Goal: Task Accomplishment & Management: Manage account settings

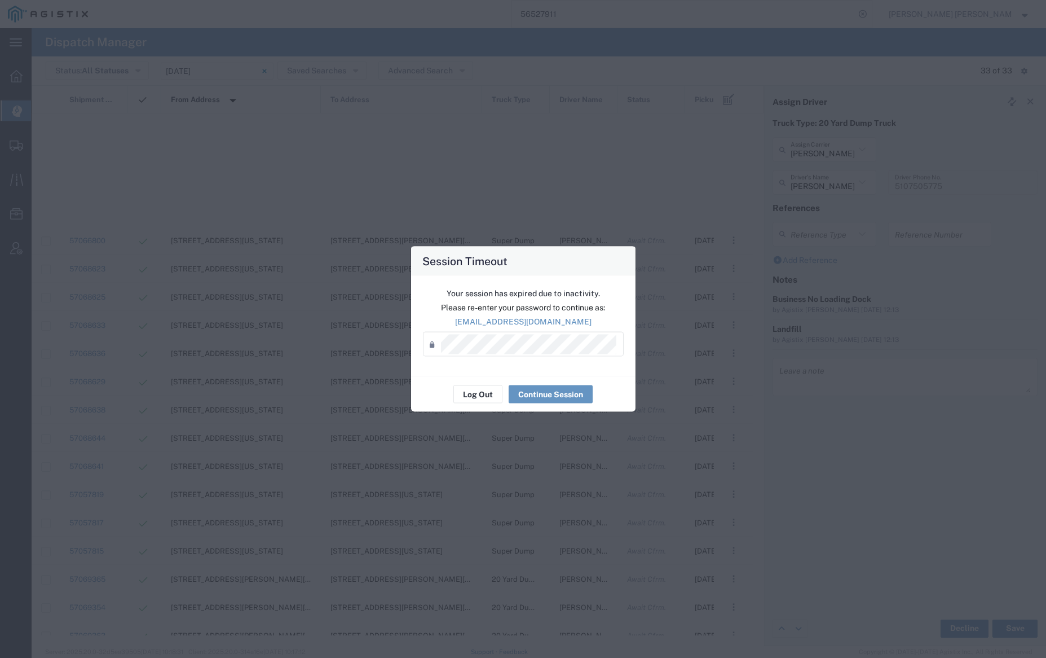
scroll to position [409, 0]
click at [487, 392] on button "Log Out" at bounding box center [478, 394] width 49 height 18
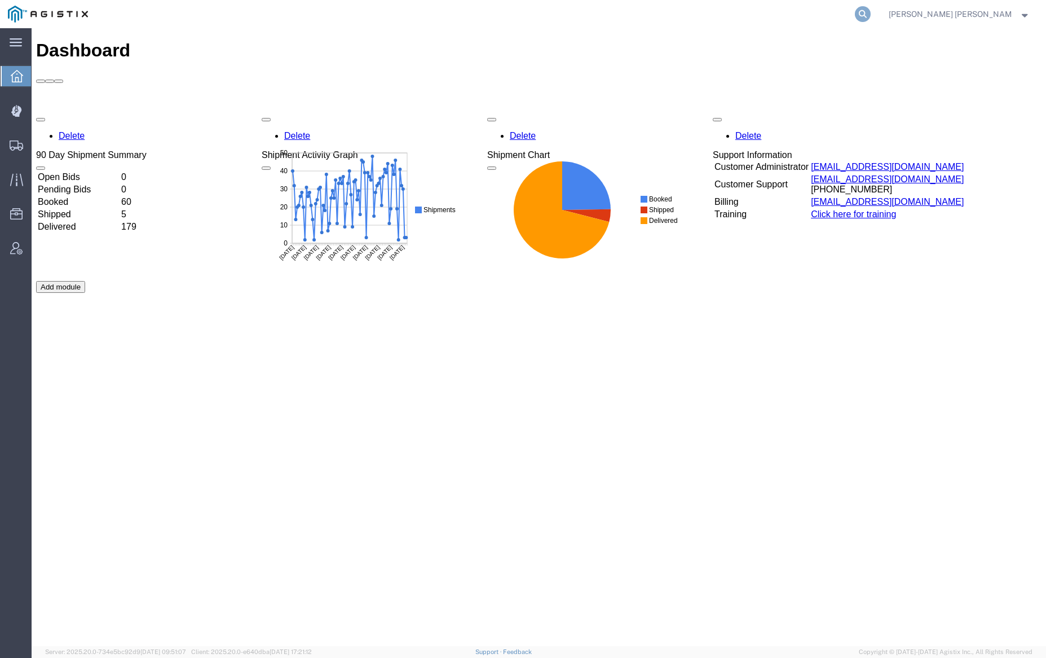
click at [871, 14] on icon at bounding box center [863, 14] width 16 height 16
click at [745, 12] on input "search" at bounding box center [683, 14] width 343 height 27
paste input "56650628"
click at [871, 13] on icon at bounding box center [863, 14] width 16 height 16
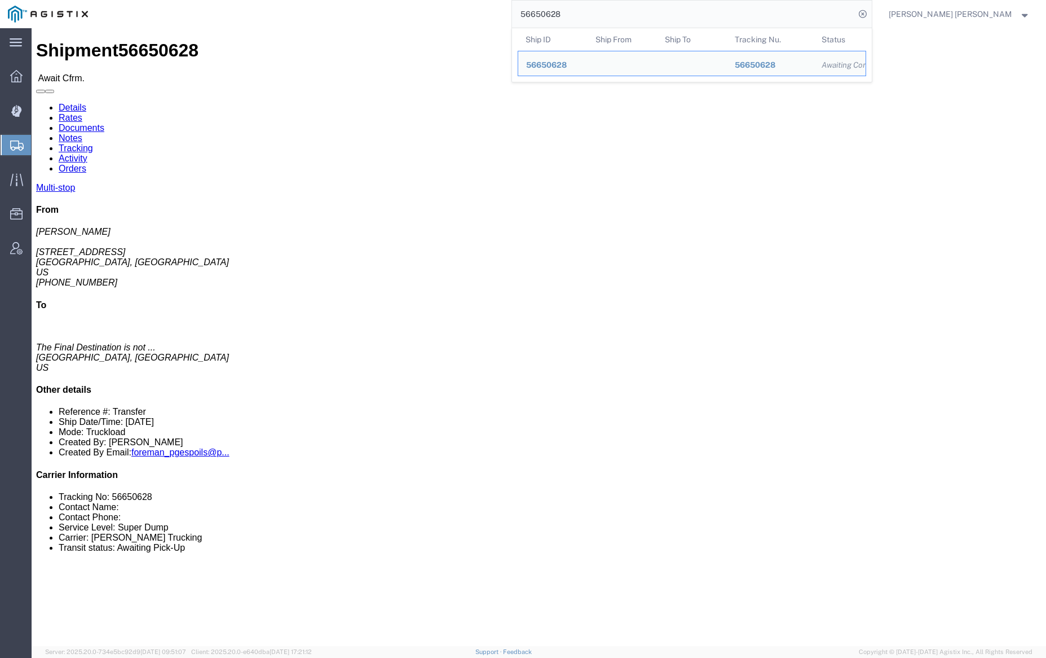
click at [591, 21] on input "56650628" at bounding box center [683, 14] width 343 height 27
paste input "575096"
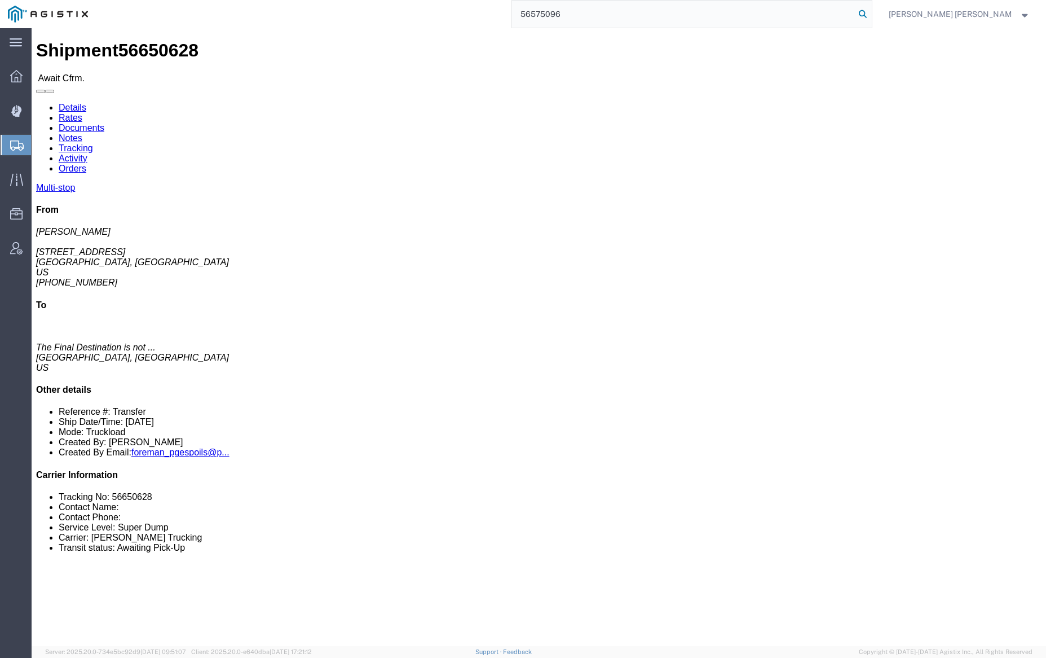
click at [871, 11] on icon at bounding box center [863, 14] width 16 height 16
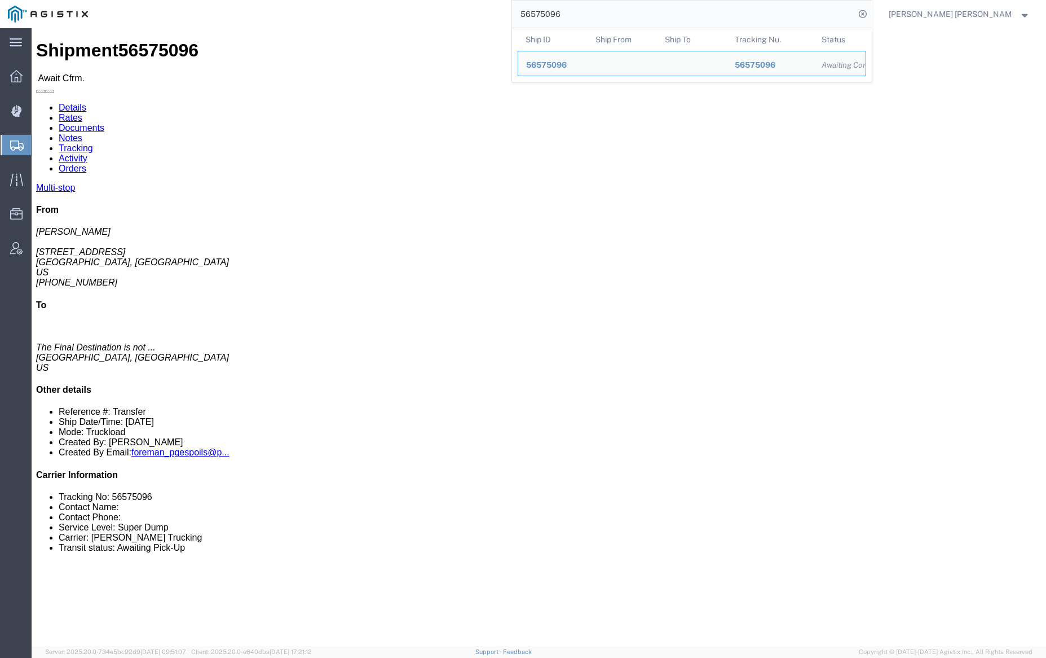
click at [604, 10] on input "56575096" at bounding box center [683, 14] width 343 height 27
paste input "40564"
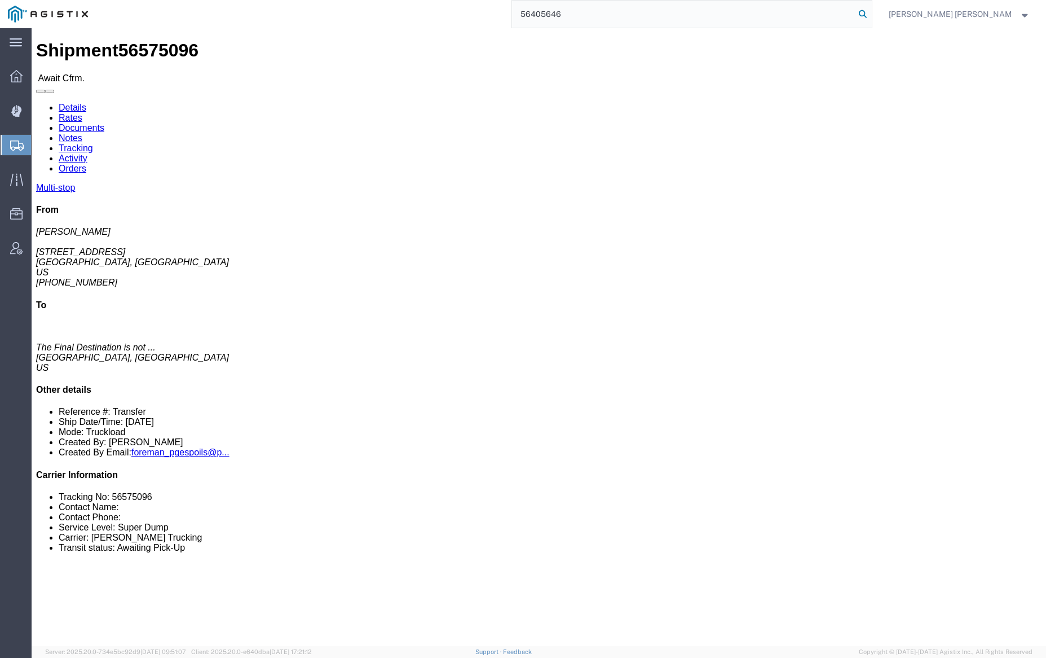
click at [871, 13] on icon at bounding box center [863, 14] width 16 height 16
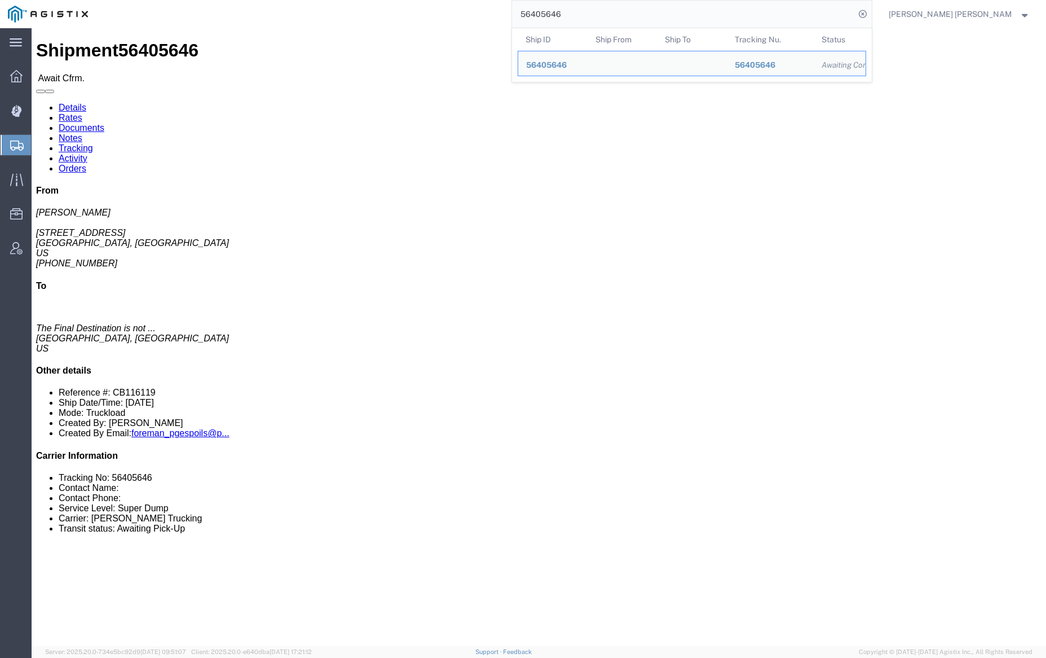
click at [609, 10] on input "56405646" at bounding box center [683, 14] width 343 height 27
paste input "493"
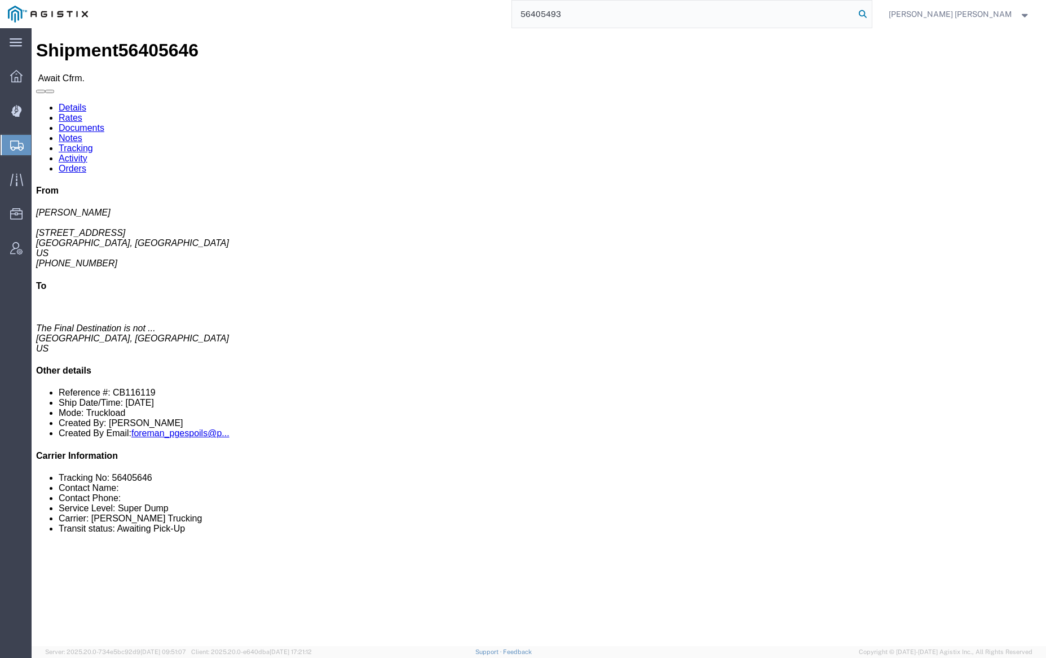
click at [871, 13] on icon at bounding box center [863, 14] width 16 height 16
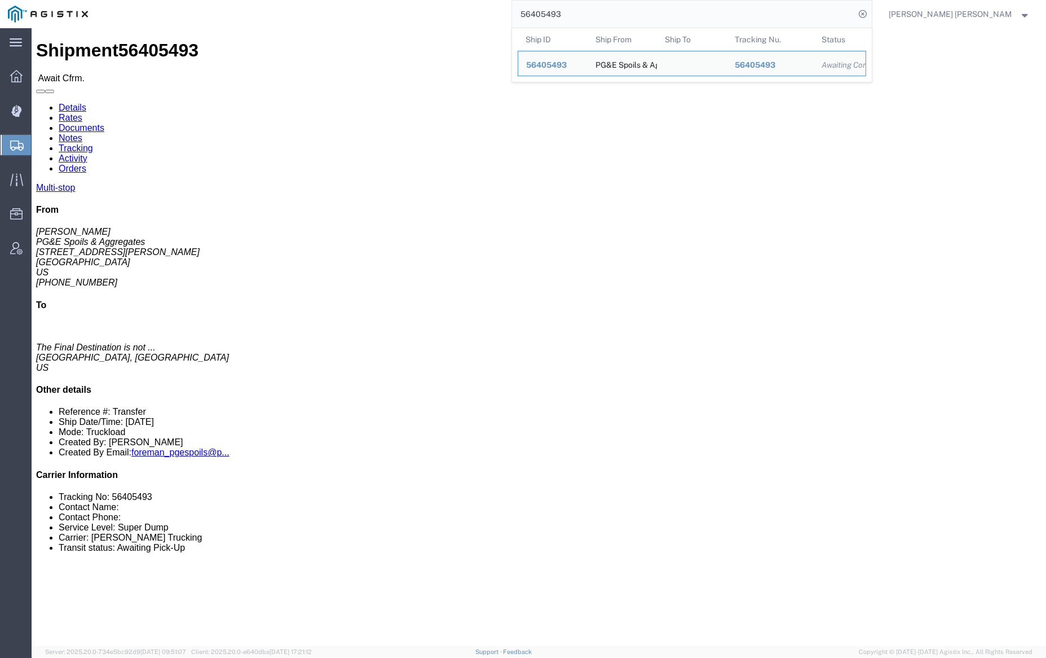
click at [592, 12] on input "56405493" at bounding box center [683, 14] width 343 height 27
paste input "585037"
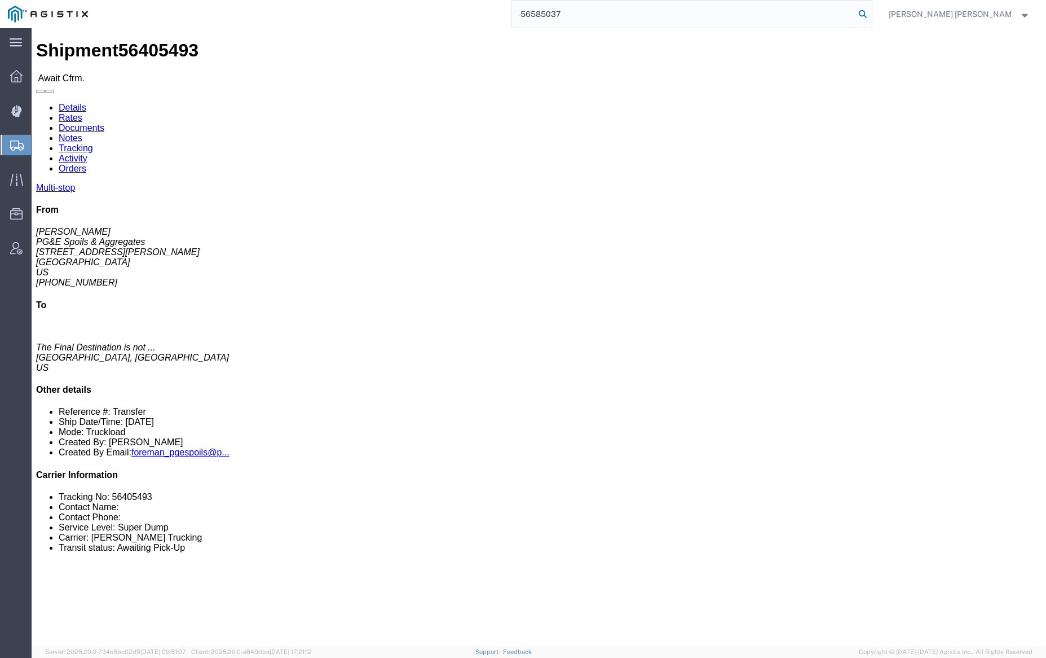
click at [871, 9] on icon at bounding box center [863, 14] width 16 height 16
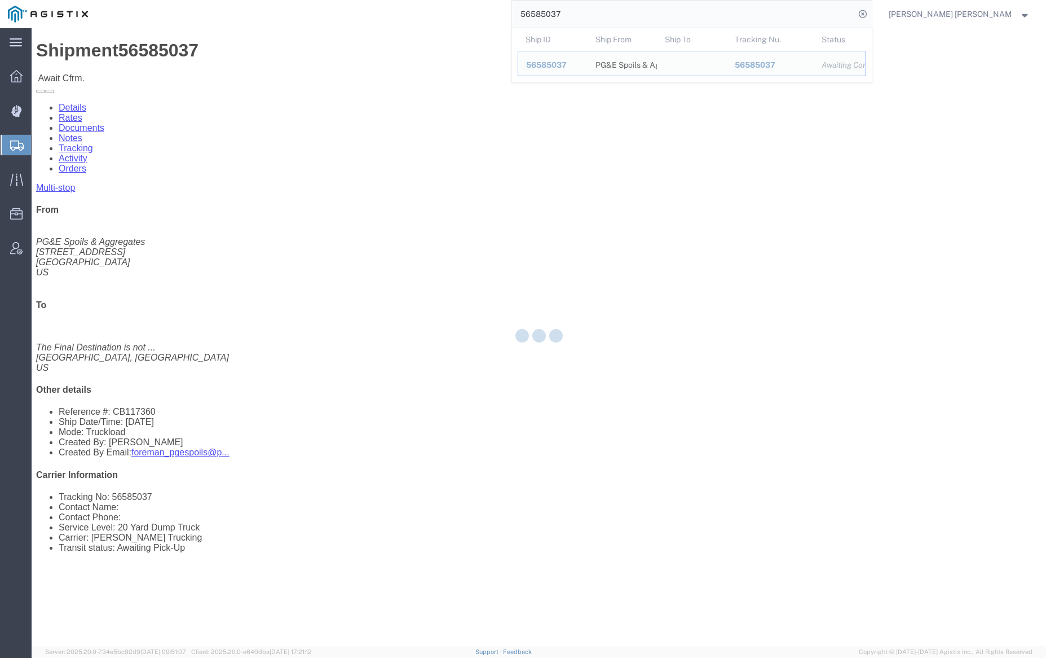
click at [609, 10] on input "56585037" at bounding box center [683, 14] width 343 height 27
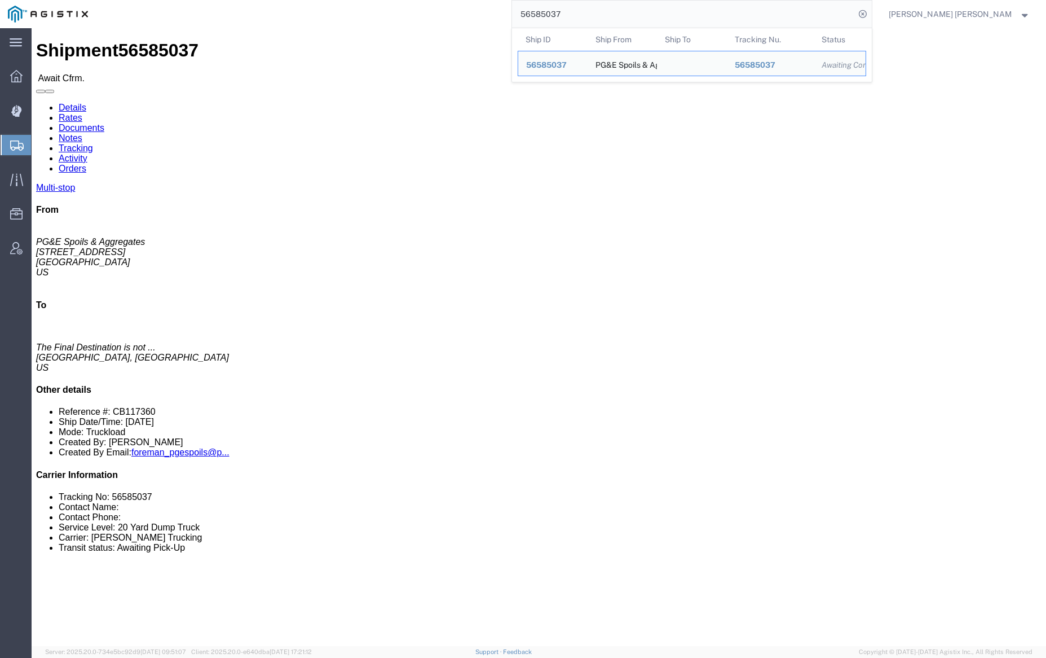
paste input "3"
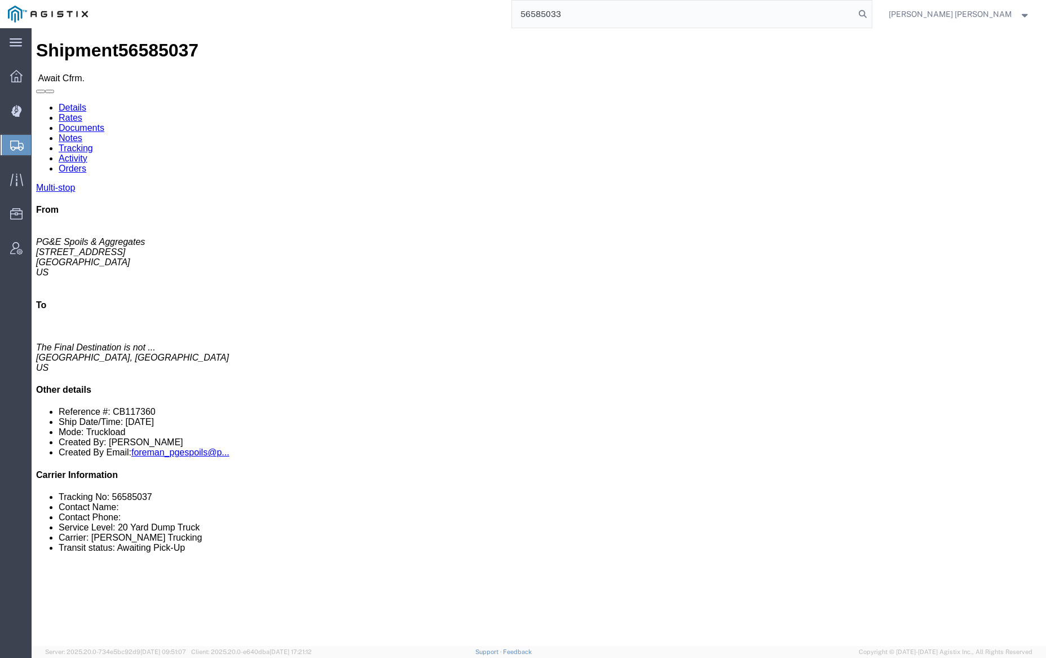
drag, startPoint x: 919, startPoint y: 13, endPoint x: 934, endPoint y: 17, distance: 15.2
click at [871, 13] on icon at bounding box center [863, 14] width 16 height 16
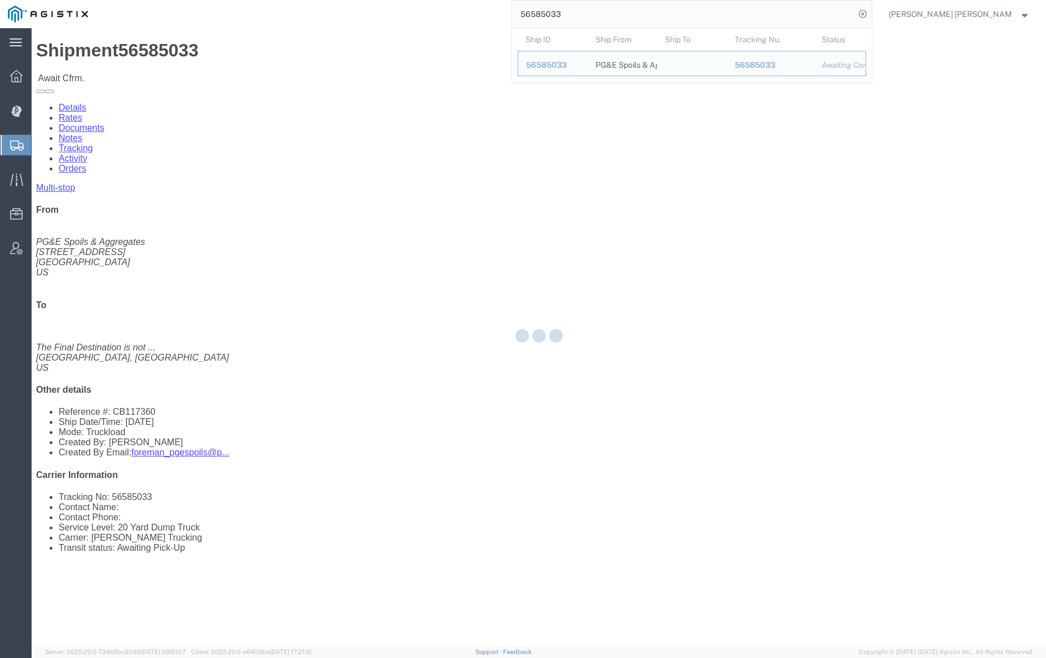
click at [599, 11] on input "56585033" at bounding box center [683, 14] width 343 height 27
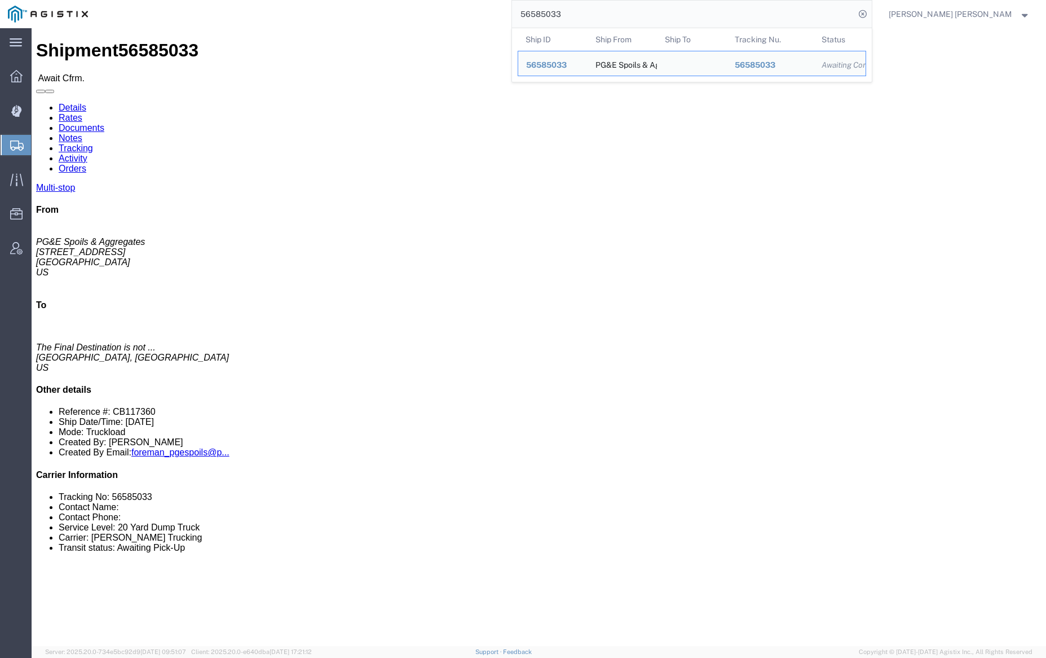
paste input "16"
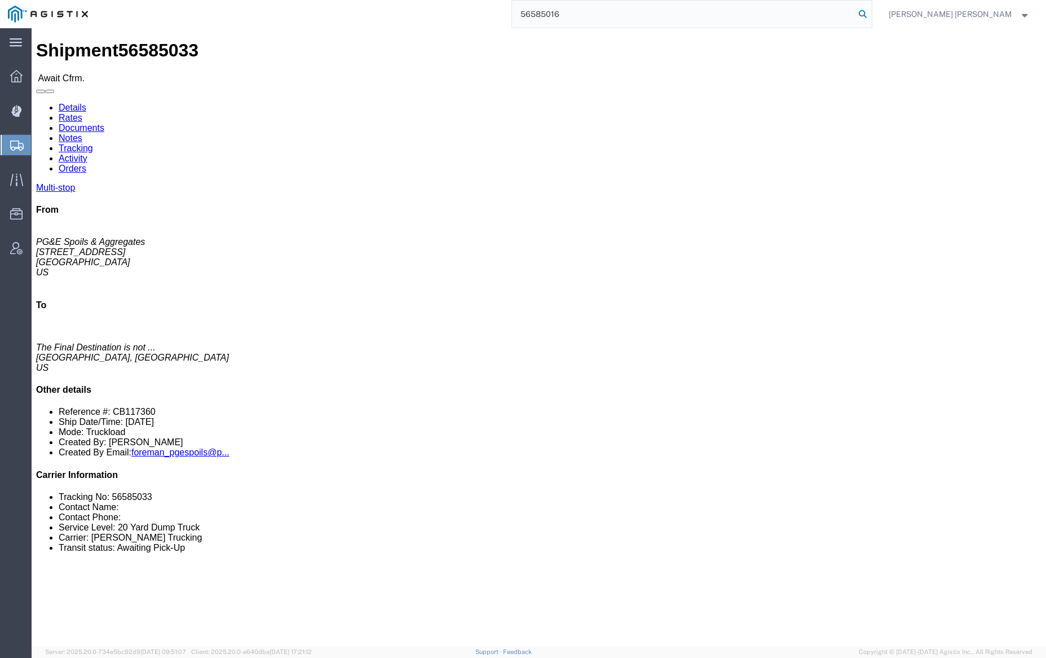
click at [871, 11] on icon at bounding box center [863, 14] width 16 height 16
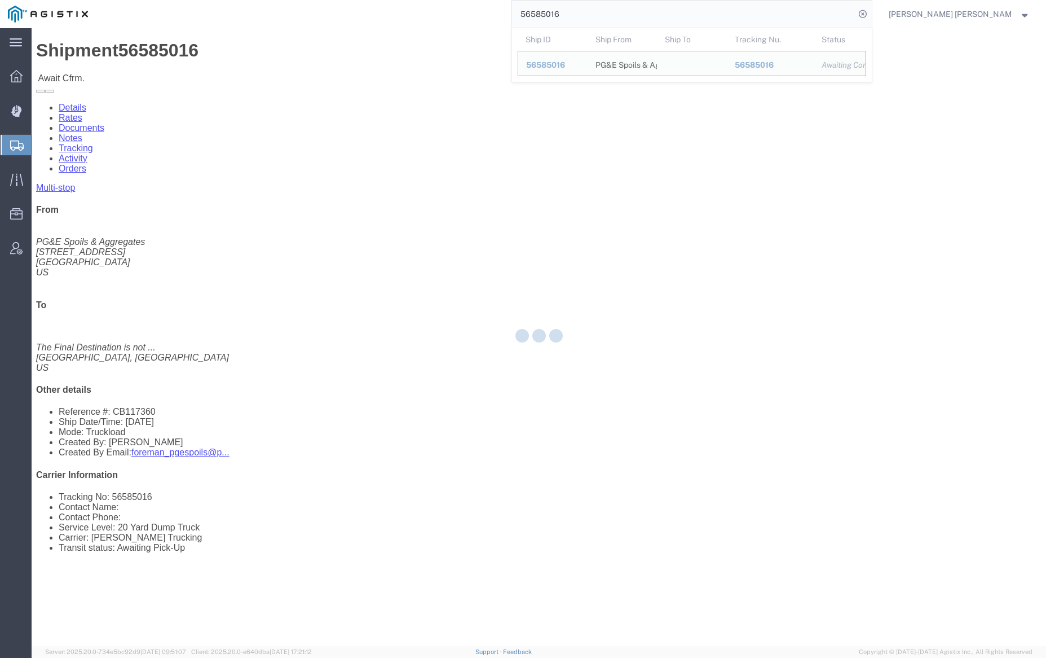
click at [590, 13] on input "56585016" at bounding box center [683, 14] width 343 height 27
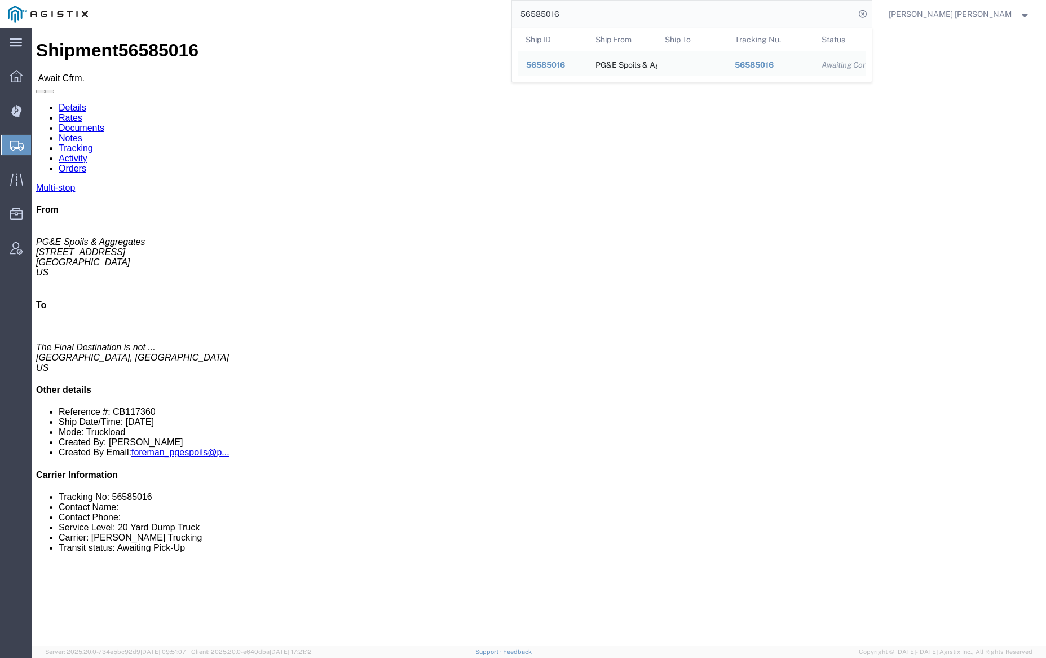
paste input "2"
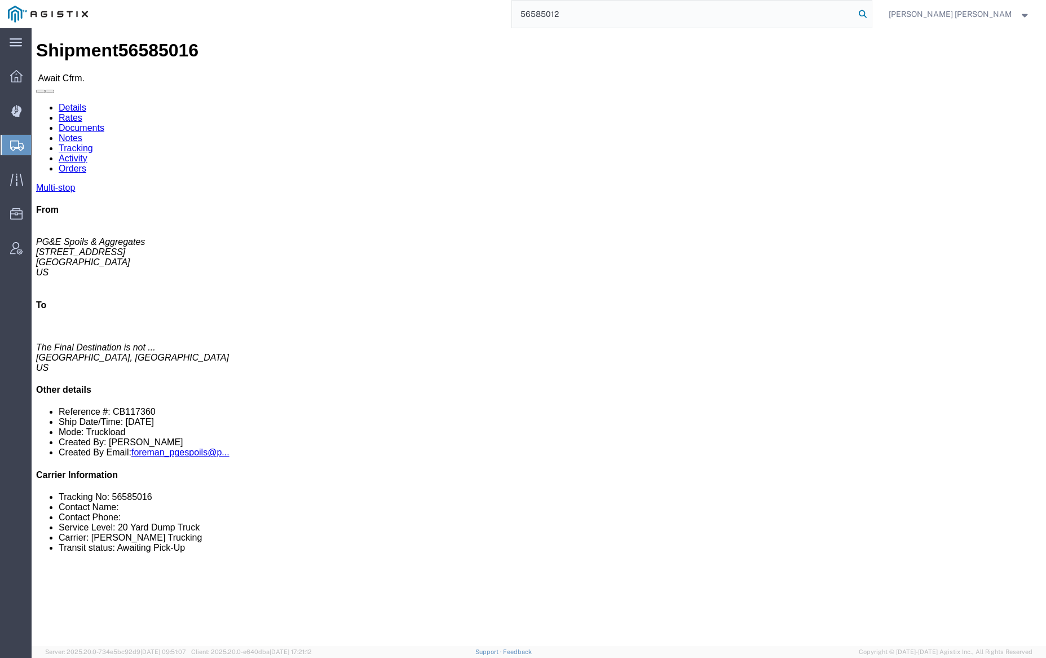
click at [871, 12] on icon at bounding box center [863, 14] width 16 height 16
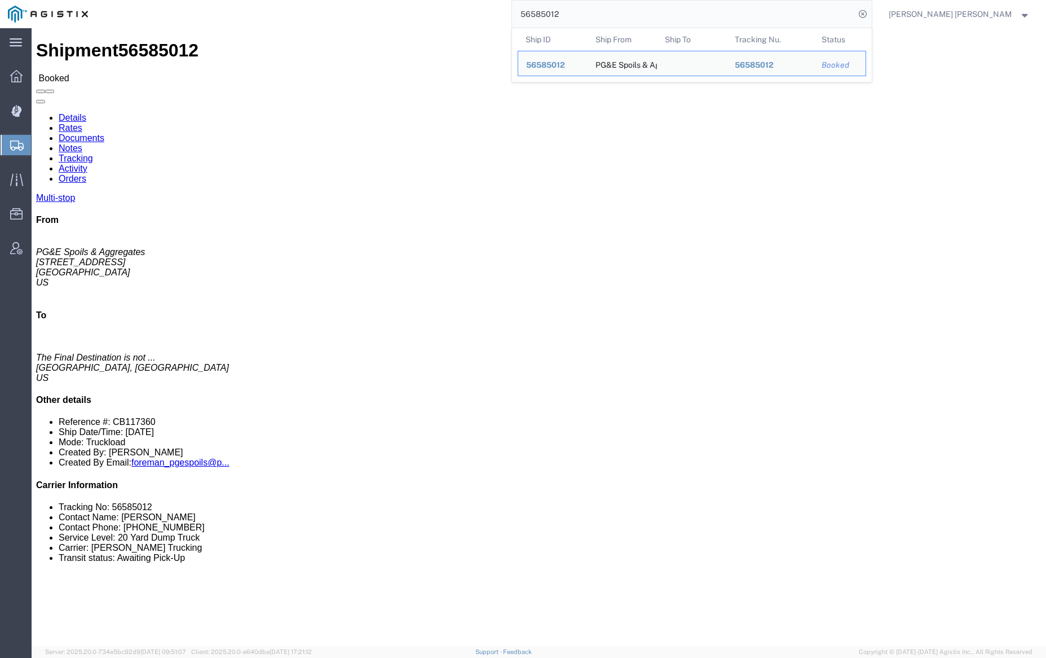
click at [600, 18] on input "56585012" at bounding box center [683, 14] width 343 height 27
paste input "673669"
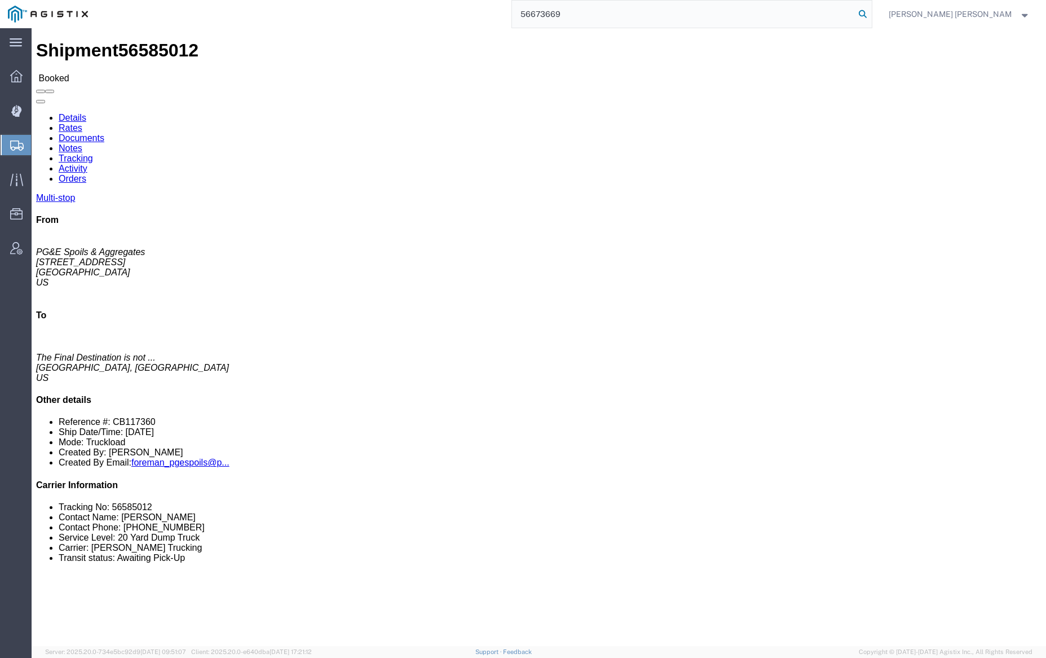
click at [871, 10] on icon at bounding box center [863, 14] width 16 height 16
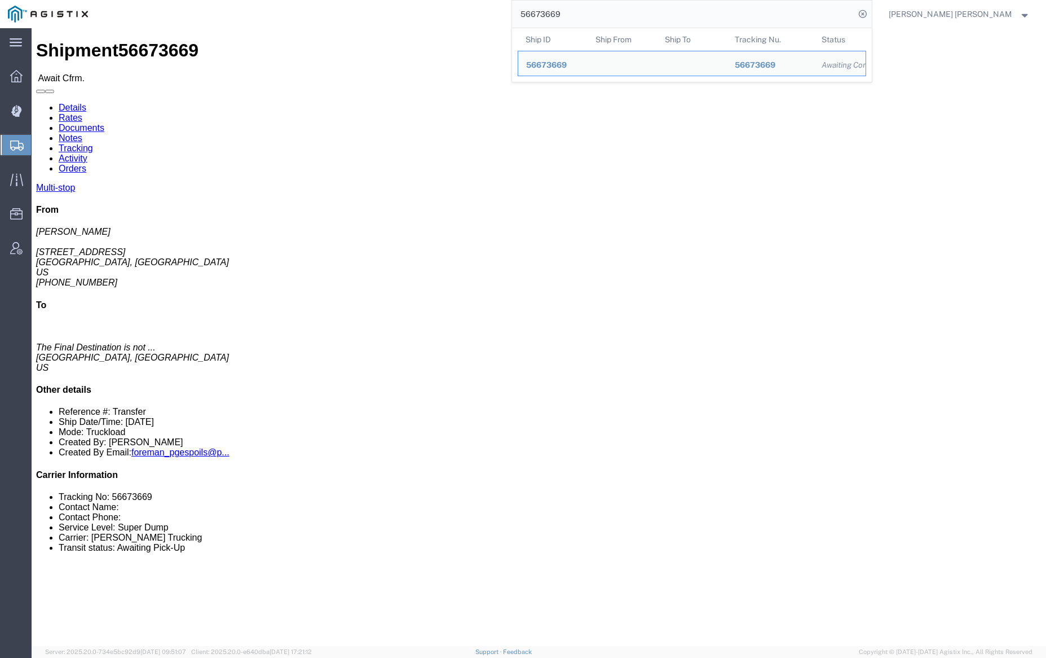
click at [599, 13] on input "56673669" at bounding box center [683, 14] width 343 height 27
click at [598, 13] on input "56673669" at bounding box center [683, 14] width 343 height 27
paste input "73369"
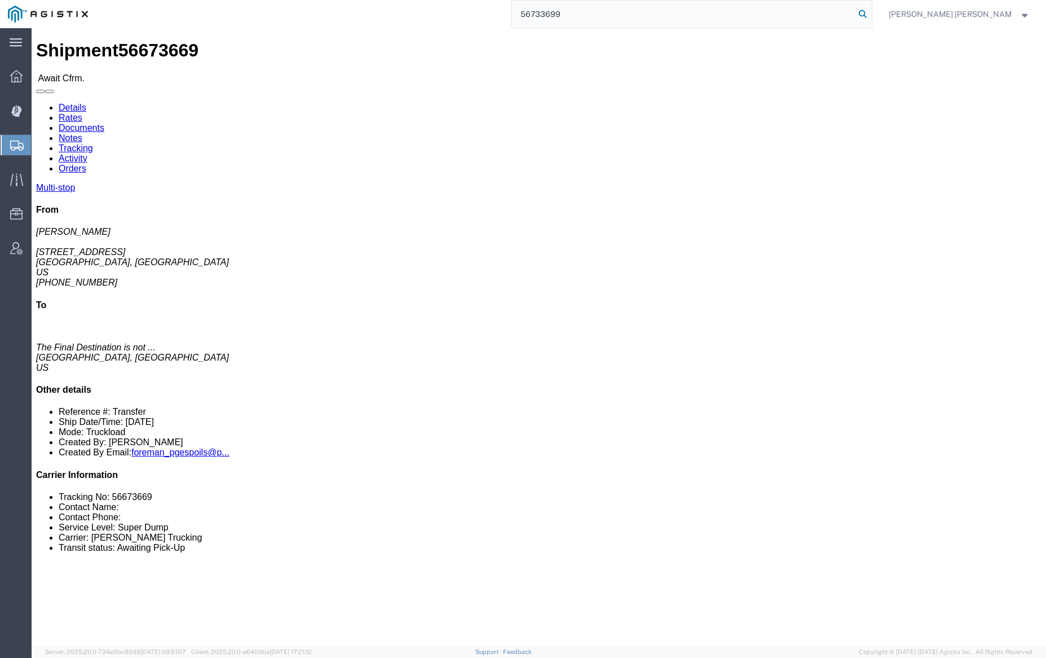
click at [871, 13] on icon at bounding box center [863, 14] width 16 height 16
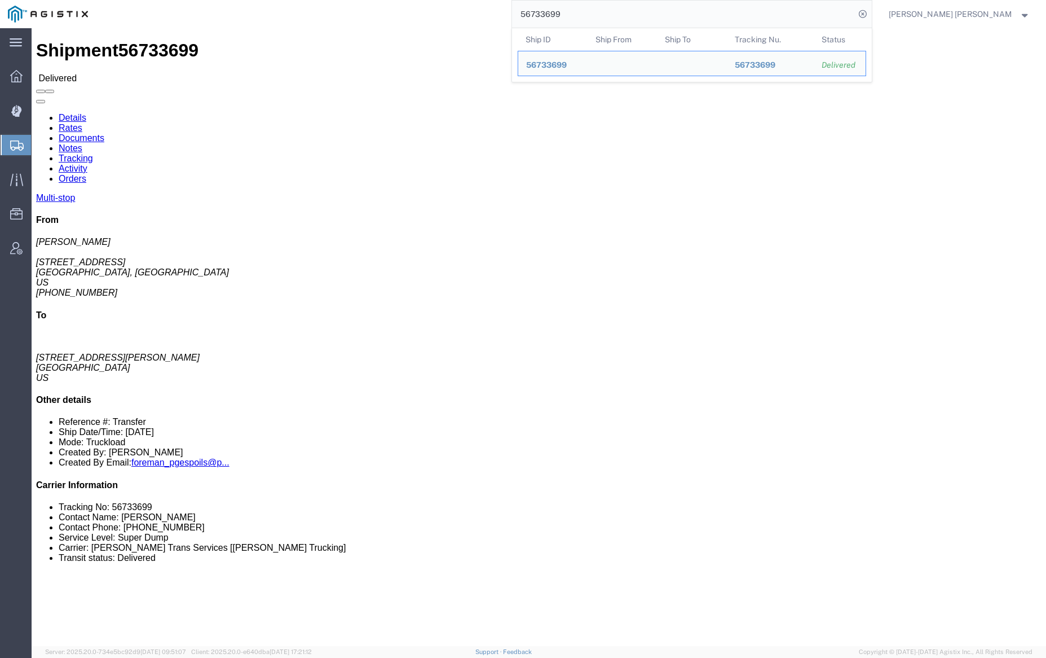
click link "Documents"
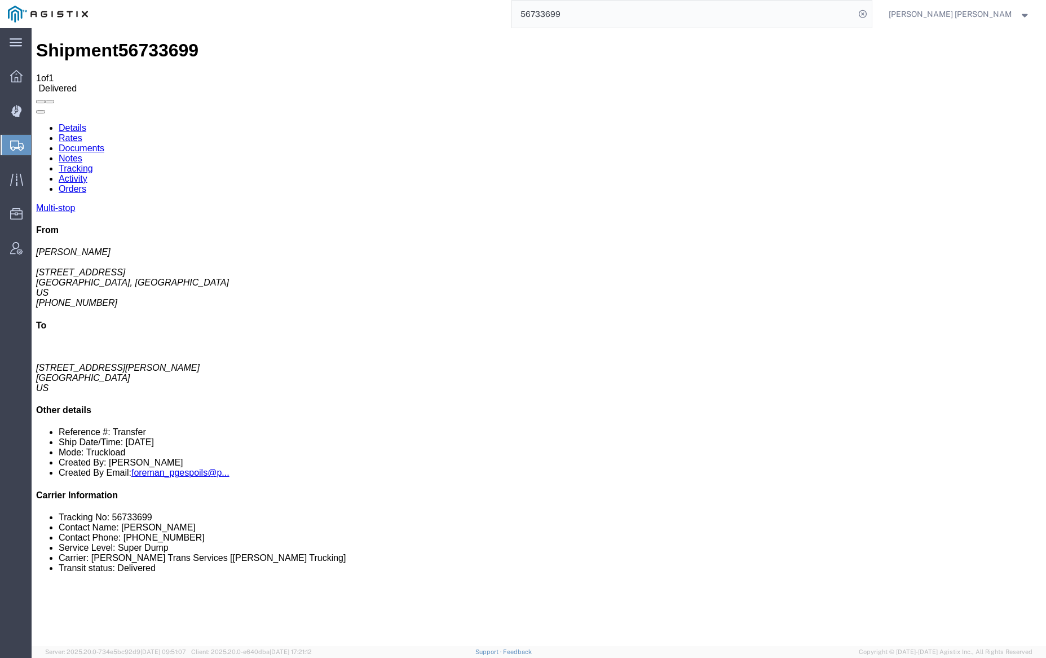
click at [82, 153] on link "Notes" at bounding box center [71, 158] width 24 height 10
click at [580, 10] on input "56733699" at bounding box center [683, 14] width 343 height 27
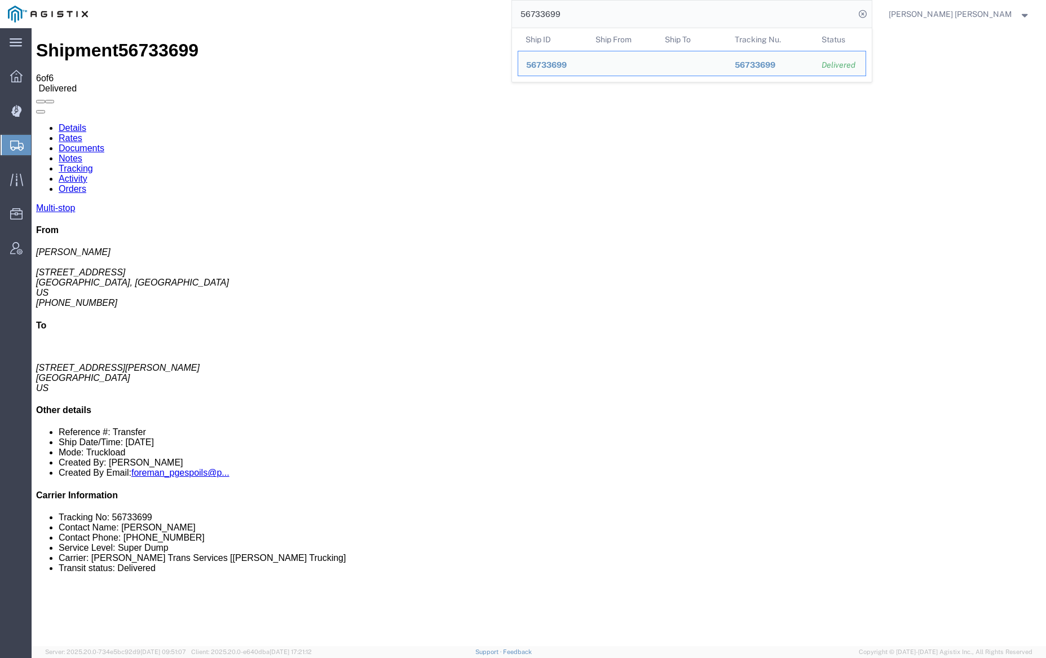
click at [580, 10] on input "56733699" at bounding box center [683, 14] width 343 height 27
drag, startPoint x: 593, startPoint y: 14, endPoint x: 703, endPoint y: 19, distance: 110.1
click at [703, 19] on input "56733699" at bounding box center [683, 14] width 343 height 27
click at [607, 14] on input "56781824" at bounding box center [683, 14] width 343 height 27
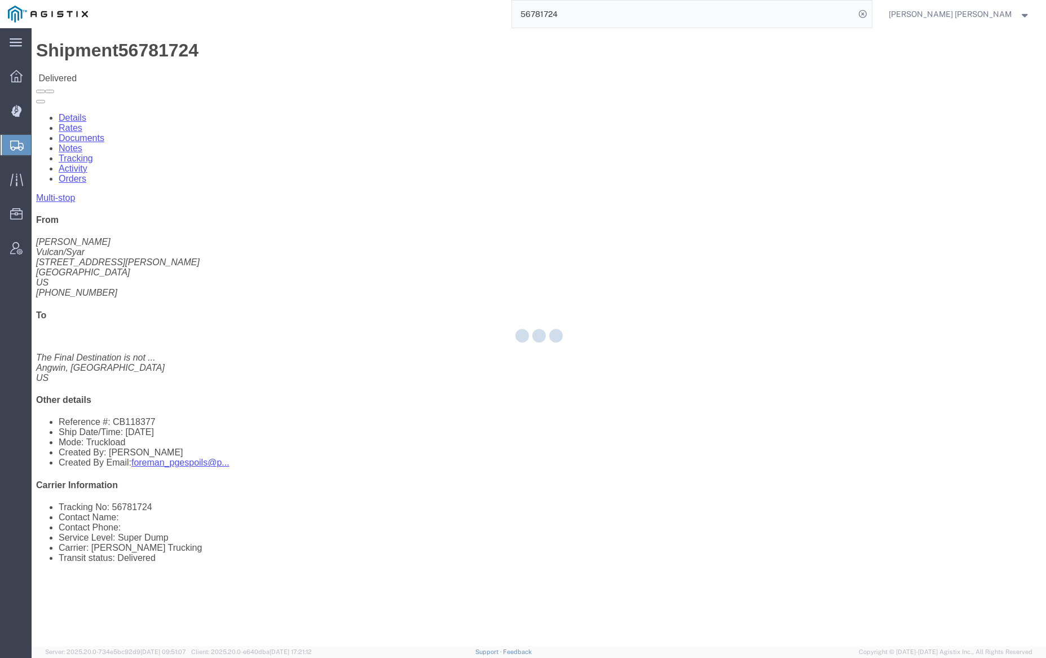
click at [162, 69] on div at bounding box center [539, 337] width 1015 height 618
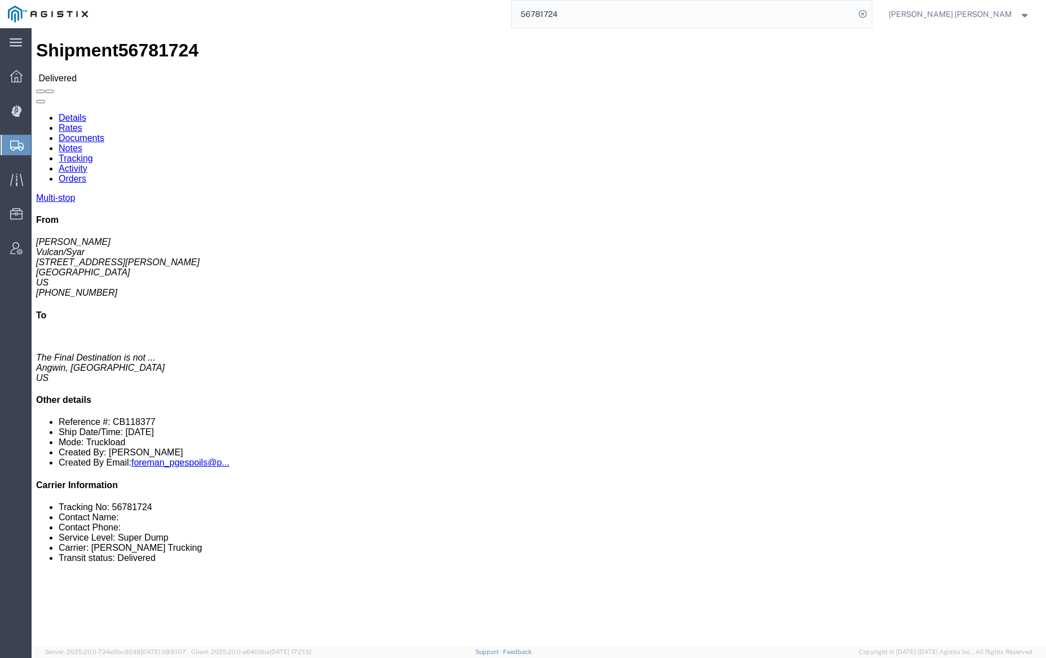
click link "Documents"
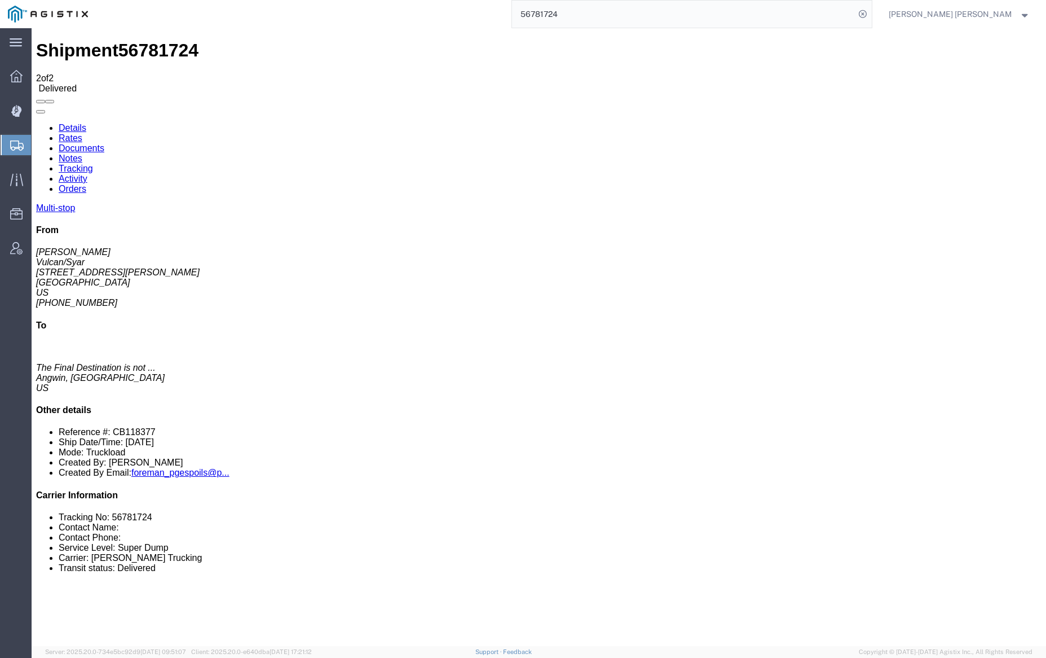
click at [82, 153] on link "Notes" at bounding box center [71, 158] width 24 height 10
click at [104, 143] on link "Documents" at bounding box center [82, 148] width 46 height 10
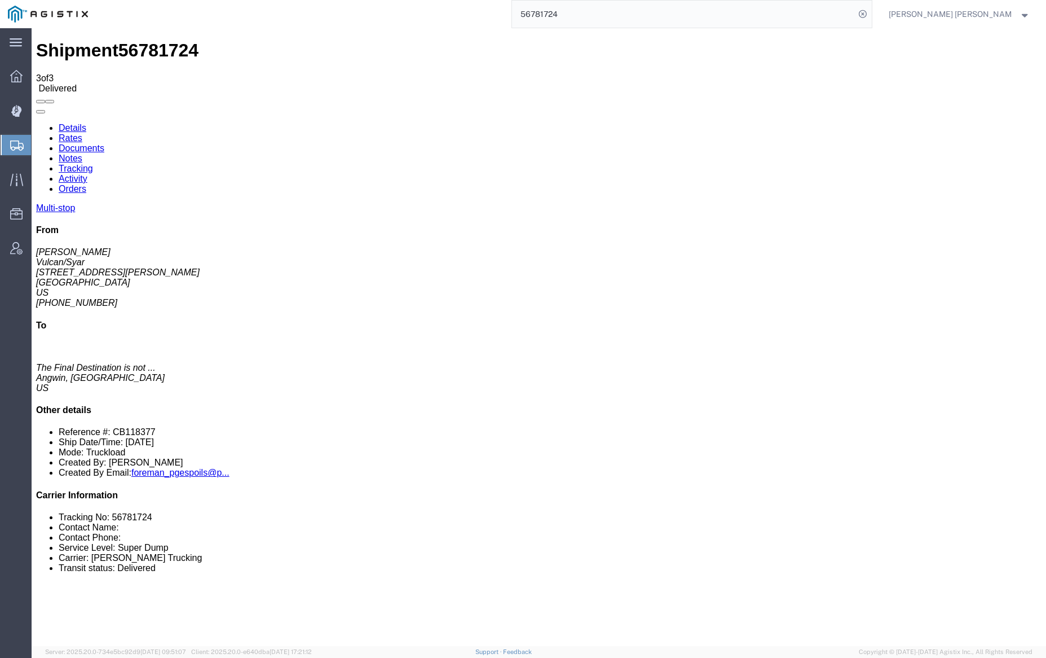
click at [595, 12] on input "56781724" at bounding box center [683, 14] width 343 height 27
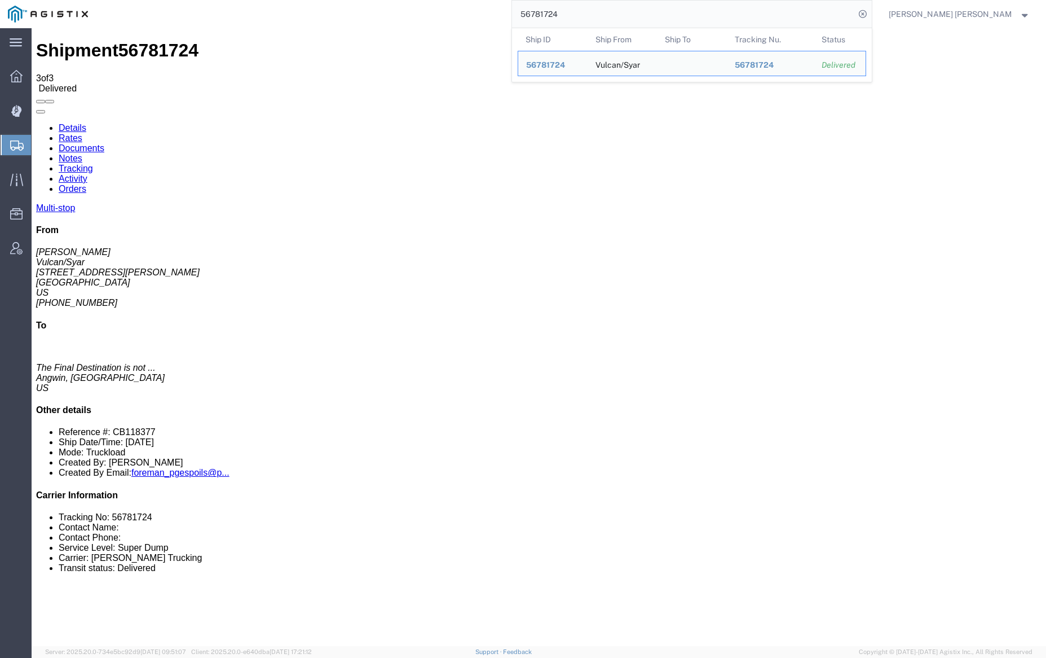
click at [595, 12] on input "56781724" at bounding box center [683, 14] width 343 height 27
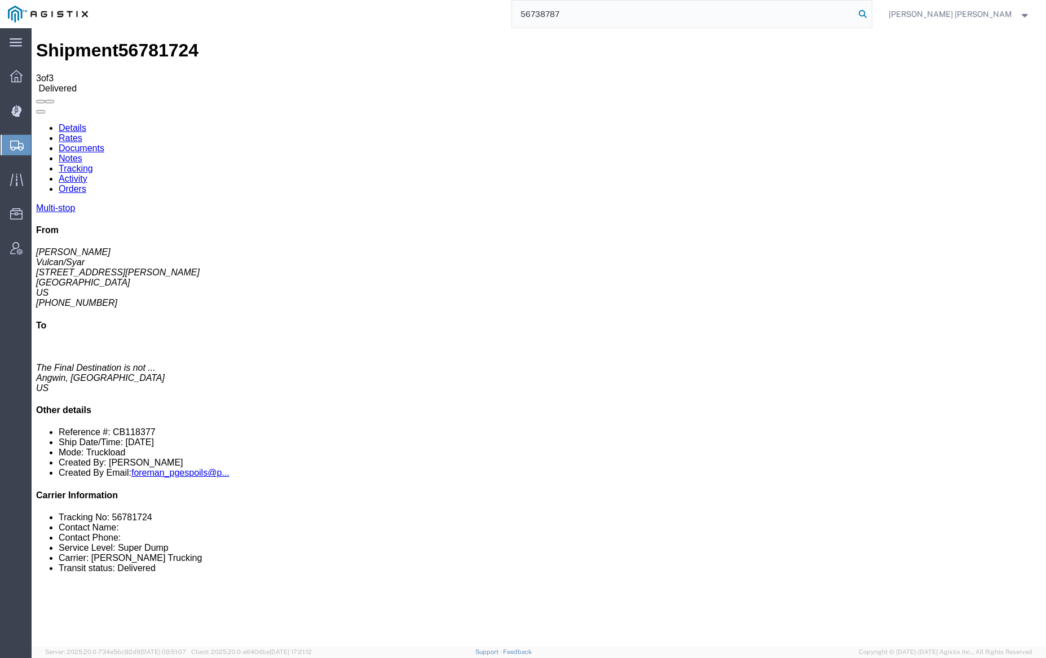
click at [871, 12] on icon at bounding box center [863, 14] width 16 height 16
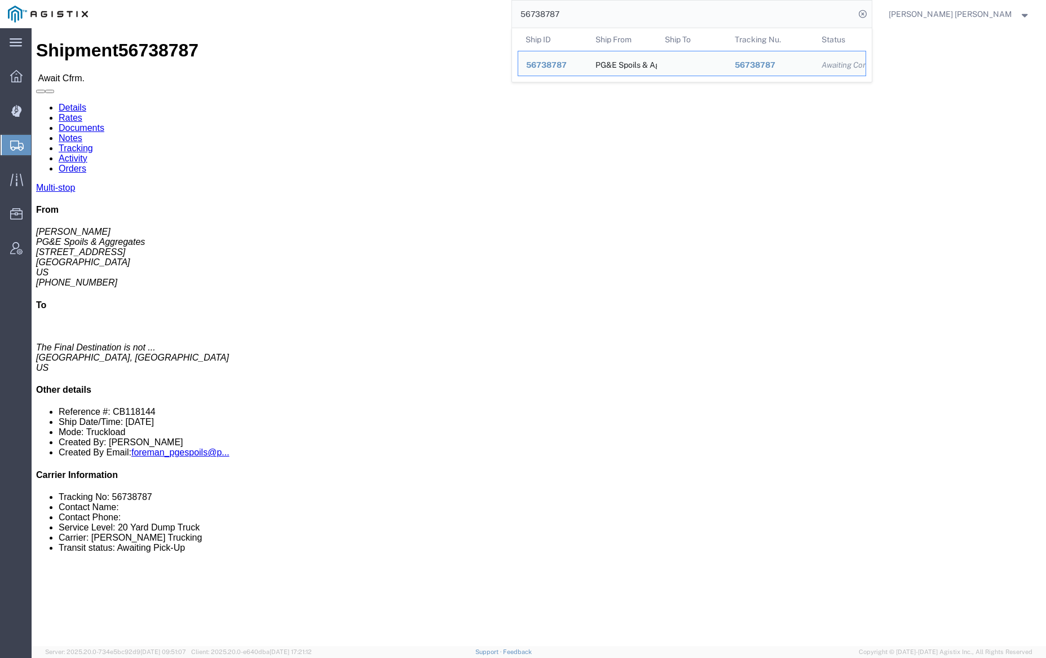
click at [599, 20] on input "56738787" at bounding box center [683, 14] width 343 height 27
paste input "50661"
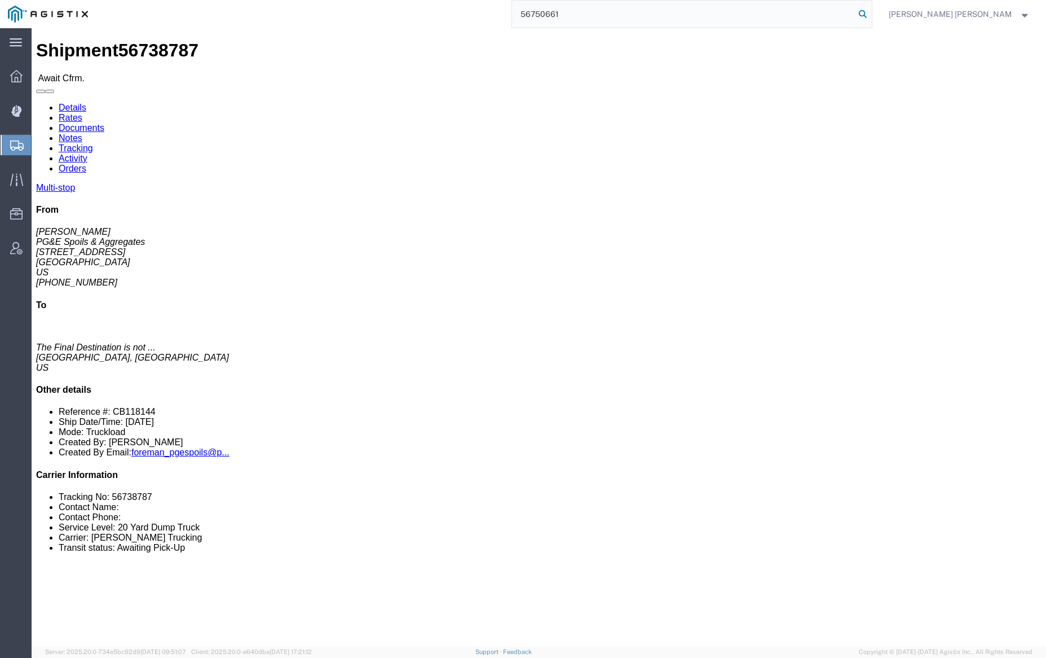
click at [871, 11] on icon at bounding box center [863, 14] width 16 height 16
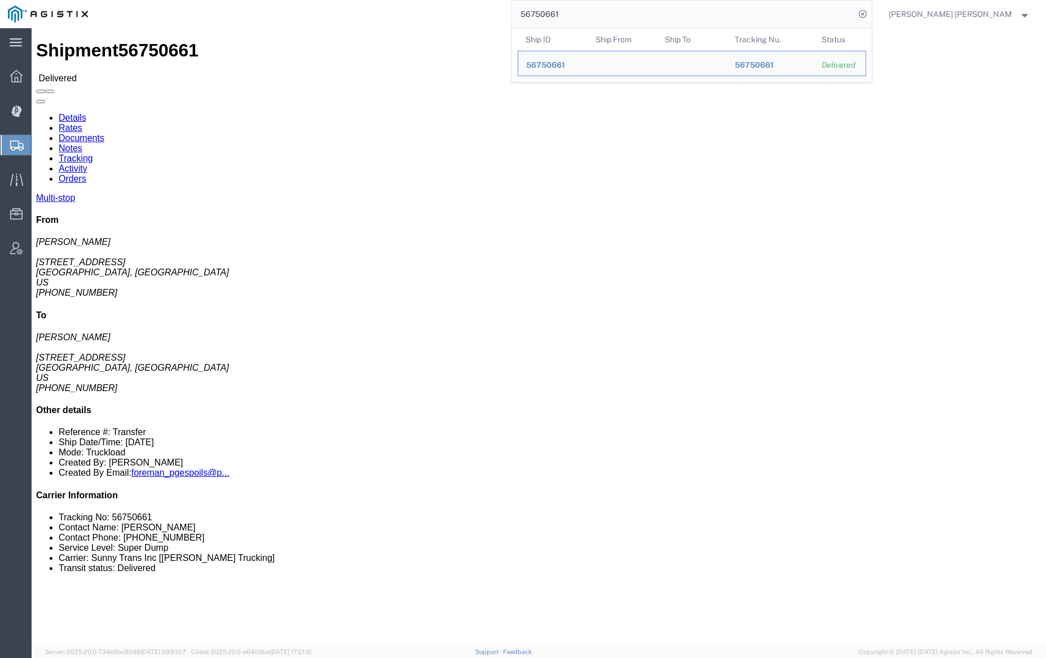
click link "Documents"
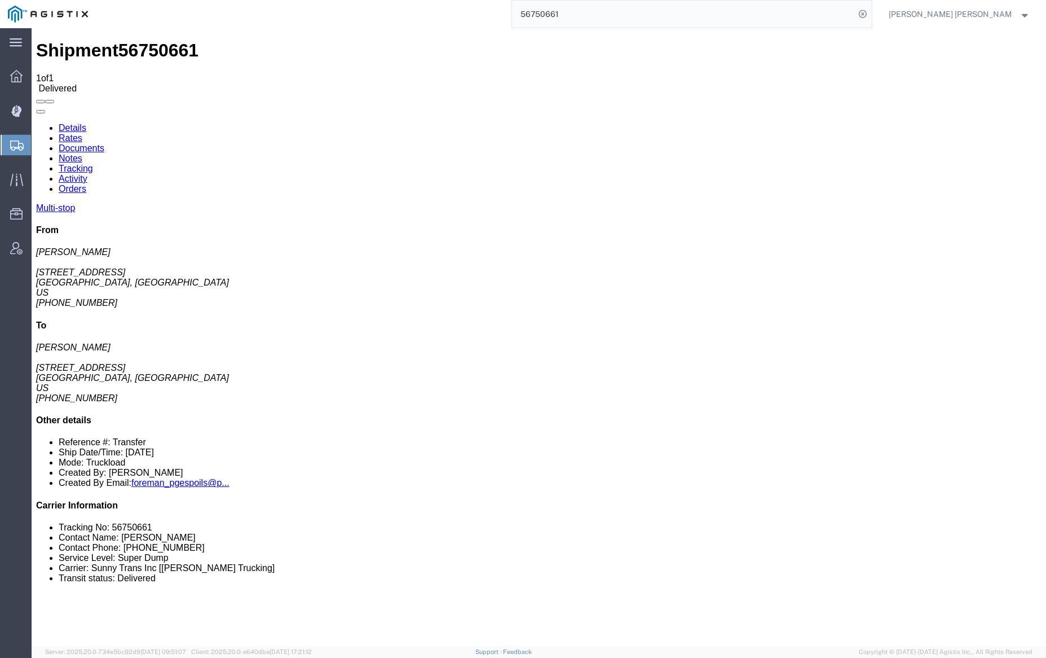
click at [82, 153] on link "Notes" at bounding box center [71, 158] width 24 height 10
click at [608, 14] on input "56750661" at bounding box center [683, 14] width 343 height 27
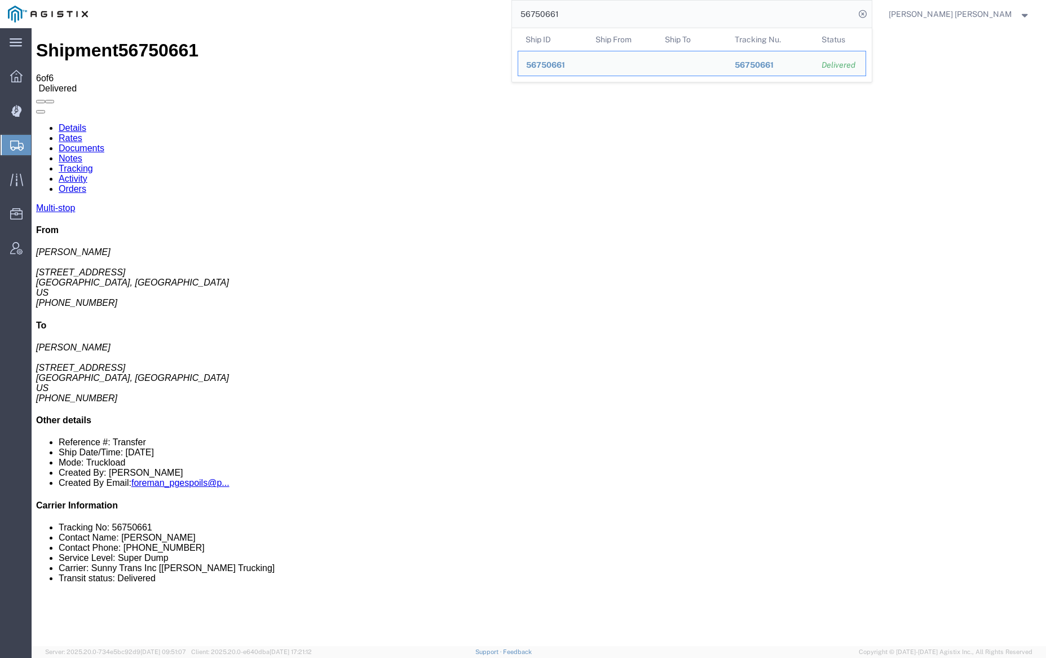
click at [608, 14] on input "56750661" at bounding box center [683, 14] width 343 height 27
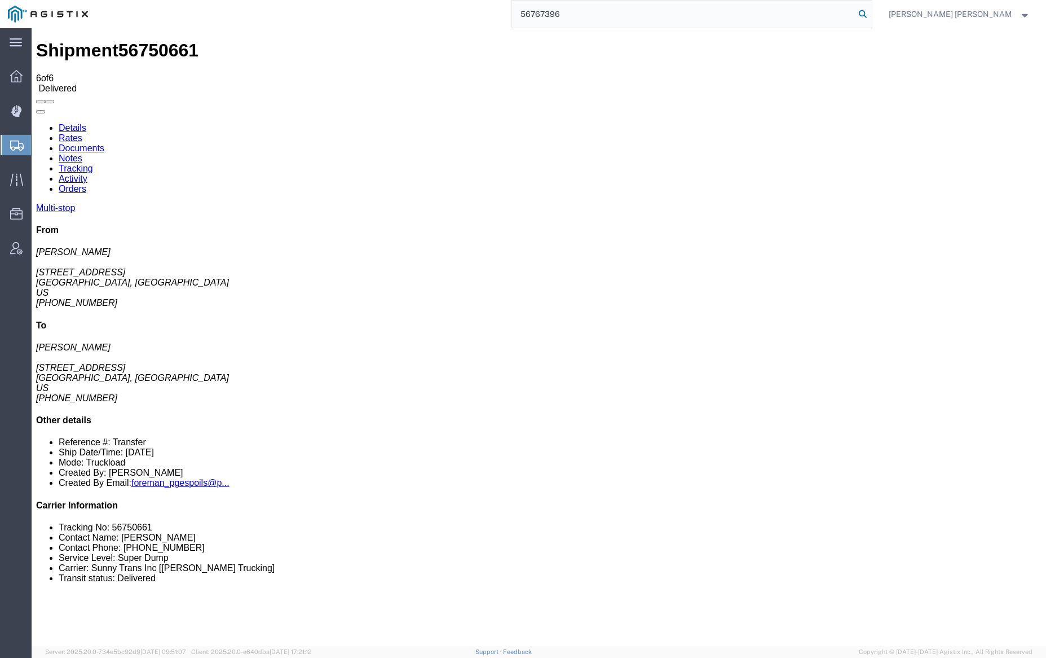
click at [871, 12] on icon at bounding box center [863, 14] width 16 height 16
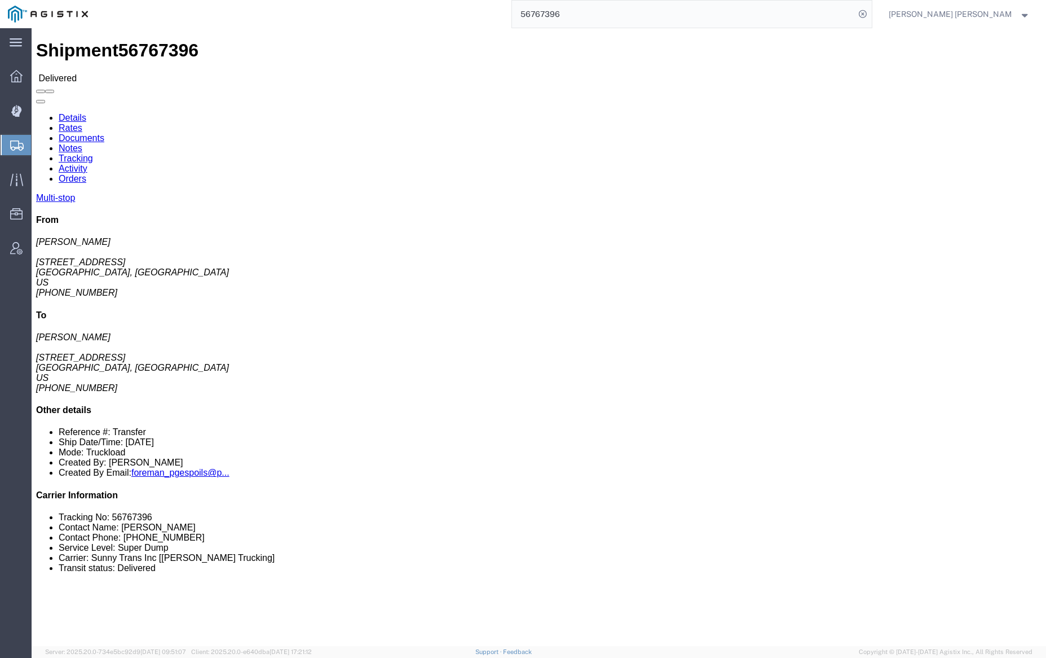
click link "Documents"
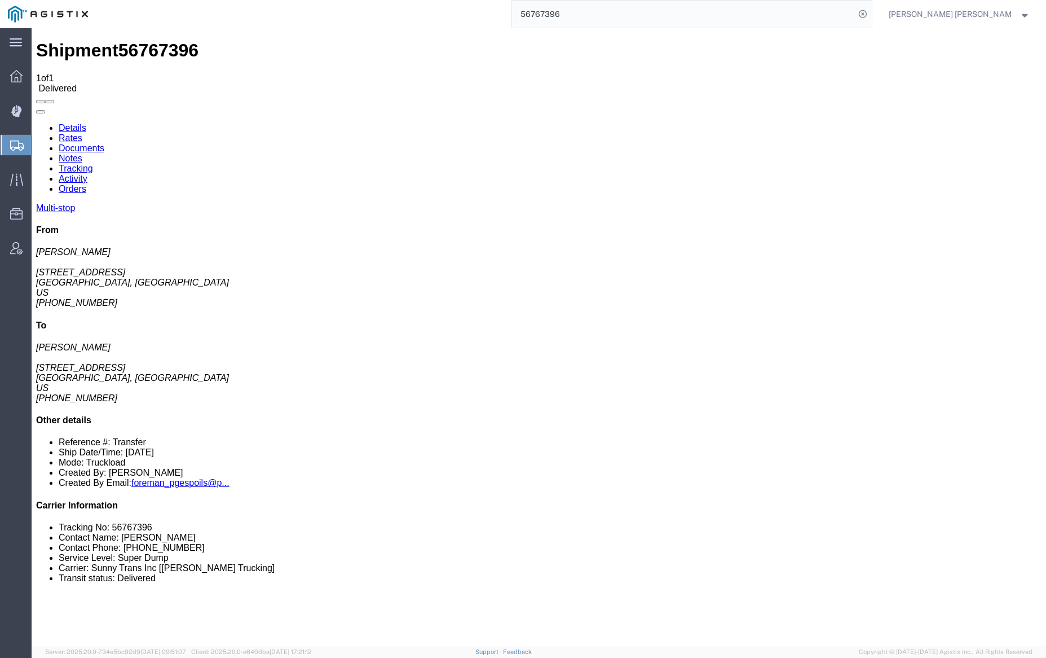
click at [82, 153] on link "Notes" at bounding box center [71, 158] width 24 height 10
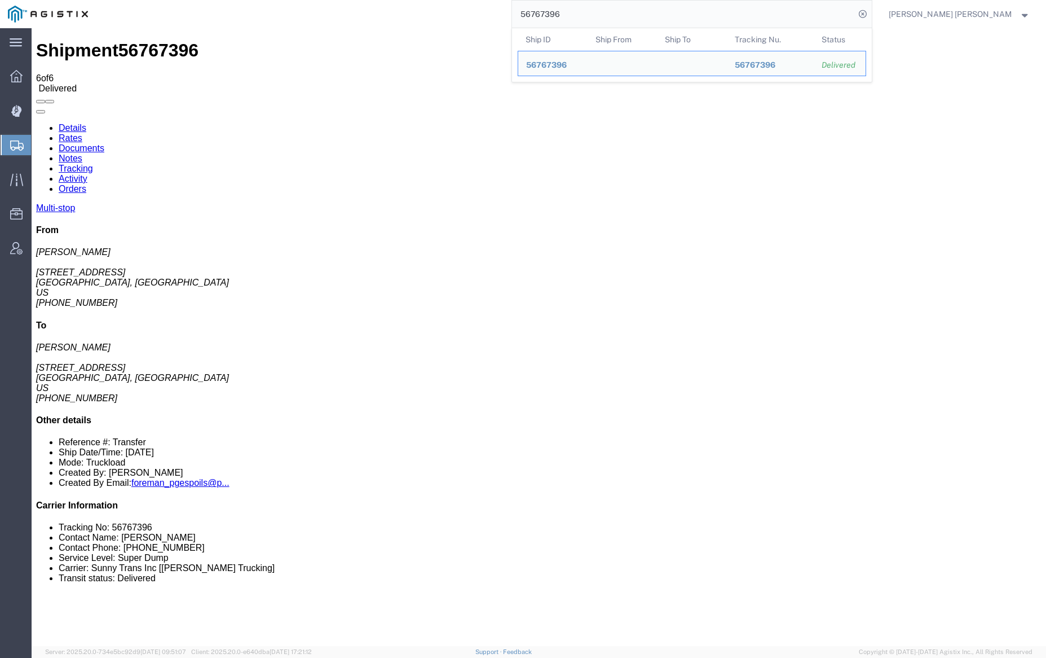
click at [591, 14] on input "56767396" at bounding box center [683, 14] width 343 height 27
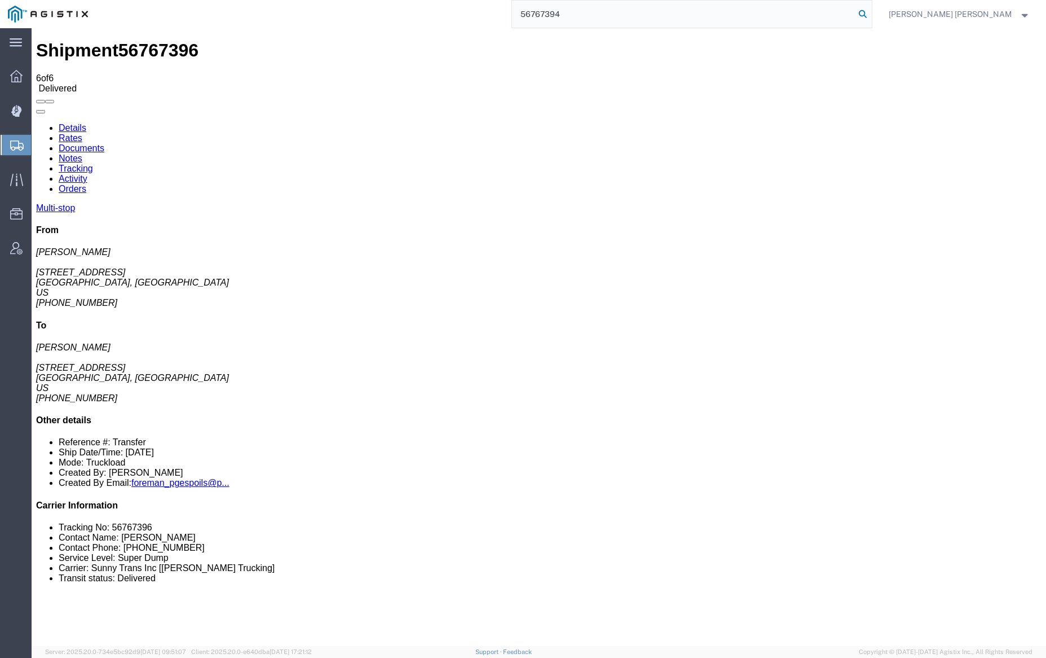
click at [871, 11] on icon at bounding box center [863, 14] width 16 height 16
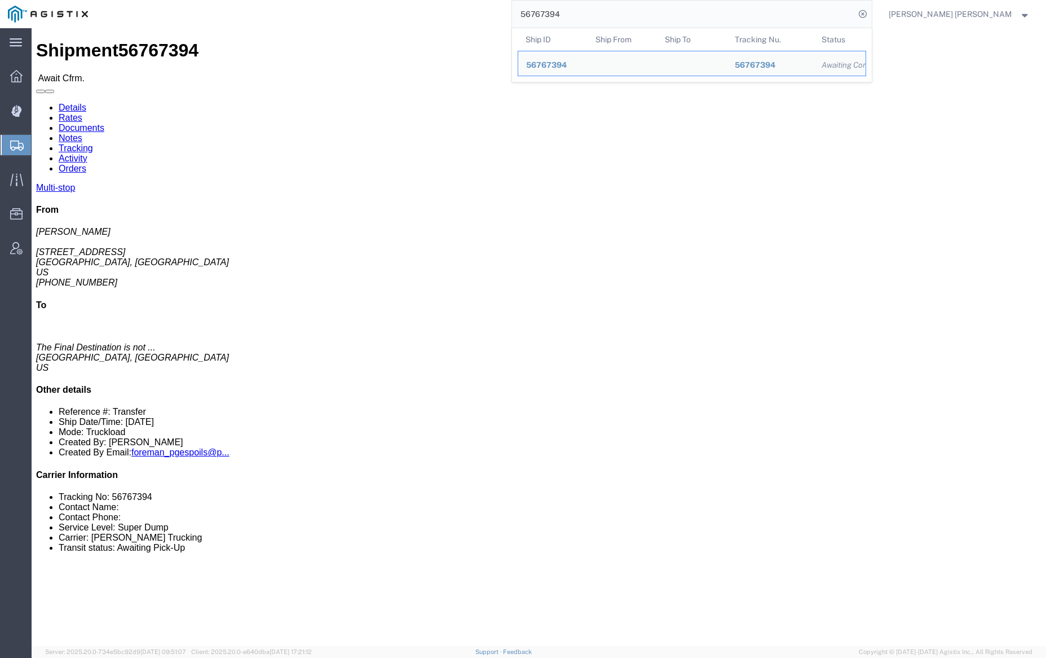
click at [589, 17] on input "56767394" at bounding box center [683, 14] width 343 height 27
click at [590, 17] on input "56767394" at bounding box center [683, 14] width 343 height 27
paste input "8173"
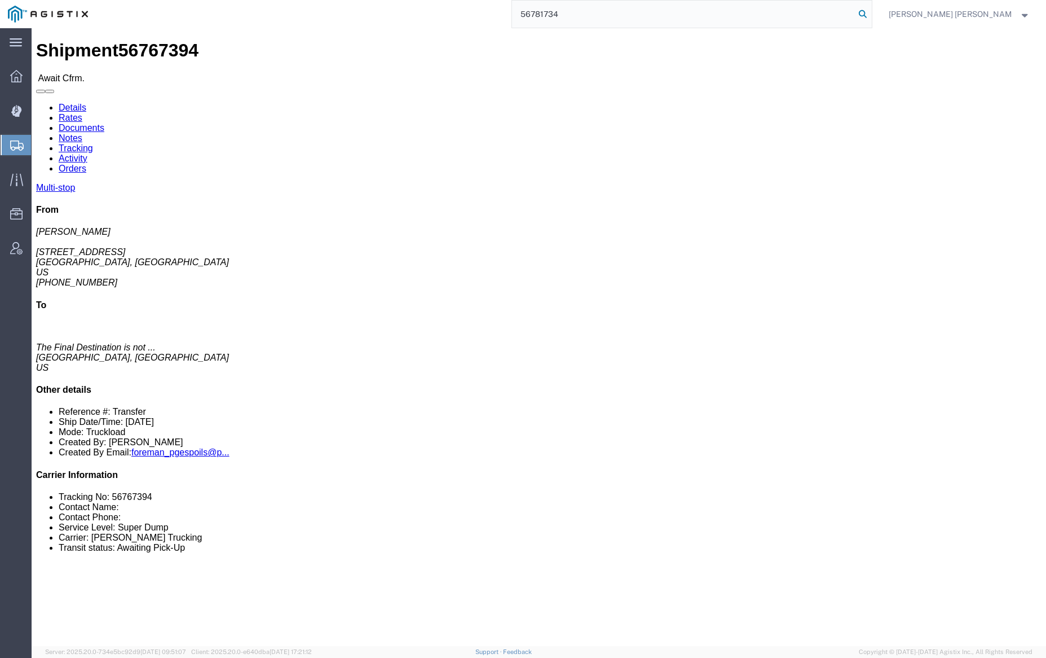
click at [871, 11] on icon at bounding box center [863, 14] width 16 height 16
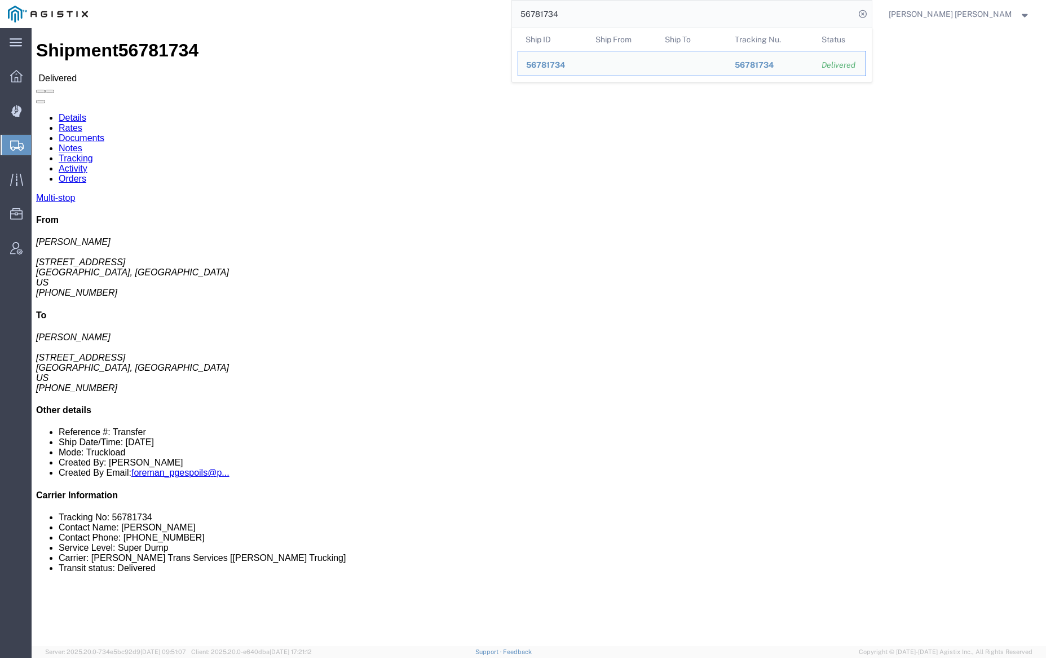
click link "Documents"
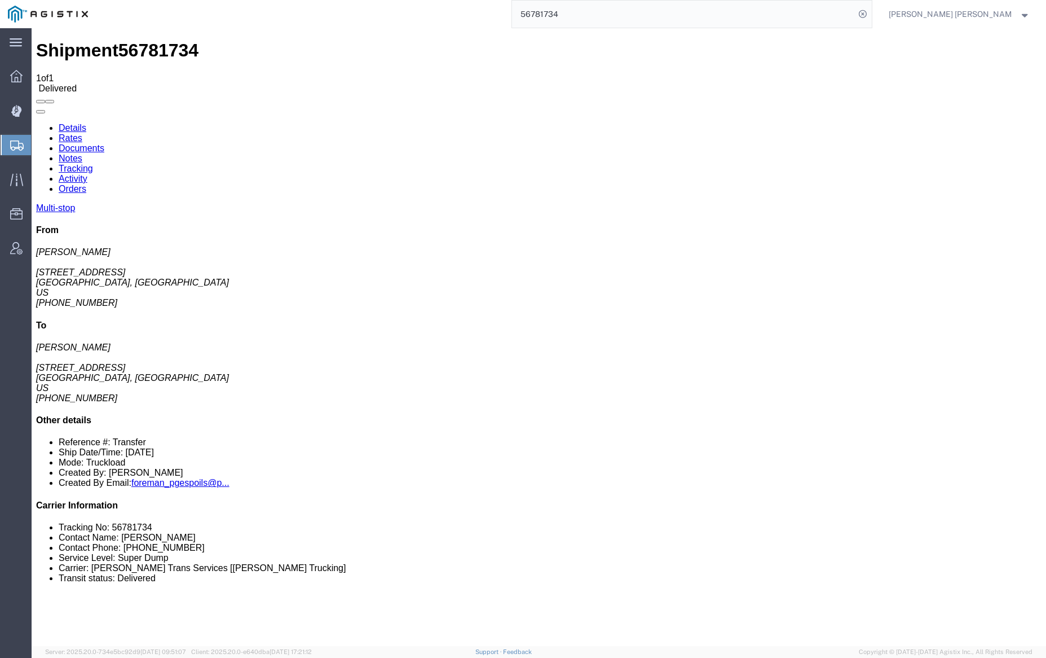
click at [82, 153] on link "Notes" at bounding box center [71, 158] width 24 height 10
click at [589, 17] on input "56781734" at bounding box center [683, 14] width 343 height 27
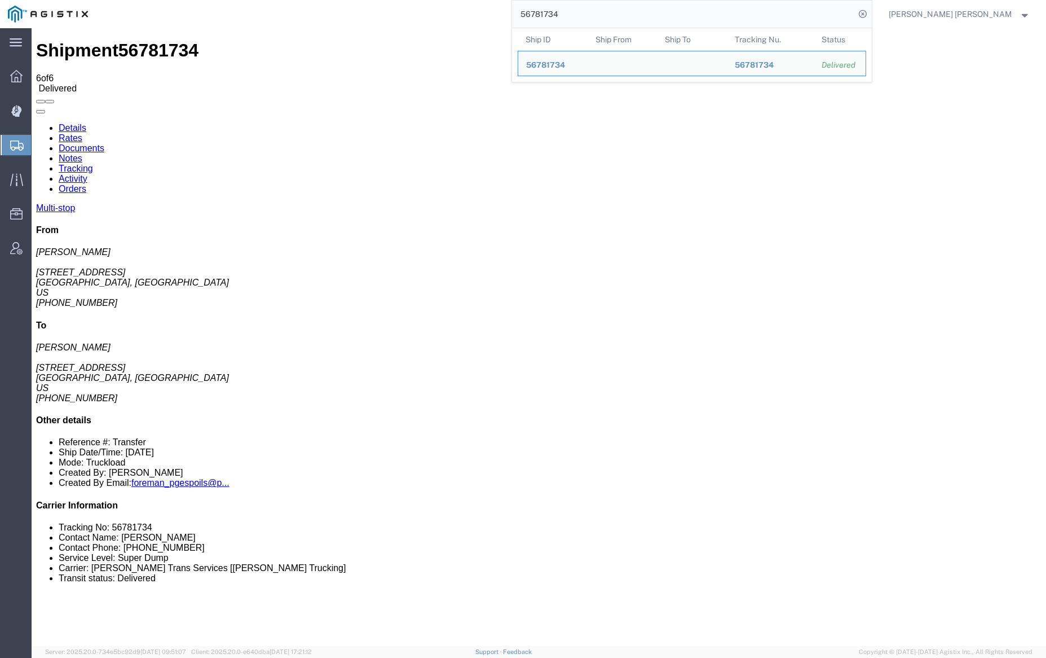
click at [589, 17] on input "56781734" at bounding box center [683, 14] width 343 height 27
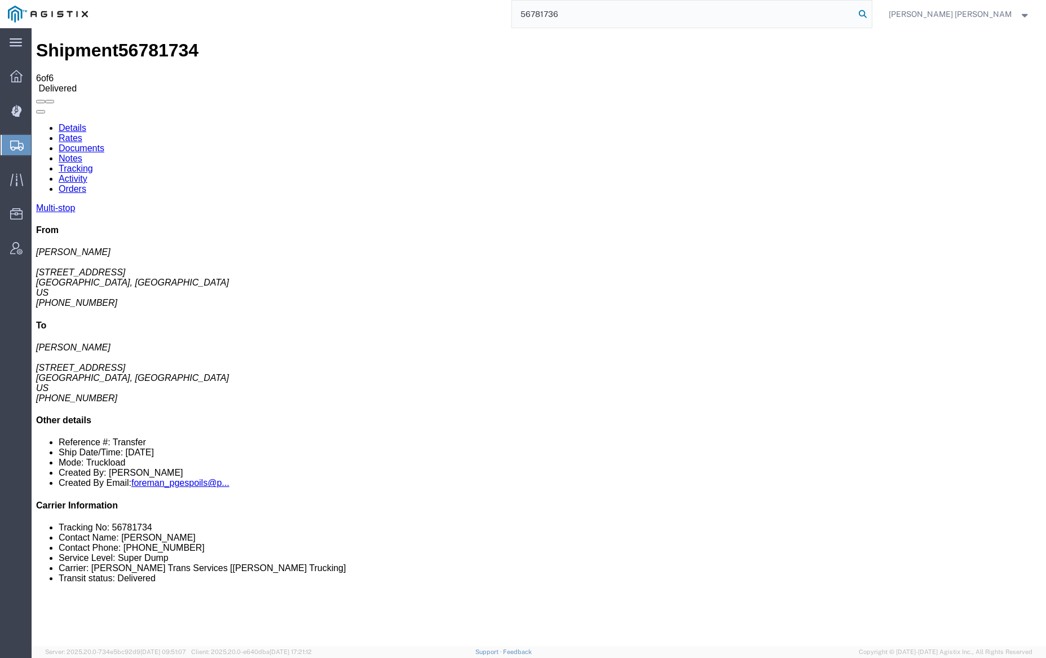
click at [871, 13] on icon at bounding box center [863, 14] width 16 height 16
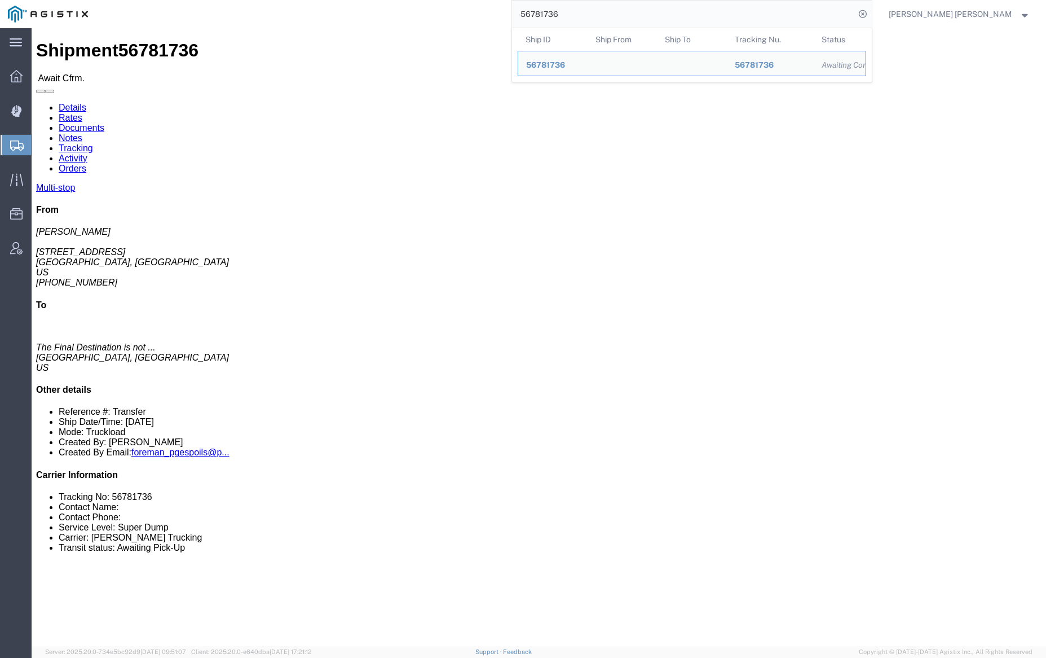
click at [587, 10] on input "56781736" at bounding box center [683, 14] width 343 height 27
paste input "852927"
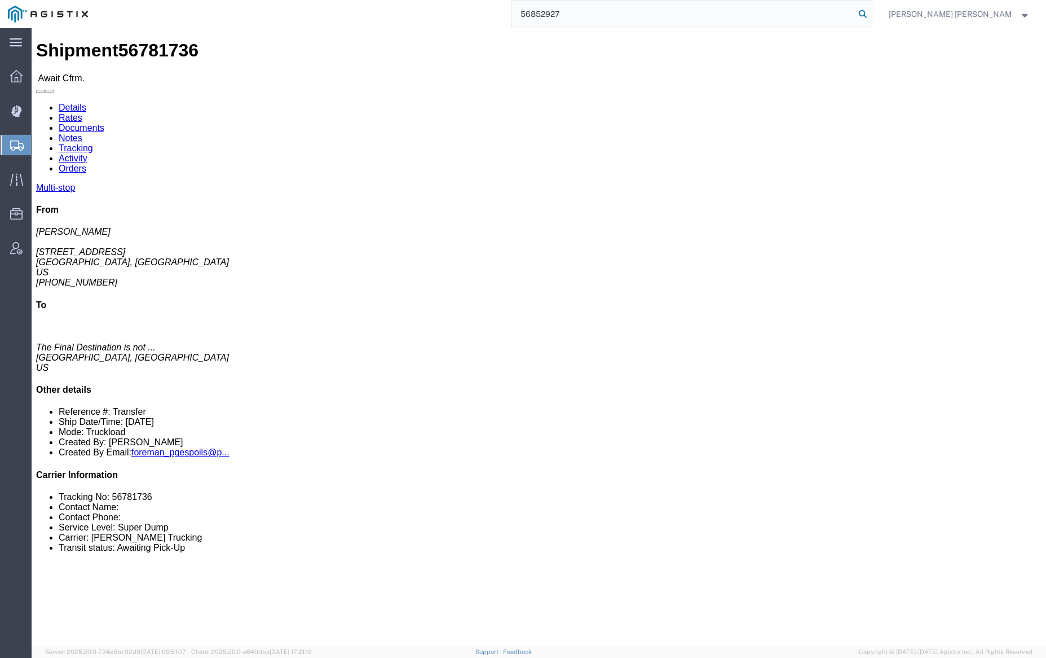
click at [871, 12] on icon at bounding box center [863, 14] width 16 height 16
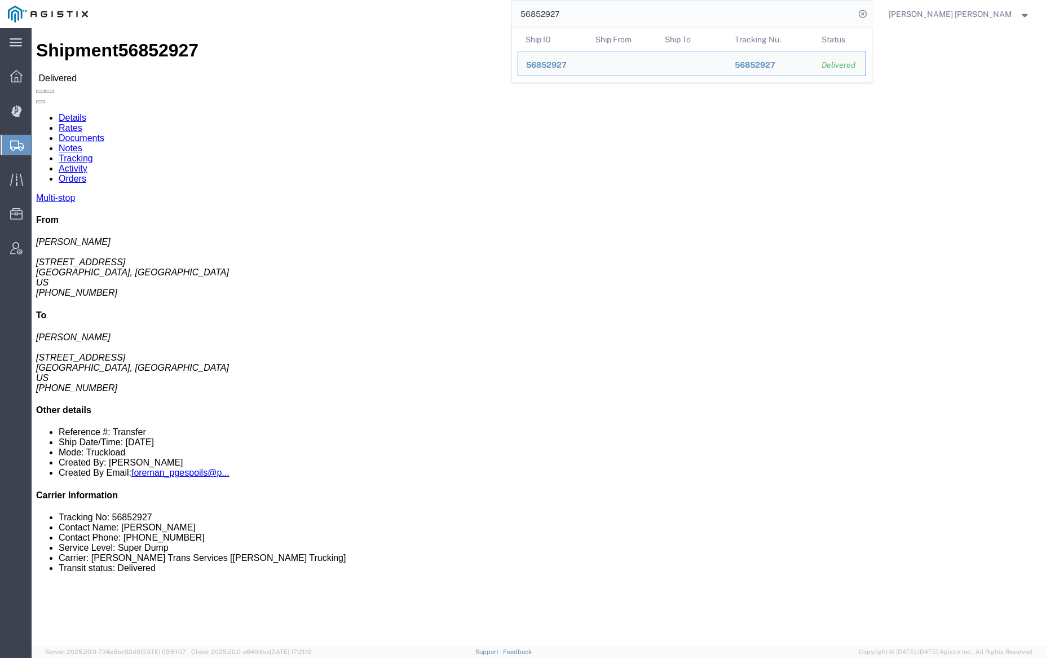
click link "Documents"
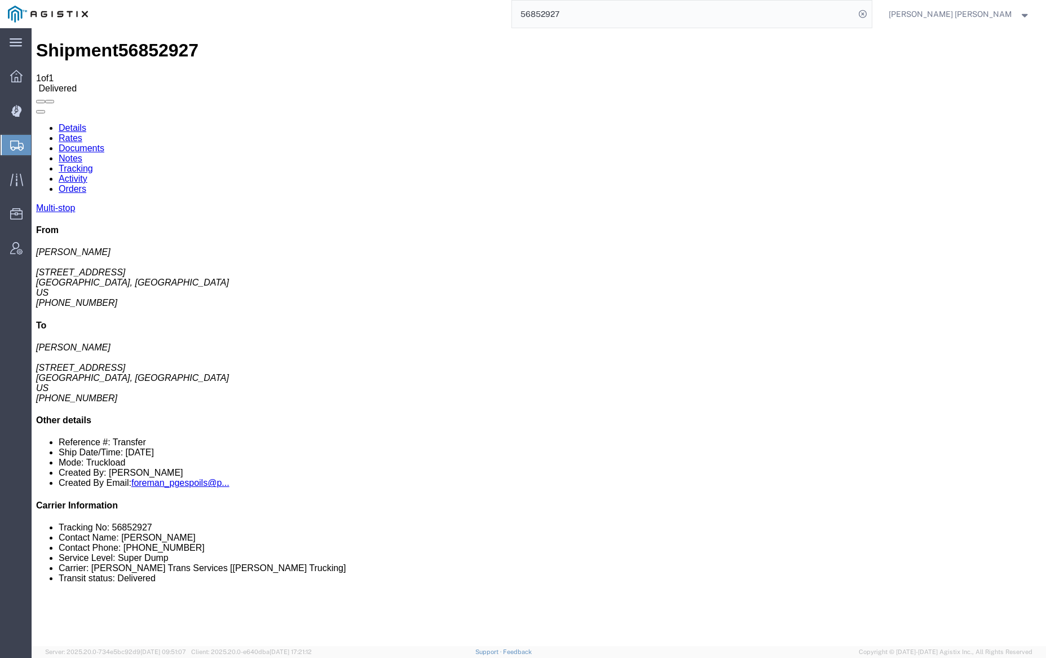
click at [82, 153] on link "Notes" at bounding box center [71, 158] width 24 height 10
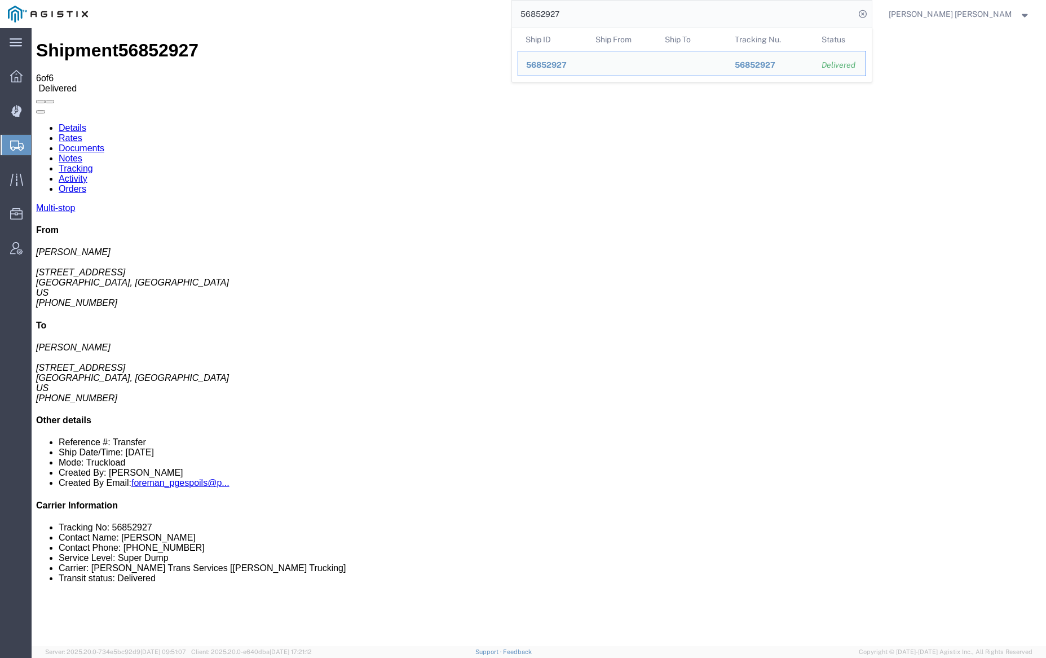
click at [583, 15] on input "56852927" at bounding box center [683, 14] width 343 height 27
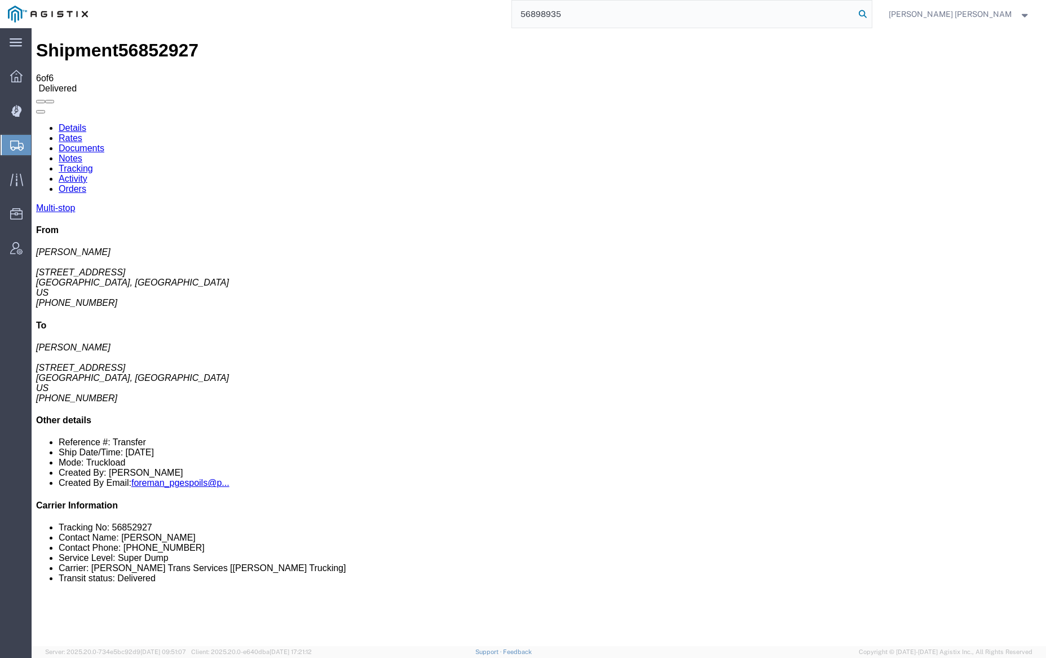
click at [871, 12] on icon at bounding box center [863, 14] width 16 height 16
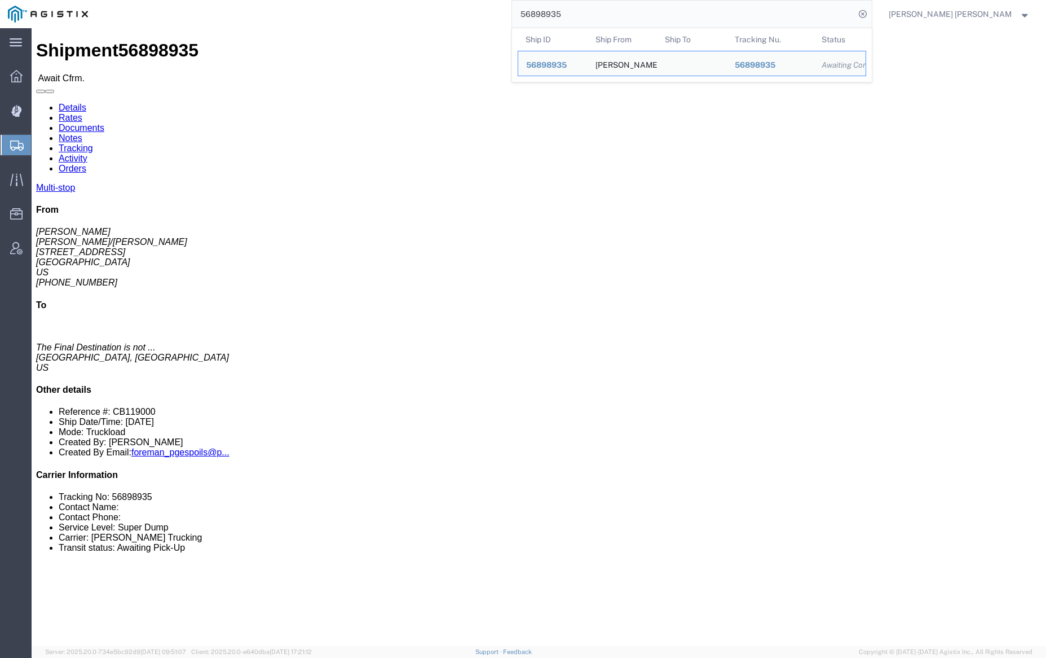
click at [589, 10] on input "56898935" at bounding box center [683, 14] width 343 height 27
paste input "82616"
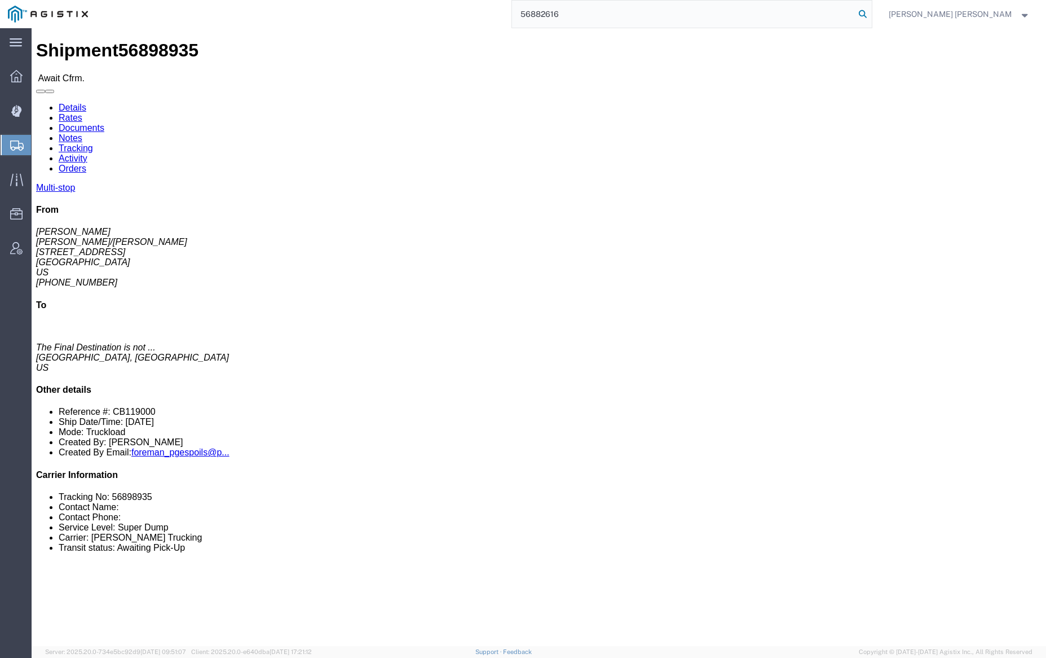
click at [871, 15] on icon at bounding box center [863, 14] width 16 height 16
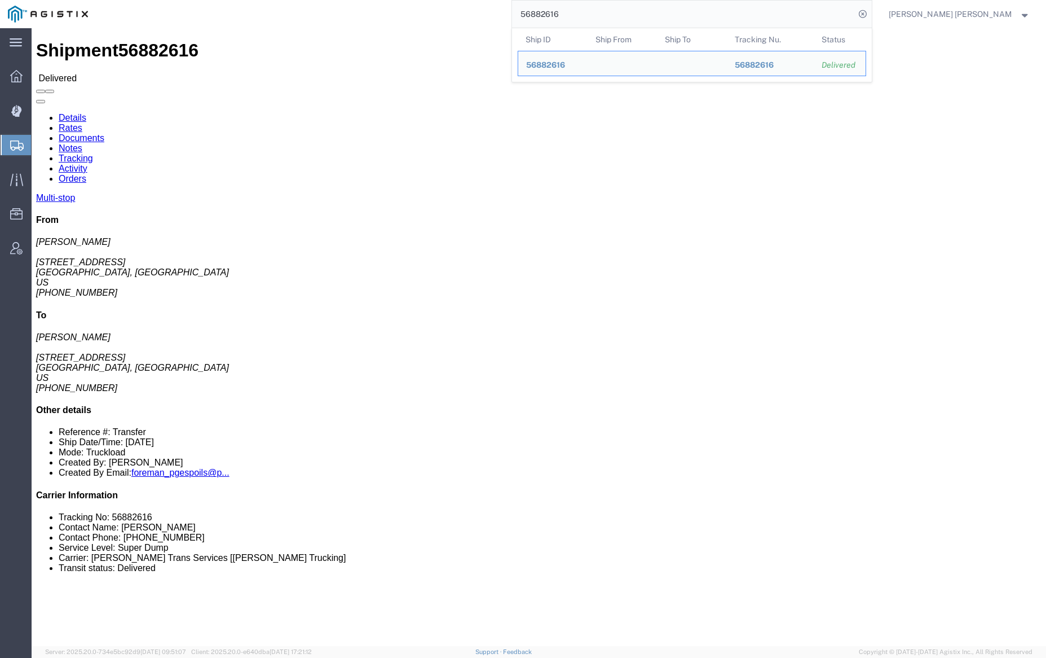
click link "Documents"
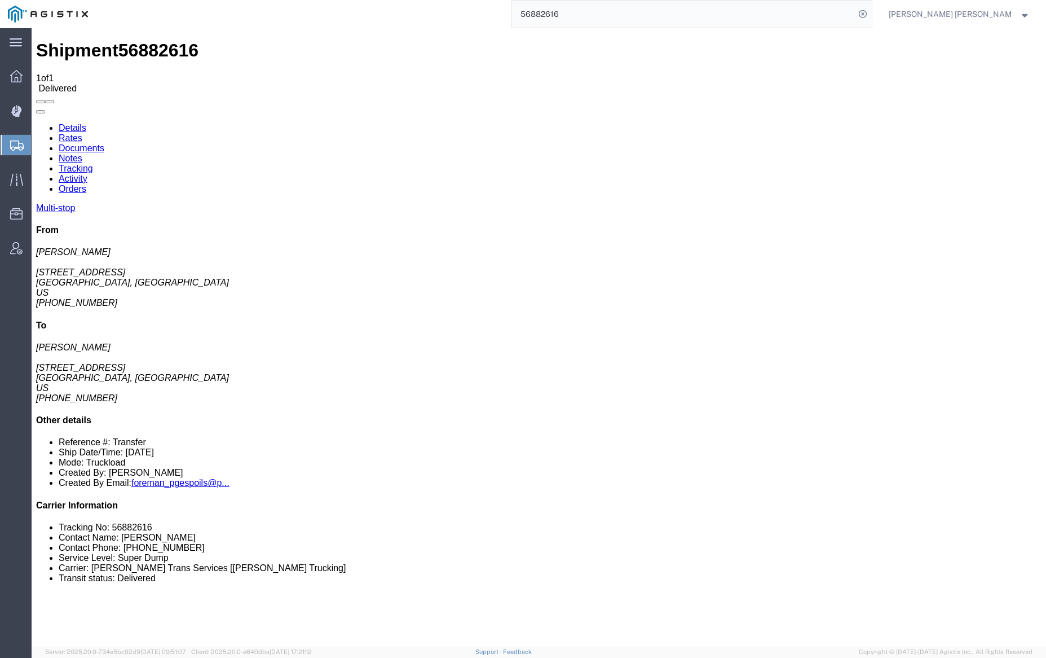
click at [82, 153] on link "Notes" at bounding box center [71, 158] width 24 height 10
click at [593, 11] on input "56882616" at bounding box center [683, 14] width 343 height 27
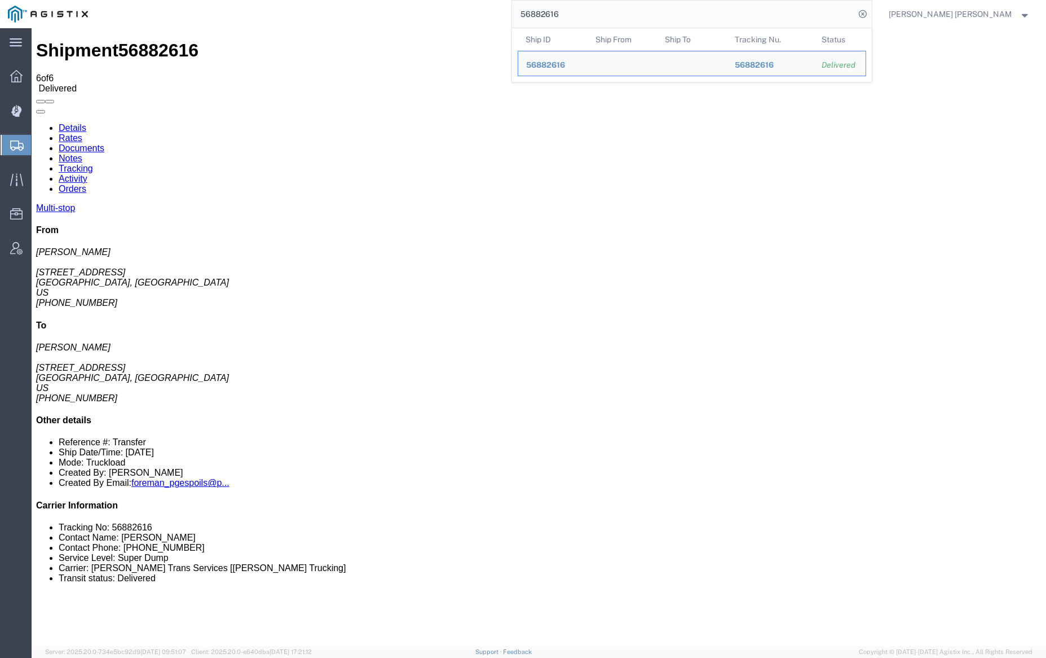
click at [593, 11] on input "56882616" at bounding box center [683, 14] width 343 height 27
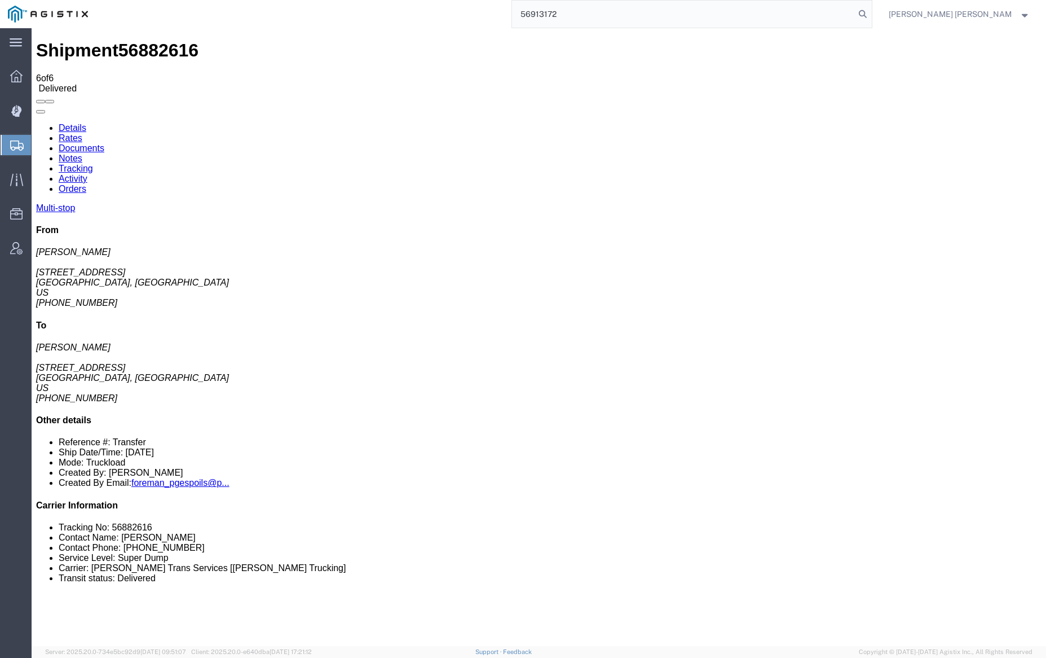
drag, startPoint x: 919, startPoint y: 11, endPoint x: 844, endPoint y: 2, distance: 76.1
click at [871, 11] on icon at bounding box center [863, 14] width 16 height 16
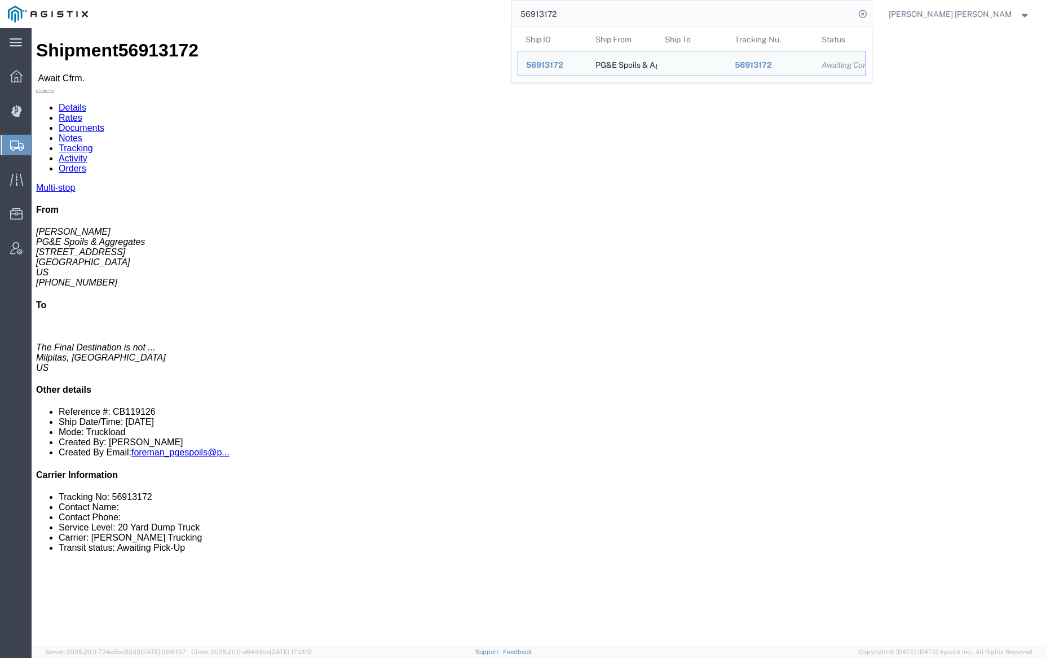
click at [602, 19] on input "56913172" at bounding box center [683, 14] width 343 height 27
paste input "945"
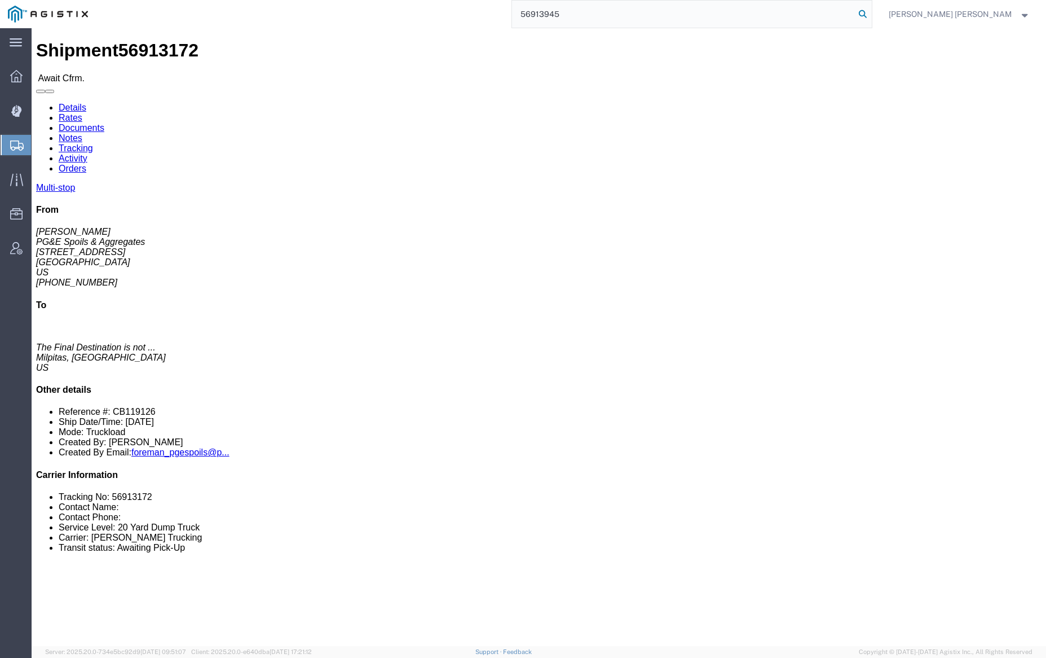
click at [871, 14] on icon at bounding box center [863, 14] width 16 height 16
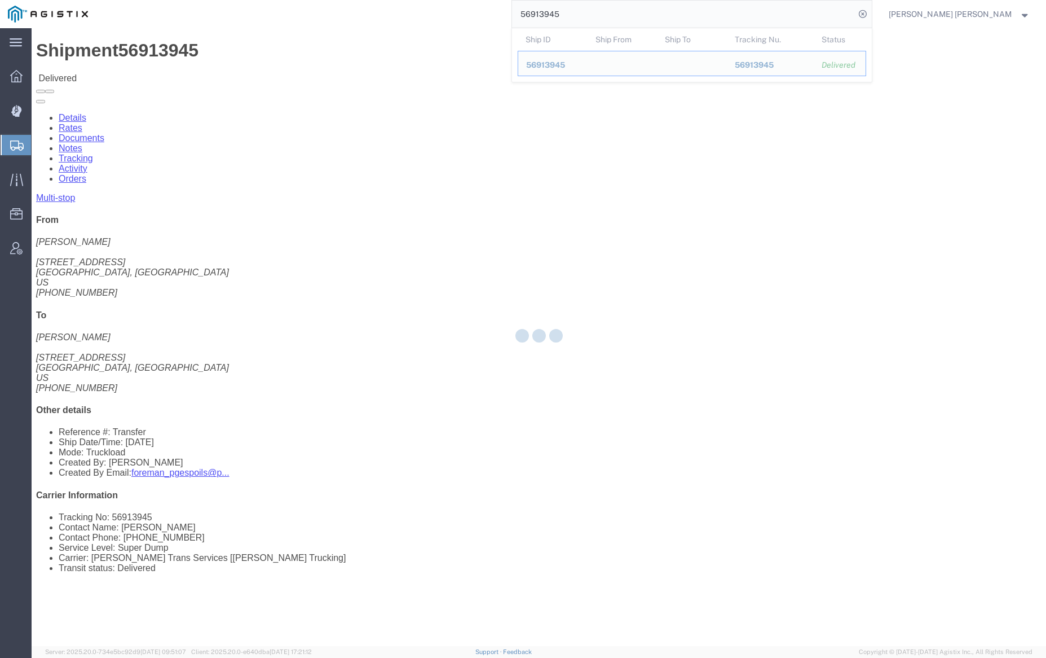
click at [167, 67] on div at bounding box center [539, 337] width 1015 height 618
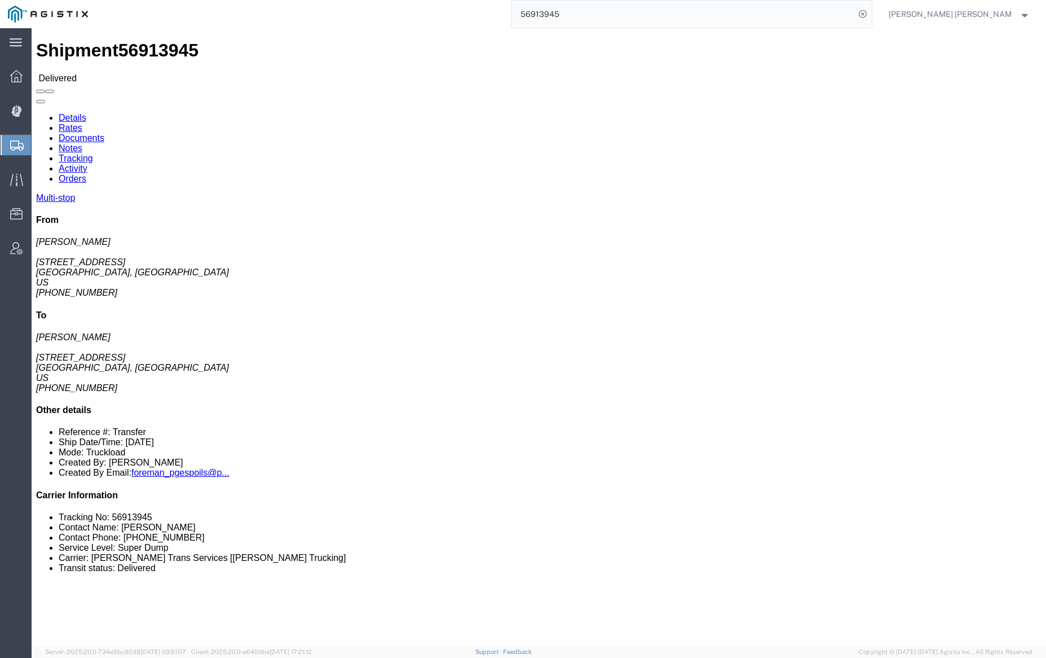
click link "Documents"
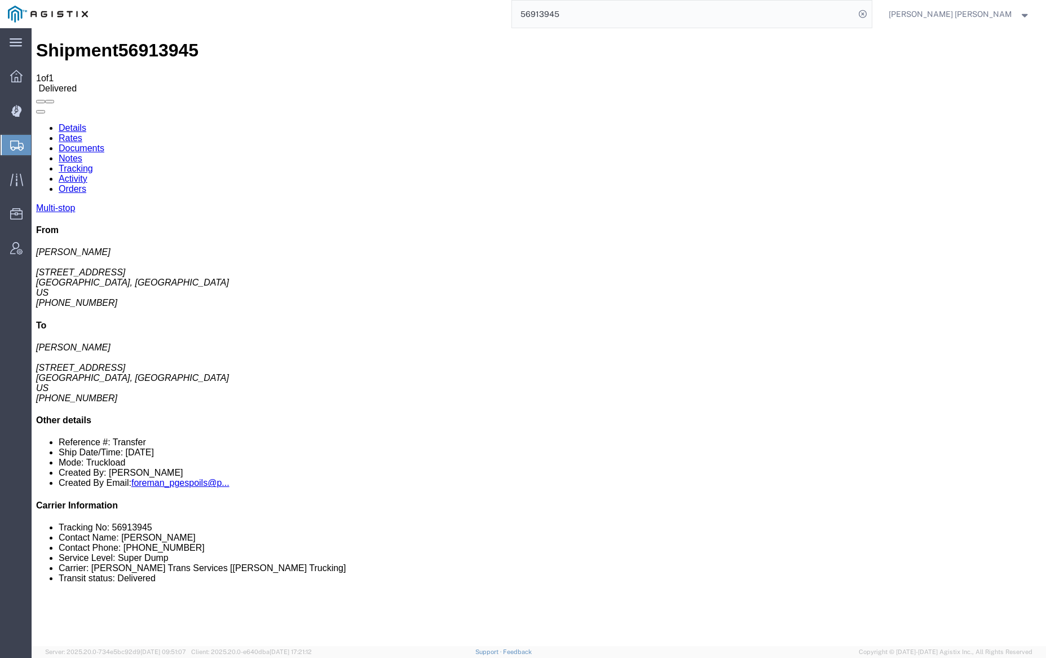
click at [82, 153] on link "Notes" at bounding box center [71, 158] width 24 height 10
click at [93, 164] on link "Tracking" at bounding box center [76, 169] width 34 height 10
click at [82, 153] on link "Notes" at bounding box center [71, 158] width 24 height 10
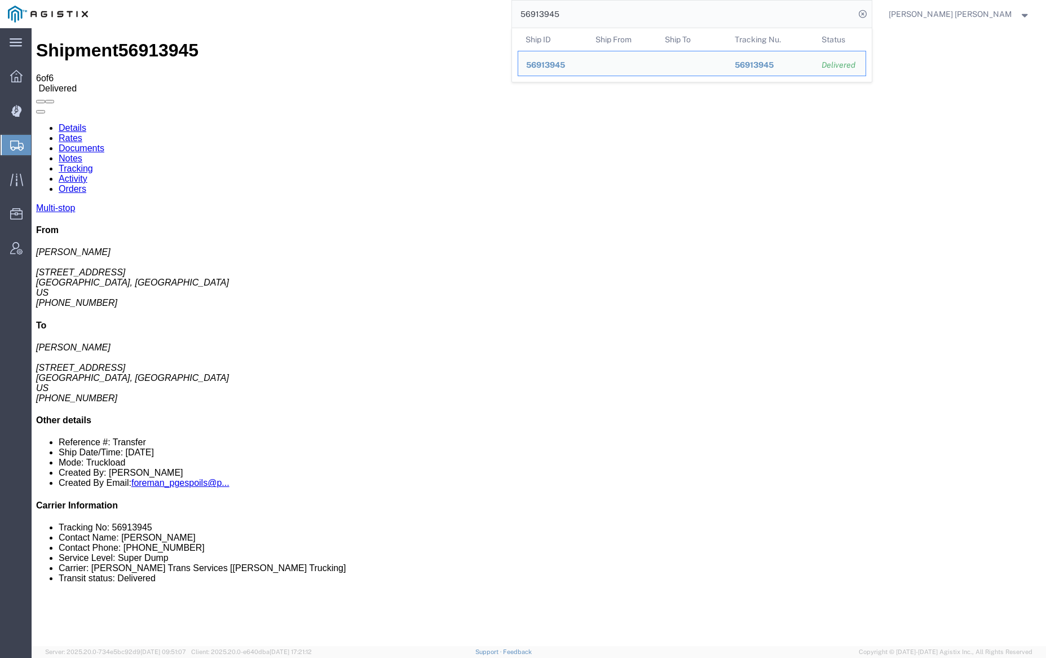
click at [601, 15] on input "56913945" at bounding box center [683, 14] width 343 height 27
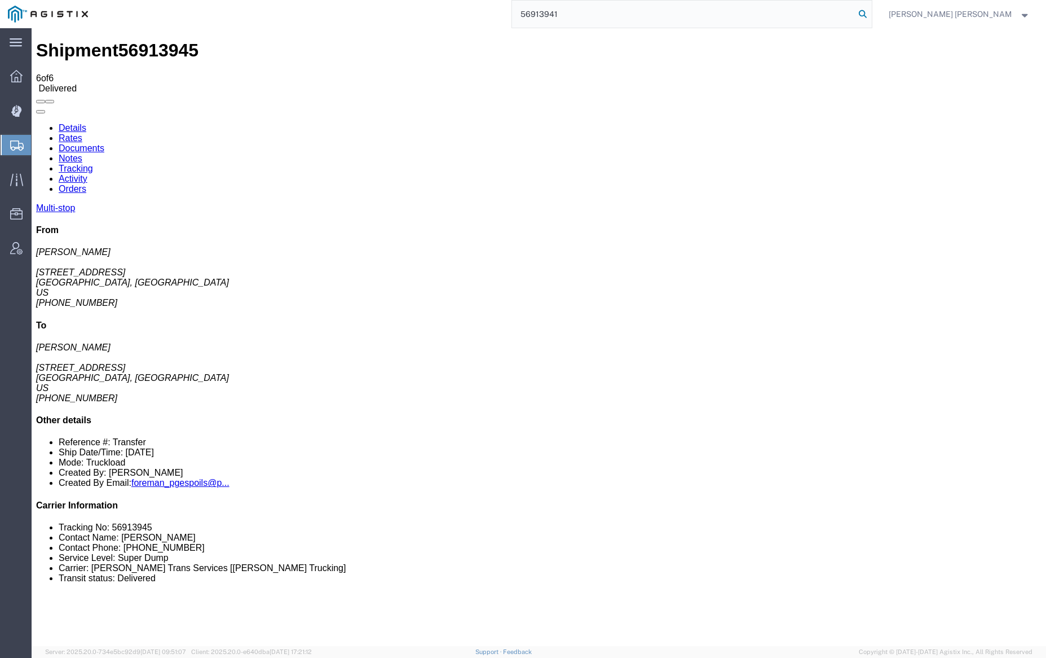
type input "56913941"
click at [871, 12] on icon at bounding box center [863, 14] width 16 height 16
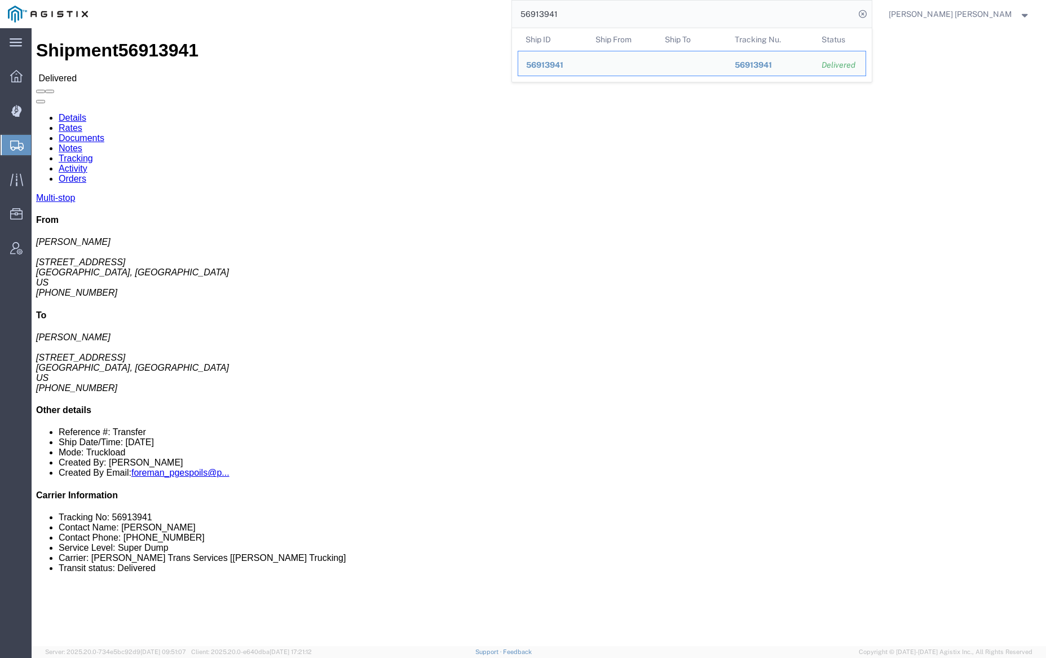
click link "Documents"
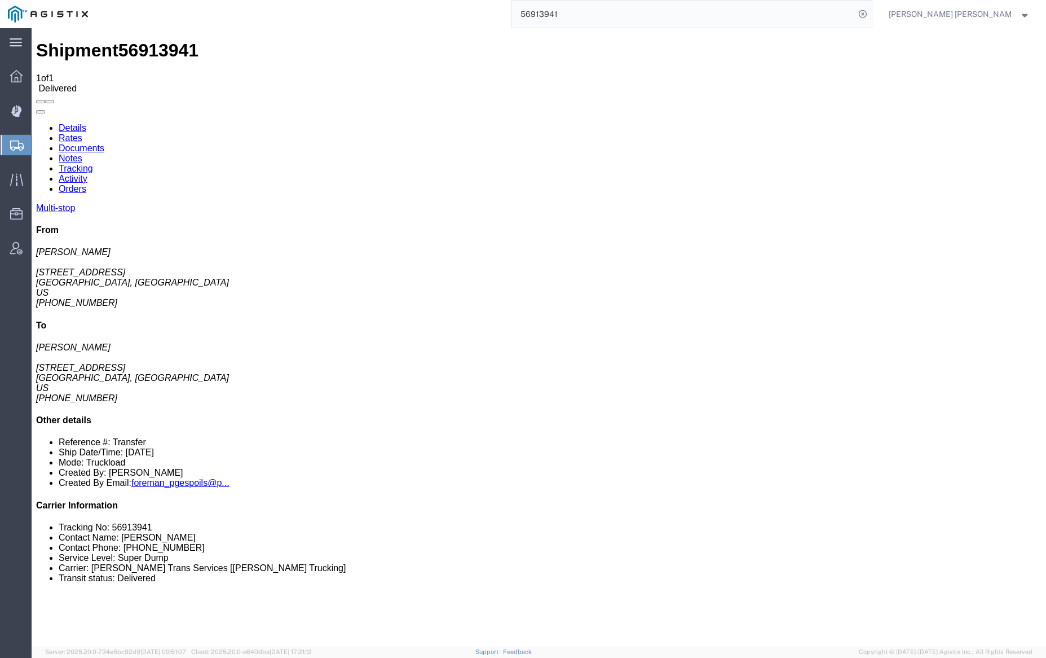
click at [82, 153] on link "Notes" at bounding box center [71, 158] width 24 height 10
click at [93, 164] on link "Tracking" at bounding box center [76, 169] width 34 height 10
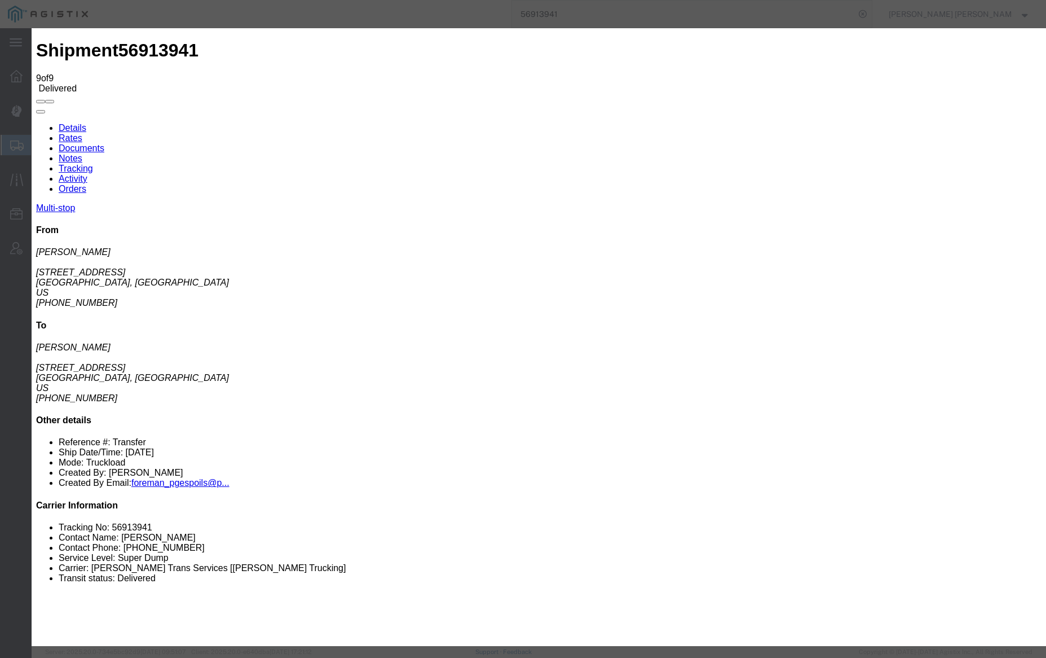
type input "5:15 PM"
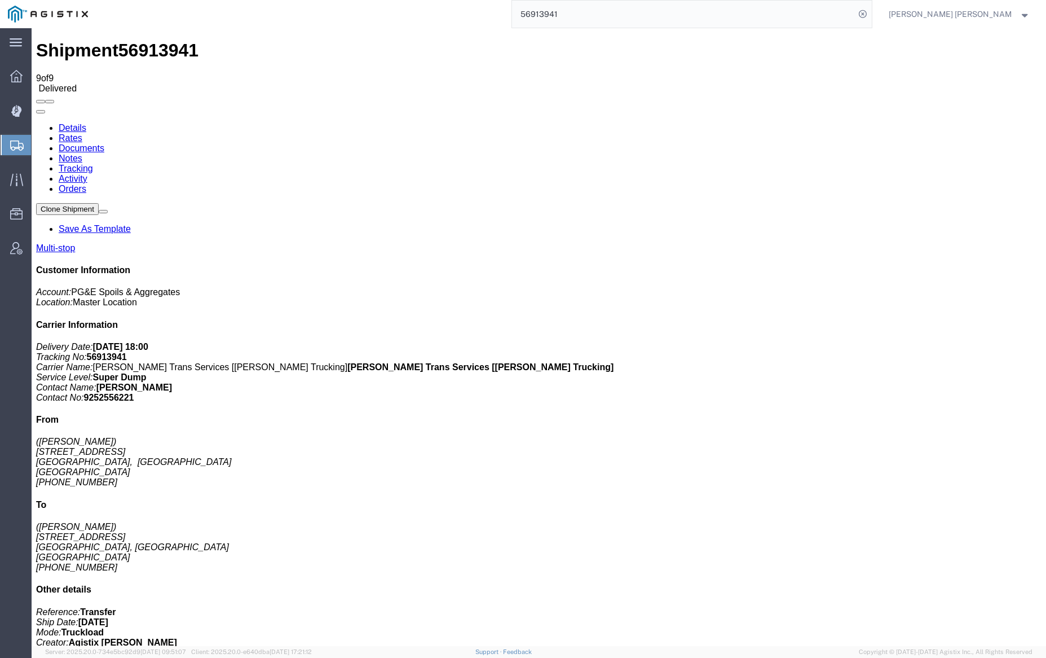
click at [82, 153] on link "Notes" at bounding box center [71, 158] width 24 height 10
click at [93, 164] on link "Tracking" at bounding box center [76, 169] width 34 height 10
click at [601, 18] on input "56913941" at bounding box center [683, 14] width 343 height 27
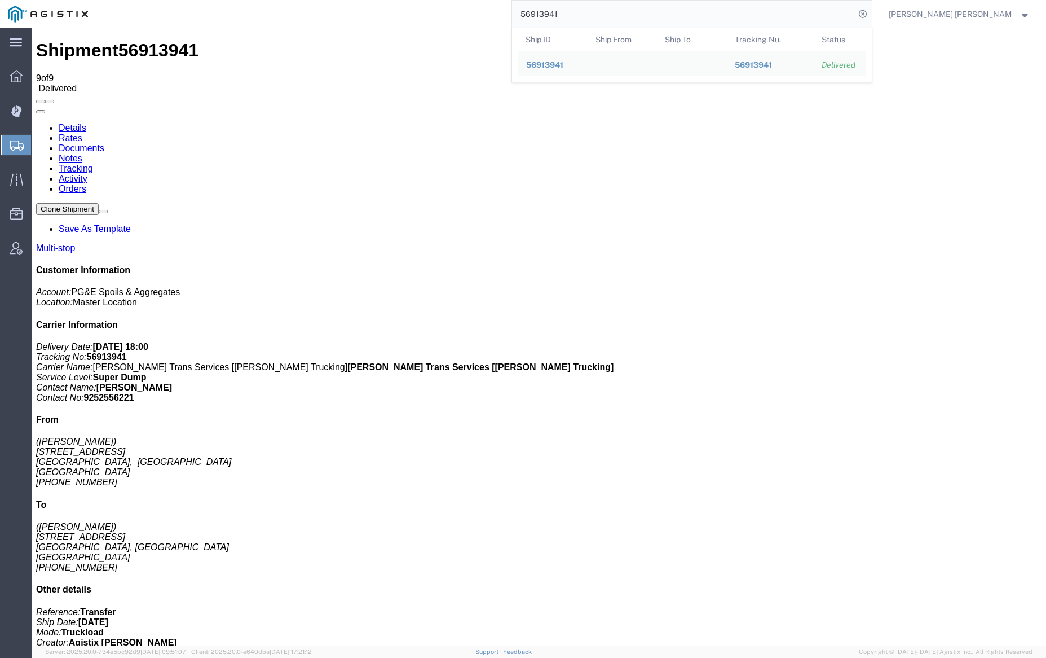
click at [601, 18] on input "56913941" at bounding box center [683, 14] width 343 height 27
paste input "172"
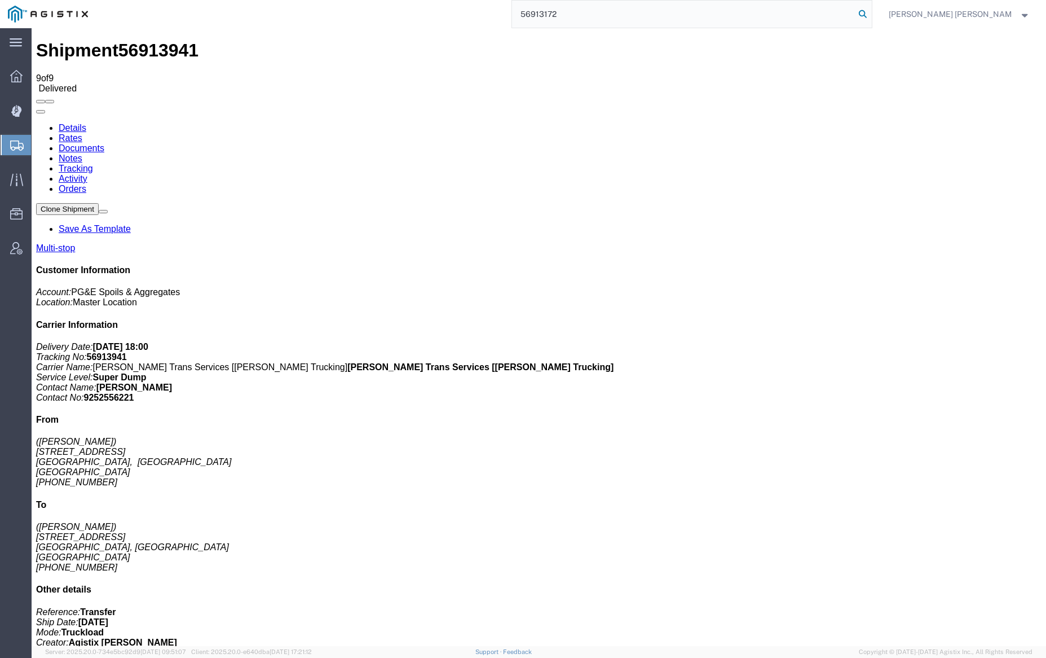
click at [871, 10] on icon at bounding box center [863, 14] width 16 height 16
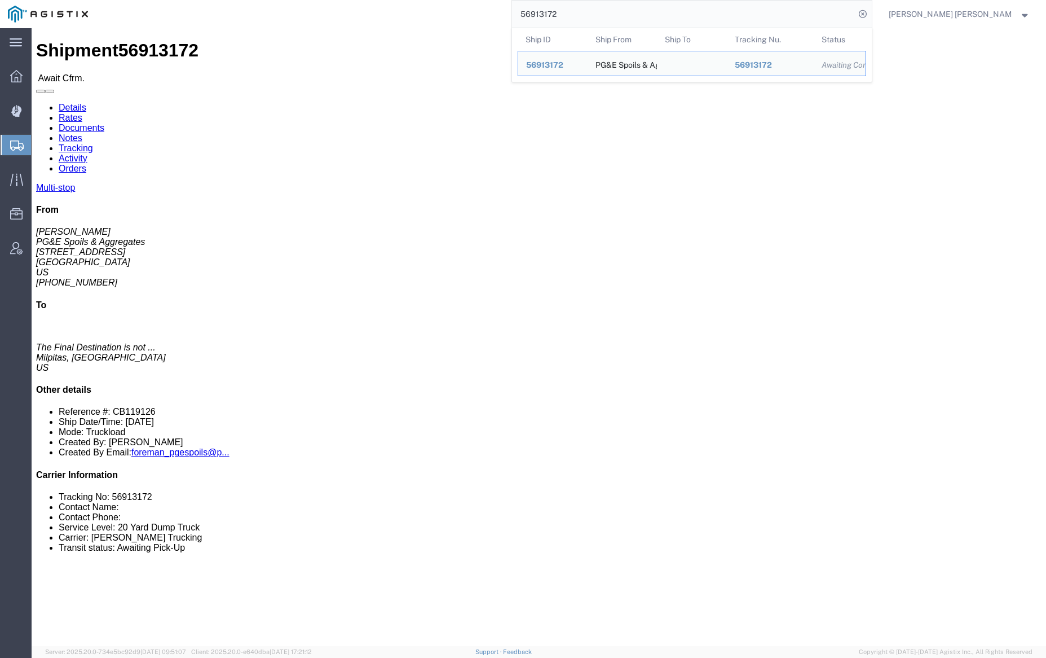
click at [591, 17] on input "56913172" at bounding box center [683, 14] width 343 height 27
paste input "25479"
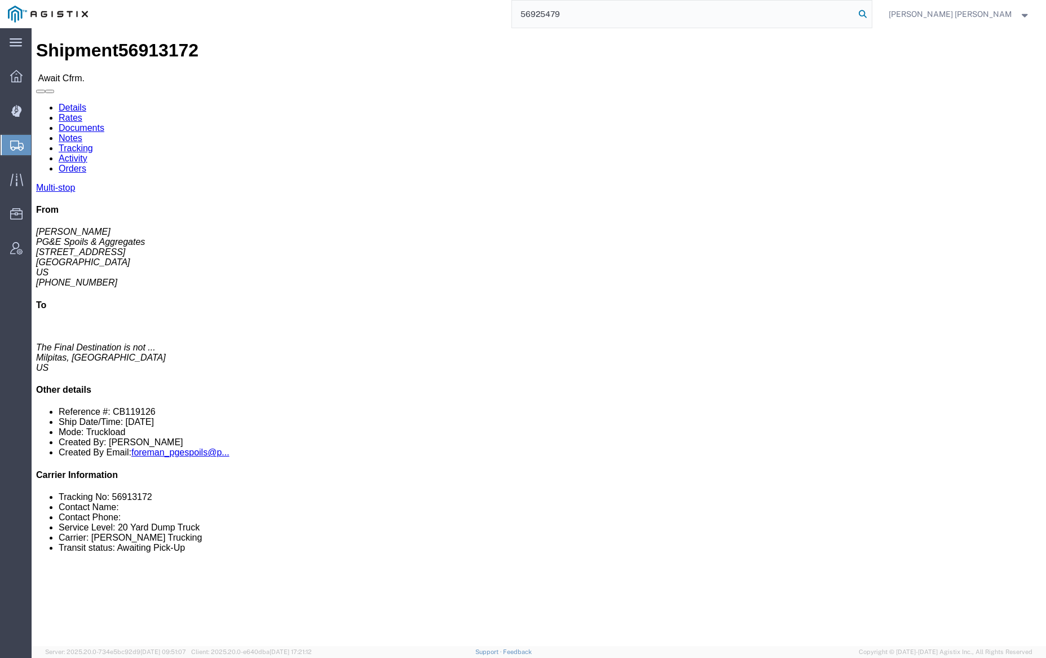
click at [871, 10] on icon at bounding box center [863, 14] width 16 height 16
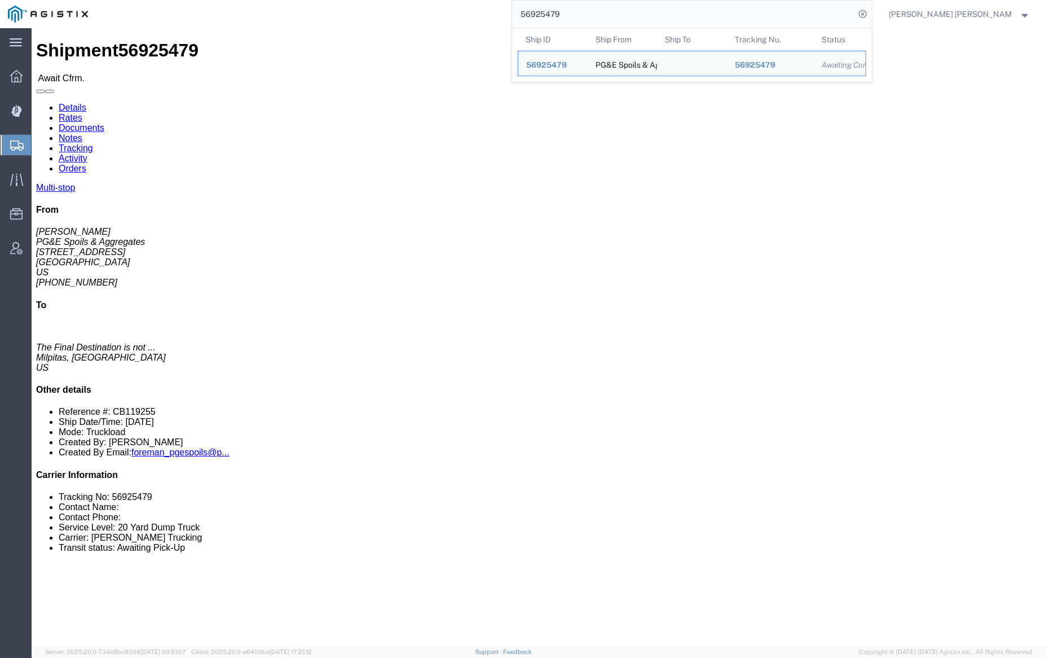
click at [578, 16] on input "56925479" at bounding box center [683, 14] width 343 height 27
paste input "8911"
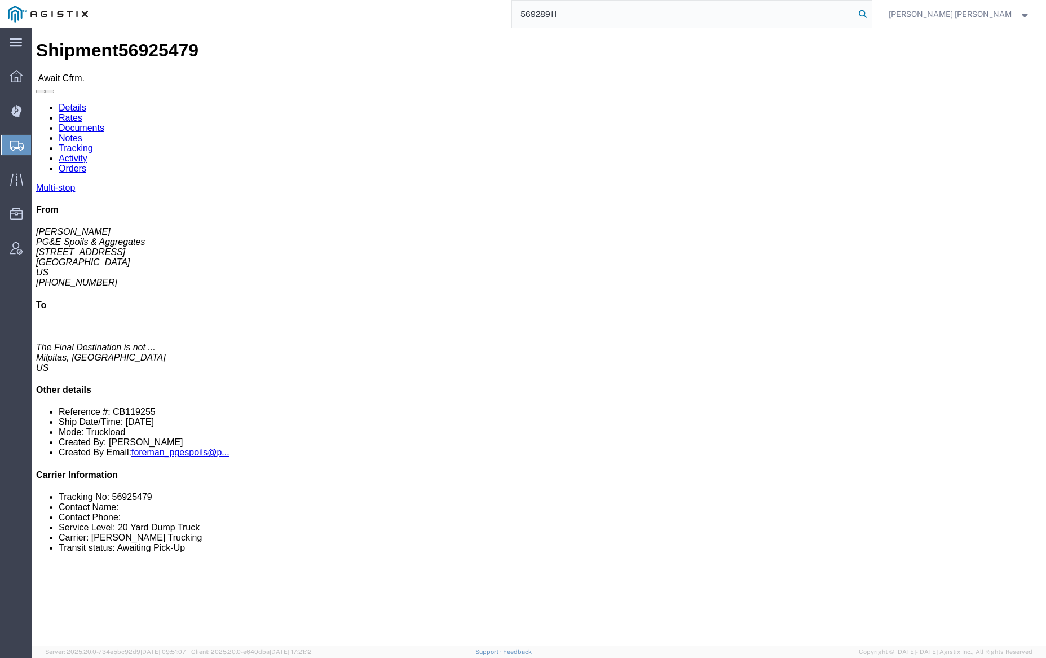
click at [871, 14] on icon at bounding box center [863, 14] width 16 height 16
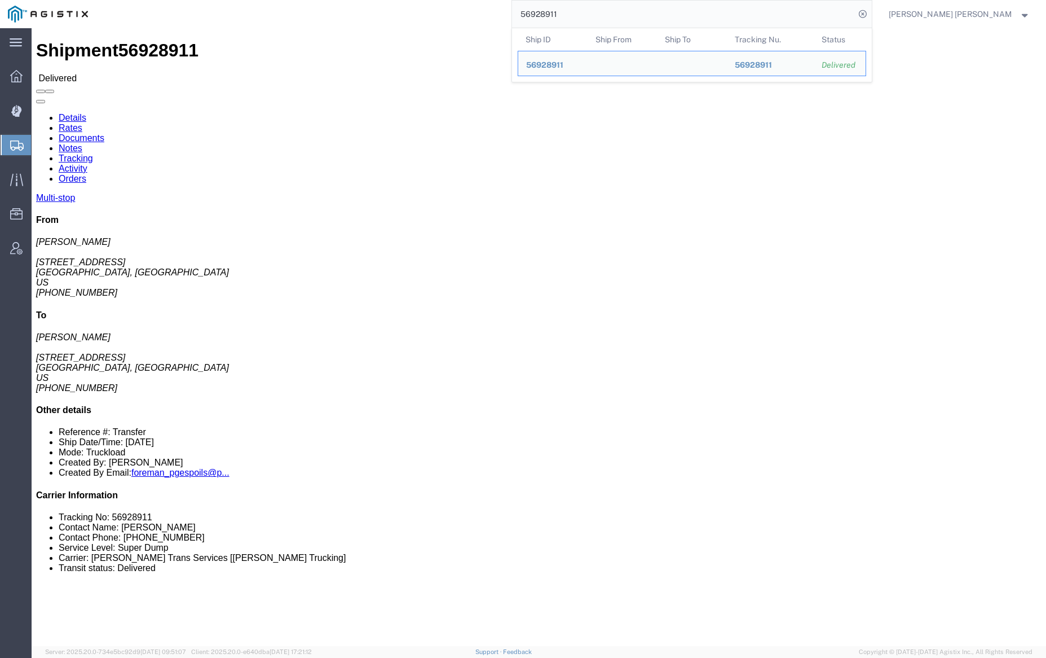
click link "Documents"
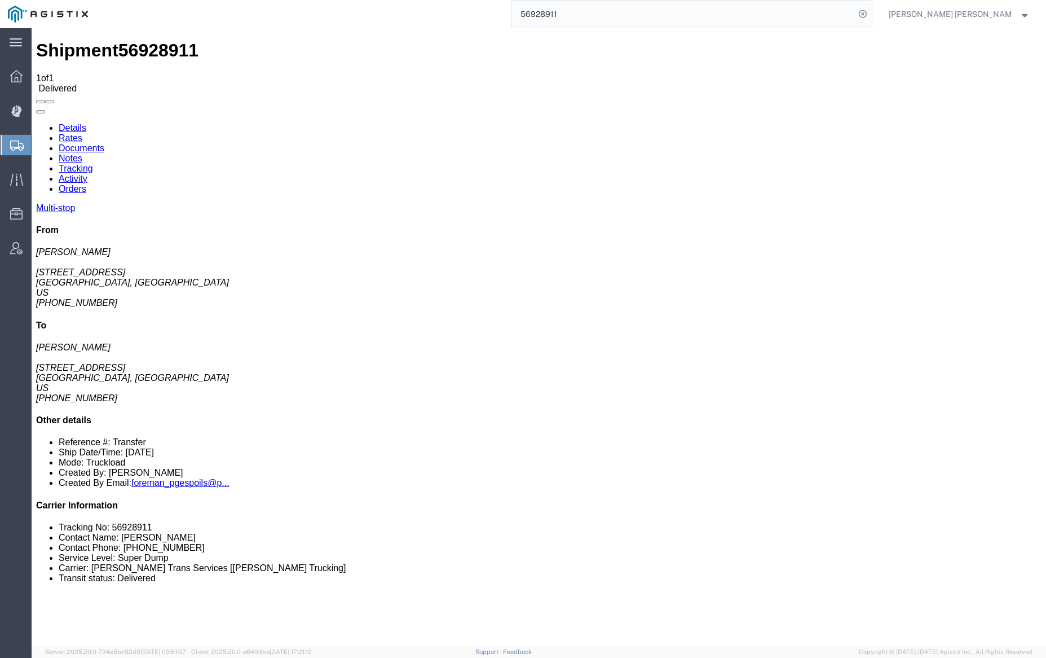
click at [82, 153] on link "Notes" at bounding box center [71, 158] width 24 height 10
click at [601, 18] on input "56928911" at bounding box center [683, 14] width 343 height 27
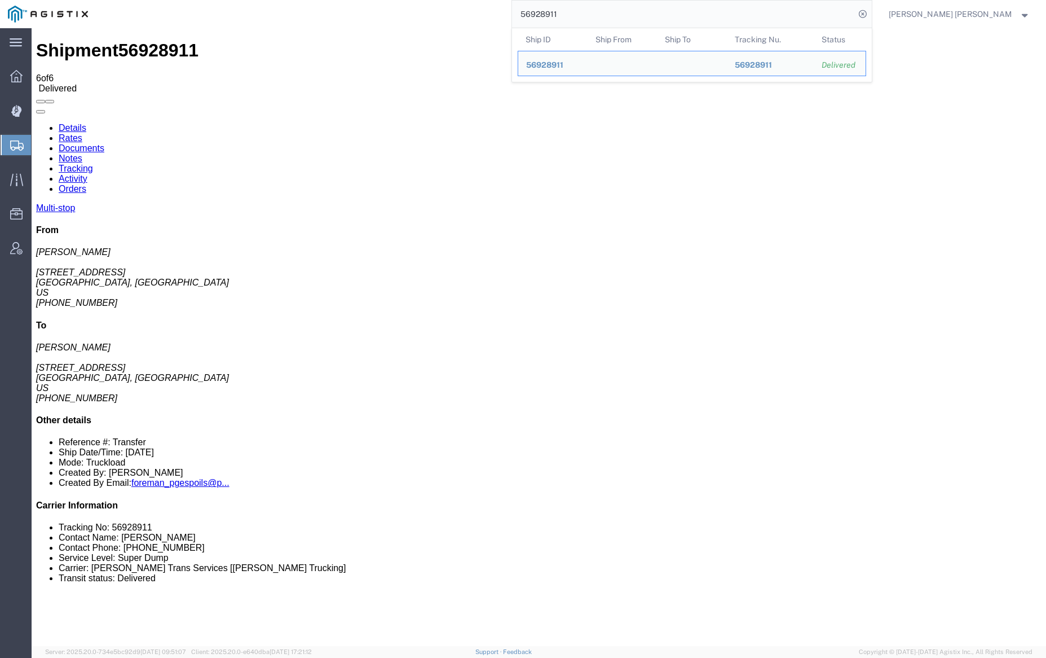
click at [601, 18] on input "56928911" at bounding box center [683, 14] width 343 height 27
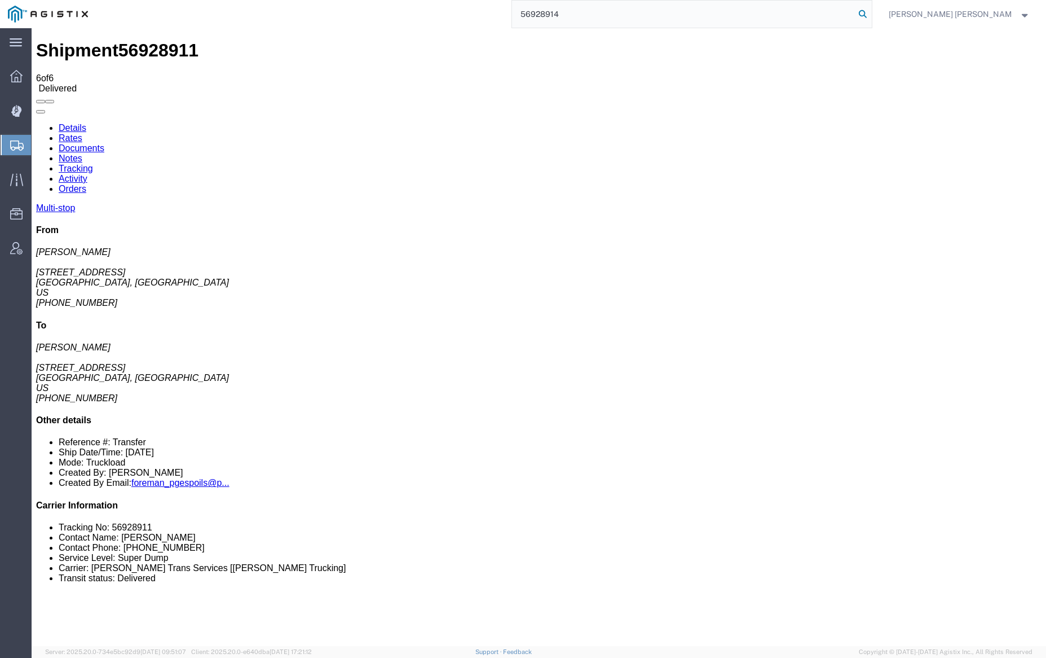
click at [871, 14] on icon at bounding box center [863, 14] width 16 height 16
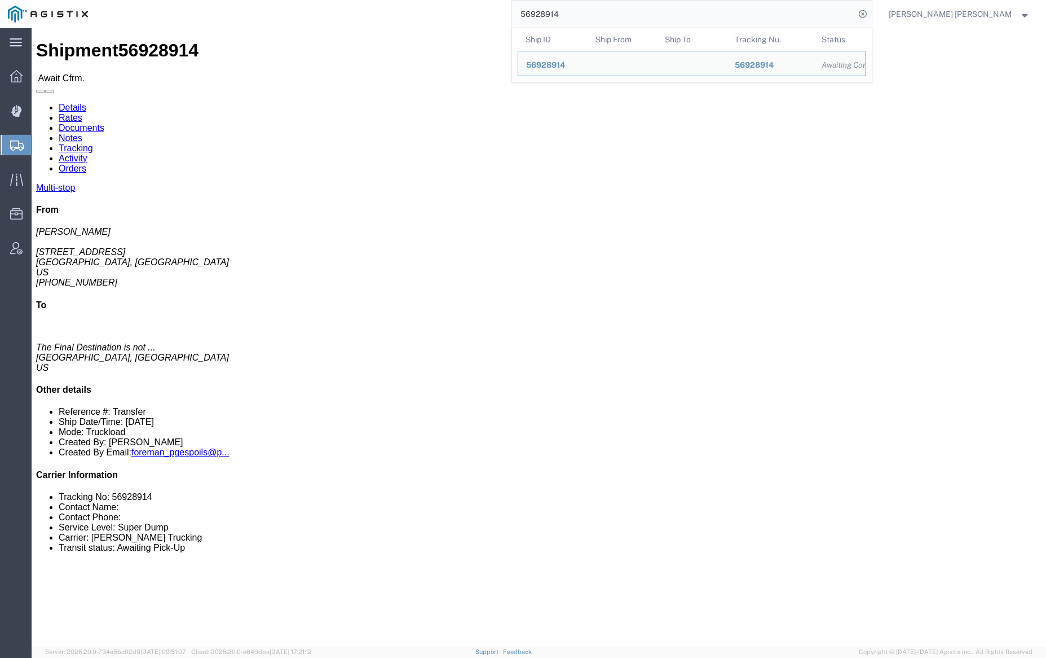
click at [600, 14] on input "56928914" at bounding box center [683, 14] width 343 height 27
paste input "37140"
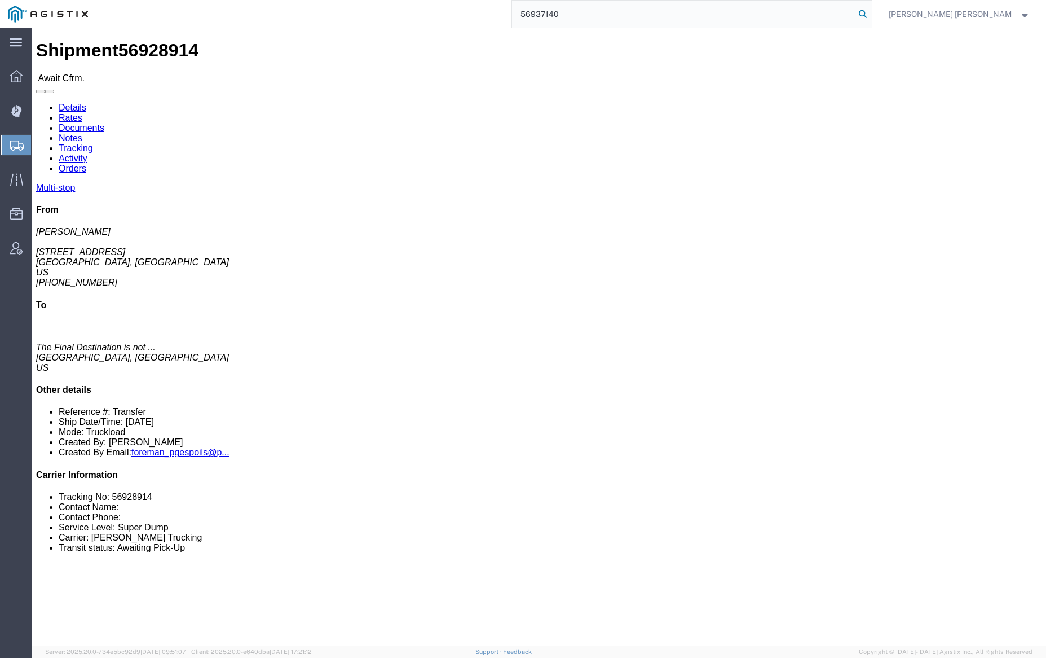
click at [871, 14] on icon at bounding box center [863, 14] width 16 height 16
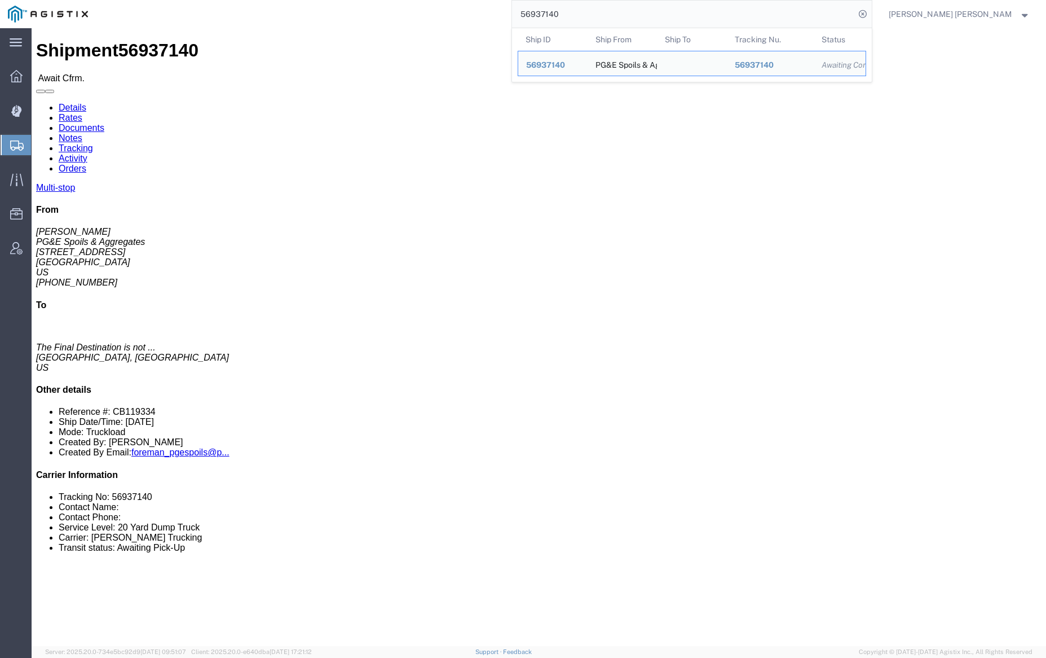
click at [586, 6] on input "56937140" at bounding box center [683, 14] width 343 height 27
click at [588, 7] on input "56937140" at bounding box center [683, 14] width 343 height 27
paste input "9269"
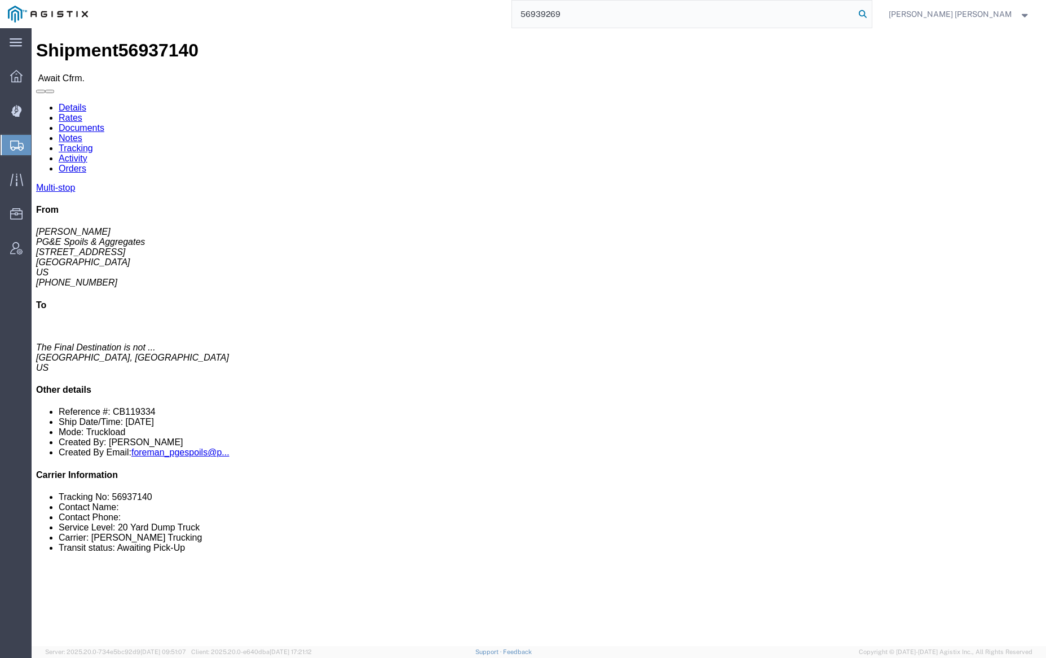
click at [871, 15] on icon at bounding box center [863, 14] width 16 height 16
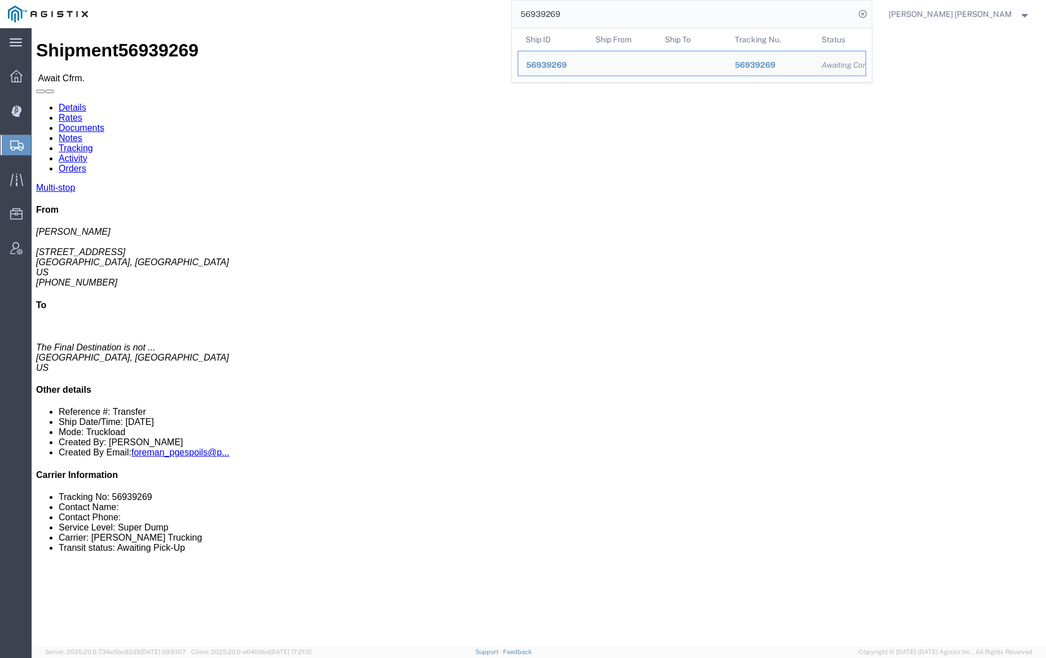
click at [615, 1] on input "56939269" at bounding box center [683, 14] width 343 height 27
click at [607, 12] on input "56939269" at bounding box center [683, 14] width 343 height 27
paste input "72"
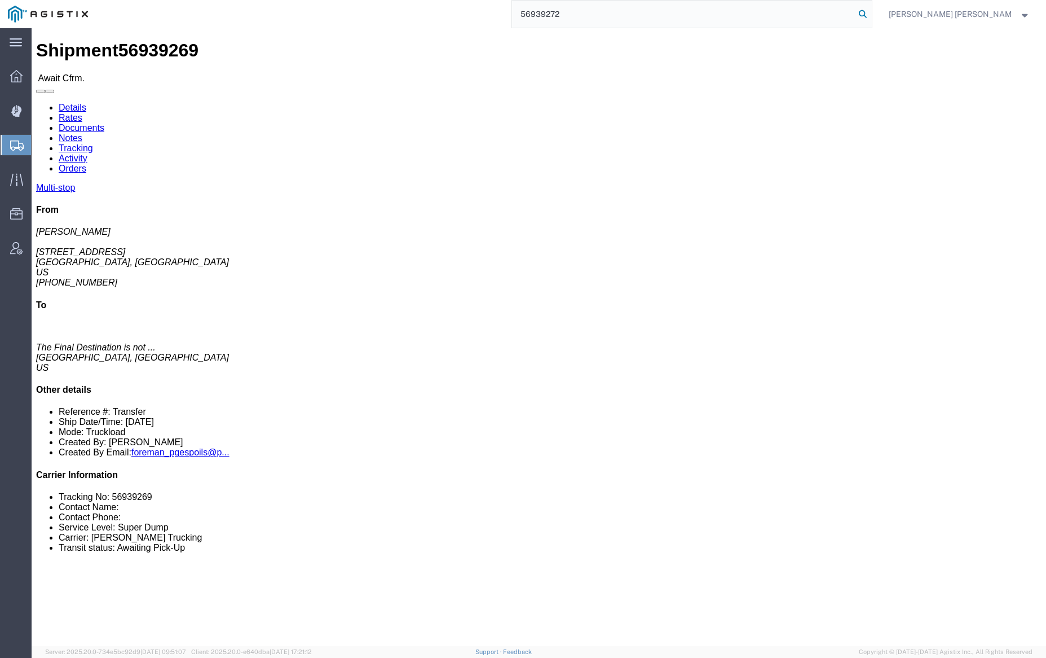
type input "56939272"
click at [871, 12] on icon at bounding box center [863, 14] width 16 height 16
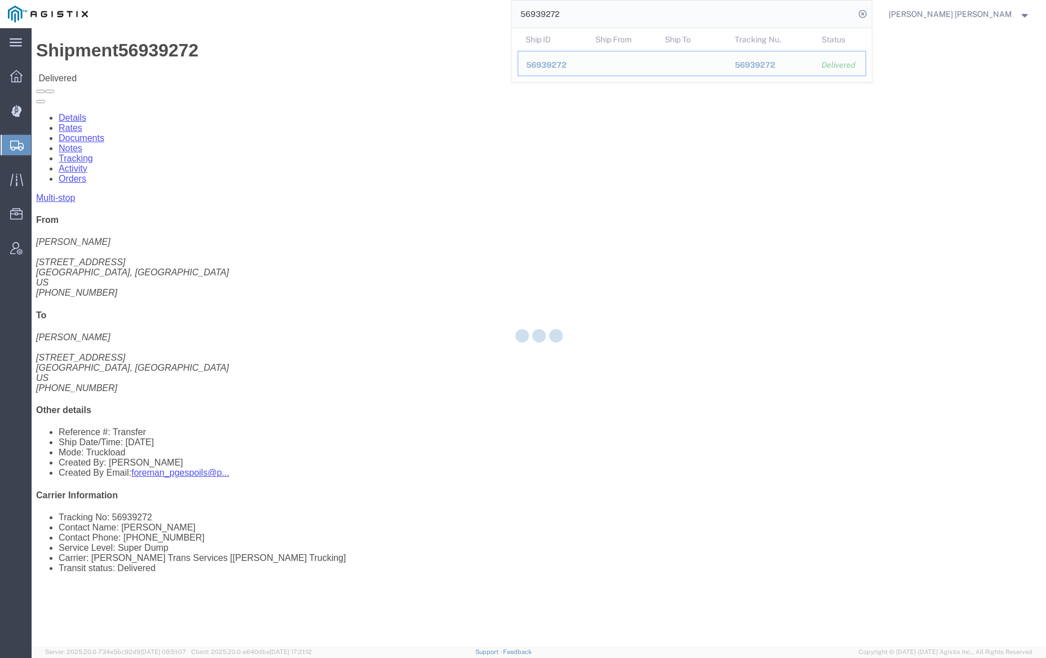
click div
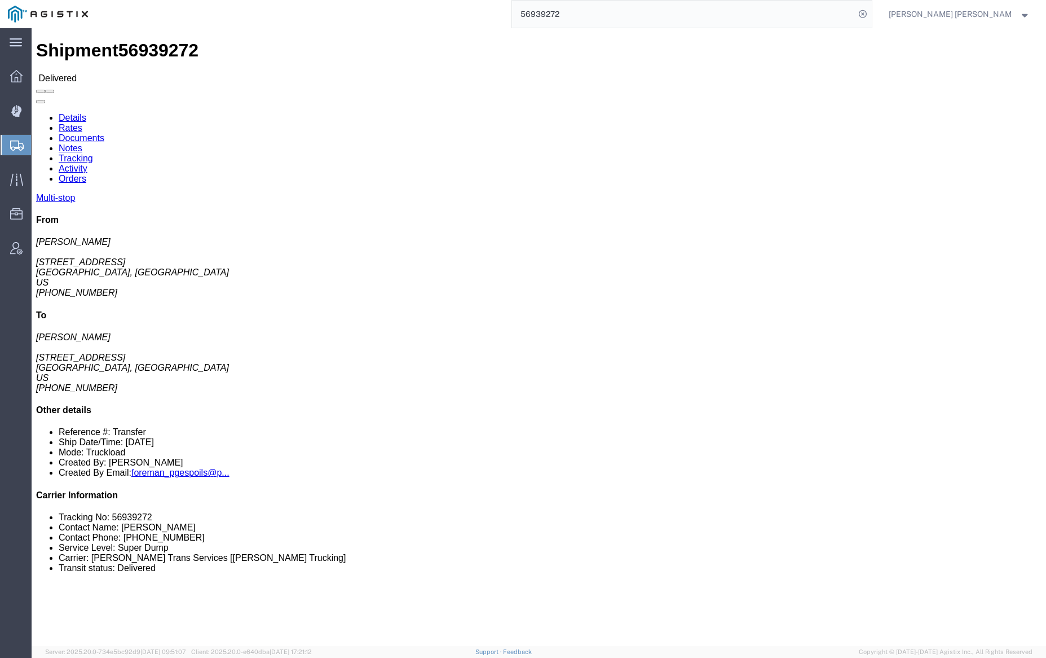
click link "Documents"
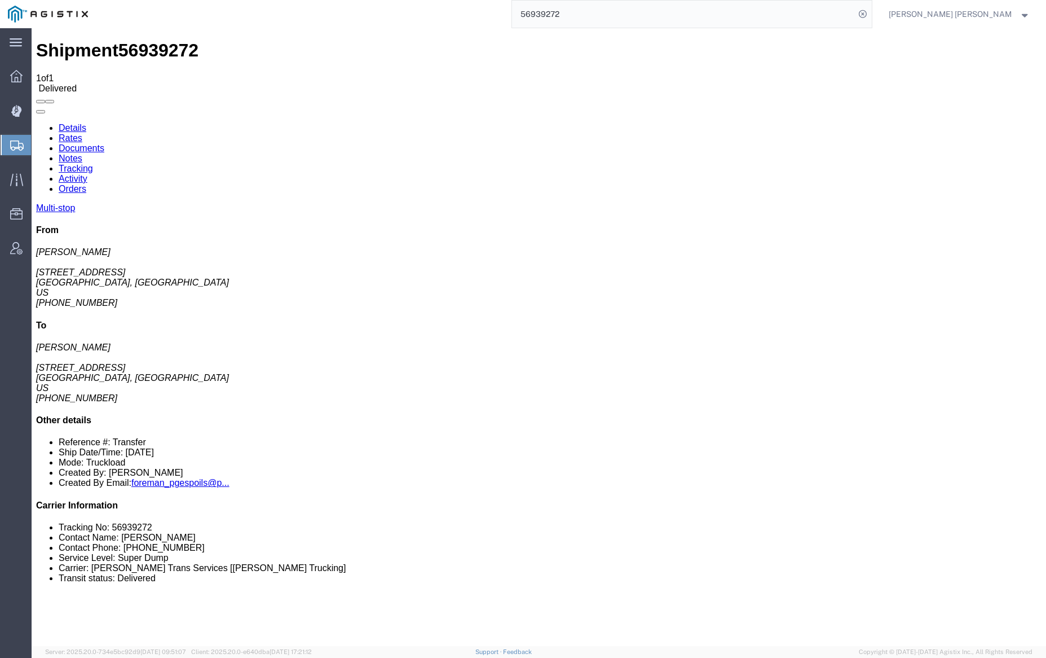
click at [82, 153] on link "Notes" at bounding box center [71, 158] width 24 height 10
click at [93, 164] on link "Tracking" at bounding box center [76, 169] width 34 height 10
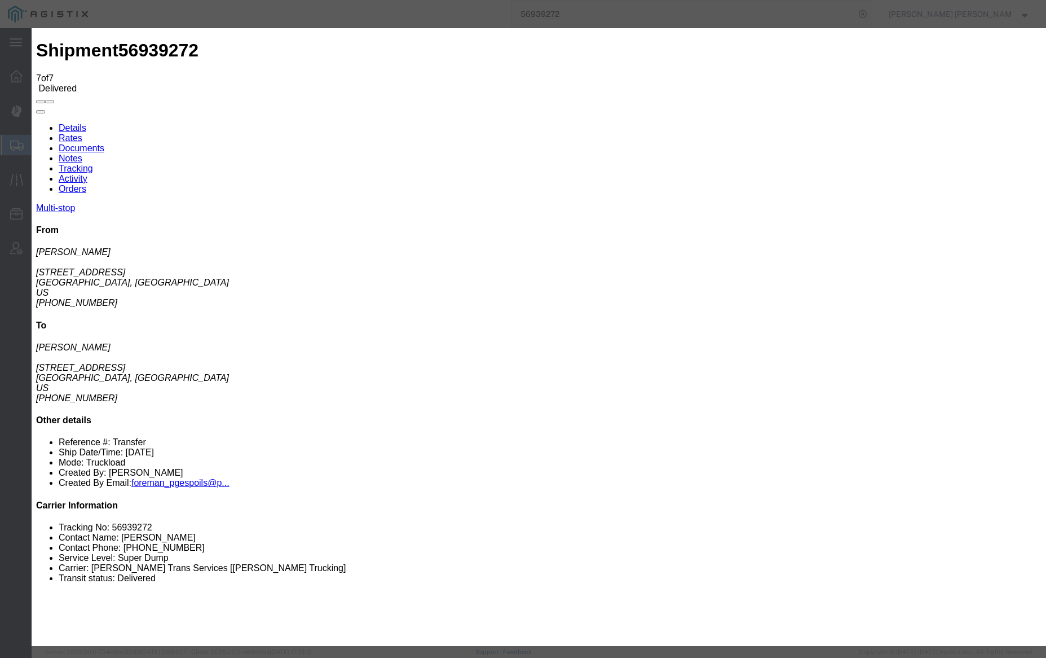
type input "09/26/2025"
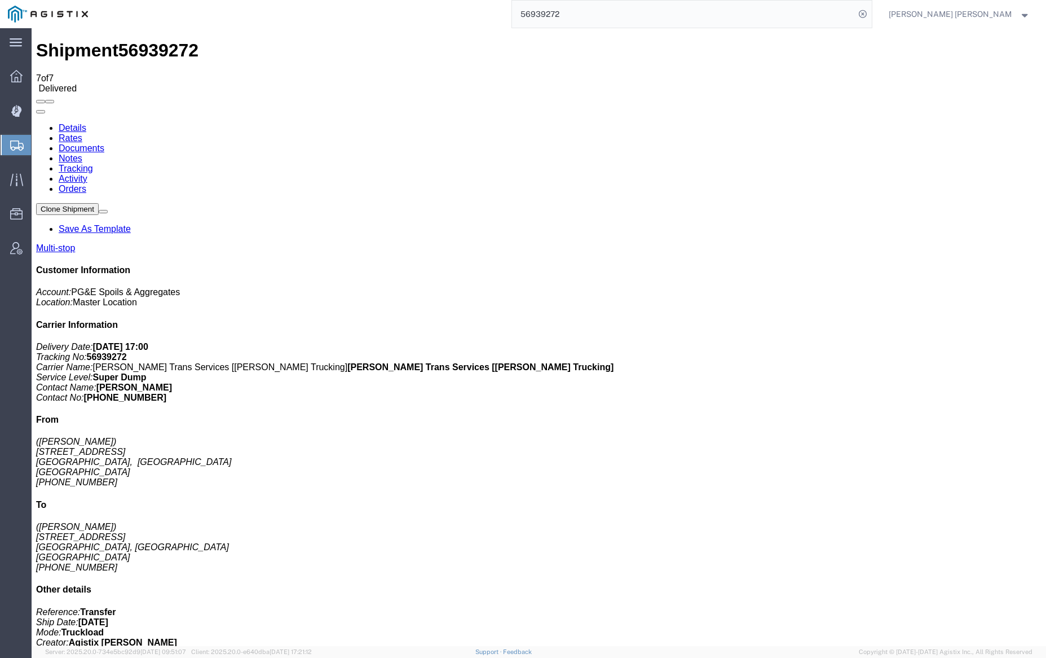
click at [82, 153] on link "Notes" at bounding box center [71, 158] width 24 height 10
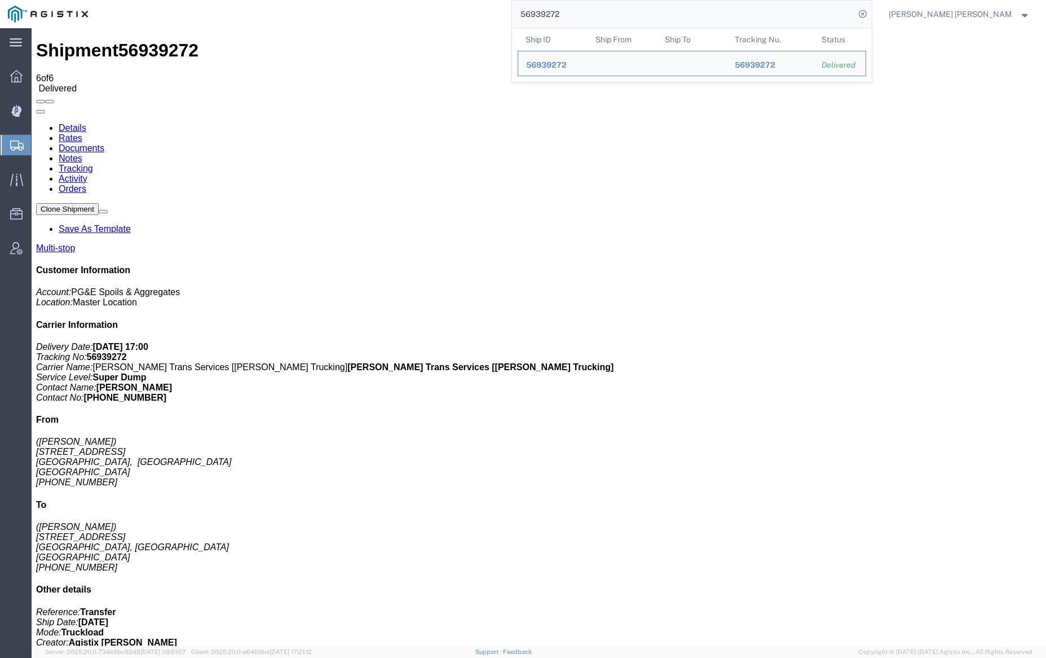
click at [601, 15] on input "56939272" at bounding box center [683, 14] width 343 height 27
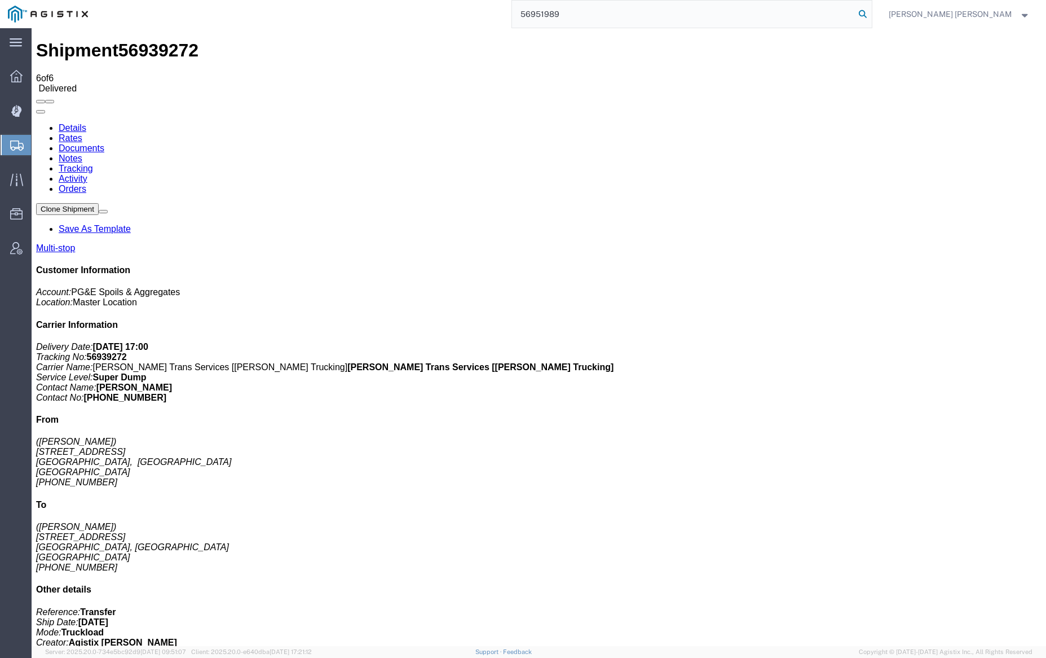
click at [871, 11] on icon at bounding box center [863, 14] width 16 height 16
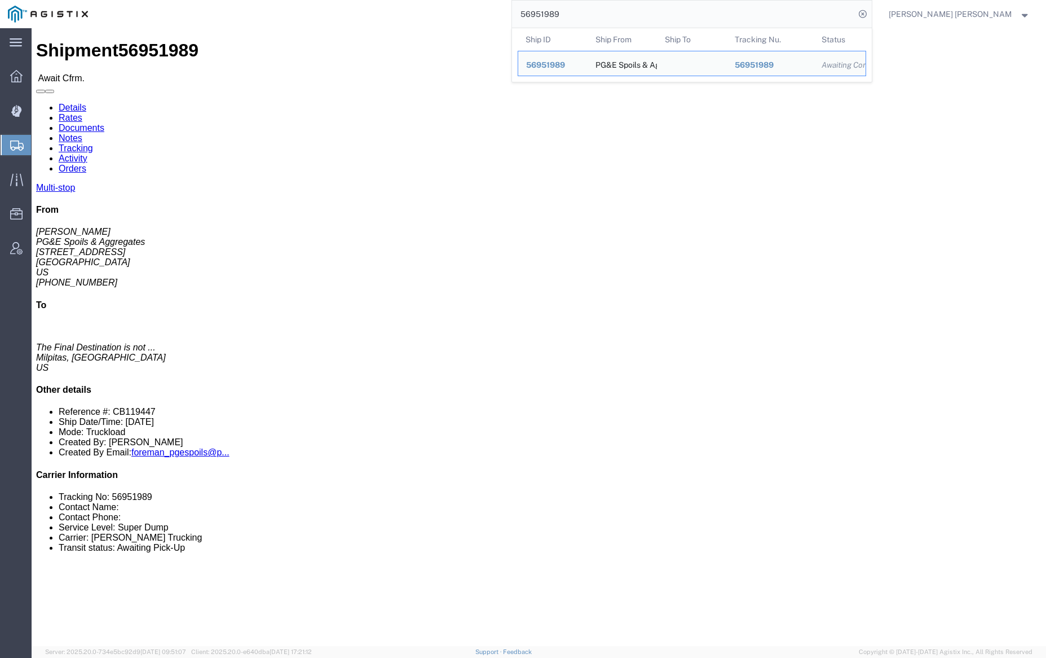
click at [600, 11] on input "56951989" at bounding box center [683, 14] width 343 height 27
paste input "98"
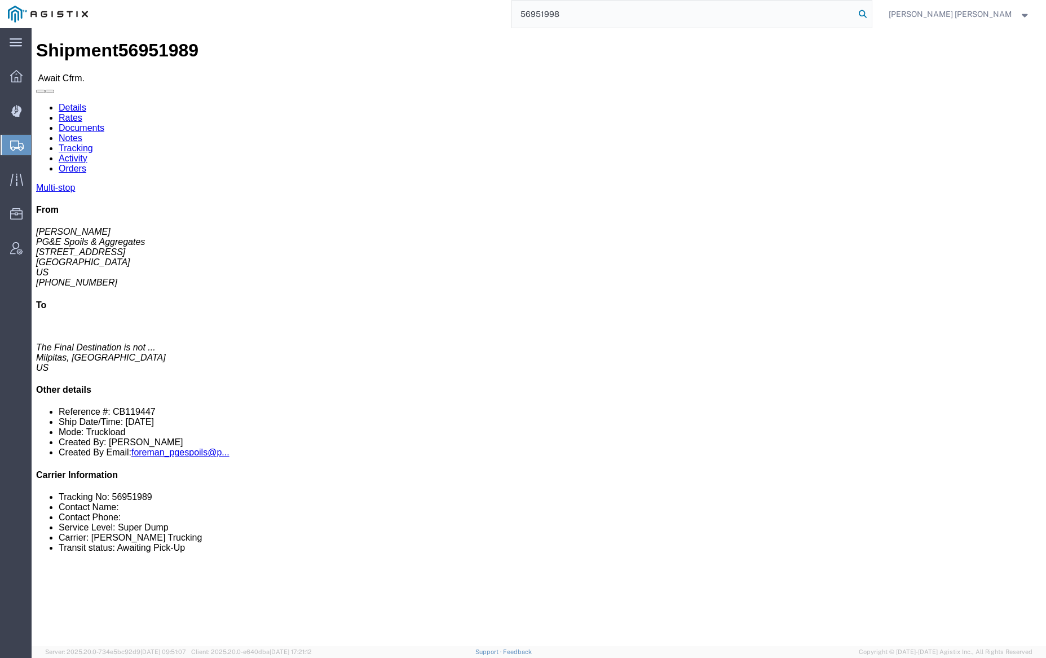
type input "56951998"
click at [871, 14] on icon at bounding box center [863, 14] width 16 height 16
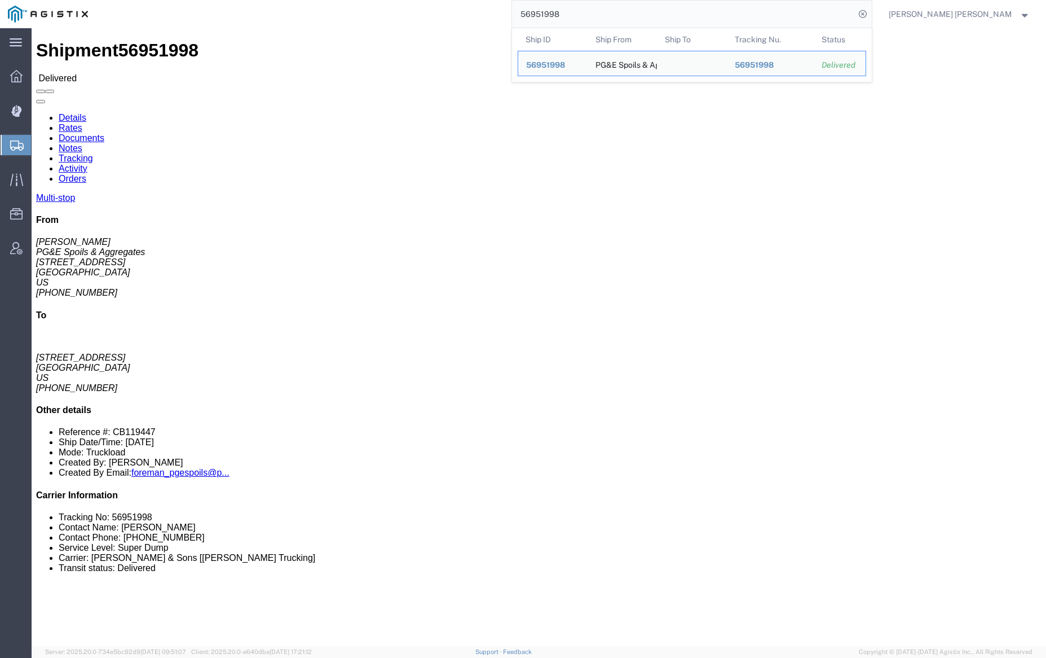
click link "Documents"
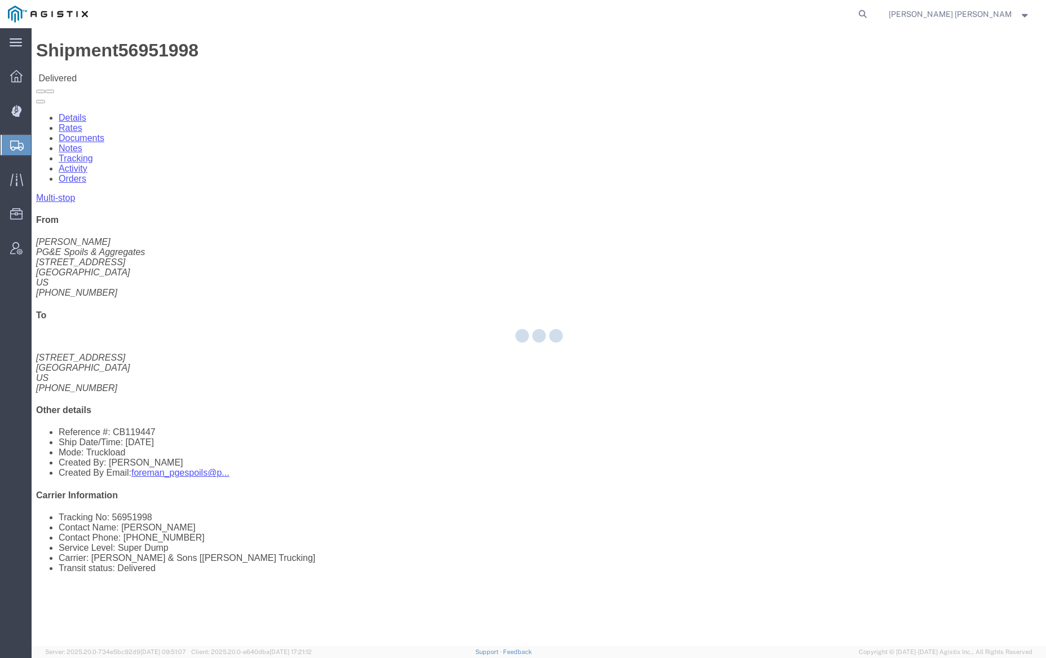
click at [159, 72] on div at bounding box center [539, 337] width 1015 height 618
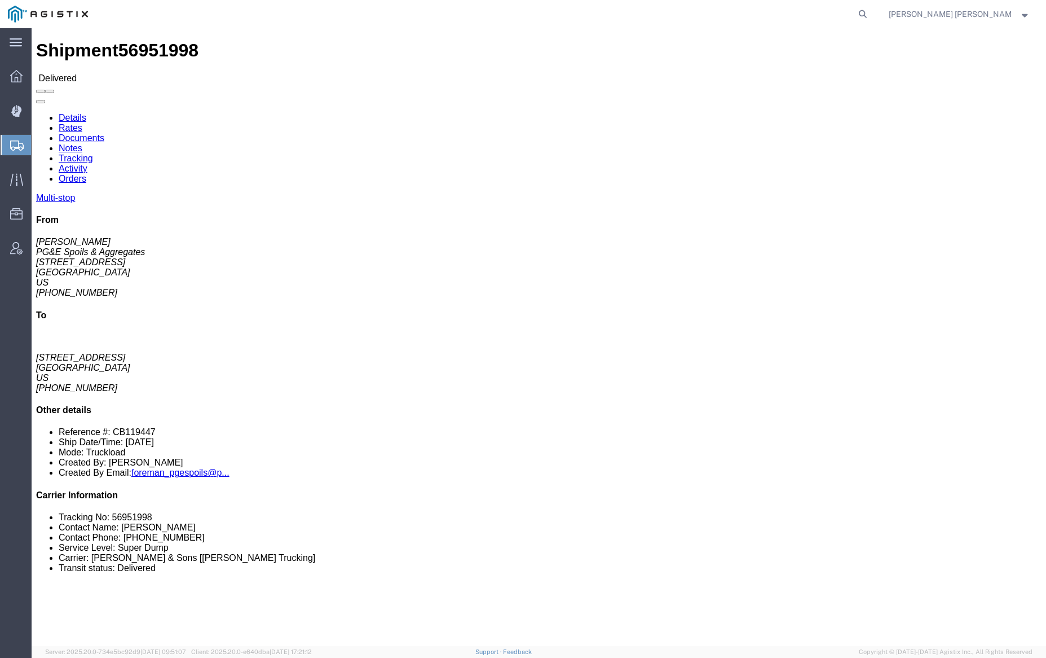
click link "Documents"
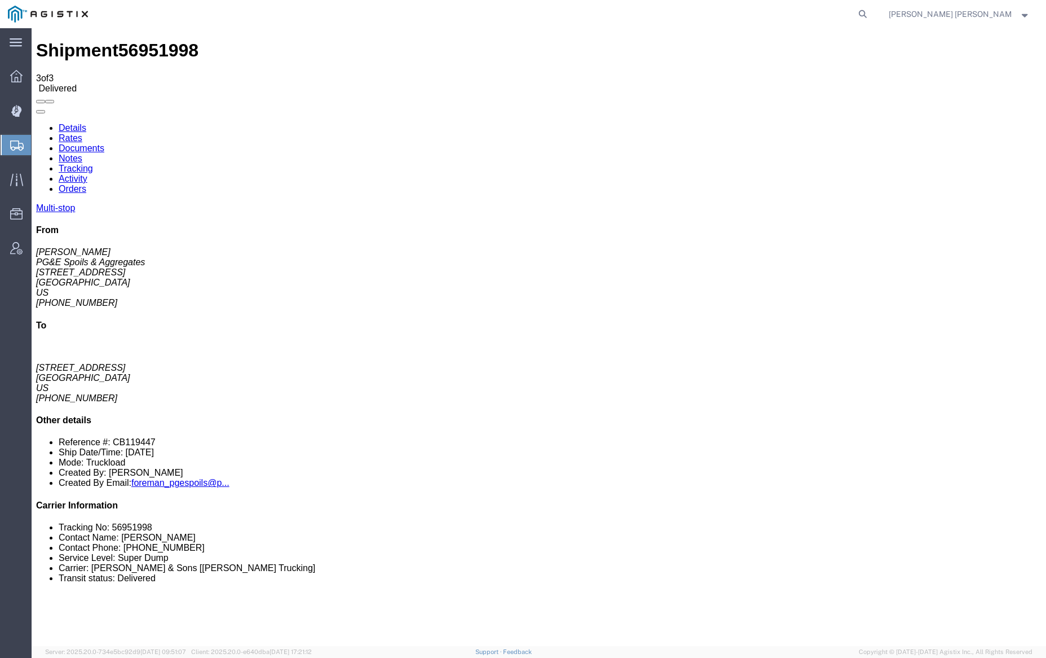
click at [104, 143] on link "Documents" at bounding box center [82, 148] width 46 height 10
click at [82, 153] on link "Notes" at bounding box center [71, 158] width 24 height 10
click at [871, 12] on icon at bounding box center [863, 14] width 16 height 16
click at [648, 14] on input "search" at bounding box center [683, 14] width 343 height 27
paste input "56967497"
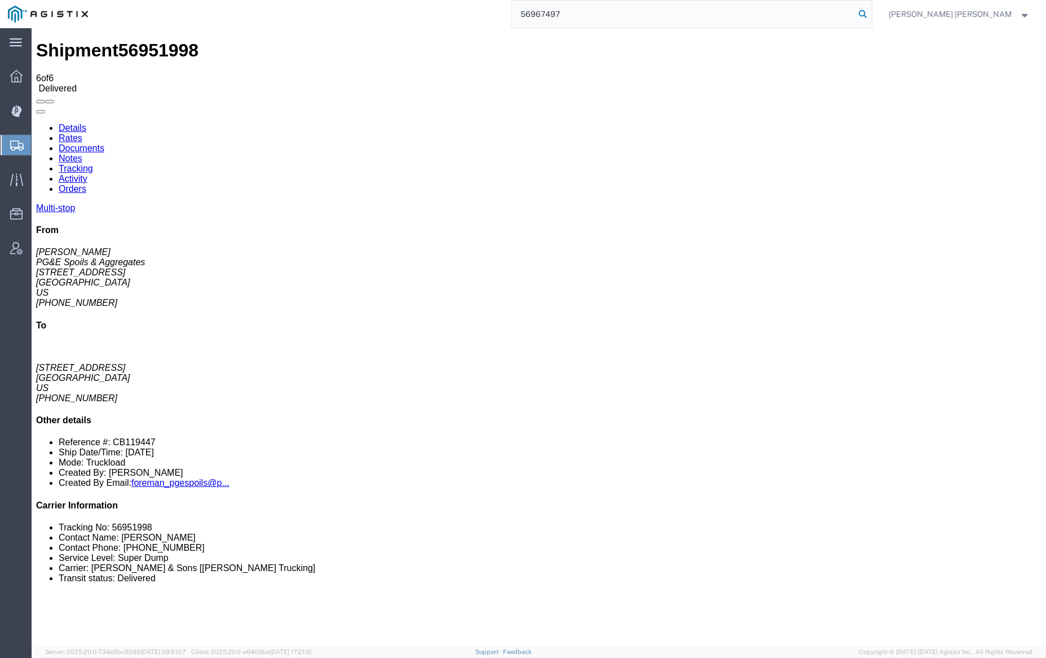
click at [871, 12] on icon at bounding box center [863, 14] width 16 height 16
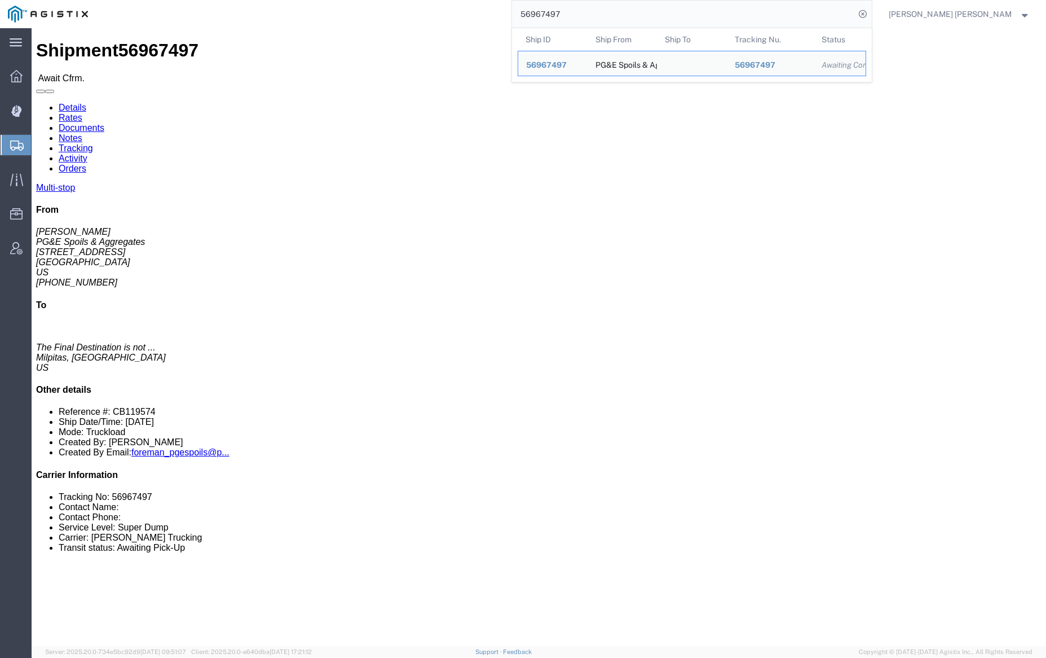
click at [594, 17] on input "56967497" at bounding box center [683, 14] width 343 height 27
paste input "89"
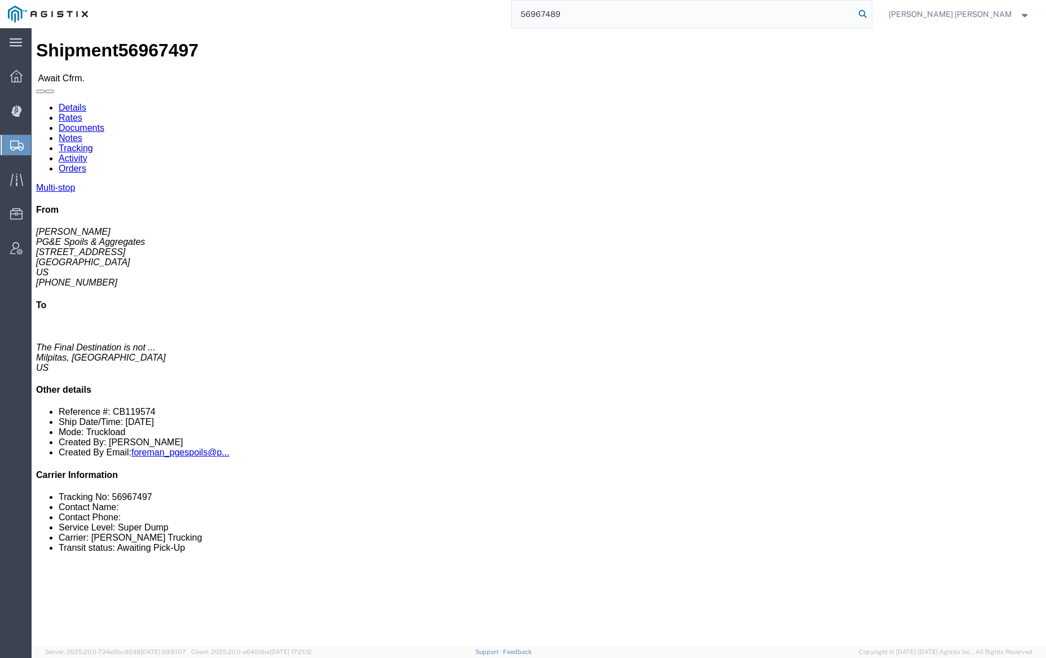
click at [871, 15] on icon at bounding box center [863, 14] width 16 height 16
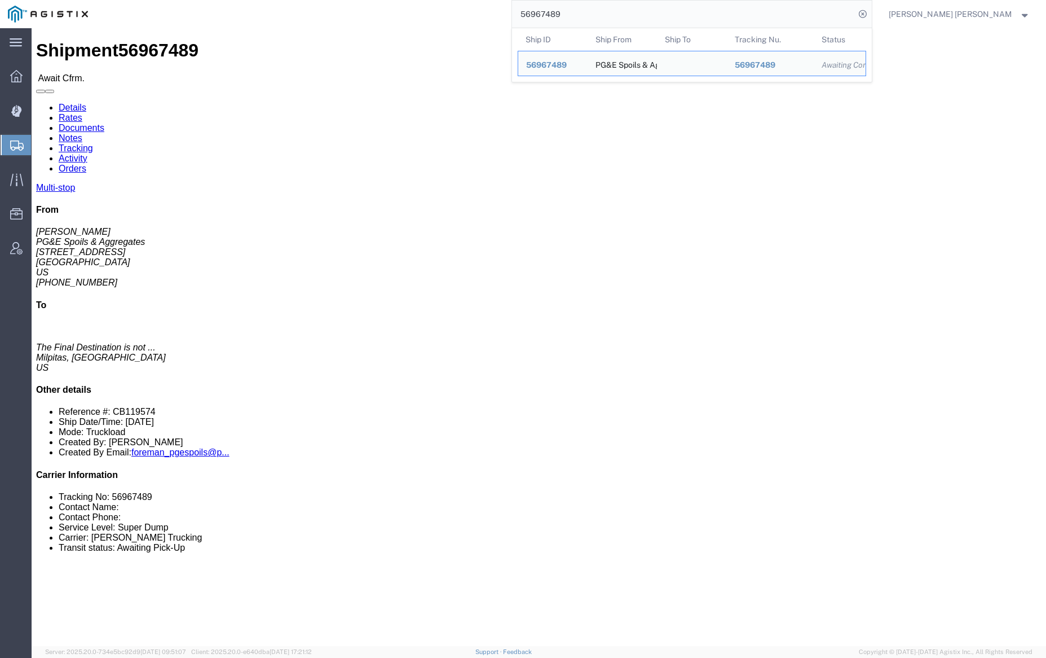
click at [596, 14] on input "56967489" at bounding box center [683, 14] width 343 height 27
paste input "78"
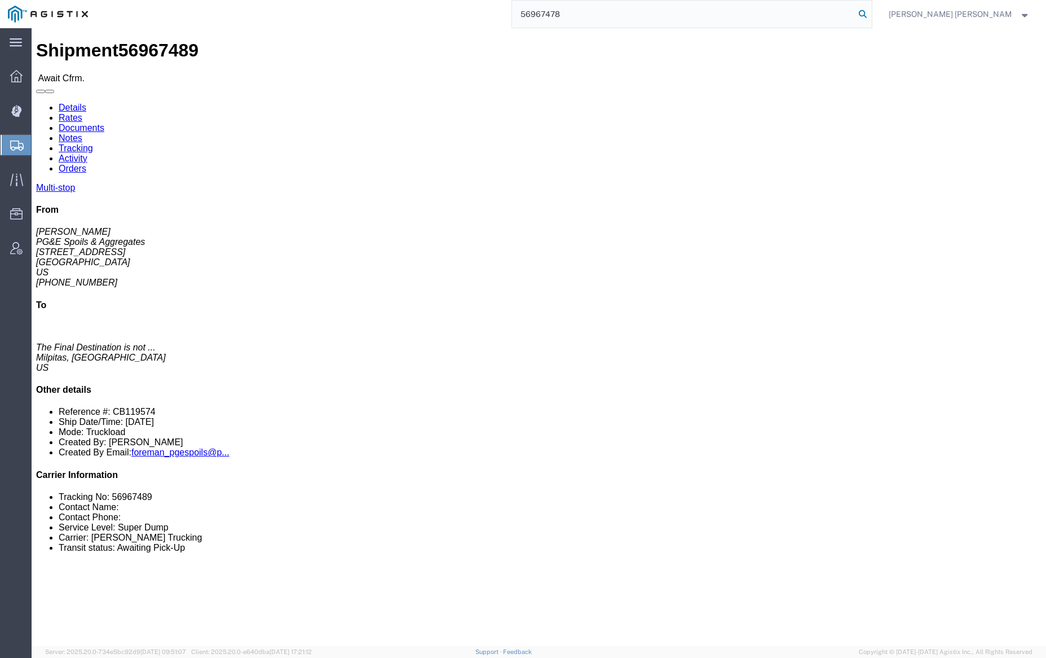
click at [871, 14] on icon at bounding box center [863, 14] width 16 height 16
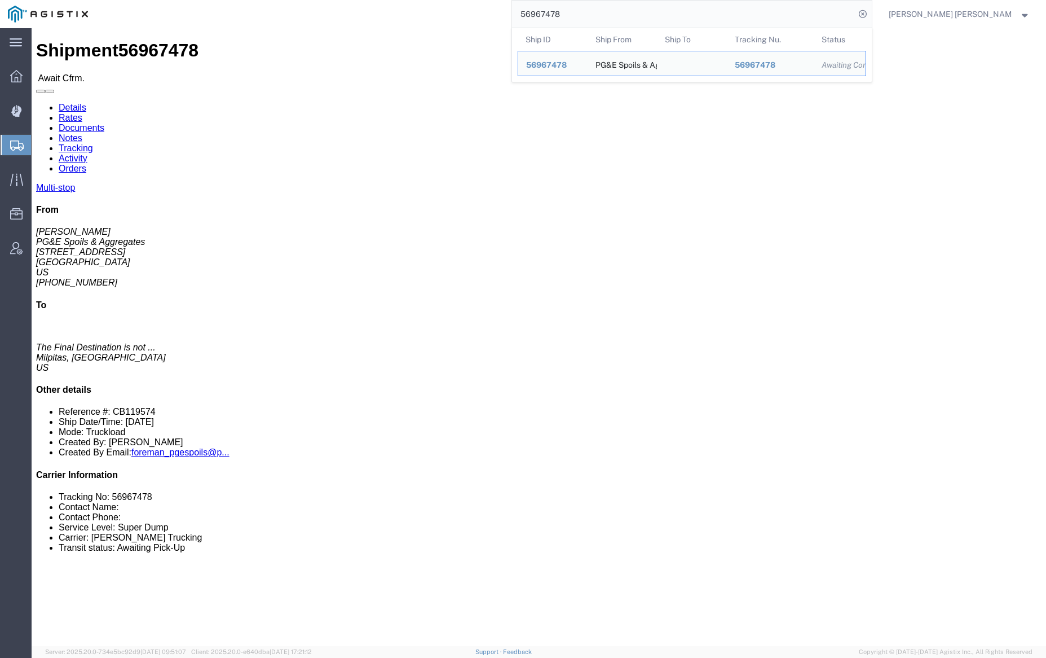
click at [601, 15] on input "56967478" at bounding box center [683, 14] width 343 height 27
paste input "532"
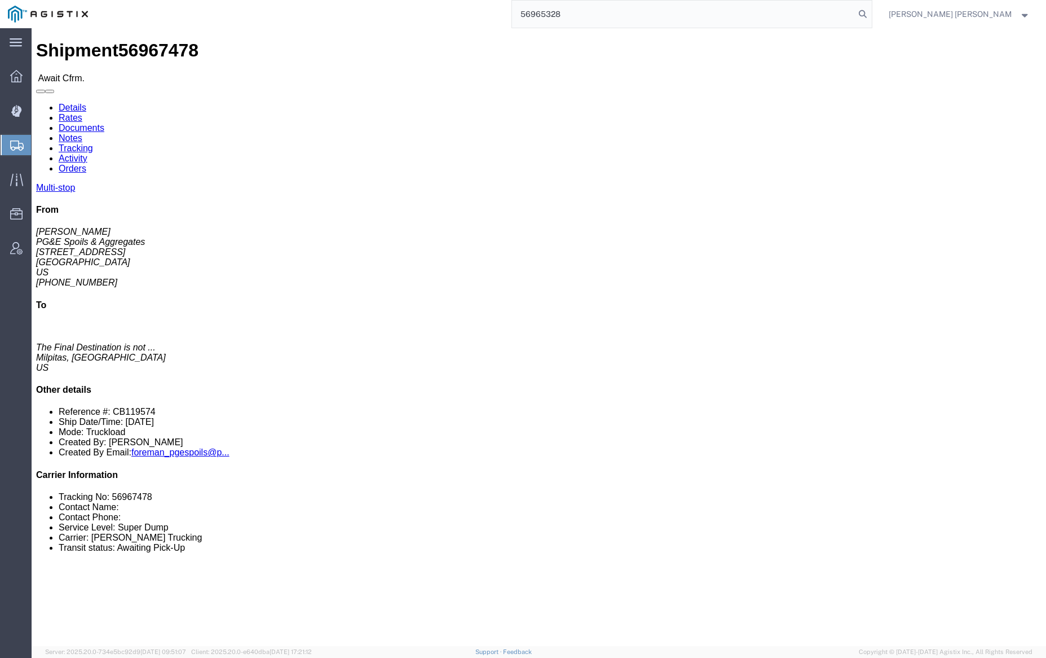
drag, startPoint x: 920, startPoint y: 10, endPoint x: 929, endPoint y: 20, distance: 13.2
click at [871, 10] on icon at bounding box center [863, 14] width 16 height 16
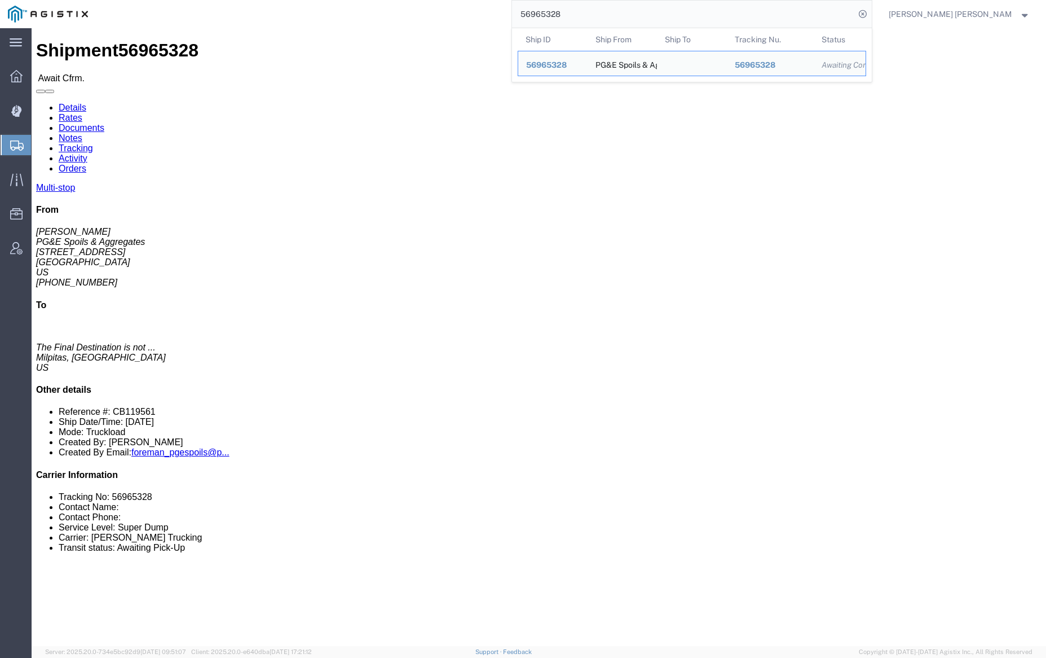
click at [600, 16] on input "56965328" at bounding box center [683, 14] width 343 height 27
paste input "51859"
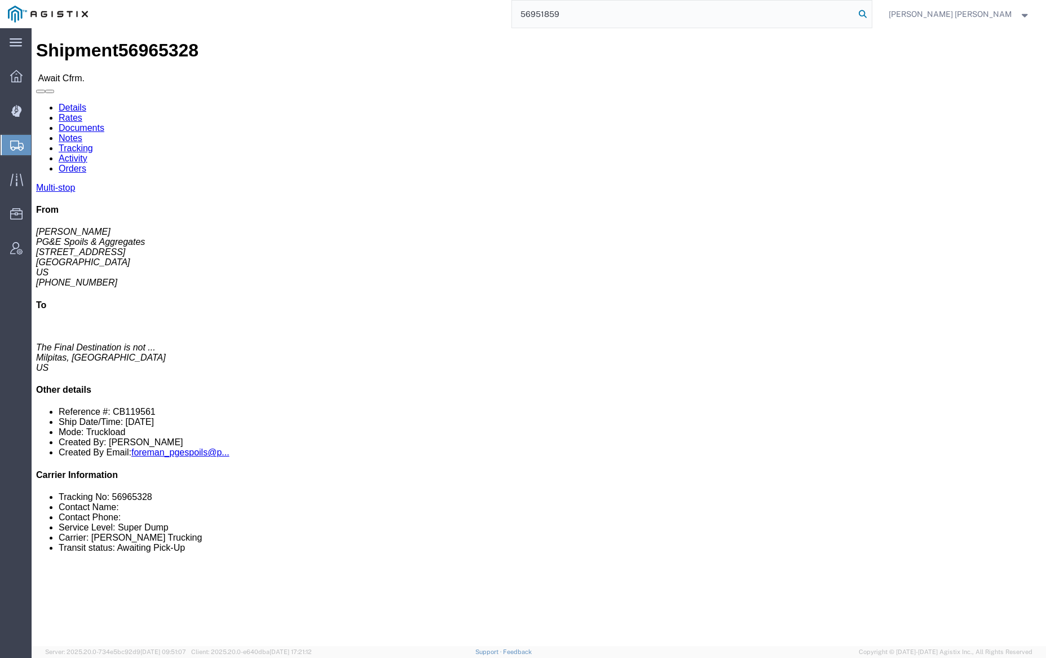
click at [871, 12] on icon at bounding box center [863, 14] width 16 height 16
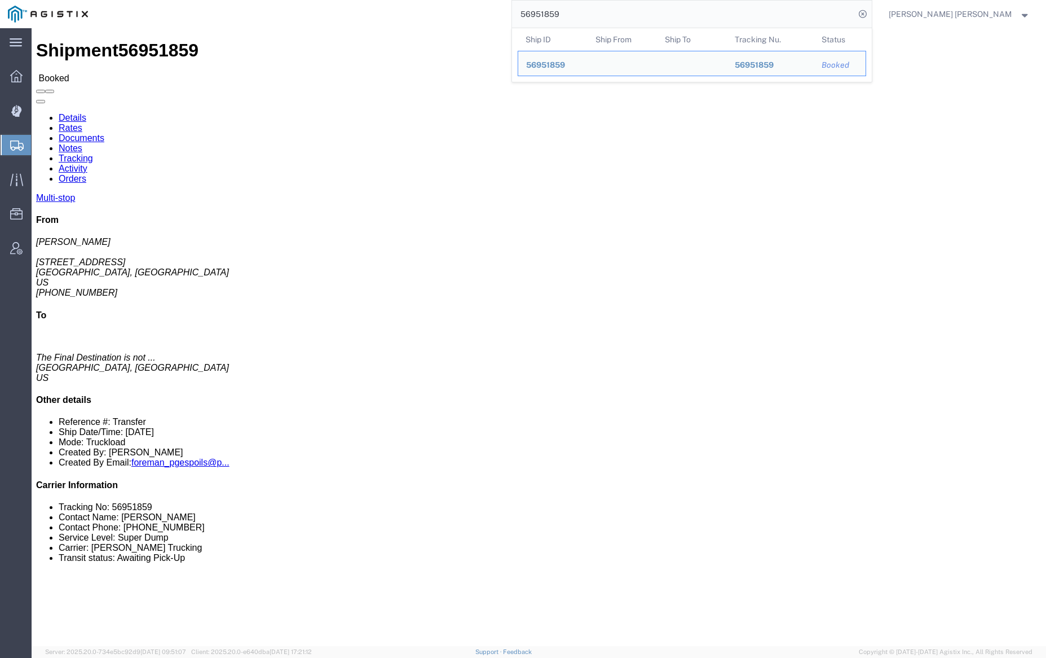
click at [589, 21] on input "56951859" at bounding box center [683, 14] width 343 height 27
paste input "73334"
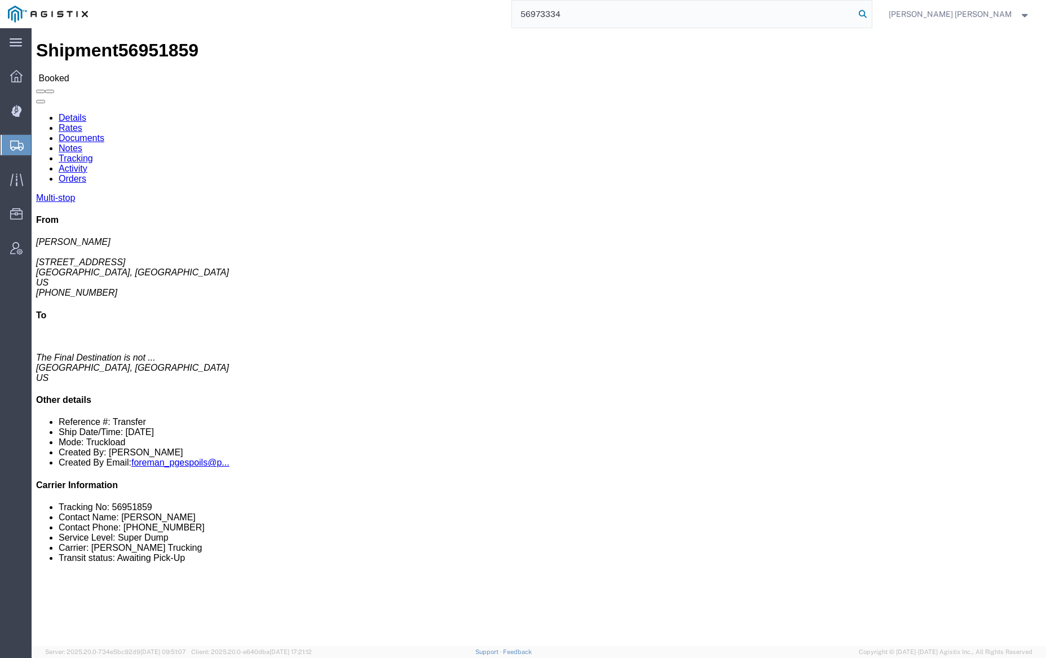
click at [871, 16] on icon at bounding box center [863, 14] width 16 height 16
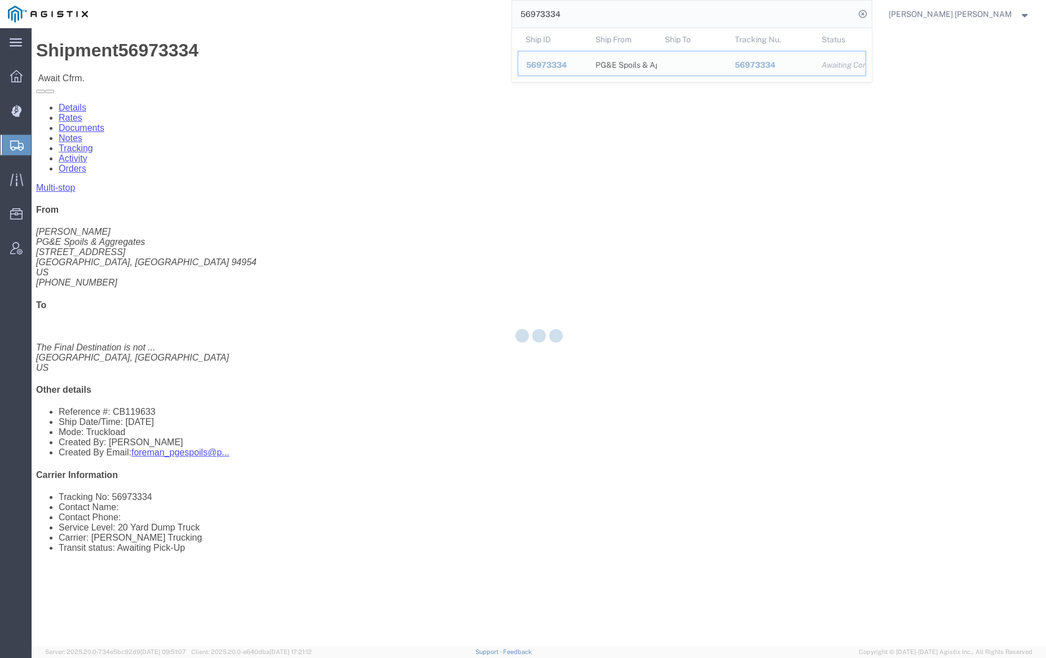
click at [596, 16] on input "56973334" at bounding box center [683, 14] width 343 height 27
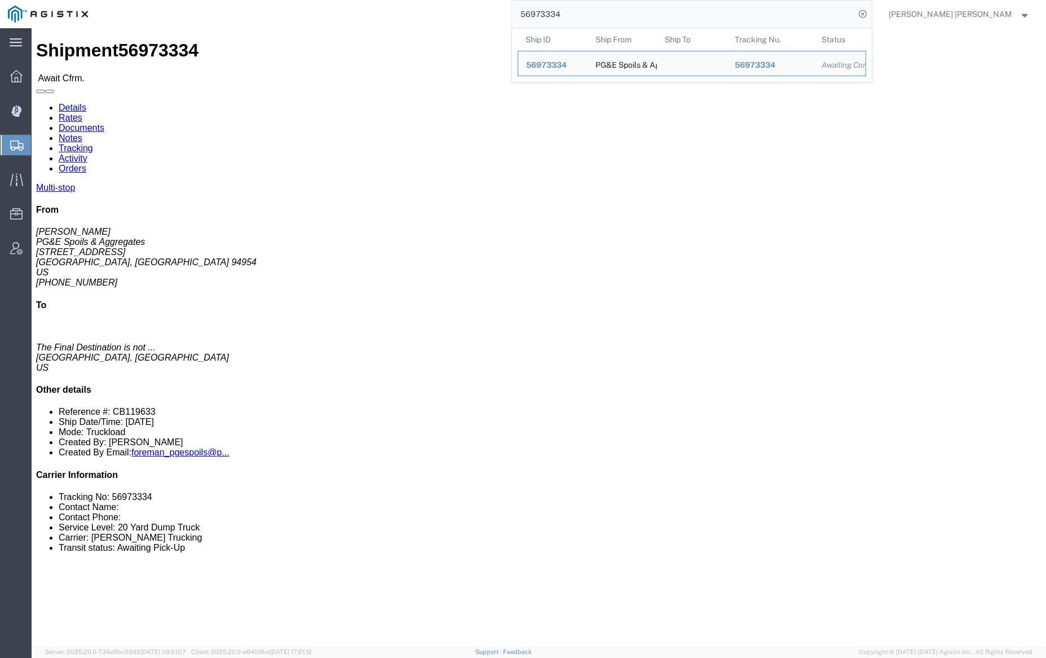
paste input "2"
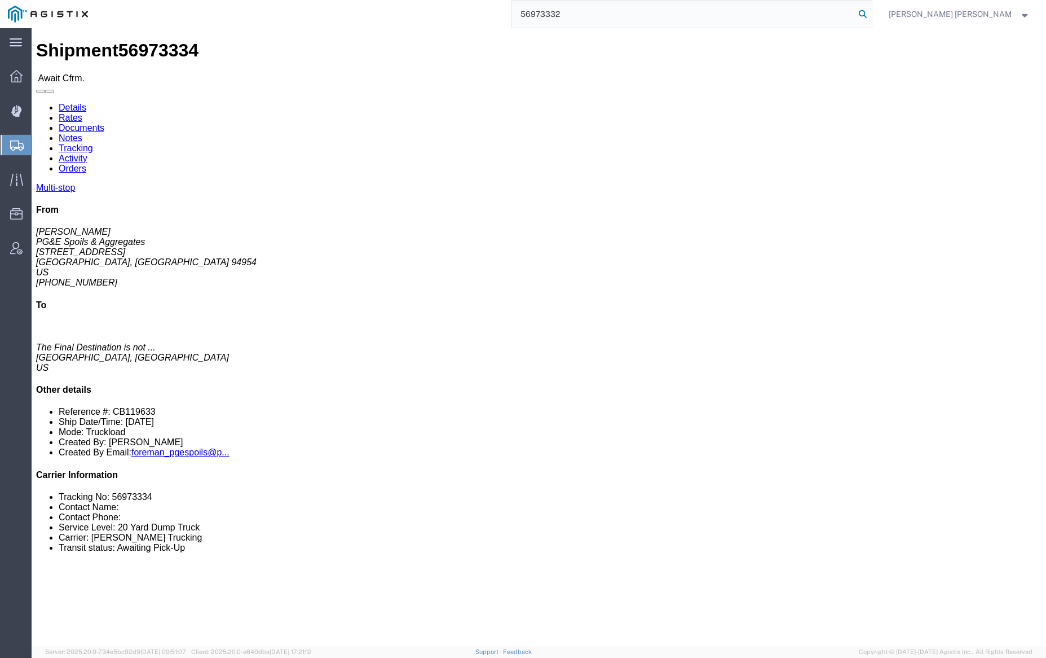
click at [871, 14] on icon at bounding box center [863, 14] width 16 height 16
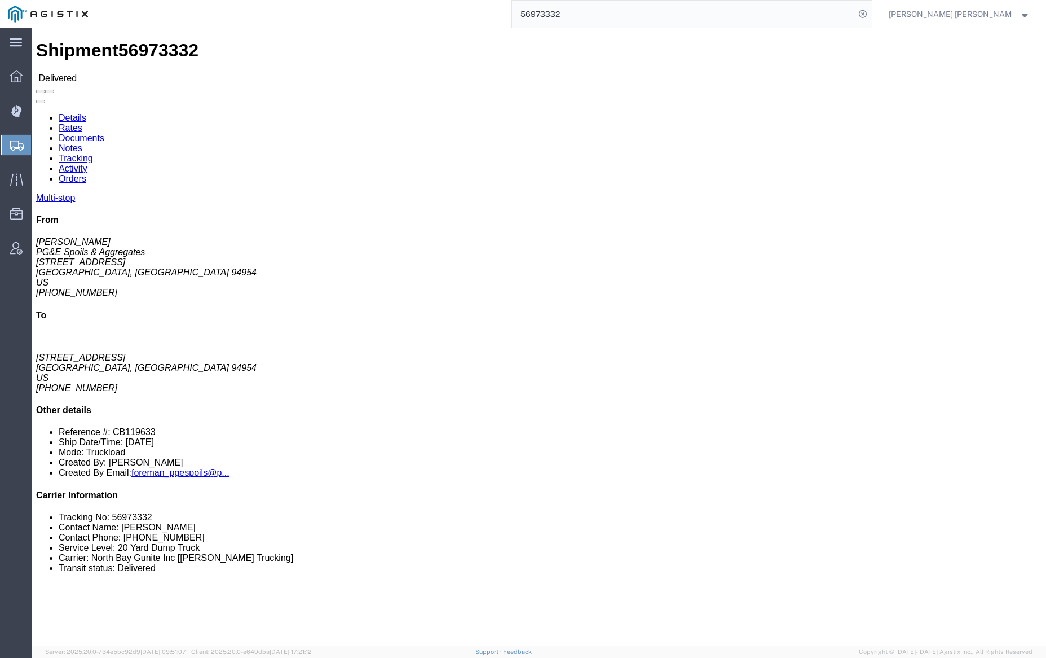
click link "Documents"
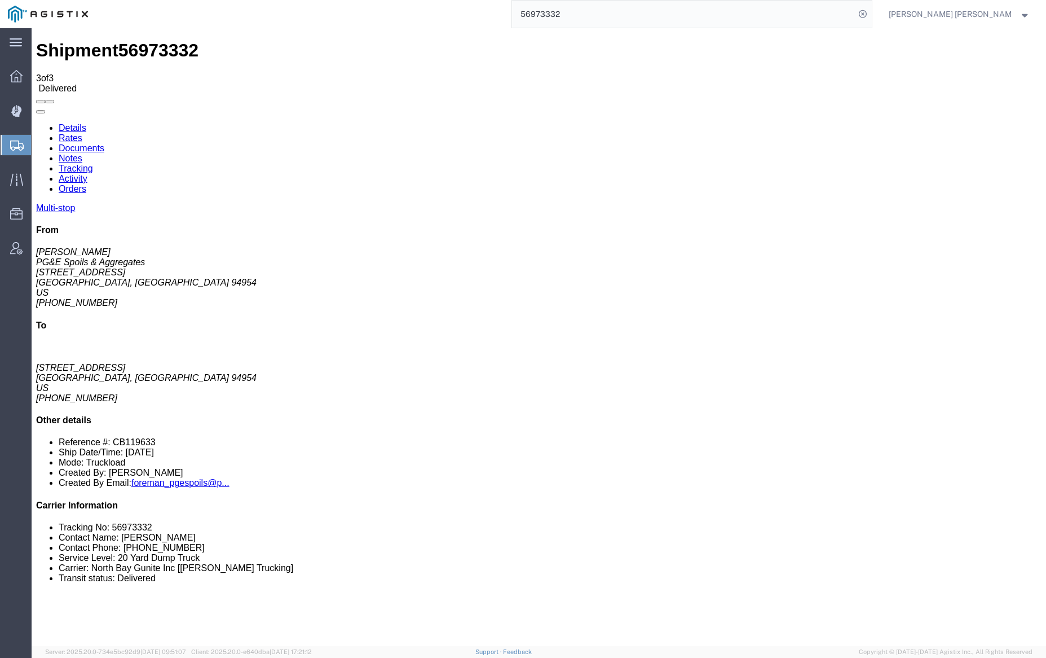
click at [82, 153] on link "Notes" at bounding box center [71, 158] width 24 height 10
click at [93, 164] on link "Tracking" at bounding box center [76, 169] width 34 height 10
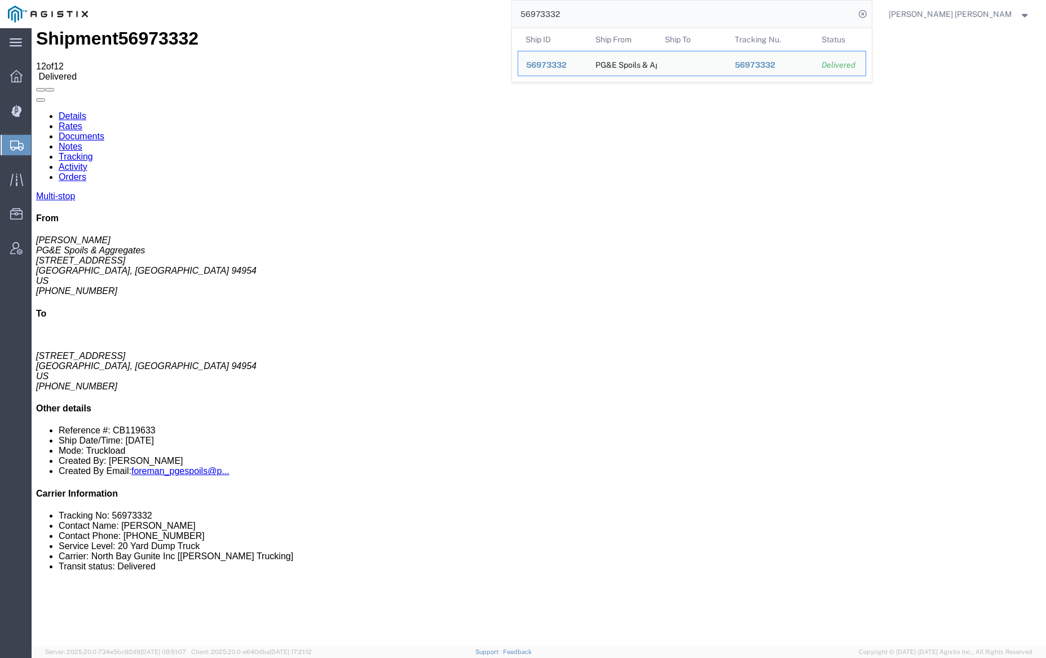
click at [596, 17] on input "56973332" at bounding box center [683, 14] width 343 height 27
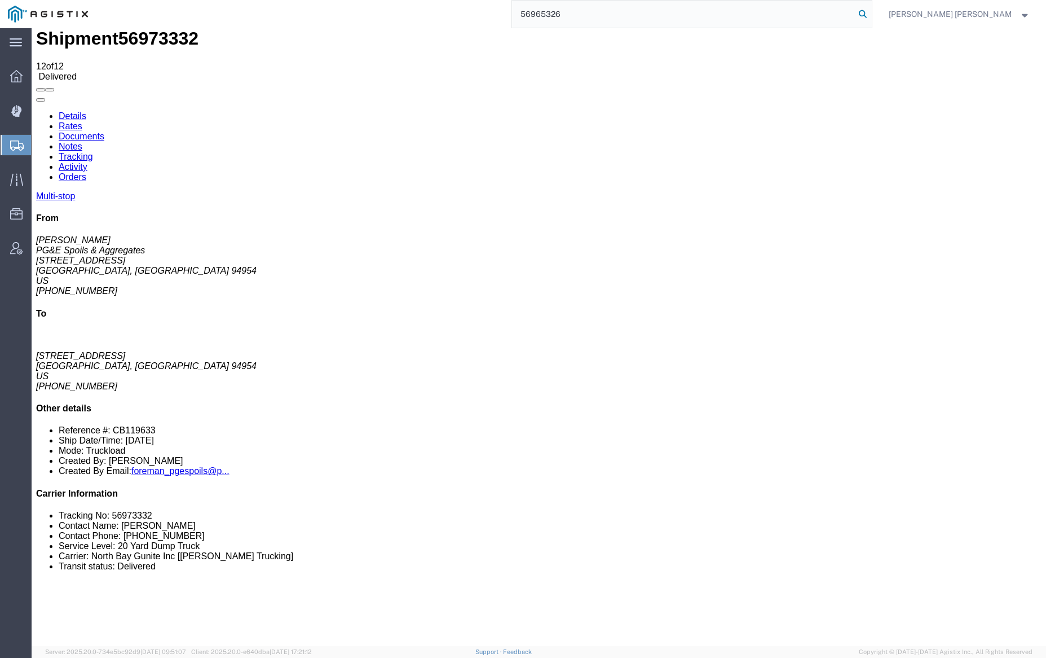
click at [871, 13] on icon at bounding box center [863, 14] width 16 height 16
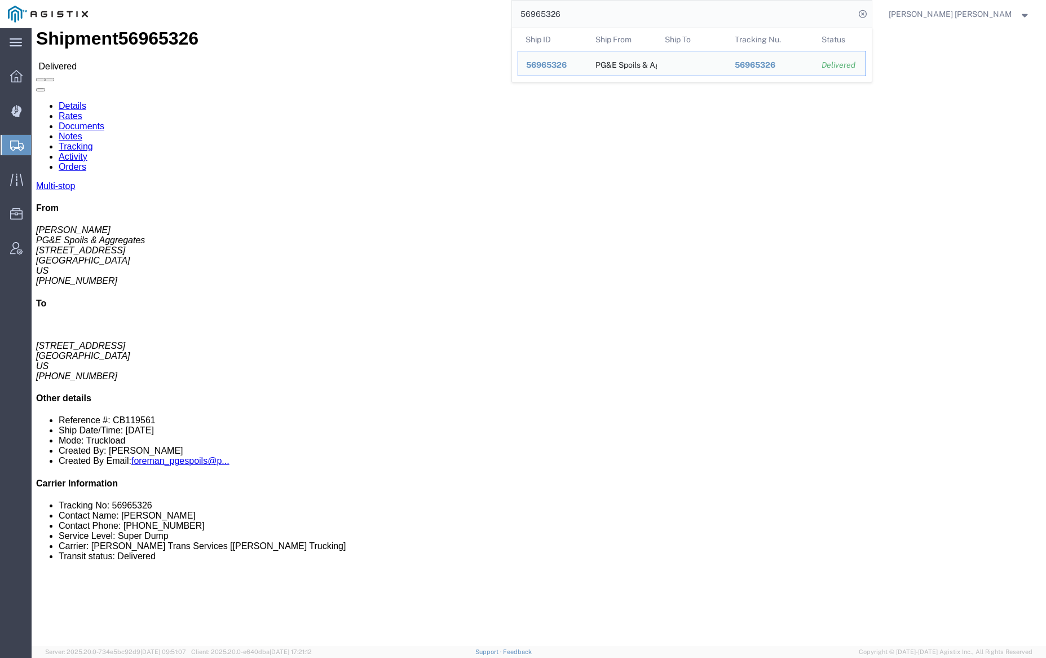
click link "Documents"
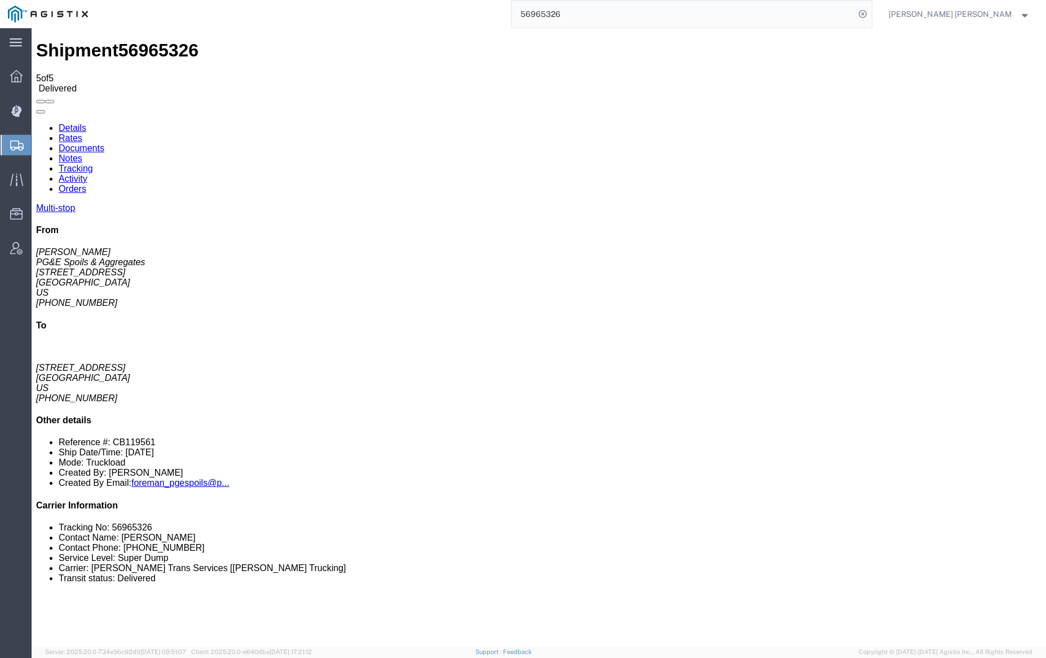
click at [104, 143] on link "Documents" at bounding box center [82, 148] width 46 height 10
click at [605, 14] on input "56965326" at bounding box center [683, 14] width 343 height 27
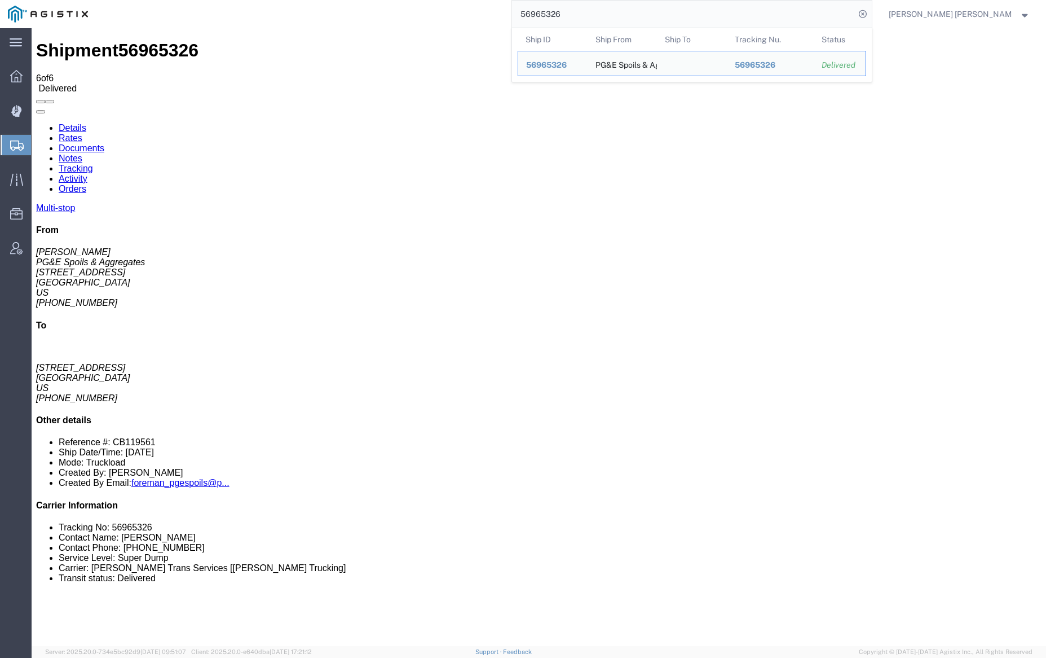
click at [605, 14] on input "56965326" at bounding box center [683, 14] width 343 height 27
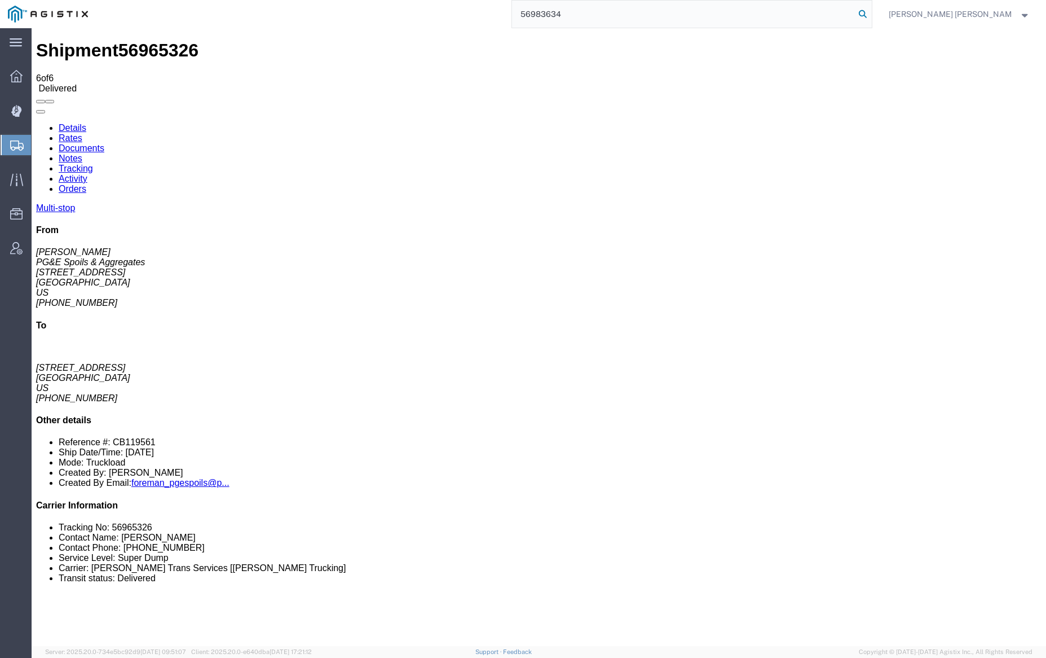
click at [871, 14] on icon at bounding box center [863, 14] width 16 height 16
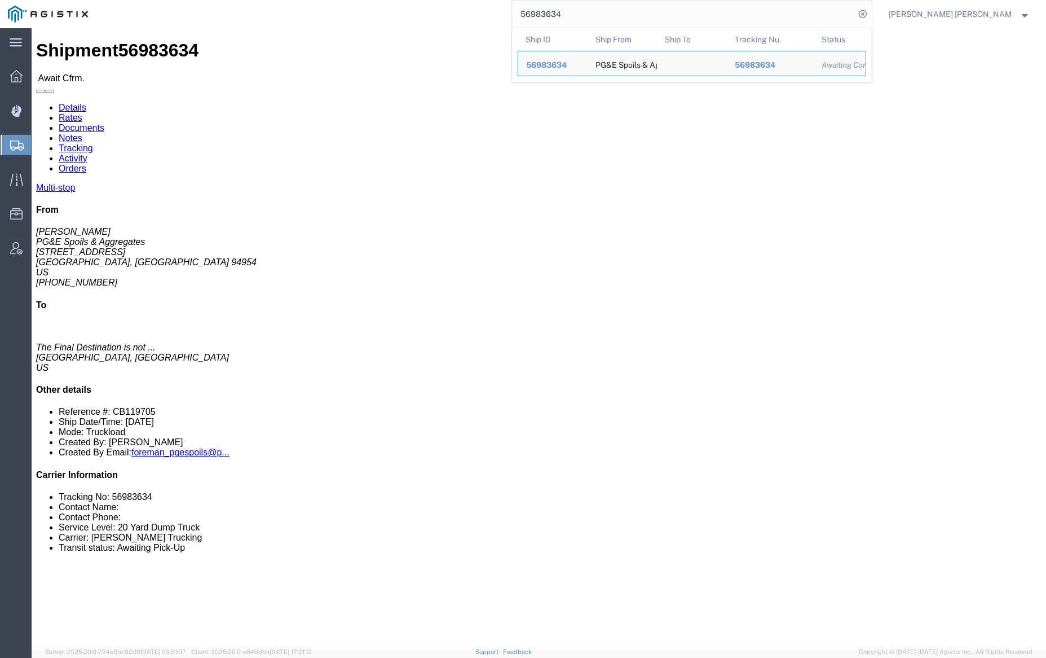
click at [596, 11] on input "56983634" at bounding box center [683, 14] width 343 height 27
paste input "98"
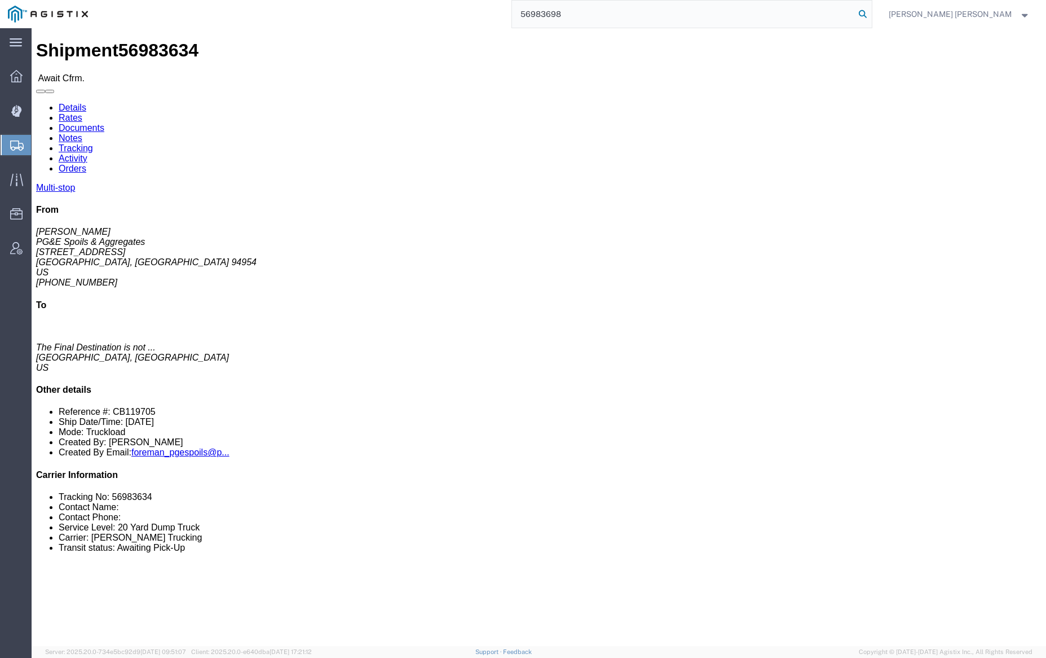
click at [871, 15] on icon at bounding box center [863, 14] width 16 height 16
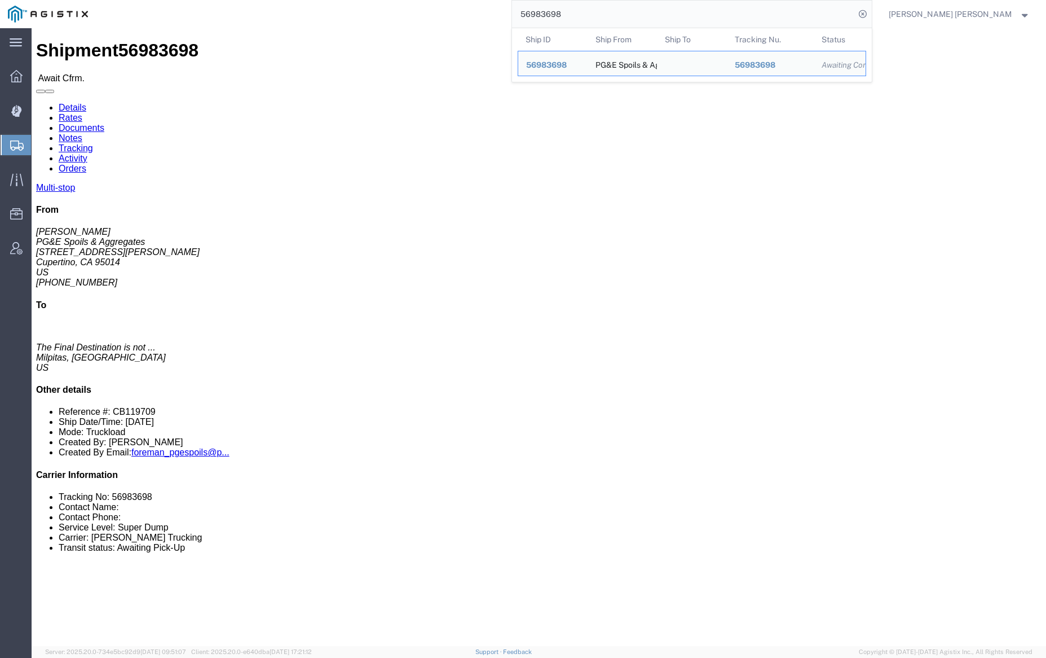
click at [615, 10] on input "56983698" at bounding box center [683, 14] width 343 height 27
paste input "14"
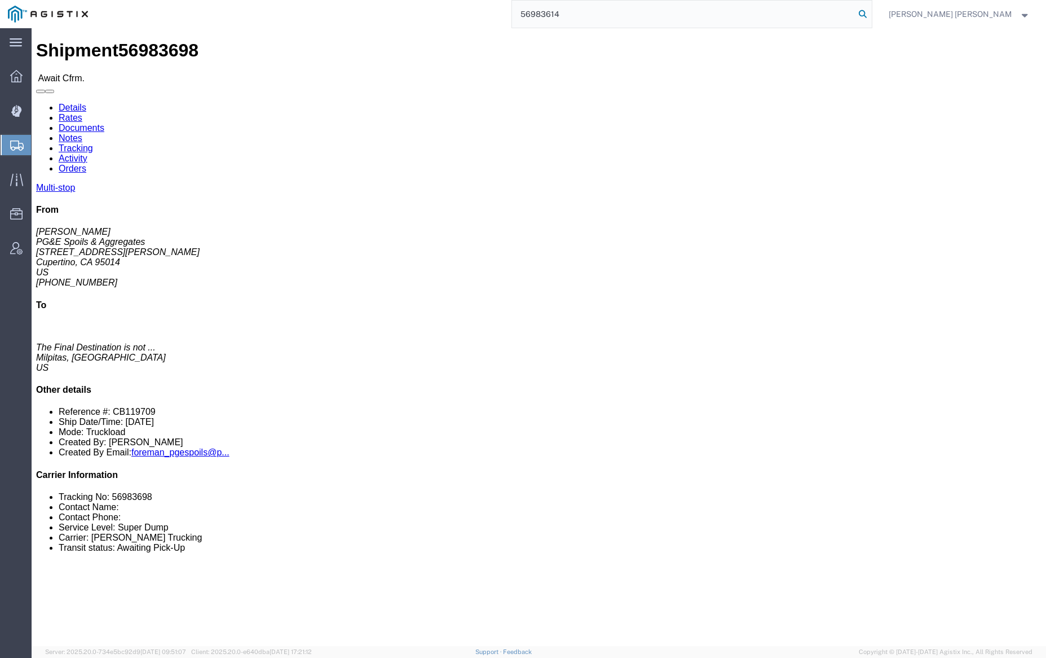
click at [871, 15] on icon at bounding box center [863, 14] width 16 height 16
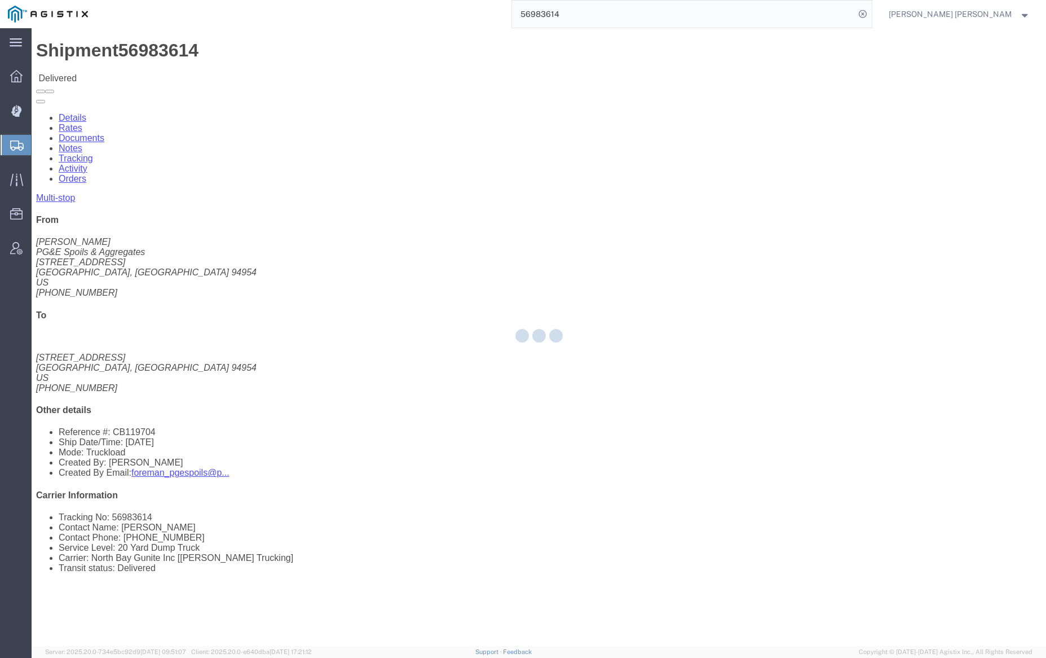
click at [159, 67] on div at bounding box center [539, 337] width 1015 height 618
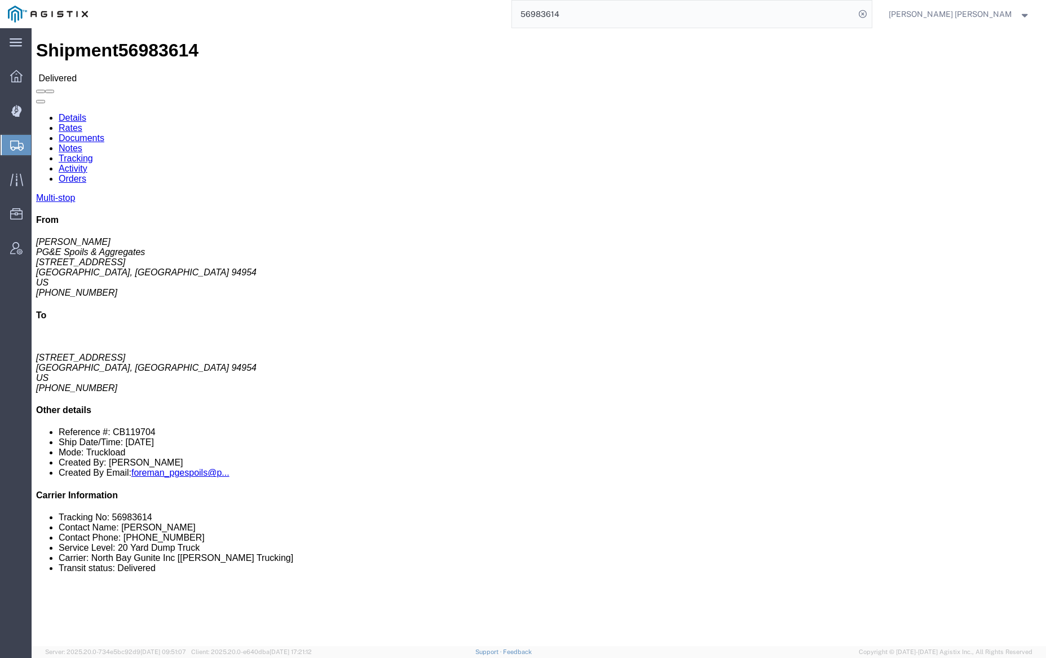
click link "Documents"
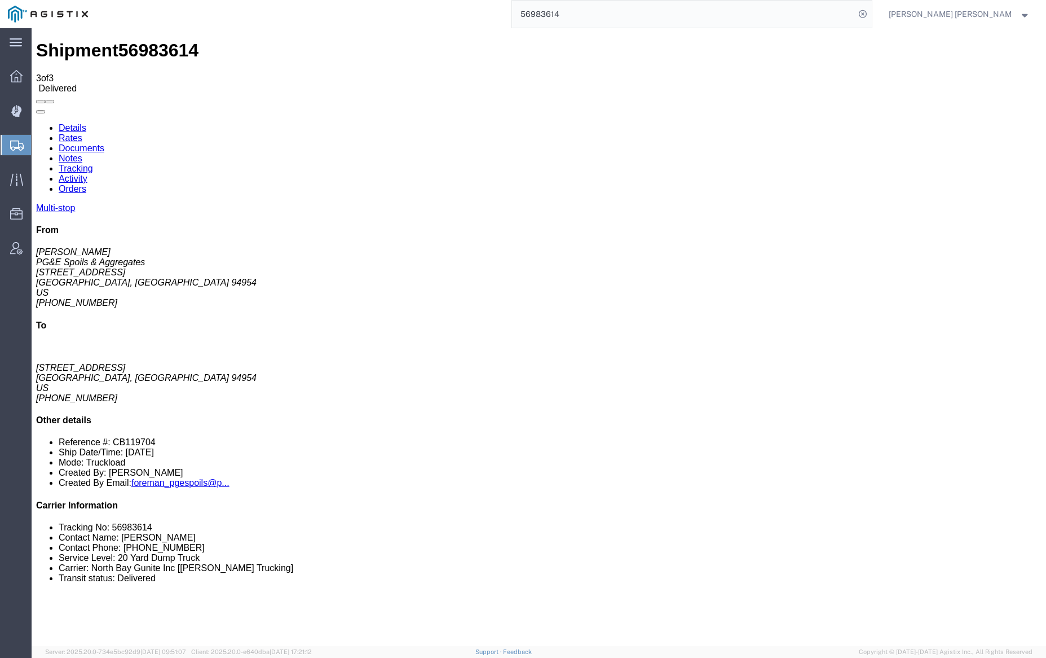
click at [82, 153] on link "Notes" at bounding box center [71, 158] width 24 height 10
click at [591, 12] on input "56983614" at bounding box center [683, 14] width 343 height 27
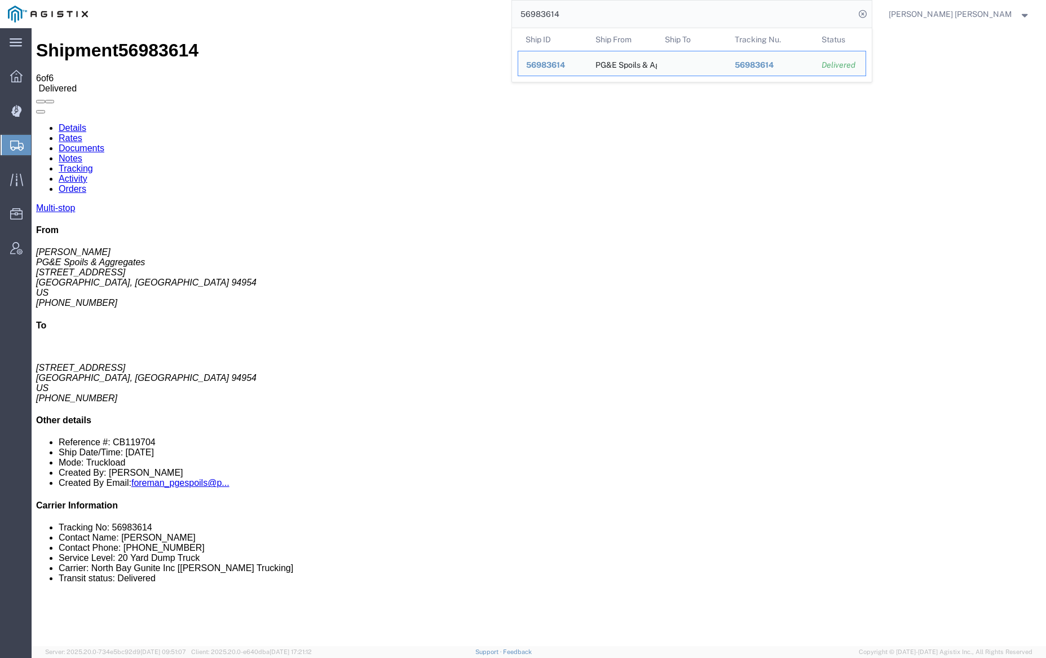
click at [592, 12] on input "56983614" at bounding box center [683, 14] width 343 height 27
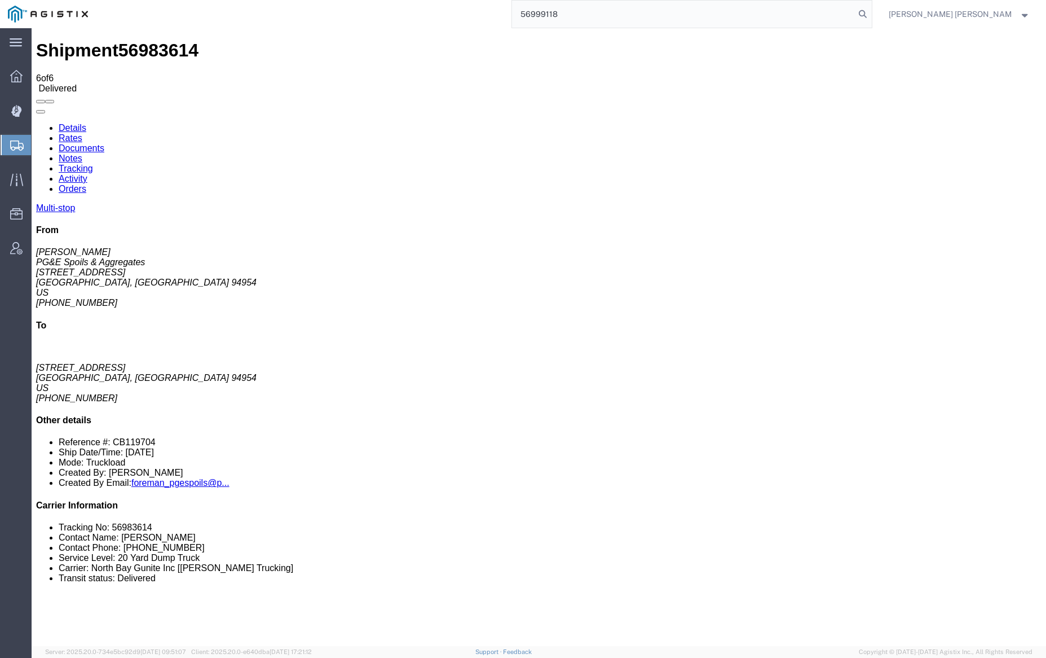
drag, startPoint x: 925, startPoint y: 12, endPoint x: 908, endPoint y: 9, distance: 16.7
click at [871, 12] on icon at bounding box center [863, 14] width 16 height 16
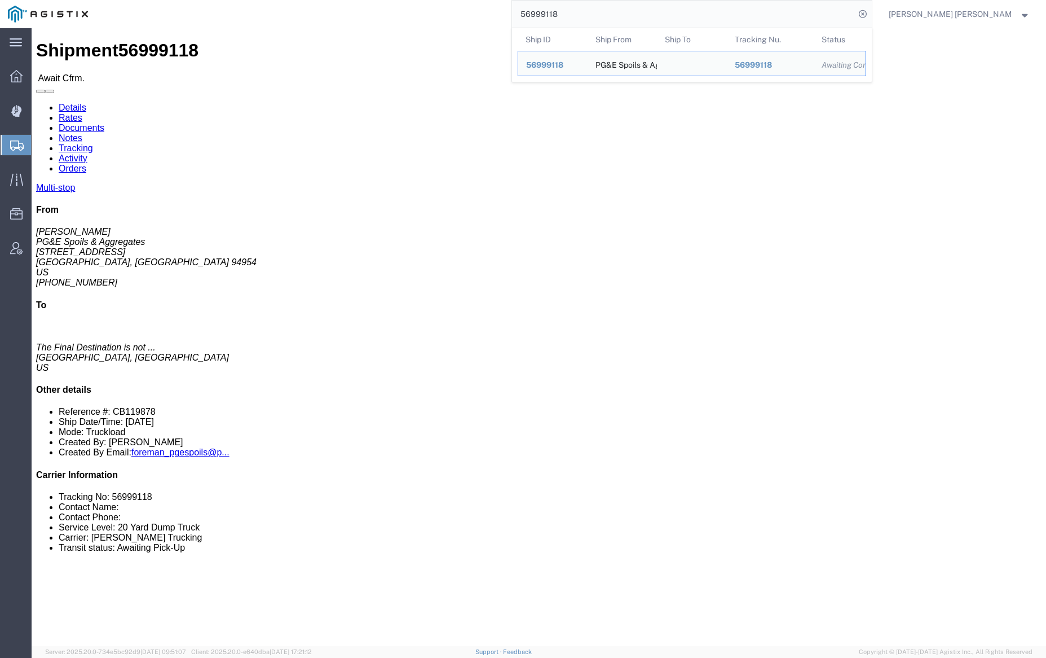
click at [591, 8] on input "56999118" at bounding box center [683, 14] width 343 height 27
paste input "3"
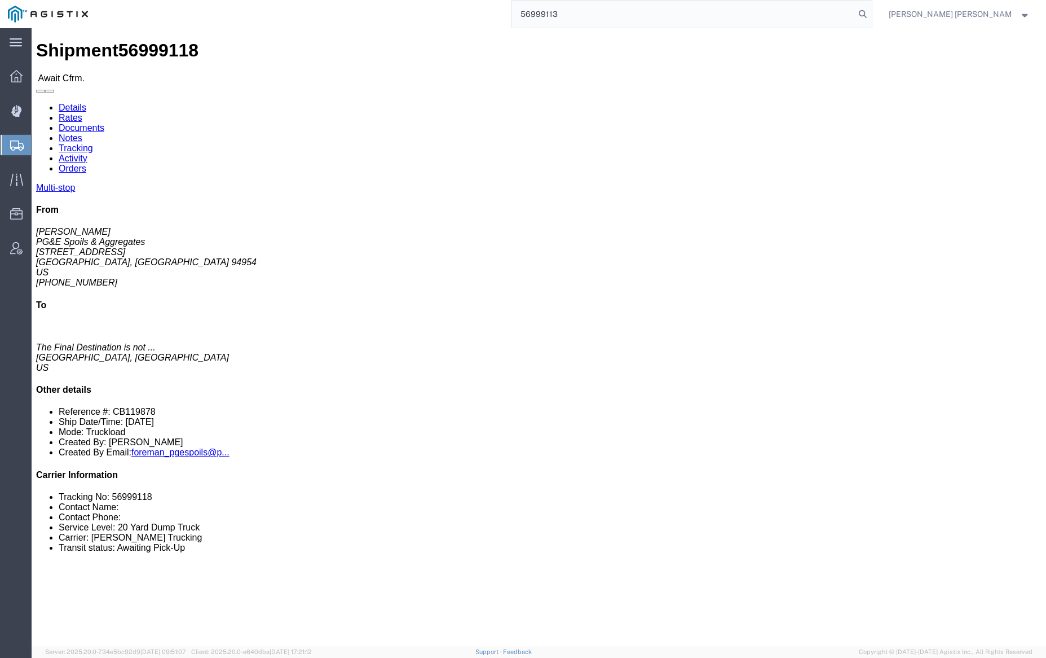
click at [871, 13] on icon at bounding box center [863, 14] width 16 height 16
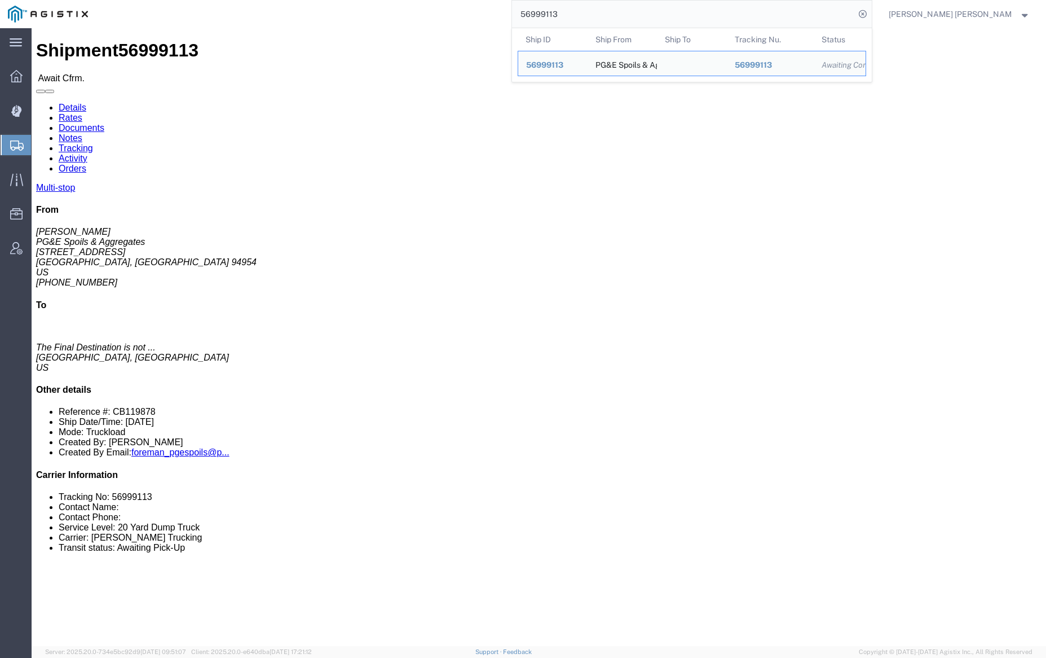
click at [589, 16] on input "56999113" at bounding box center [683, 14] width 343 height 27
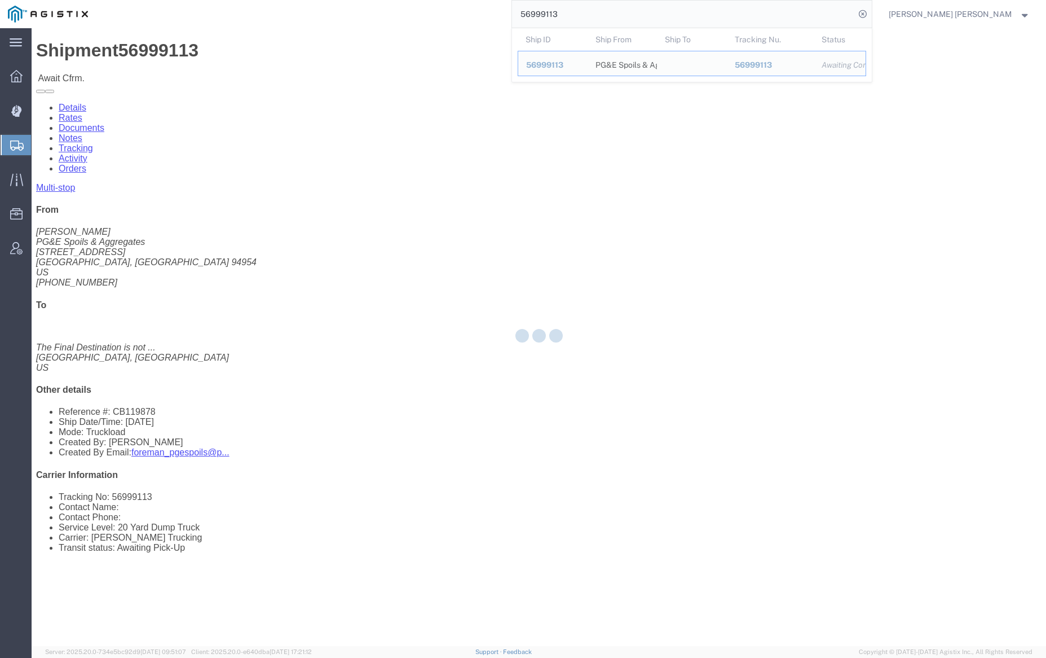
paste input "05"
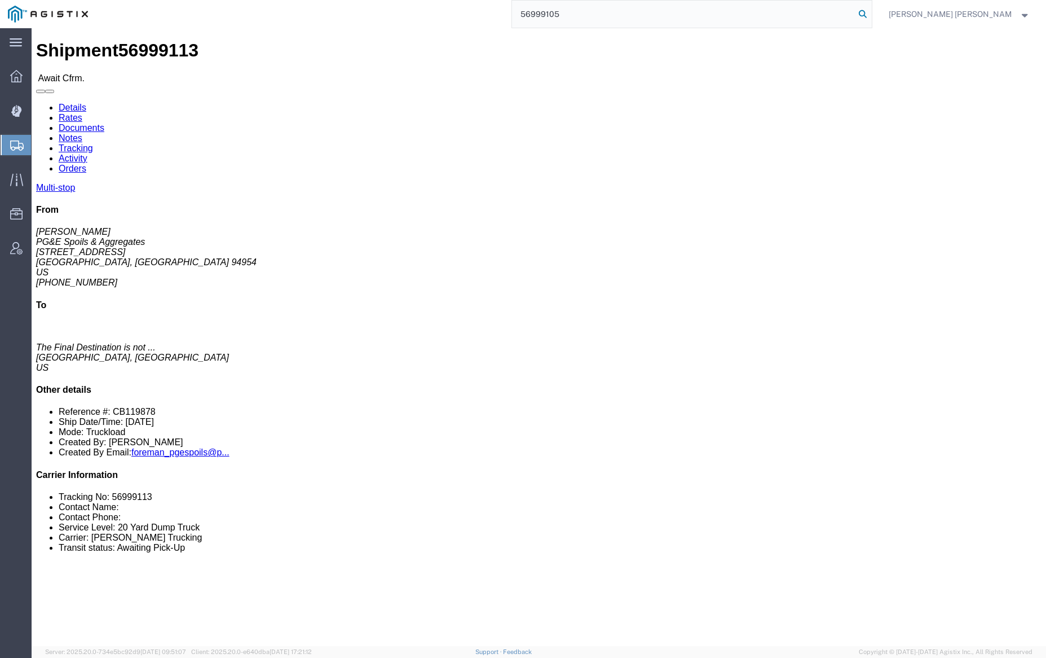
click at [871, 10] on icon at bounding box center [863, 14] width 16 height 16
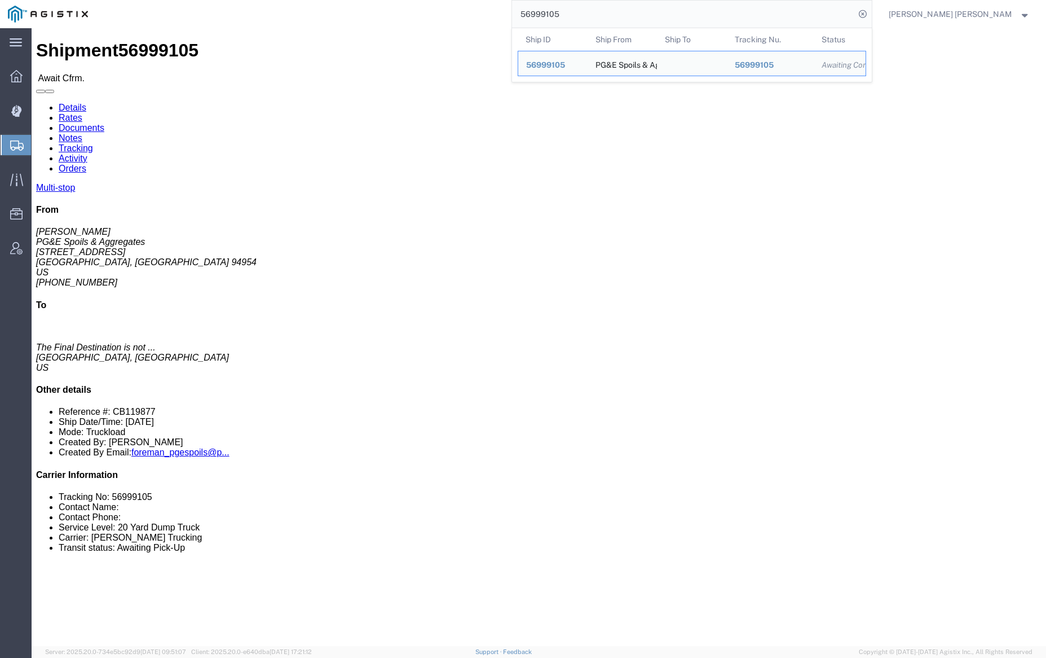
click at [592, 7] on input "56999105" at bounding box center [683, 14] width 343 height 27
paste input "4891"
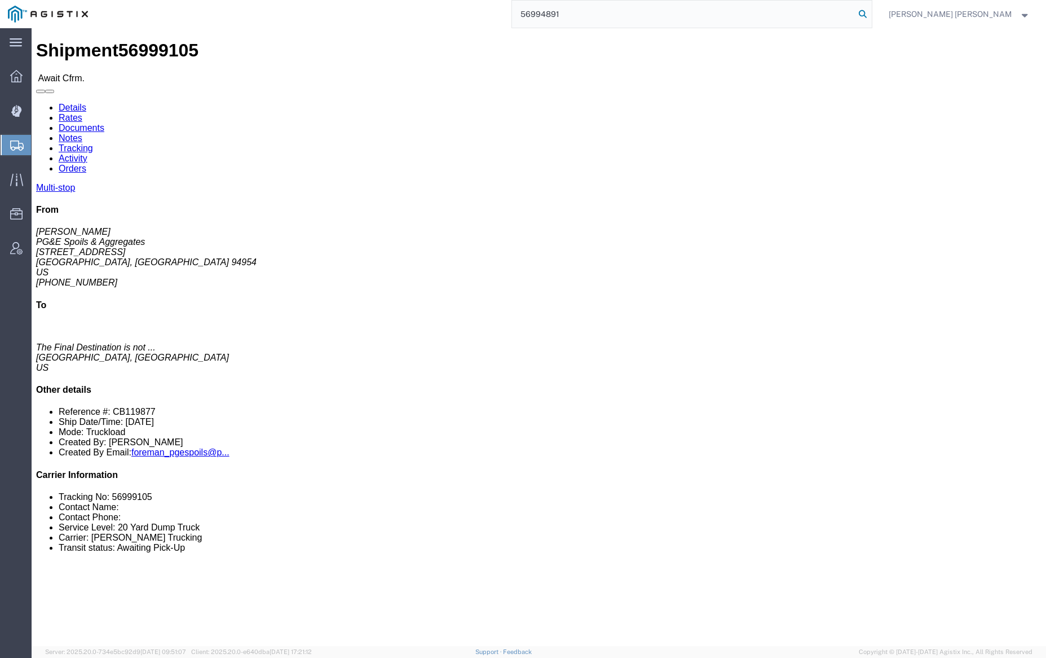
click at [871, 15] on icon at bounding box center [863, 14] width 16 height 16
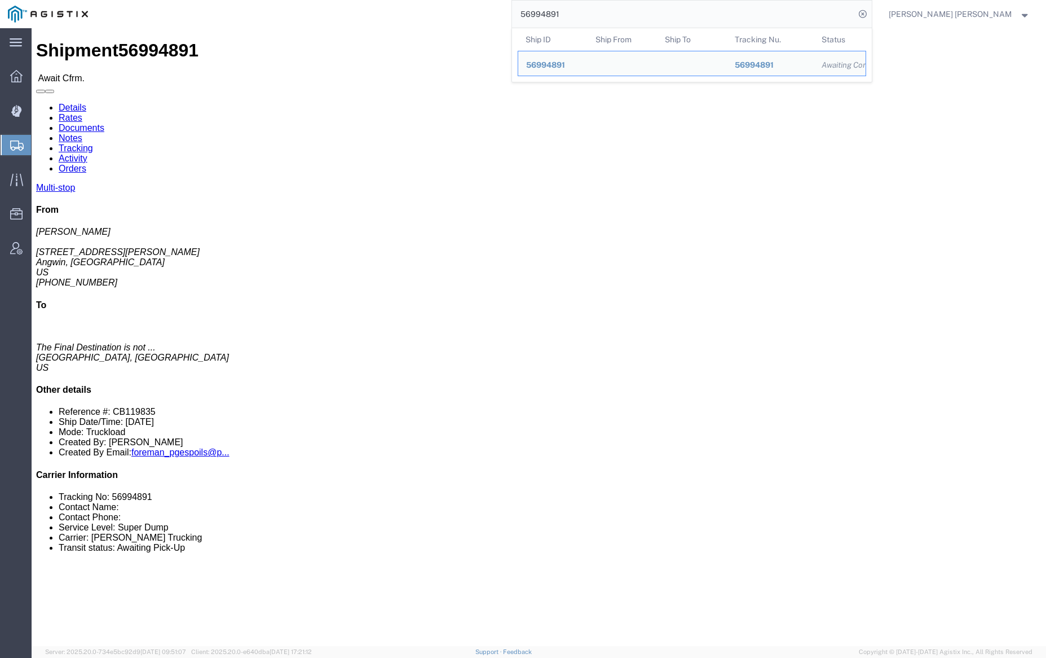
click at [605, 15] on input "56994891" at bounding box center [683, 14] width 343 height 27
paste input "86"
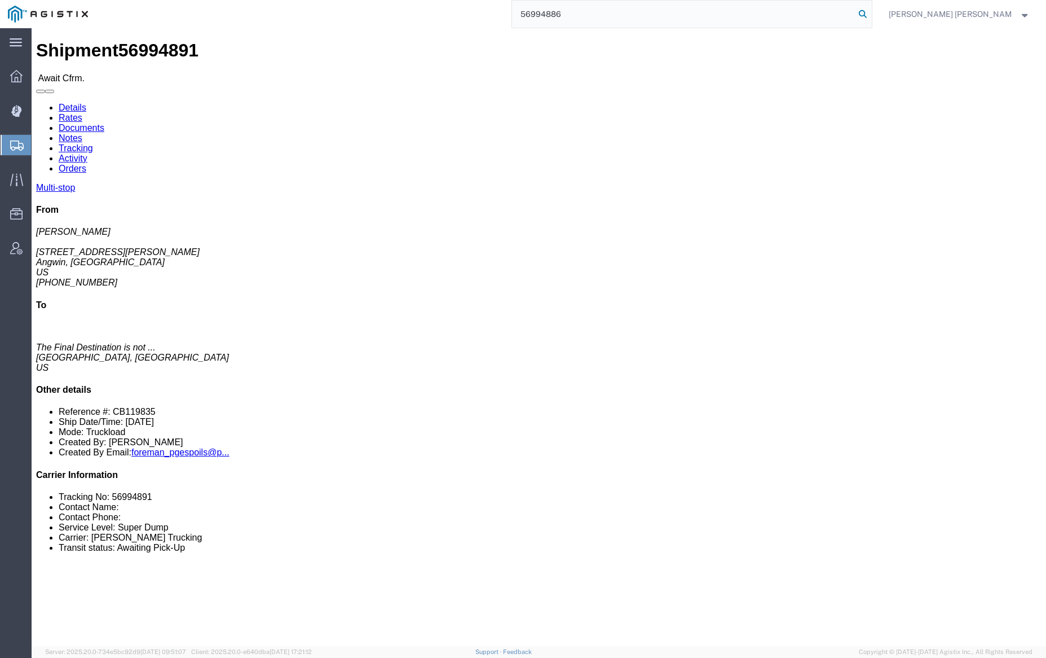
click at [871, 11] on icon at bounding box center [863, 14] width 16 height 16
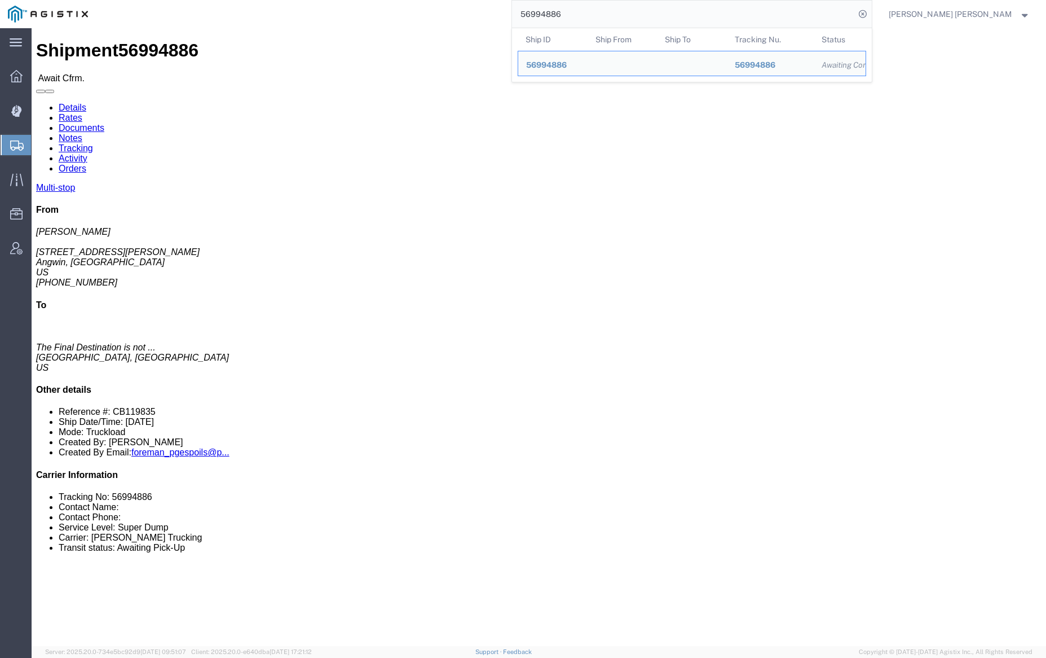
click at [587, 15] on input "56994886" at bounding box center [683, 14] width 343 height 27
paste input "2"
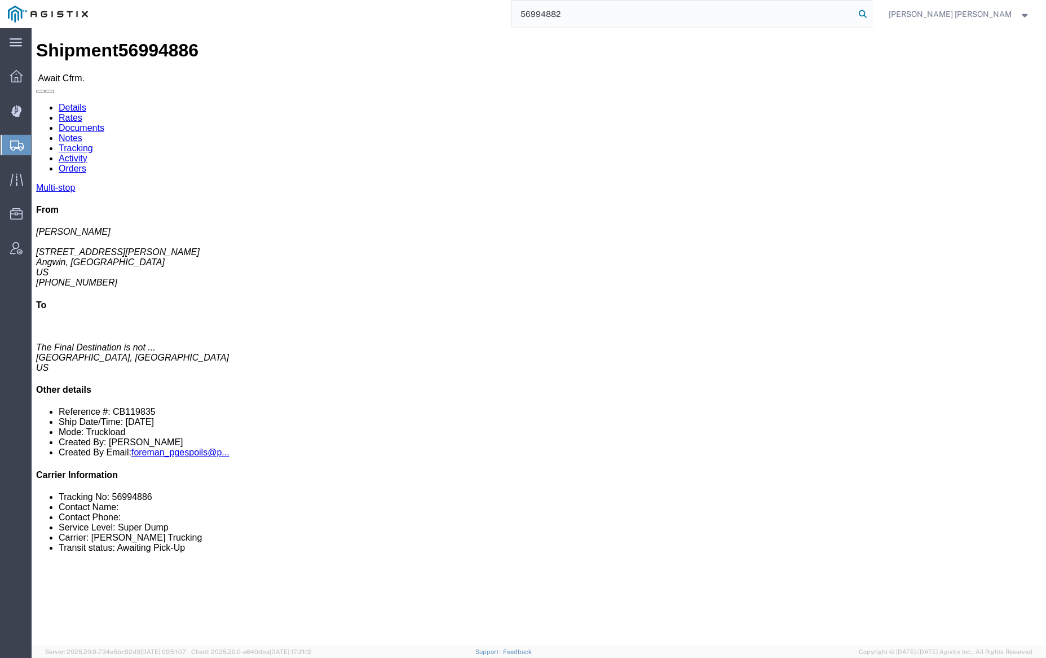
click at [871, 12] on icon at bounding box center [863, 14] width 16 height 16
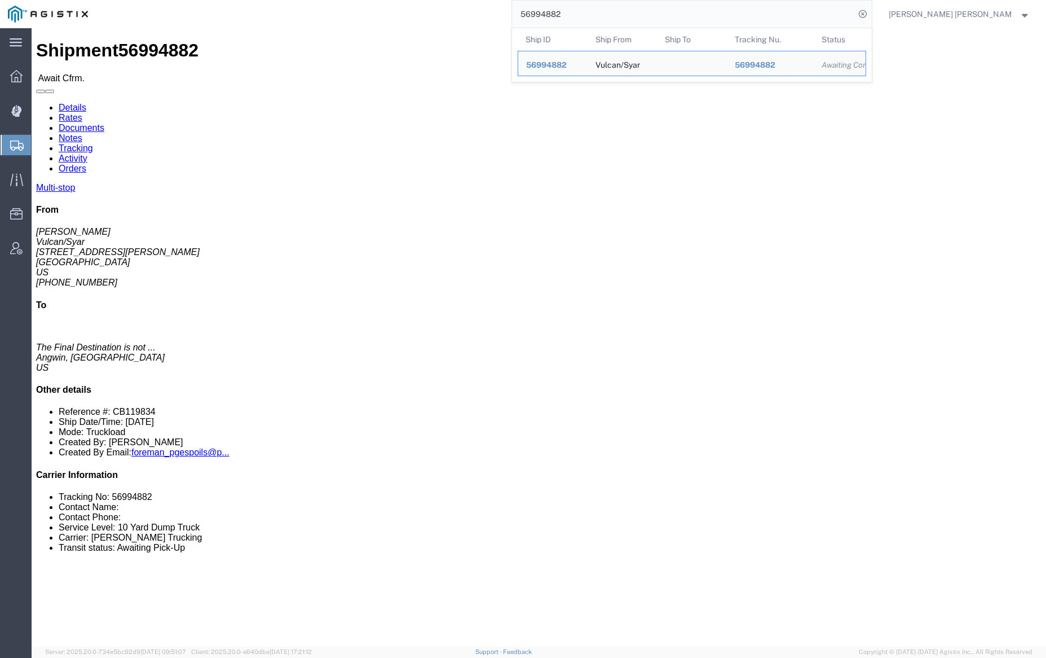
click at [601, 12] on input "56994882" at bounding box center [683, 14] width 343 height 27
paste input "9099"
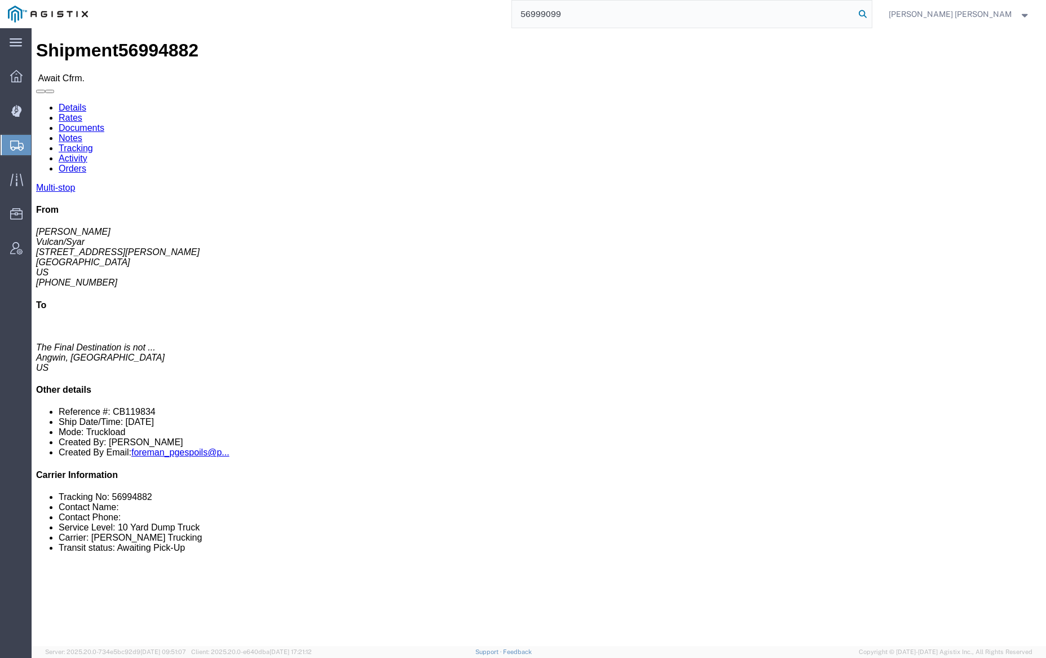
click at [871, 12] on icon at bounding box center [863, 14] width 16 height 16
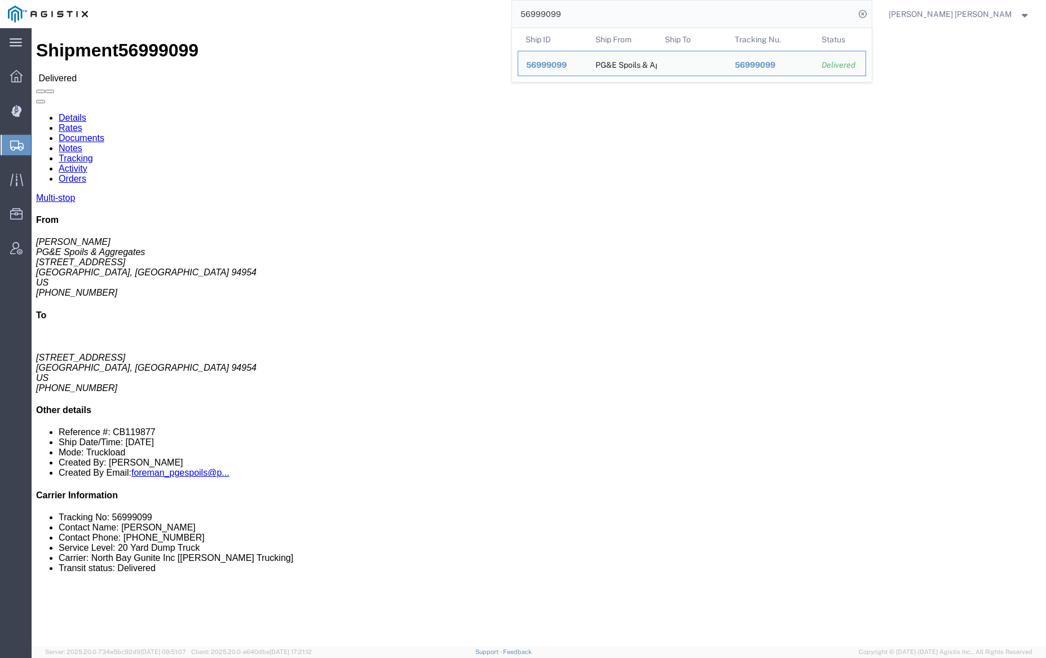
click link "Documents"
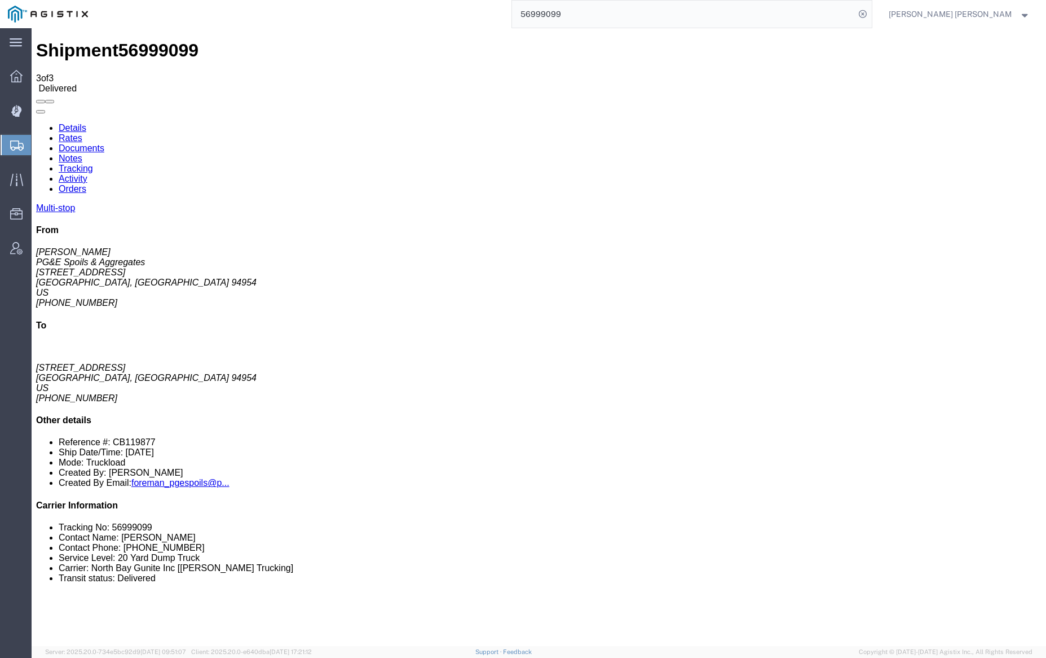
click at [82, 153] on link "Notes" at bounding box center [71, 158] width 24 height 10
click at [598, 8] on input "56999099" at bounding box center [683, 14] width 343 height 27
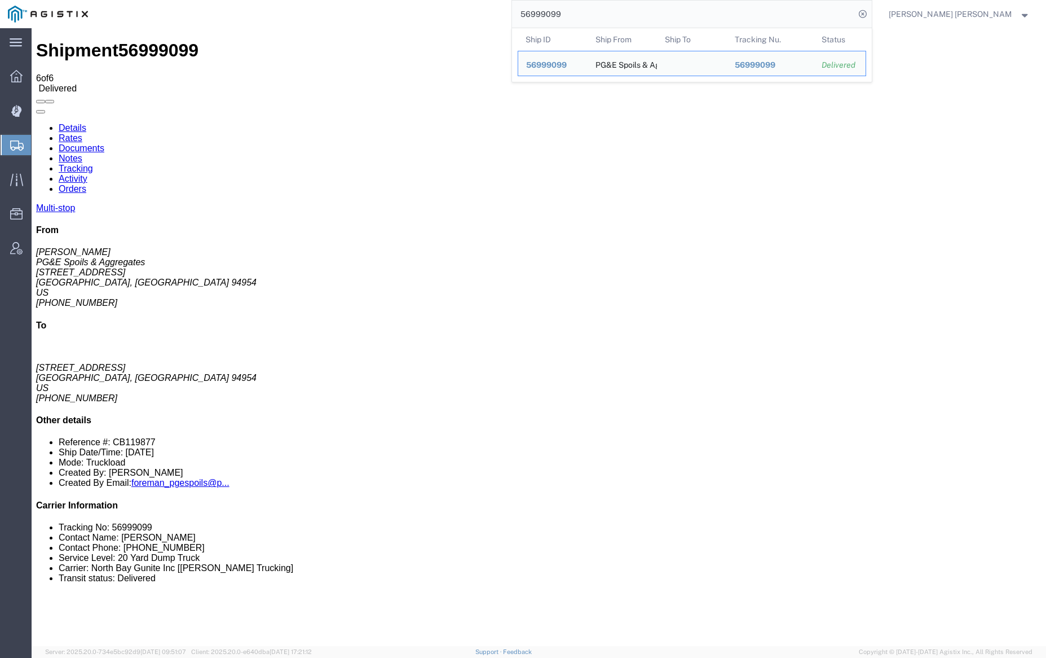
click at [598, 8] on input "56999099" at bounding box center [683, 14] width 343 height 27
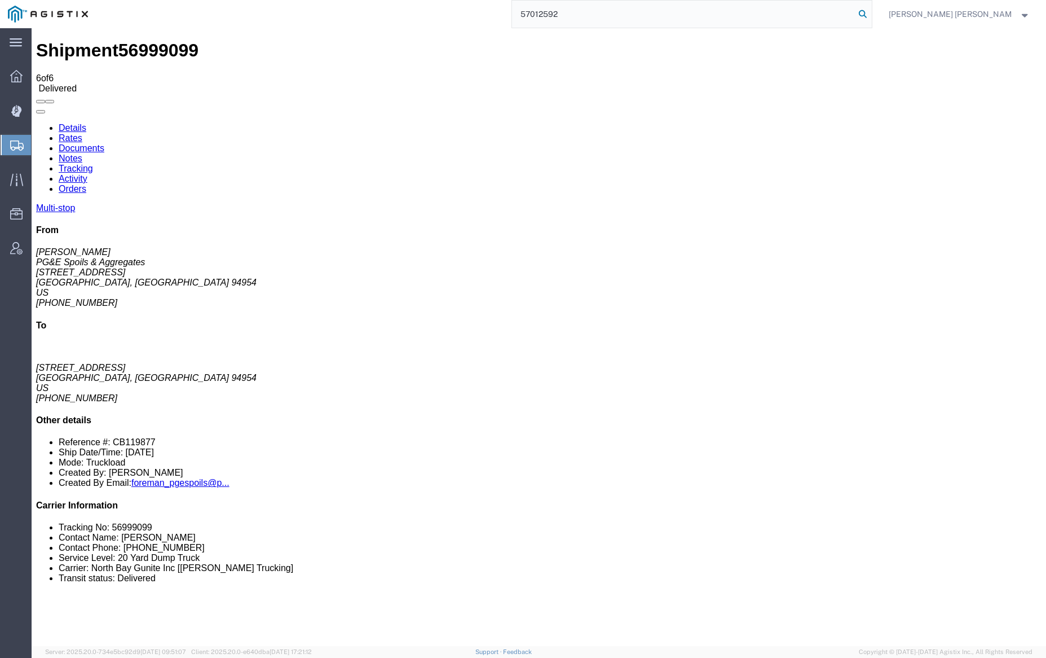
type input "57012592"
click at [871, 11] on icon at bounding box center [863, 14] width 16 height 16
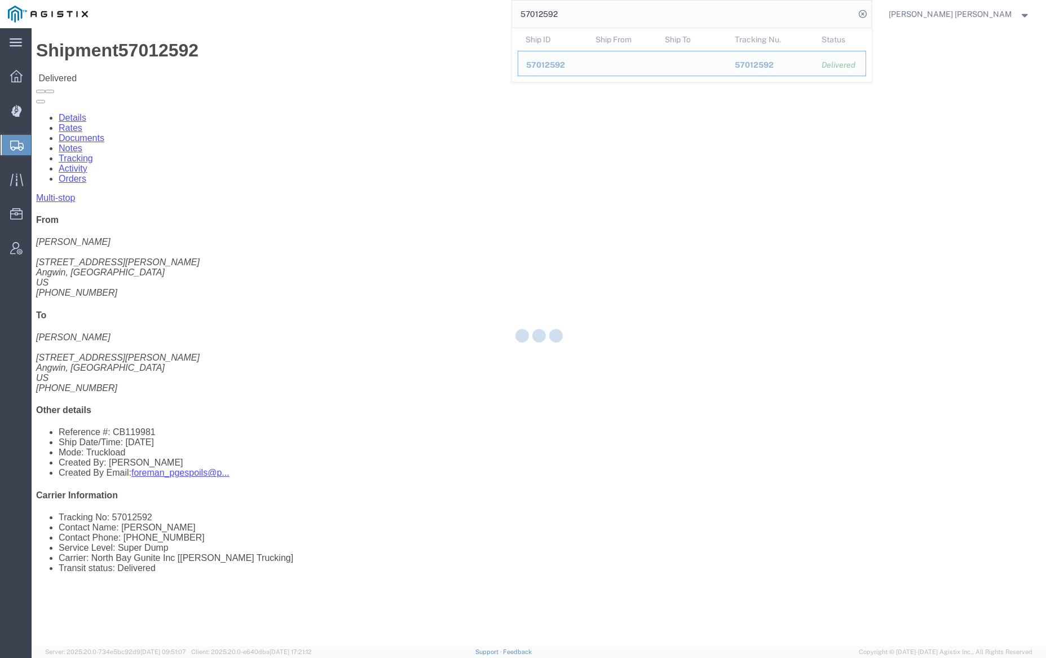
drag, startPoint x: 127, startPoint y: 44, endPoint x: 159, endPoint y: 72, distance: 42.8
click at [159, 72] on div at bounding box center [539, 337] width 1015 height 618
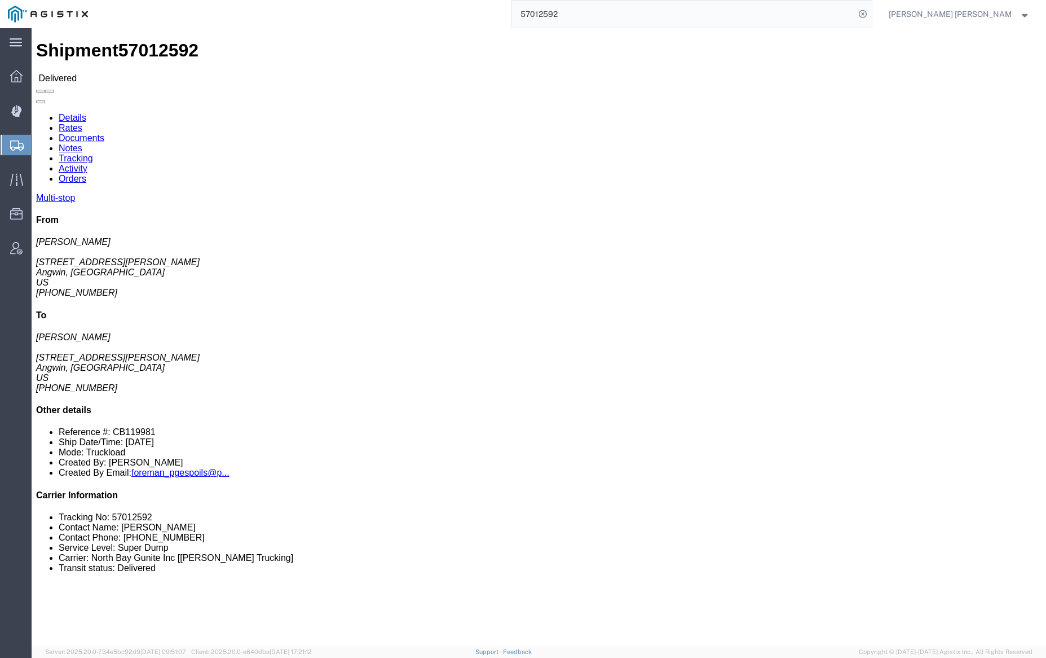
click link "Documents"
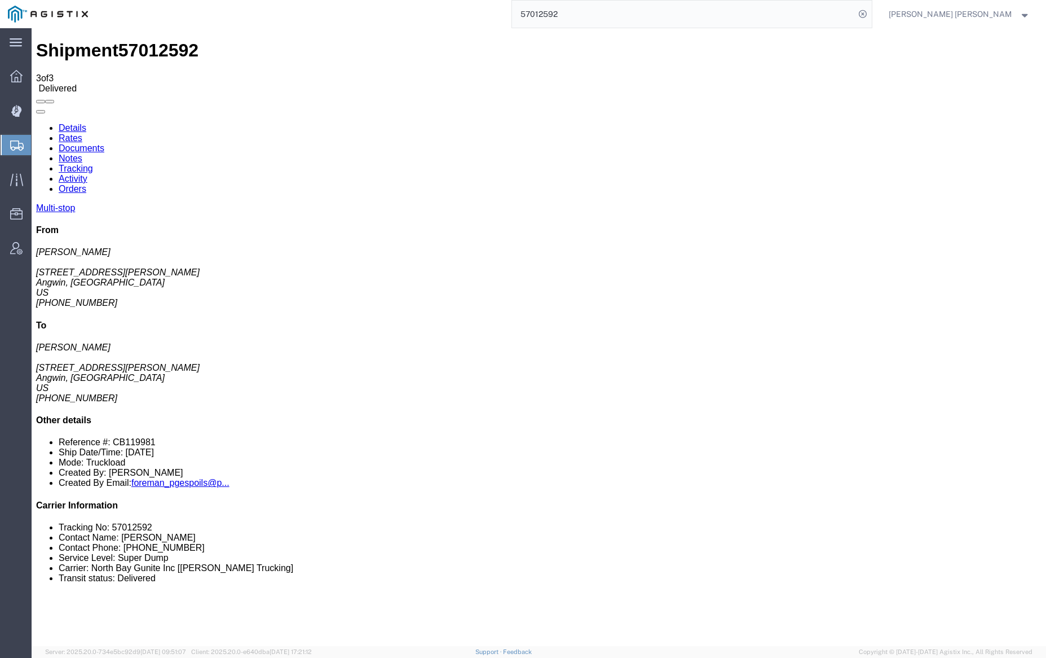
click at [82, 153] on link "Notes" at bounding box center [71, 158] width 24 height 10
click at [93, 164] on link "Tracking" at bounding box center [76, 169] width 34 height 10
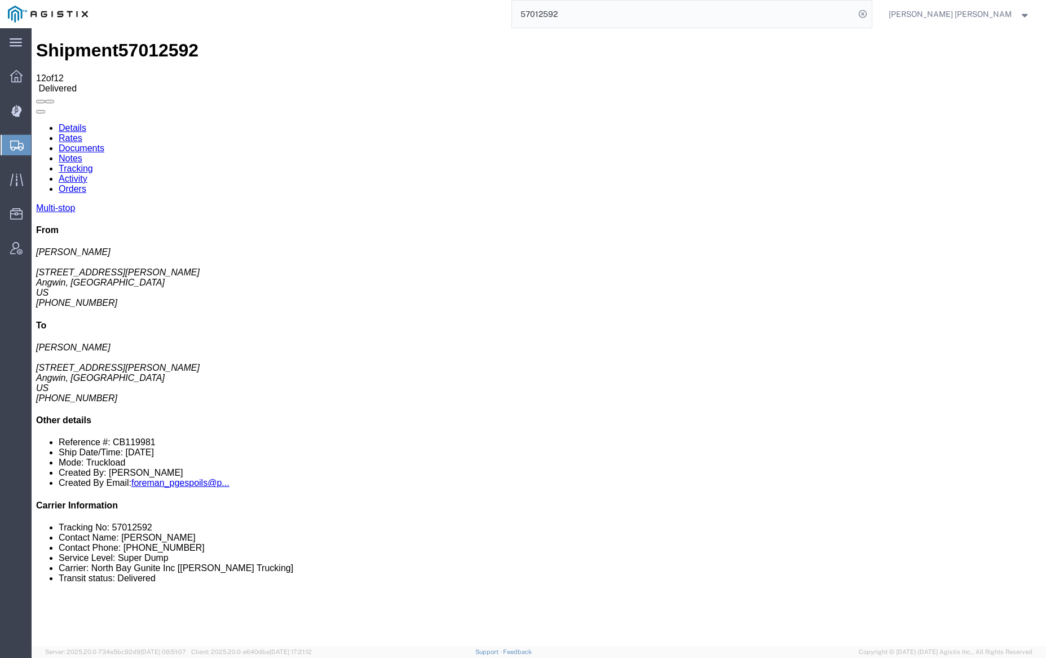
checkbox input "true"
click at [595, 14] on input "57012592" at bounding box center [683, 14] width 343 height 27
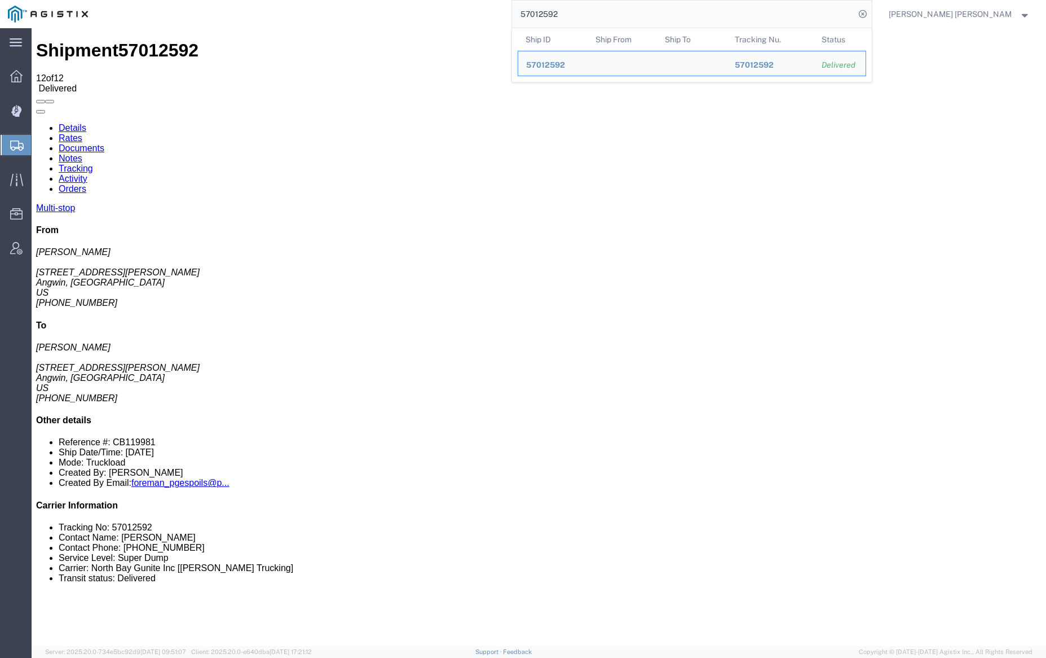
click at [595, 14] on input "57012592" at bounding box center [683, 14] width 343 height 27
paste input "497"
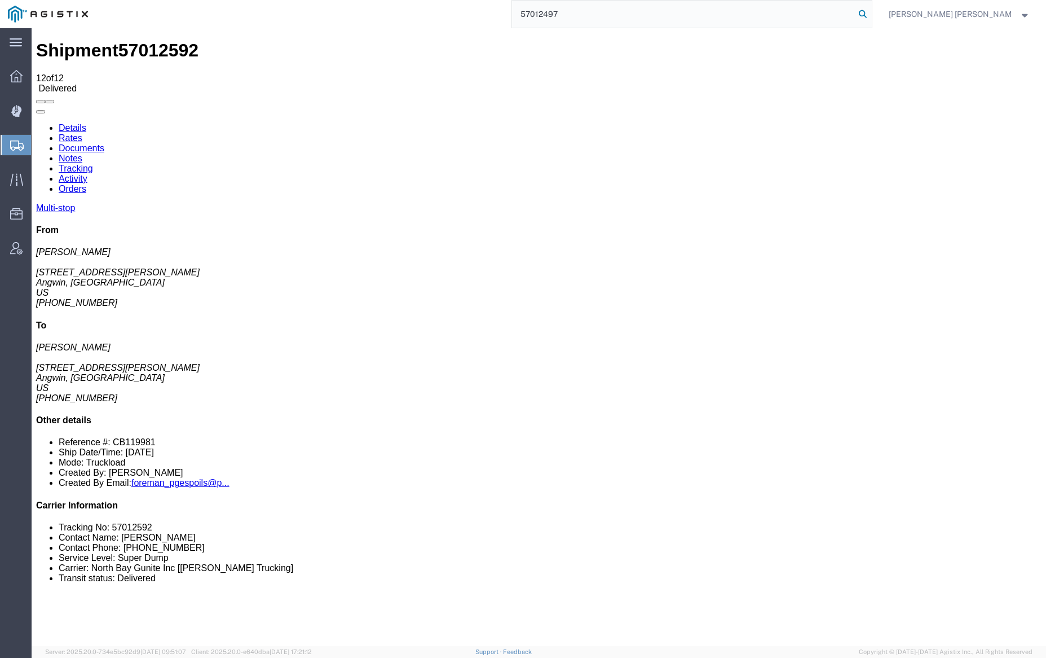
type input "57012497"
drag, startPoint x: 925, startPoint y: 13, endPoint x: 863, endPoint y: 10, distance: 62.1
click at [871, 13] on icon at bounding box center [863, 14] width 16 height 16
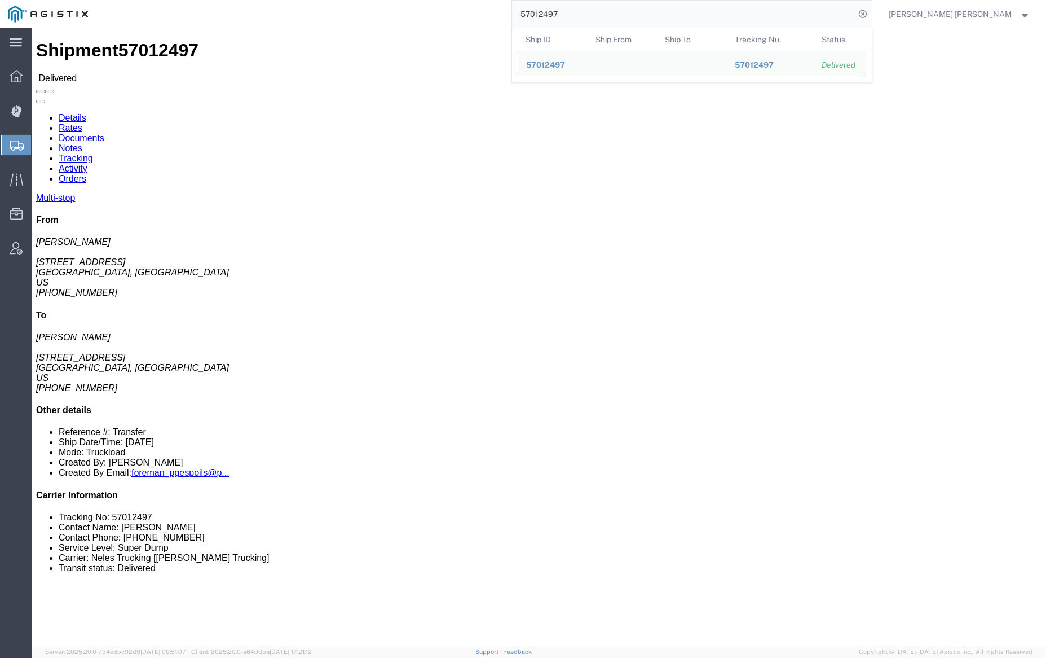
click link "Documents"
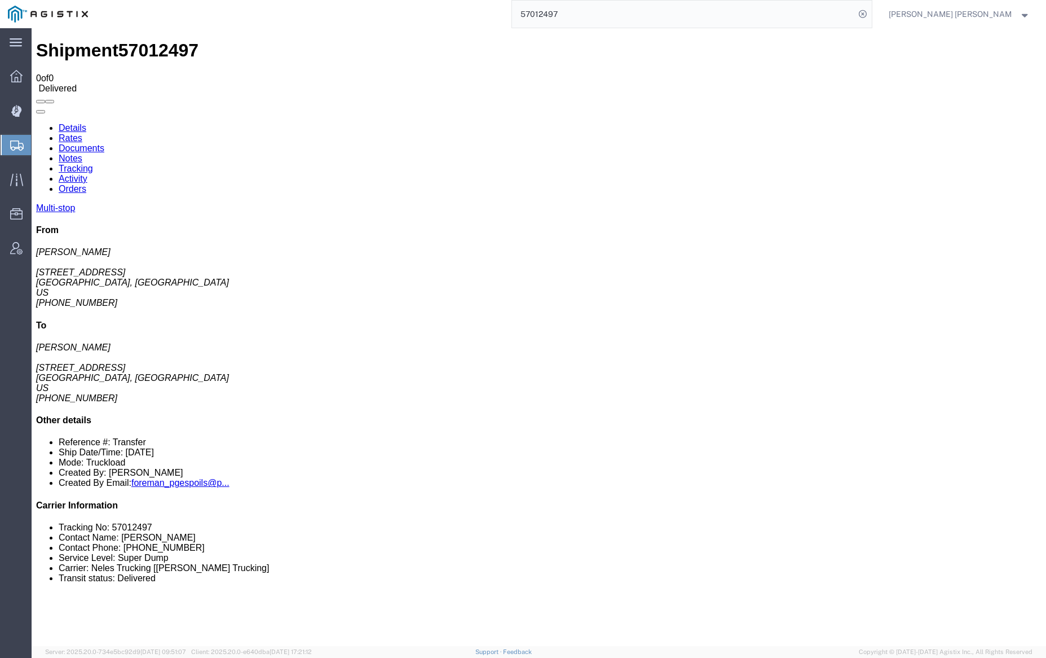
click at [104, 143] on link "Documents" at bounding box center [82, 148] width 46 height 10
click at [82, 153] on link "Notes" at bounding box center [71, 158] width 24 height 10
click at [93, 164] on link "Tracking" at bounding box center [76, 169] width 34 height 10
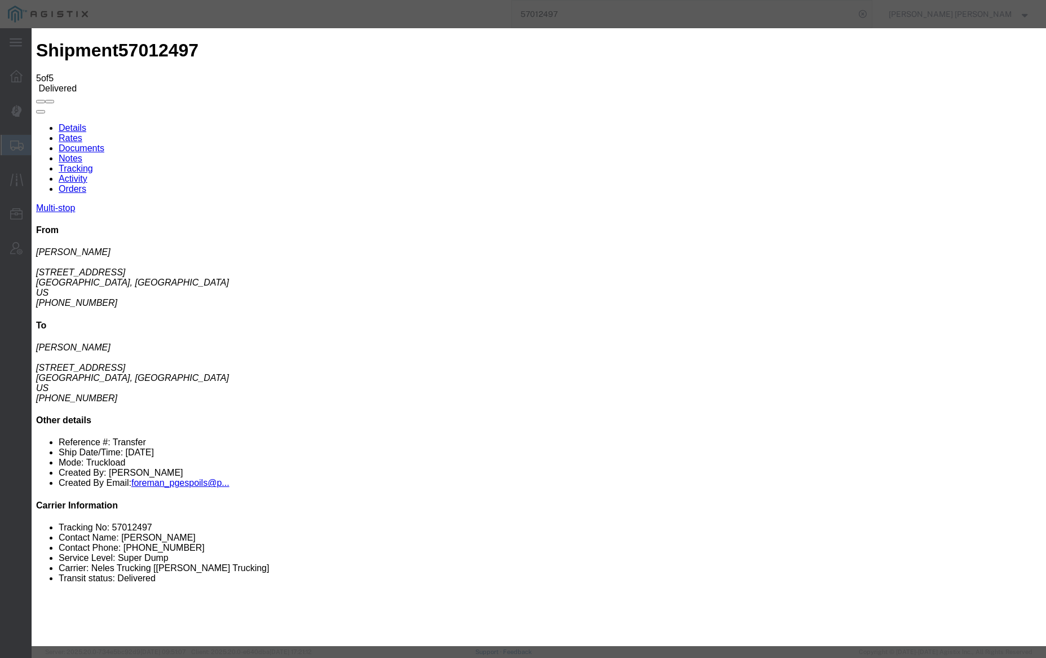
type input "8:30 AM"
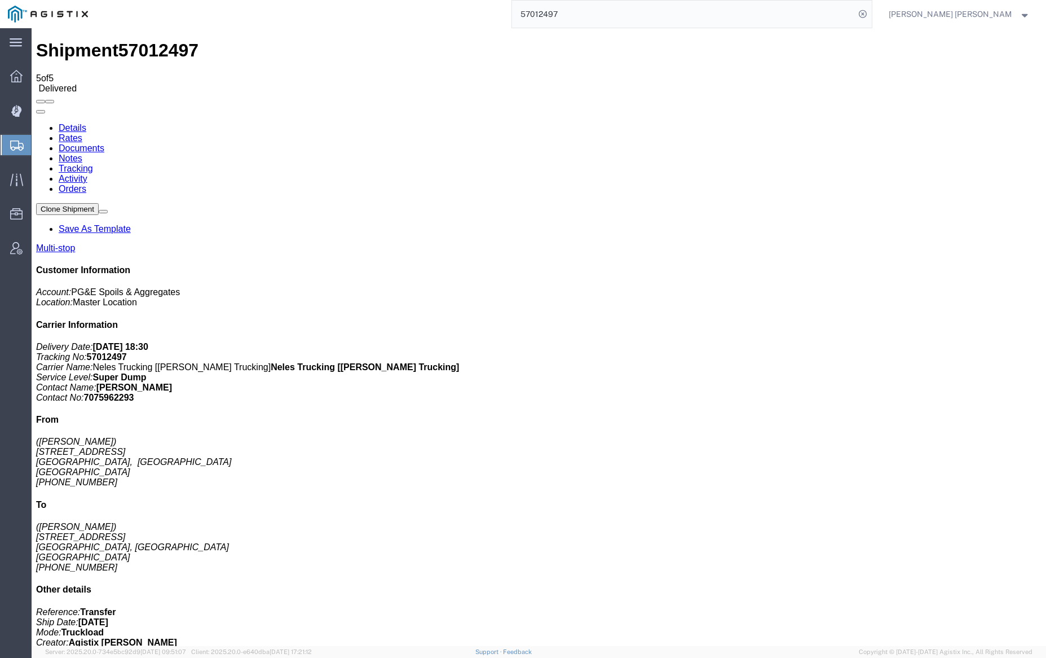
click at [82, 153] on link "Notes" at bounding box center [71, 158] width 24 height 10
click at [590, 15] on input "57012497" at bounding box center [683, 14] width 343 height 27
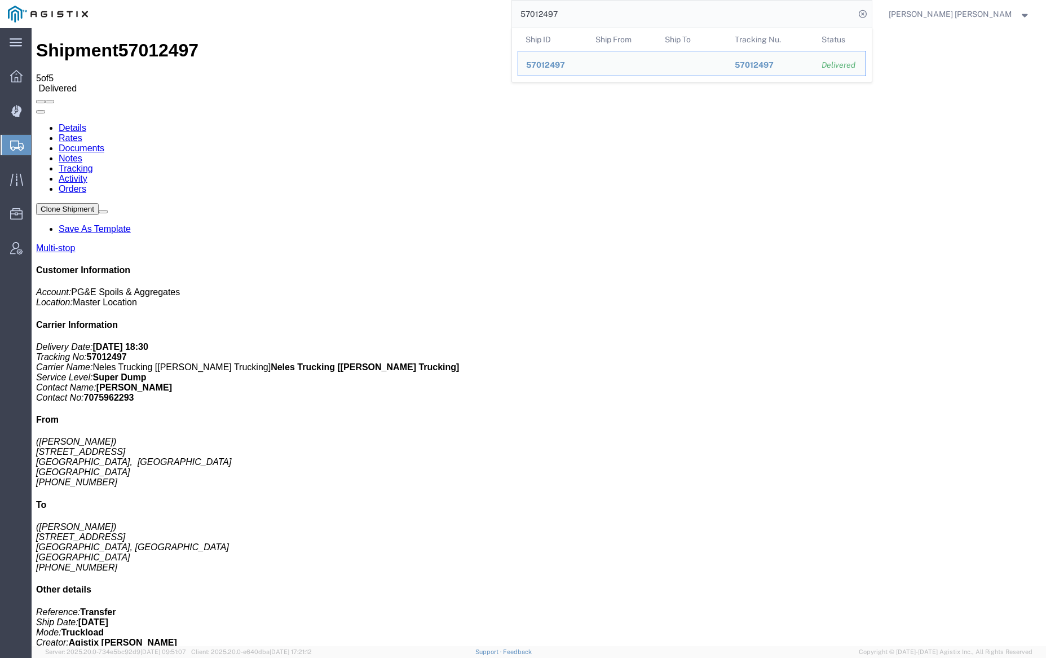
click at [590, 15] on input "57012497" at bounding box center [683, 14] width 343 height 27
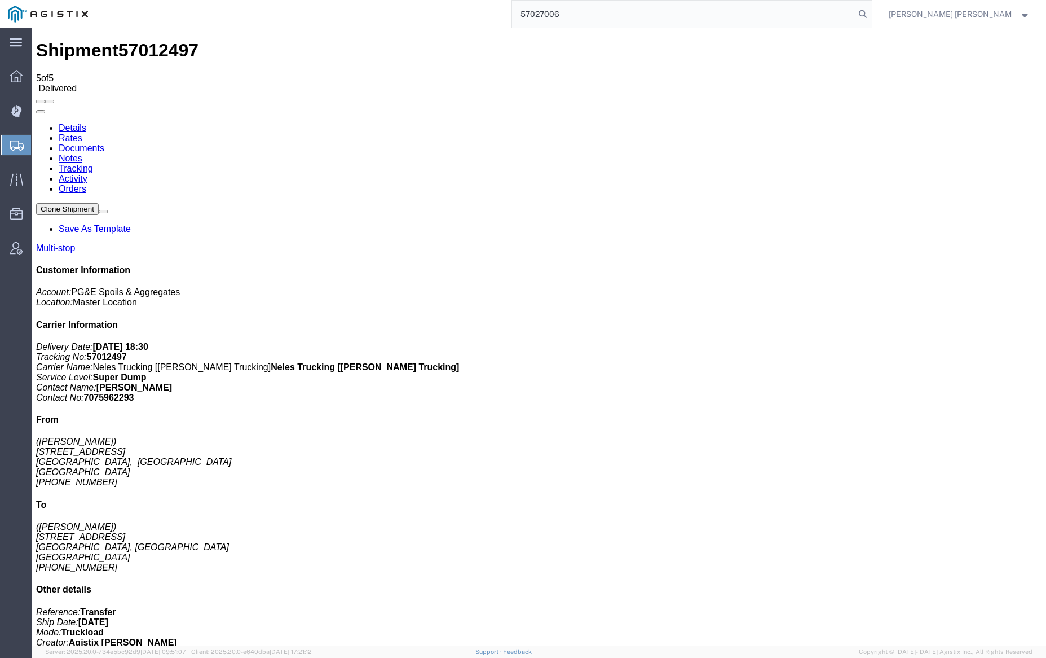
drag, startPoint x: 922, startPoint y: 10, endPoint x: 909, endPoint y: 11, distance: 13.6
click at [871, 11] on icon at bounding box center [863, 14] width 16 height 16
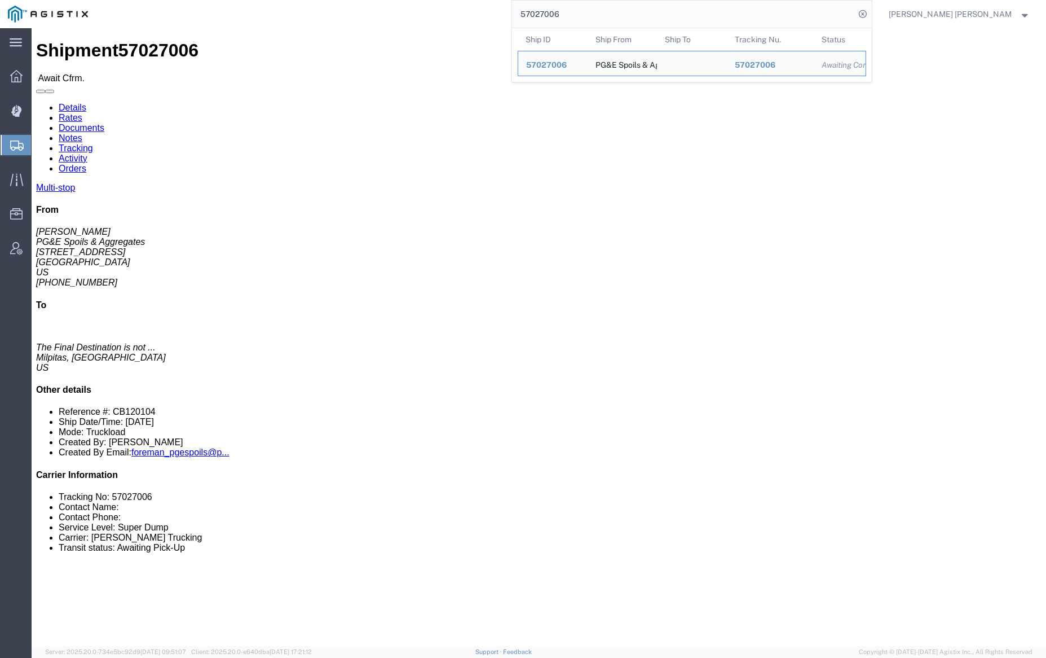
click at [596, 15] on input "57027006" at bounding box center [683, 14] width 343 height 27
paste input "5519"
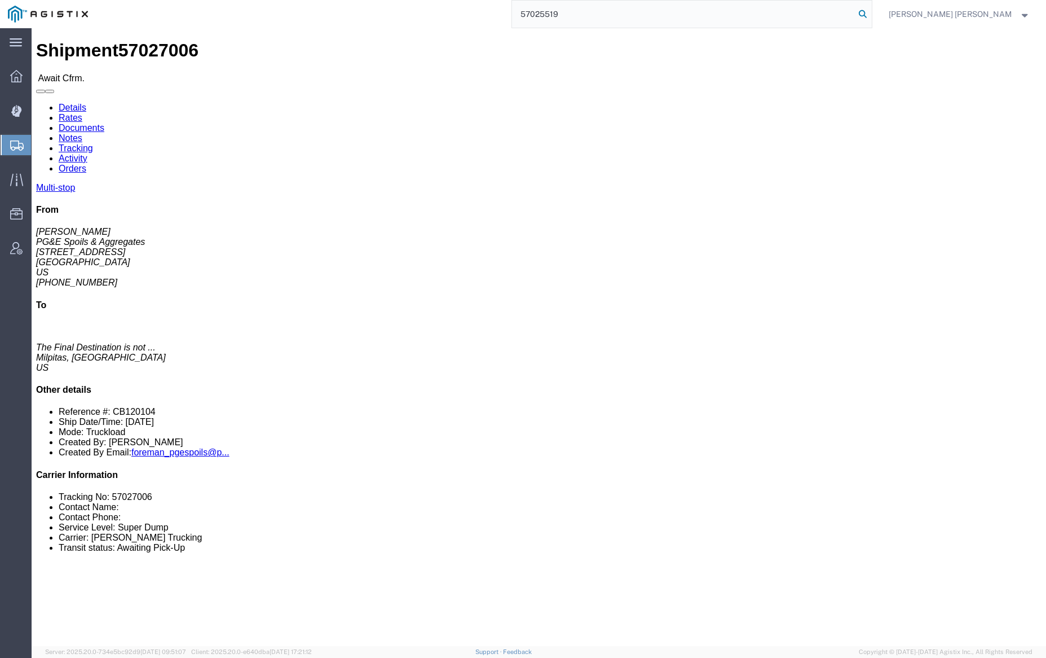
click at [871, 15] on icon at bounding box center [863, 14] width 16 height 16
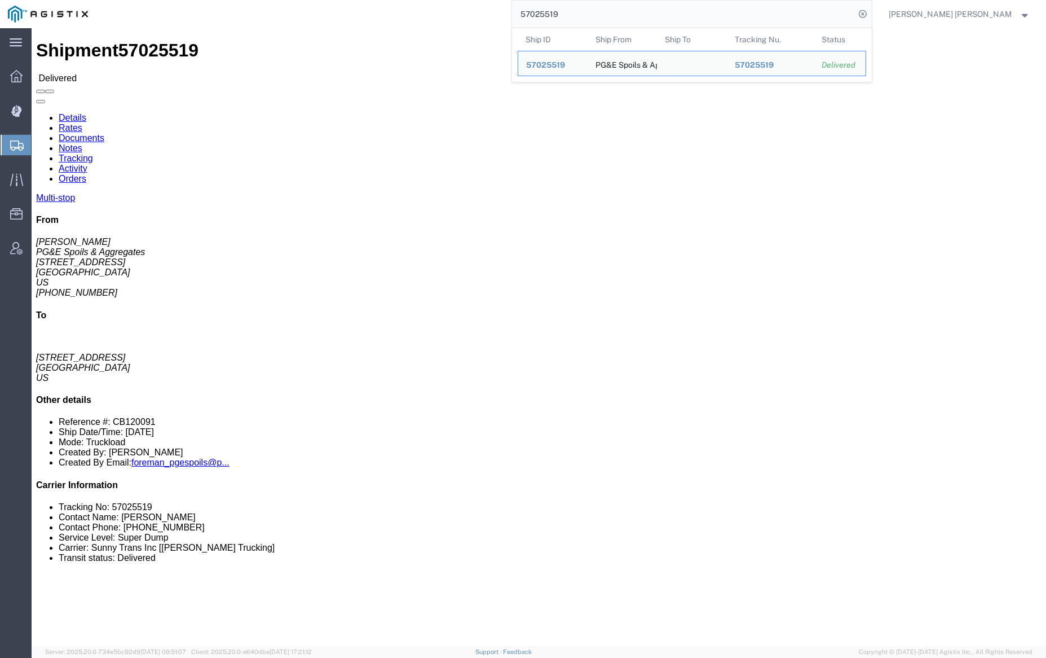
click link "Documents"
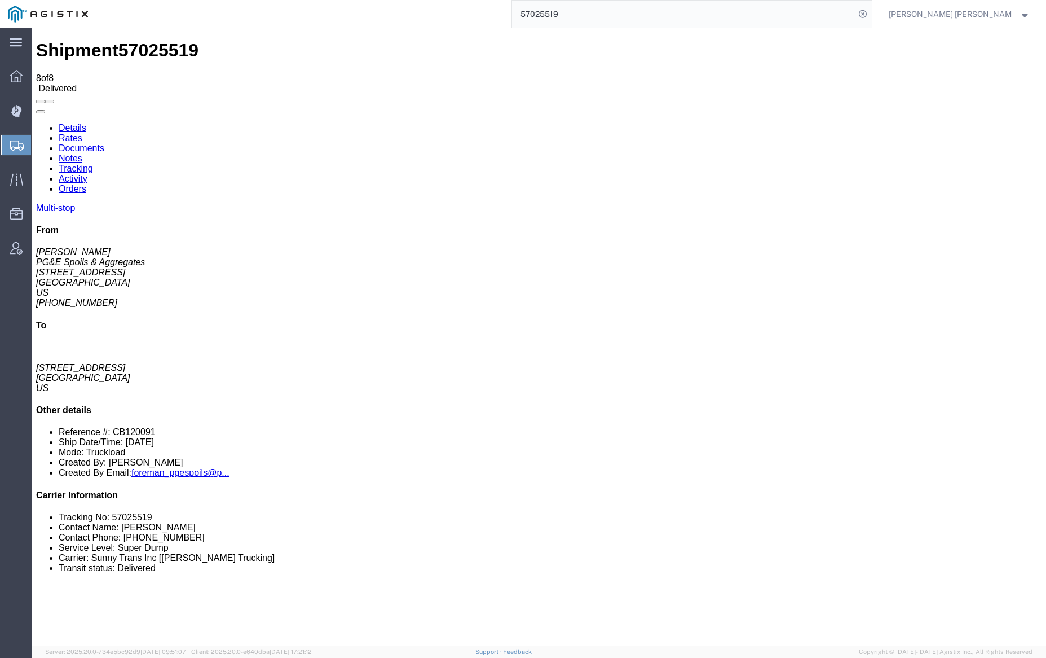
click at [82, 153] on link "Notes" at bounding box center [71, 158] width 24 height 10
click at [607, 12] on input "57025519" at bounding box center [683, 14] width 343 height 27
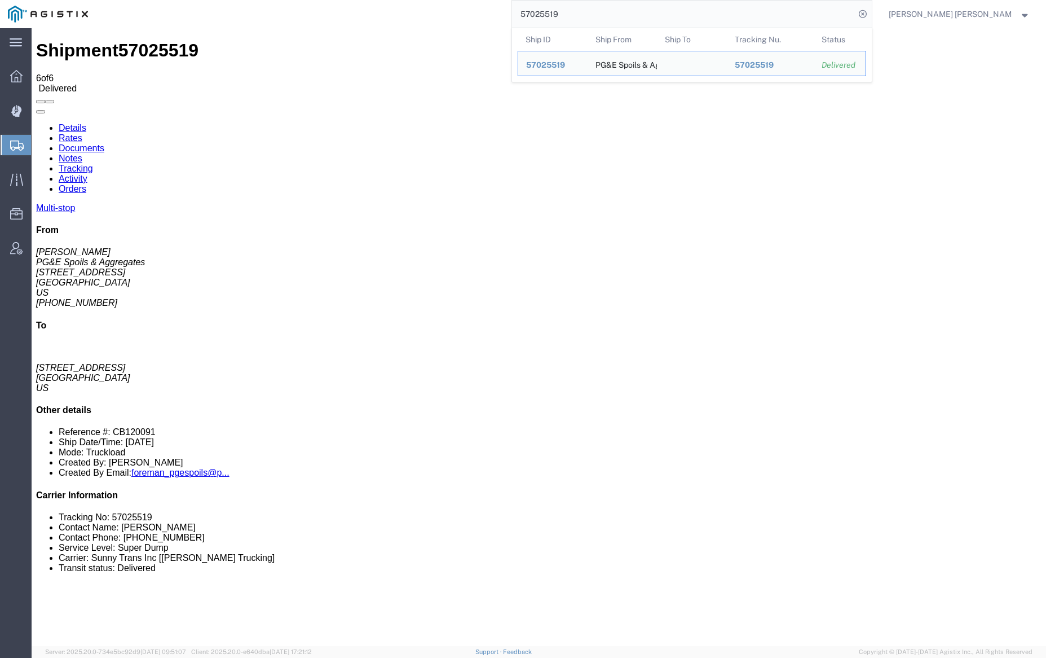
click at [607, 12] on input "57025519" at bounding box center [683, 14] width 343 height 27
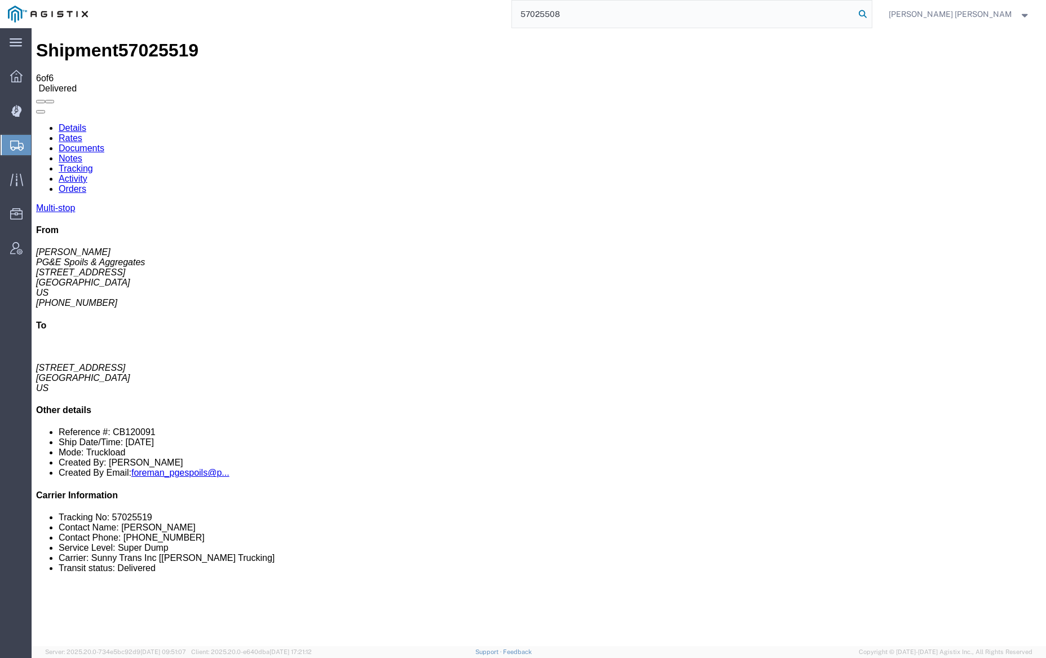
click at [871, 11] on icon at bounding box center [863, 14] width 16 height 16
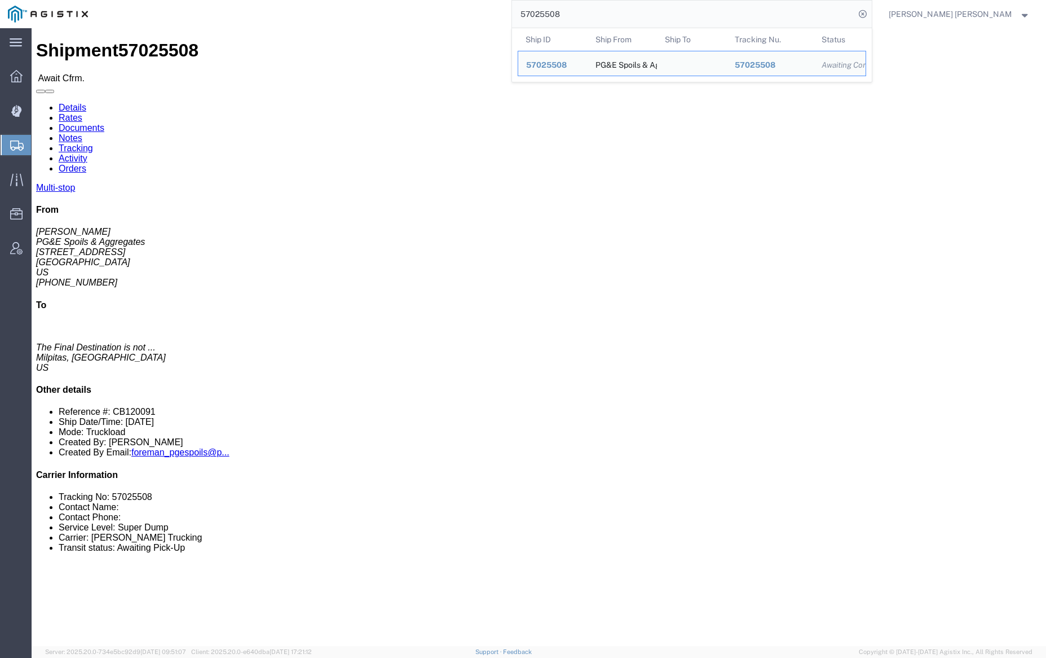
click at [594, 15] on input "57025508" at bounding box center [683, 14] width 343 height 27
paste input "4801"
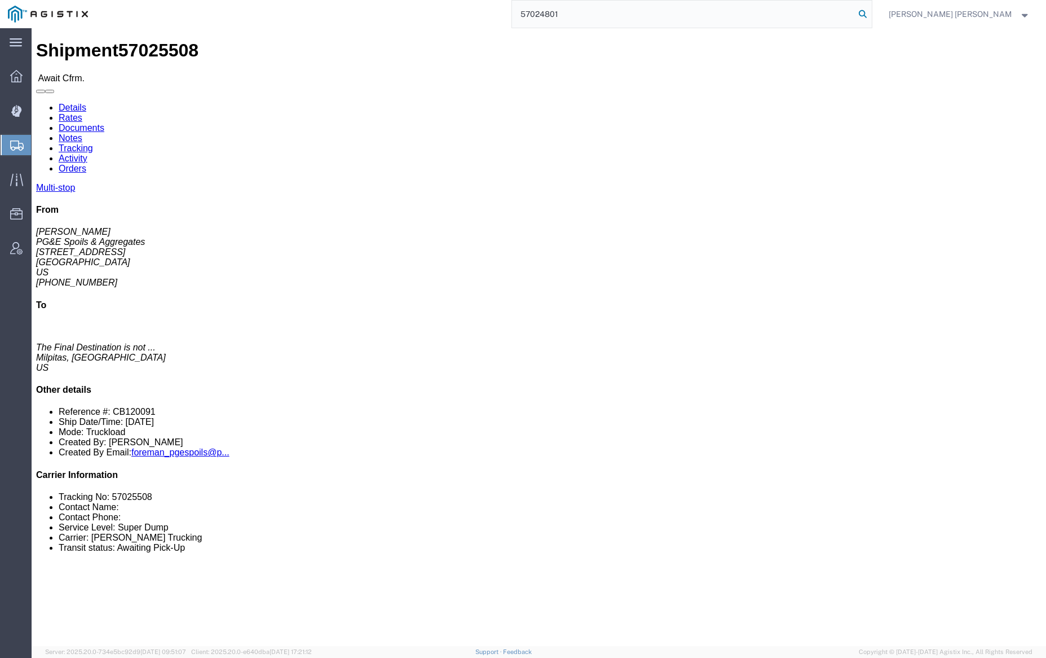
click at [871, 8] on icon at bounding box center [863, 14] width 16 height 16
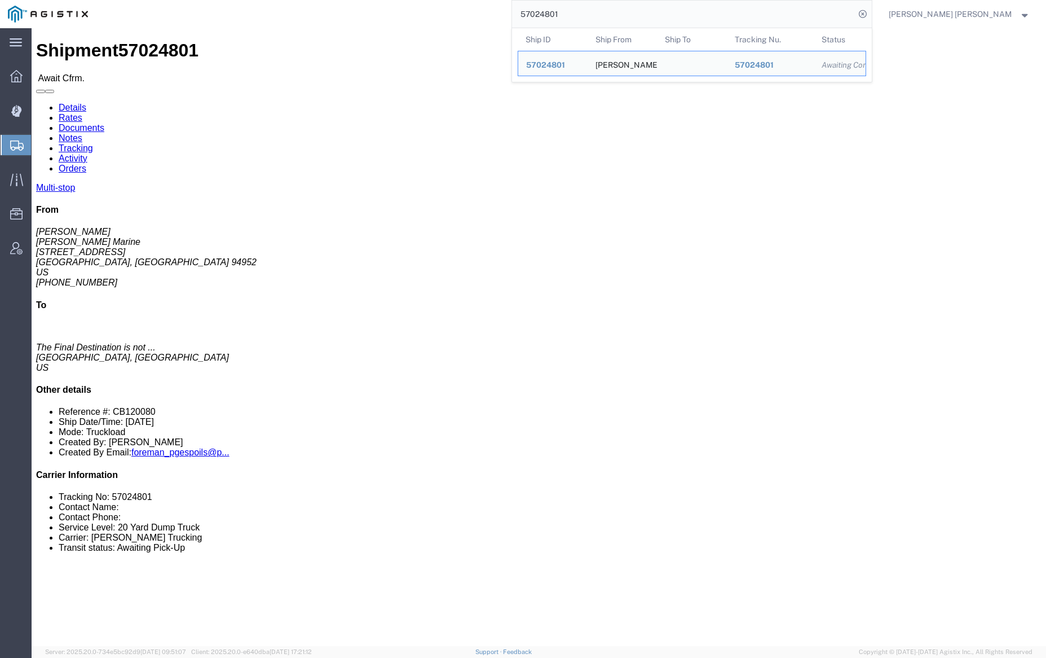
click at [597, 14] on input "57024801" at bounding box center [683, 14] width 343 height 27
paste input "312"
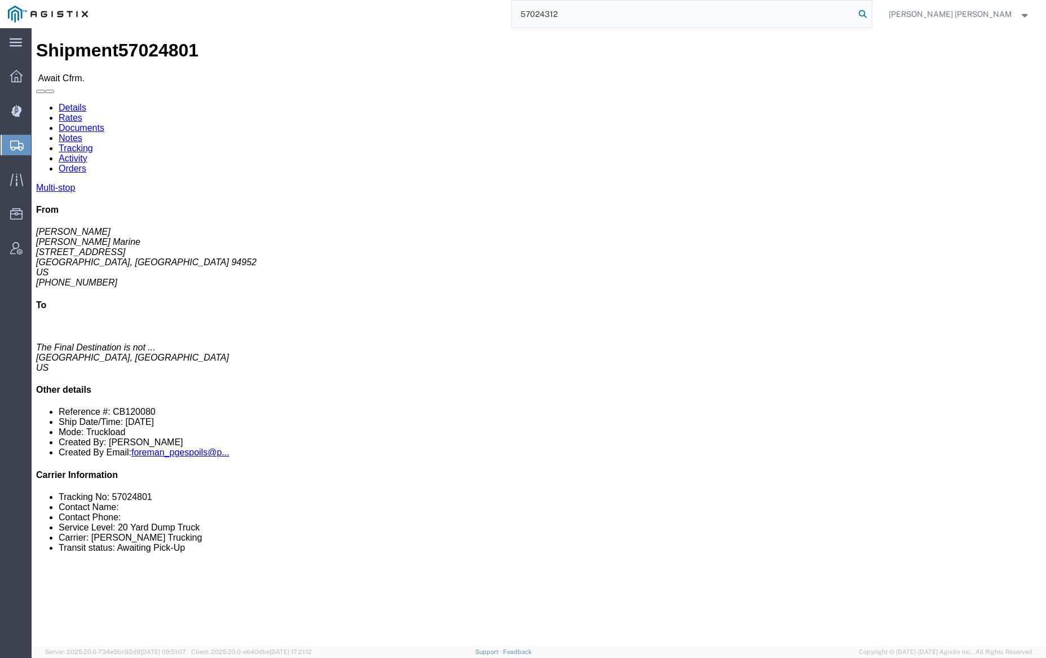
click at [871, 10] on icon at bounding box center [863, 14] width 16 height 16
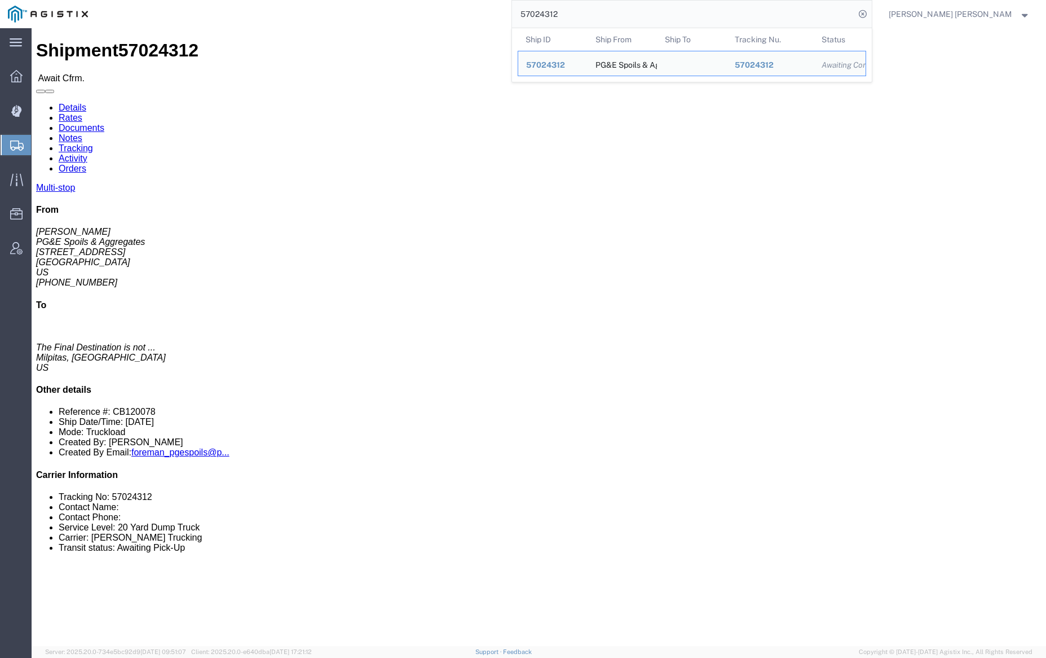
click at [591, 12] on input "57024312" at bounding box center [683, 14] width 343 height 27
paste input "280"
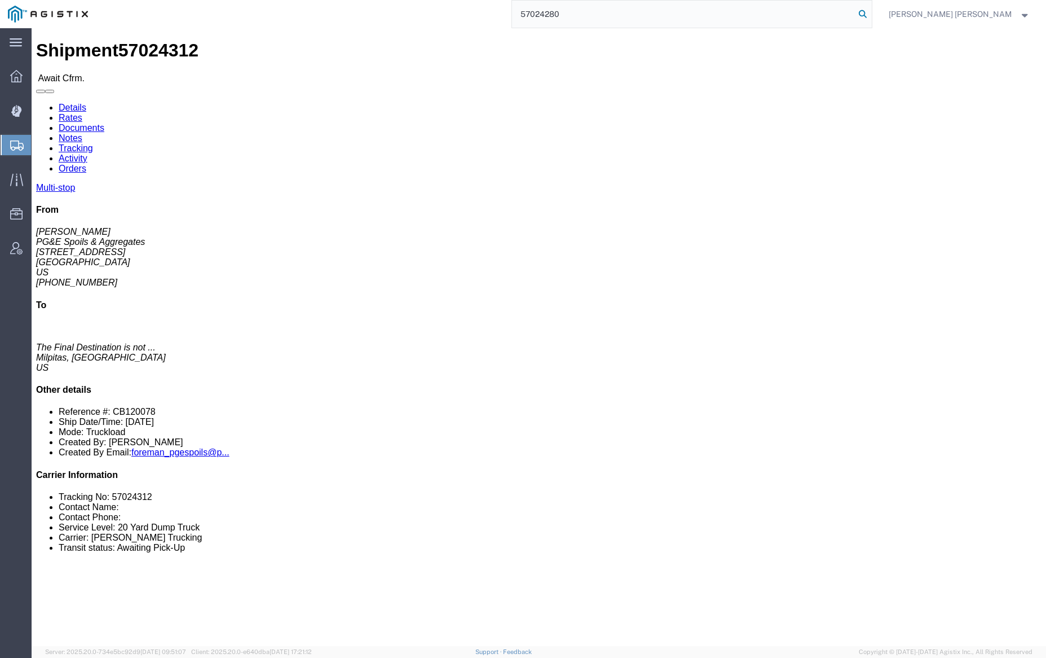
click at [871, 14] on icon at bounding box center [863, 14] width 16 height 16
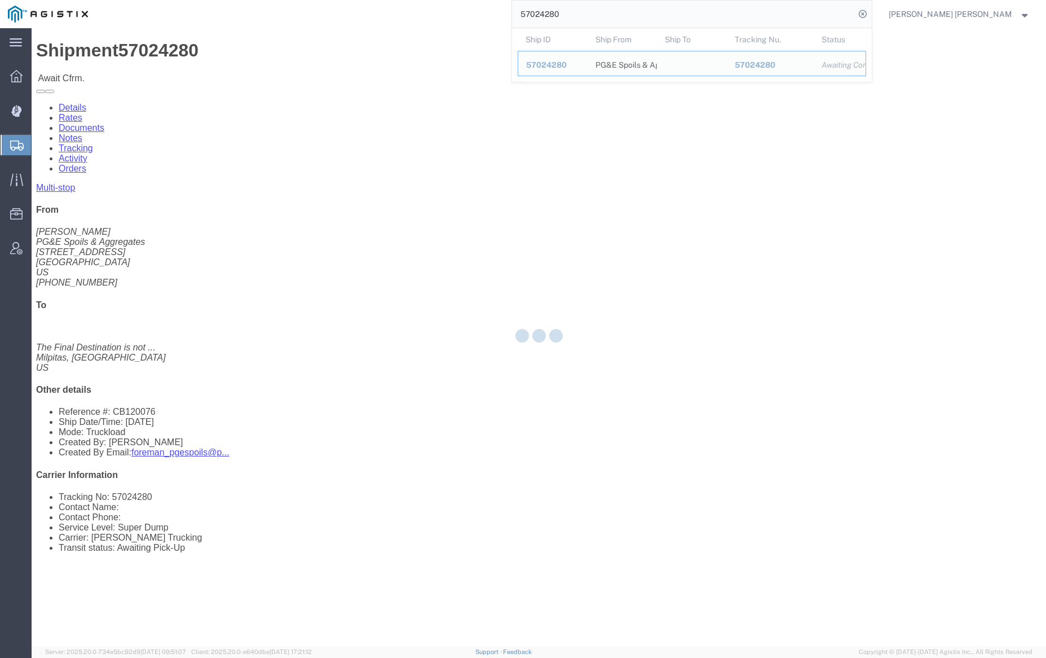
click at [608, 18] on input "57024280" at bounding box center [683, 14] width 343 height 27
click at [608, 17] on input "57024280" at bounding box center [683, 14] width 343 height 27
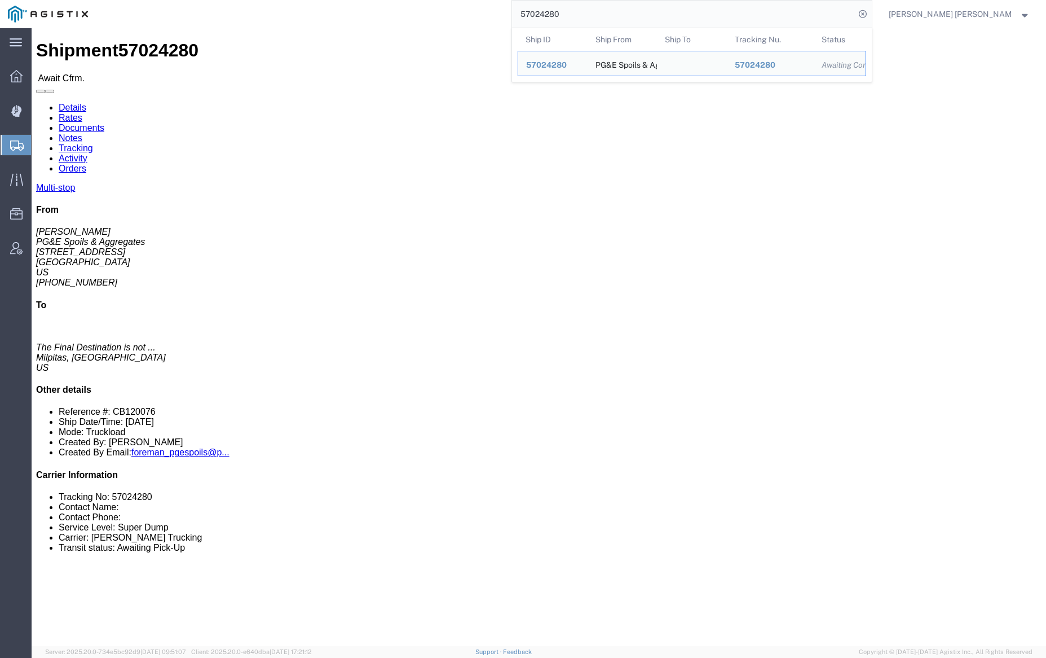
paste input "75"
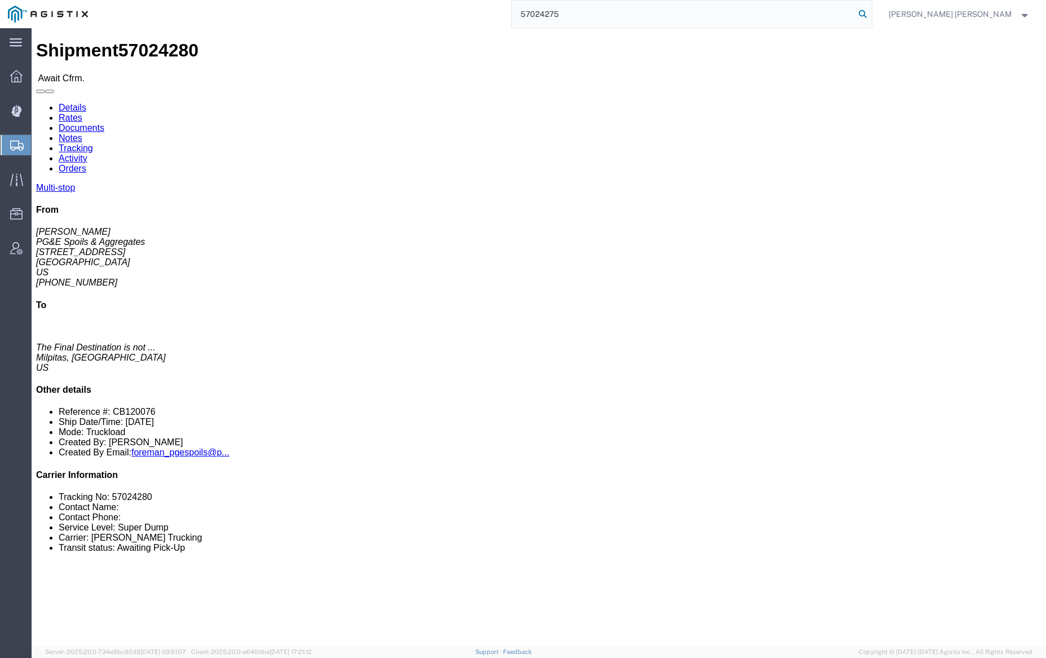
click at [871, 14] on icon at bounding box center [863, 14] width 16 height 16
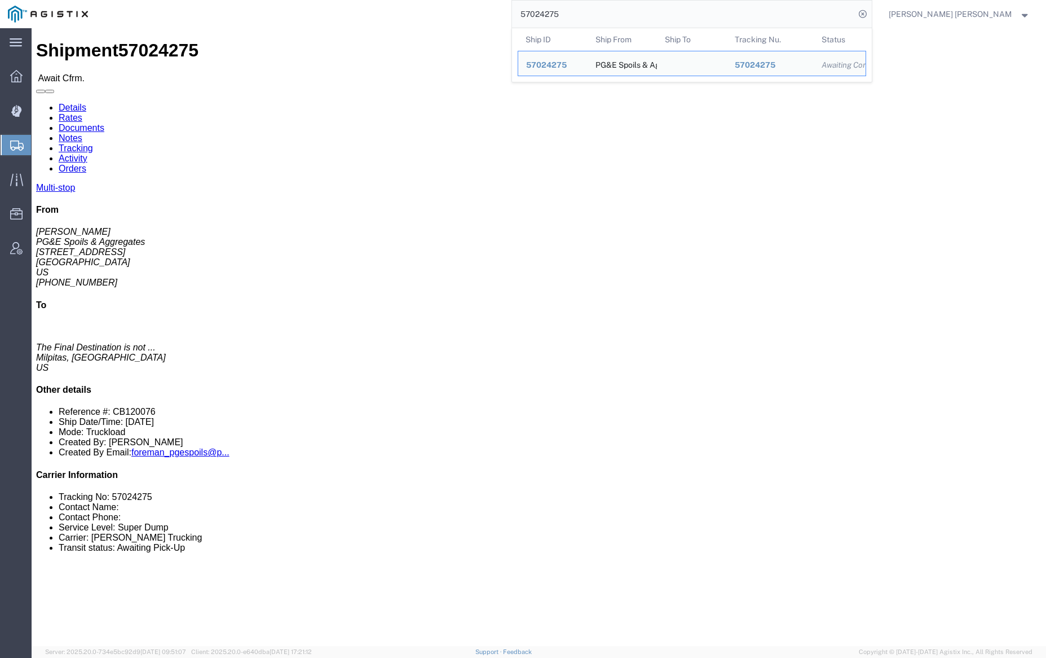
click at [600, 19] on input "57024275" at bounding box center [683, 14] width 343 height 27
paste input "94"
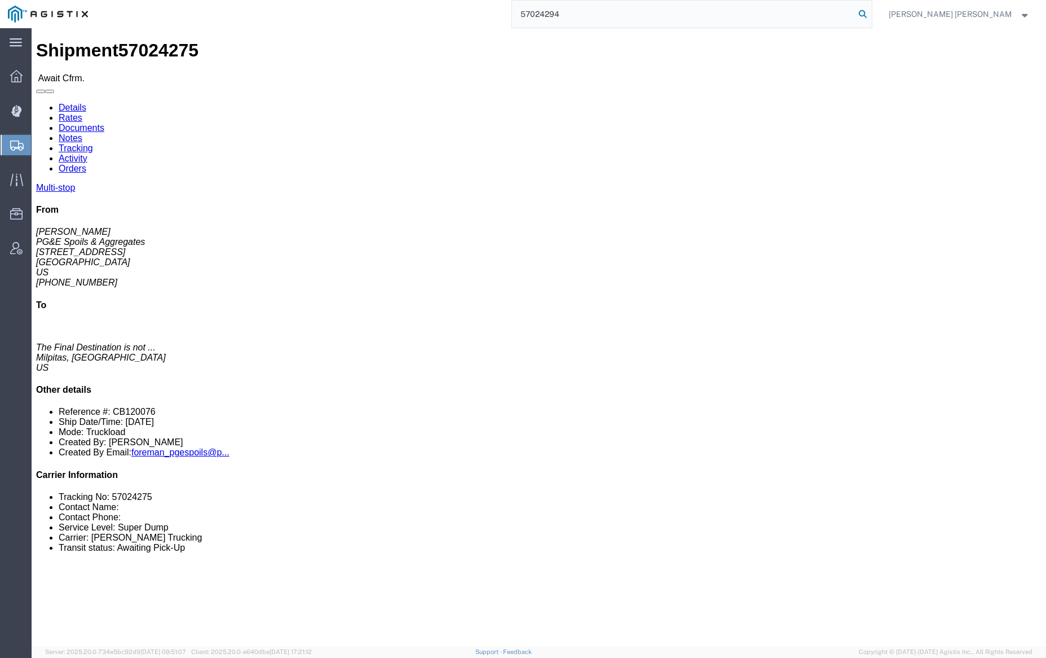
click at [871, 16] on icon at bounding box center [863, 14] width 16 height 16
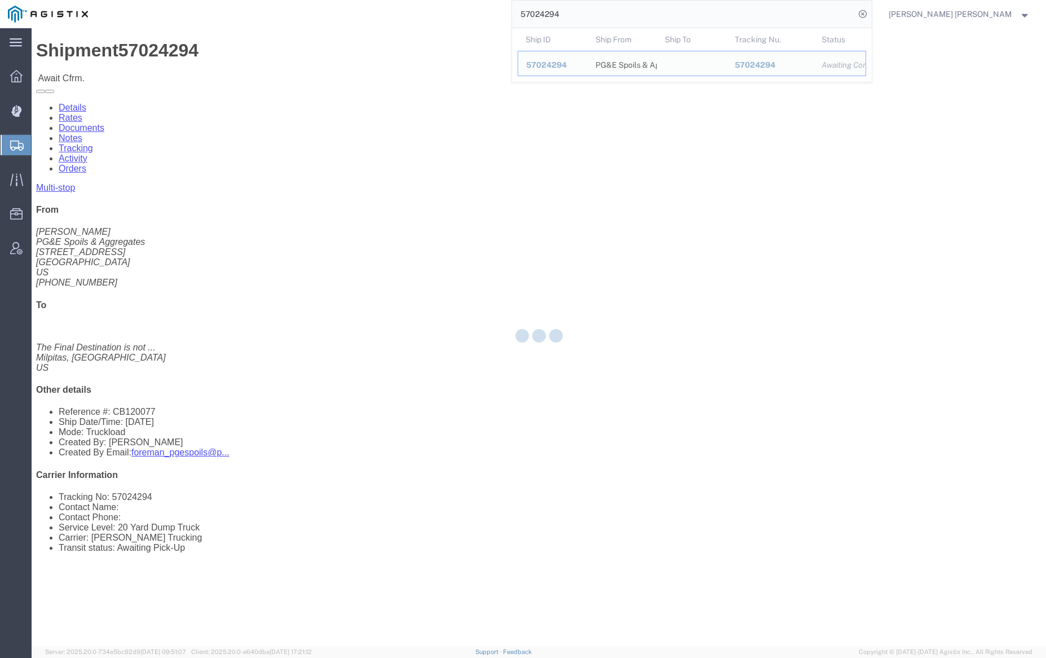
click at [589, 15] on input "57024294" at bounding box center [683, 14] width 343 height 27
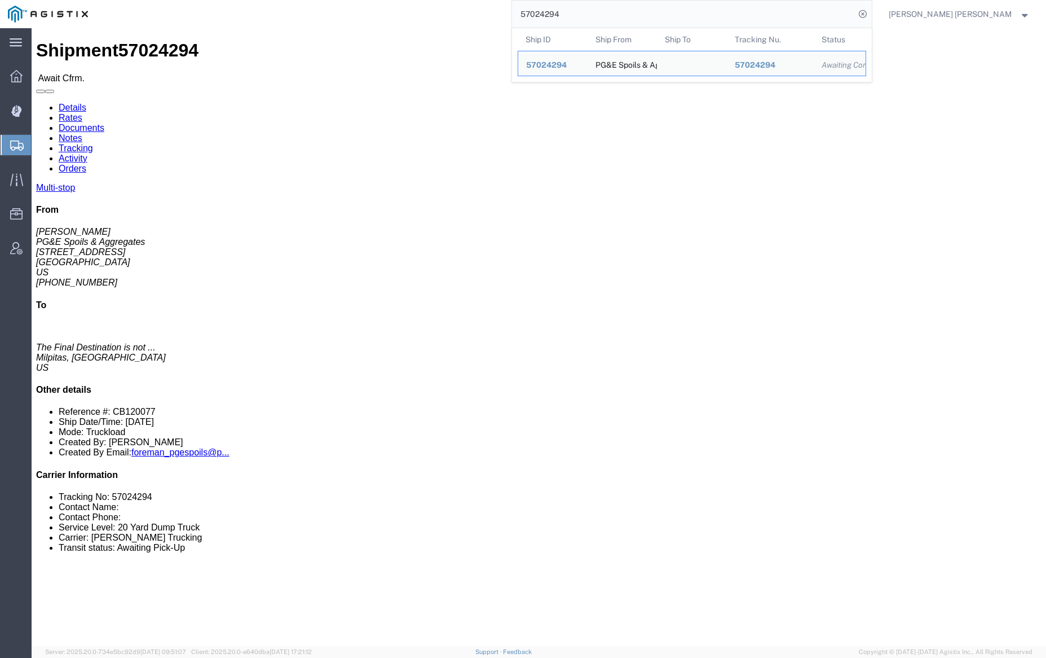
click at [589, 15] on input "57024294" at bounding box center [683, 14] width 343 height 27
paste input "801"
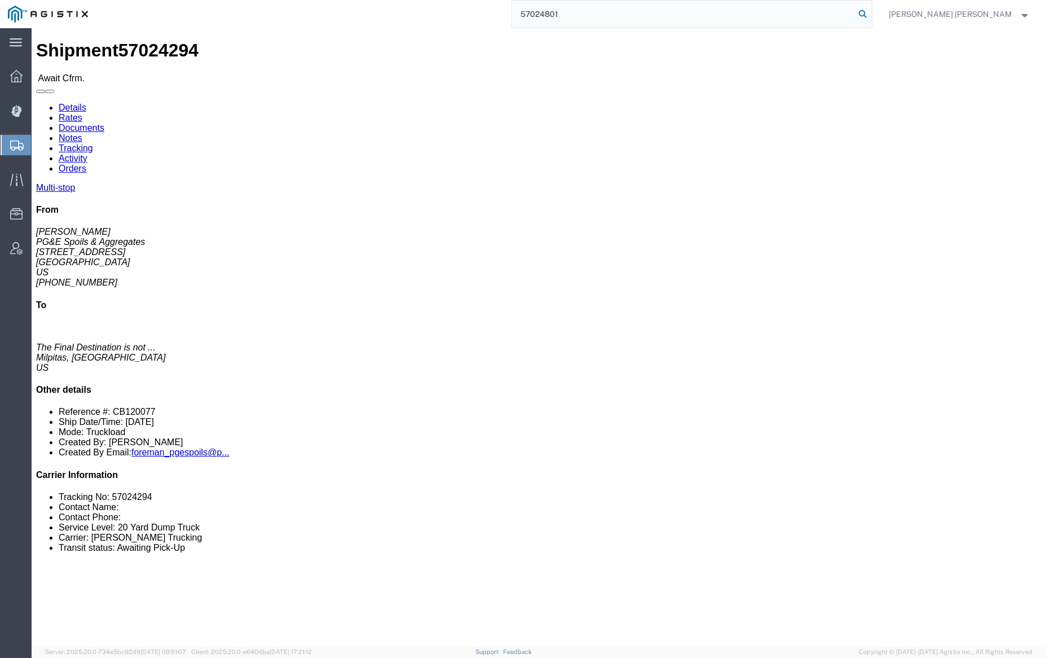
click at [871, 15] on icon at bounding box center [863, 14] width 16 height 16
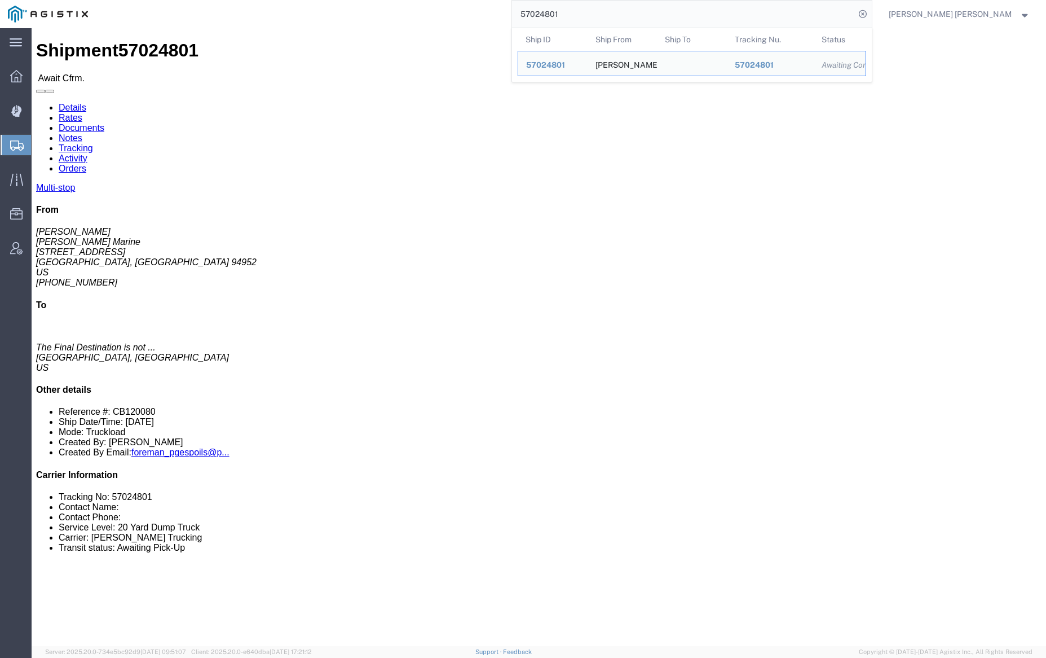
click at [603, 16] on input "57024801" at bounding box center [683, 14] width 343 height 27
paste input "6781422"
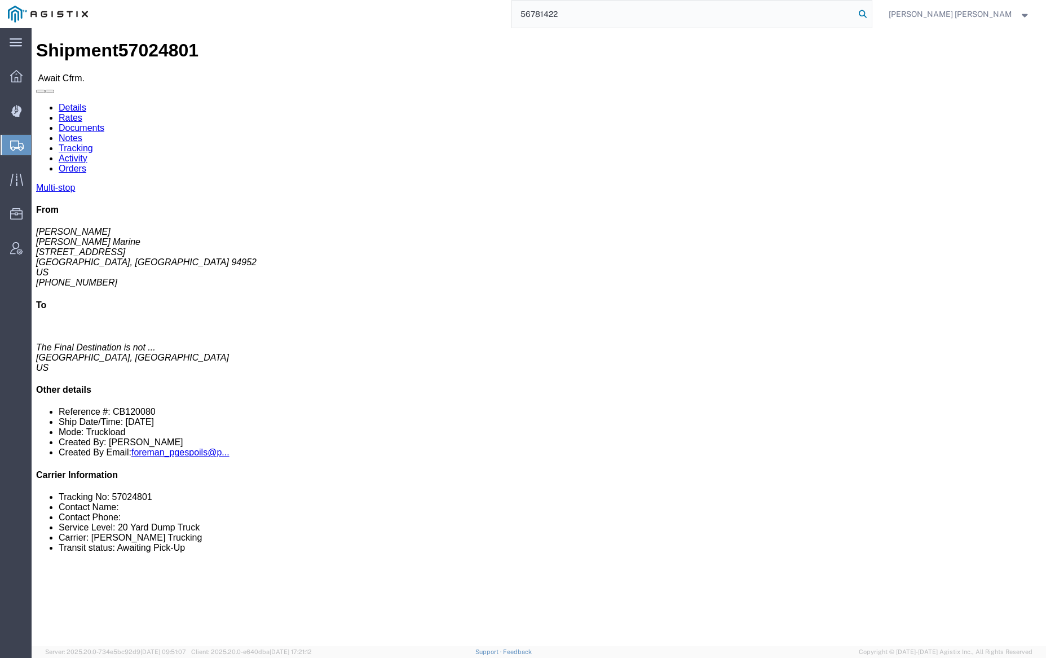
type input "56781422"
click at [871, 15] on icon at bounding box center [863, 14] width 16 height 16
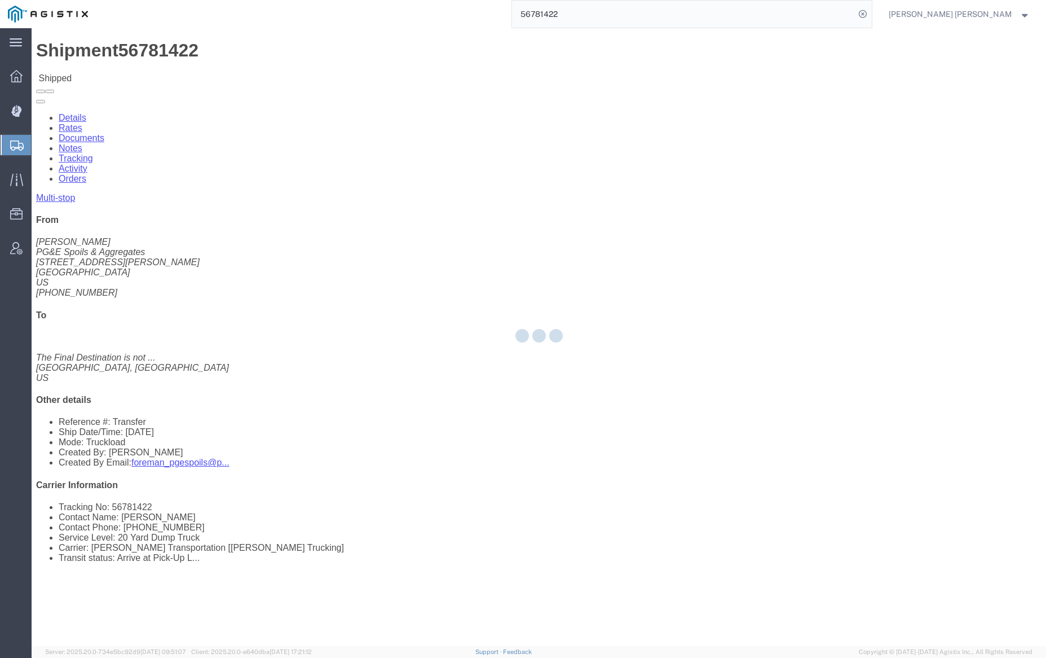
click at [164, 64] on div at bounding box center [539, 337] width 1015 height 618
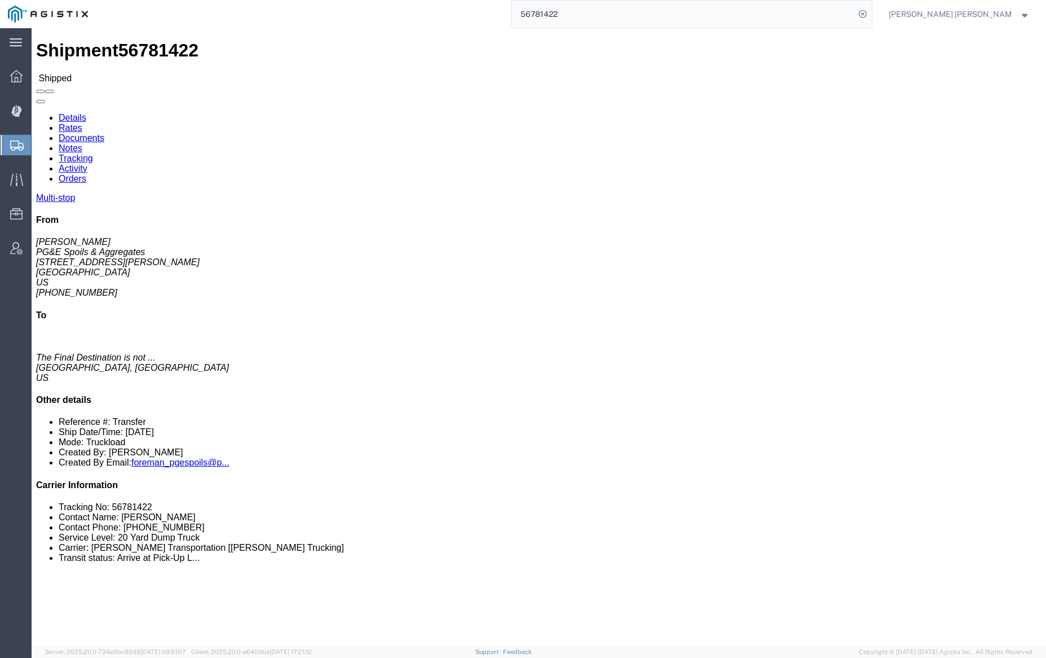
click link "Documents"
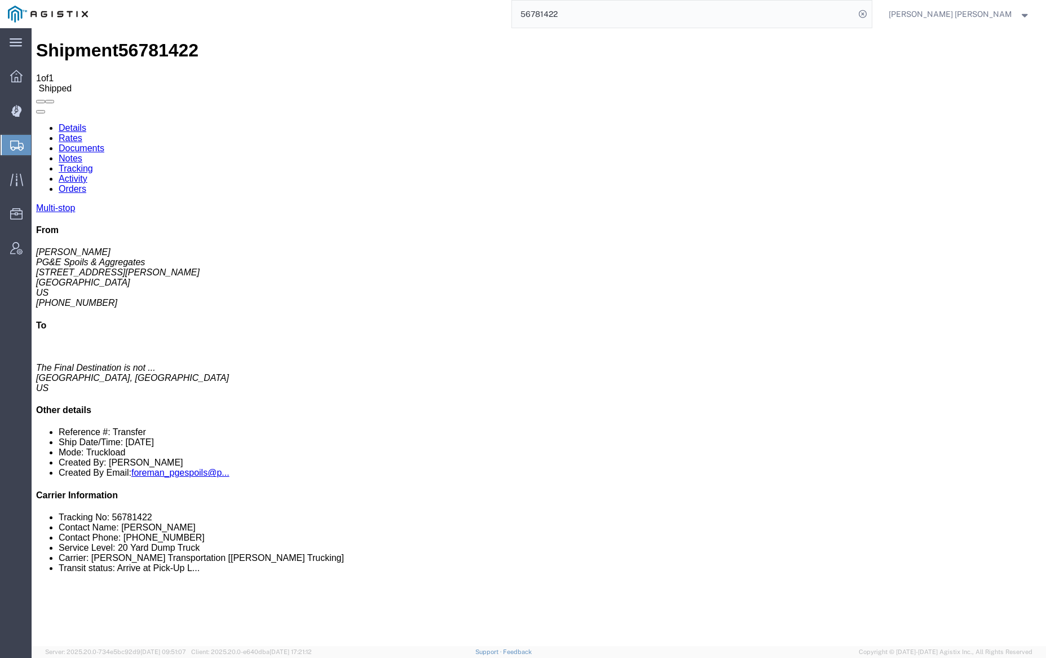
click at [93, 164] on link "Tracking" at bounding box center [76, 169] width 34 height 10
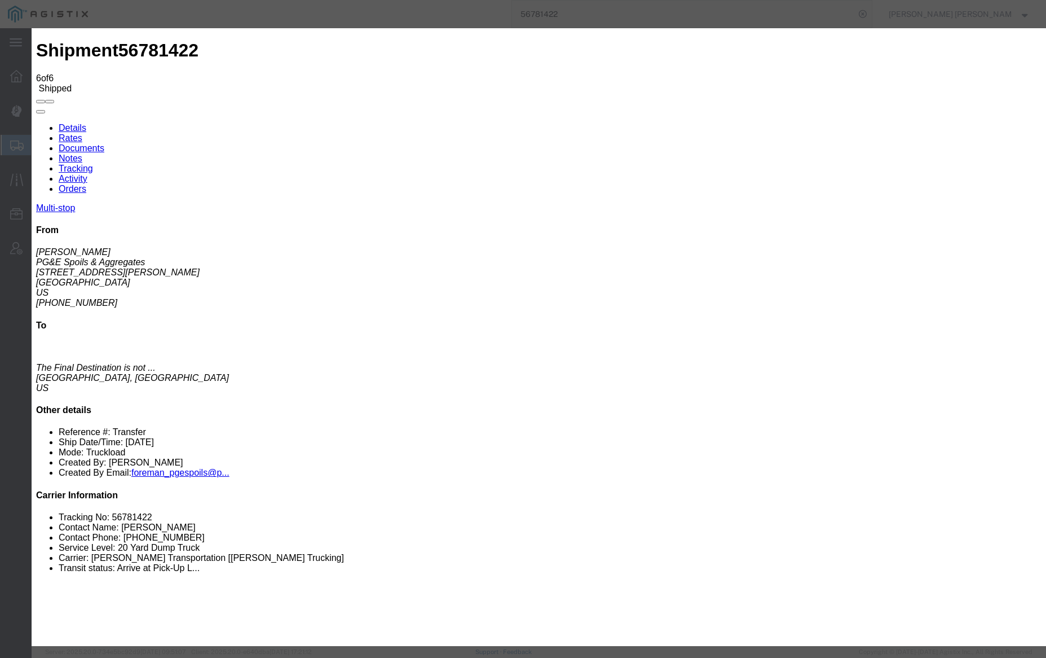
type input "[DATE]"
type input "5:00 PM"
select select "DELIVRED"
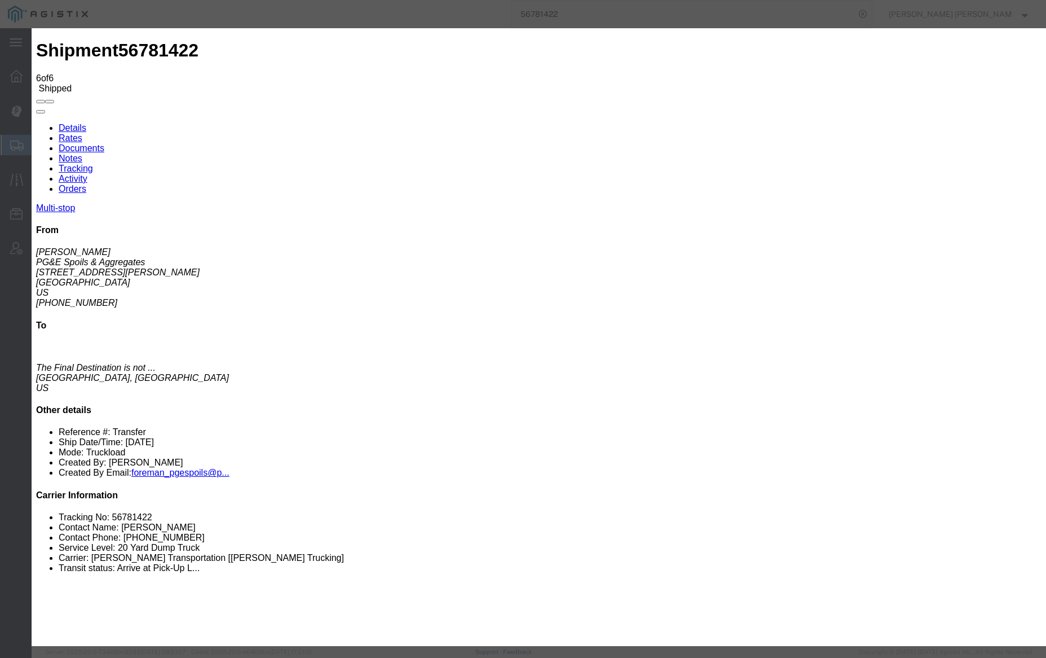
type input "[DATE]"
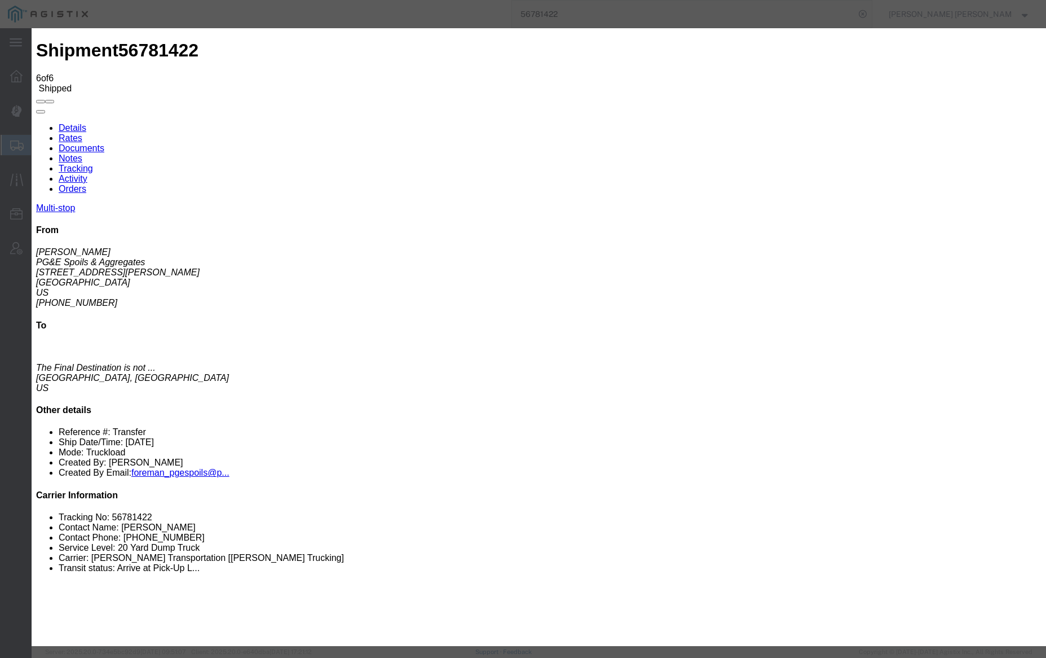
select select "{"pickupDeliveryInfoId": "122859291","pickupOrDelivery": "P","stopNum": "1","lo…"
select select "CA"
type input "Vallejo"
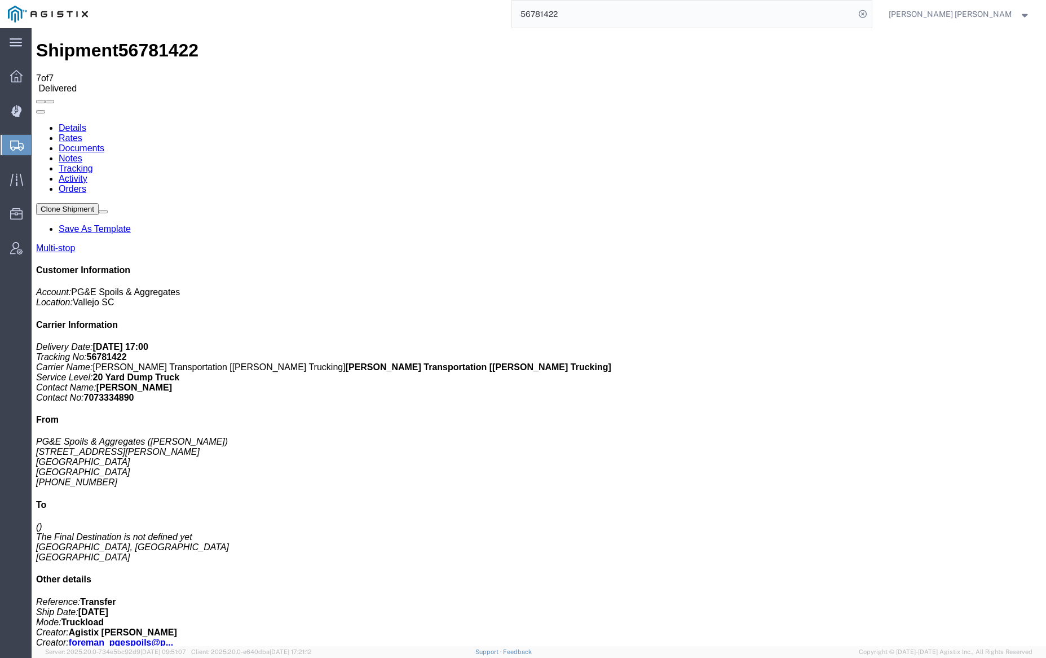
click at [82, 153] on link "Notes" at bounding box center [71, 158] width 24 height 10
click at [93, 164] on link "Tracking" at bounding box center [76, 169] width 34 height 10
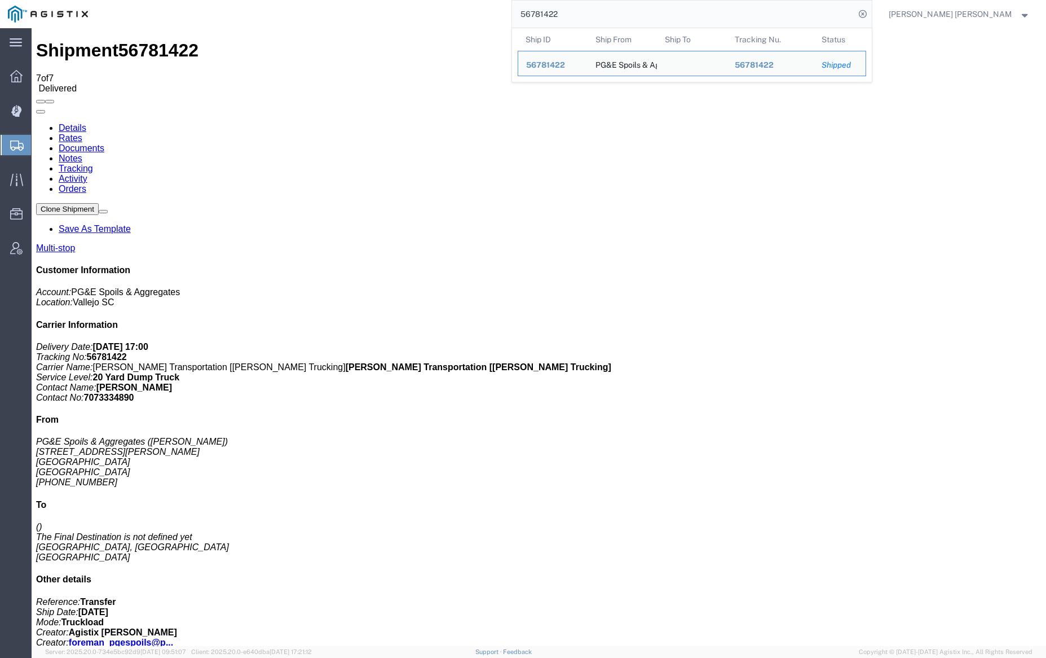
click at [603, 11] on input "56781422" at bounding box center [683, 14] width 343 height 27
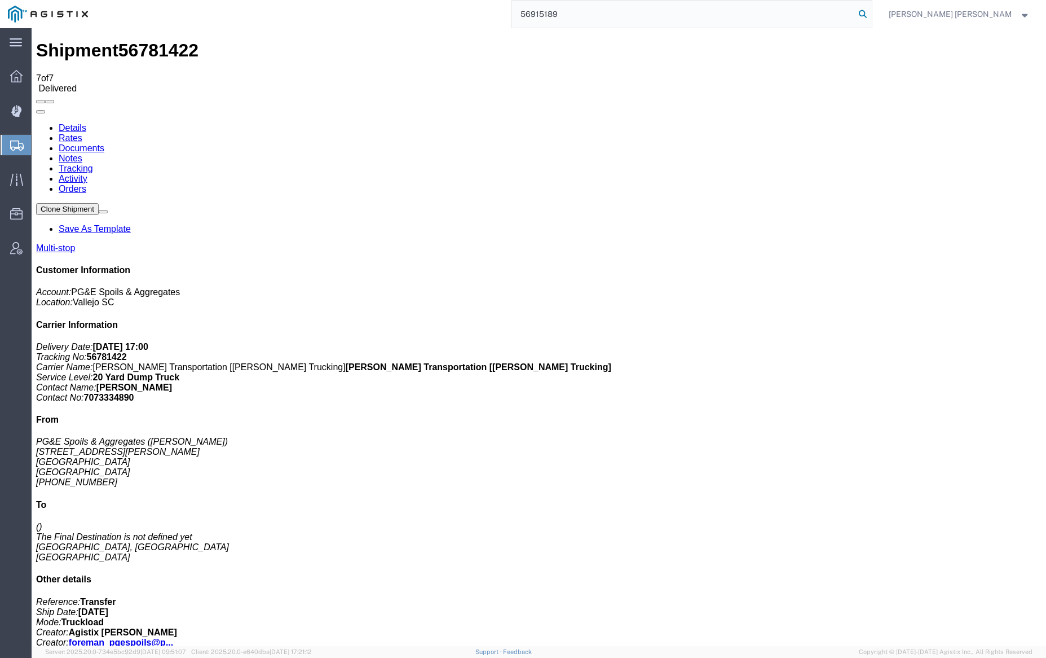
type input "56915189"
click at [871, 12] on icon at bounding box center [863, 14] width 16 height 16
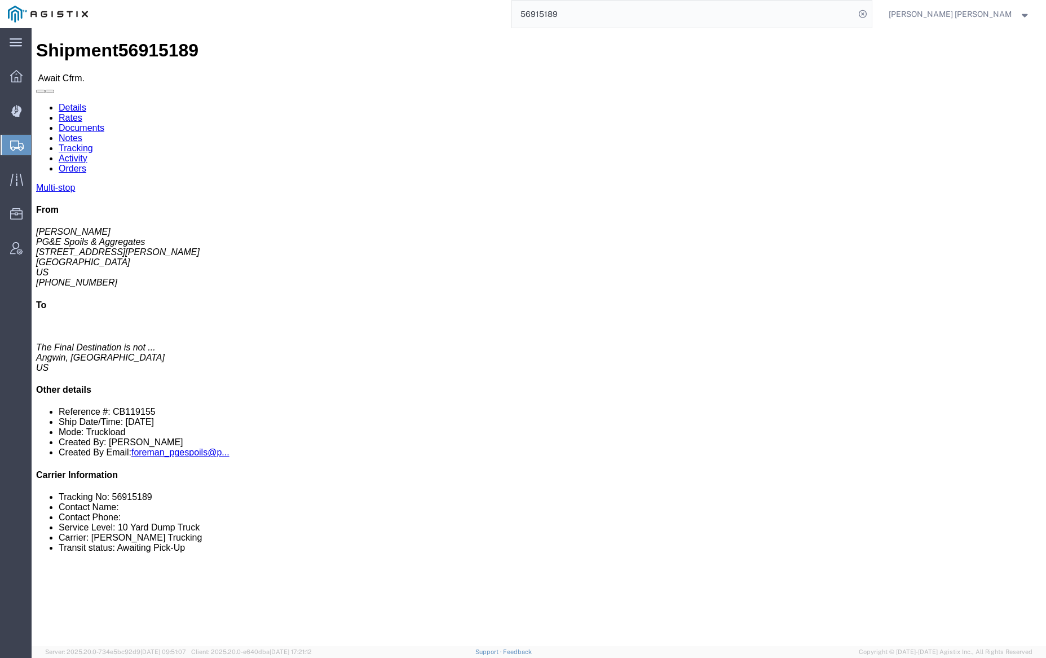
click link "Documents"
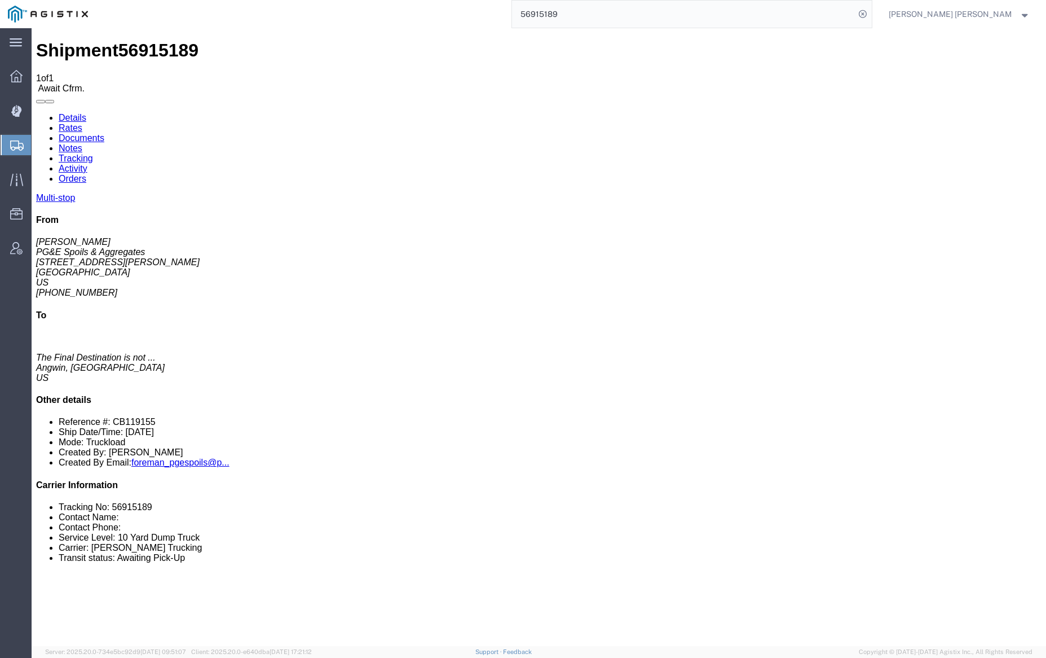
click at [93, 153] on link "Tracking" at bounding box center [76, 158] width 34 height 10
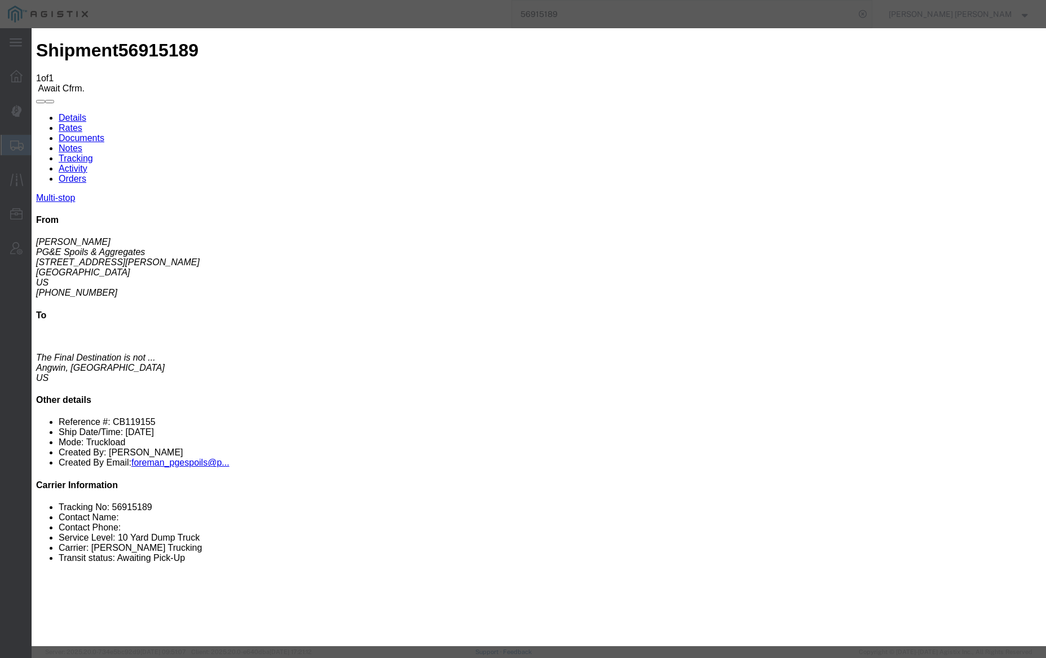
type input "[DATE]"
type input "10:00 AM"
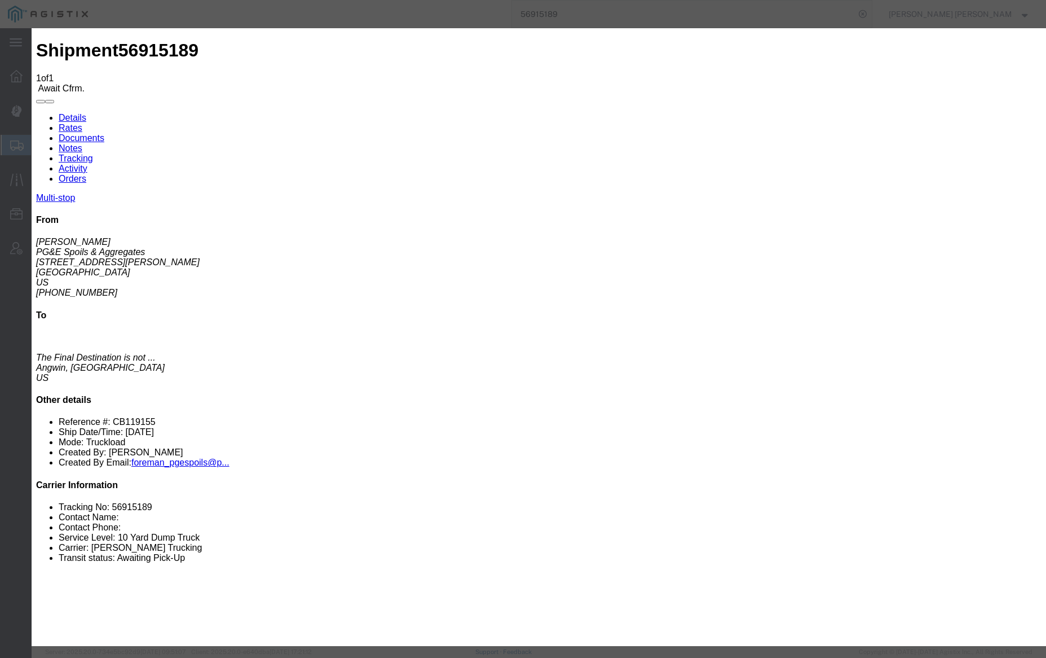
type input "09/24/2025"
type input "7:00 AM"
select select "ARVPULOC"
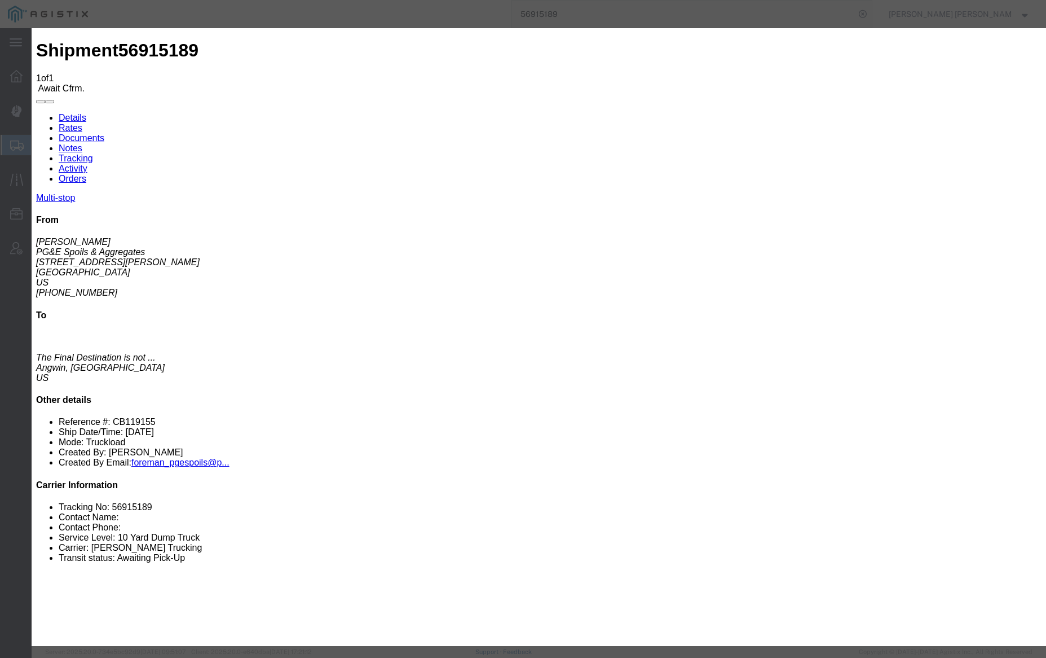
select select "{"pickupDeliveryInfoId": "123131391","pickupOrDelivery": "P","stopNum": "1","lo…"
select select "CA"
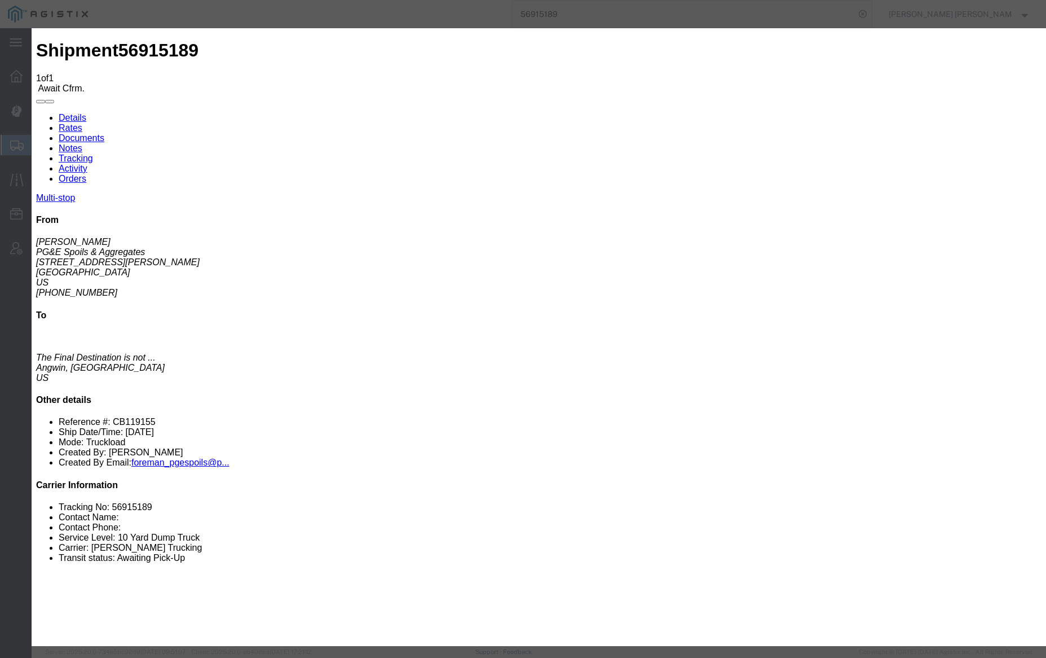
type input "Santa [PERSON_NAME]"
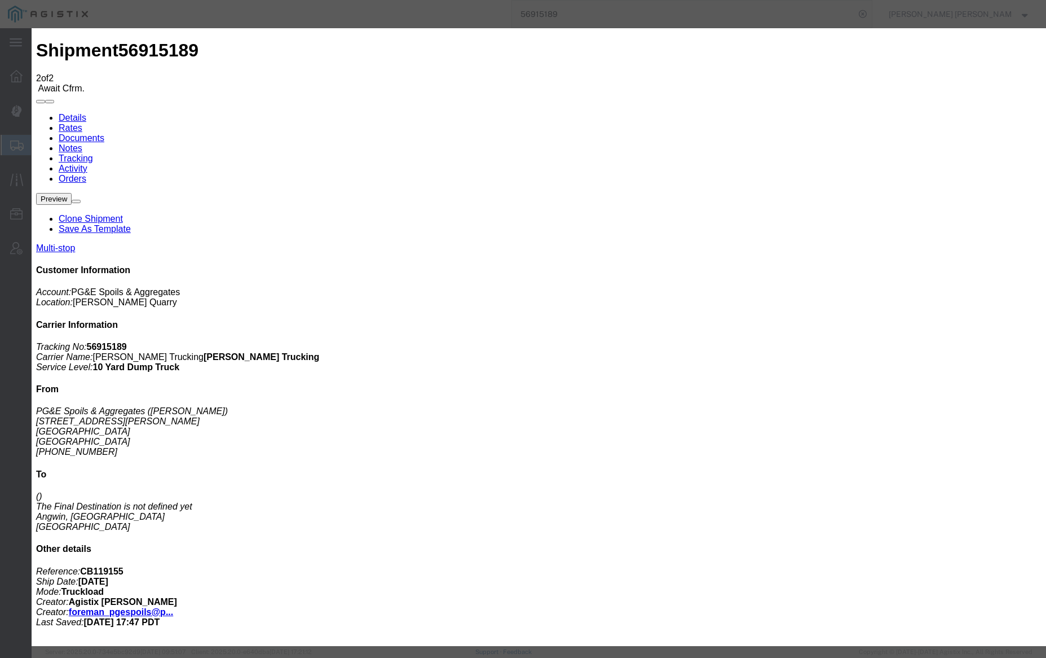
type input "[DATE]"
type input "10:00 AM"
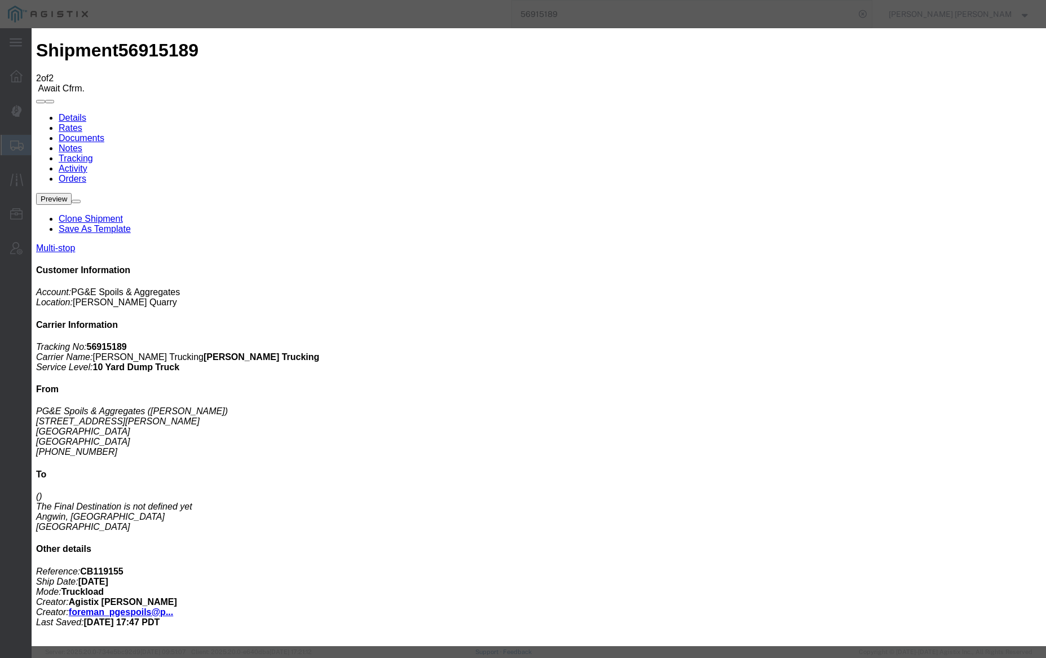
type input "09/24/2025"
type input "6:30 PM"
select select "DELIVRED"
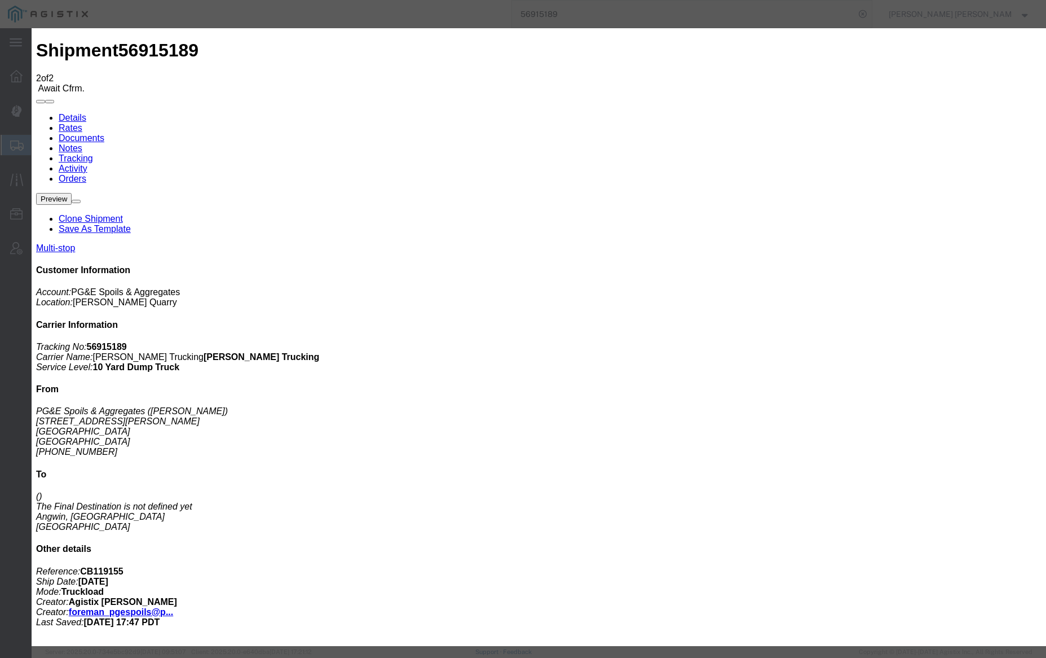
select select "{"pickupDeliveryInfoId": "123131391","pickupOrDelivery": "P","stopNum": "1","lo…"
select select "CA"
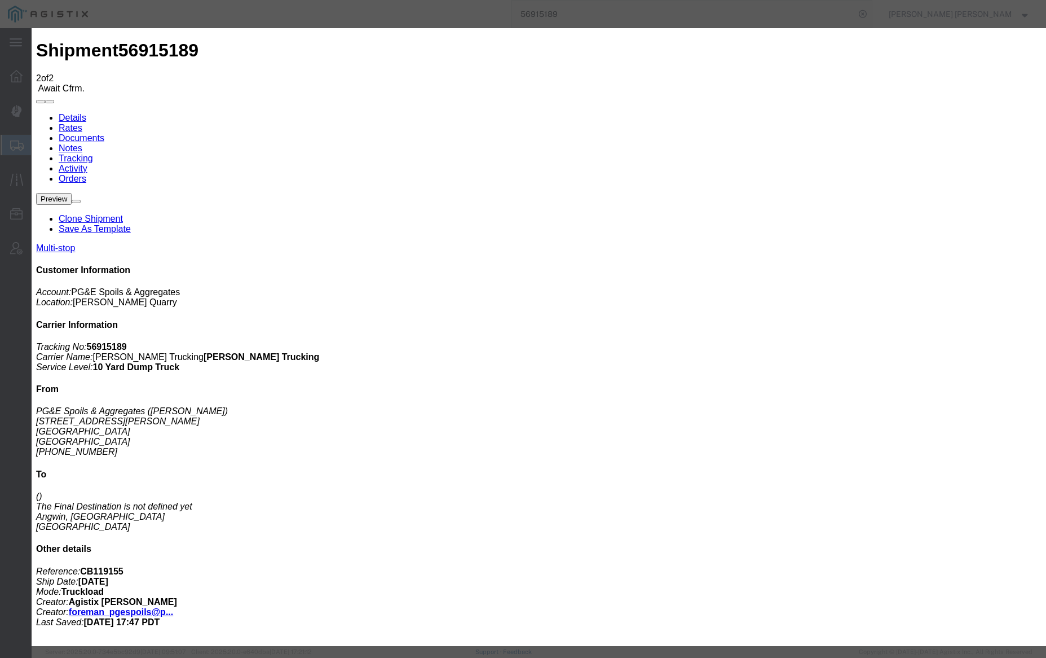
type input "Santa [PERSON_NAME]"
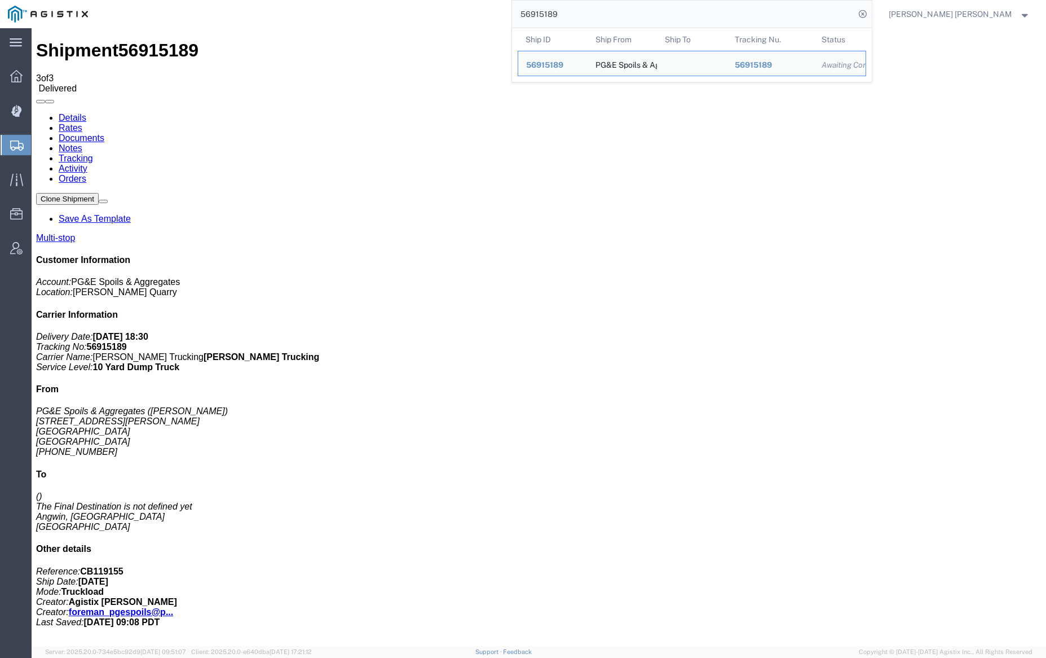
click at [591, 5] on input "56915189" at bounding box center [683, 14] width 343 height 27
paste input "896762"
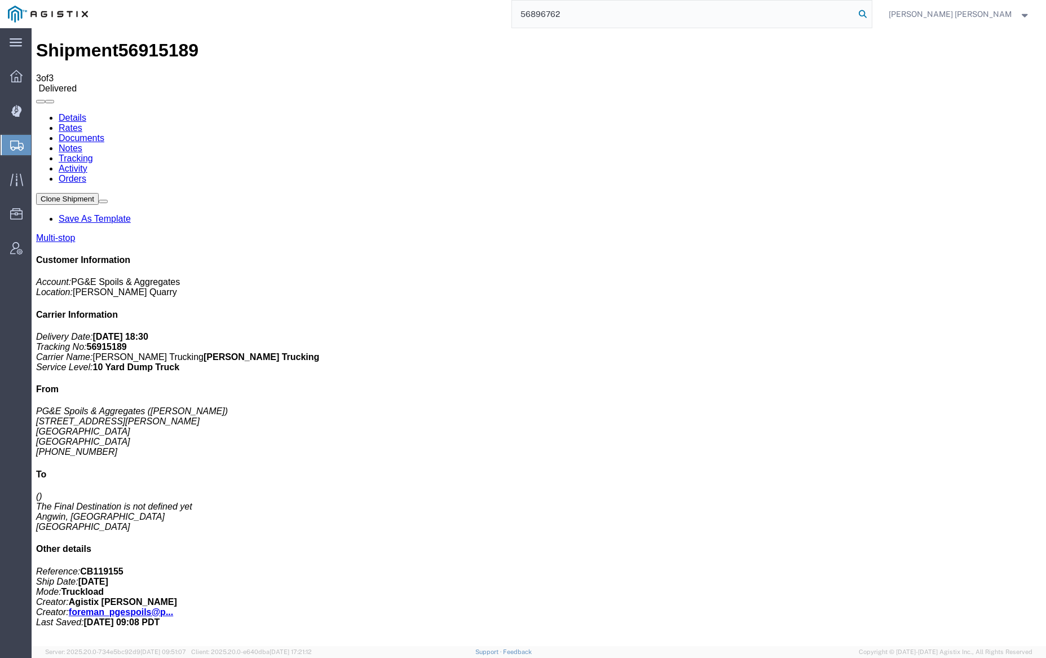
click at [871, 12] on icon at bounding box center [863, 14] width 16 height 16
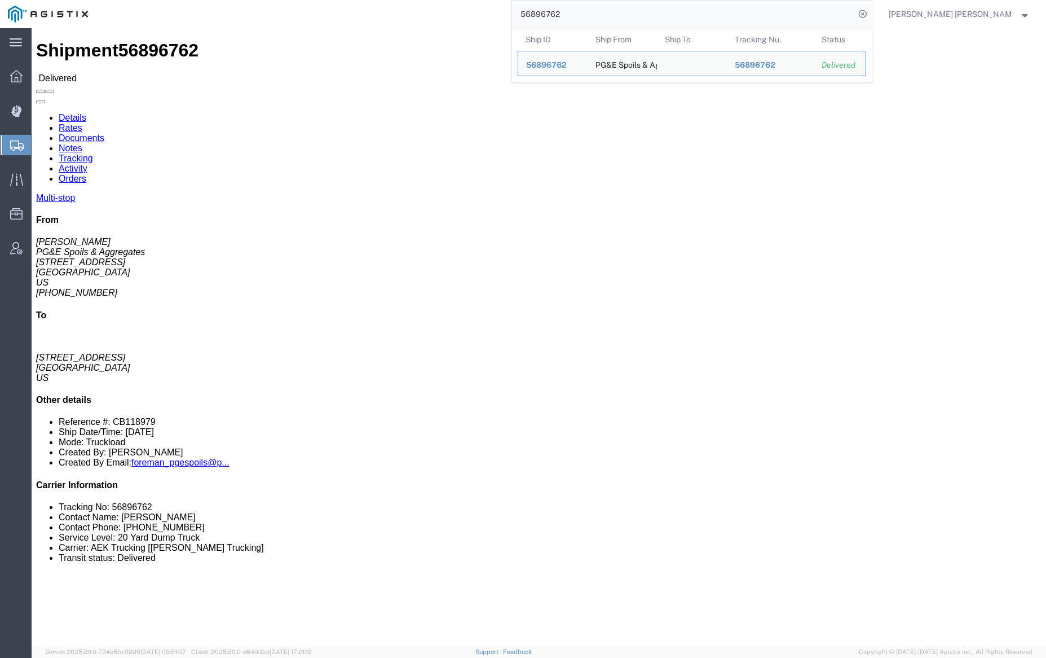
click link "Documents"
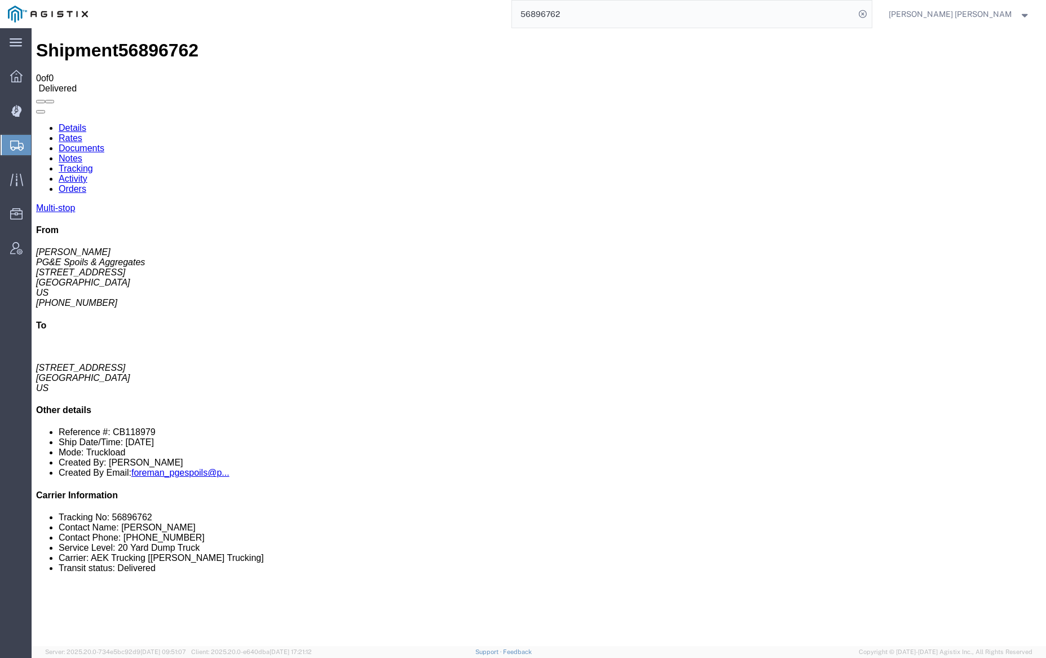
click at [82, 153] on link "Notes" at bounding box center [71, 158] width 24 height 10
click at [93, 164] on link "Tracking" at bounding box center [76, 169] width 34 height 10
click at [592, 16] on input "56896762" at bounding box center [683, 14] width 343 height 27
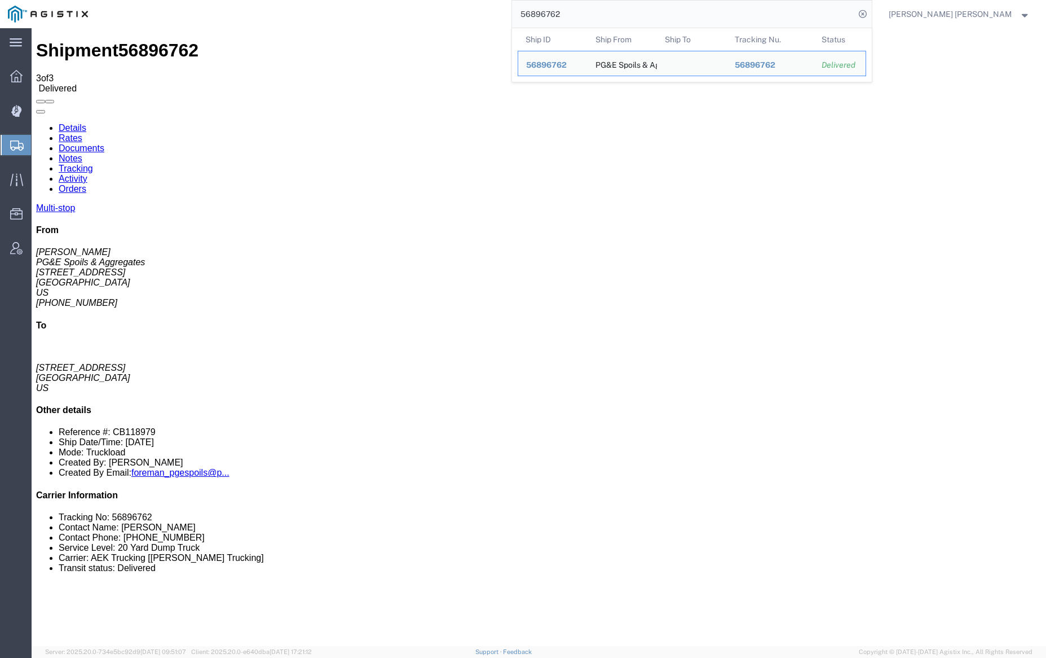
click at [592, 16] on input "56896762" at bounding box center [683, 14] width 343 height 27
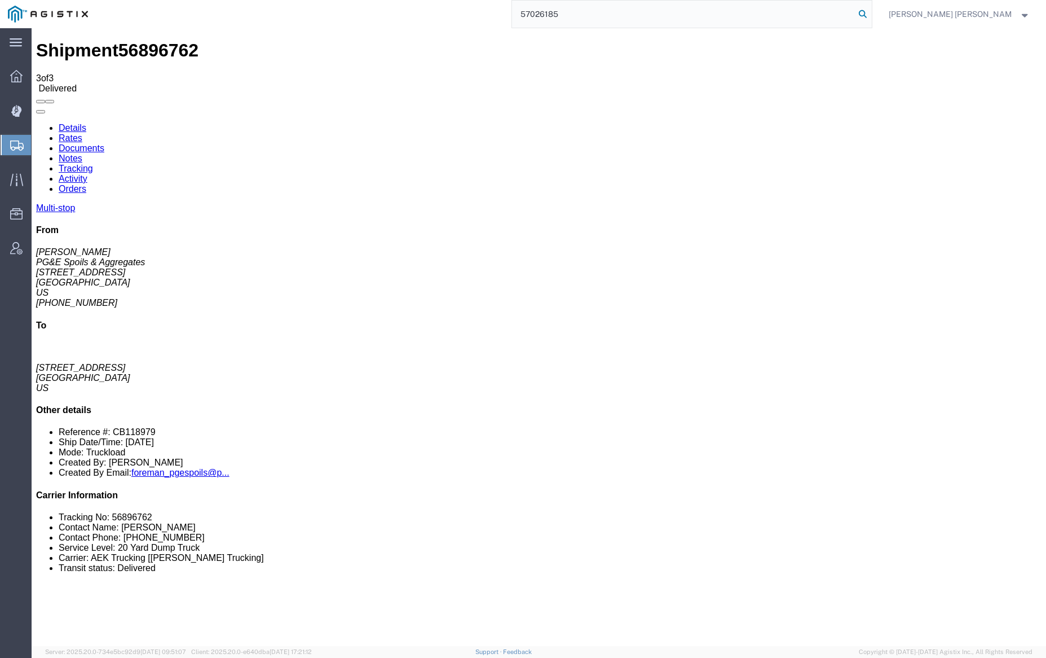
click at [871, 11] on icon at bounding box center [863, 14] width 16 height 16
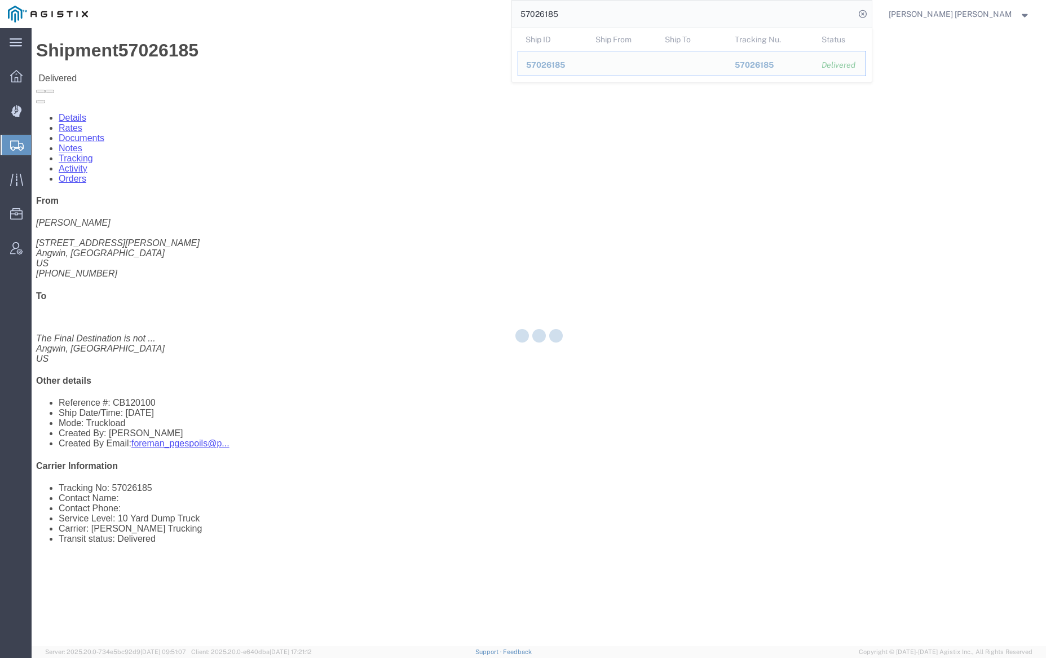
click div
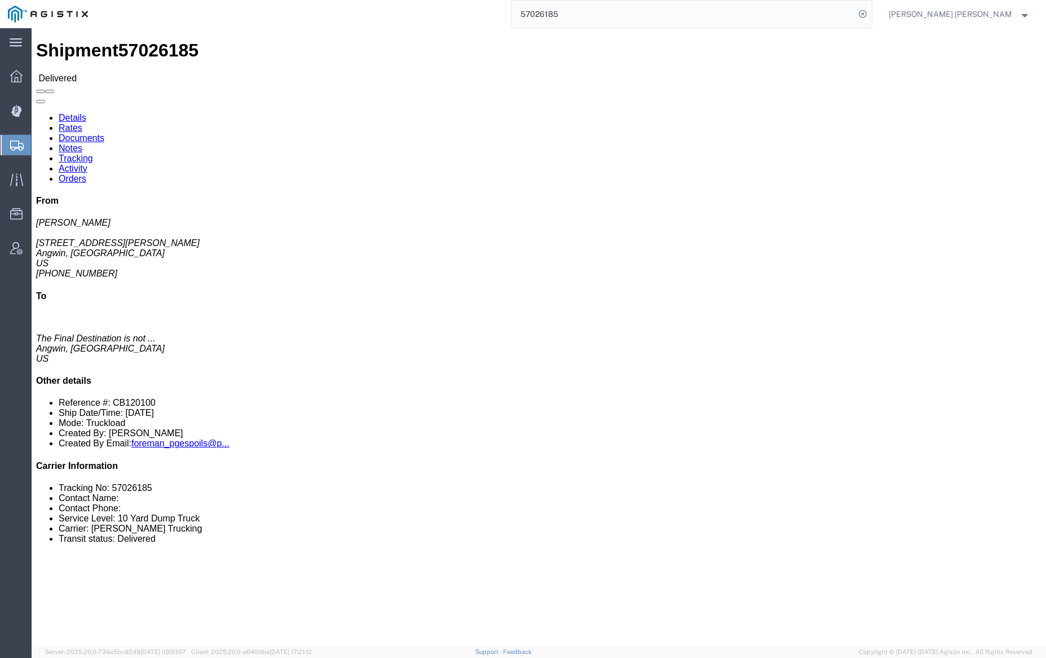
click link "Documents"
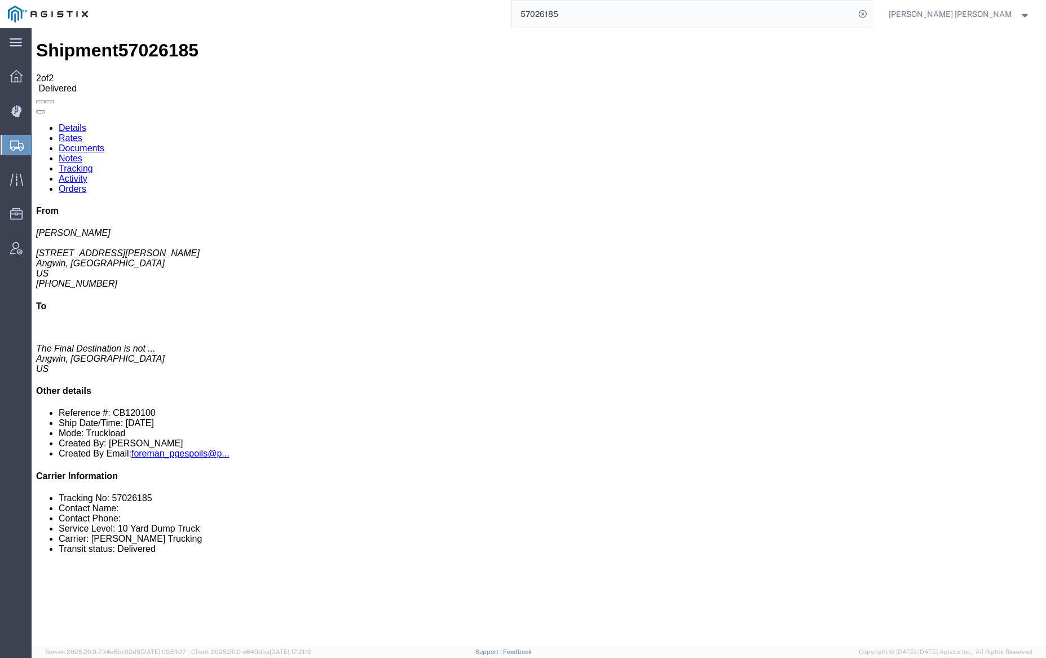
click at [593, 17] on input "57026185" at bounding box center [683, 14] width 343 height 27
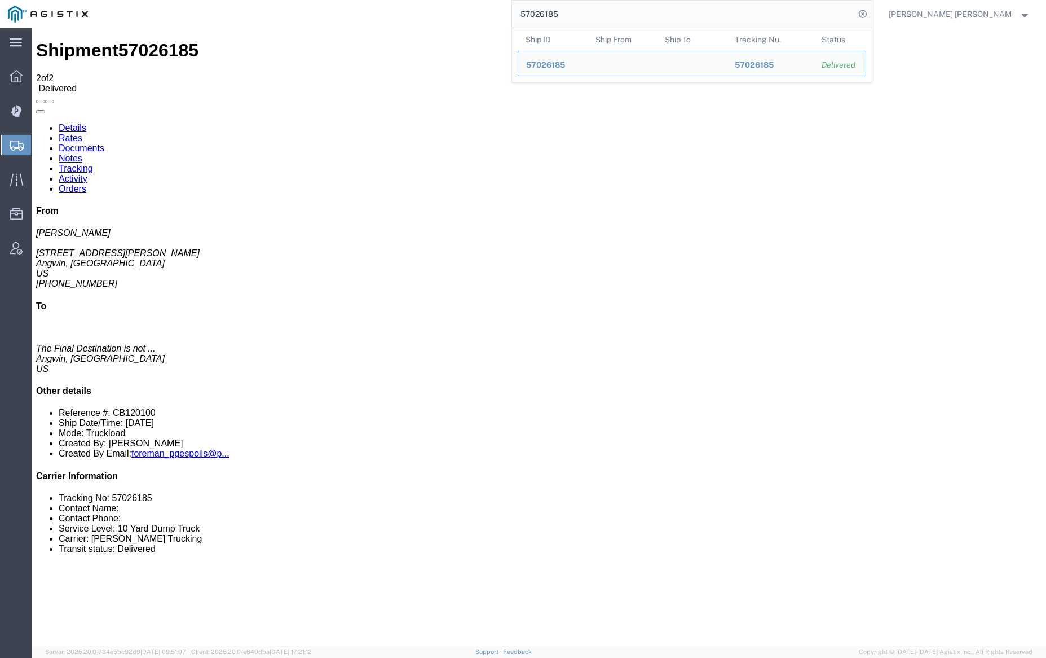
click at [593, 17] on input "57026185" at bounding box center [683, 14] width 343 height 27
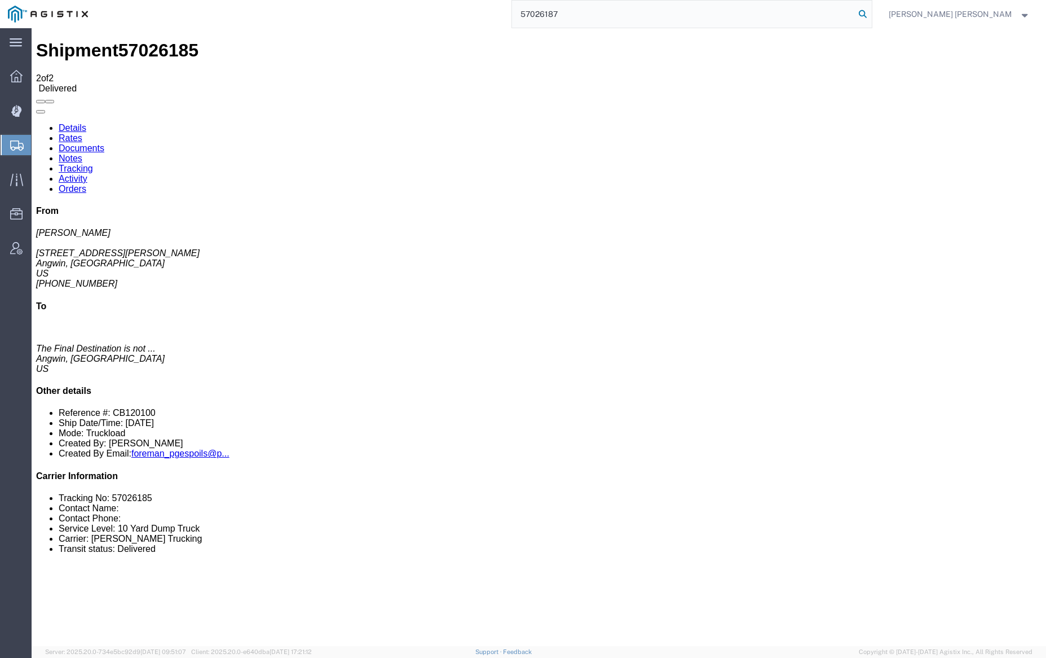
click at [871, 11] on icon at bounding box center [863, 14] width 16 height 16
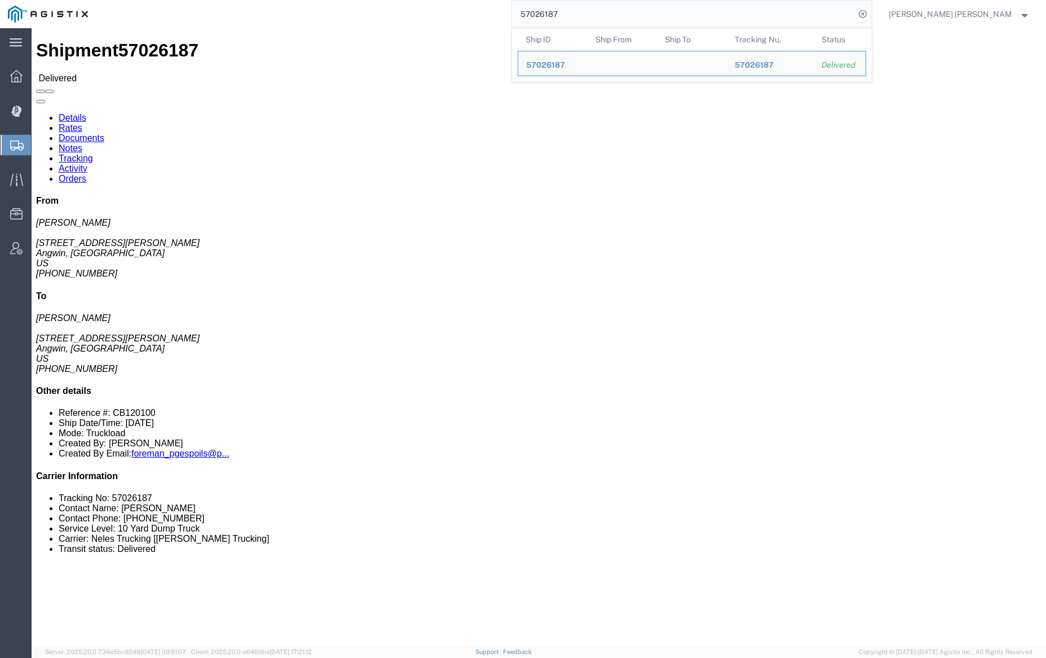
click link "Documents"
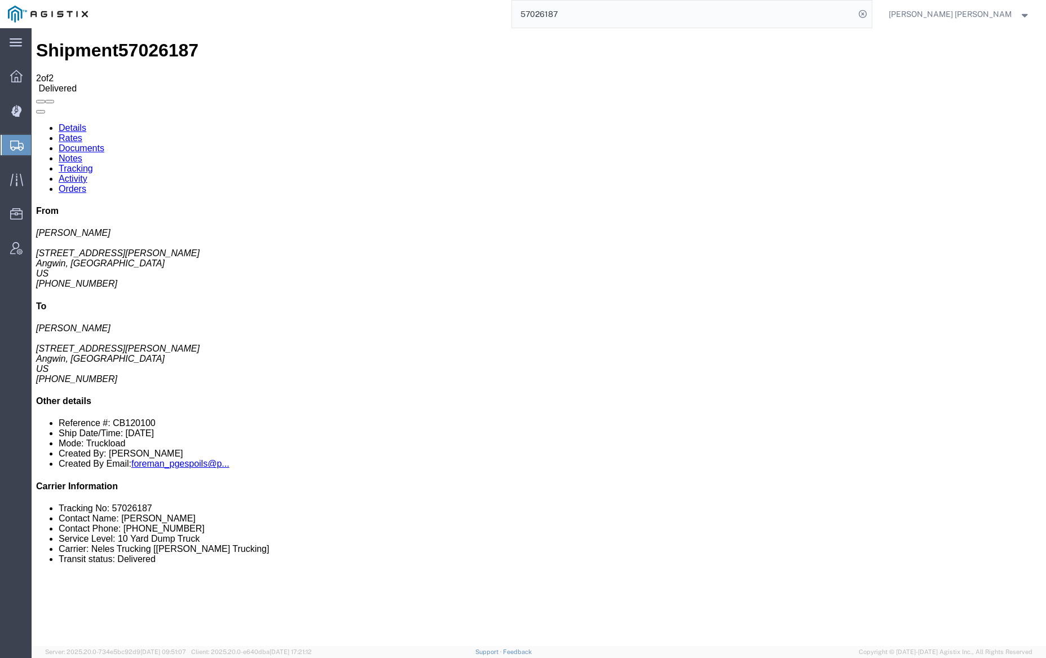
click at [82, 153] on link "Notes" at bounding box center [71, 158] width 24 height 10
click at [596, 15] on input "57026187" at bounding box center [683, 14] width 343 height 27
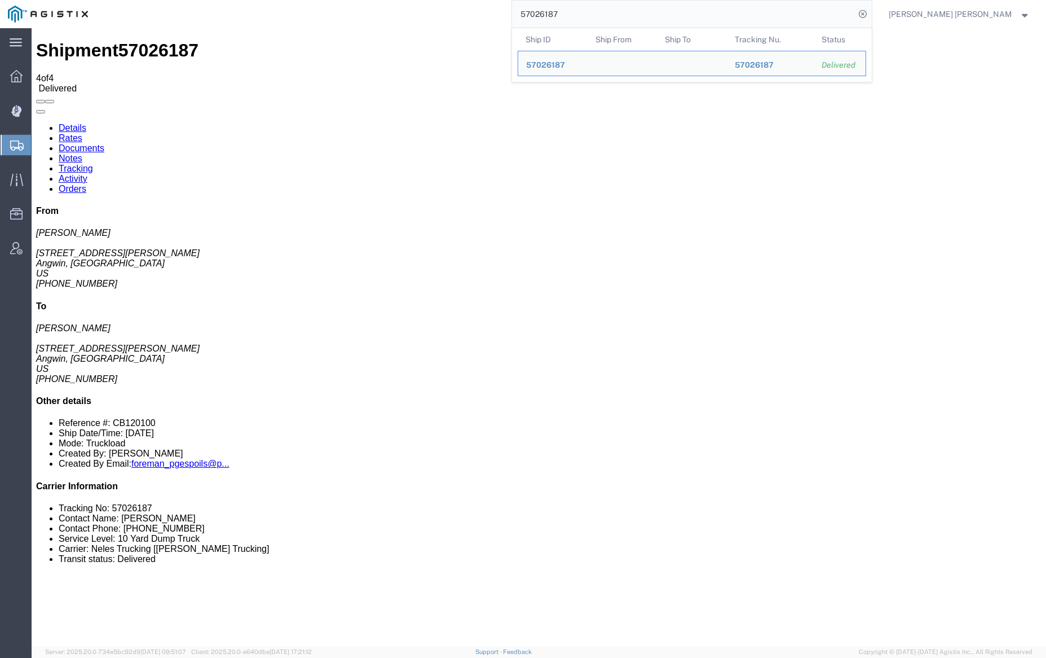
click at [596, 15] on input "57026187" at bounding box center [683, 14] width 343 height 27
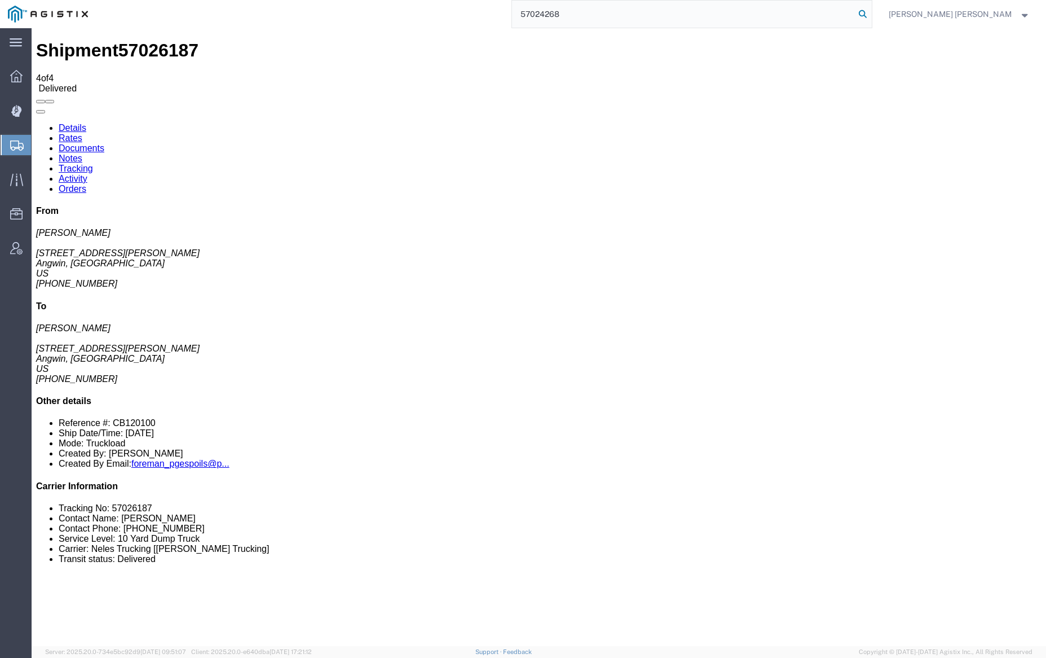
click at [871, 12] on icon at bounding box center [863, 14] width 16 height 16
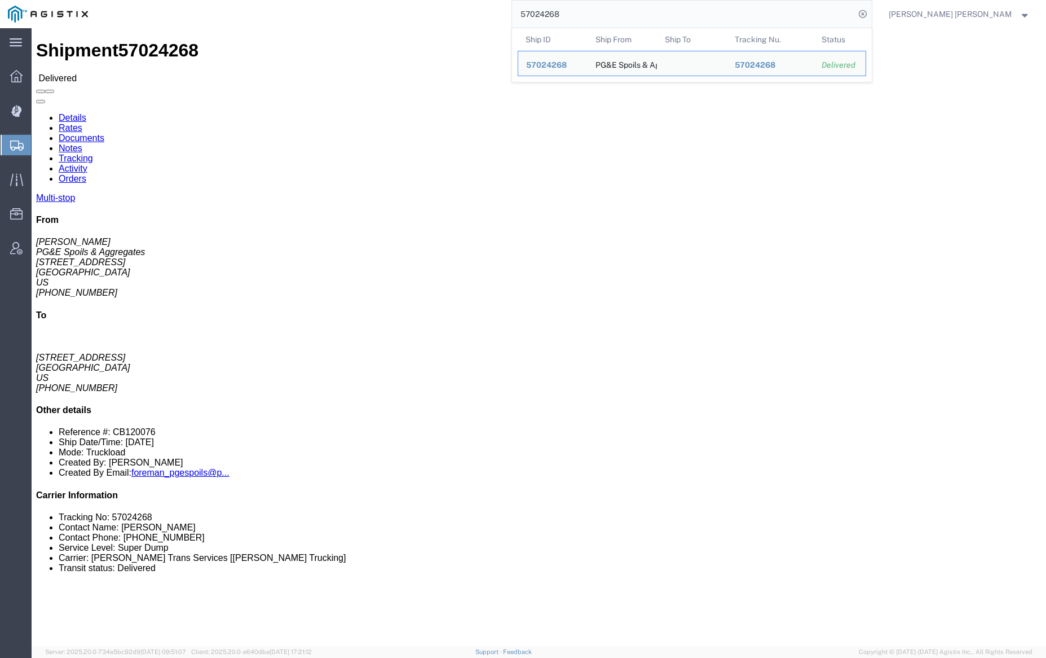
click link "Documents"
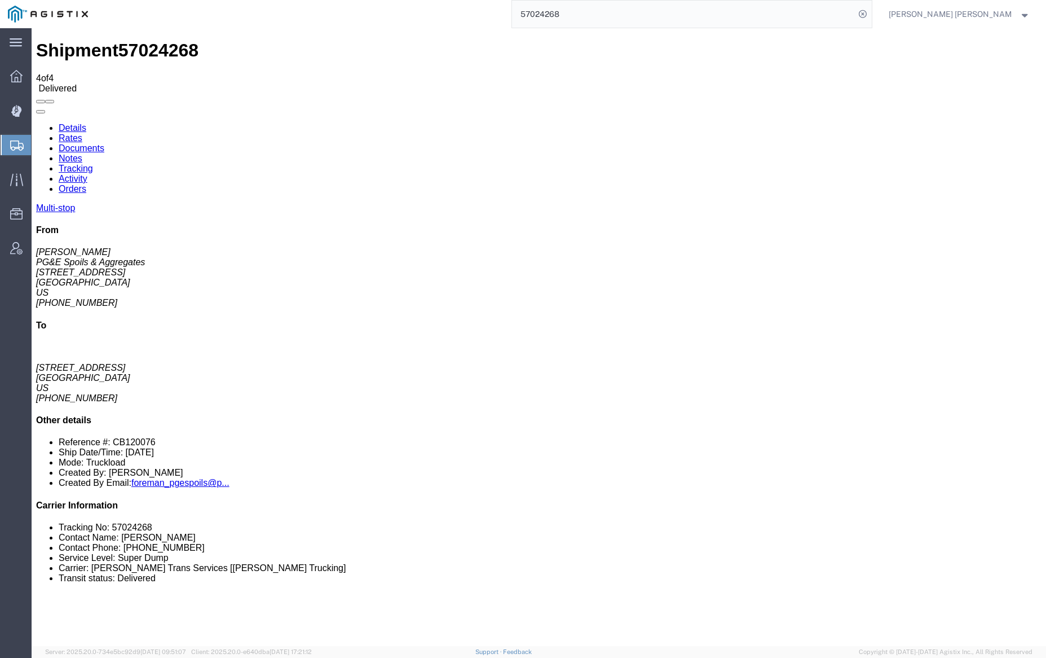
click at [82, 153] on link "Notes" at bounding box center [71, 158] width 24 height 10
click at [592, 13] on input "57024268" at bounding box center [683, 14] width 343 height 27
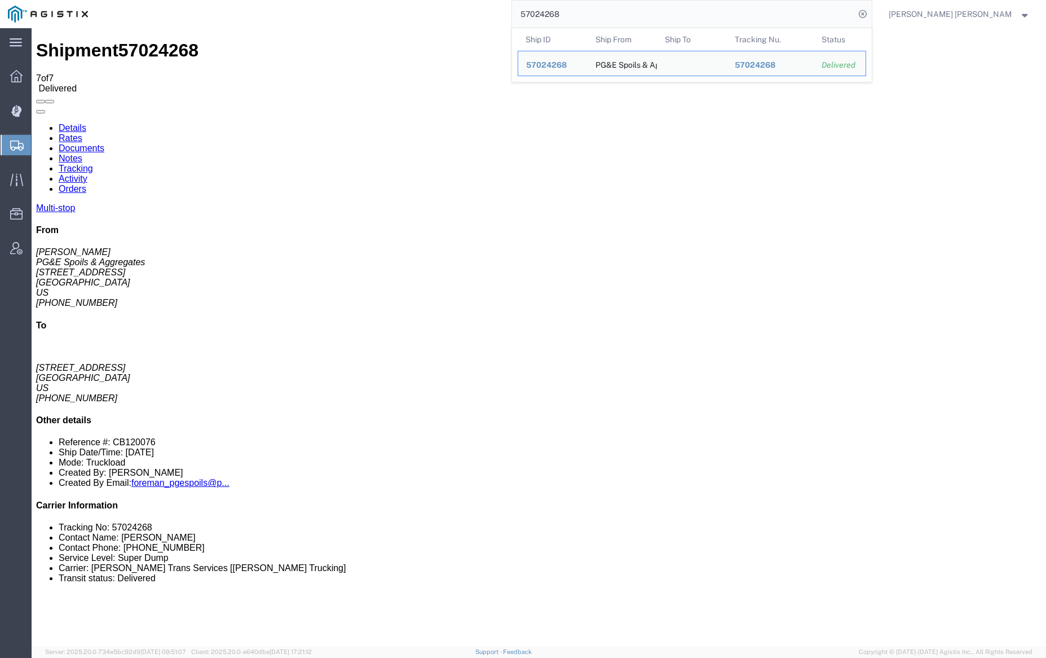
click at [592, 13] on input "57024268" at bounding box center [683, 14] width 343 height 27
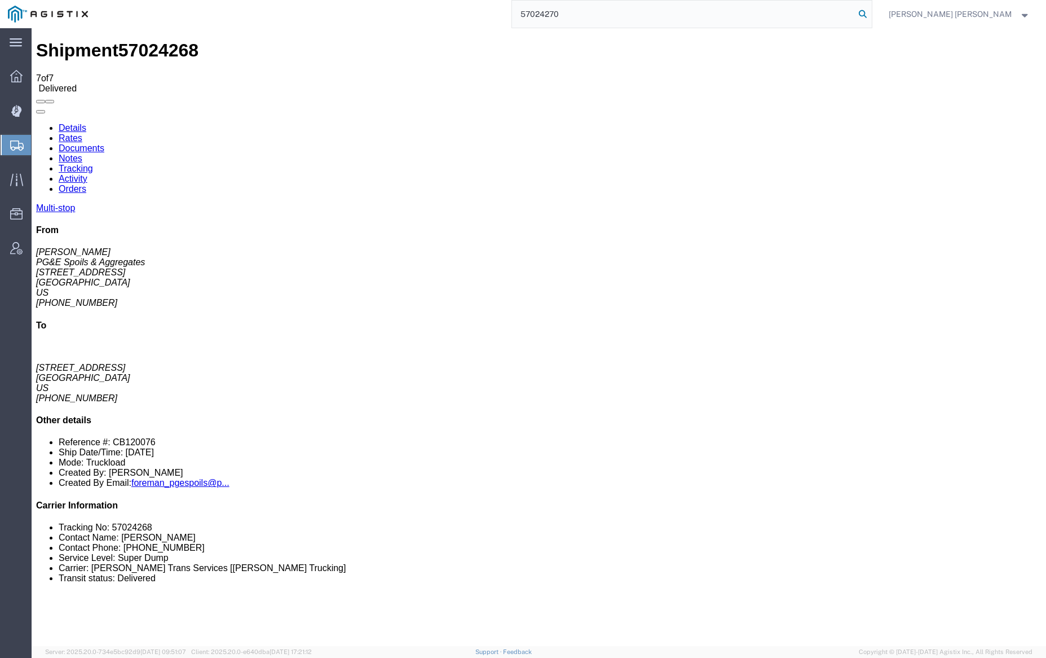
click at [871, 12] on icon at bounding box center [863, 14] width 16 height 16
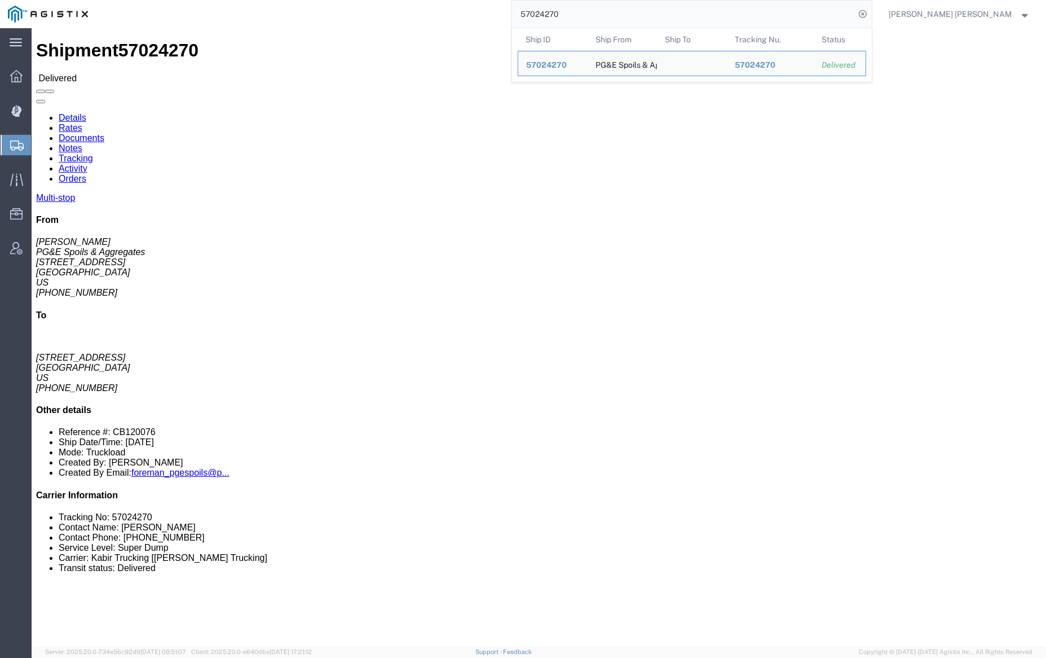
click link "Documents"
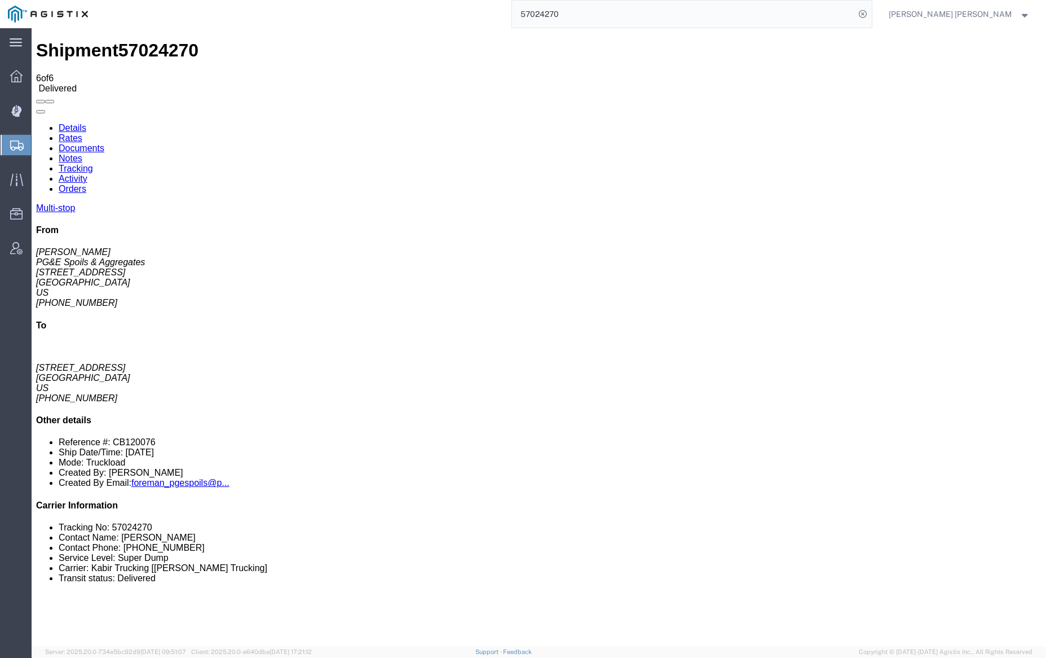
click at [82, 153] on link "Notes" at bounding box center [71, 158] width 24 height 10
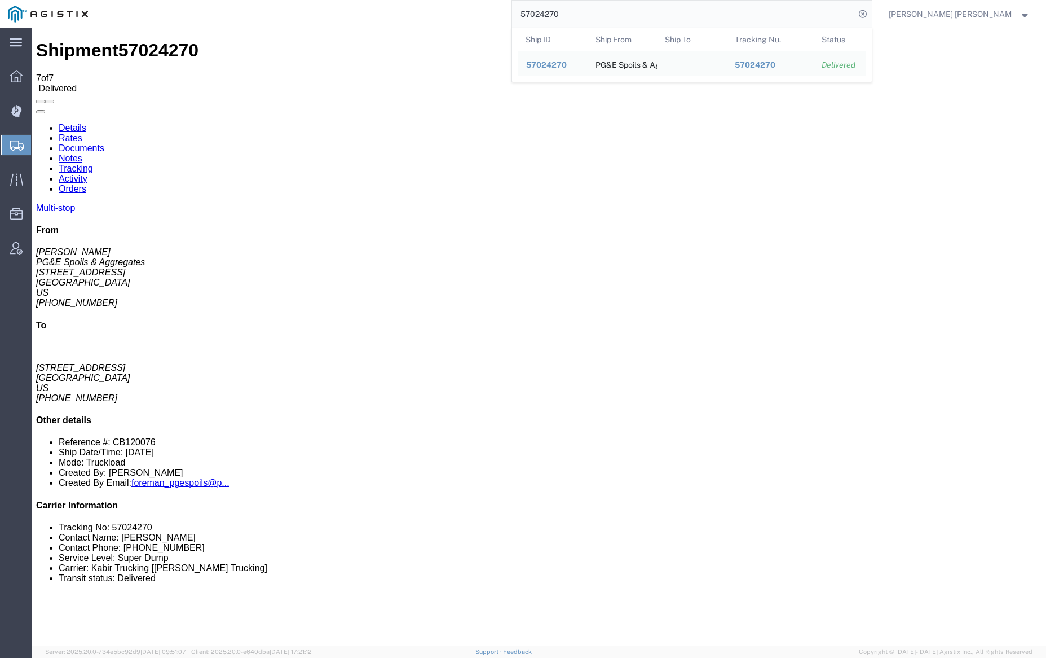
click at [596, 17] on input "57024270" at bounding box center [683, 14] width 343 height 27
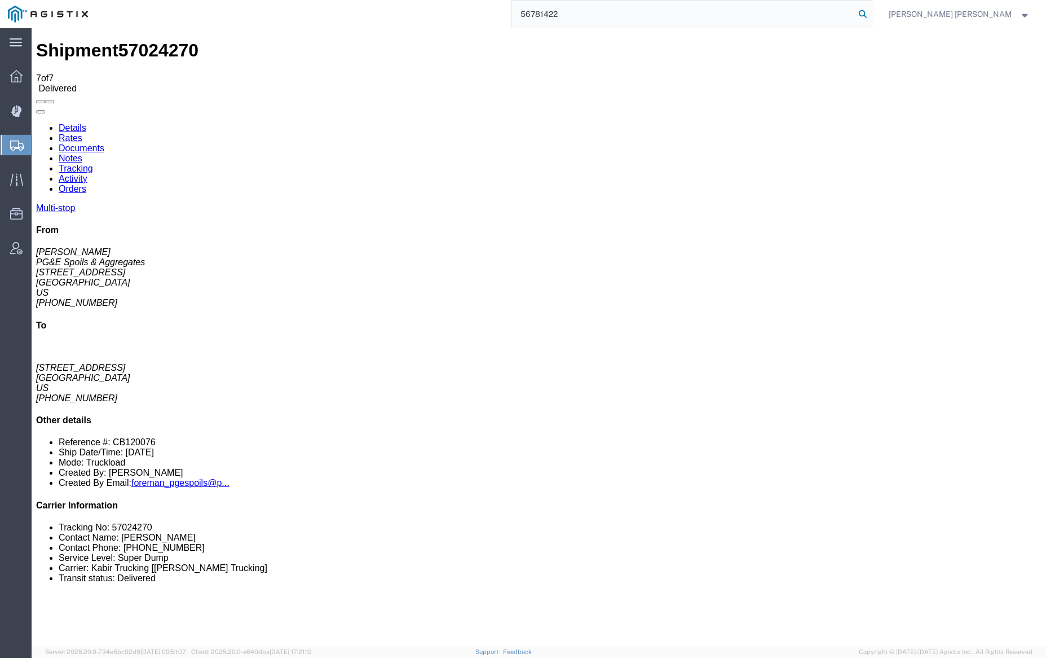
type input "56781422"
click at [871, 12] on icon at bounding box center [863, 14] width 16 height 16
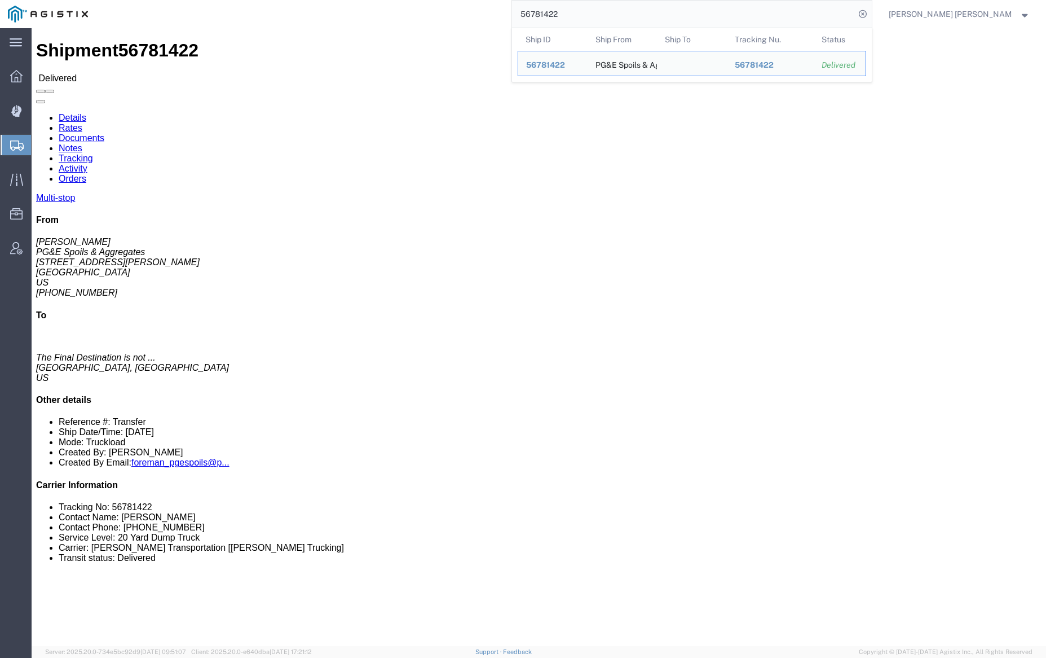
click link "Documents"
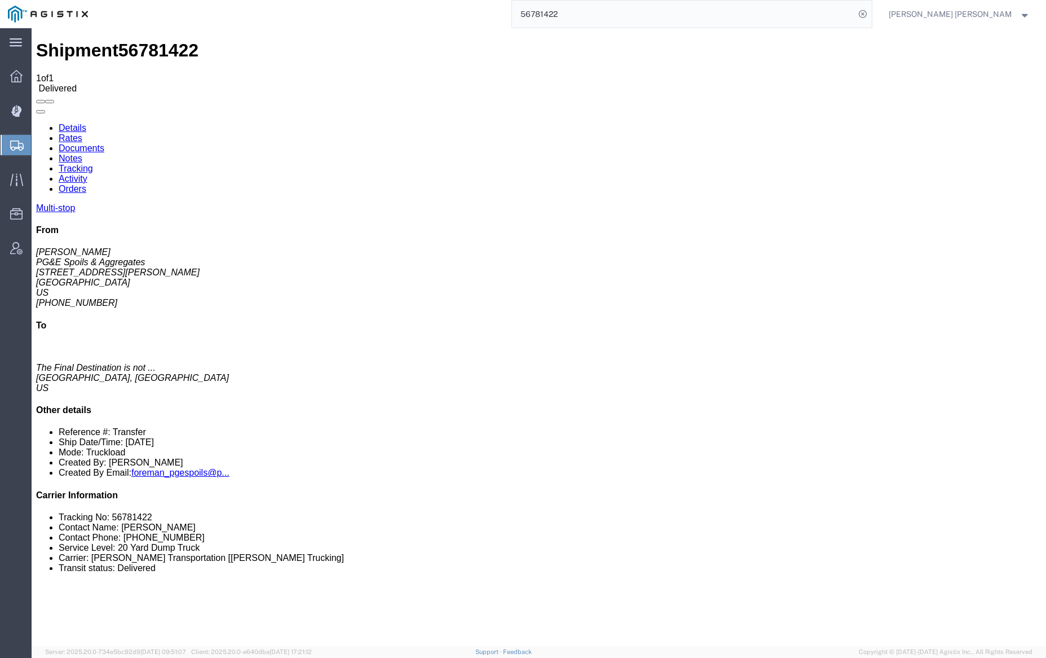
click at [82, 153] on link "Notes" at bounding box center [71, 158] width 24 height 10
click at [104, 143] on link "Documents" at bounding box center [82, 148] width 46 height 10
checkbox input "true"
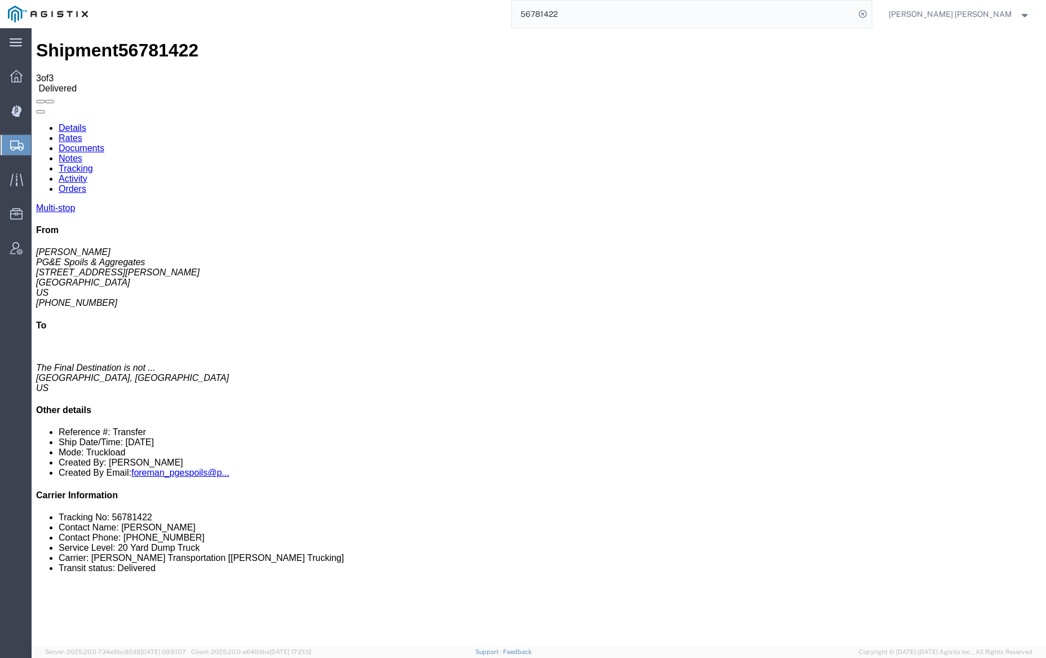
click at [603, 19] on input "56781422" at bounding box center [683, 14] width 343 height 27
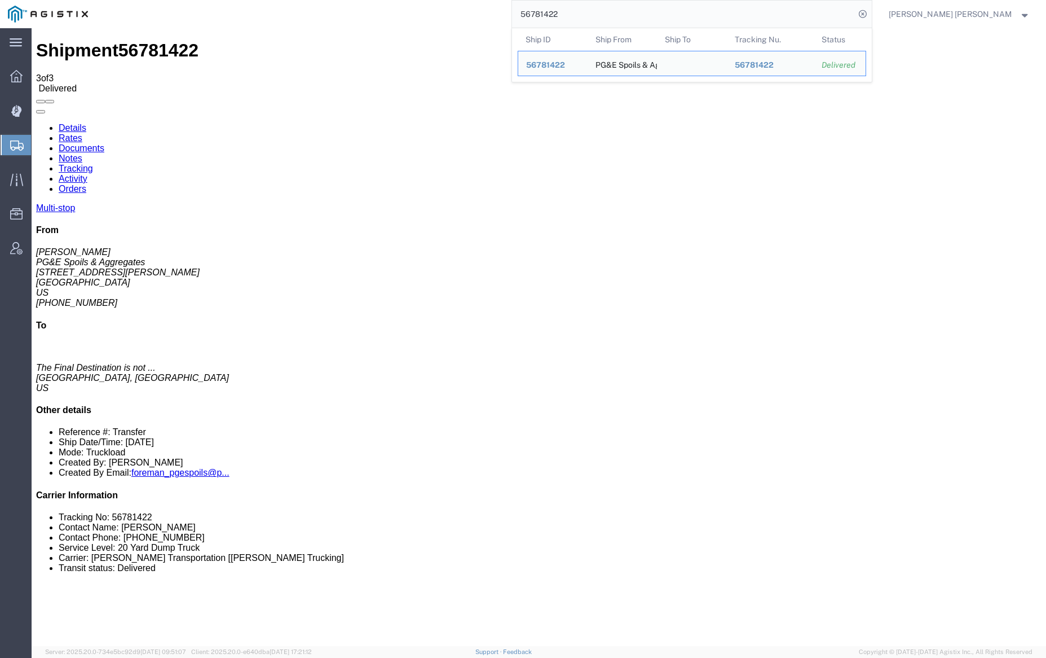
paste input "915189"
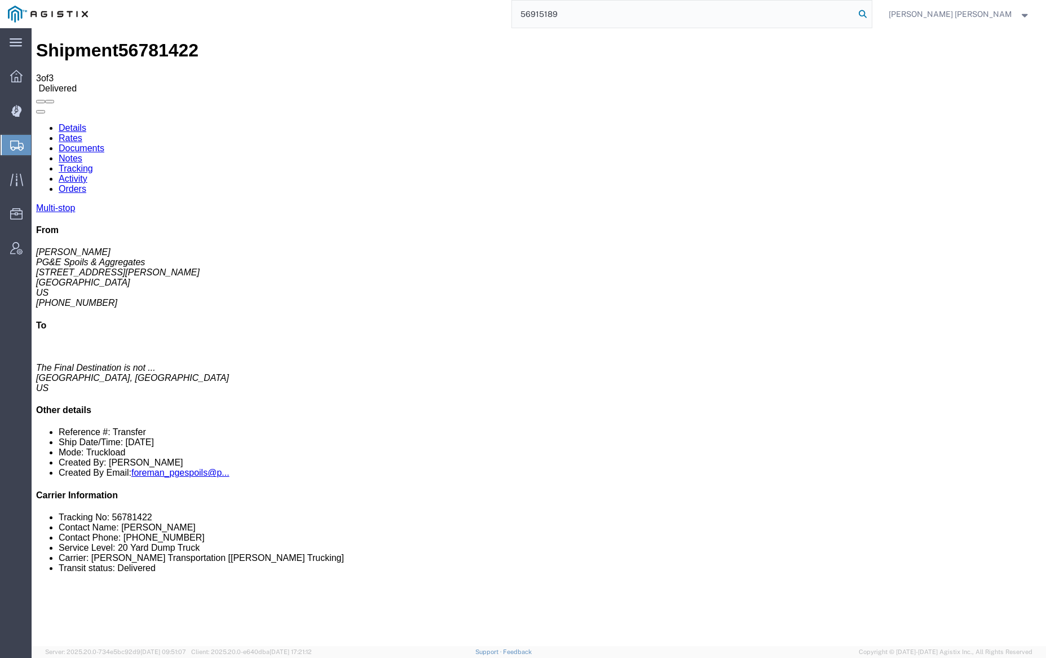
click at [871, 10] on icon at bounding box center [863, 14] width 16 height 16
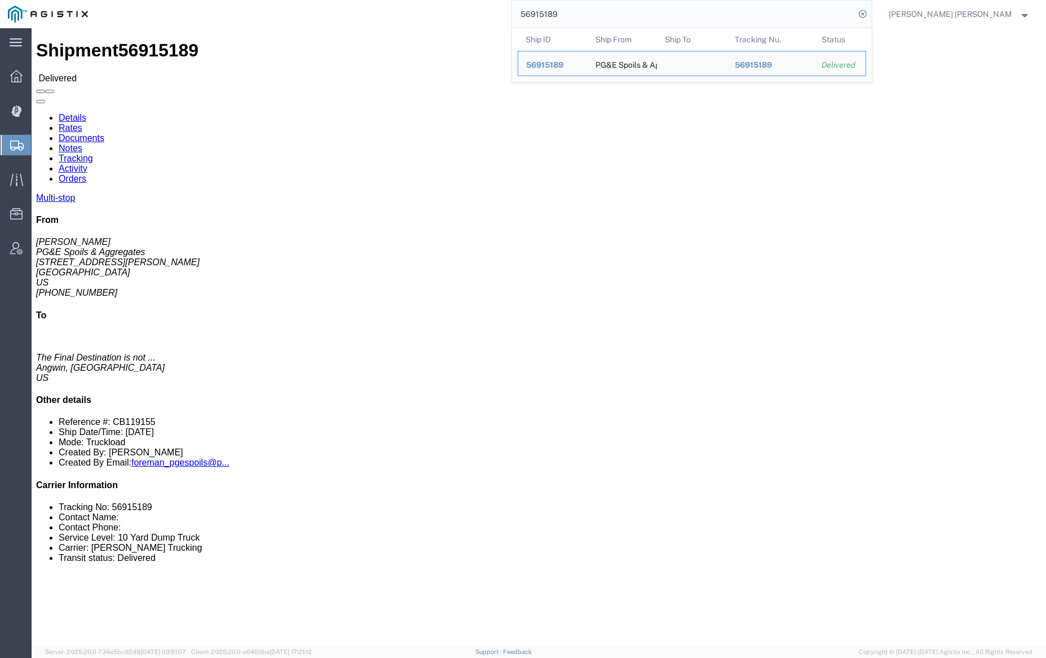
click link "Documents"
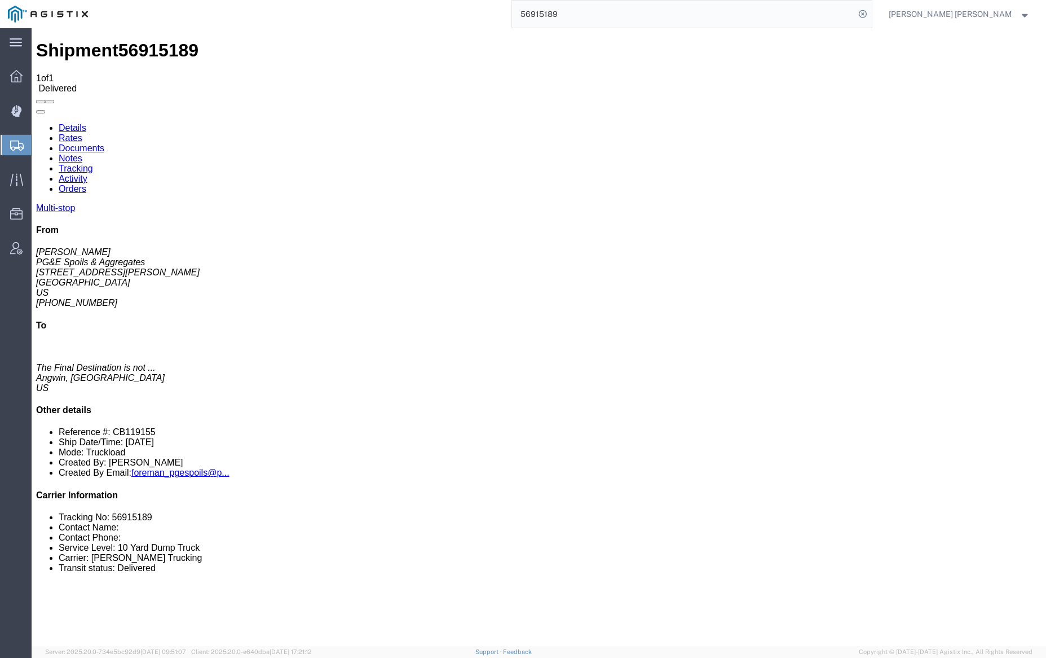
click at [104, 143] on link "Documents" at bounding box center [82, 148] width 46 height 10
click at [82, 153] on link "Notes" at bounding box center [71, 158] width 24 height 10
click at [610, 18] on input "56915189" at bounding box center [683, 14] width 343 height 27
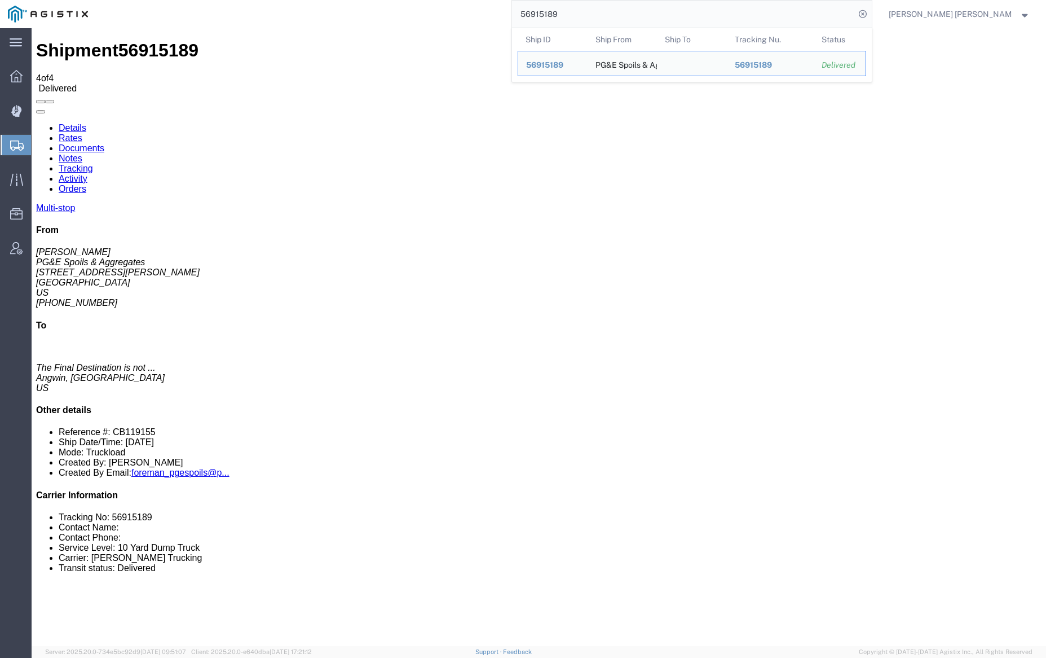
click at [610, 18] on input "56915189" at bounding box center [683, 14] width 343 height 27
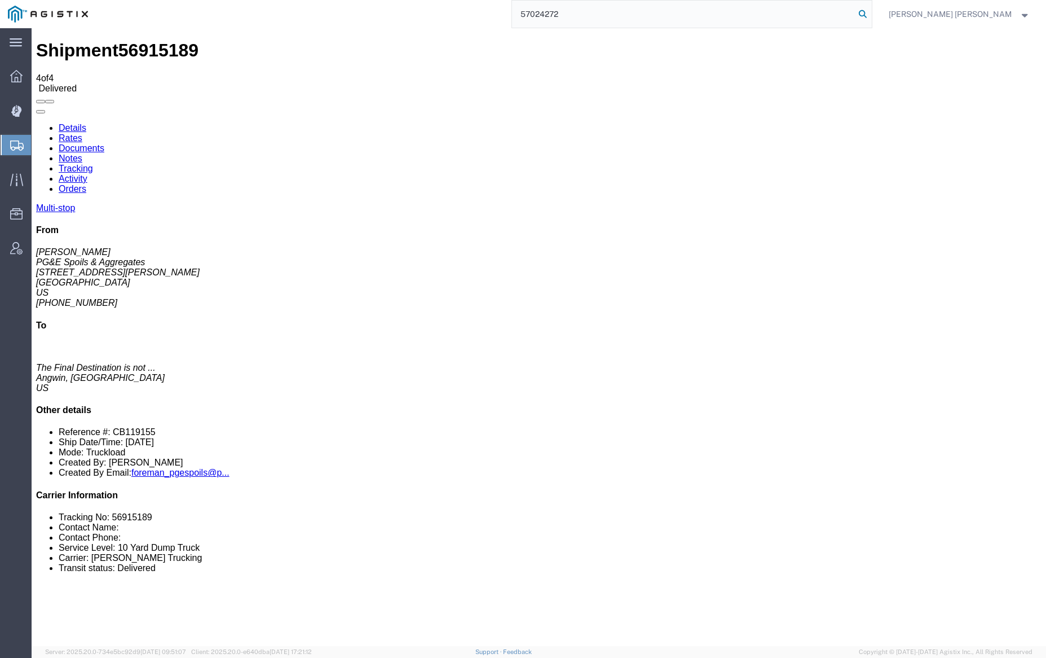
click at [871, 13] on icon at bounding box center [863, 14] width 16 height 16
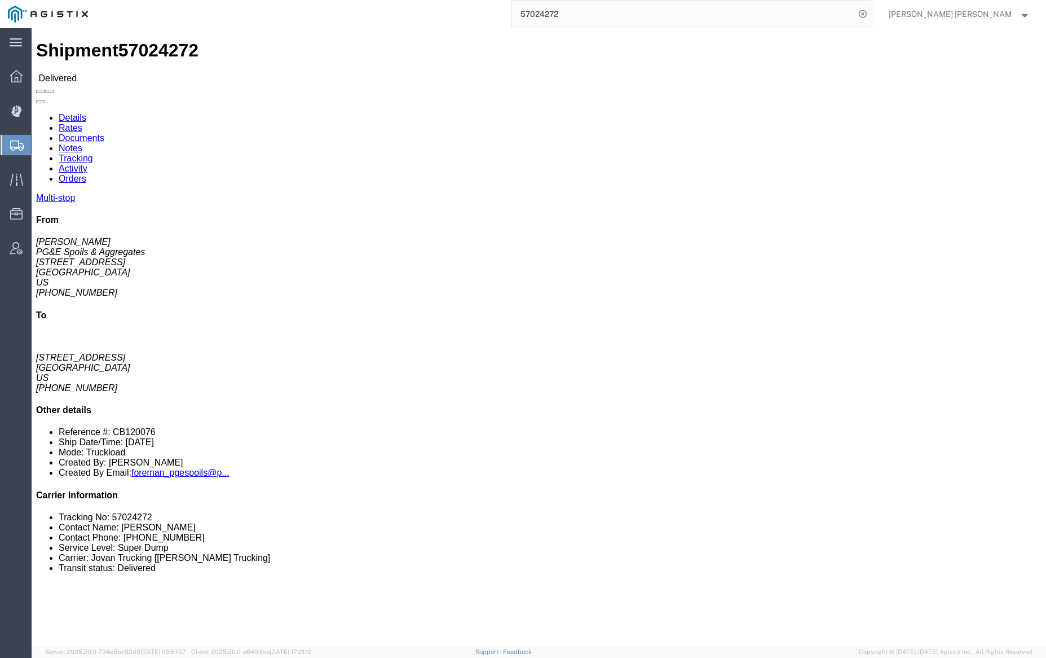
click link "Documents"
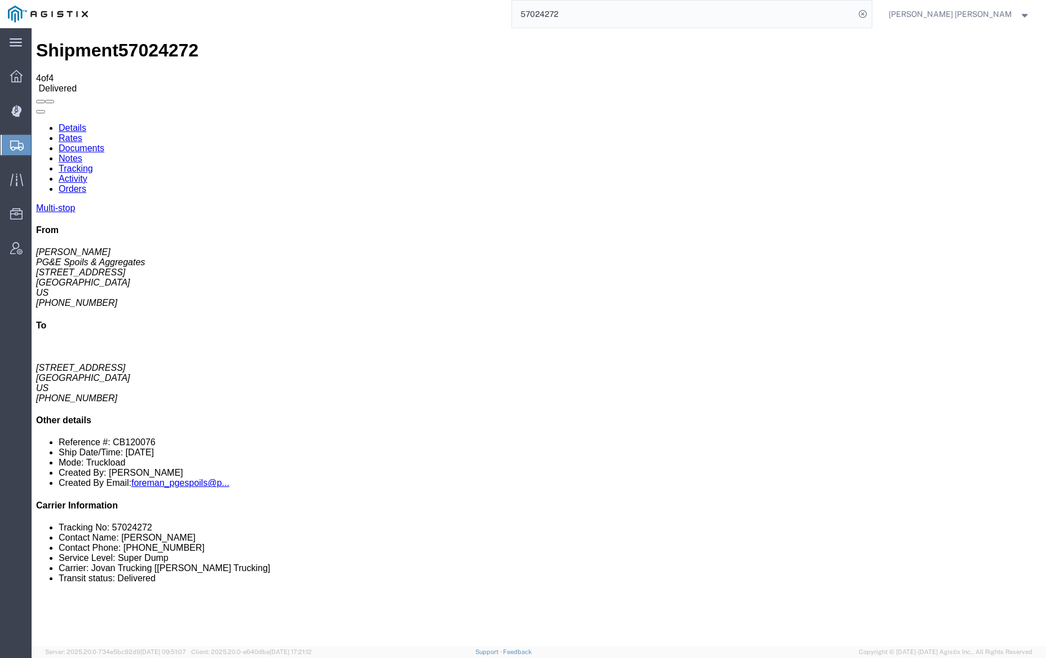
click at [82, 153] on link "Notes" at bounding box center [71, 158] width 24 height 10
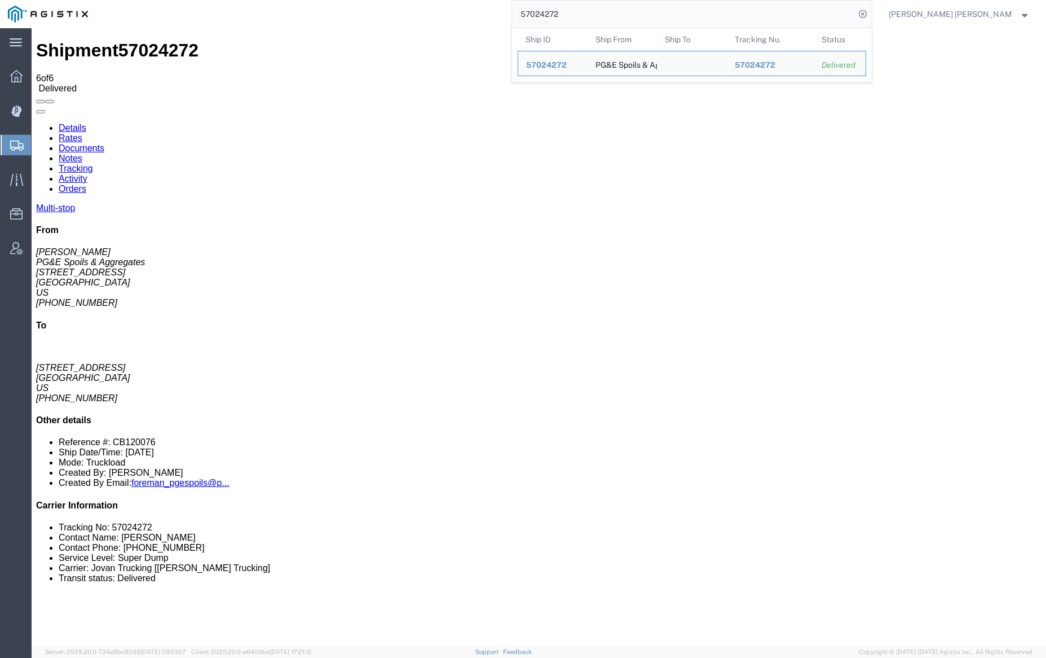
click at [599, 20] on input "57024272" at bounding box center [683, 14] width 343 height 27
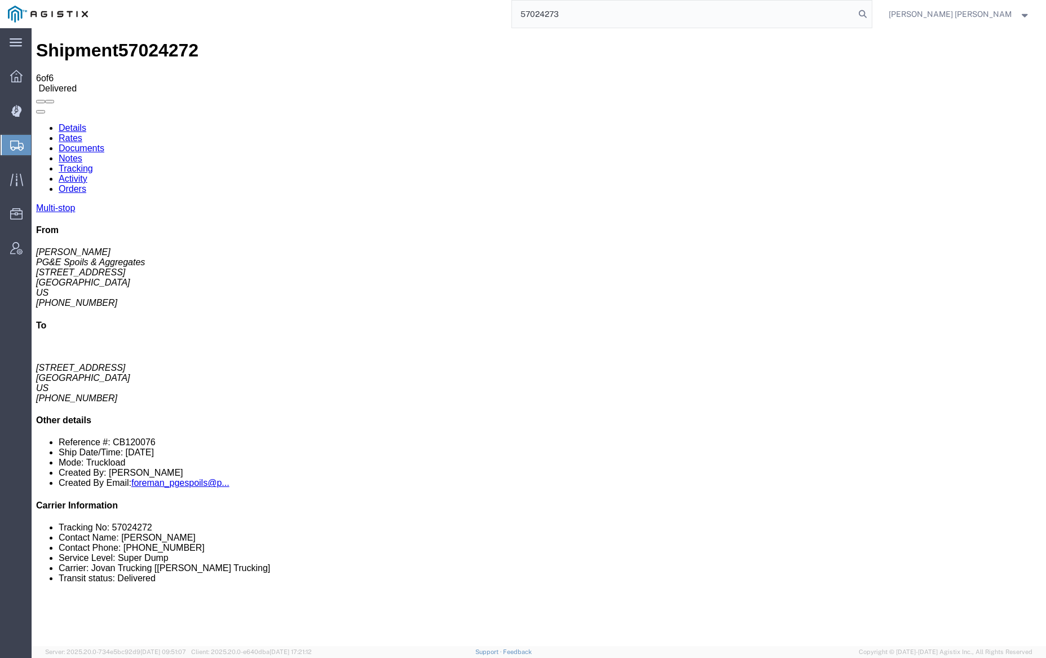
drag, startPoint x: 921, startPoint y: 12, endPoint x: 794, endPoint y: 9, distance: 127.0
click at [871, 12] on icon at bounding box center [863, 14] width 16 height 16
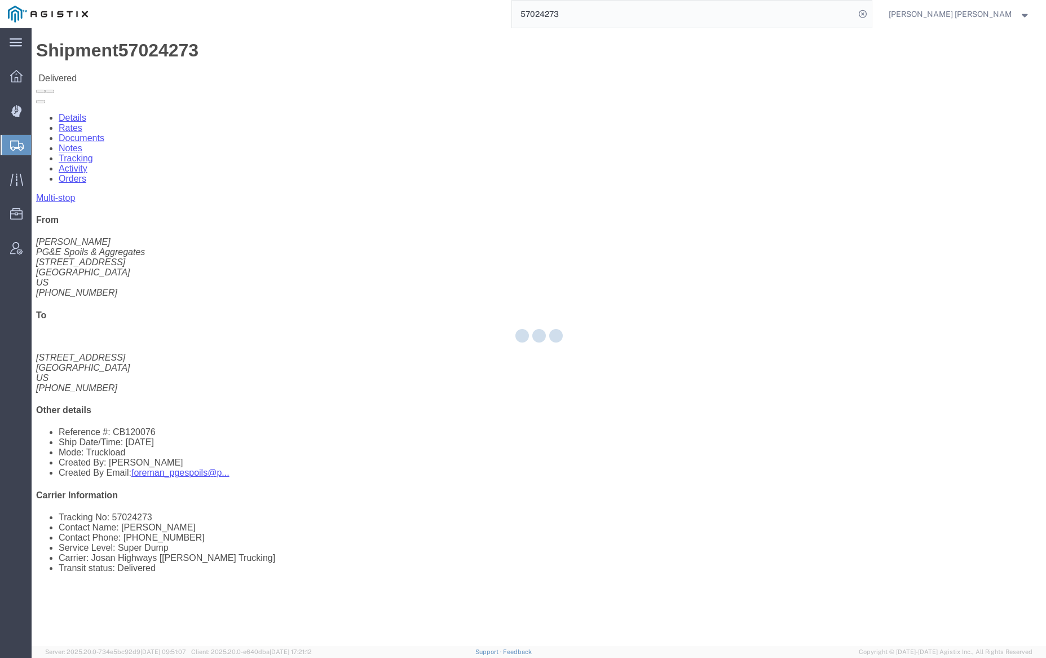
click at [207, 68] on div at bounding box center [539, 337] width 1015 height 618
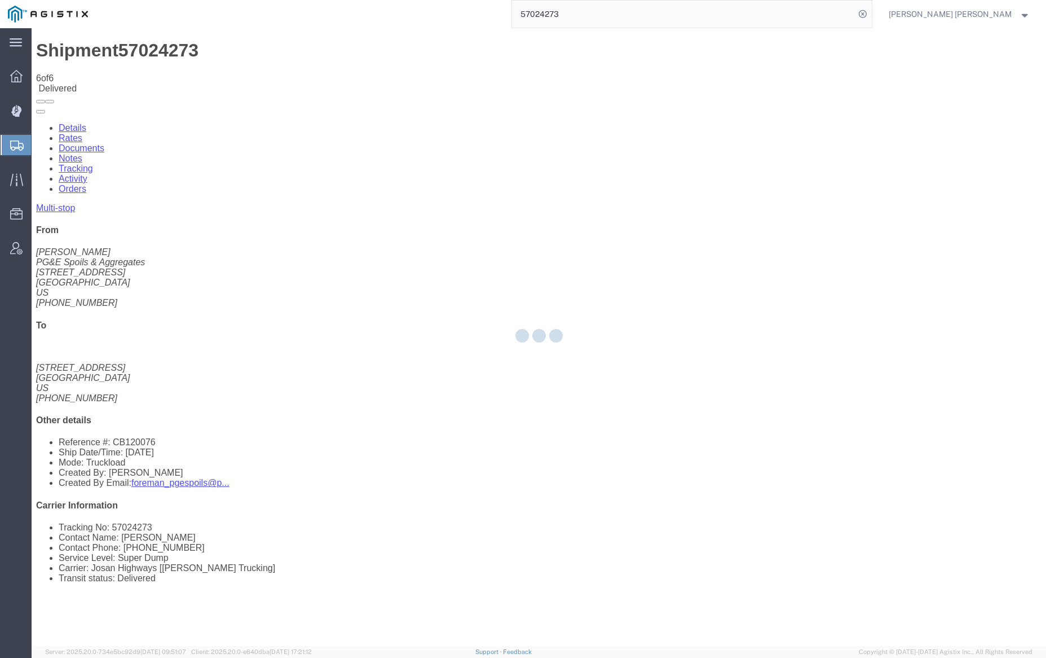
click at [82, 153] on link "Notes" at bounding box center [71, 158] width 24 height 10
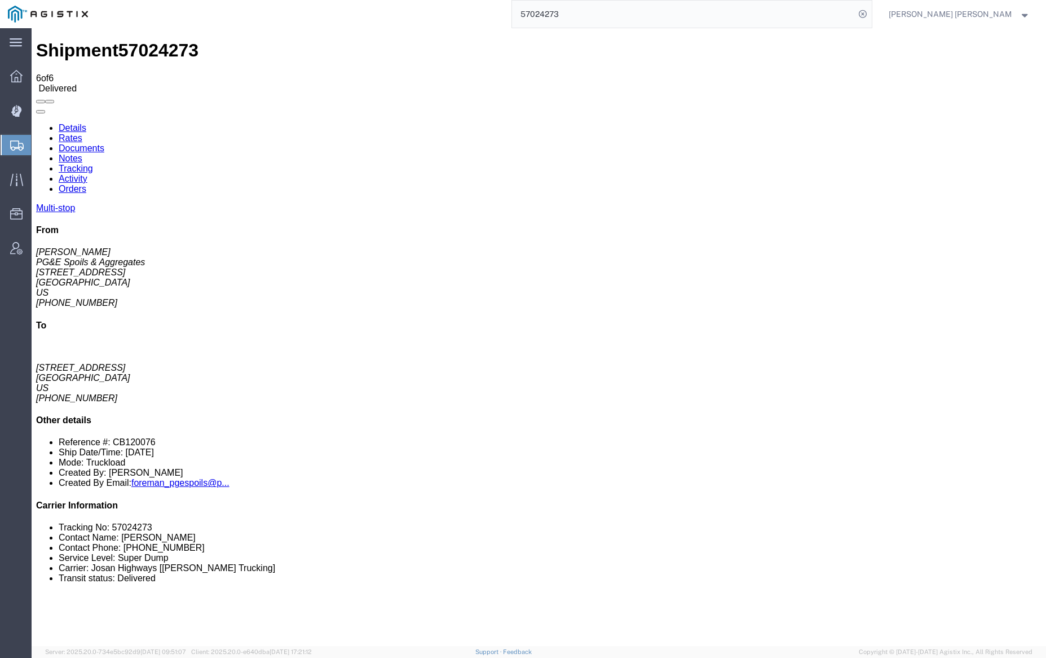
click at [591, 14] on input "57024273" at bounding box center [683, 14] width 343 height 27
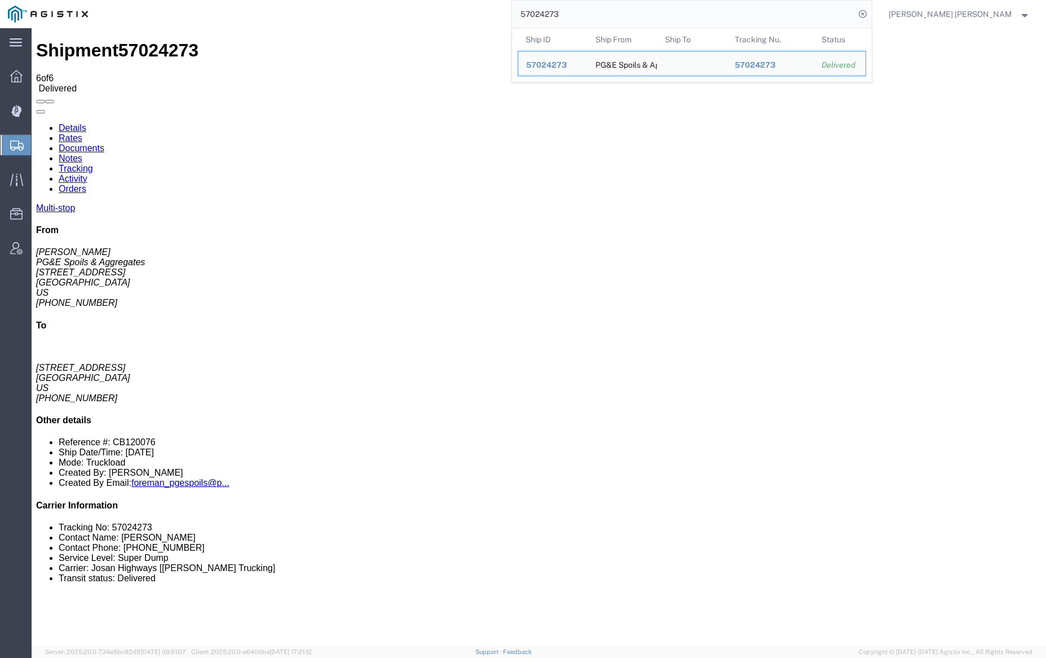
click at [591, 14] on input "57024273" at bounding box center [683, 14] width 343 height 27
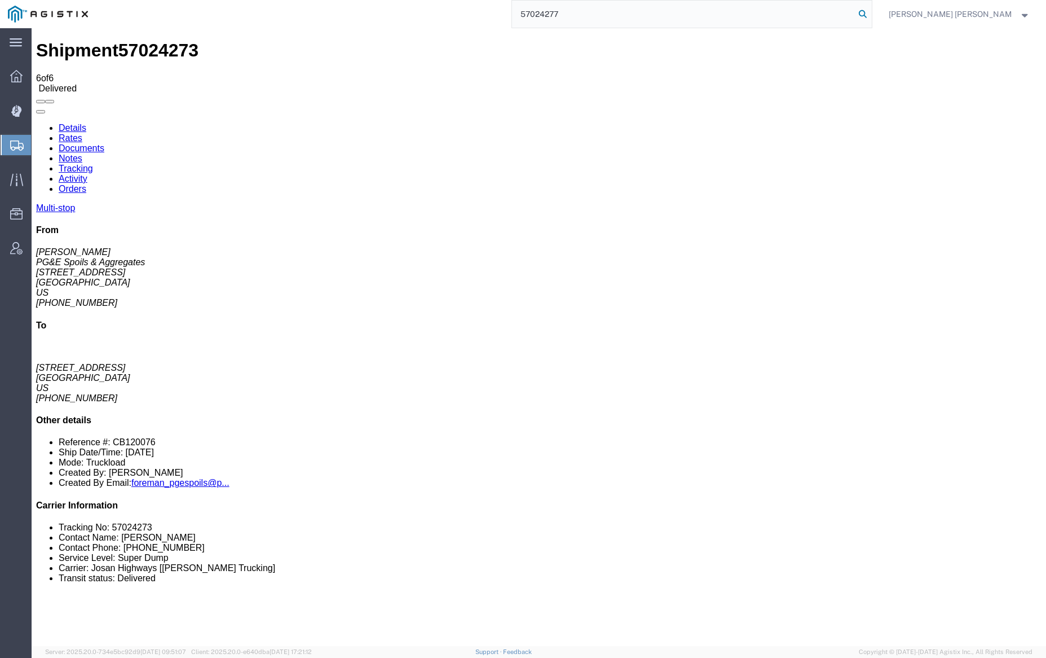
click at [871, 13] on icon at bounding box center [863, 14] width 16 height 16
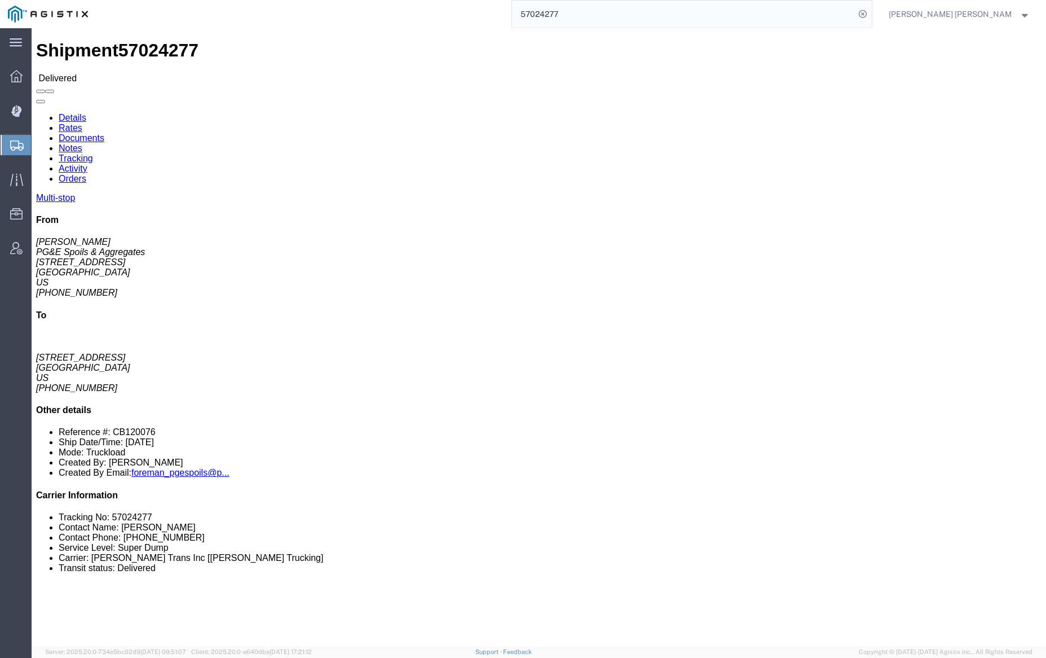
click link "Notes"
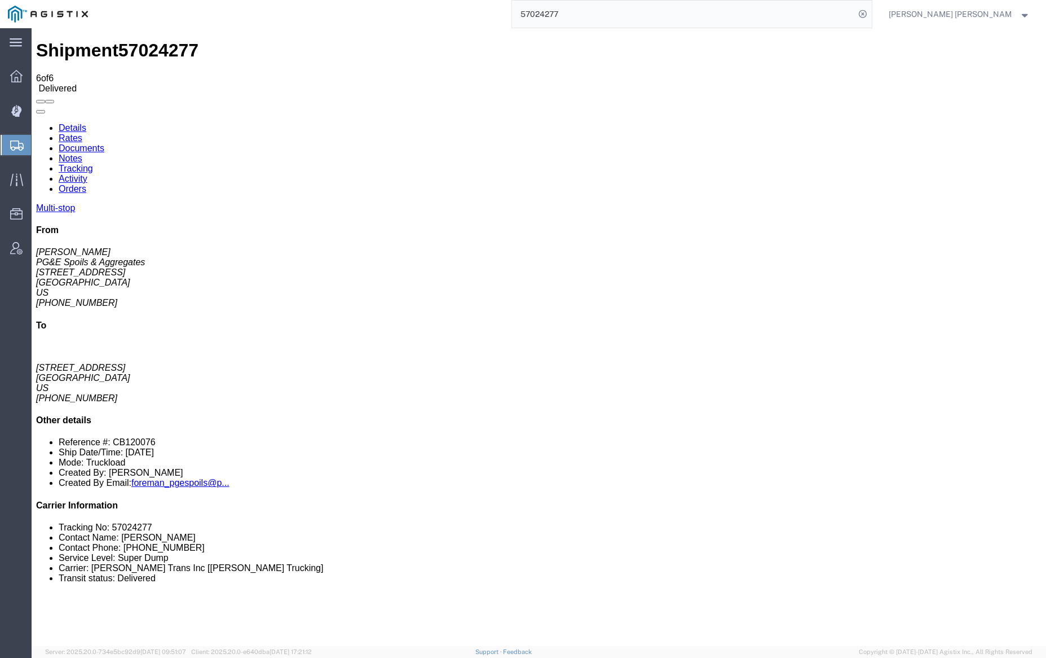
click at [594, 6] on input "57024277" at bounding box center [683, 14] width 343 height 27
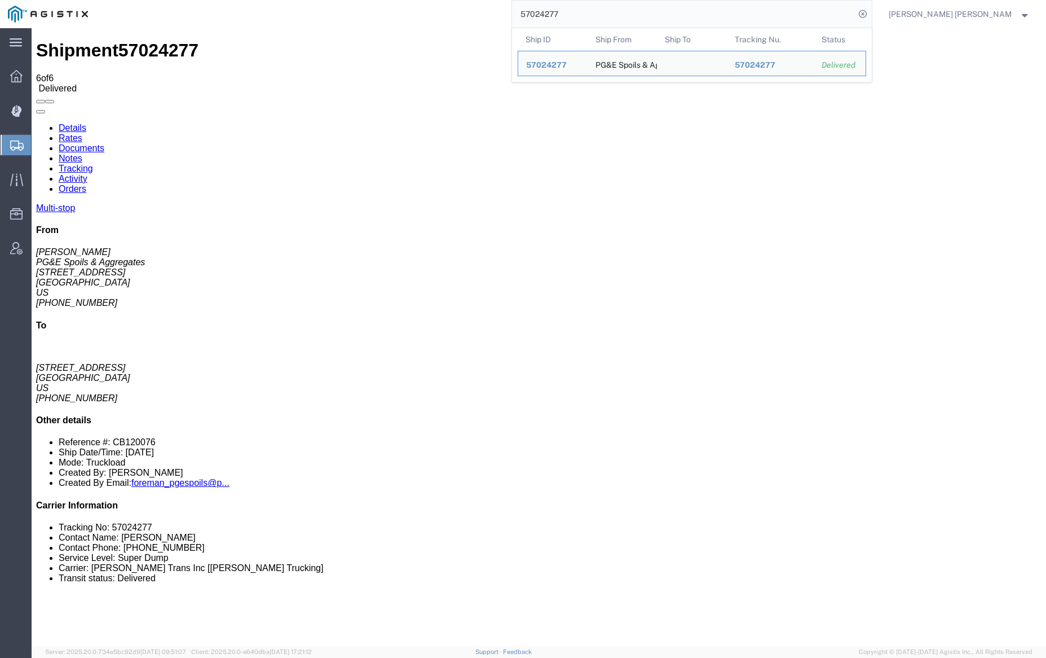
click at [594, 6] on input "57024277" at bounding box center [683, 14] width 343 height 27
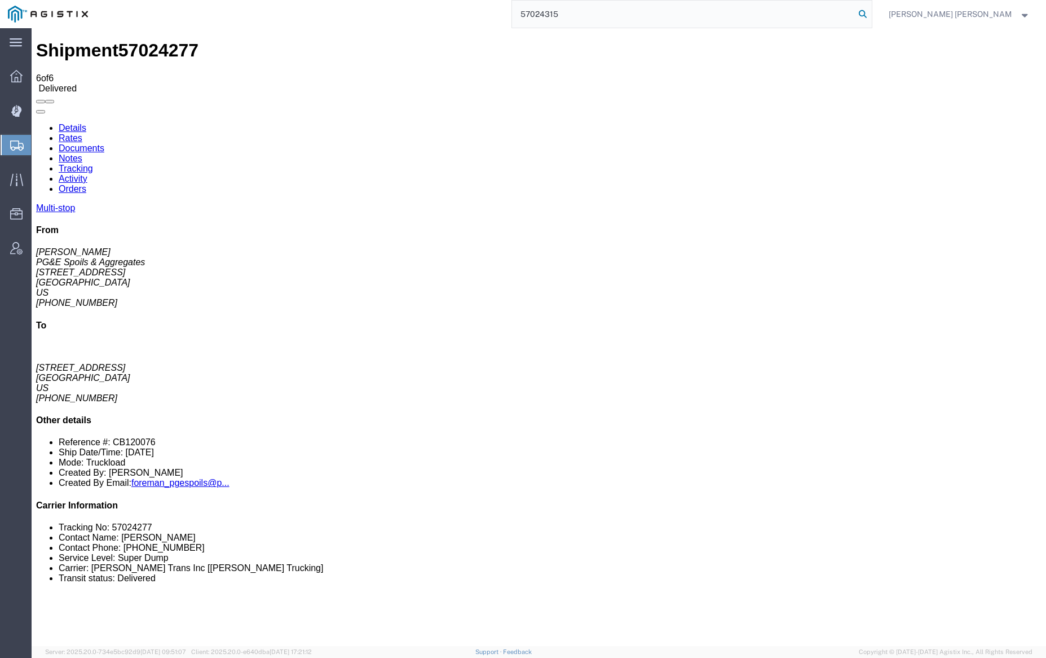
click at [871, 14] on icon at bounding box center [863, 14] width 16 height 16
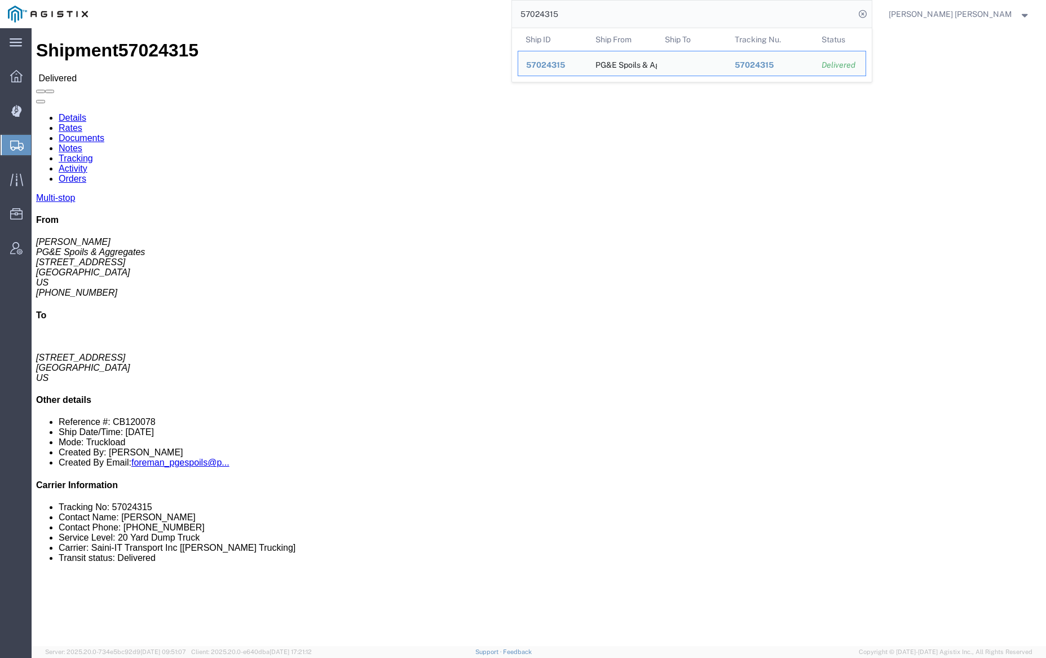
click link "Notes"
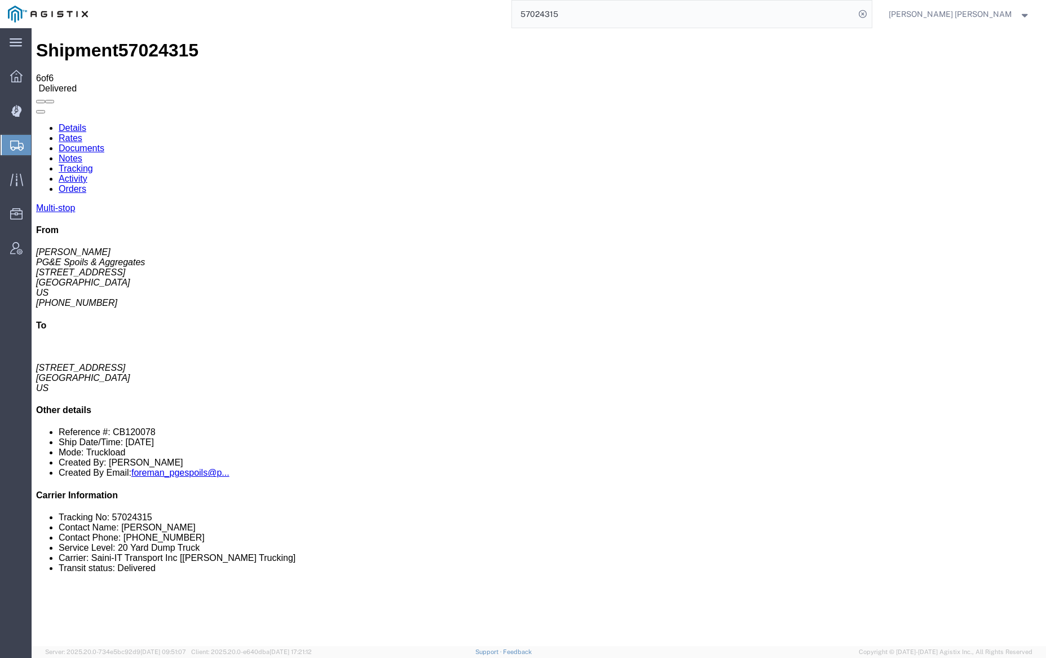
click at [104, 143] on link "Documents" at bounding box center [82, 148] width 46 height 10
click at [593, 9] on input "57024315" at bounding box center [683, 14] width 343 height 27
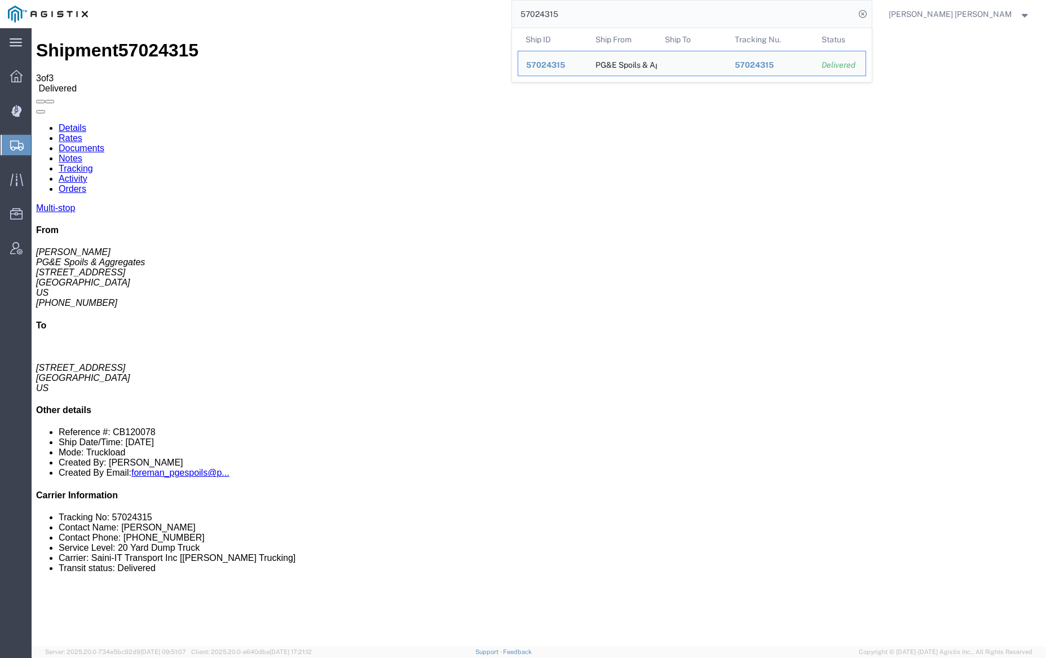
click at [593, 9] on input "57024315" at bounding box center [683, 14] width 343 height 27
paste input "7"
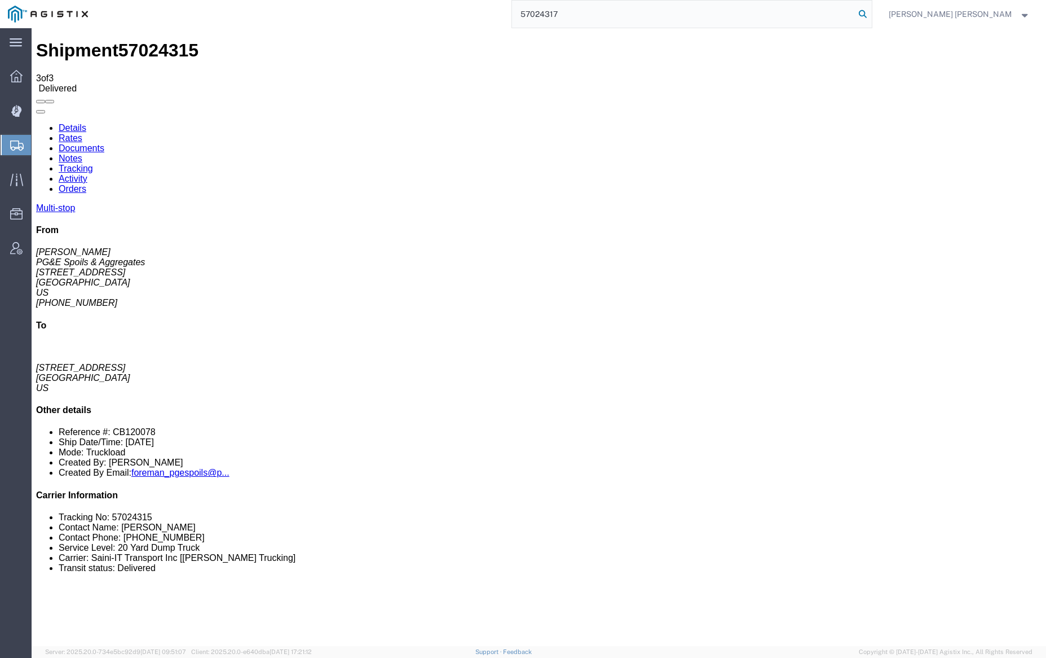
click at [871, 10] on icon at bounding box center [863, 14] width 16 height 16
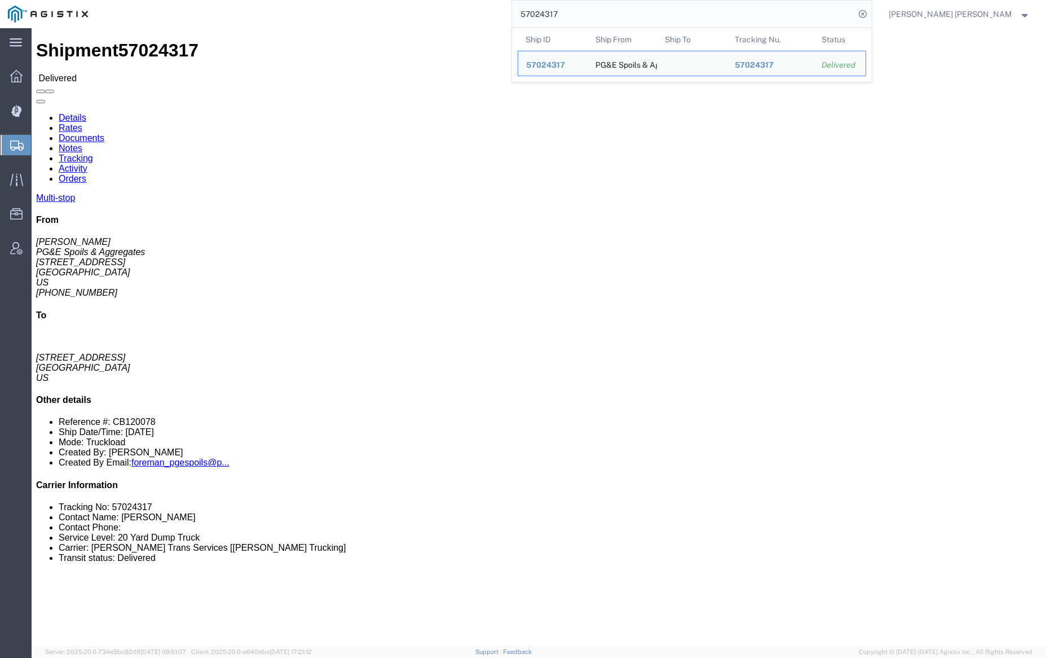
click link "Documents"
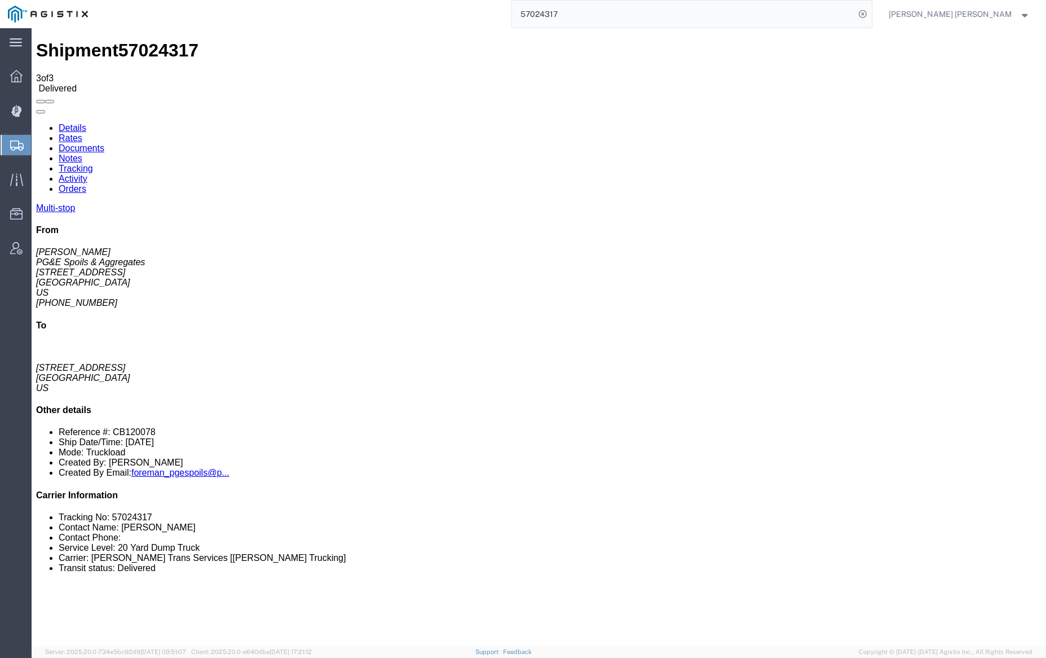
click at [584, 12] on input "57024317" at bounding box center [683, 14] width 343 height 27
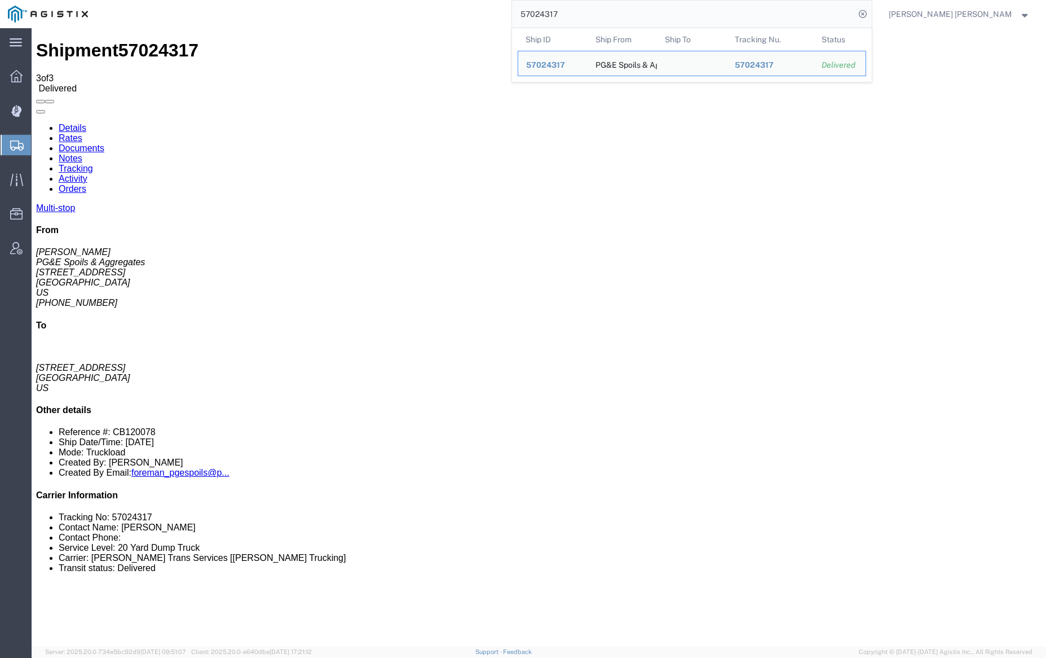
click at [584, 12] on input "57024317" at bounding box center [683, 14] width 343 height 27
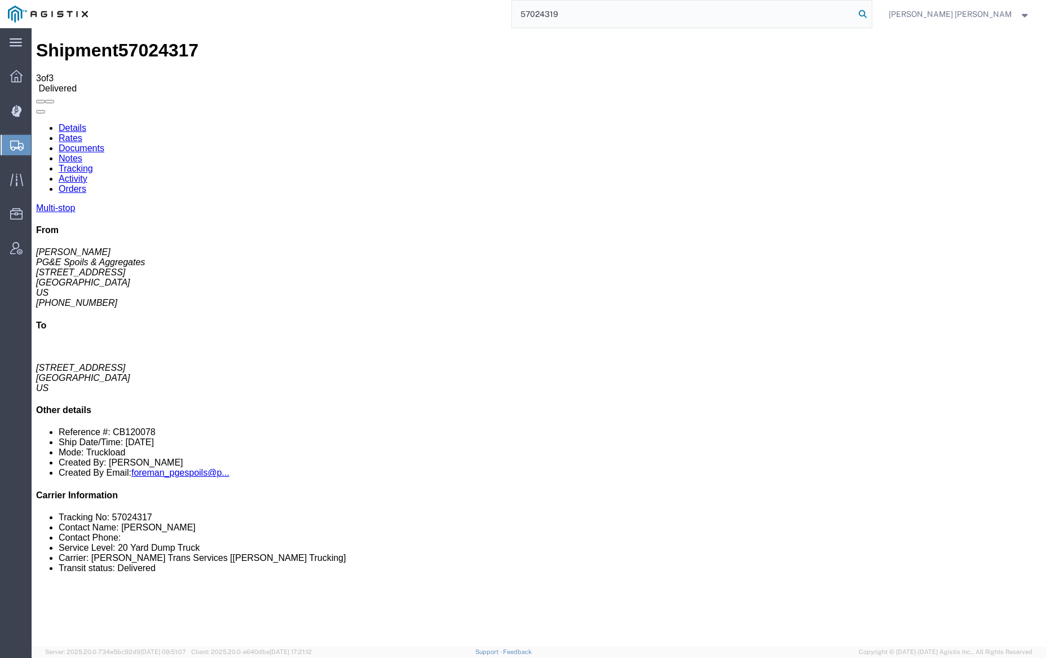
type input "57024319"
click at [871, 11] on icon at bounding box center [863, 14] width 16 height 16
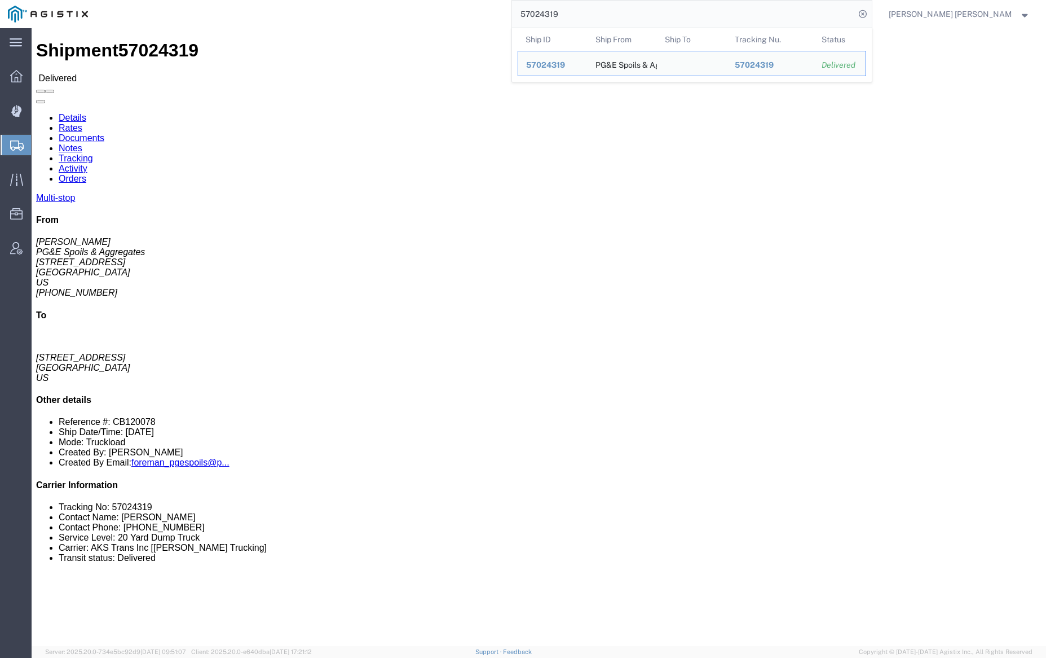
click body "Shipment 57024319 Delivered Details Rates Documents Notes Tracking Activity Ord…"
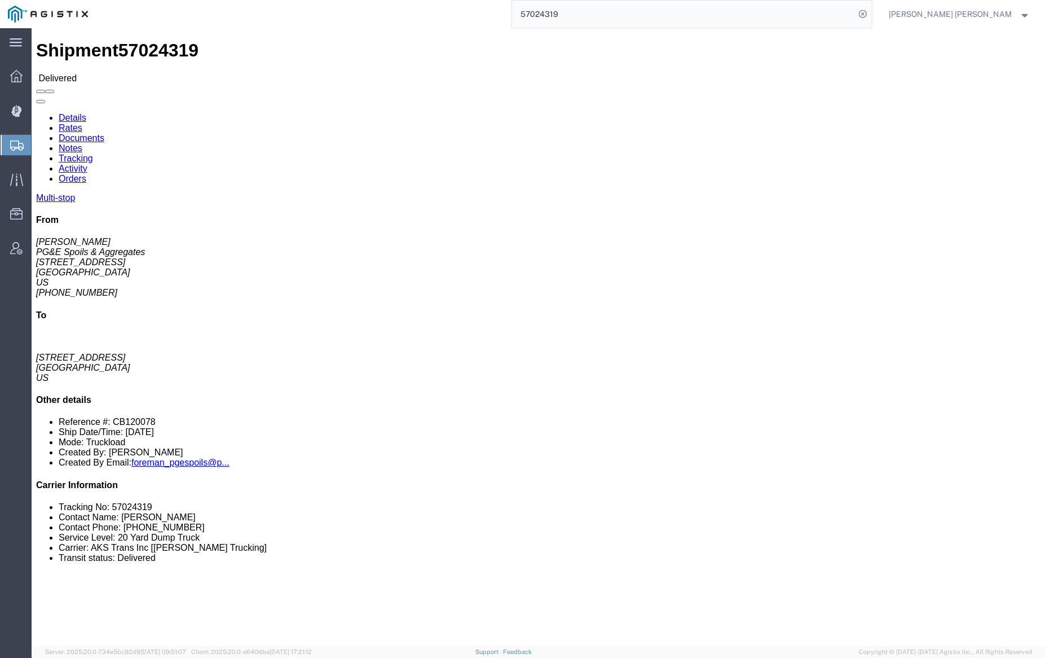
click link "Notes"
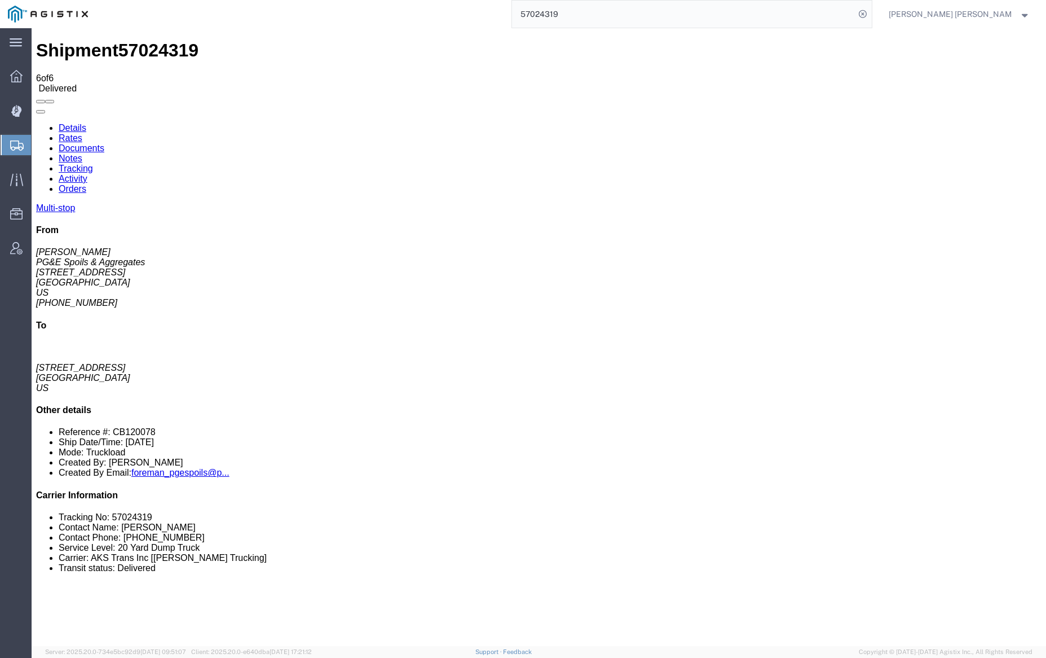
click at [104, 143] on link "Documents" at bounding box center [82, 148] width 46 height 10
click at [596, 13] on input "57024319" at bounding box center [683, 14] width 343 height 27
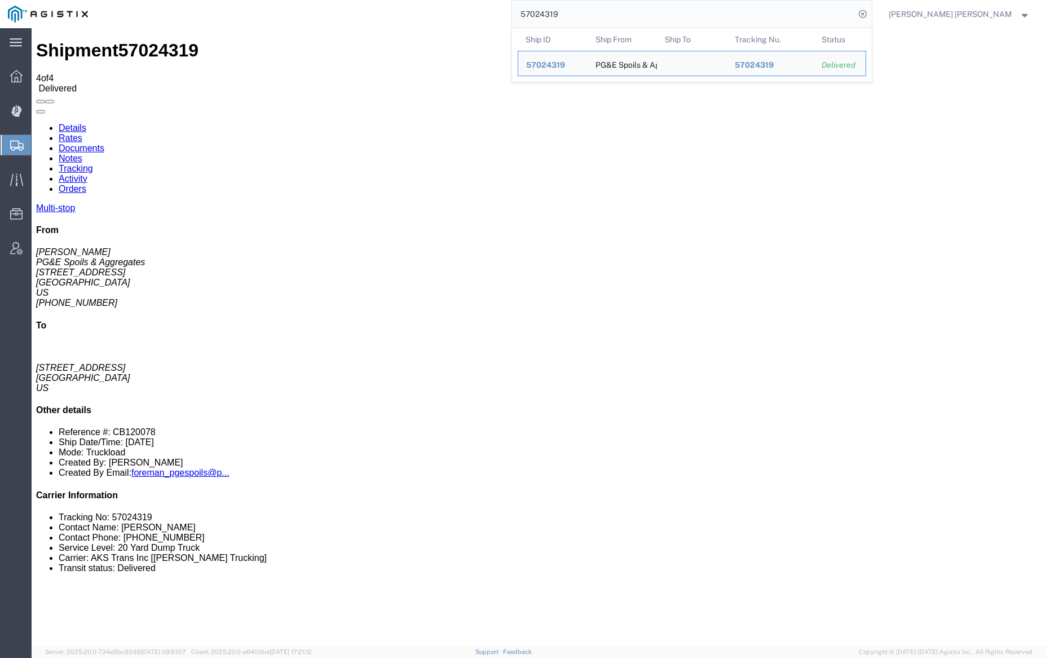
click at [596, 13] on input "57024319" at bounding box center [683, 14] width 343 height 27
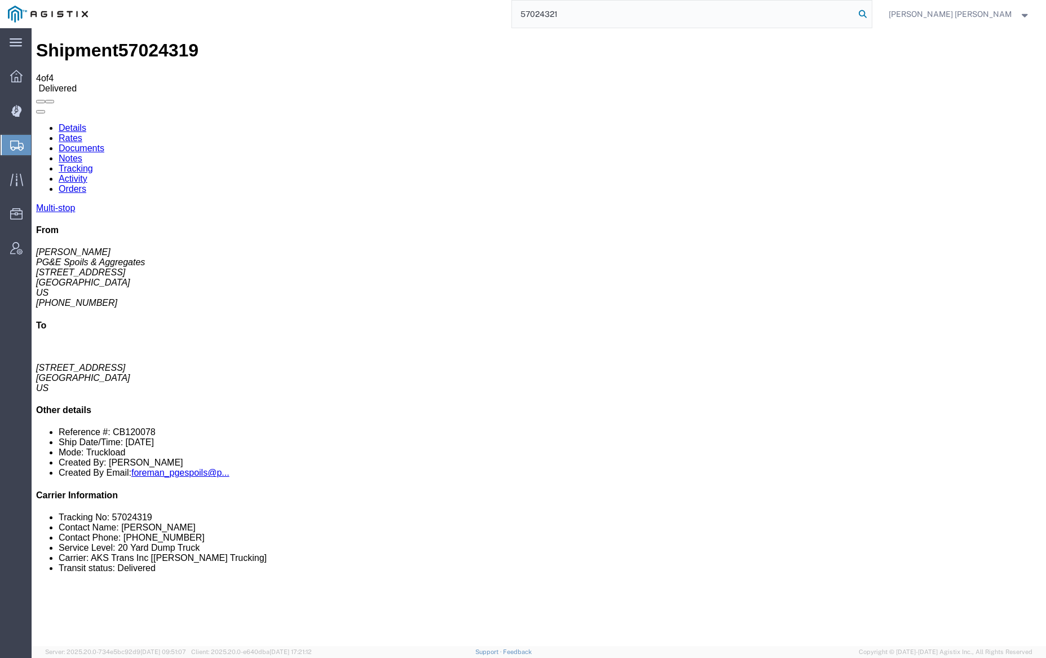
click at [871, 12] on icon at bounding box center [863, 14] width 16 height 16
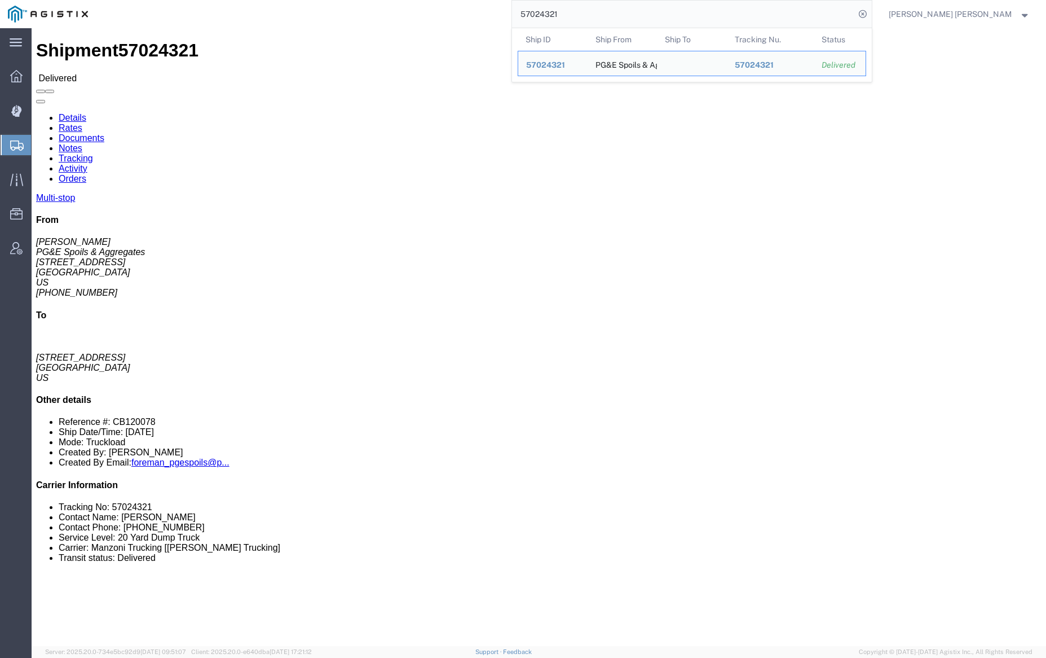
click link "Notes"
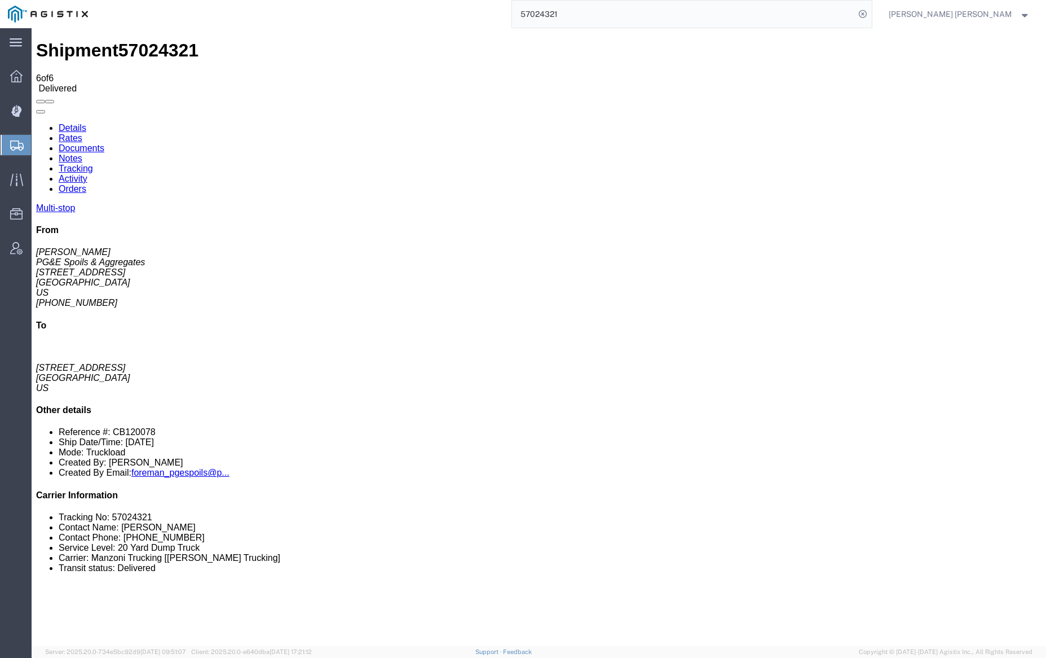
click at [104, 143] on link "Documents" at bounding box center [82, 148] width 46 height 10
click at [594, 15] on input "57024321" at bounding box center [683, 14] width 343 height 27
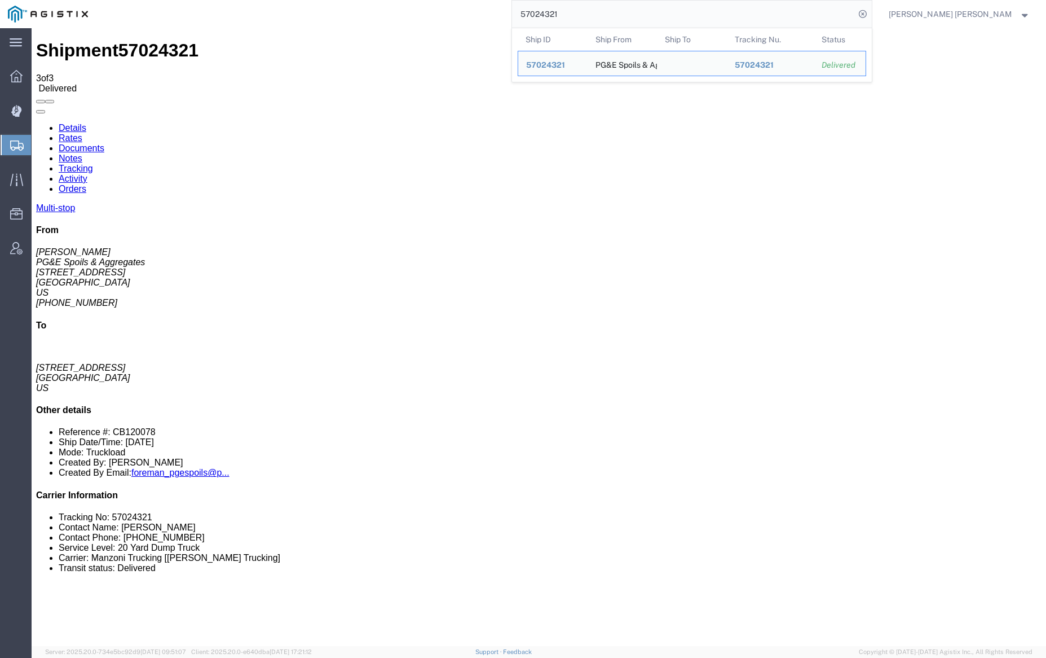
click at [594, 15] on input "57024321" at bounding box center [683, 14] width 343 height 27
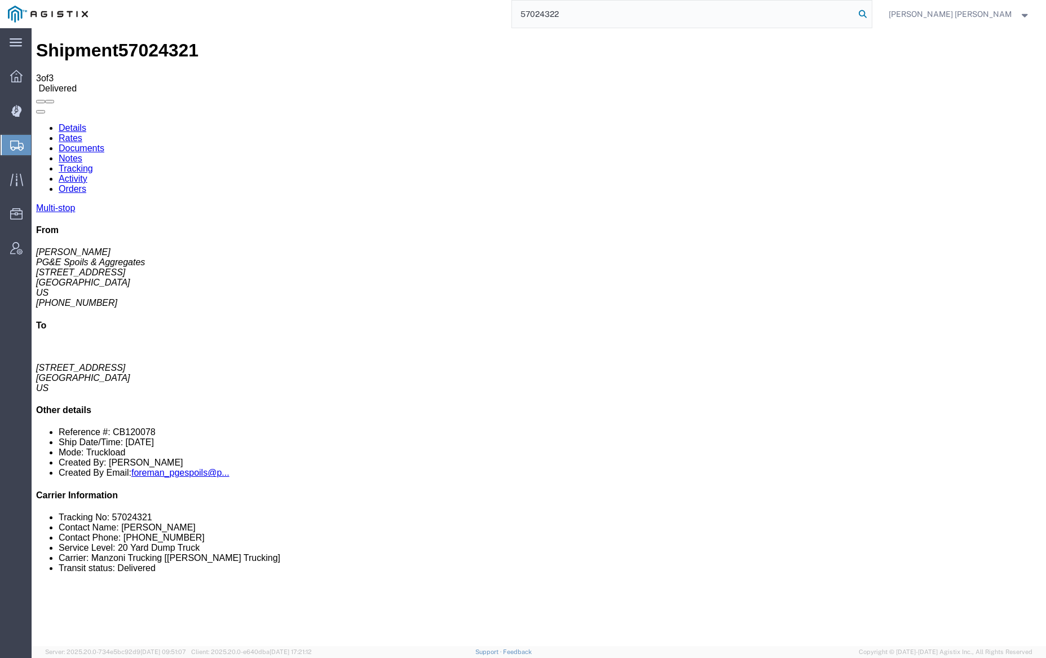
click at [871, 14] on icon at bounding box center [863, 14] width 16 height 16
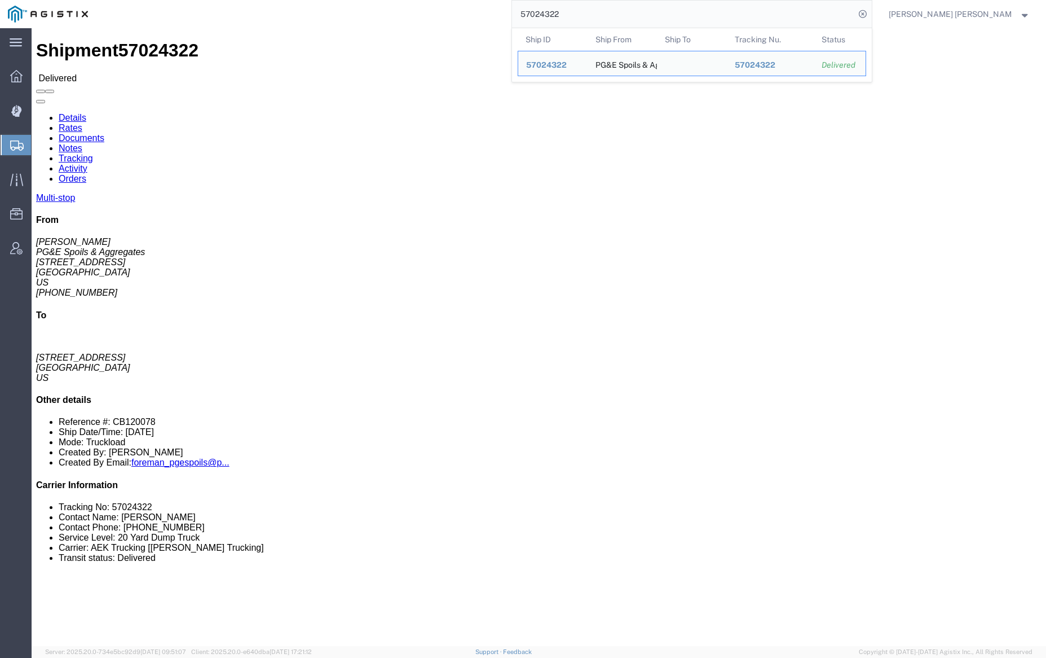
click link "Notes"
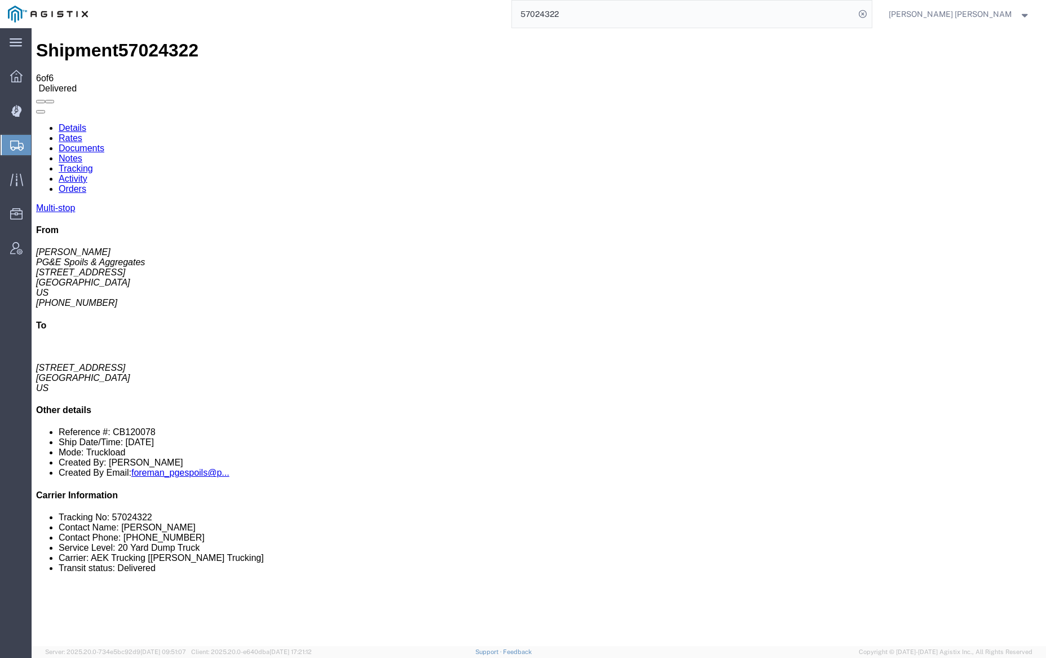
click at [104, 143] on link "Documents" at bounding box center [82, 148] width 46 height 10
click at [599, 15] on input "57024322" at bounding box center [683, 14] width 343 height 27
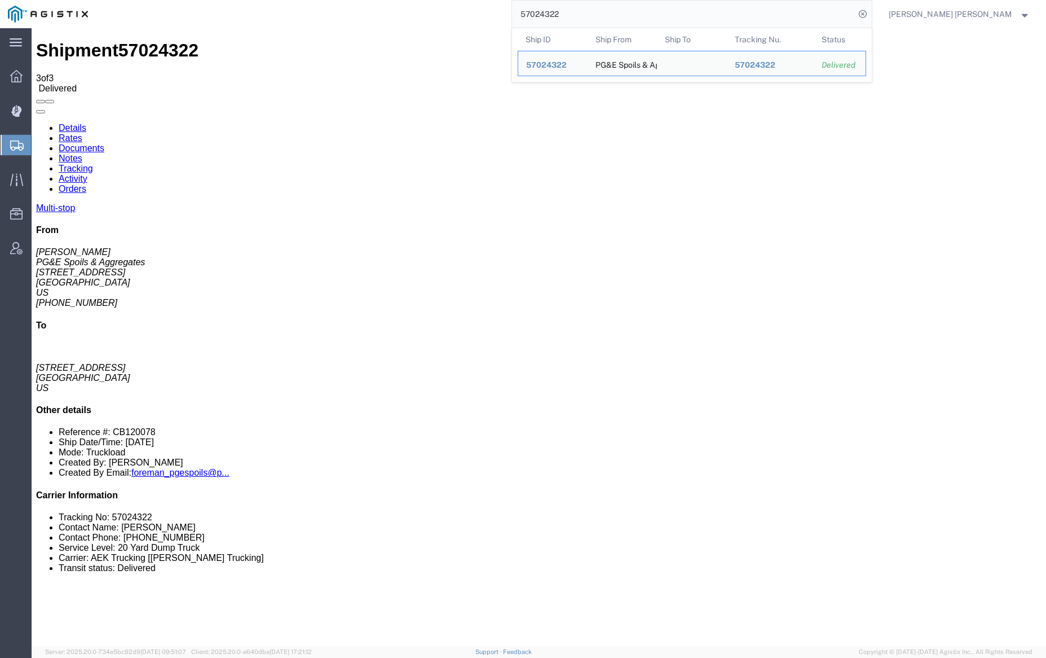
click at [599, 15] on input "57024322" at bounding box center [683, 14] width 343 height 27
paste input "278"
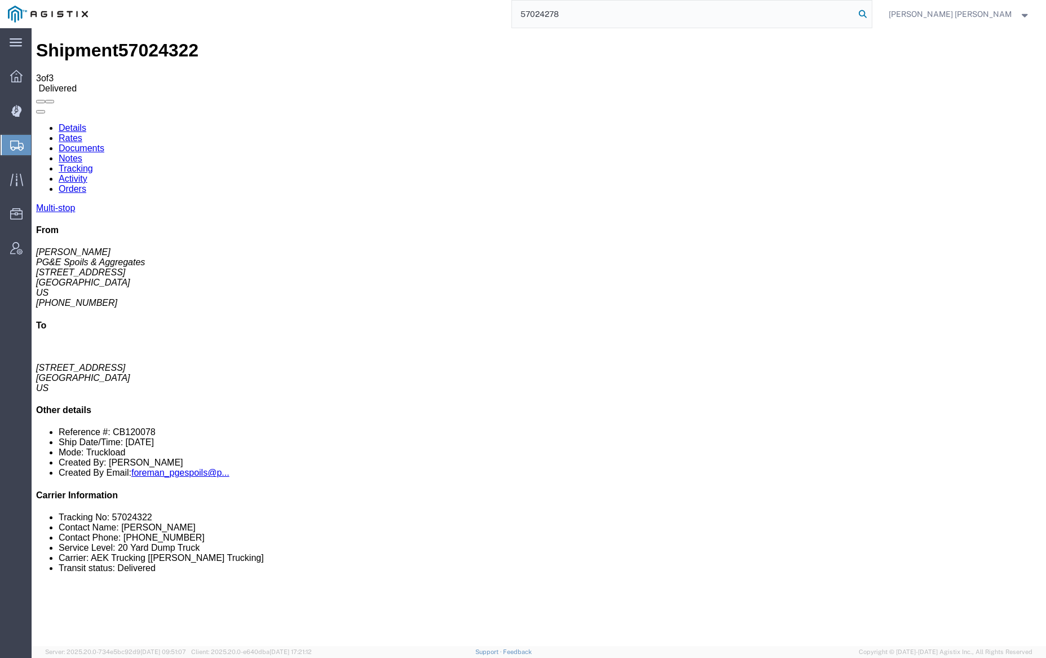
click at [871, 12] on icon at bounding box center [863, 14] width 16 height 16
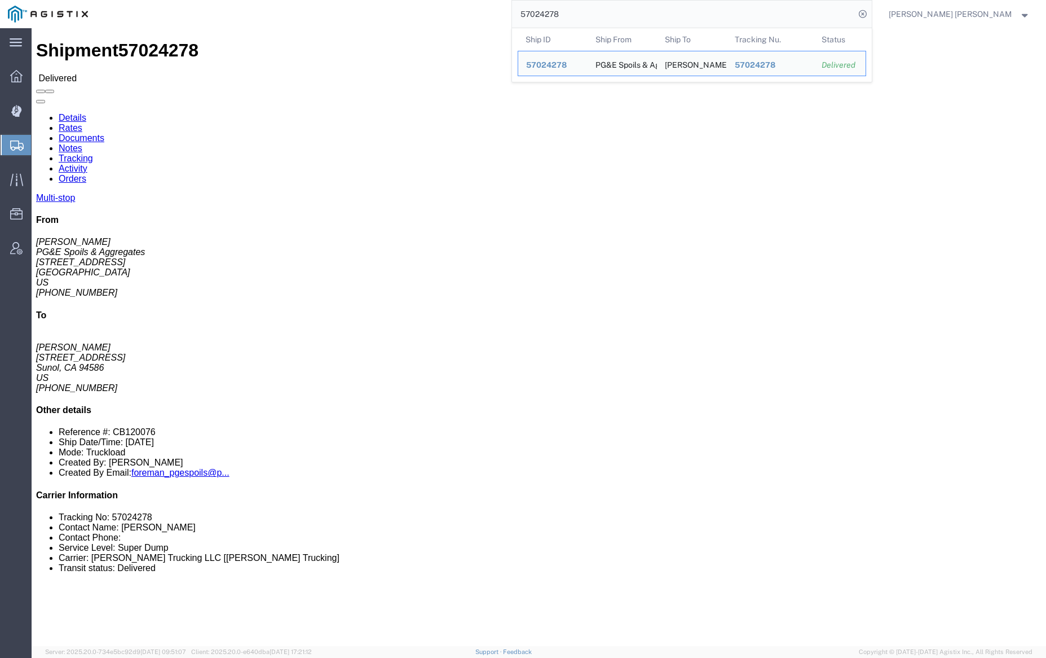
click link "Notes"
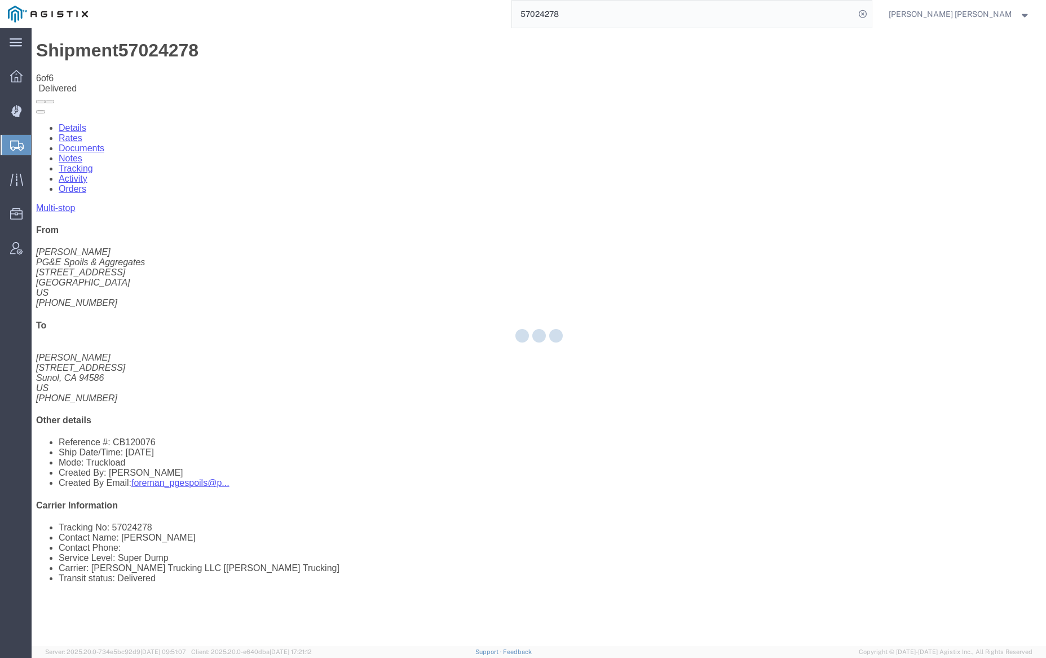
click at [201, 71] on div at bounding box center [539, 337] width 1015 height 618
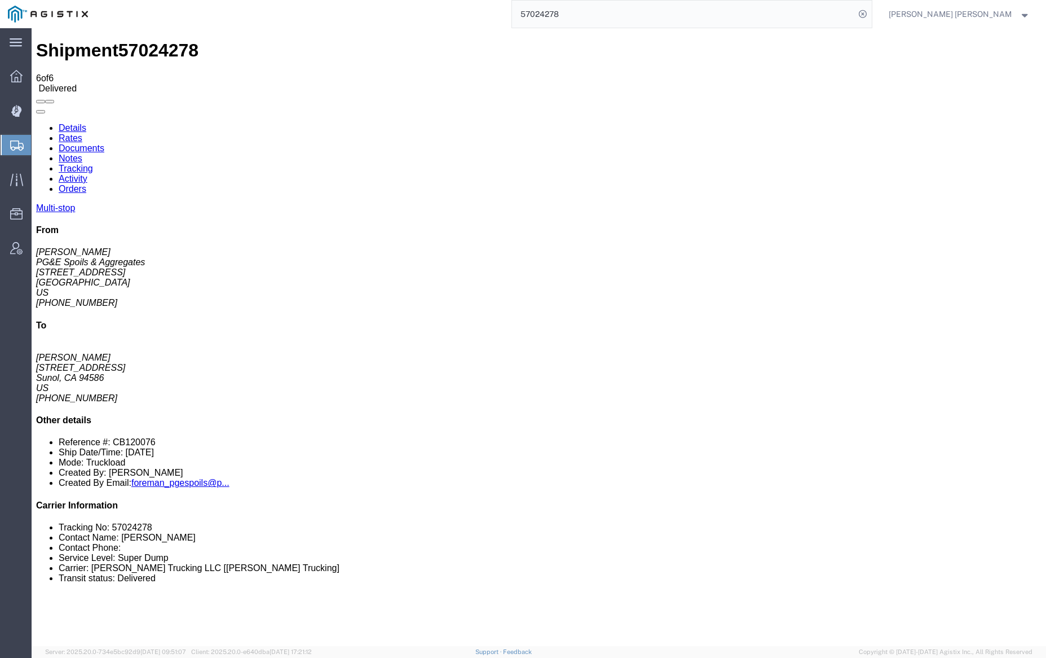
click at [104, 143] on link "Documents" at bounding box center [82, 148] width 46 height 10
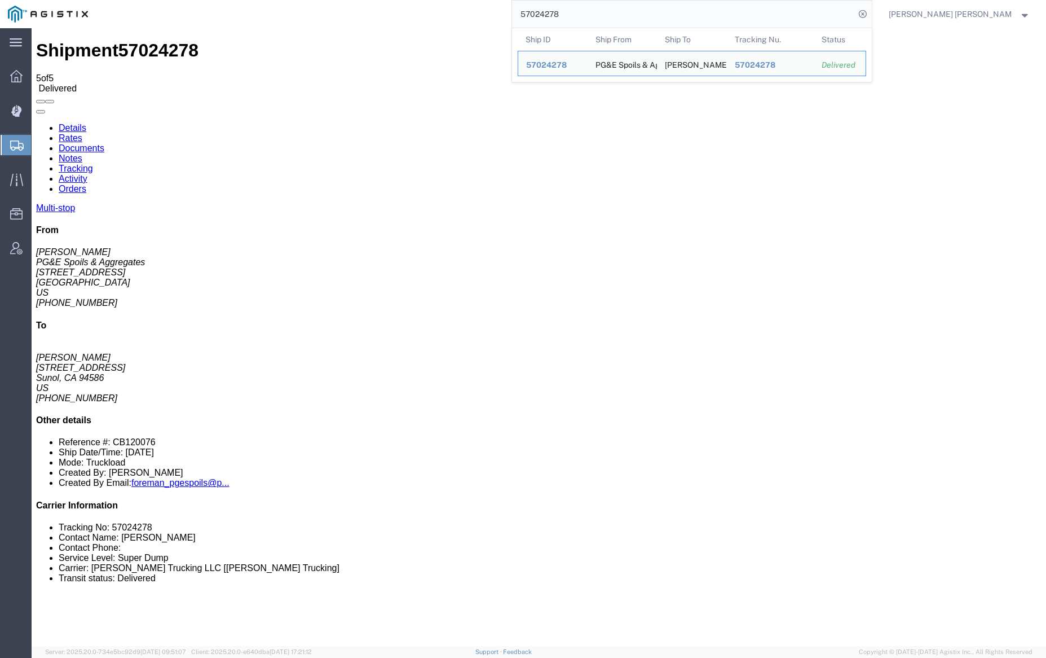
click at [604, 11] on input "57024278" at bounding box center [683, 14] width 343 height 27
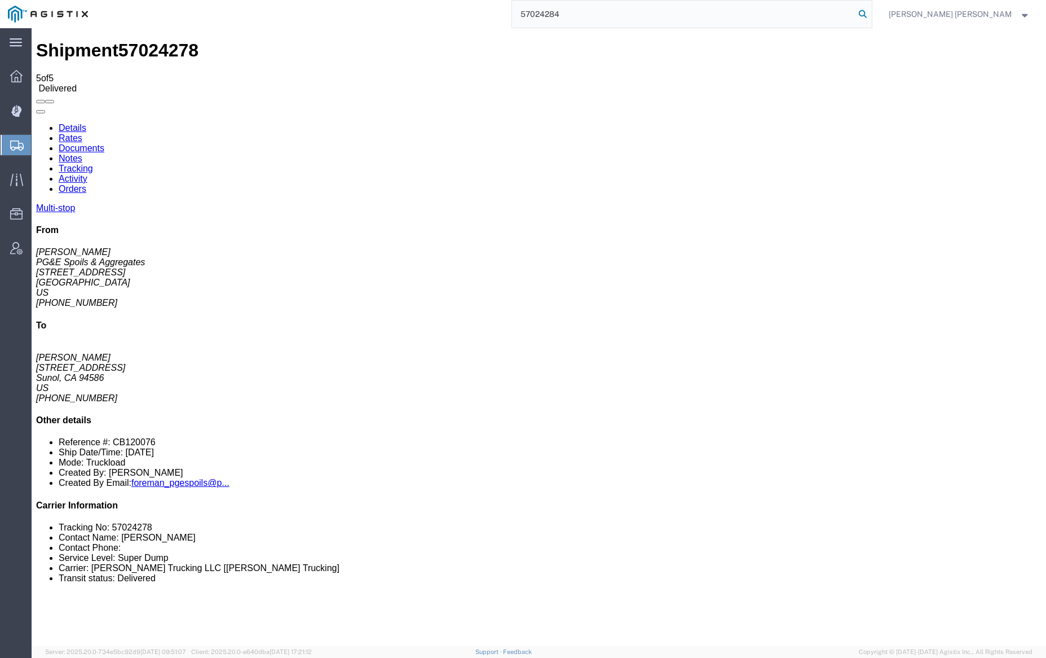
click at [871, 11] on icon at bounding box center [863, 14] width 16 height 16
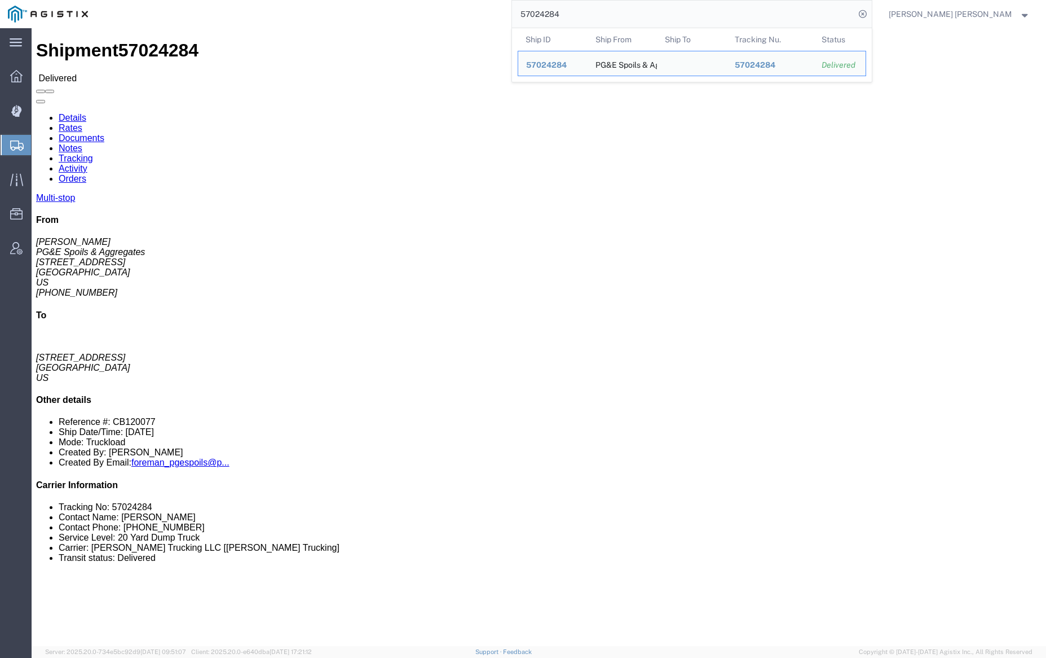
click link "Notes"
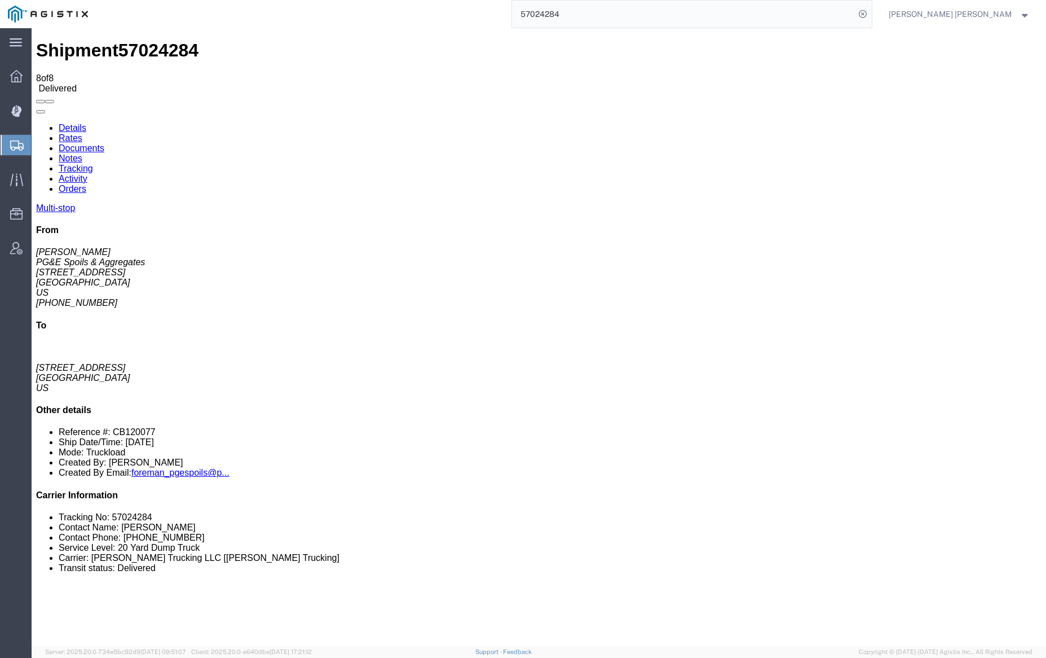
click at [104, 143] on link "Documents" at bounding box center [82, 148] width 46 height 10
click at [590, 14] on input "57024284" at bounding box center [683, 14] width 343 height 27
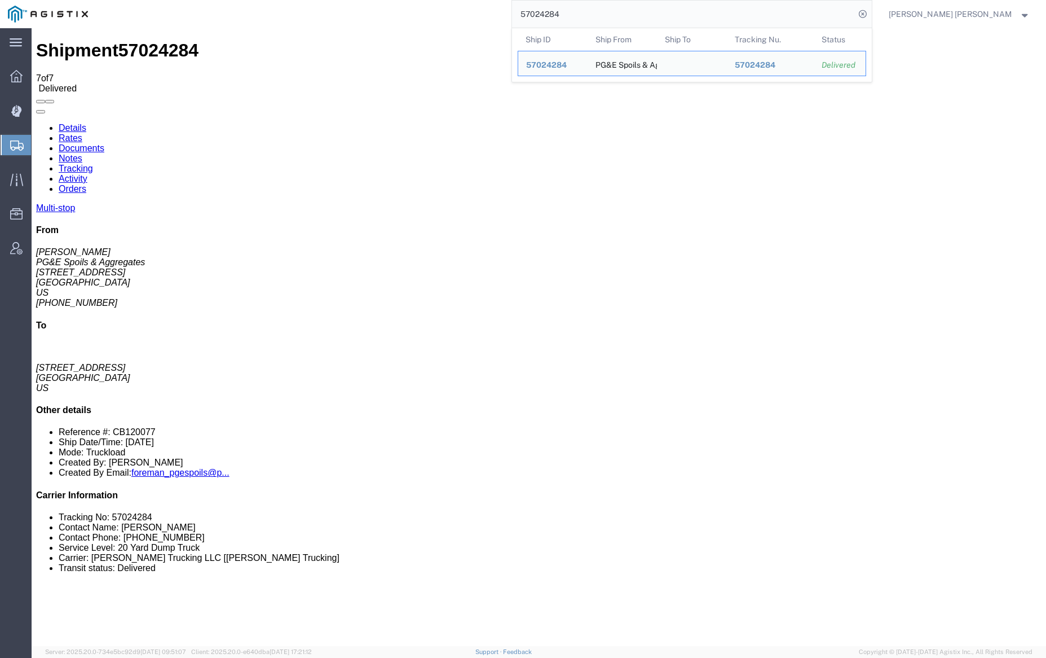
click at [590, 14] on input "57024284" at bounding box center [683, 14] width 343 height 27
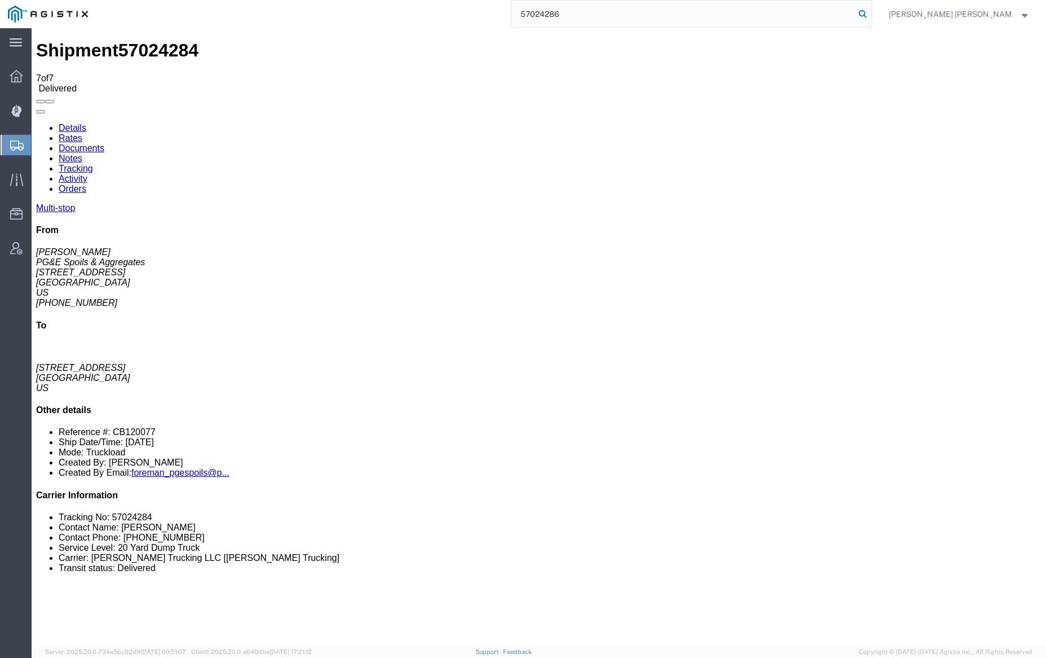
click at [871, 15] on icon at bounding box center [863, 14] width 16 height 16
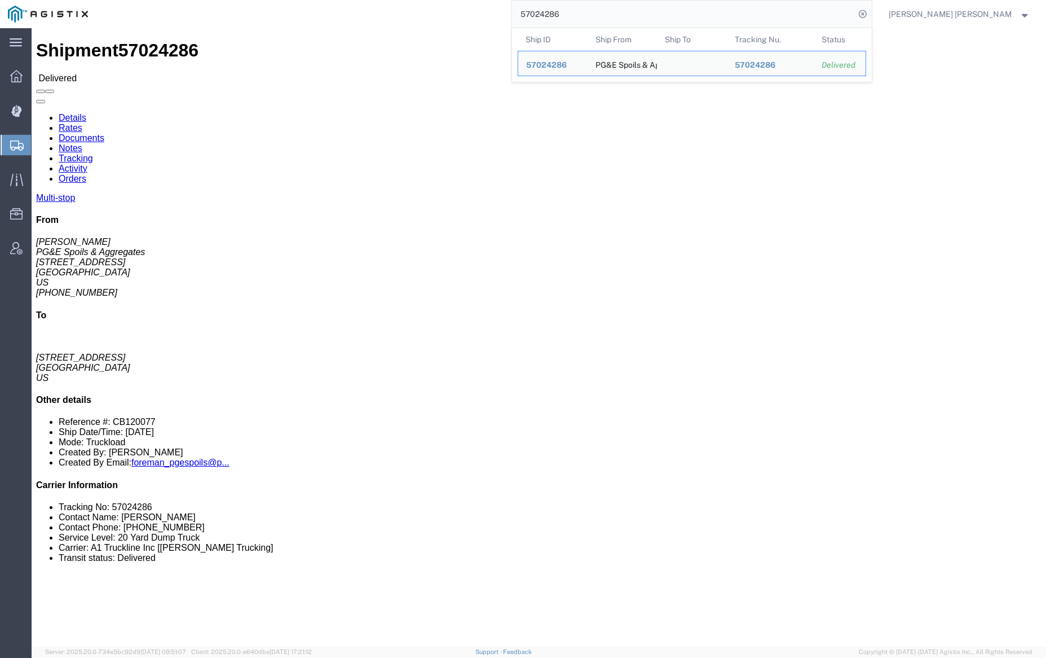
click link "Notes"
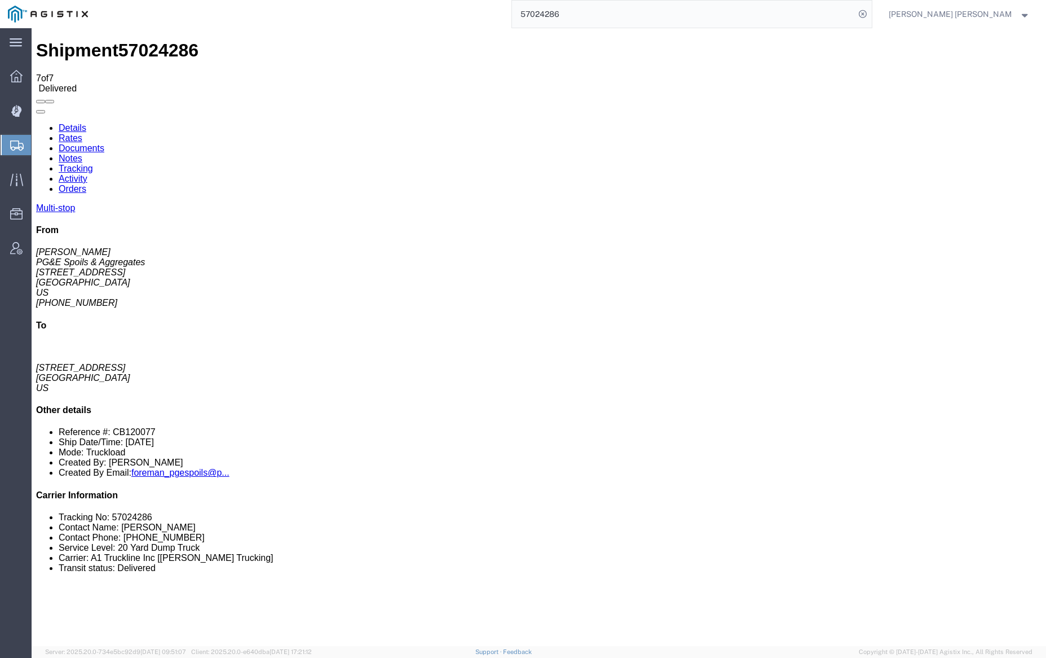
click at [104, 143] on link "Documents" at bounding box center [82, 148] width 46 height 10
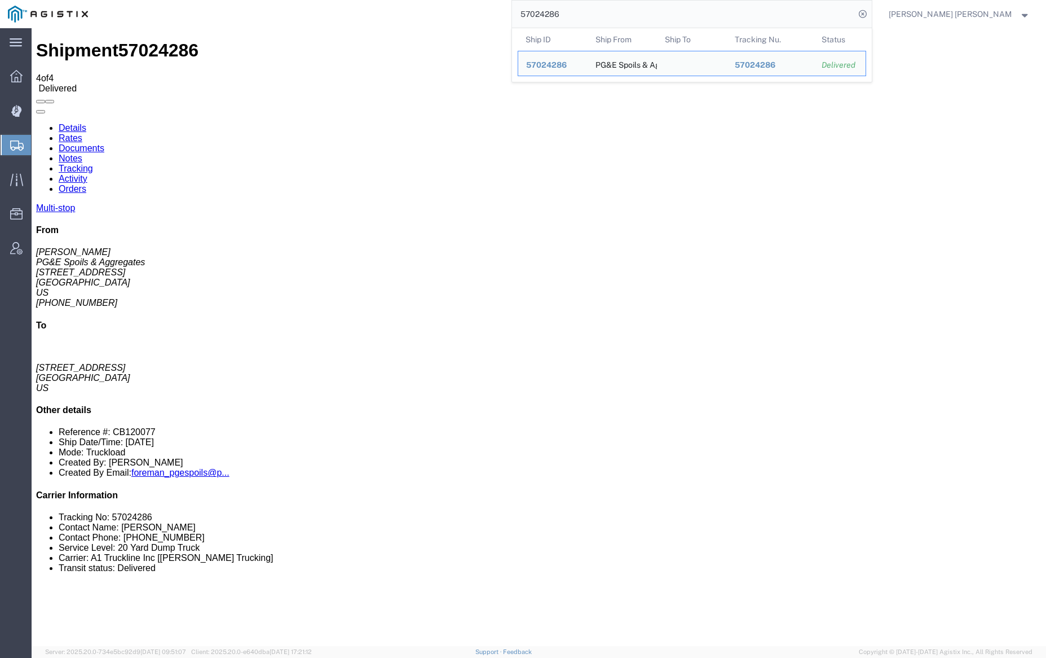
click at [603, 15] on input "57024286" at bounding box center [683, 14] width 343 height 27
click at [602, 15] on input "57024286" at bounding box center [683, 14] width 343 height 27
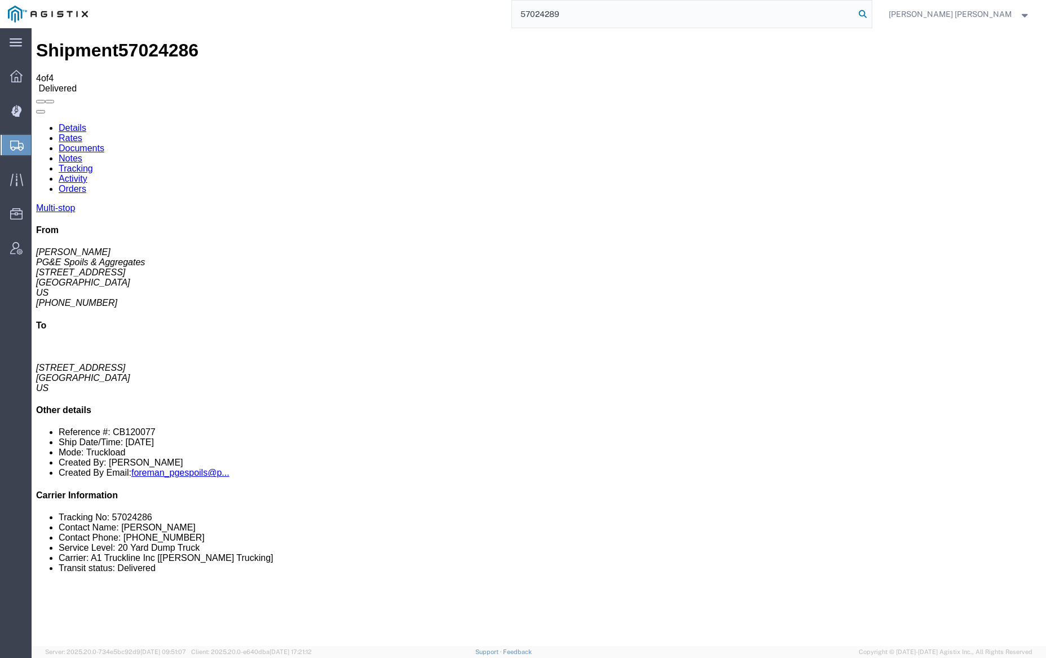
click at [871, 11] on icon at bounding box center [863, 14] width 16 height 16
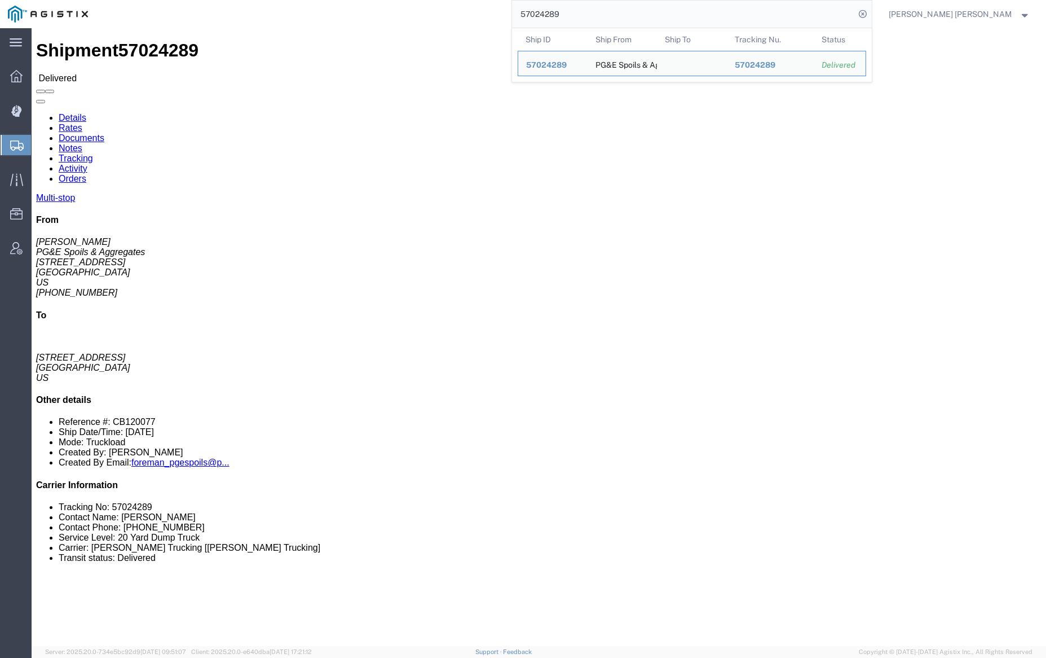
click link "Notes"
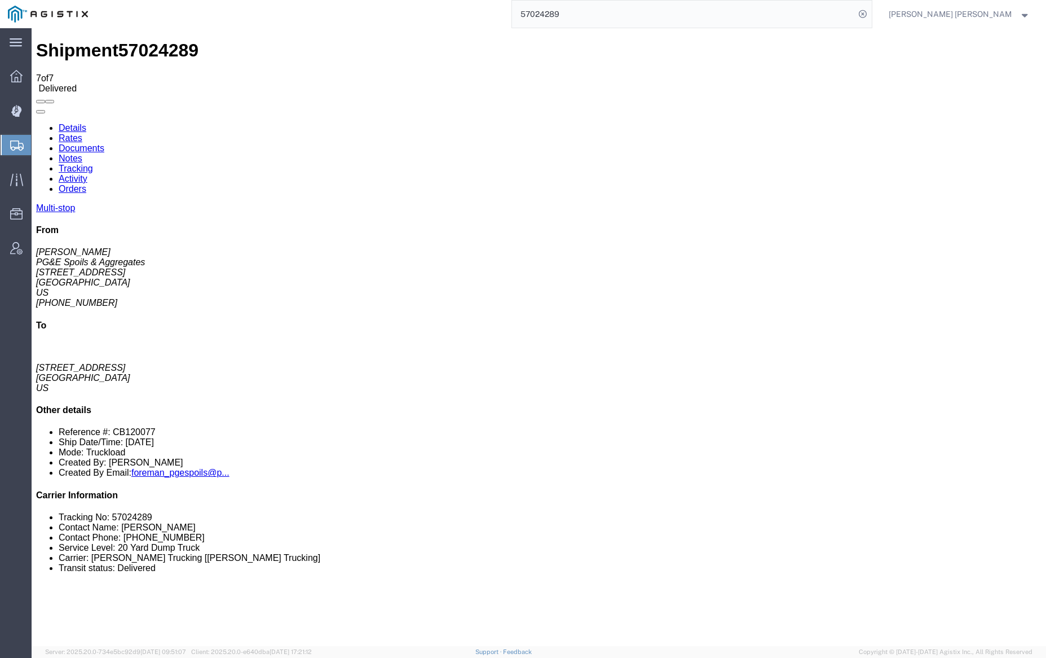
click at [104, 143] on link "Documents" at bounding box center [82, 148] width 46 height 10
click at [82, 153] on link "Notes" at bounding box center [71, 158] width 24 height 10
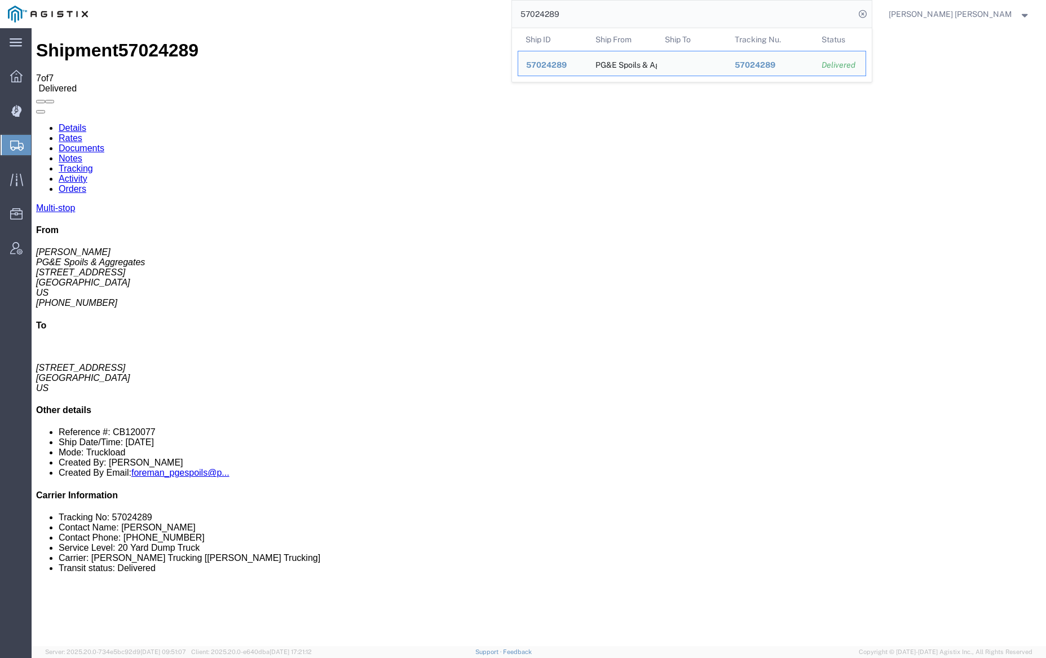
click at [590, 8] on input "57024289" at bounding box center [683, 14] width 343 height 27
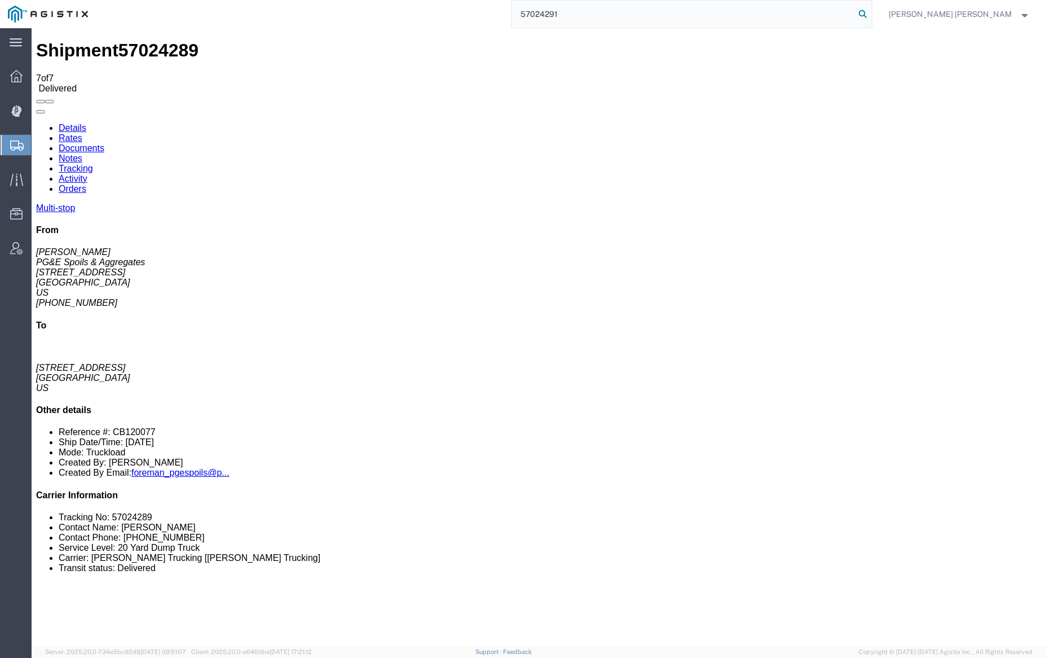
click at [871, 9] on icon at bounding box center [863, 14] width 16 height 16
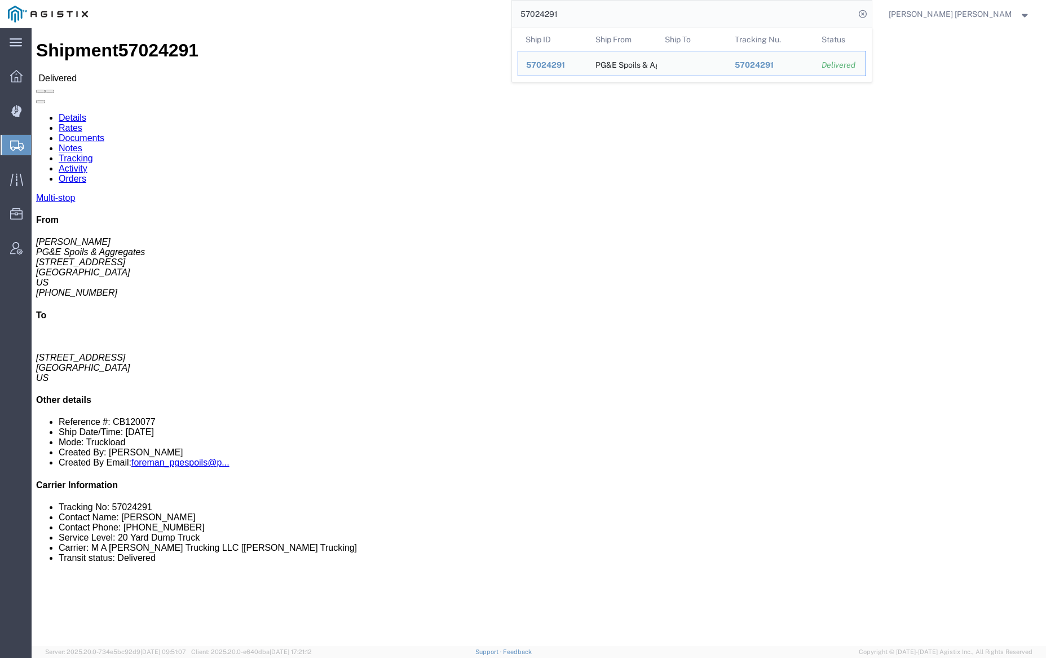
click div
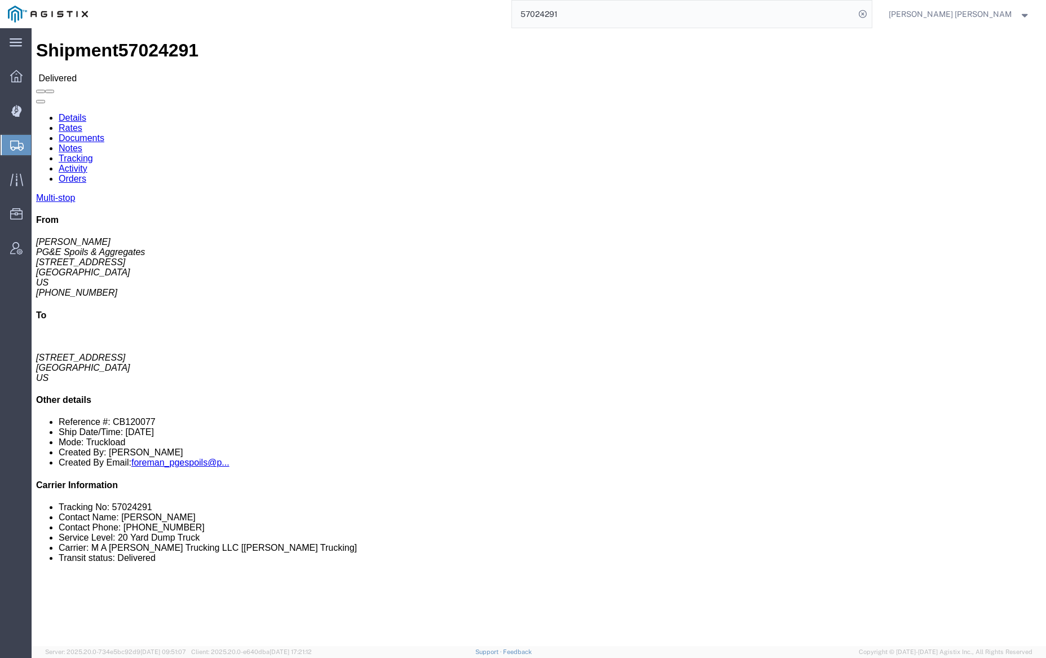
click link "Notes"
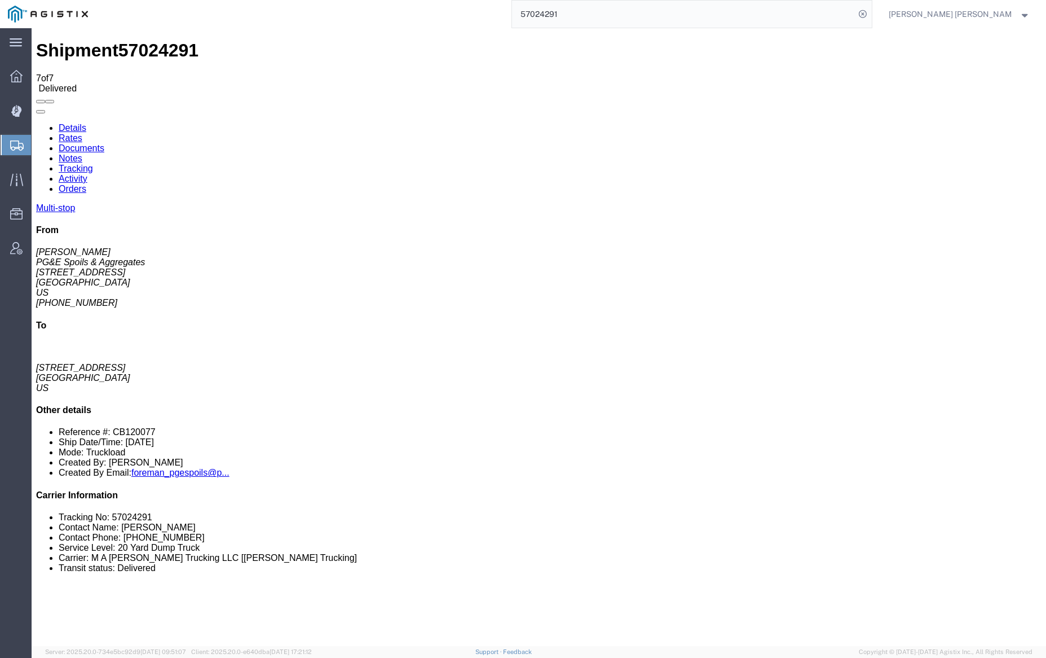
click at [104, 143] on link "Documents" at bounding box center [82, 148] width 46 height 10
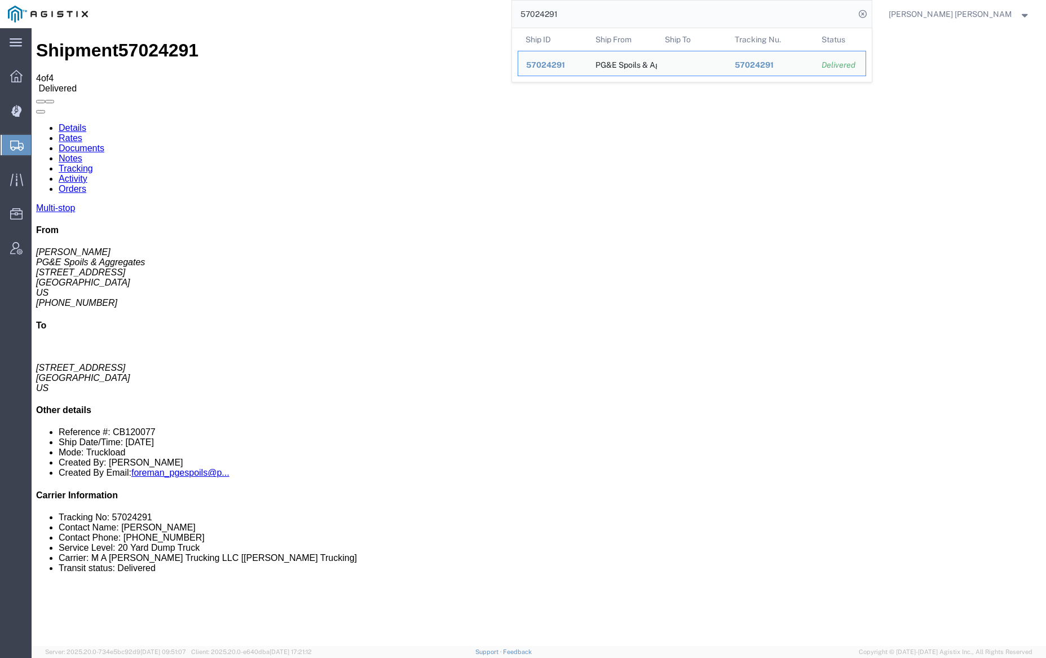
click at [599, 11] on input "57024291" at bounding box center [683, 14] width 343 height 27
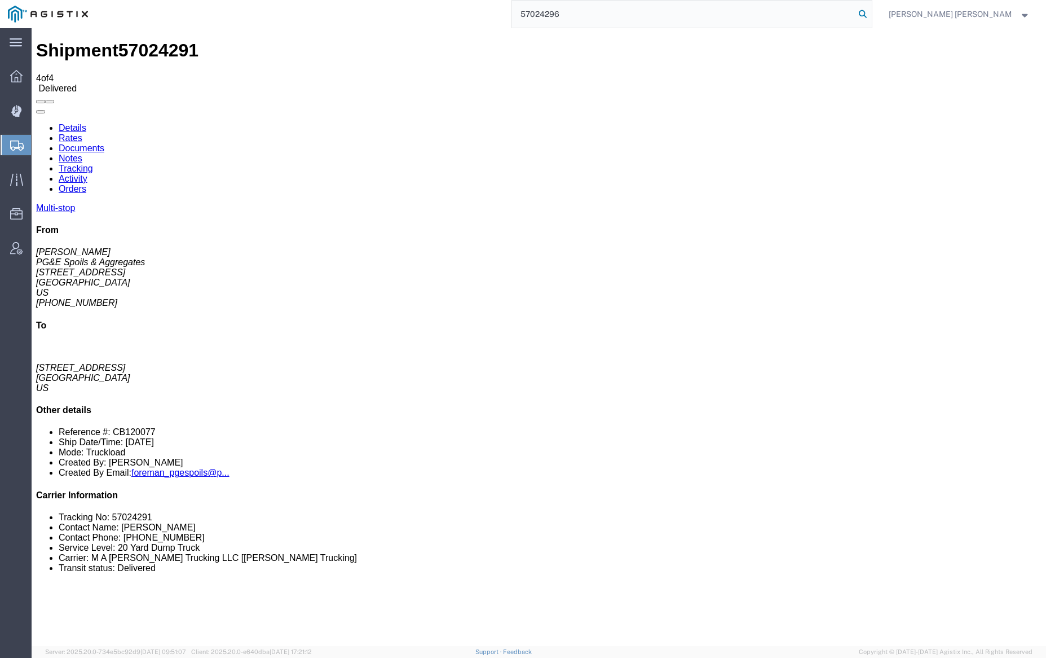
click at [871, 16] on icon at bounding box center [863, 14] width 16 height 16
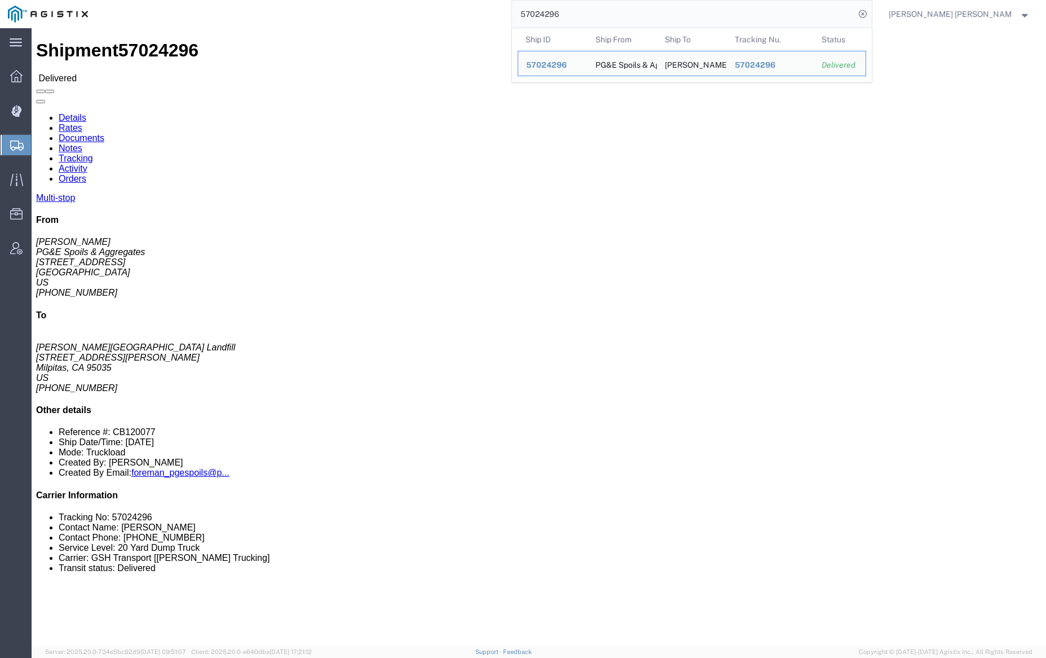
click div
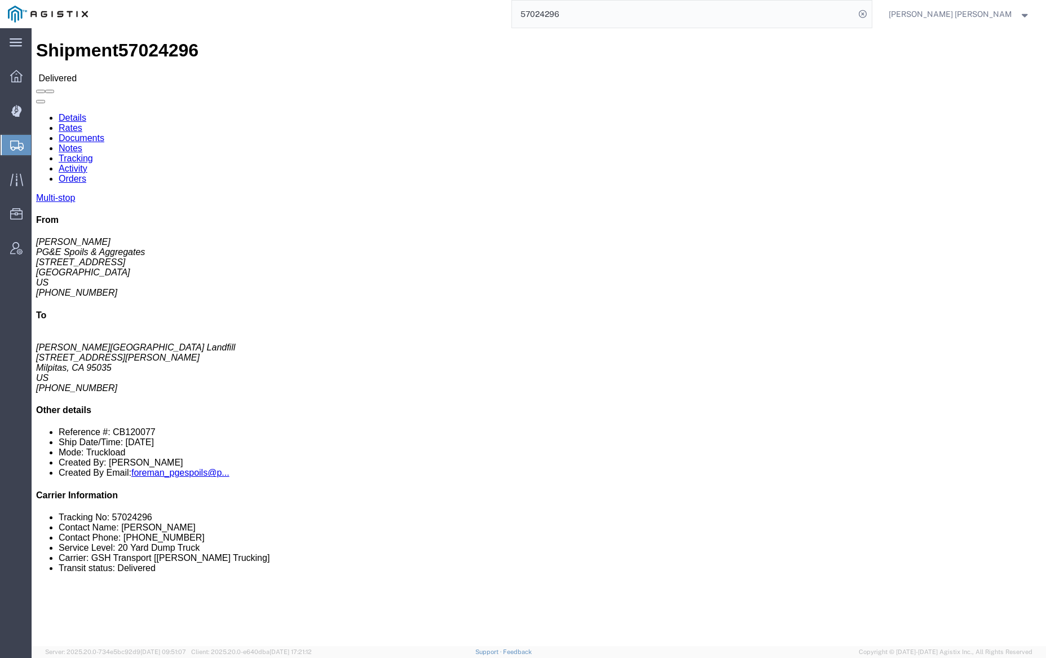
click link "Notes"
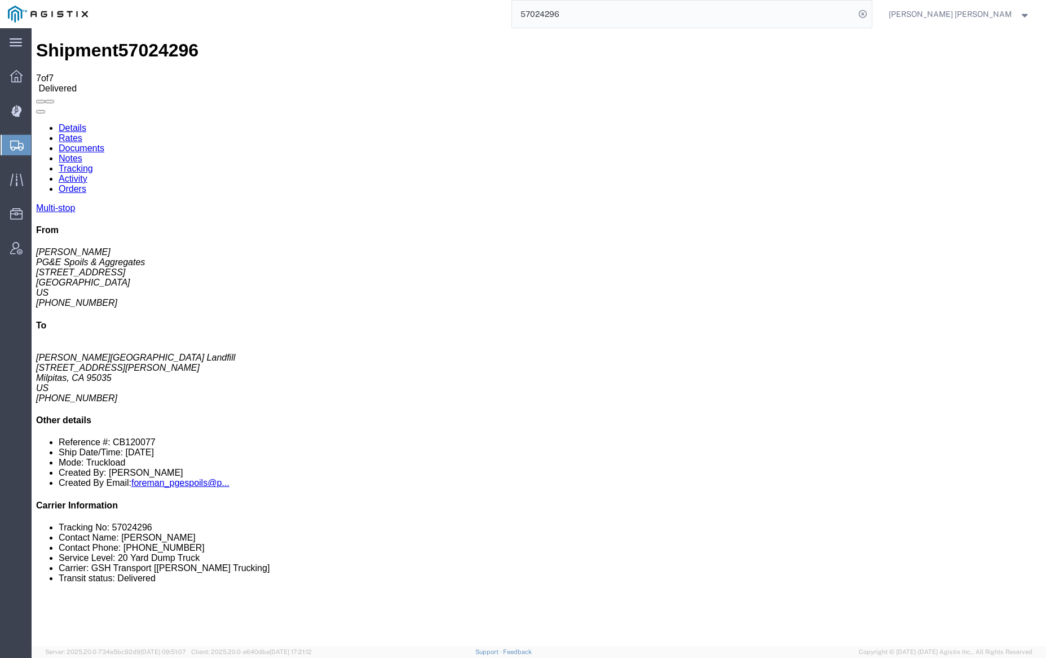
click at [104, 143] on link "Documents" at bounding box center [82, 148] width 46 height 10
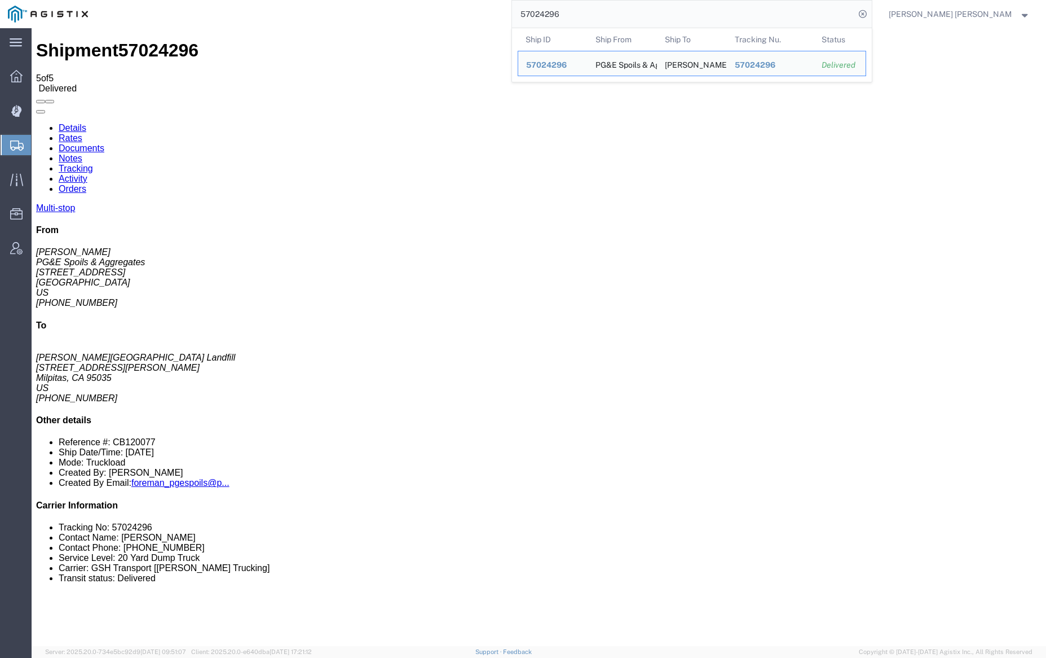
click at [593, 12] on input "57024296" at bounding box center [683, 14] width 343 height 27
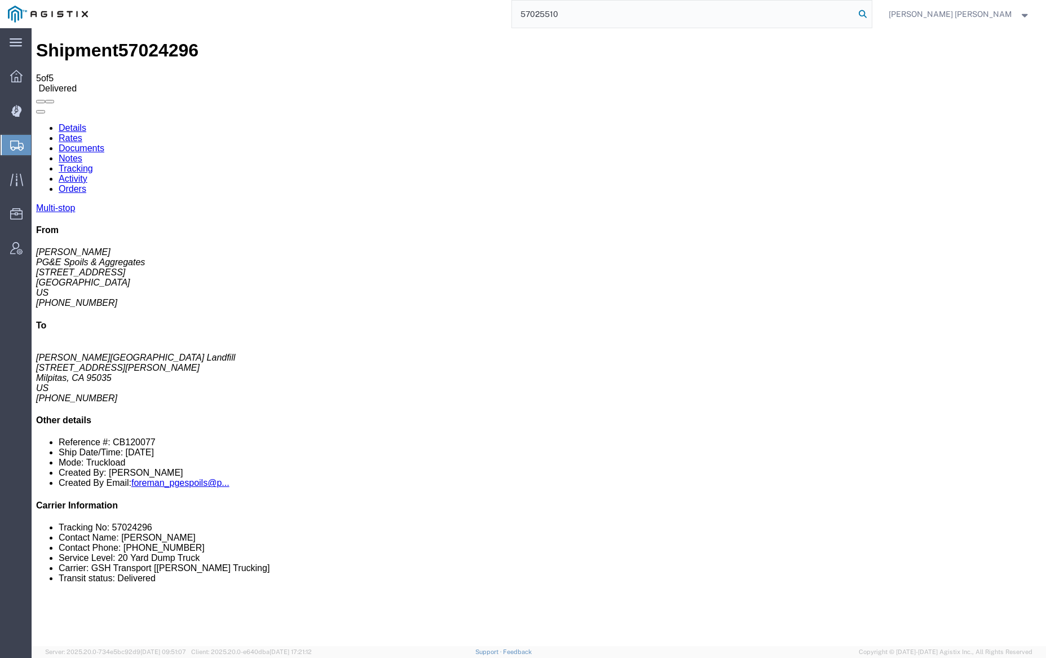
click at [871, 12] on icon at bounding box center [863, 14] width 16 height 16
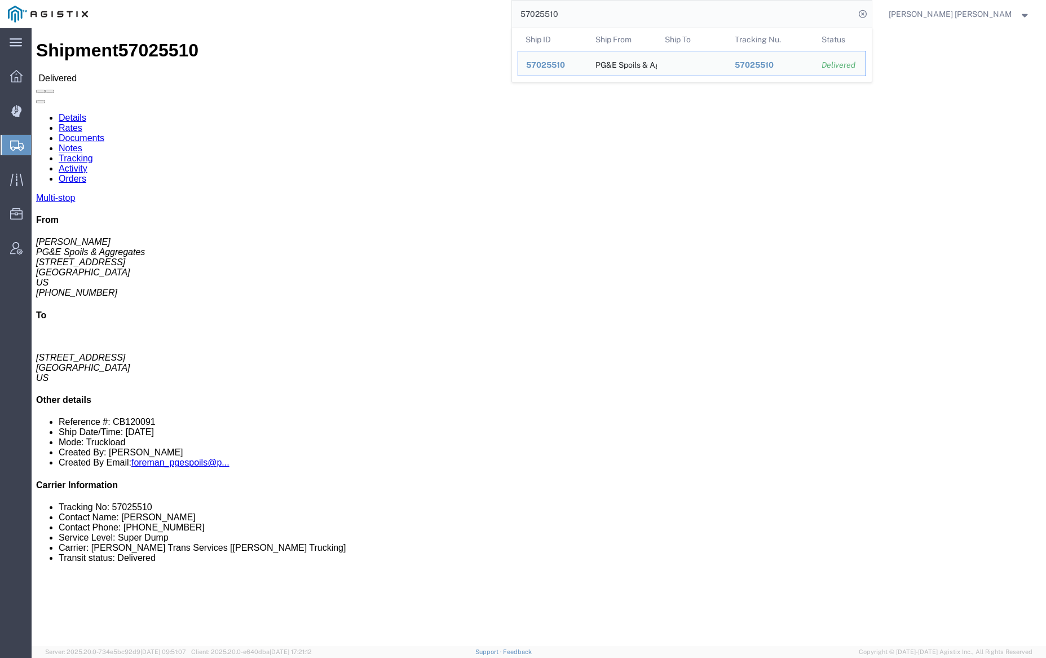
click link "Notes"
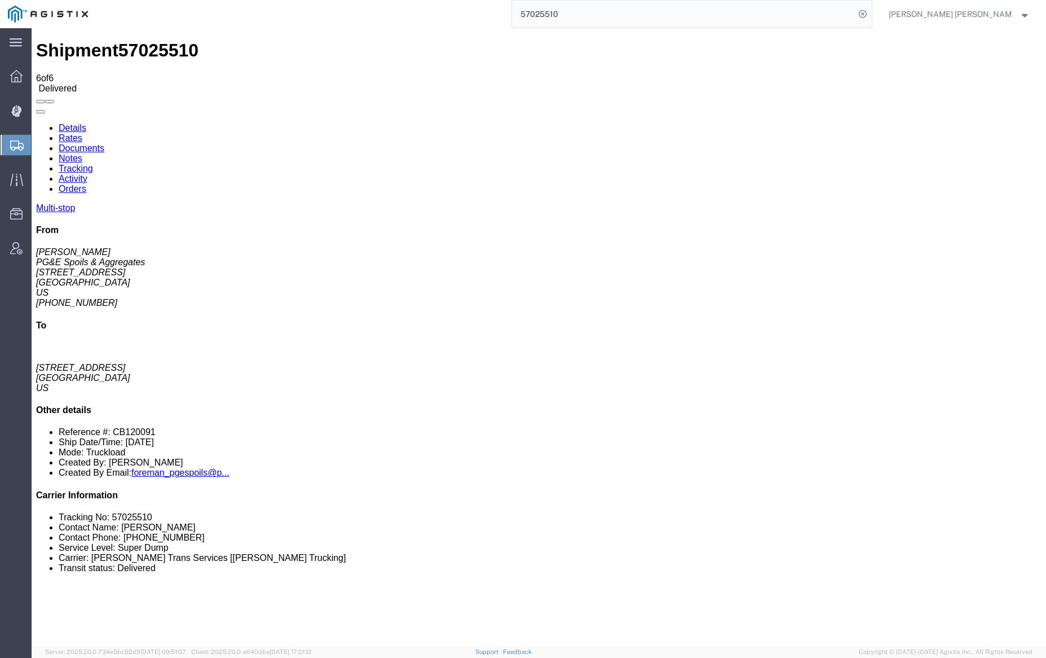
click at [104, 143] on link "Documents" at bounding box center [82, 148] width 46 height 10
click at [596, 16] on input "57025510" at bounding box center [683, 14] width 343 height 27
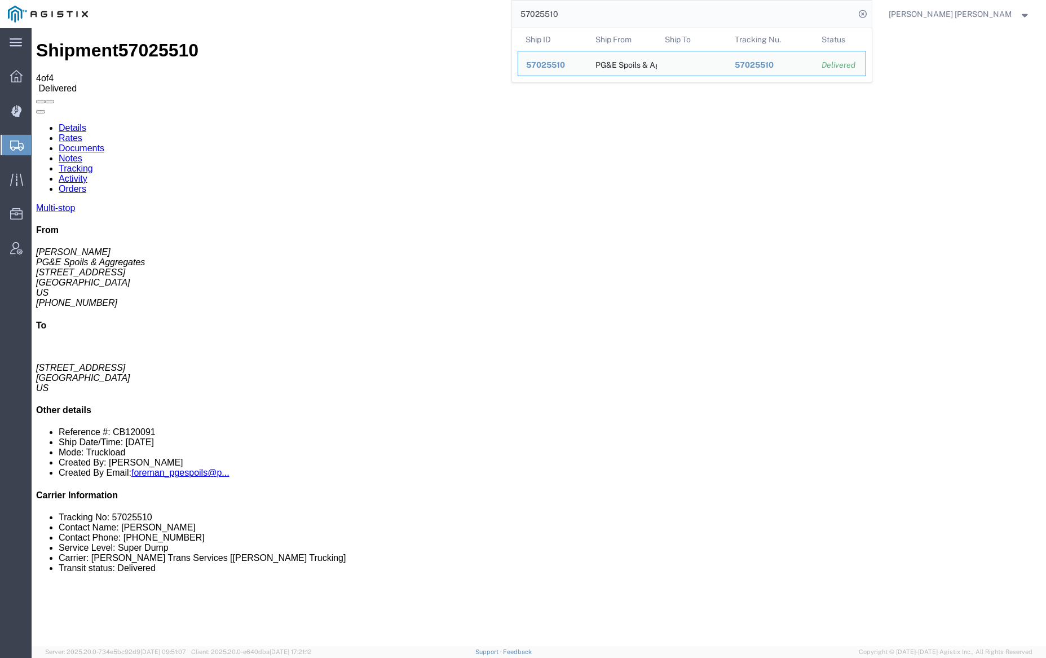
click at [596, 16] on input "57025510" at bounding box center [683, 14] width 343 height 27
paste input "3"
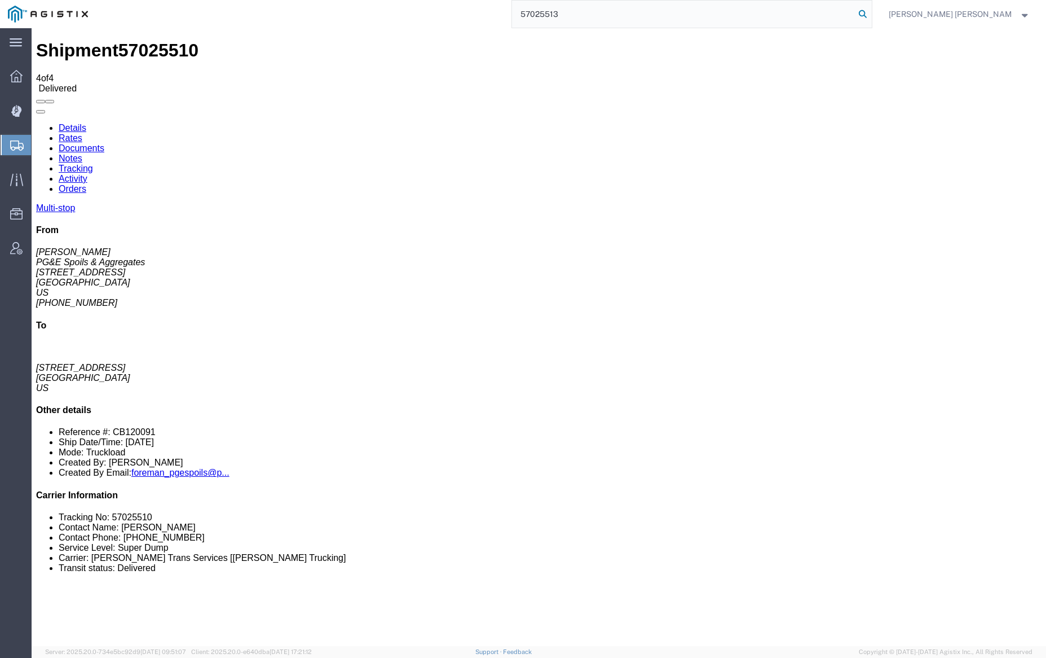
click at [871, 12] on icon at bounding box center [863, 14] width 16 height 16
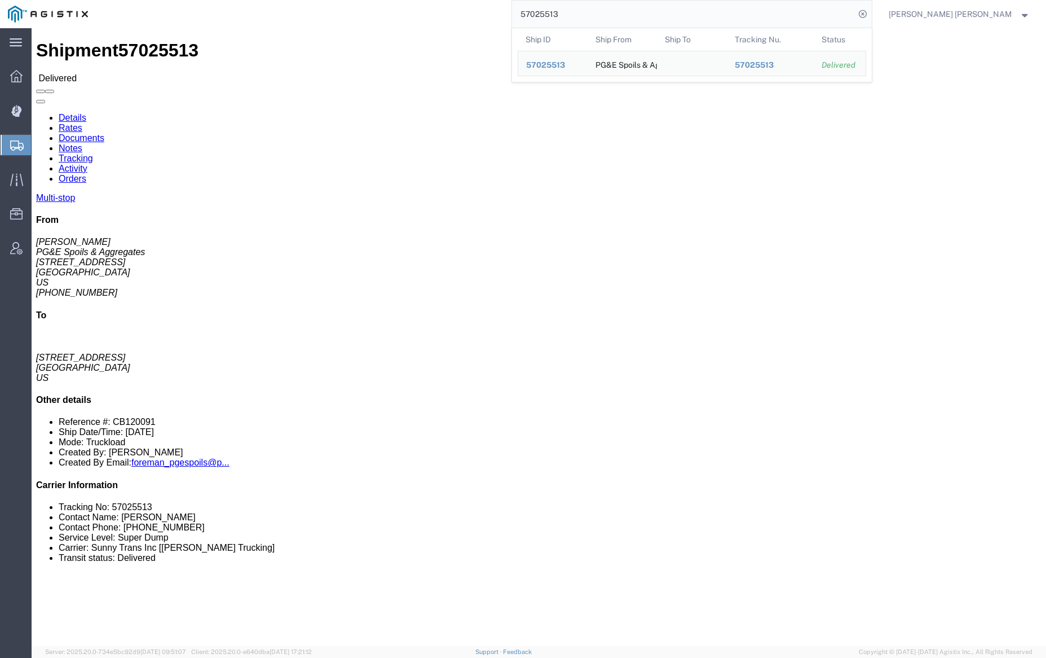
click div
click link "Notes"
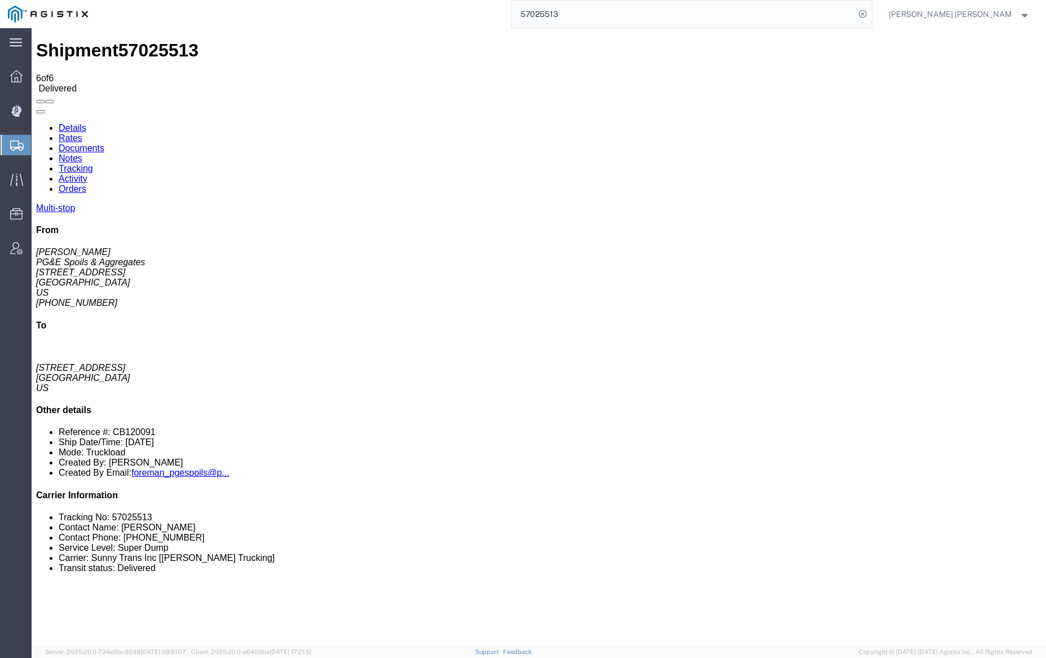
click at [104, 143] on link "Documents" at bounding box center [82, 148] width 46 height 10
click at [604, 20] on input "57025513" at bounding box center [683, 14] width 343 height 27
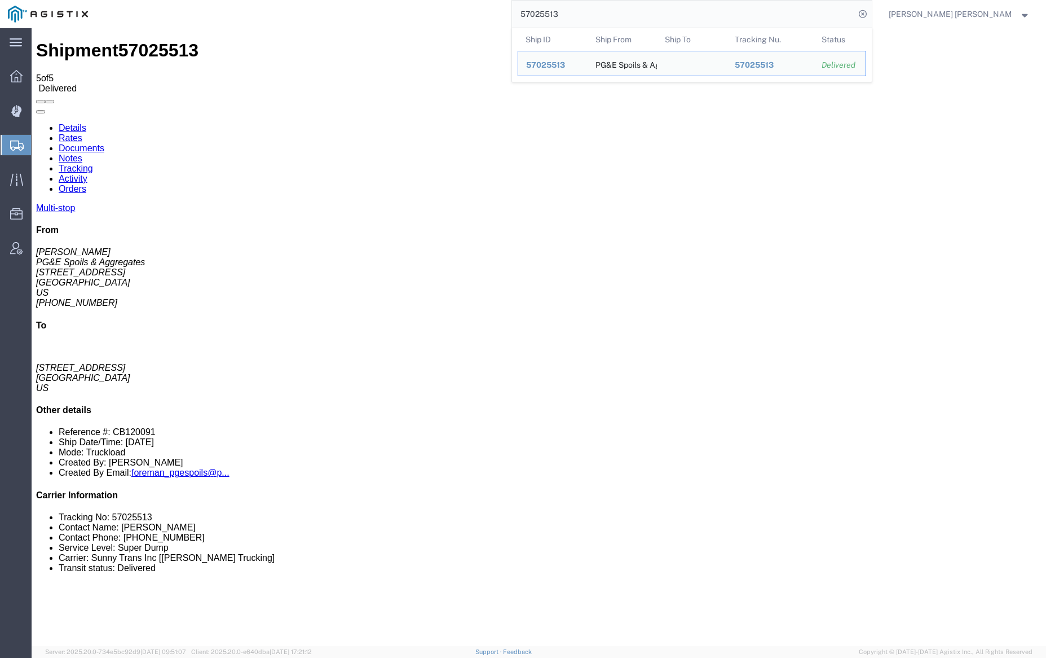
click at [604, 20] on input "57025513" at bounding box center [683, 14] width 343 height 27
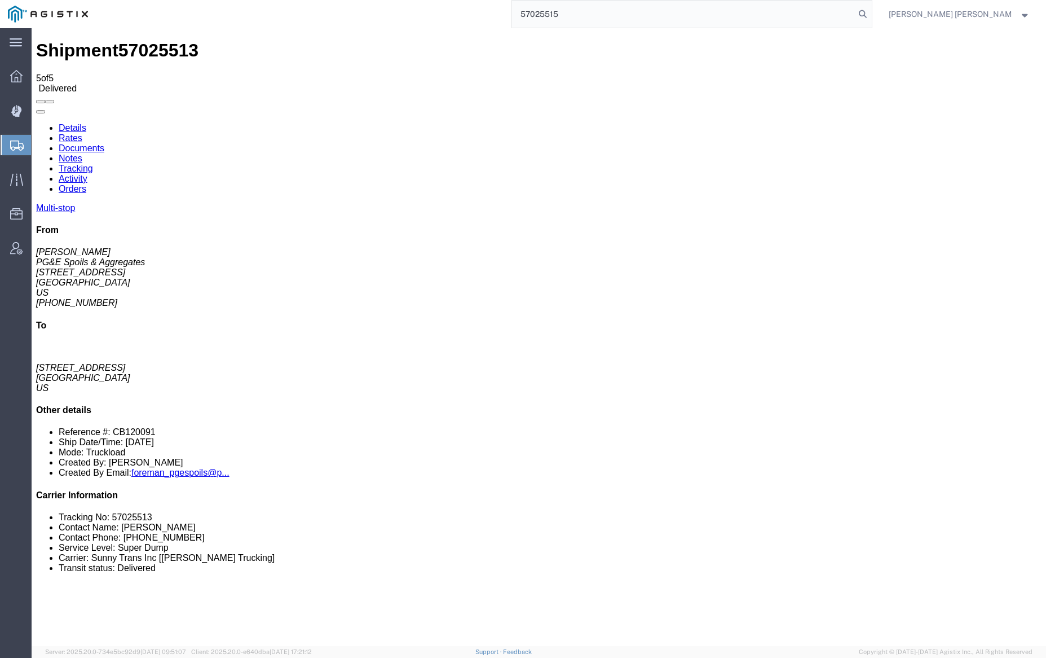
drag, startPoint x: 921, startPoint y: 9, endPoint x: 897, endPoint y: 8, distance: 24.3
click at [871, 9] on icon at bounding box center [863, 14] width 16 height 16
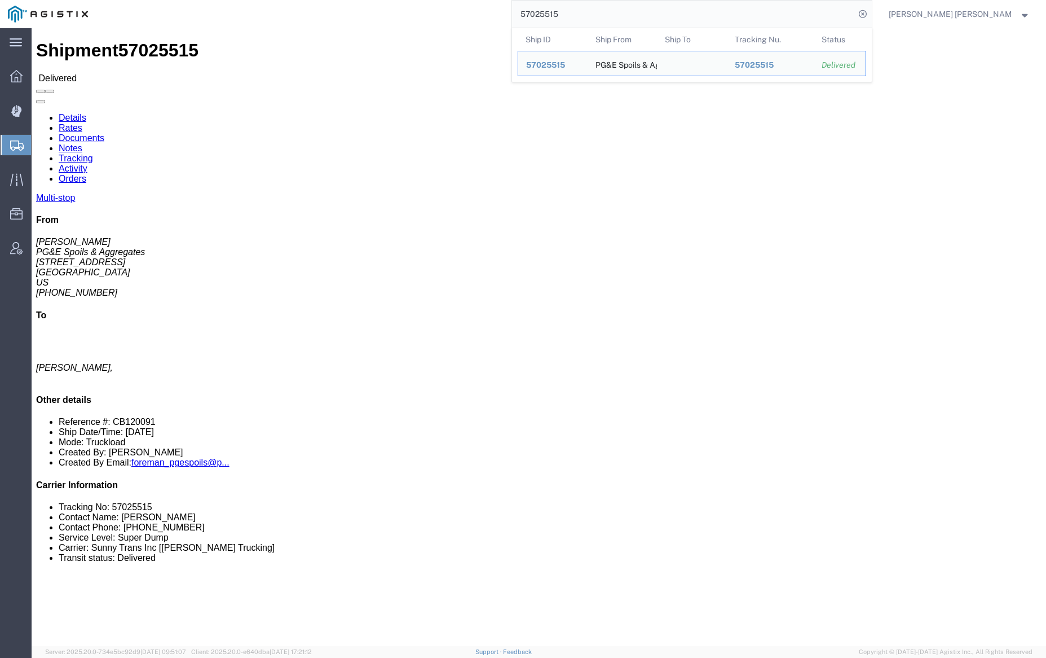
click div
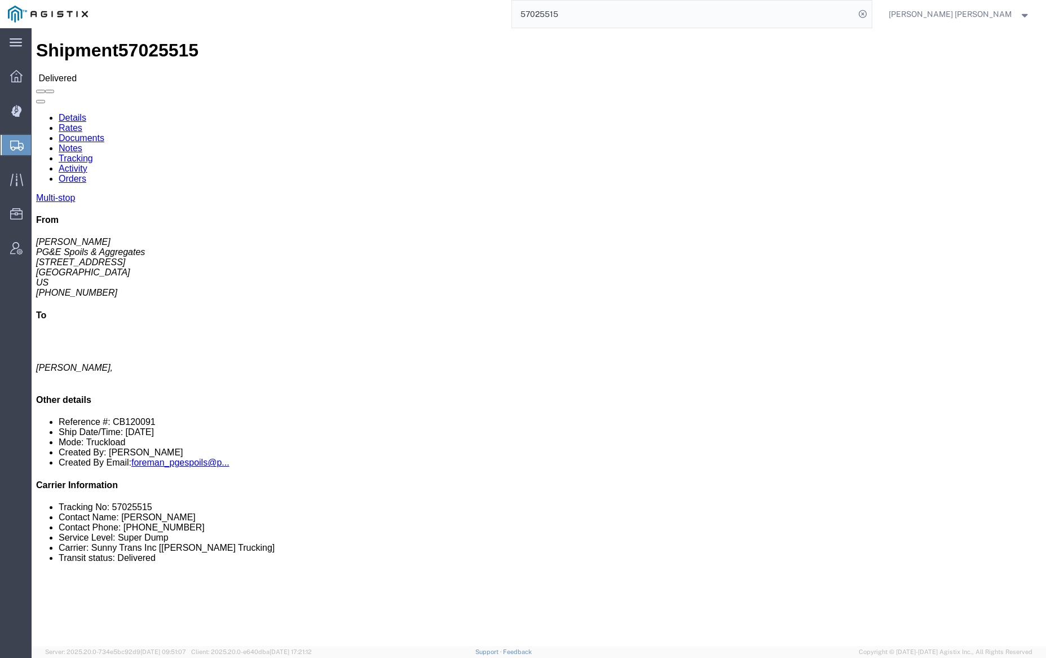
click link "Notes"
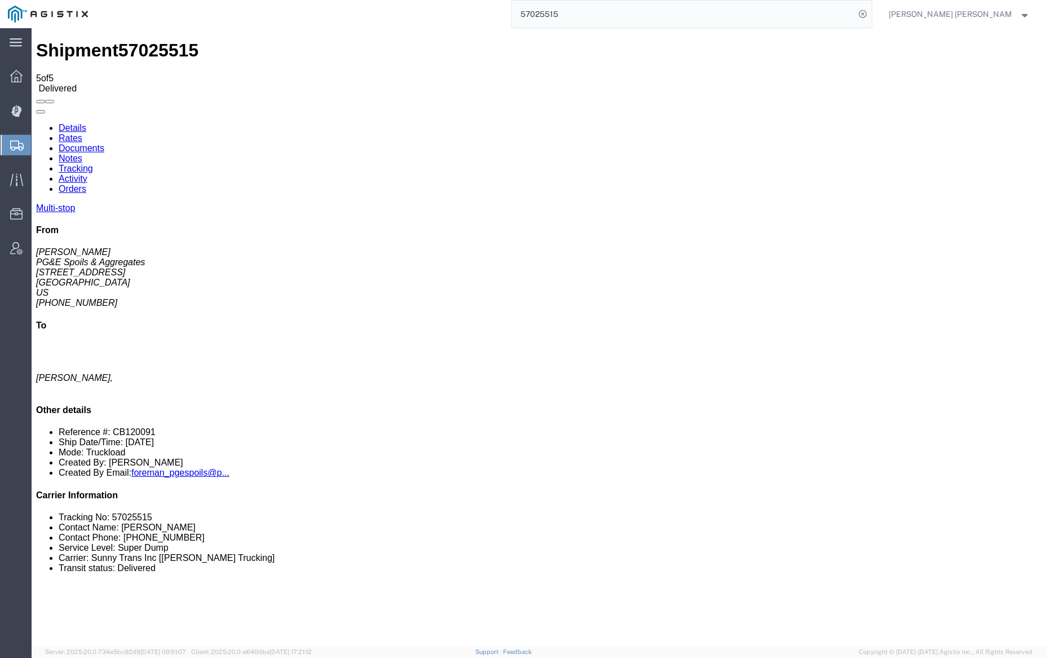
click at [104, 143] on link "Documents" at bounding box center [82, 148] width 46 height 10
click at [596, 7] on input "57025515" at bounding box center [683, 14] width 343 height 27
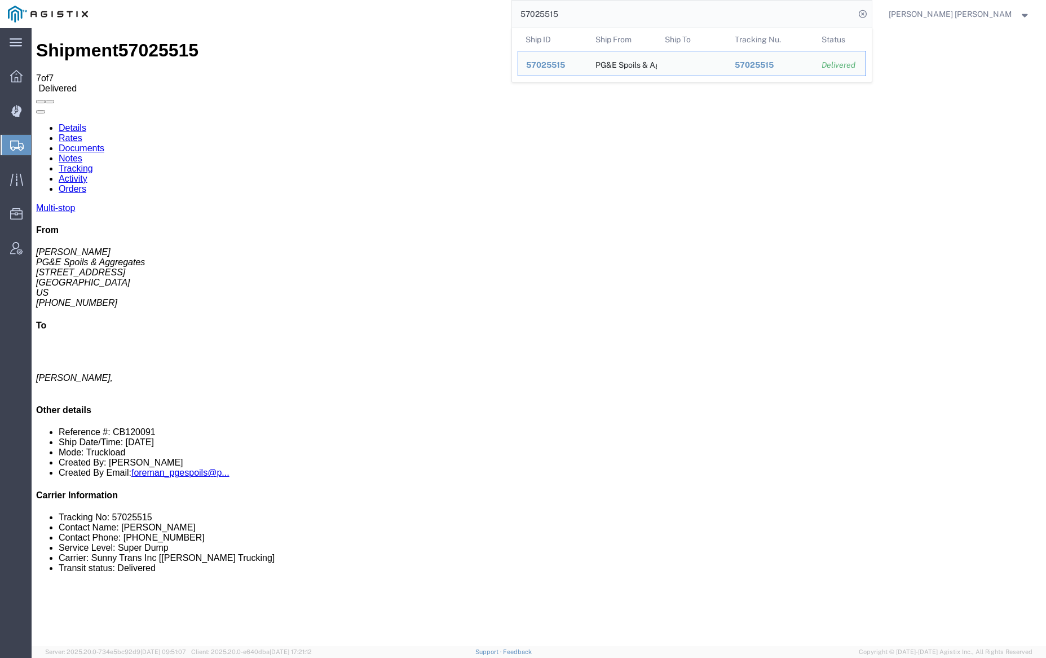
click at [596, 7] on input "57025515" at bounding box center [683, 14] width 343 height 27
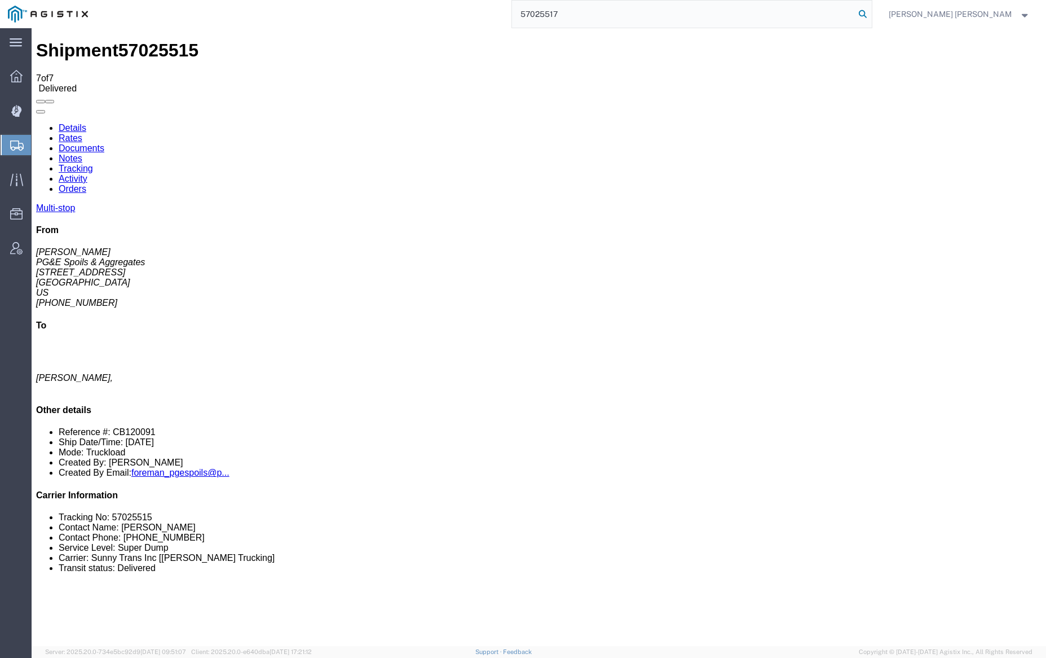
click at [871, 12] on icon at bounding box center [863, 14] width 16 height 16
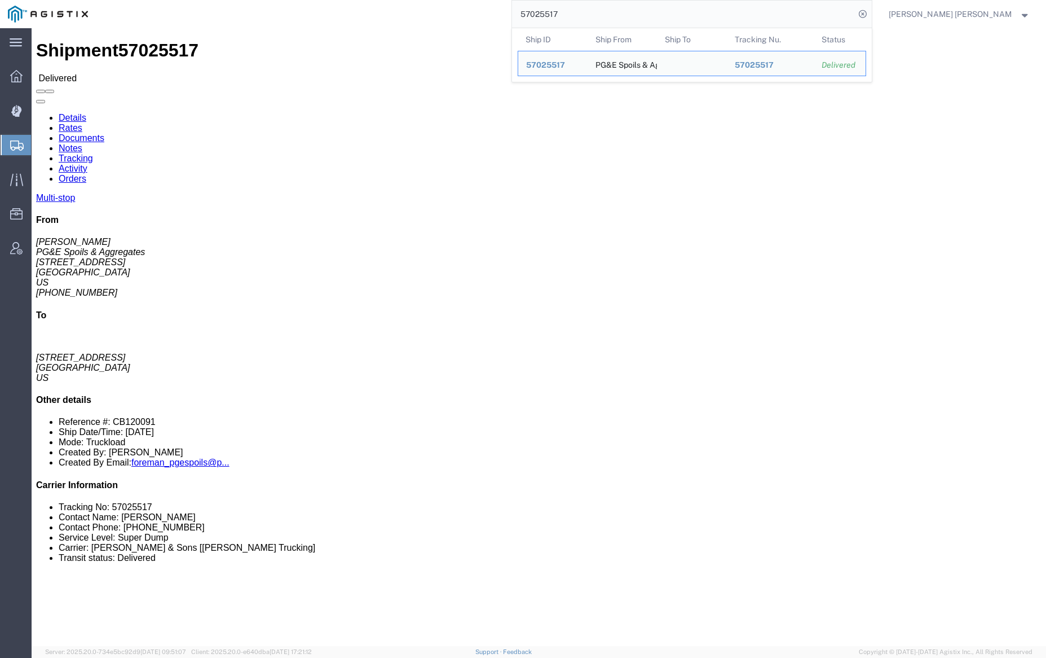
click body "Shipment 57025517 Delivered Details Rates Documents Notes Tracking Activity Ord…"
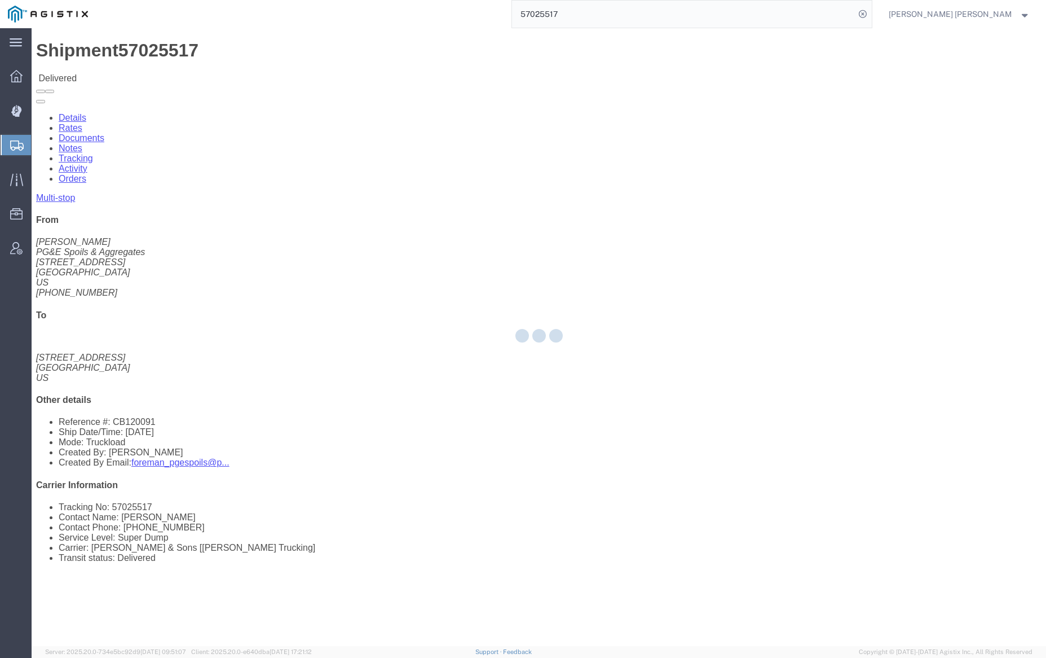
click div
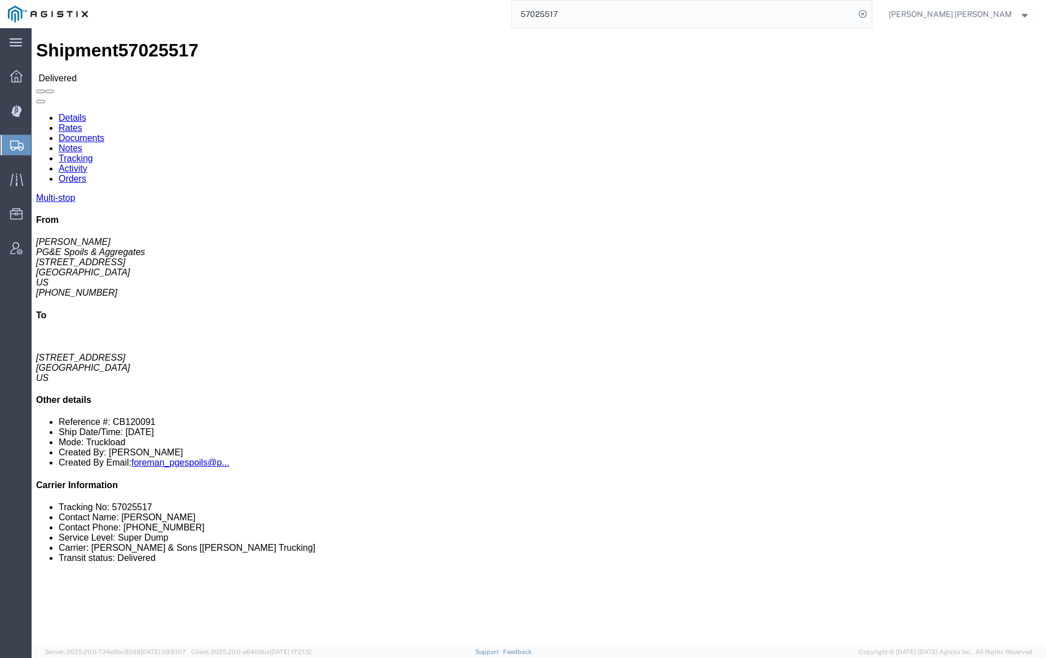
click link "Notes"
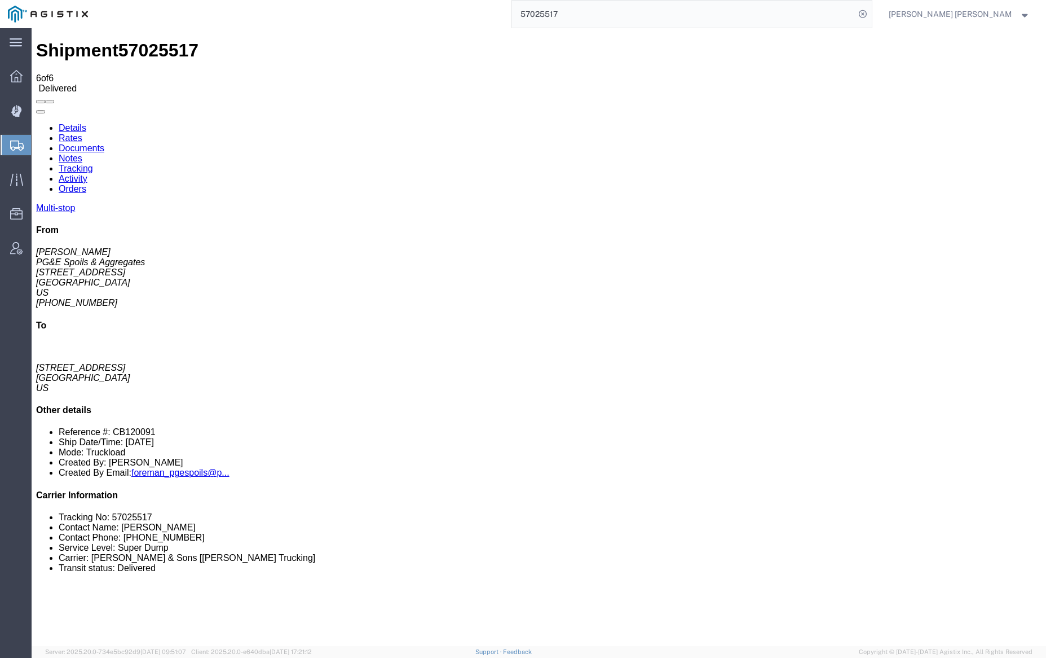
click at [104, 143] on link "Documents" at bounding box center [82, 148] width 46 height 10
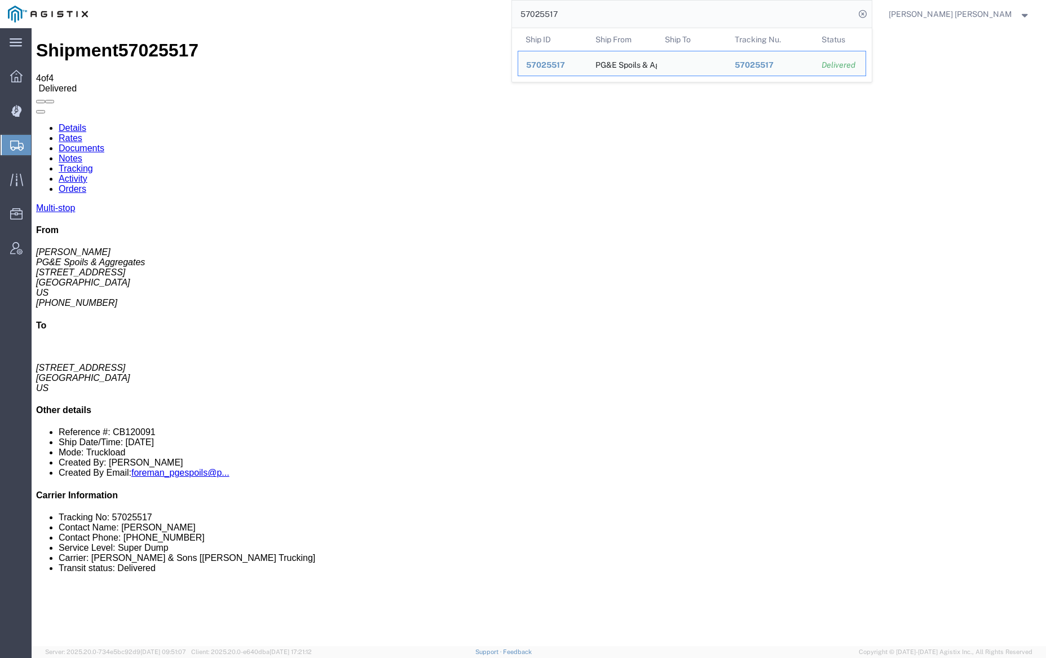
click at [592, 12] on input "57025517" at bounding box center [683, 14] width 343 height 27
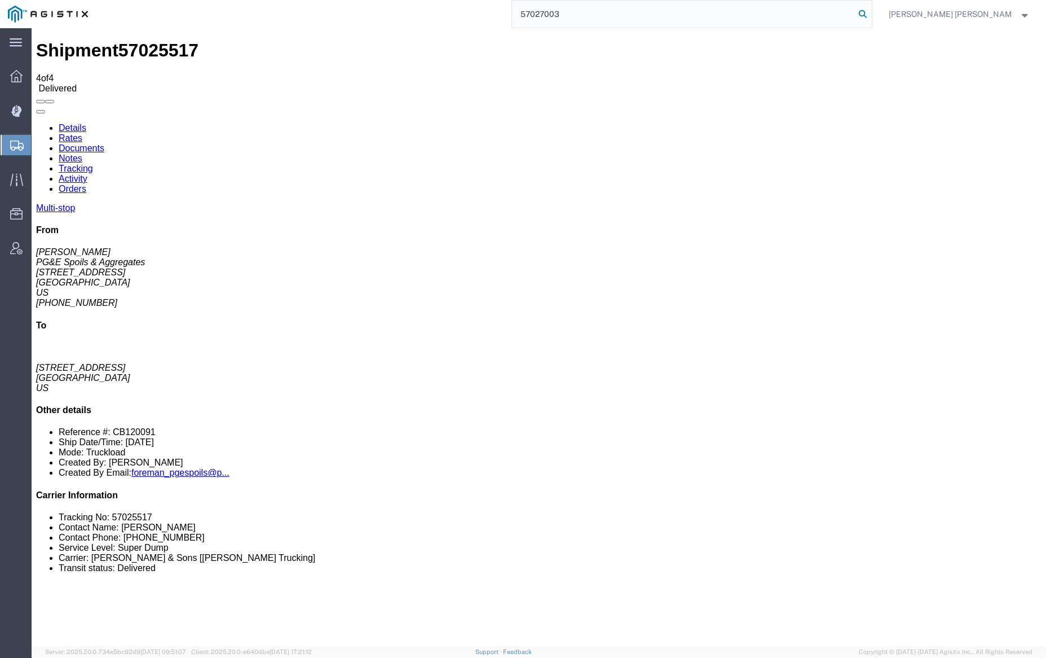
click at [871, 13] on icon at bounding box center [863, 14] width 16 height 16
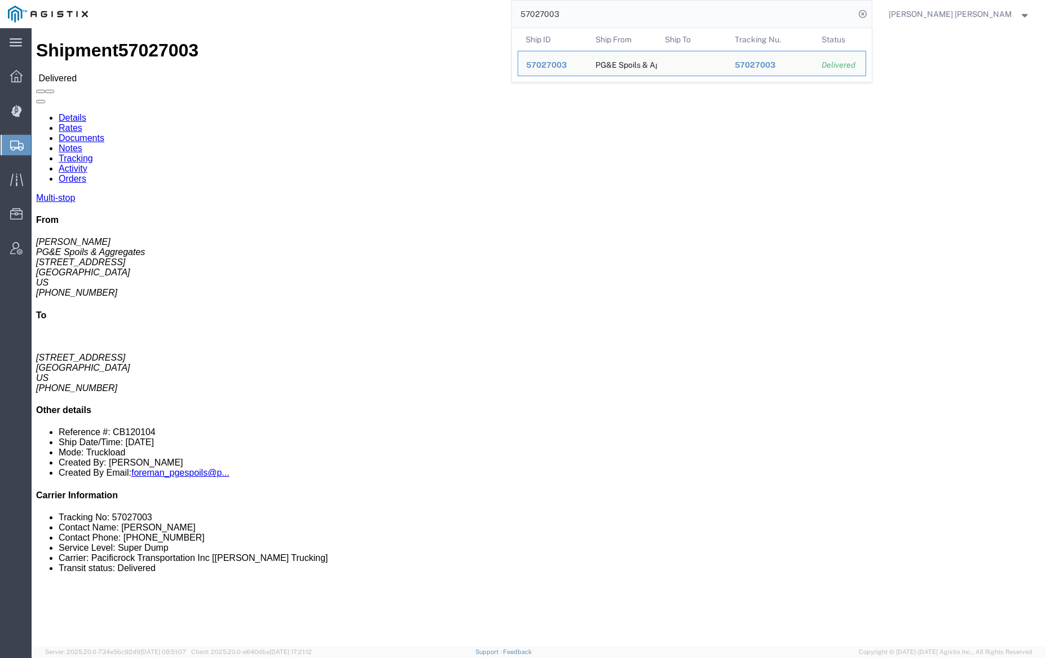
click link "Notes"
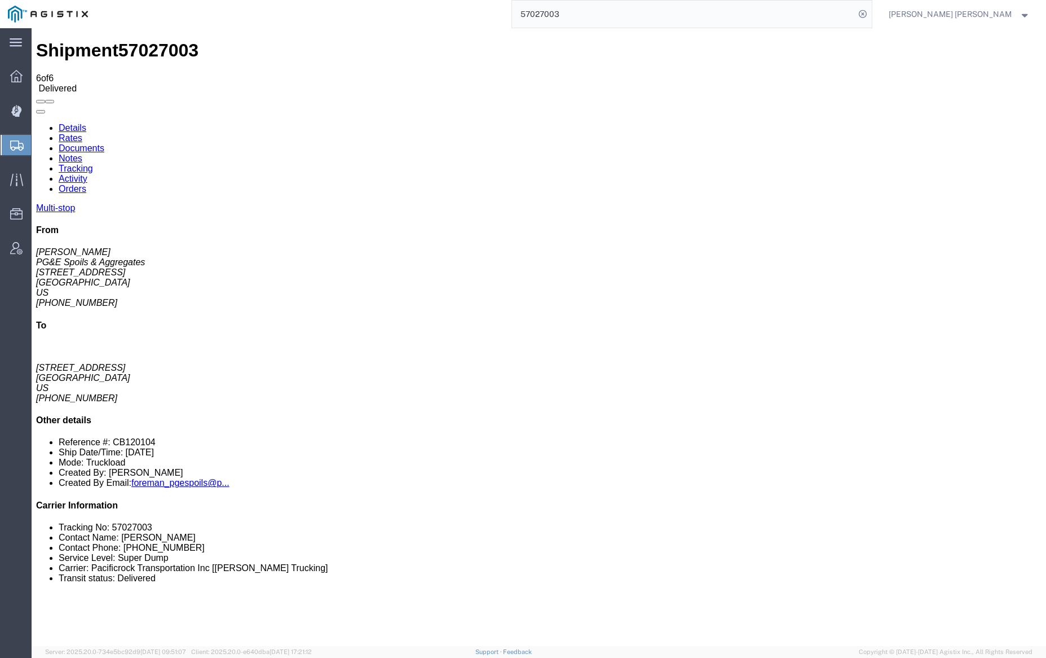
click at [104, 143] on link "Documents" at bounding box center [82, 148] width 46 height 10
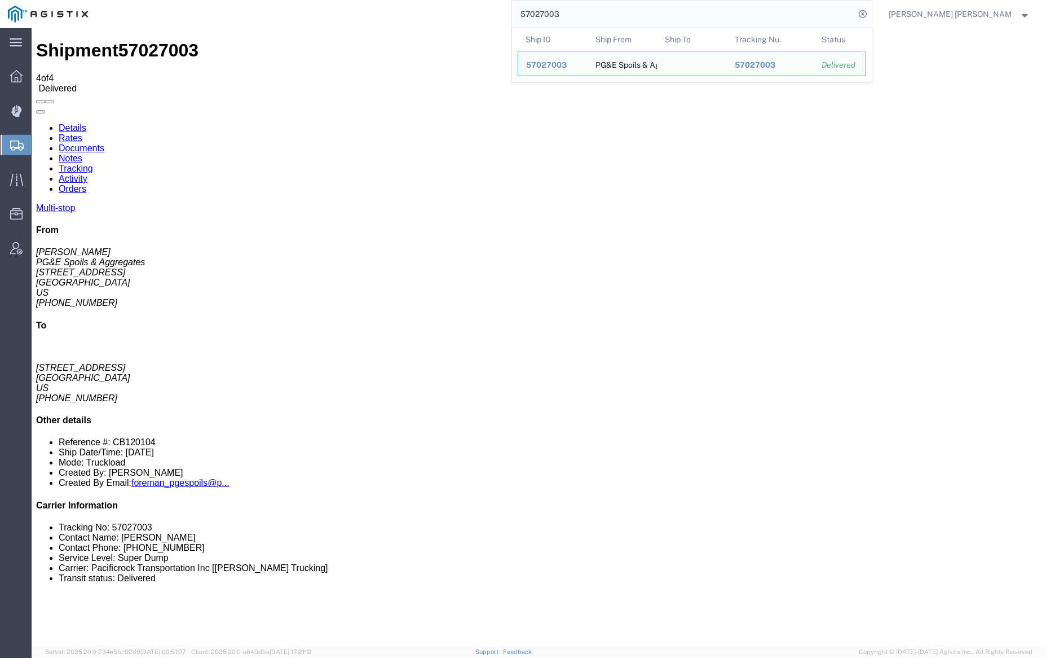
click at [589, 7] on input "57027003" at bounding box center [683, 14] width 343 height 27
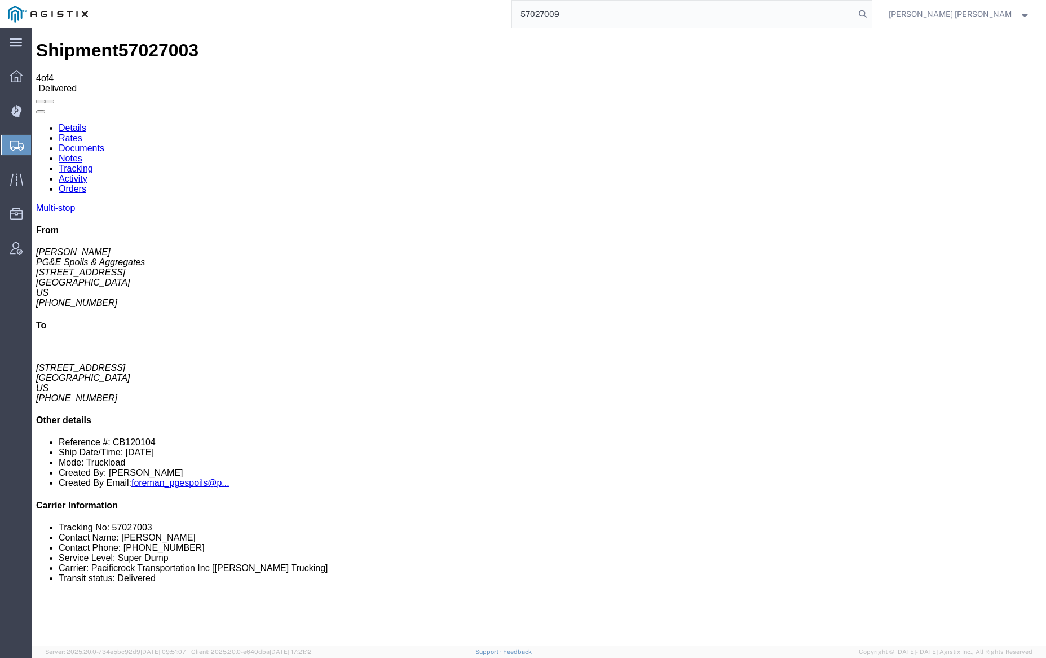
drag, startPoint x: 921, startPoint y: 14, endPoint x: 1035, endPoint y: 11, distance: 114.6
click at [871, 14] on icon at bounding box center [863, 14] width 16 height 16
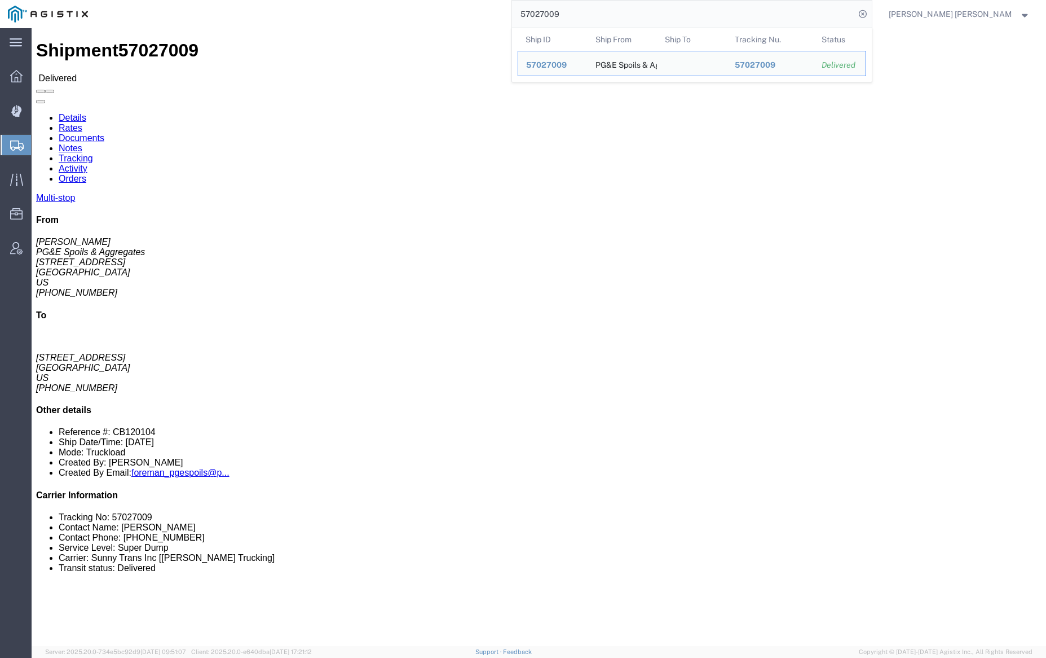
click link "Notes"
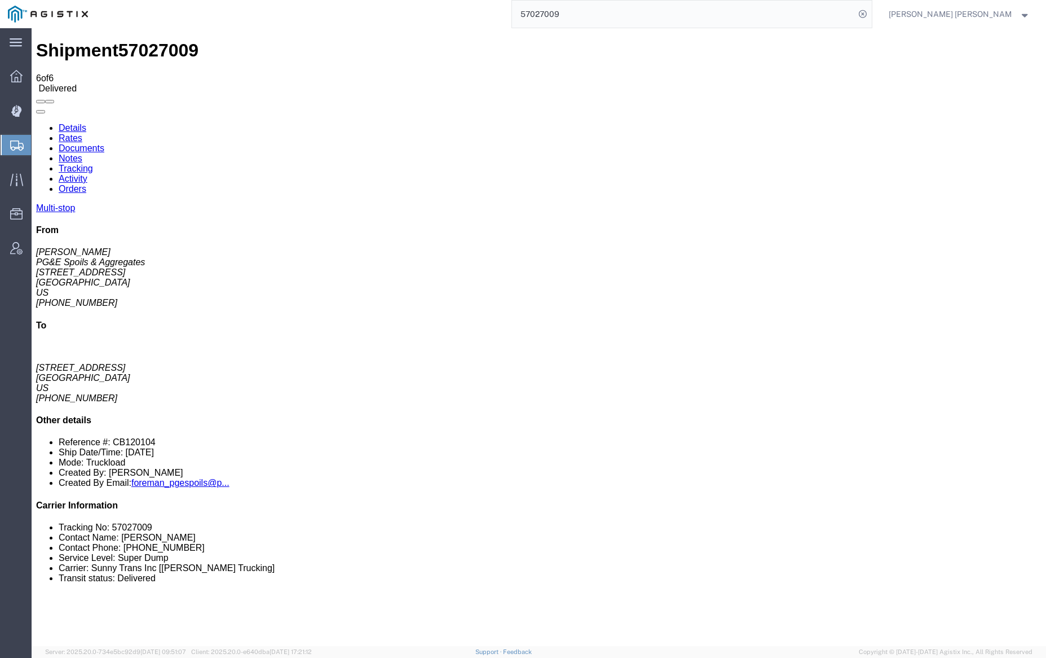
click at [104, 143] on link "Documents" at bounding box center [82, 148] width 46 height 10
click at [600, 10] on input "57027009" at bounding box center [683, 14] width 343 height 27
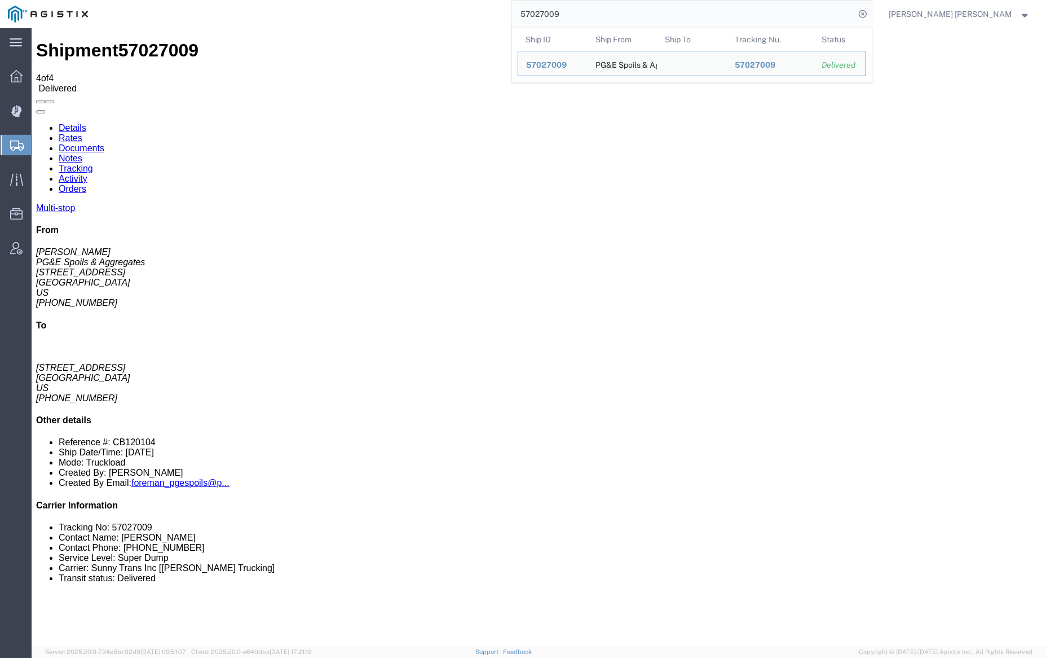
click at [600, 10] on input "57027009" at bounding box center [683, 14] width 343 height 27
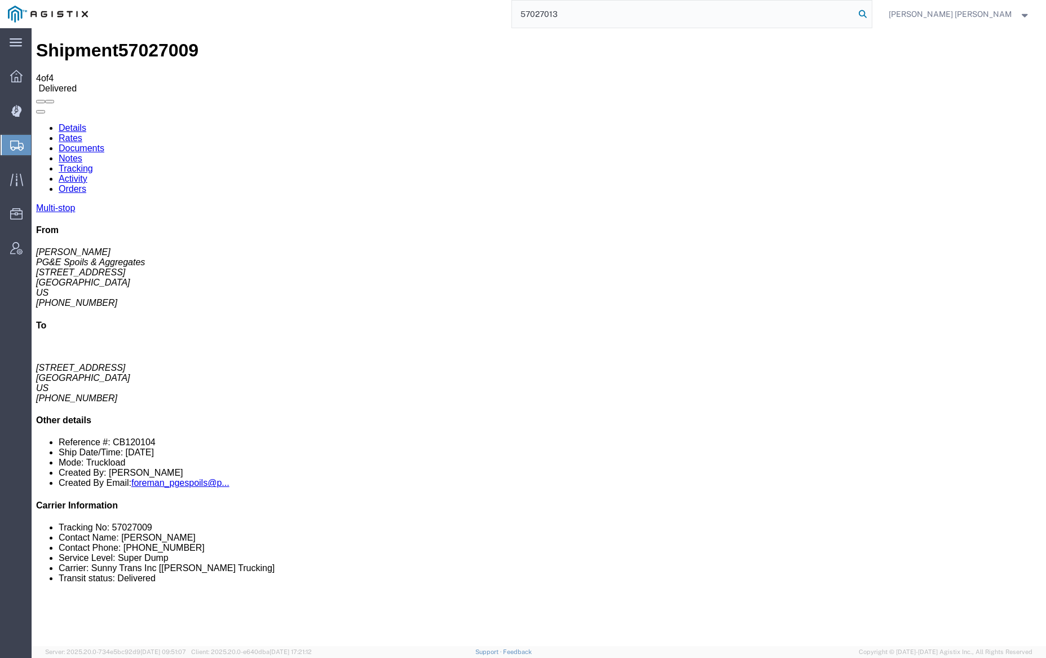
click at [871, 11] on icon at bounding box center [863, 14] width 16 height 16
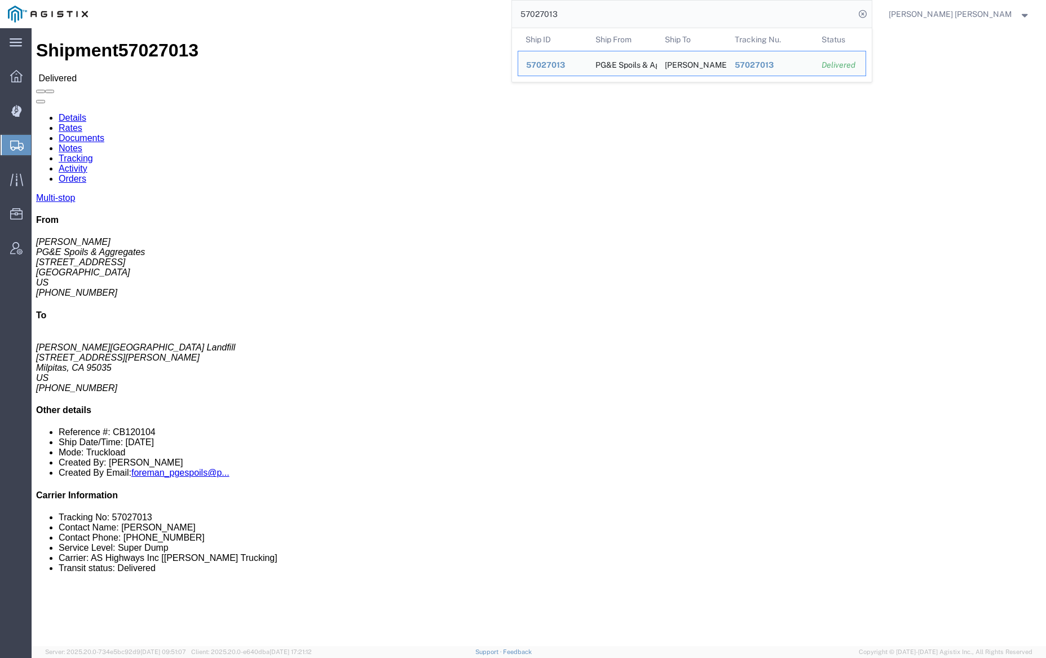
click link "Notes"
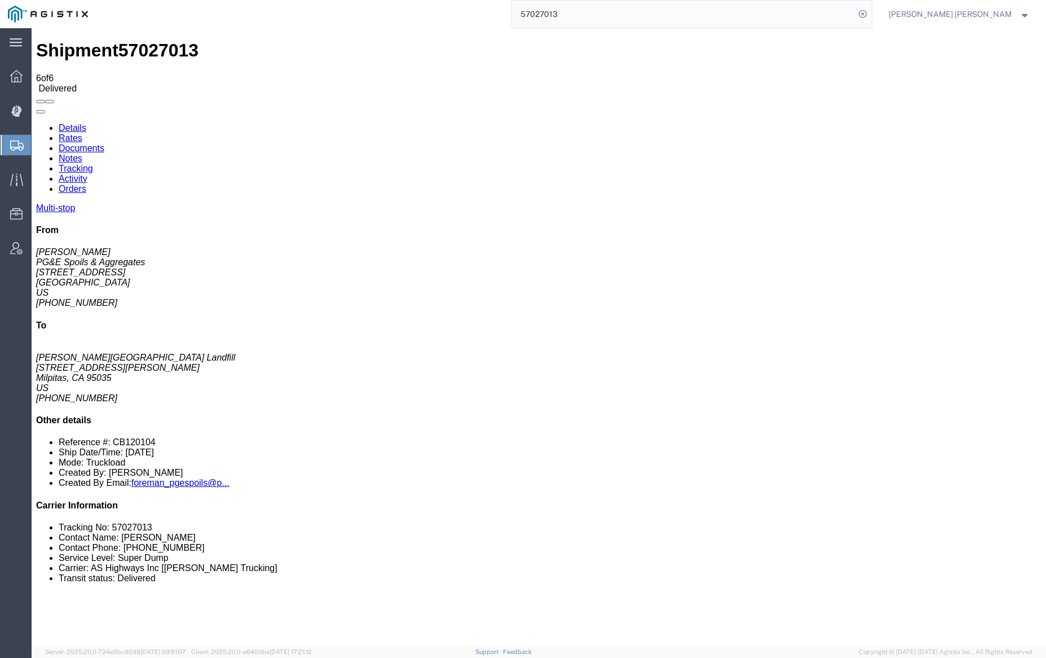
click at [104, 143] on link "Documents" at bounding box center [82, 148] width 46 height 10
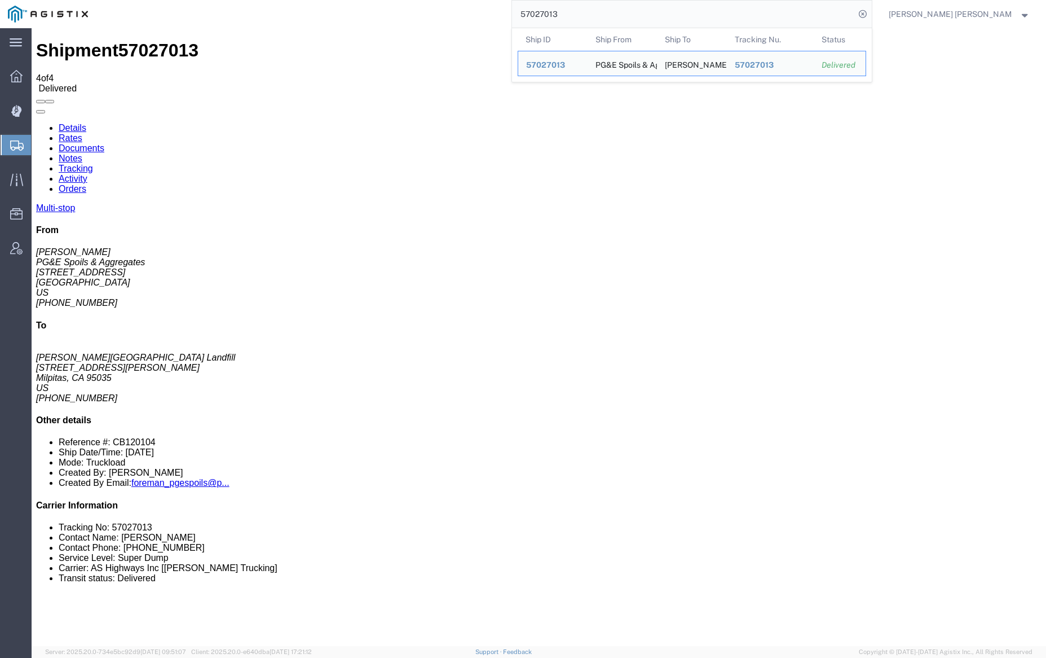
click at [599, 15] on input "57027013" at bounding box center [683, 14] width 343 height 27
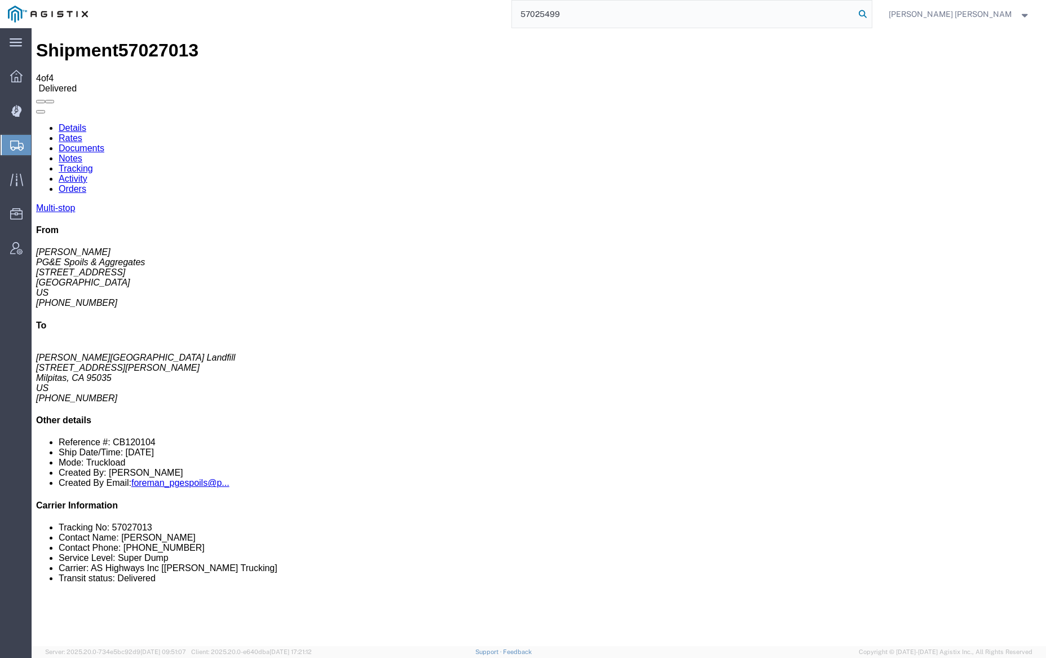
click at [871, 10] on icon at bounding box center [863, 14] width 16 height 16
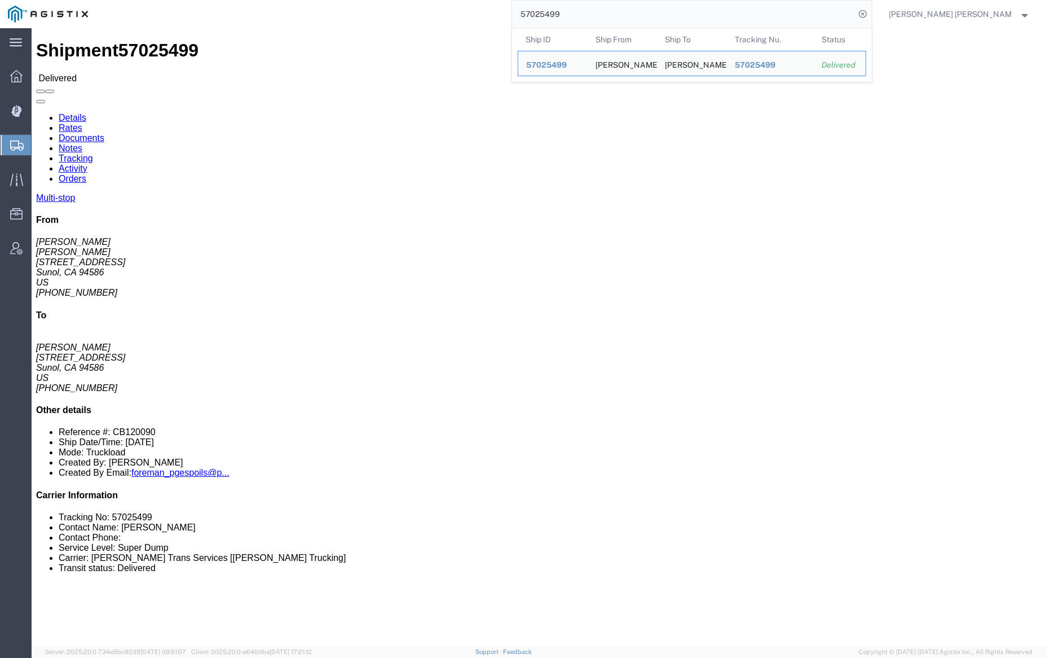
click div
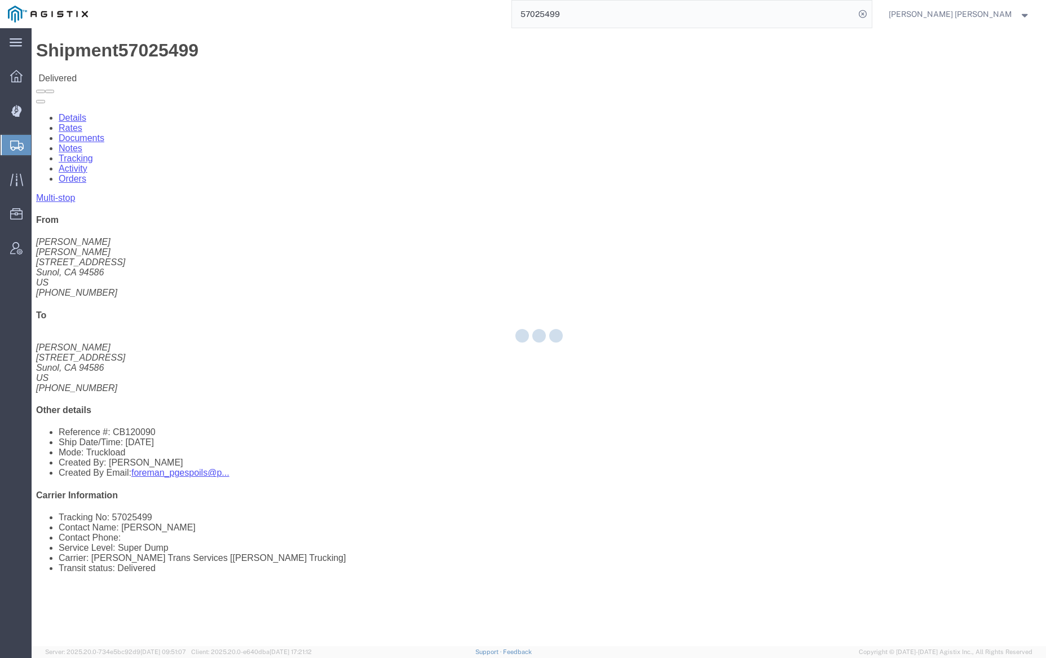
click at [200, 67] on div at bounding box center [539, 337] width 1015 height 618
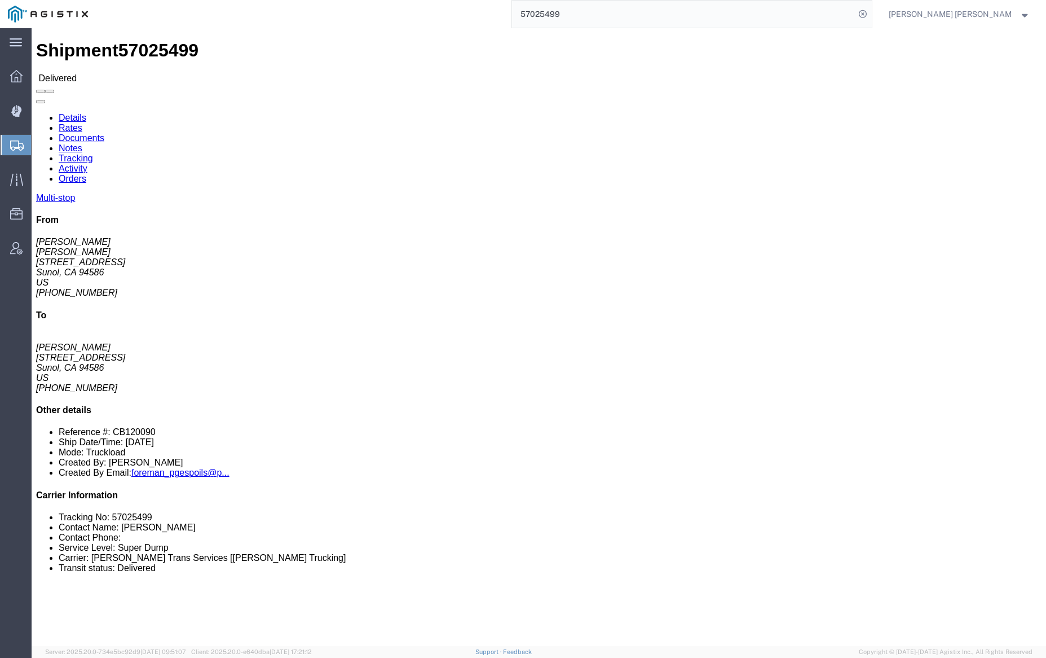
click link "Notes"
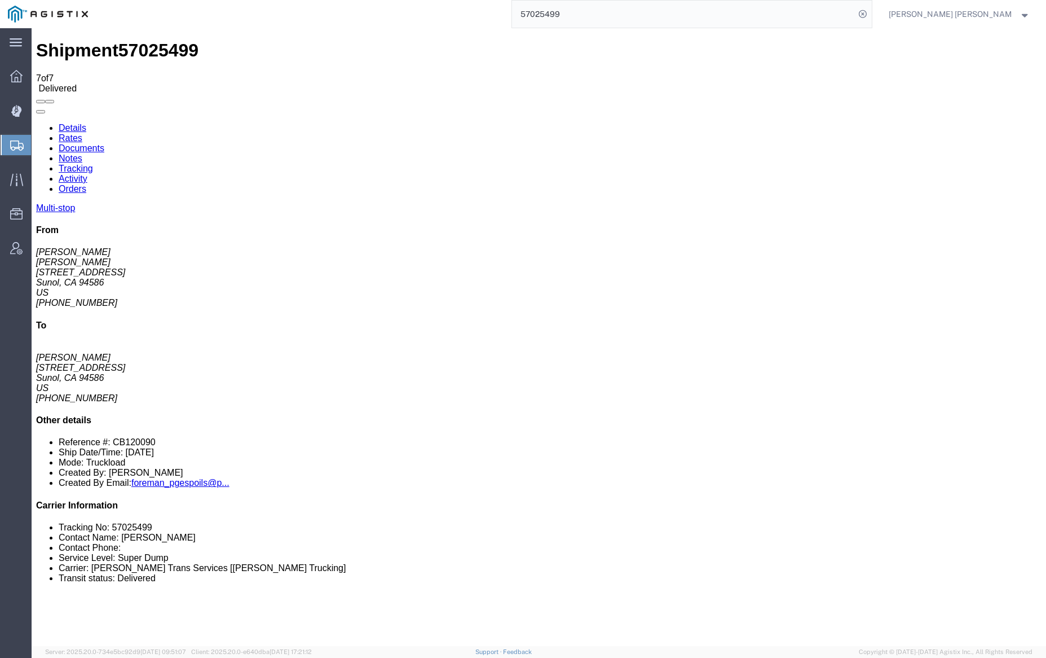
click at [104, 143] on link "Documents" at bounding box center [82, 148] width 46 height 10
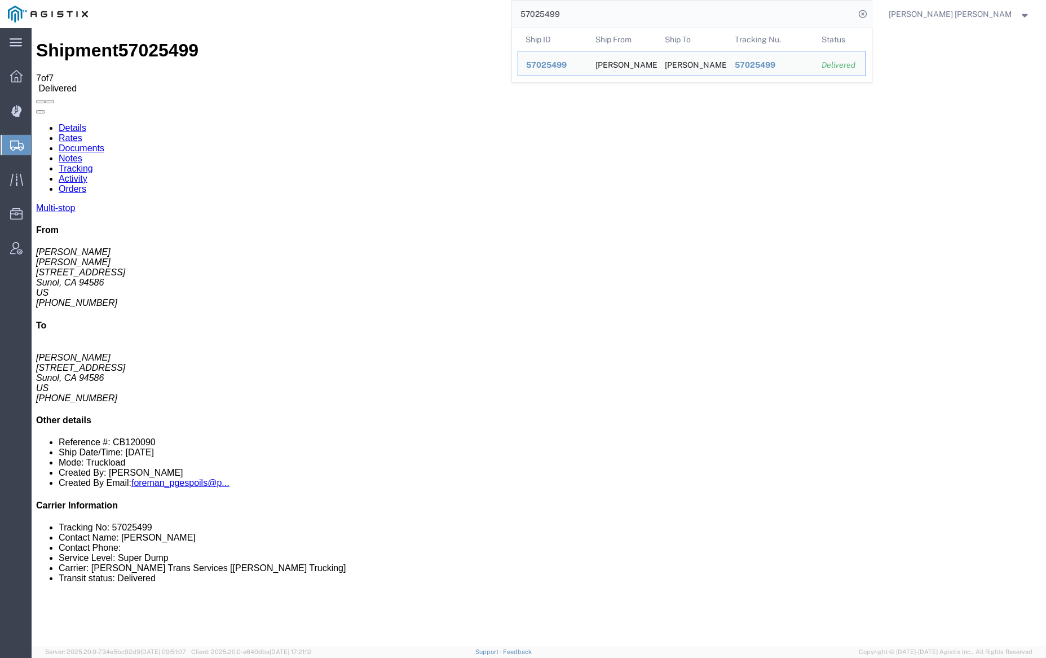
click at [591, 14] on input "57025499" at bounding box center [683, 14] width 343 height 27
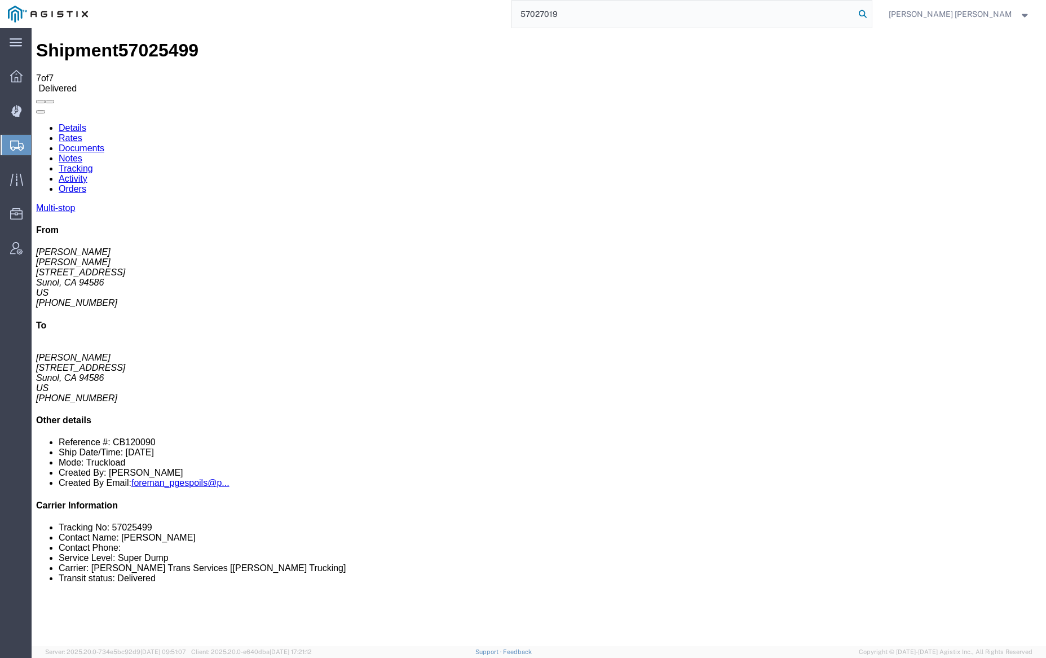
click at [871, 12] on icon at bounding box center [863, 14] width 16 height 16
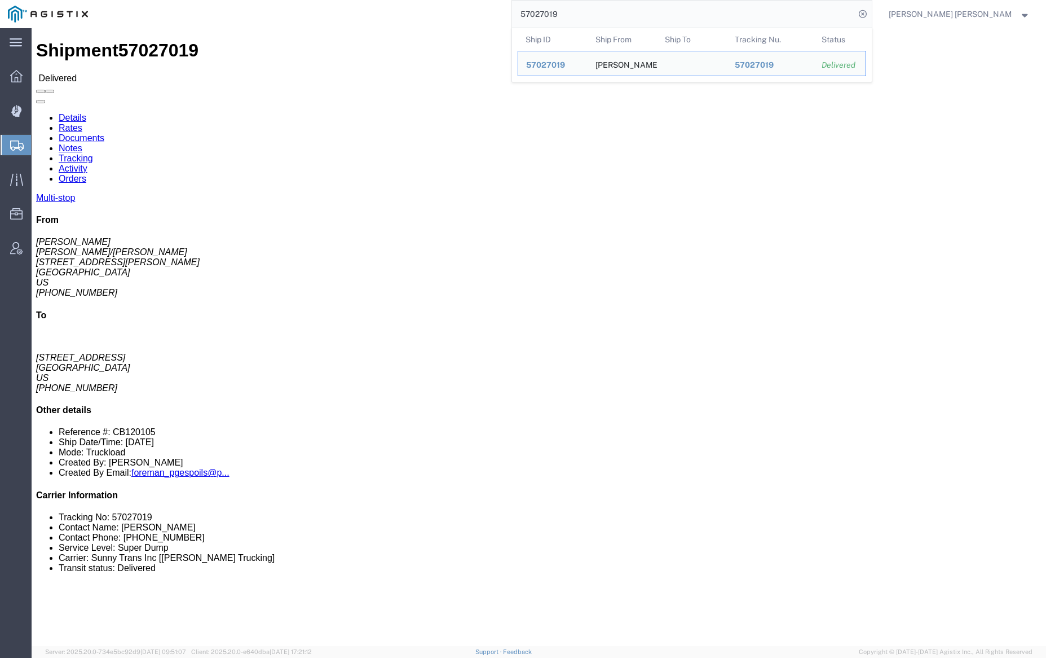
click link "Notes"
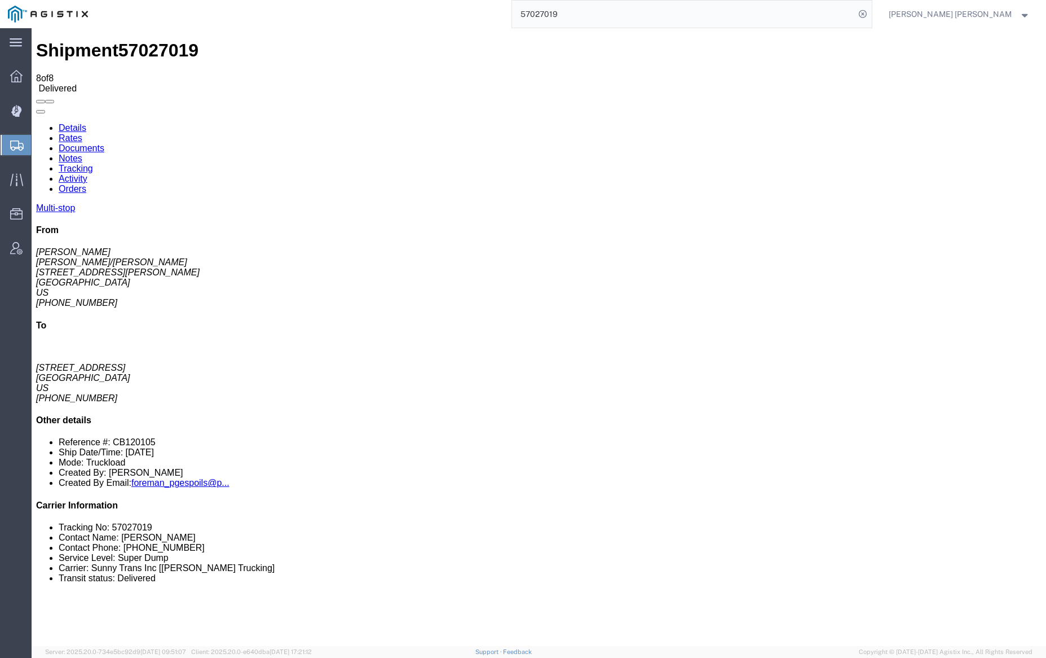
click at [104, 143] on link "Documents" at bounding box center [82, 148] width 46 height 10
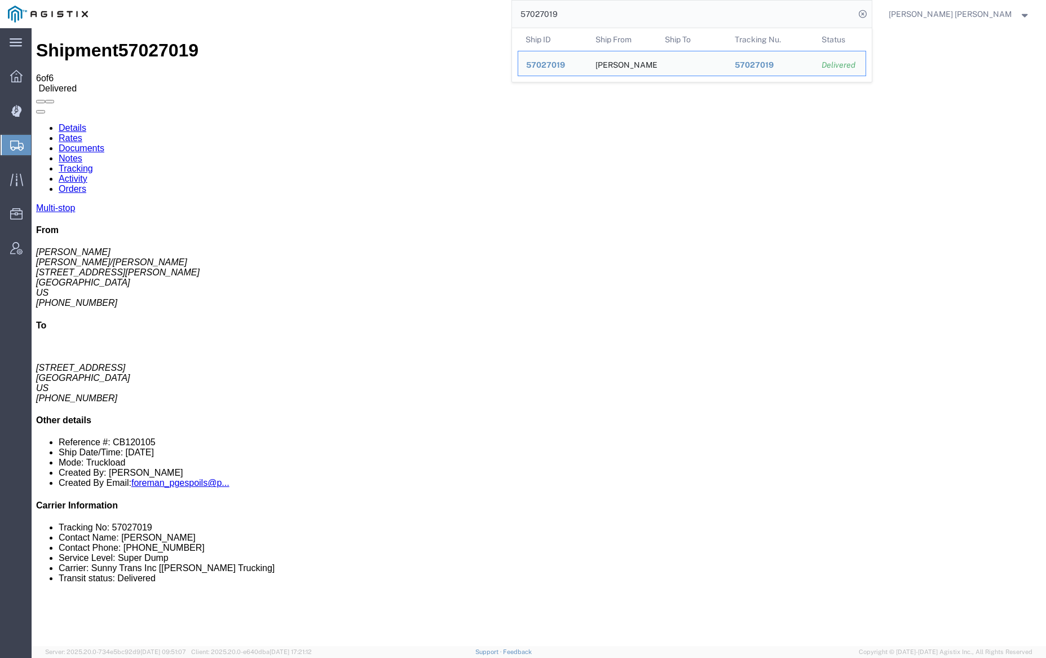
click at [595, 17] on input "57027019" at bounding box center [683, 14] width 343 height 27
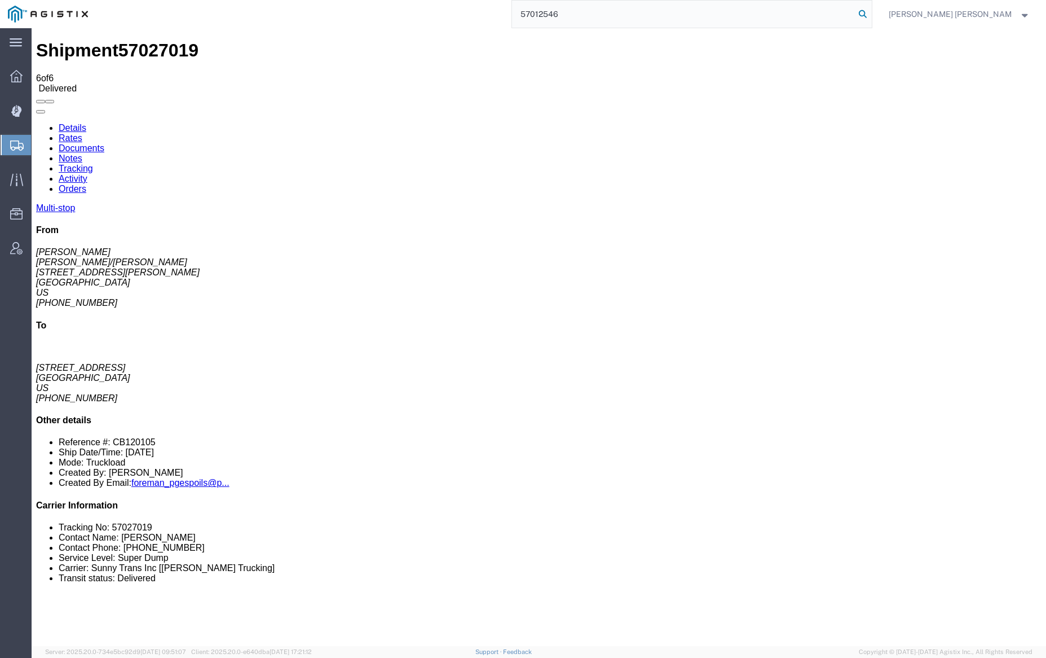
type input "57012546"
drag, startPoint x: 923, startPoint y: 16, endPoint x: 1006, endPoint y: 24, distance: 83.4
click at [871, 16] on icon at bounding box center [863, 14] width 16 height 16
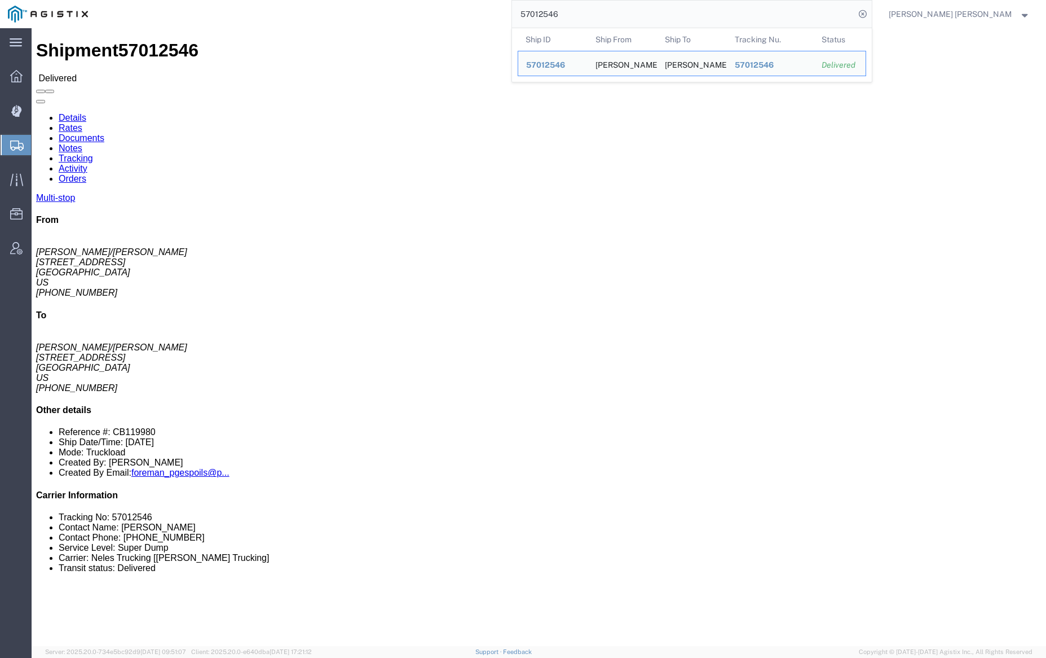
drag, startPoint x: 375, startPoint y: 0, endPoint x: 176, endPoint y: 42, distance: 203.6
click link "Notes"
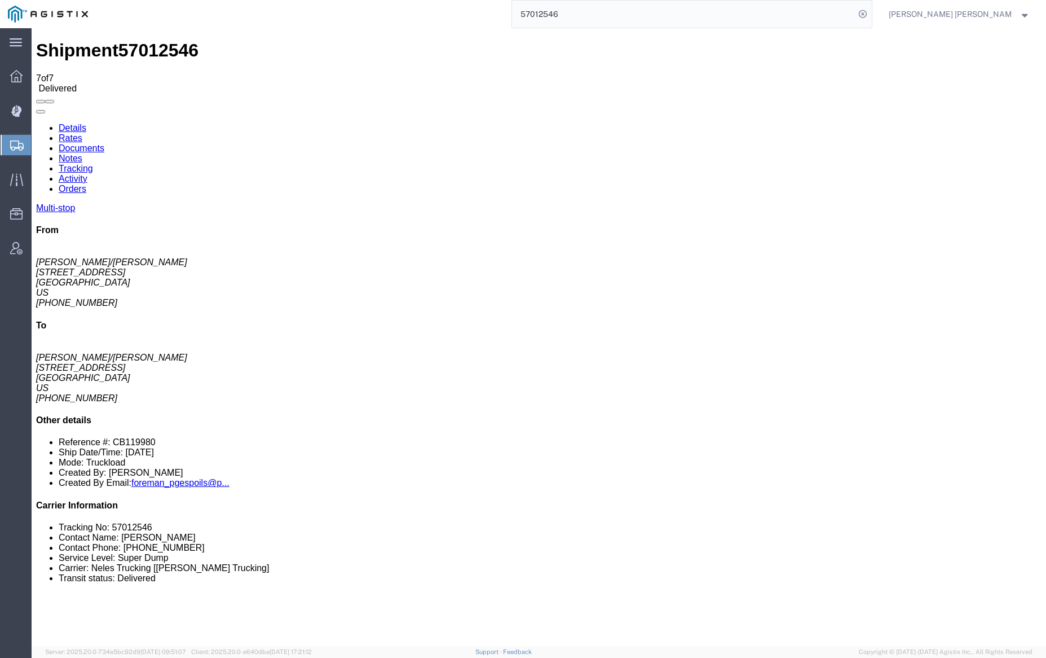
click at [104, 143] on link "Documents" at bounding box center [82, 148] width 46 height 10
click at [82, 153] on link "Notes" at bounding box center [71, 158] width 24 height 10
click at [93, 164] on link "Tracking" at bounding box center [76, 169] width 34 height 10
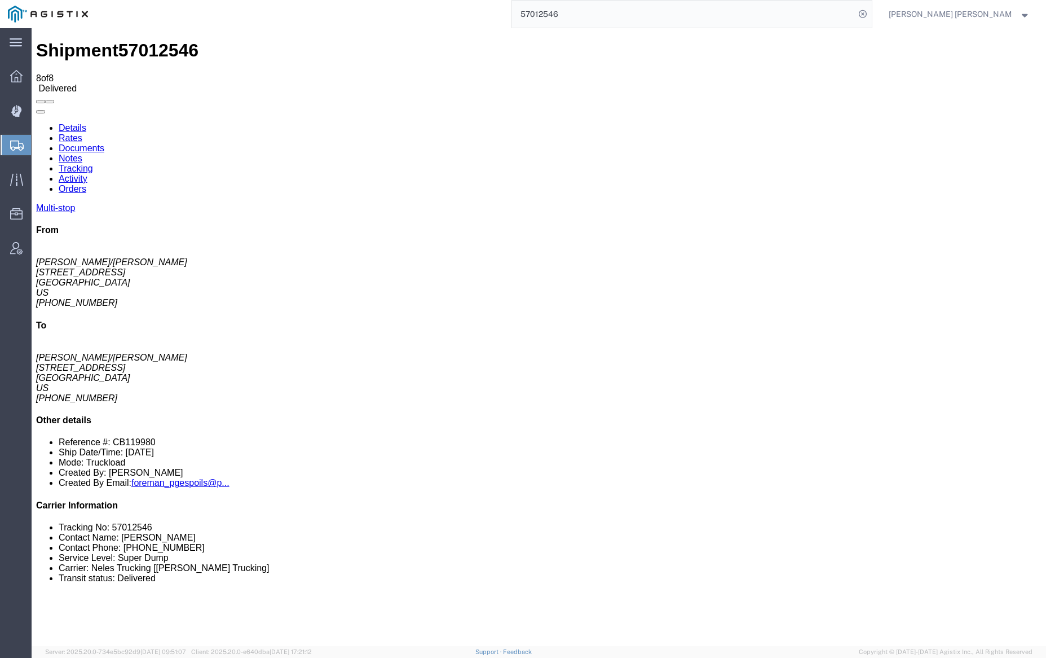
checkbox input "true"
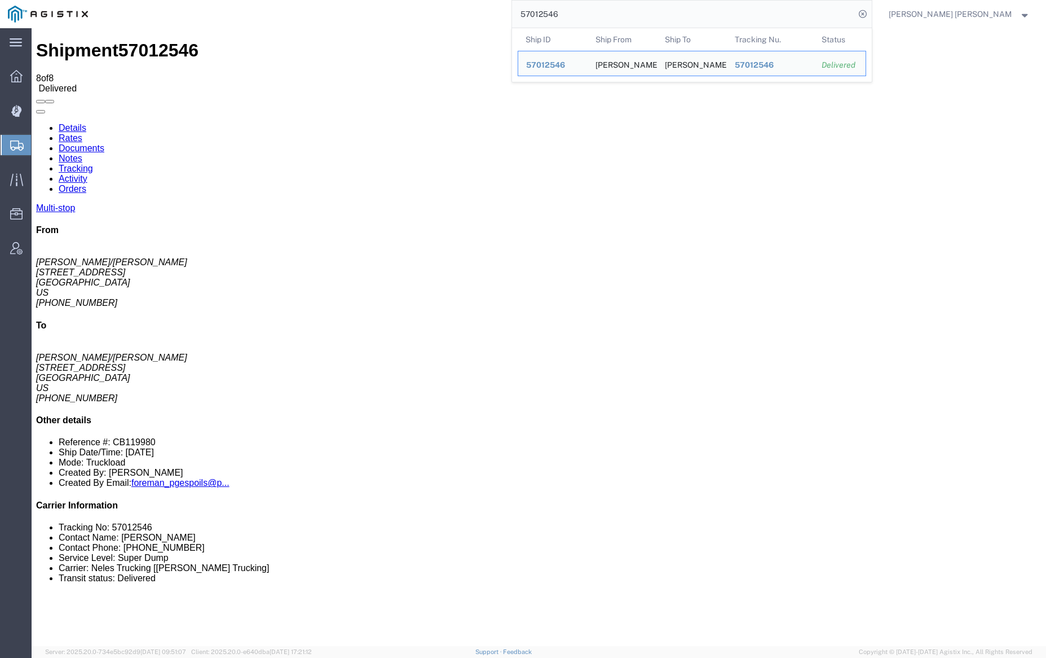
click at [595, 14] on input "57012546" at bounding box center [683, 14] width 343 height 27
paste input "2"
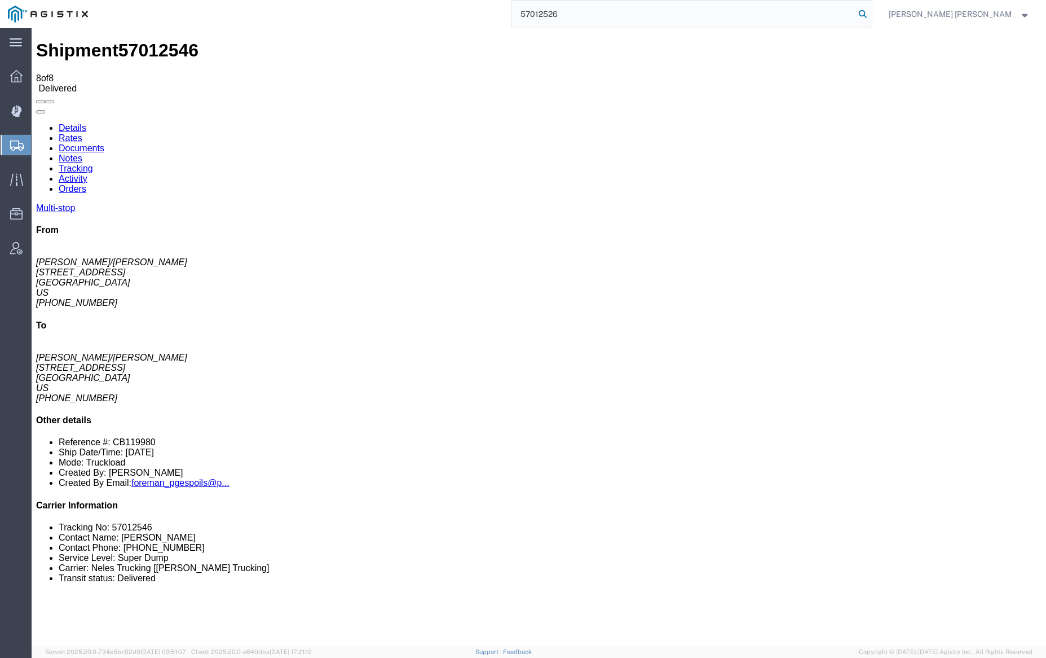
click at [871, 16] on icon at bounding box center [863, 14] width 16 height 16
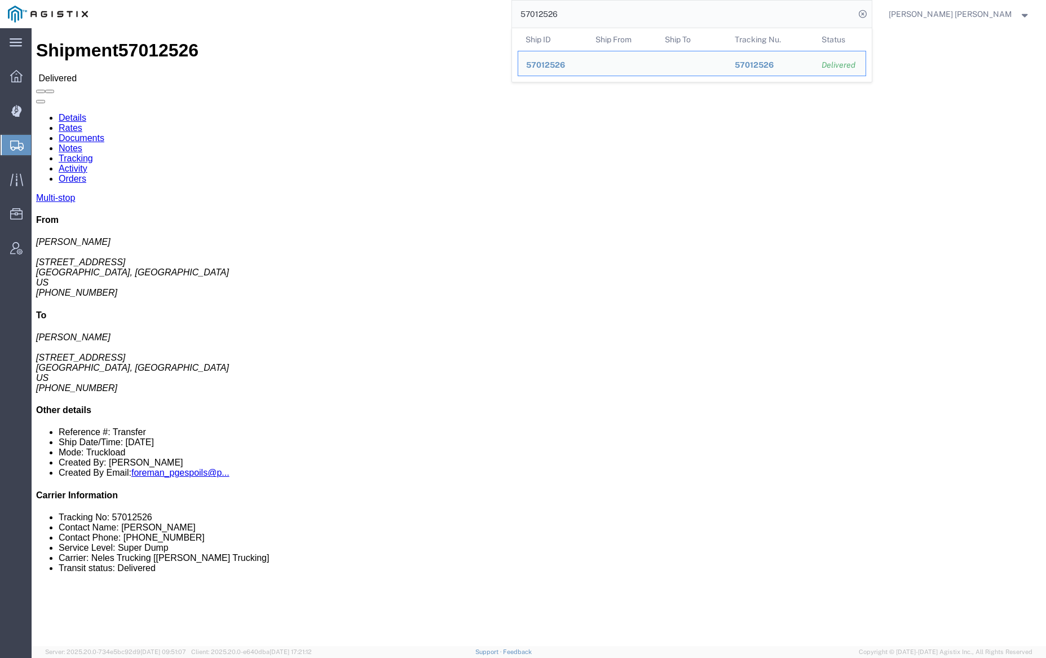
click link "Notes"
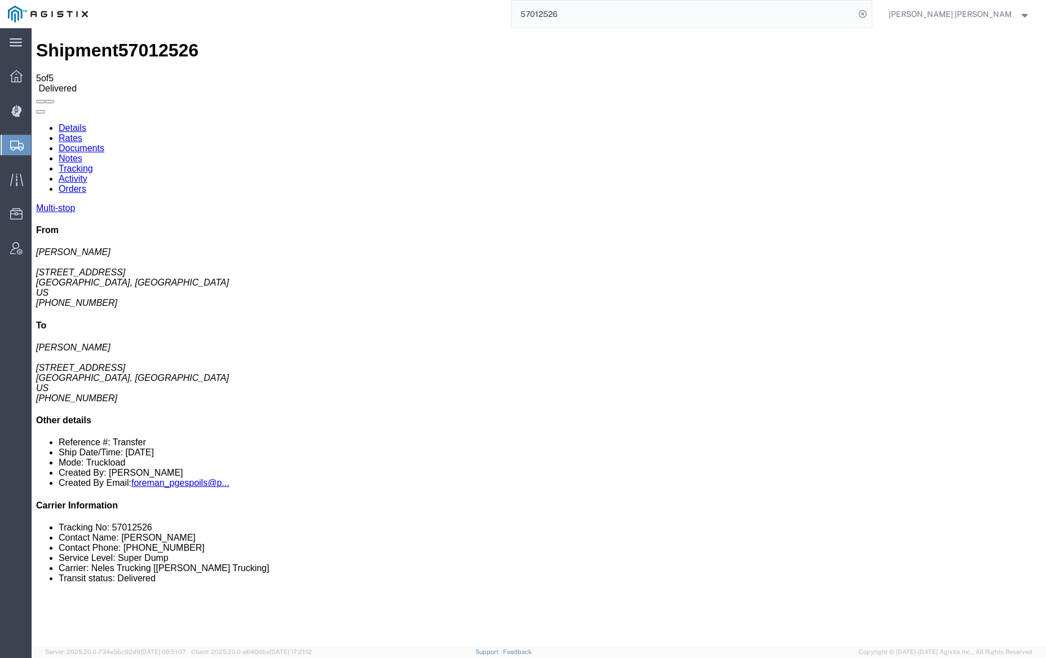
click at [104, 143] on link "Documents" at bounding box center [82, 148] width 46 height 10
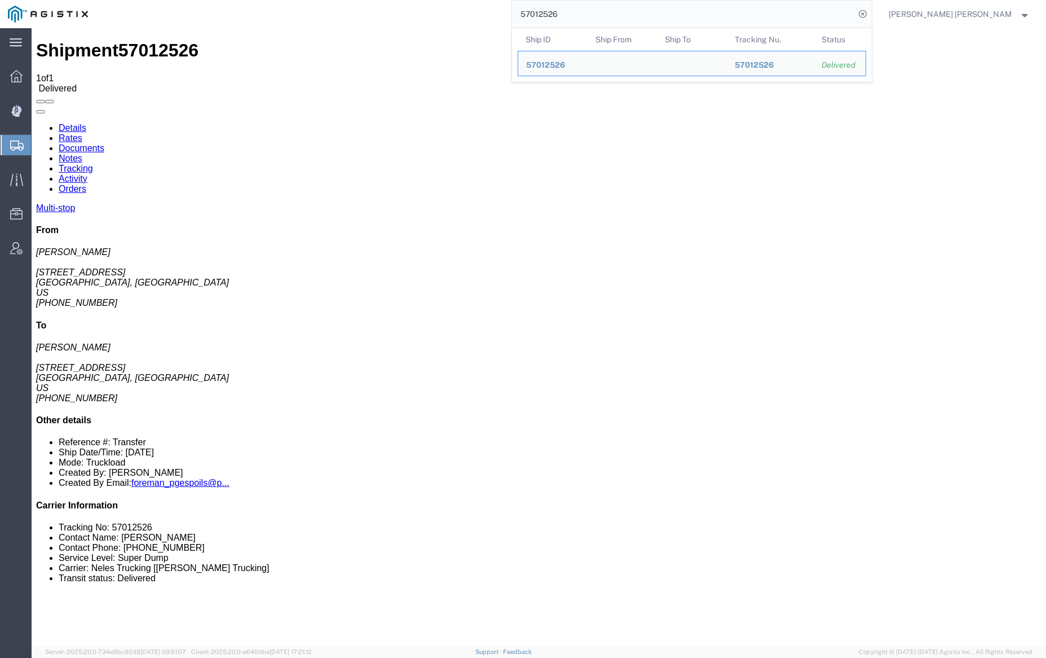
click at [574, 8] on input "57012526" at bounding box center [683, 14] width 343 height 27
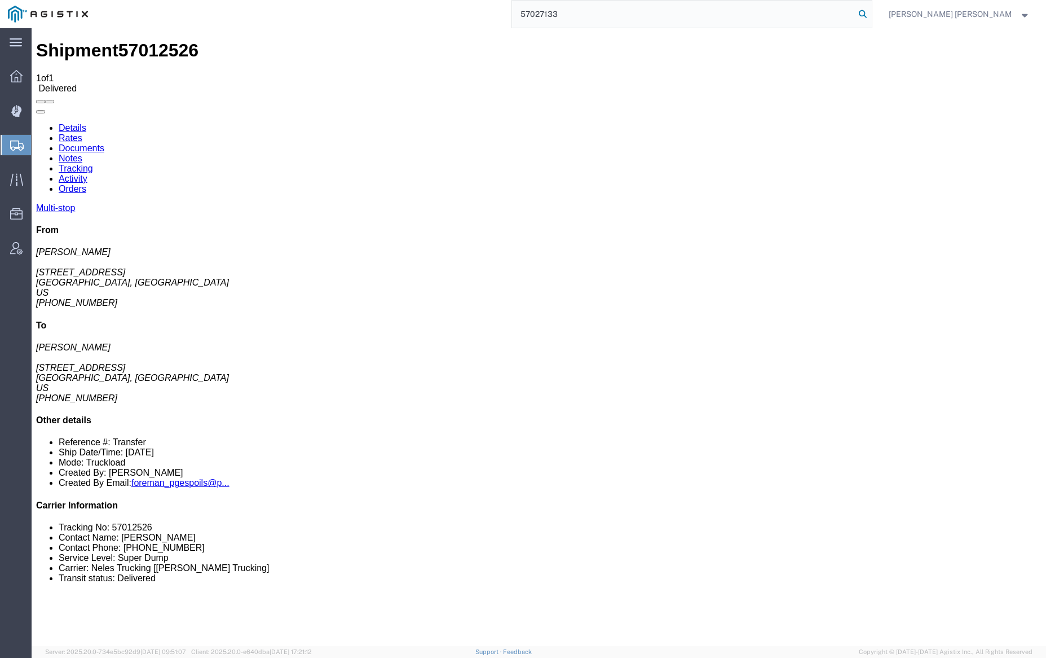
click at [871, 12] on icon at bounding box center [863, 14] width 16 height 16
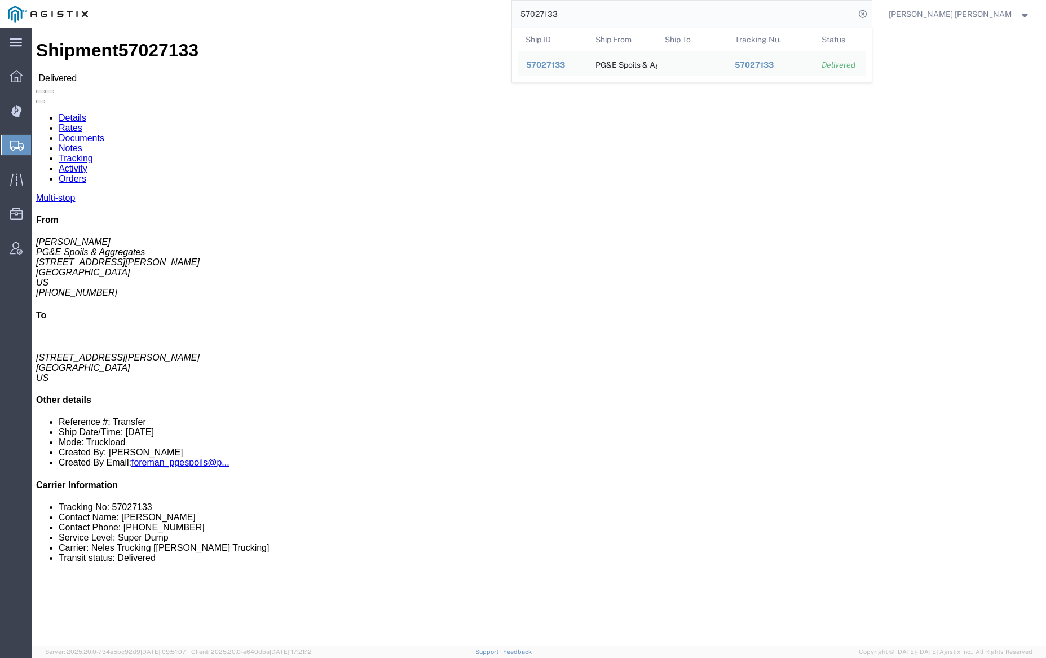
click div
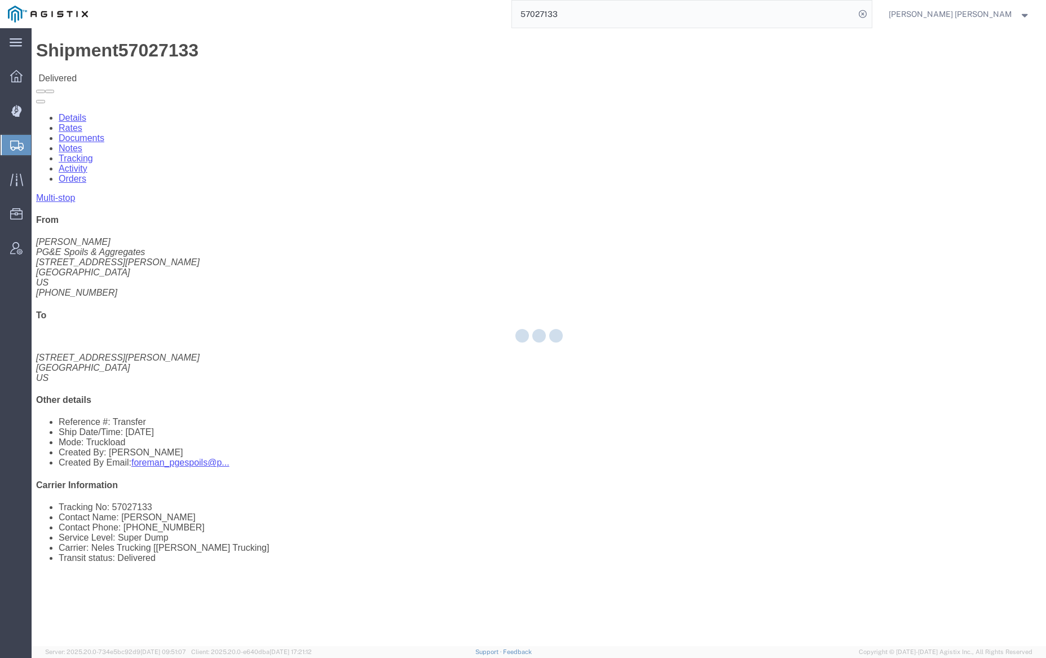
click div
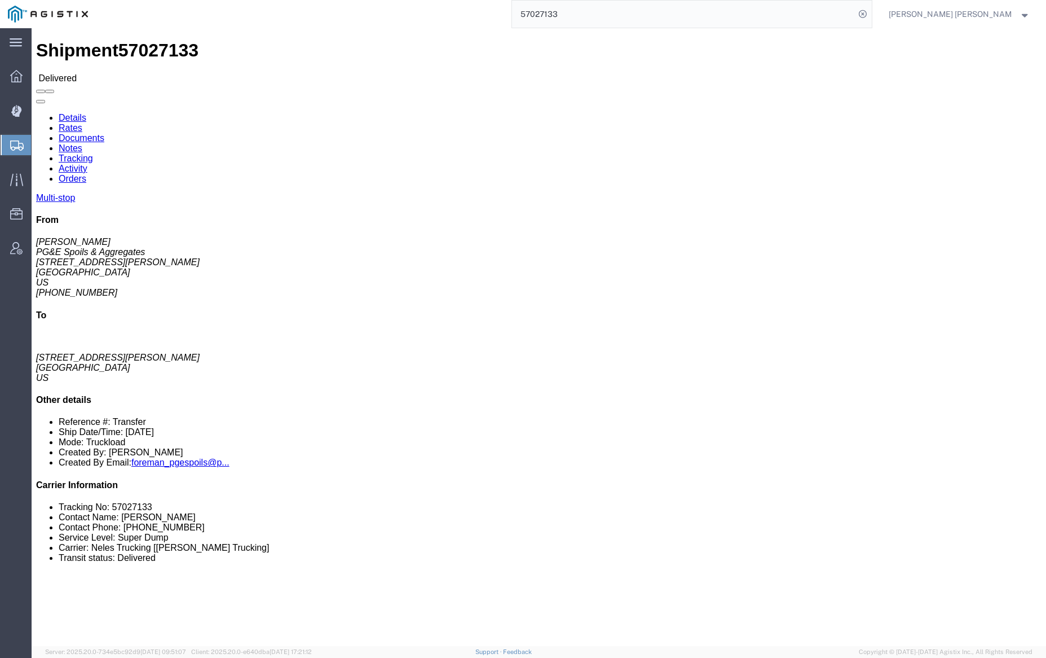
click link "Notes"
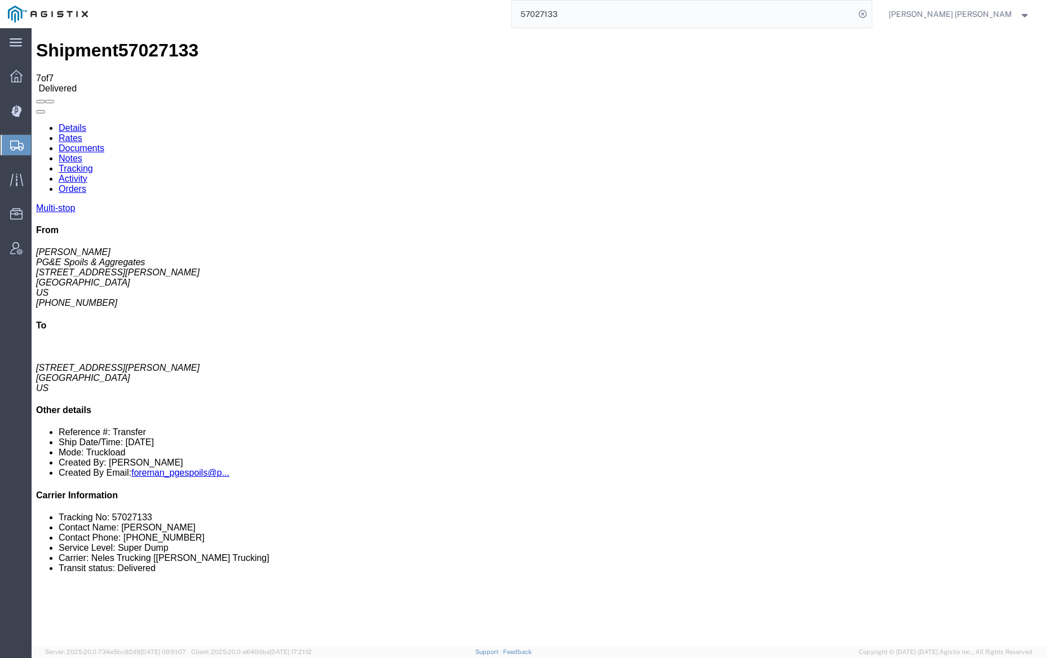
click at [104, 143] on link "Documents" at bounding box center [82, 148] width 46 height 10
click at [600, 12] on input "57027133" at bounding box center [683, 14] width 343 height 27
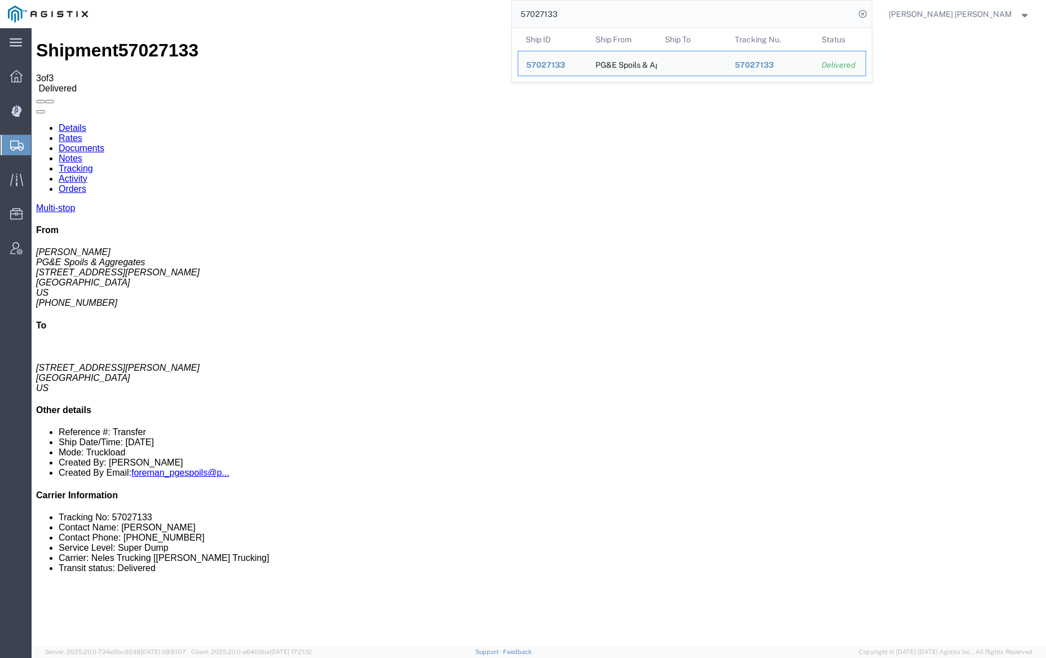
paste input "5"
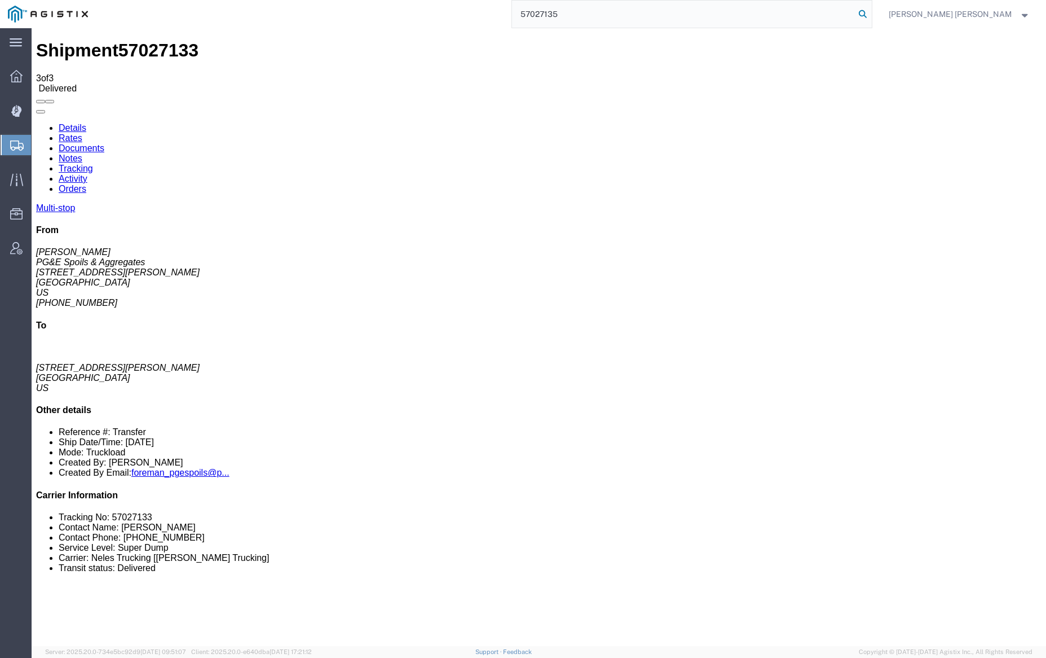
click at [871, 12] on icon at bounding box center [863, 14] width 16 height 16
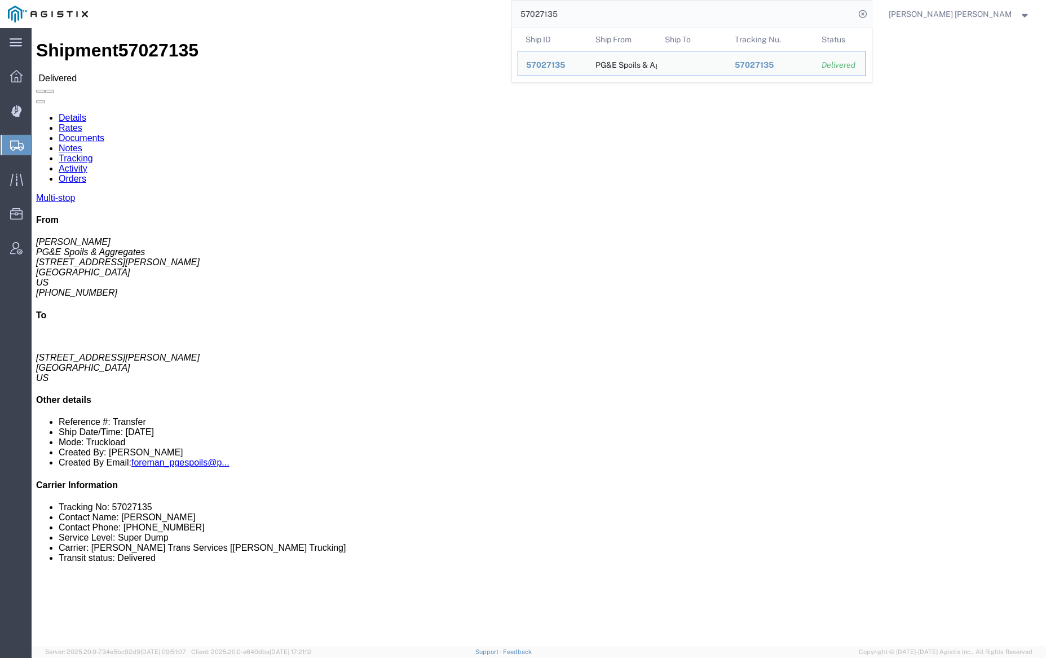
click link "Notes"
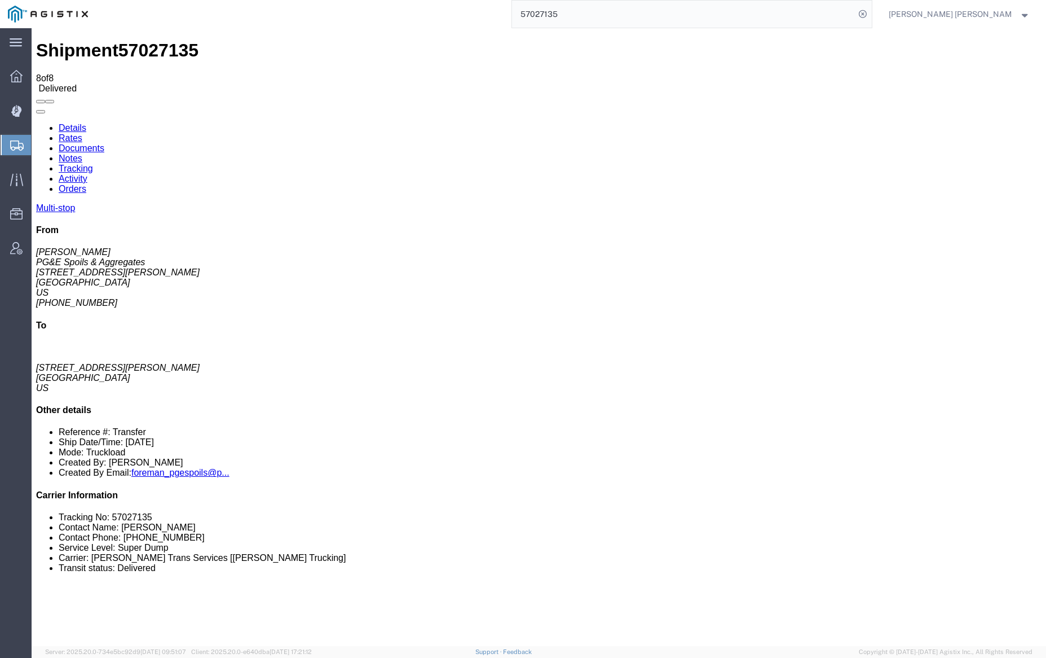
click at [104, 143] on link "Documents" at bounding box center [82, 148] width 46 height 10
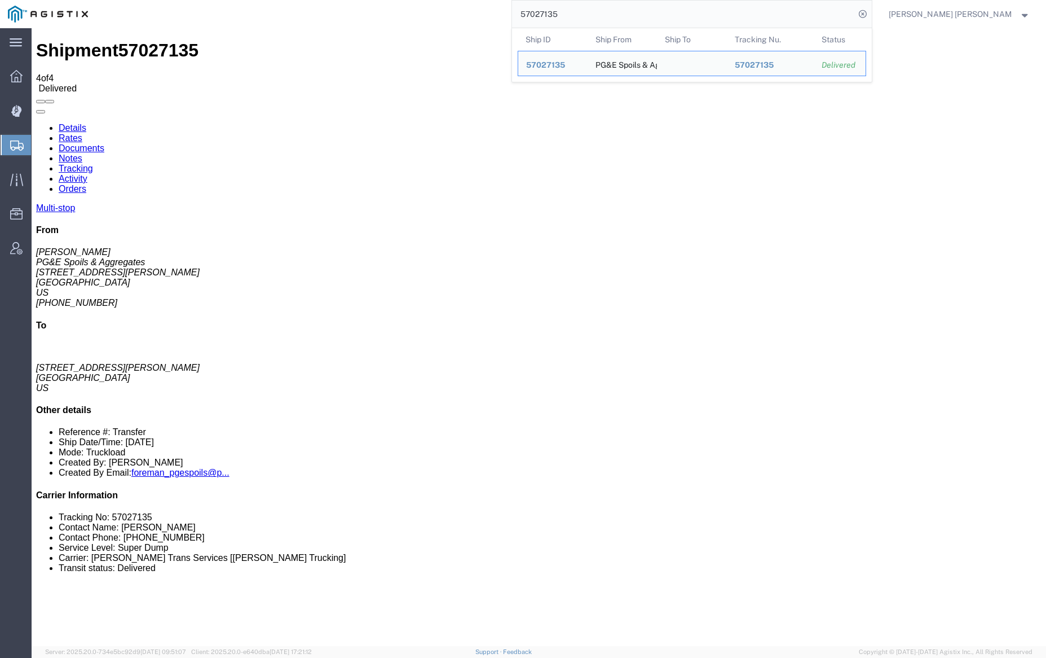
click at [609, 14] on input "57027135" at bounding box center [683, 14] width 343 height 27
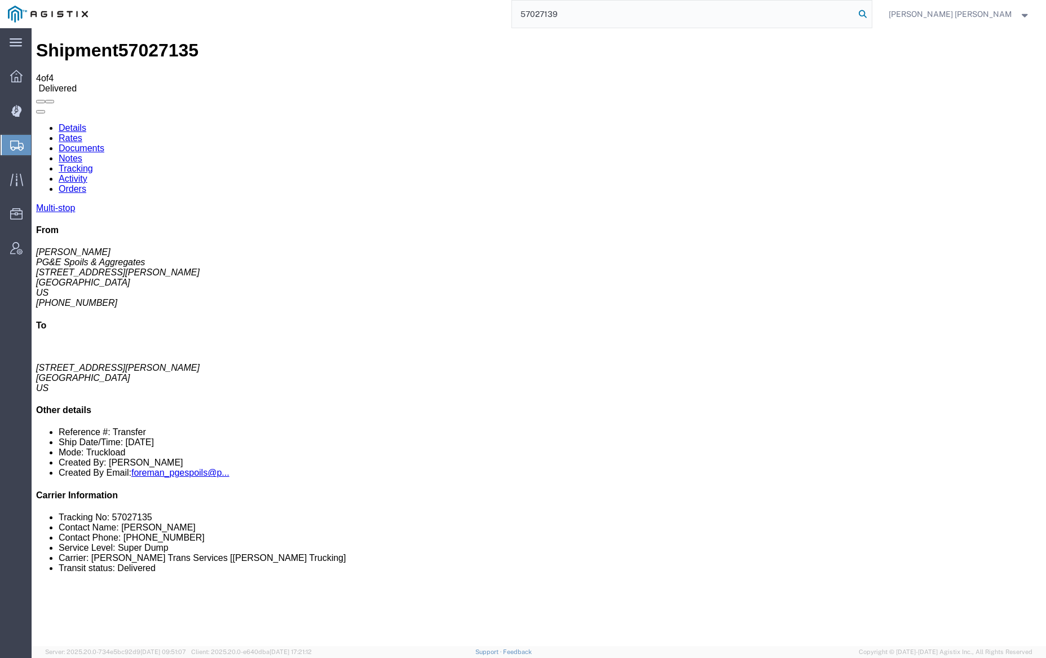
click at [871, 11] on icon at bounding box center [863, 14] width 16 height 16
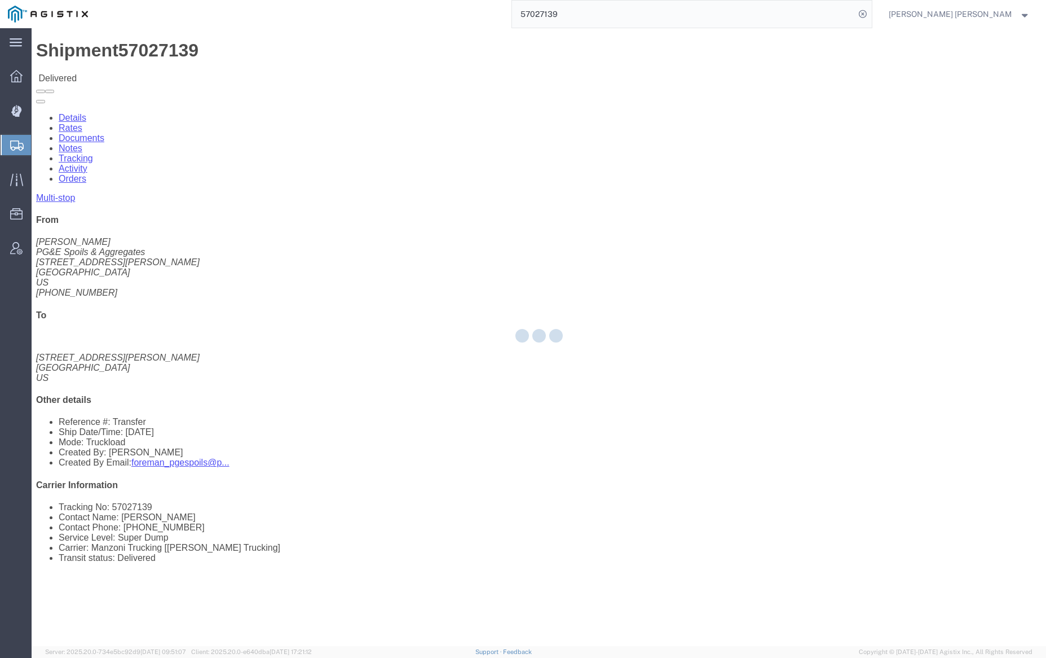
click at [207, 71] on div at bounding box center [539, 337] width 1015 height 618
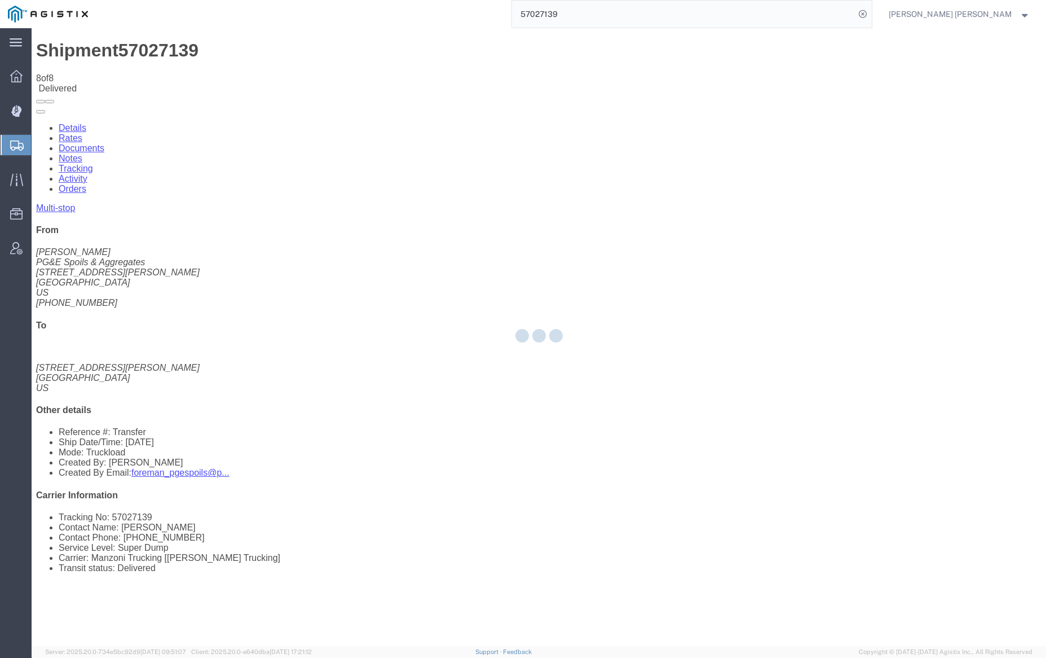
click at [207, 71] on div at bounding box center [539, 337] width 1015 height 618
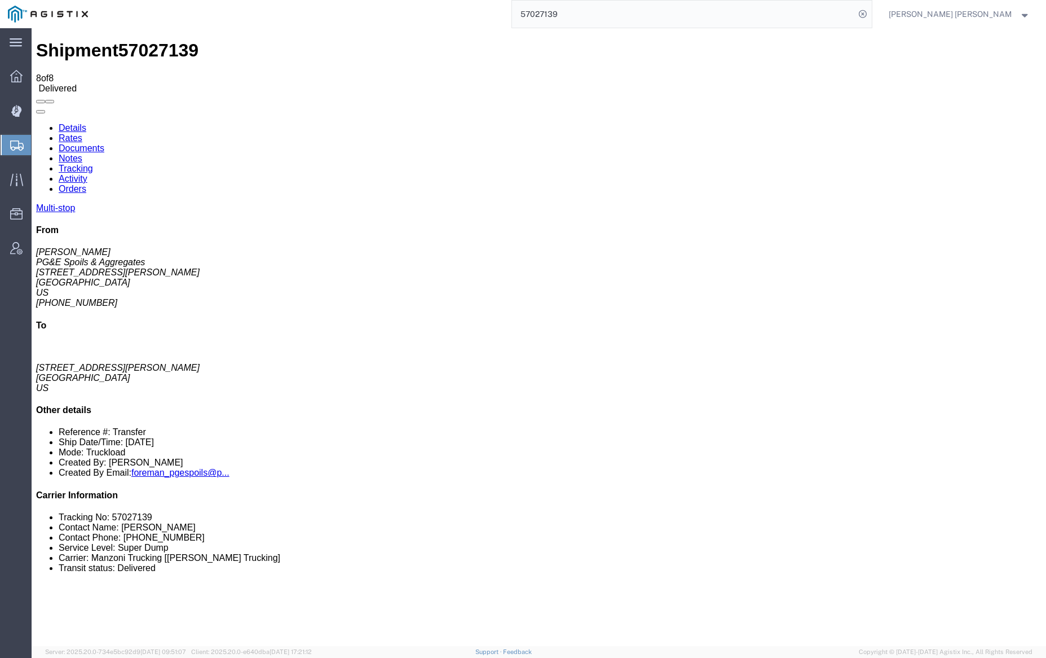
click at [104, 143] on link "Documents" at bounding box center [82, 148] width 46 height 10
click at [604, 18] on input "57027139" at bounding box center [683, 14] width 343 height 27
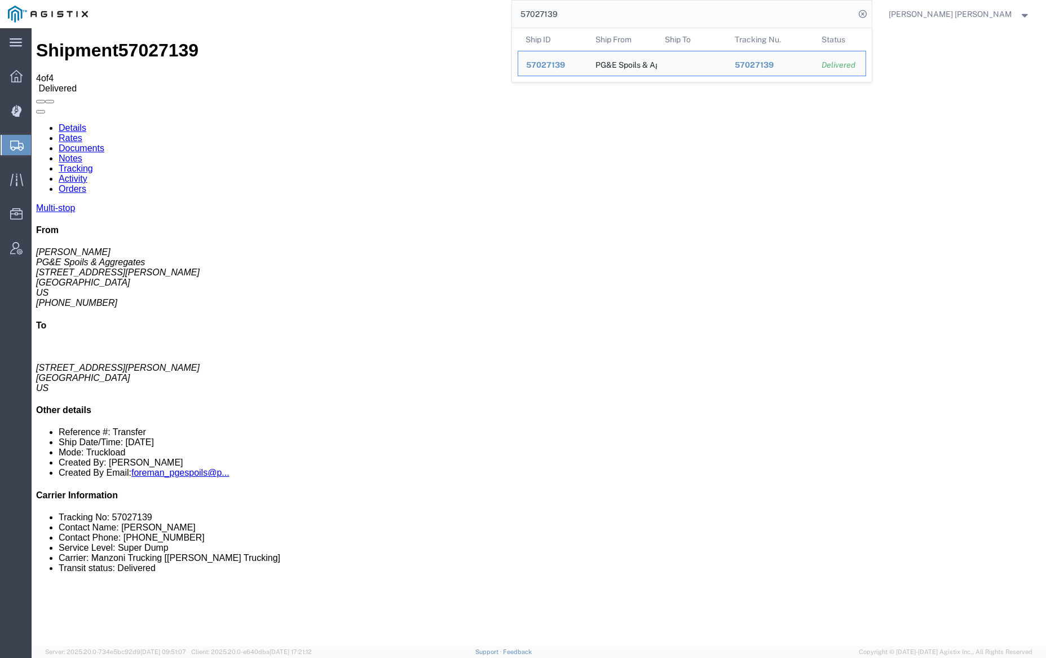
paste input "37480"
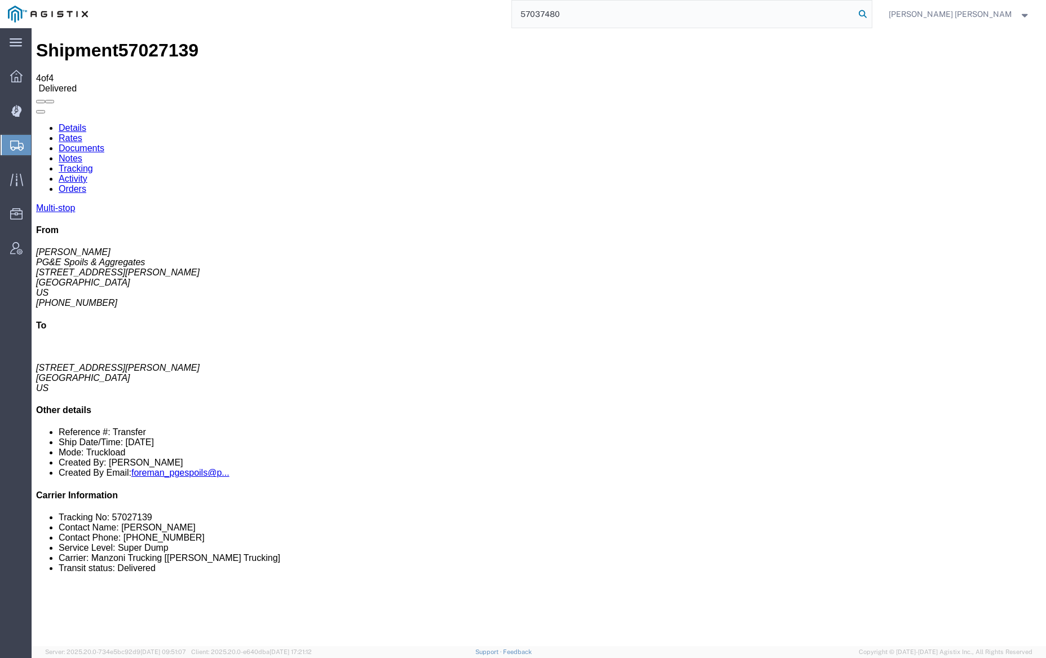
type input "57037480"
drag, startPoint x: 918, startPoint y: 12, endPoint x: 900, endPoint y: 10, distance: 17.7
click at [871, 12] on icon at bounding box center [863, 14] width 16 height 16
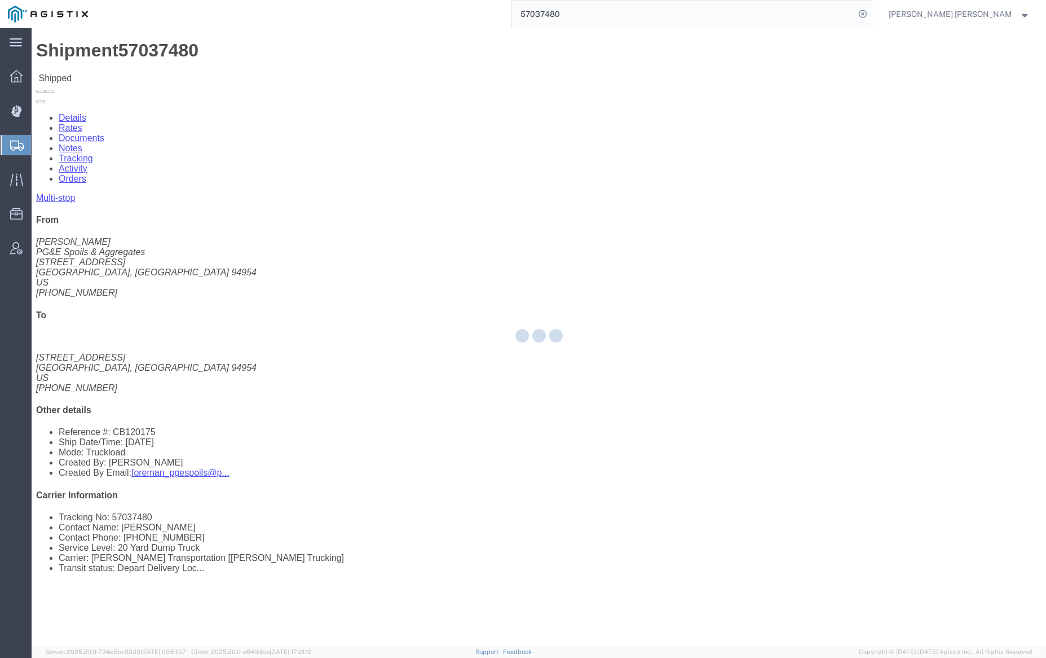
click at [164, 67] on div at bounding box center [539, 337] width 1015 height 618
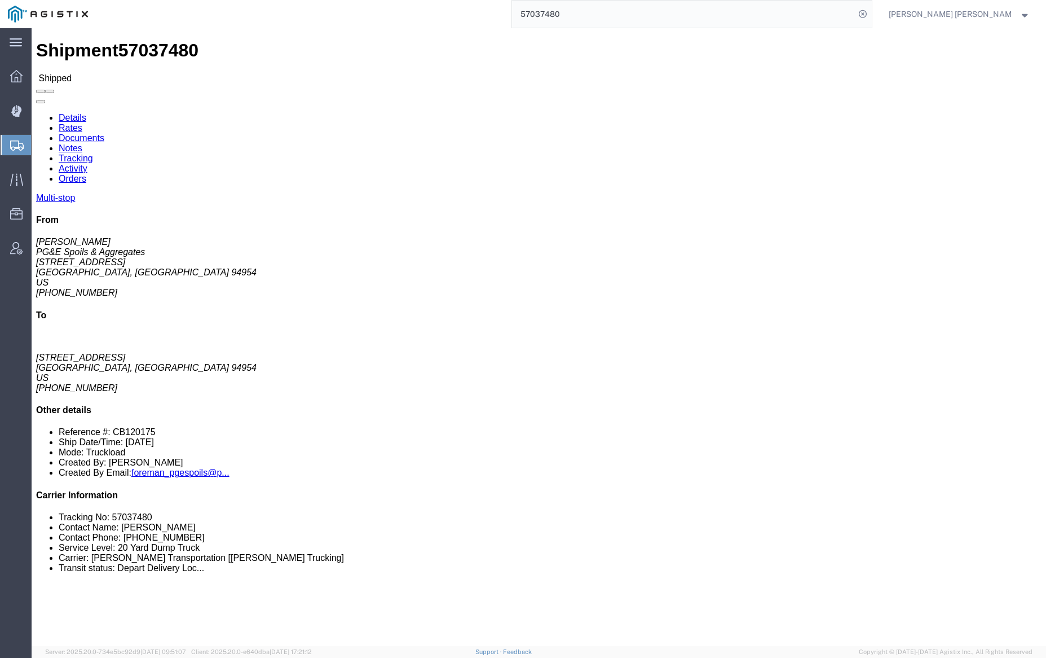
click link "Documents"
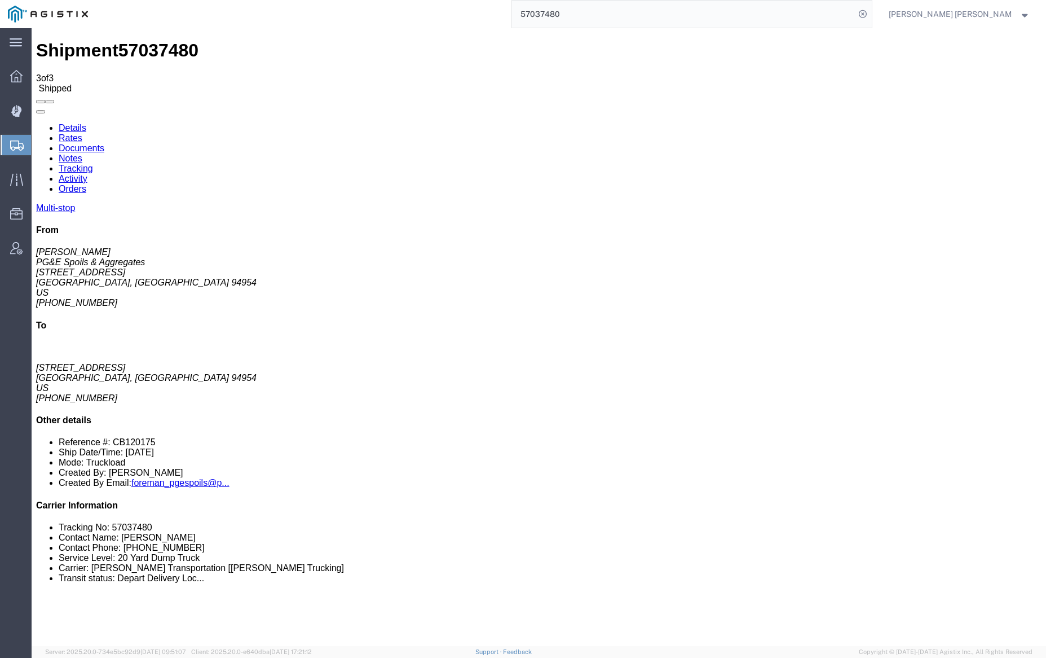
click at [93, 164] on link "Tracking" at bounding box center [76, 169] width 34 height 10
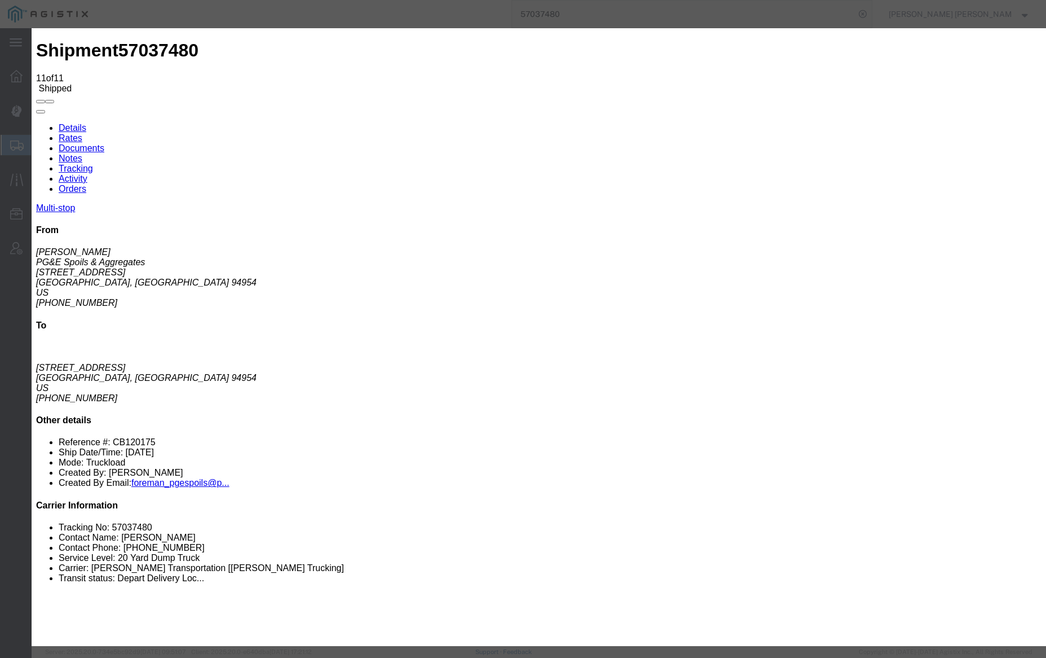
type input "10:40 AM"
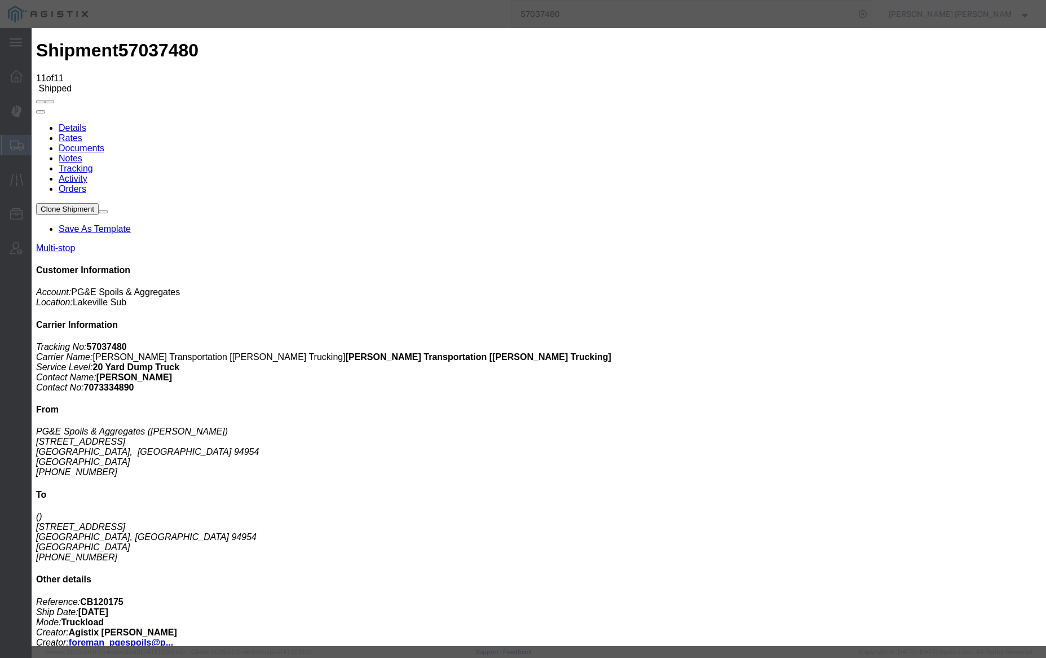
type input "10:08 AM"
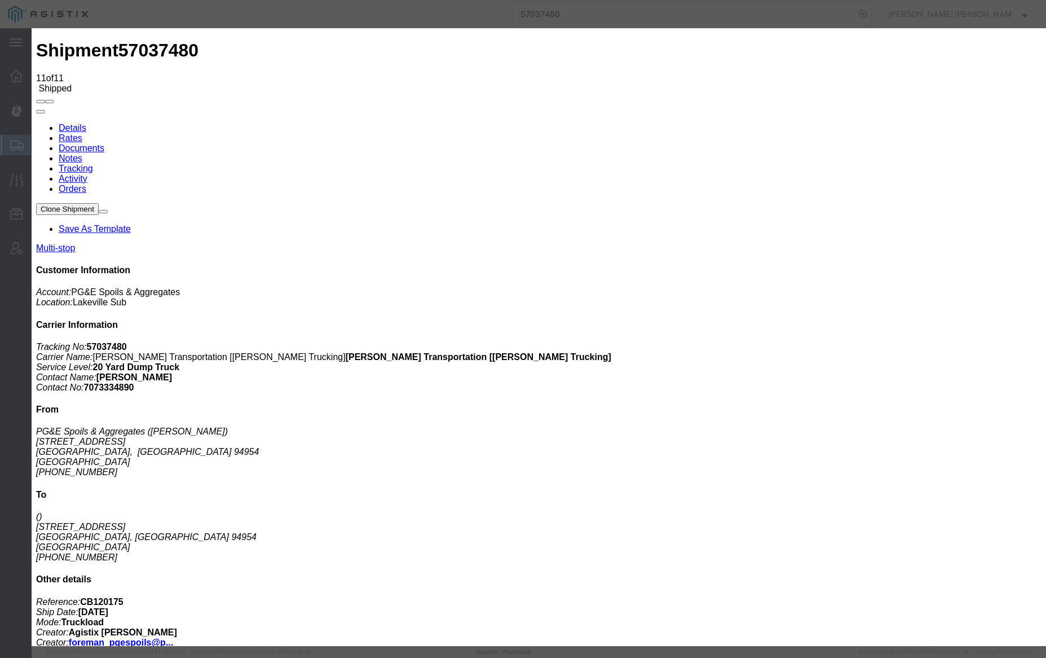
select select "DELIVRED"
type input "5:30 PM"
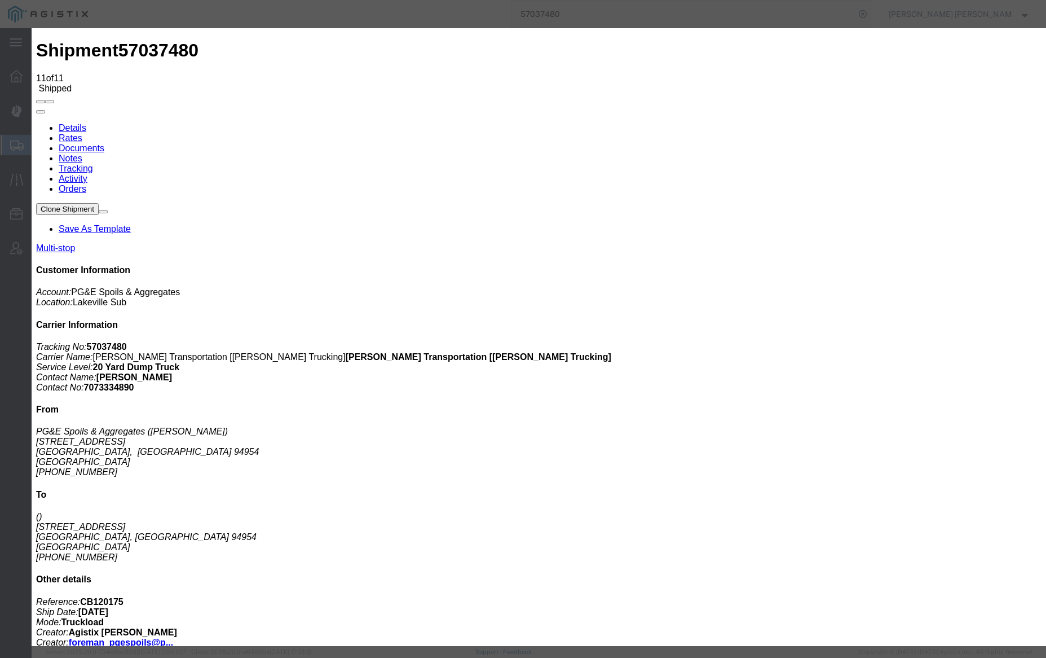
select select "{"pickupDeliveryInfoId": "123379580","pickupOrDelivery": "P","stopNum": "1","lo…"
type input "Petaluma"
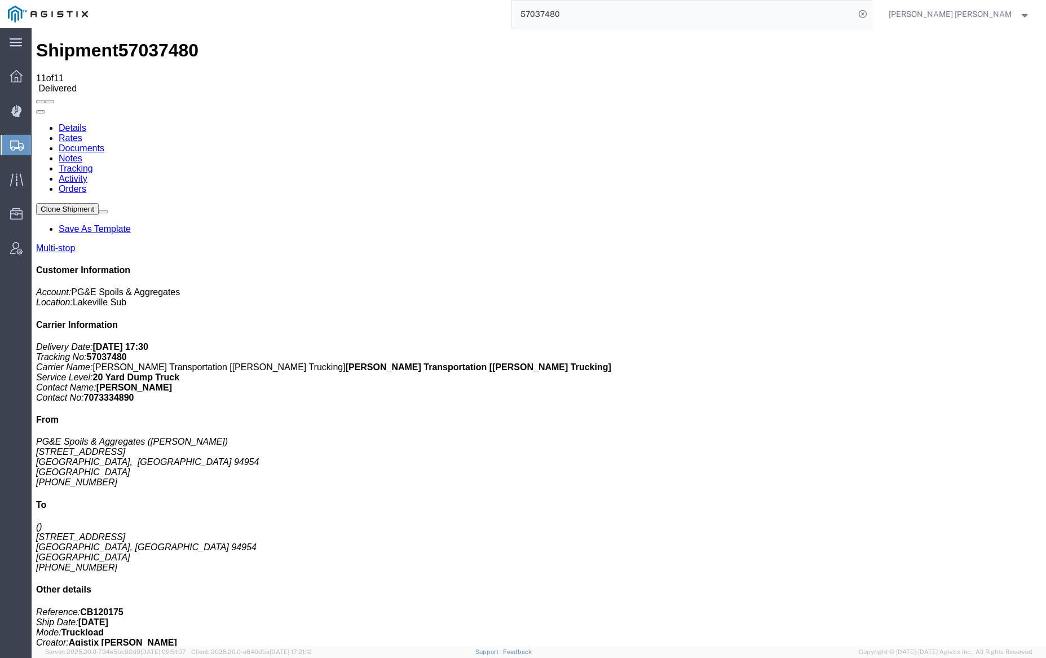
click at [82, 153] on link "Notes" at bounding box center [71, 158] width 24 height 10
click at [602, 17] on input "57037480" at bounding box center [683, 14] width 343 height 27
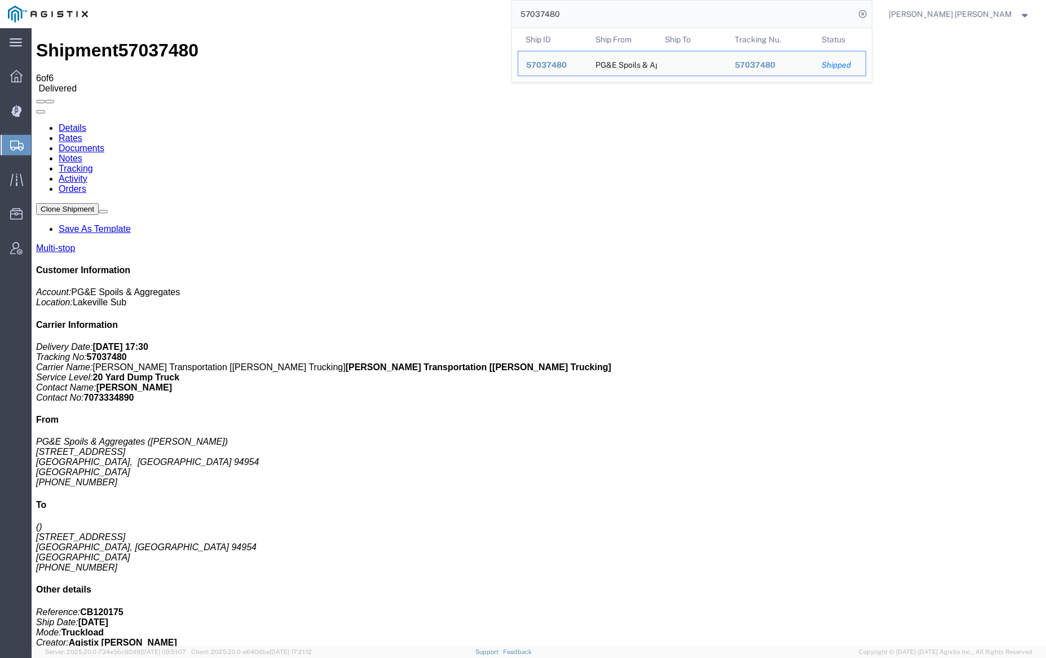
click at [602, 17] on input "57037480" at bounding box center [683, 14] width 343 height 27
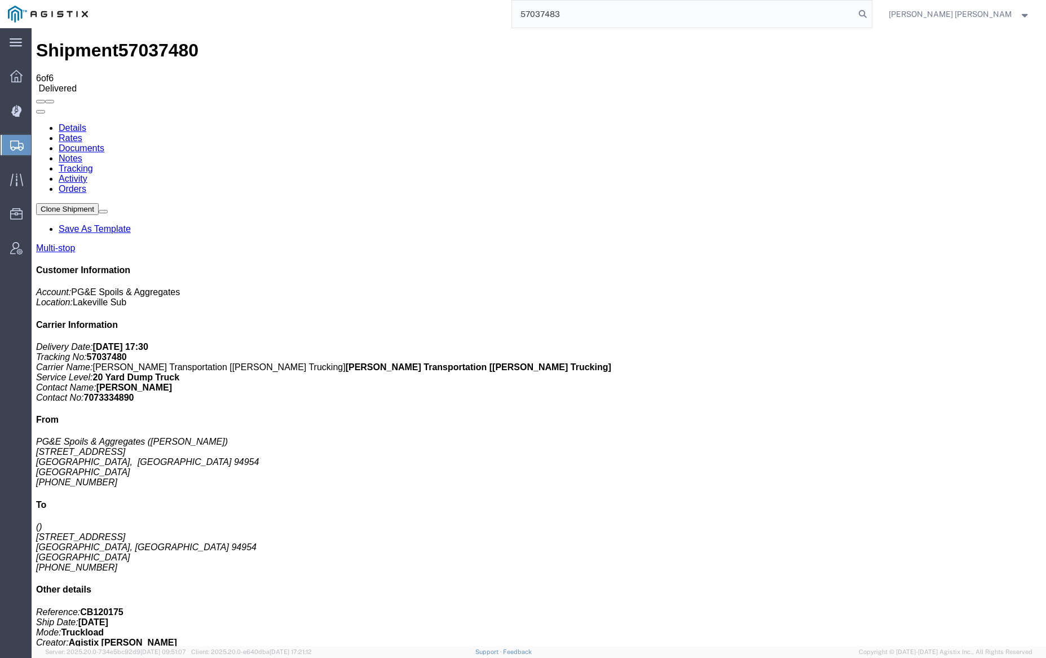
drag, startPoint x: 922, startPoint y: 13, endPoint x: 909, endPoint y: 12, distance: 12.4
click at [871, 13] on icon at bounding box center [863, 14] width 16 height 16
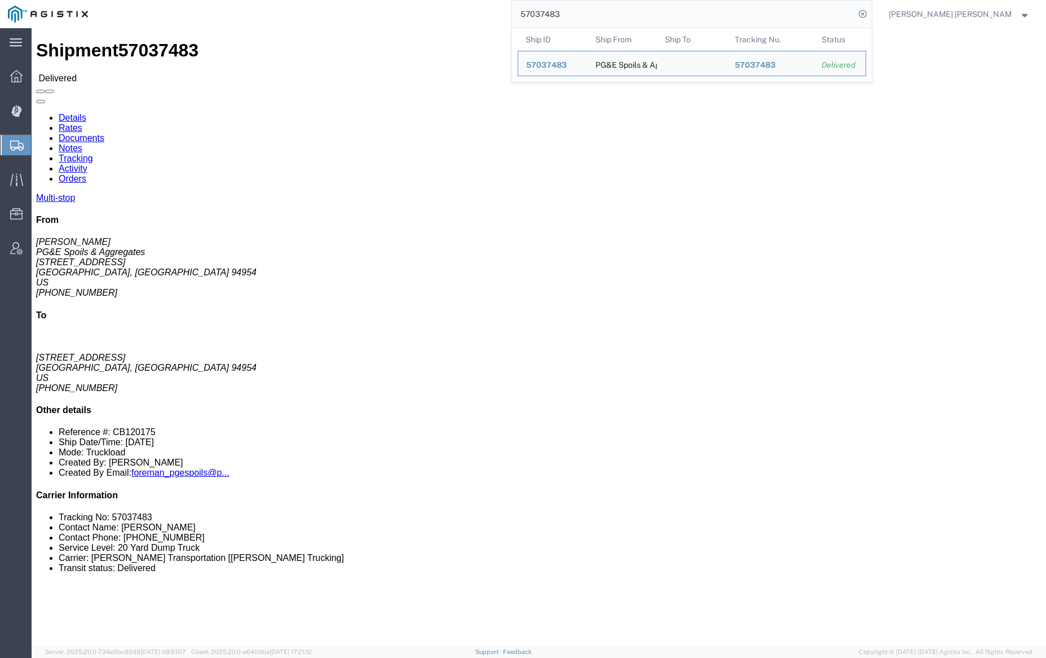
click link "Documents"
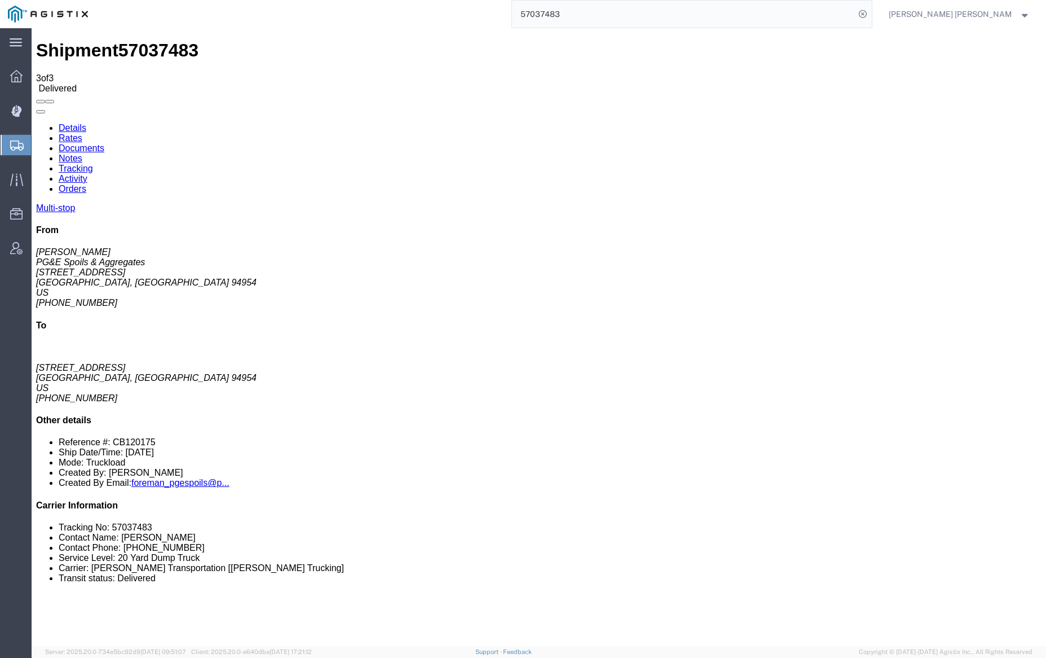
click at [82, 153] on link "Notes" at bounding box center [71, 158] width 24 height 10
click at [93, 164] on link "Tracking" at bounding box center [76, 169] width 34 height 10
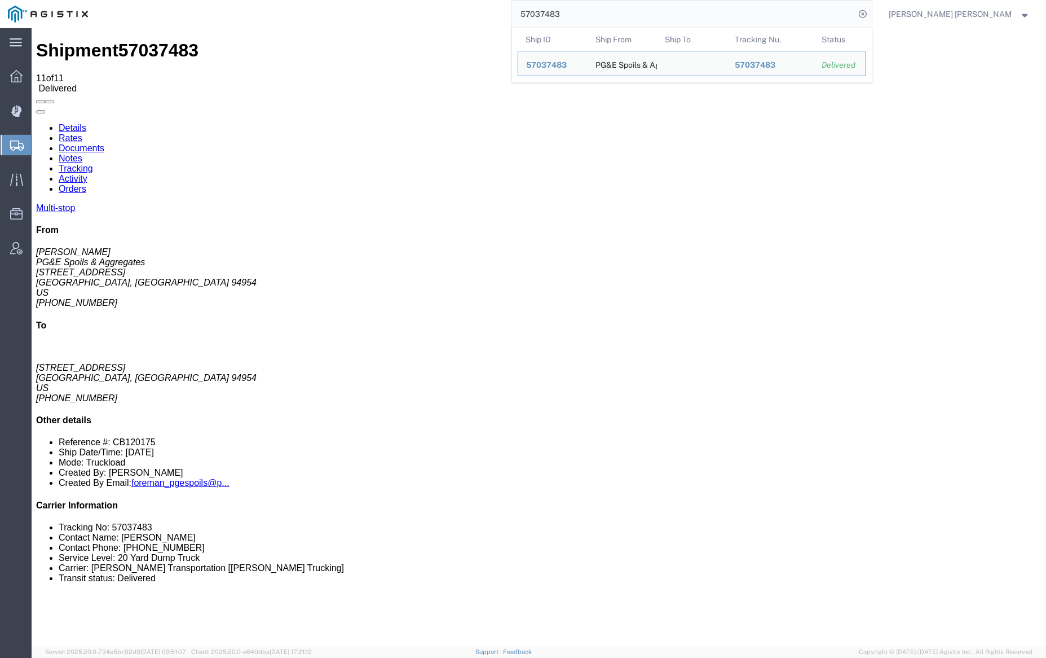
click at [586, 9] on input "57037483" at bounding box center [683, 14] width 343 height 27
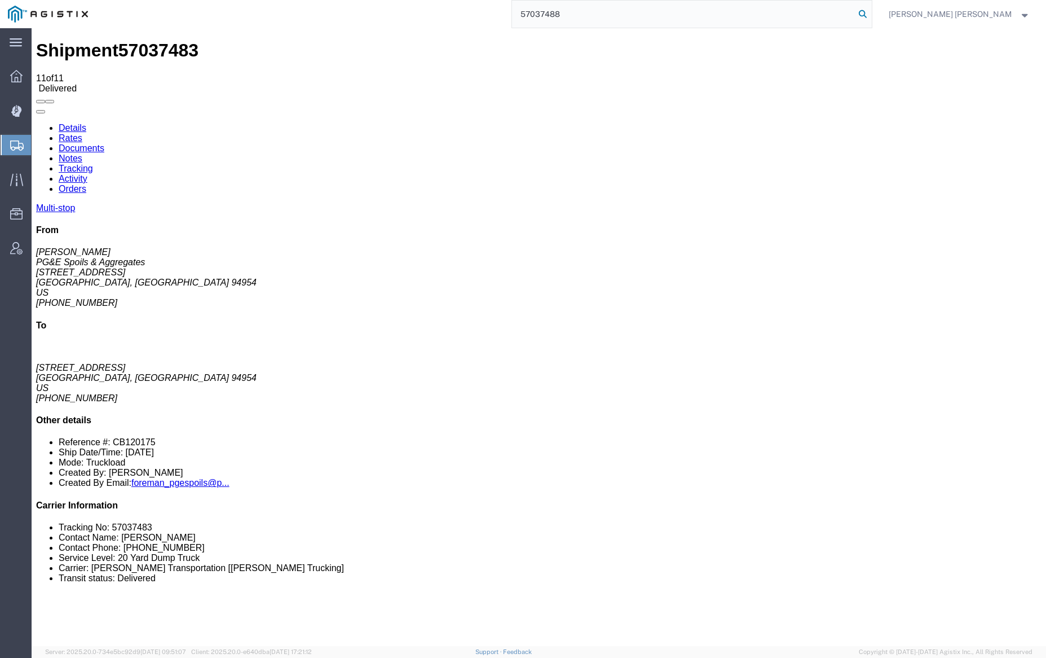
click at [871, 11] on icon at bounding box center [863, 14] width 16 height 16
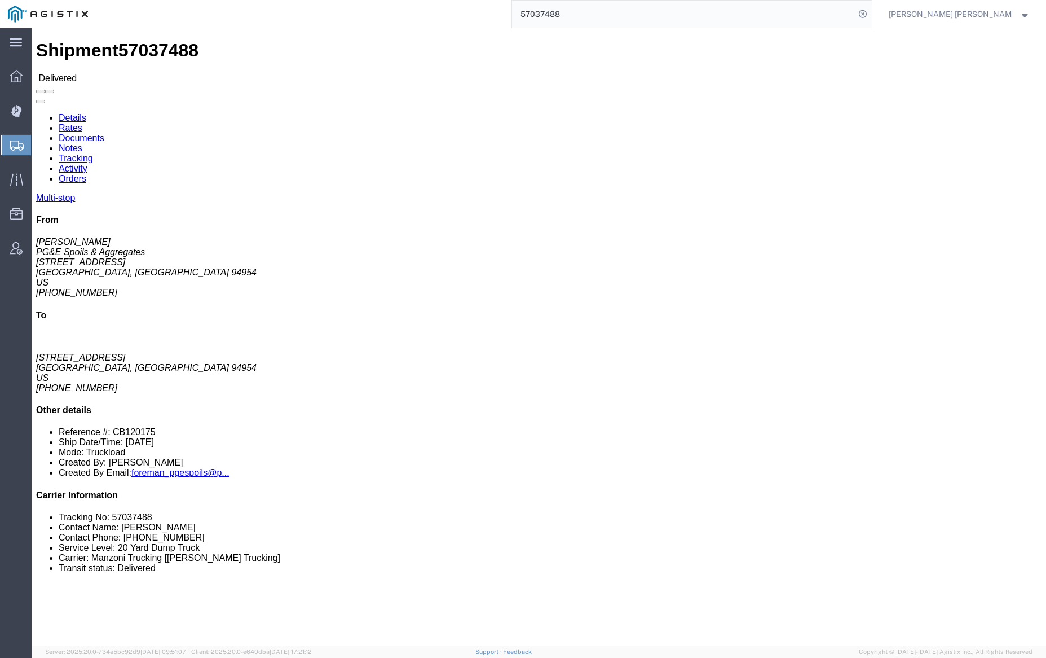
click link "Documents"
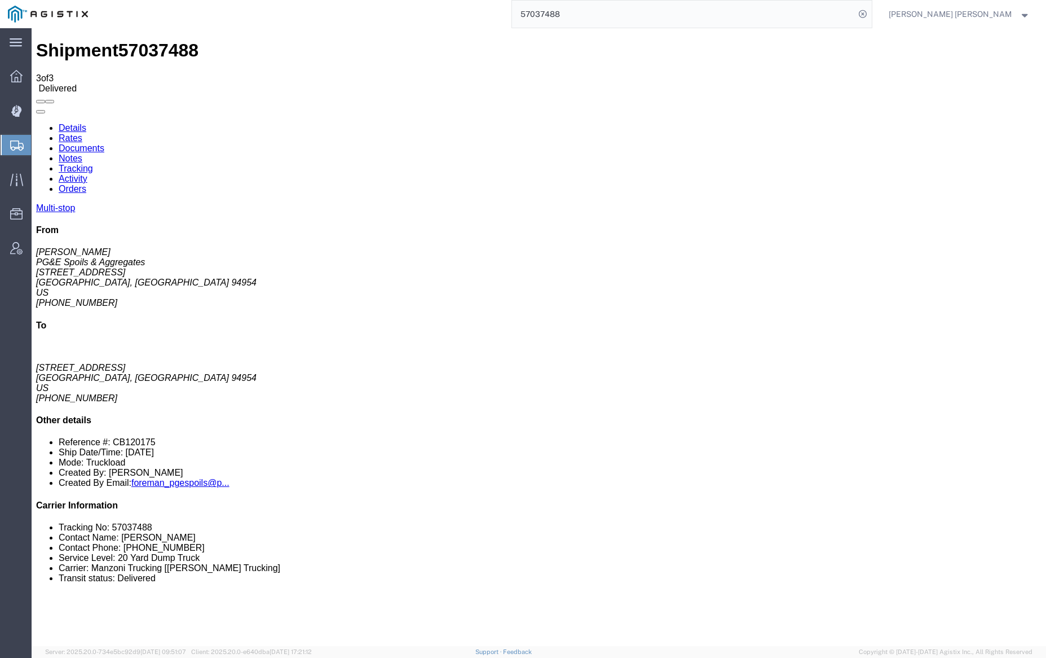
click at [82, 153] on link "Notes" at bounding box center [71, 158] width 24 height 10
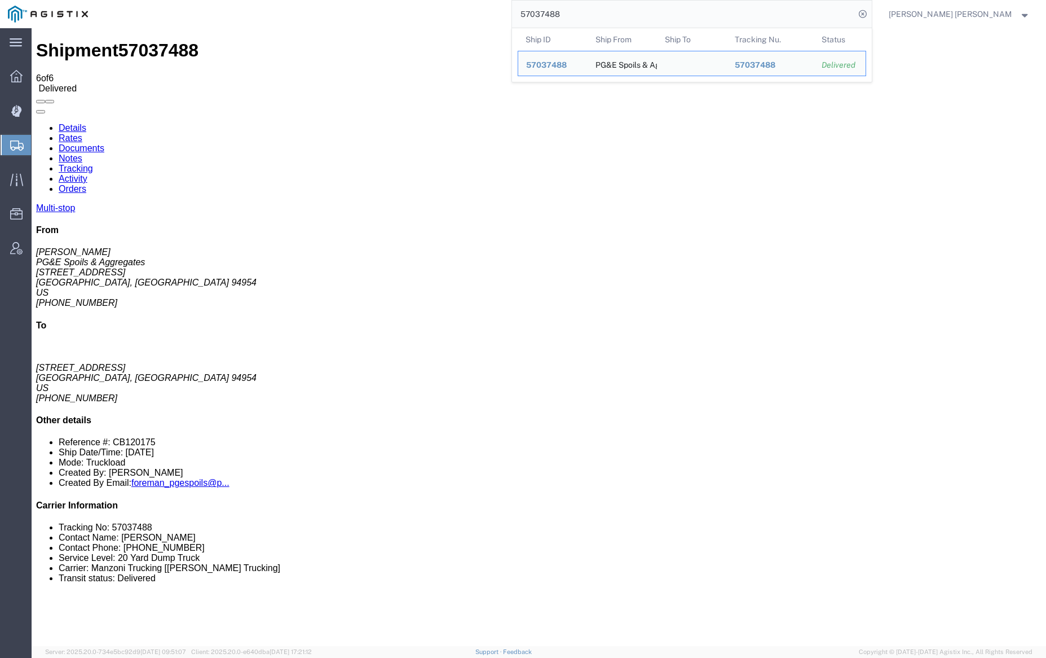
click at [591, 13] on input "57037488" at bounding box center [683, 14] width 343 height 27
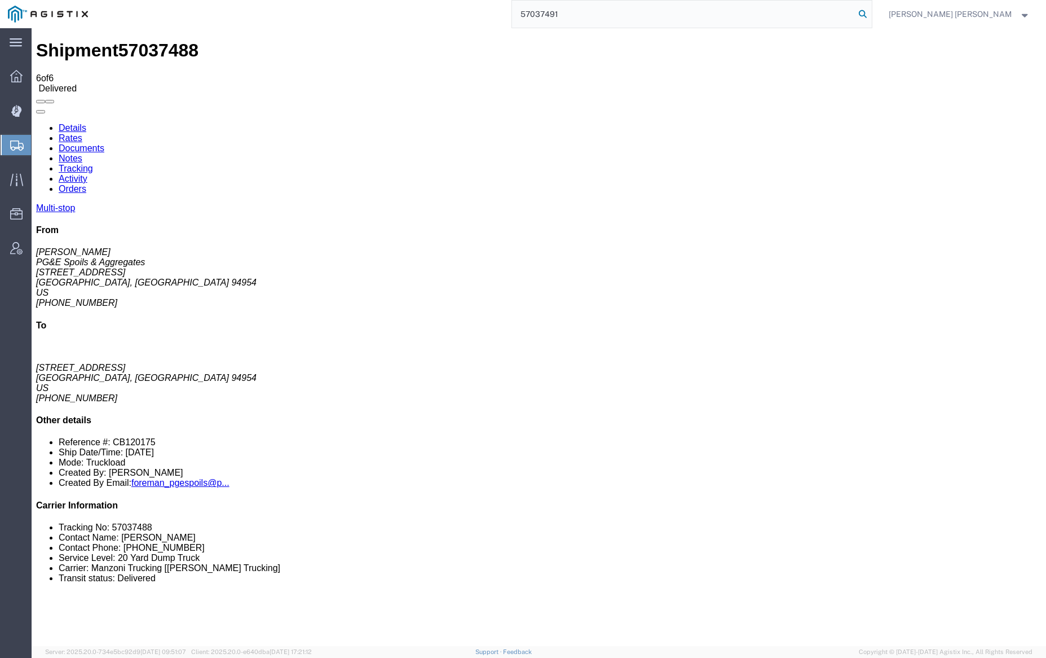
type input "57037491"
click at [871, 14] on icon at bounding box center [863, 14] width 16 height 16
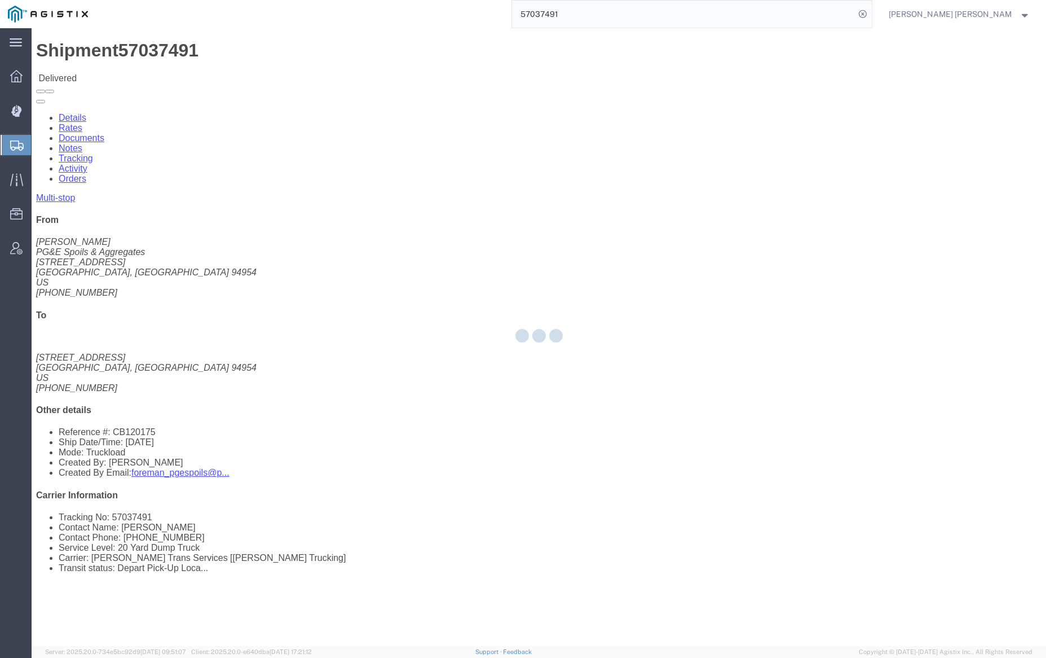
click at [156, 70] on div at bounding box center [539, 337] width 1015 height 618
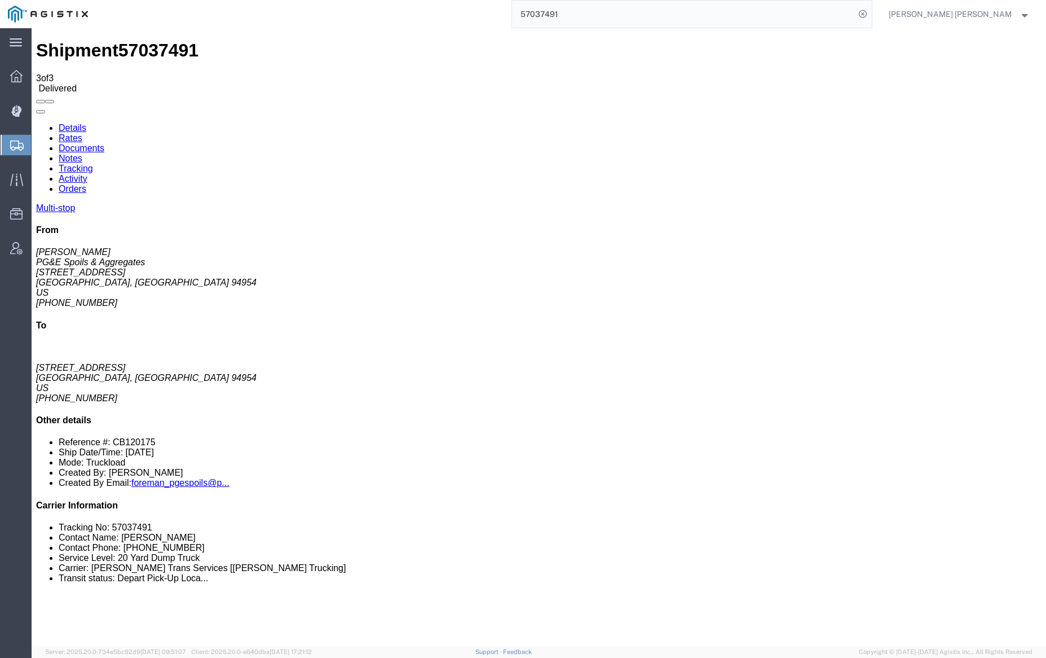
click at [82, 153] on link "Notes" at bounding box center [71, 158] width 24 height 10
click at [93, 164] on link "Tracking" at bounding box center [76, 169] width 34 height 10
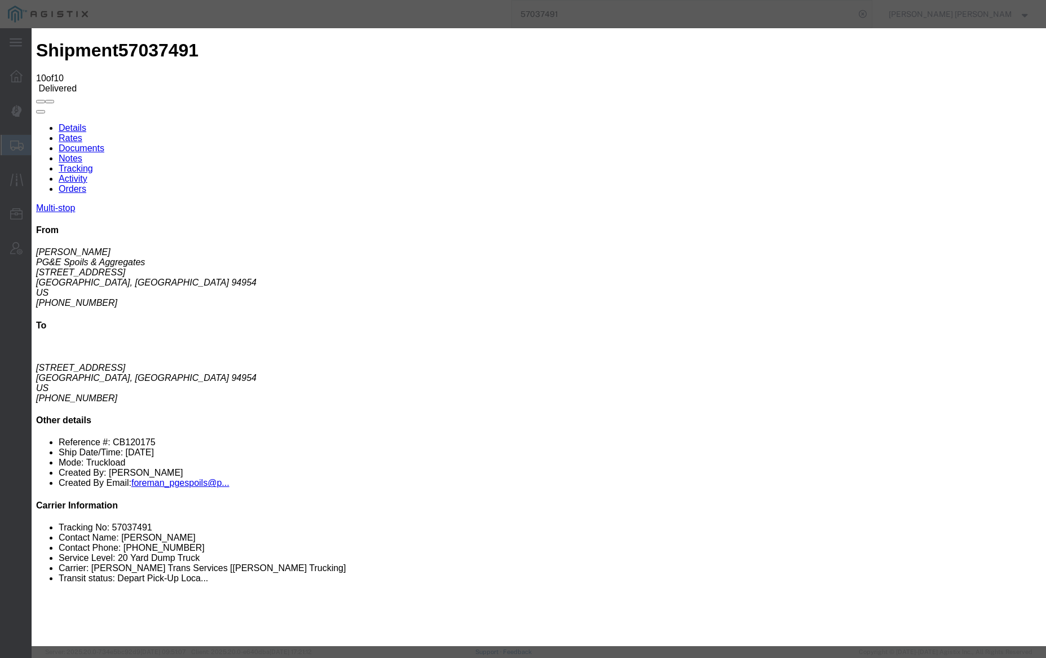
type input "7:10 AM"
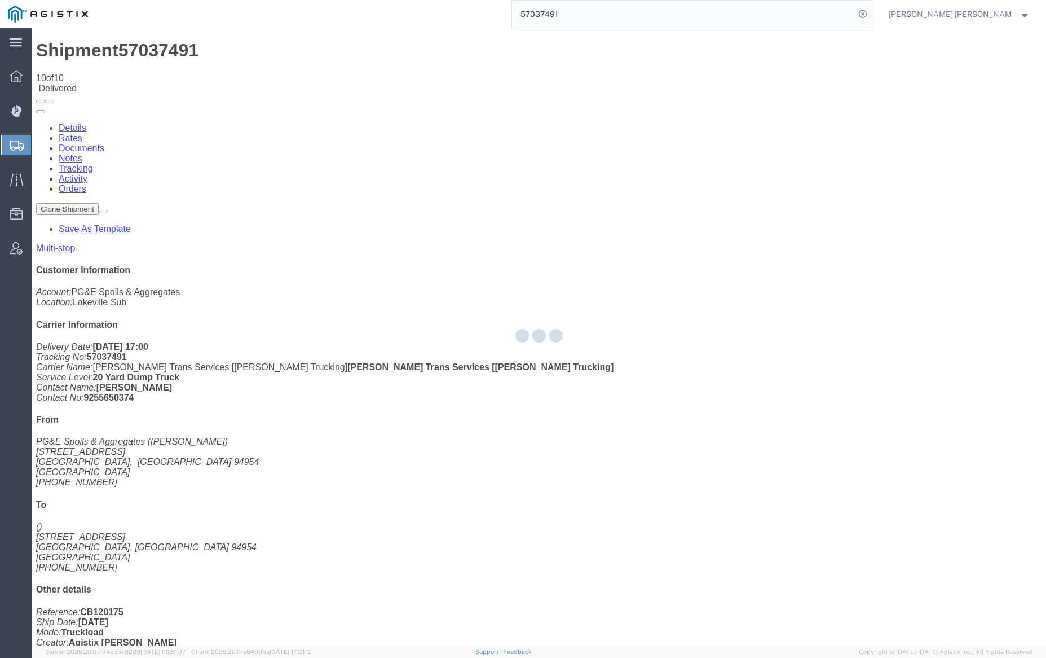
click at [203, 72] on div at bounding box center [539, 337] width 1015 height 618
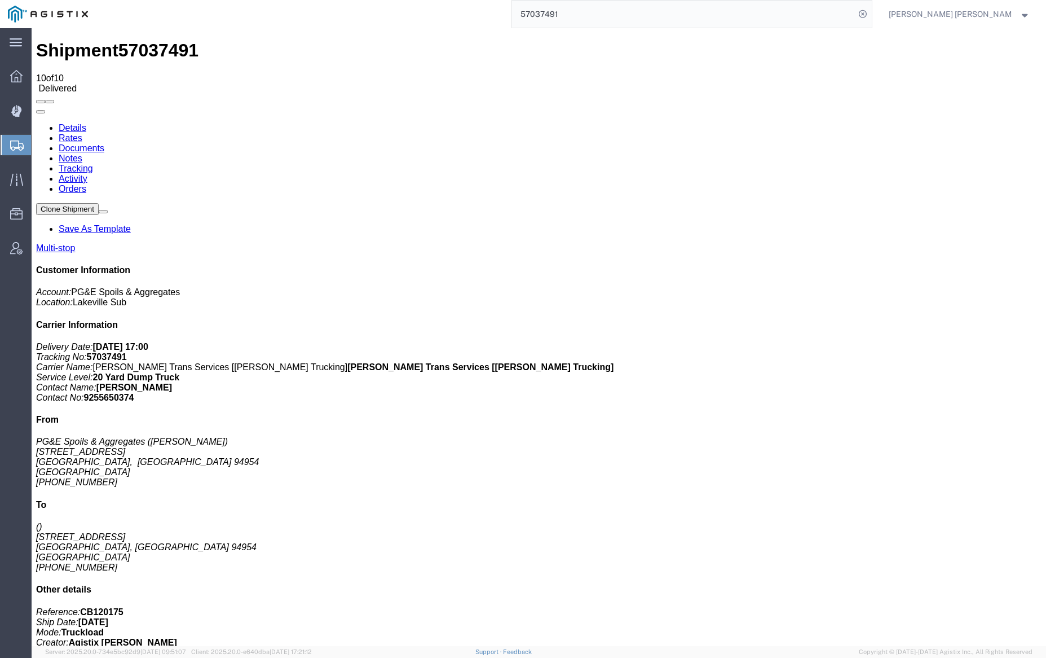
click at [82, 153] on link "Notes" at bounding box center [71, 158] width 24 height 10
click at [605, 10] on input "57037491" at bounding box center [683, 14] width 343 height 27
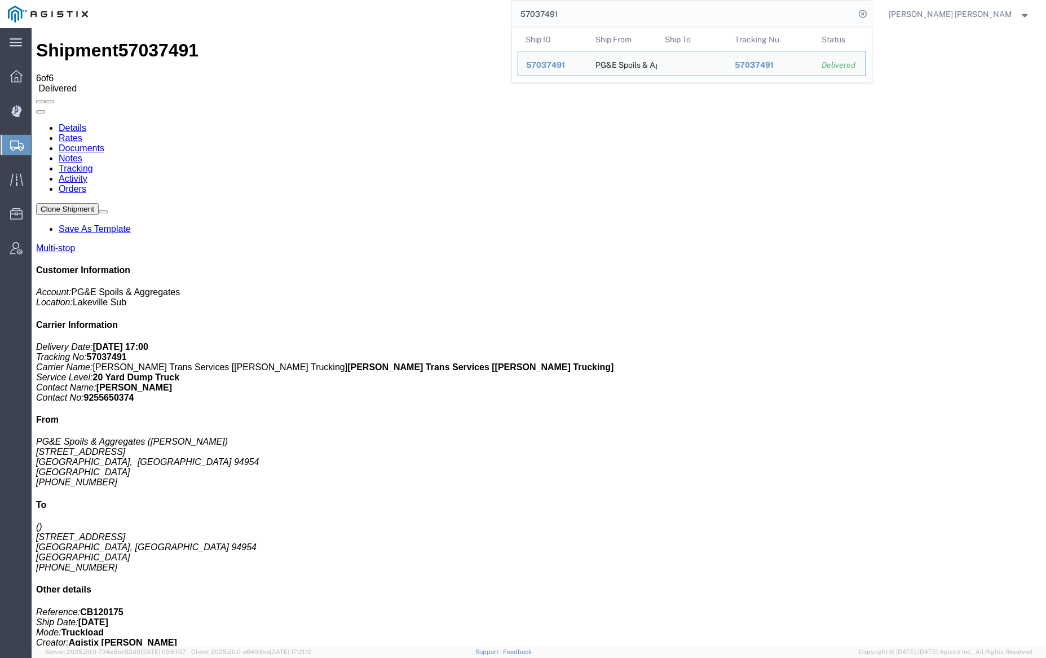
click at [605, 10] on input "57037491" at bounding box center [683, 14] width 343 height 27
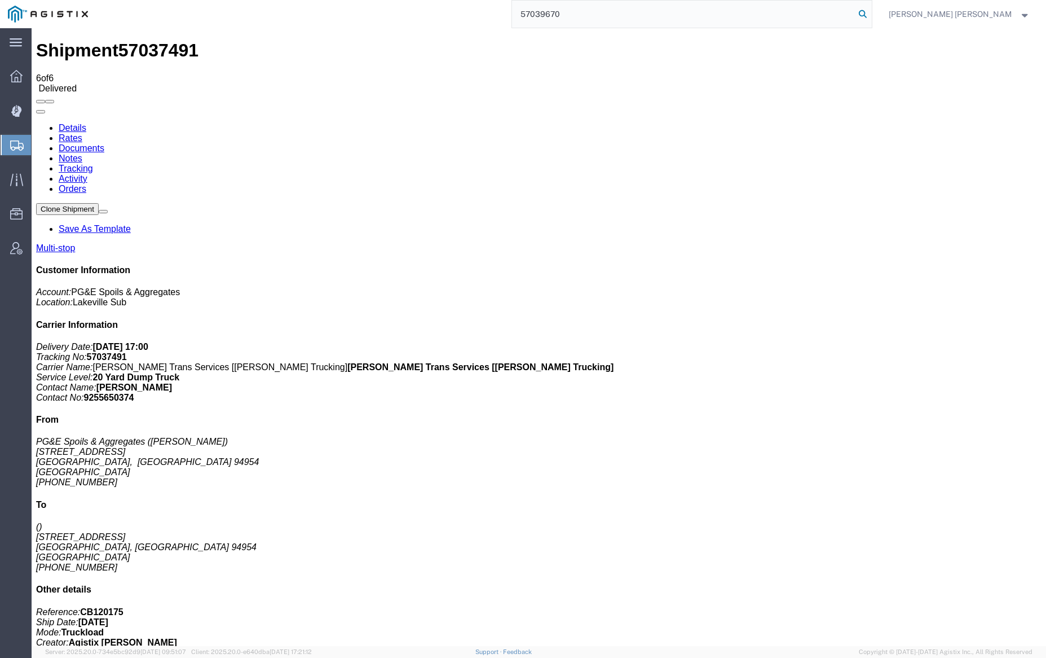
click at [871, 11] on icon at bounding box center [863, 14] width 16 height 16
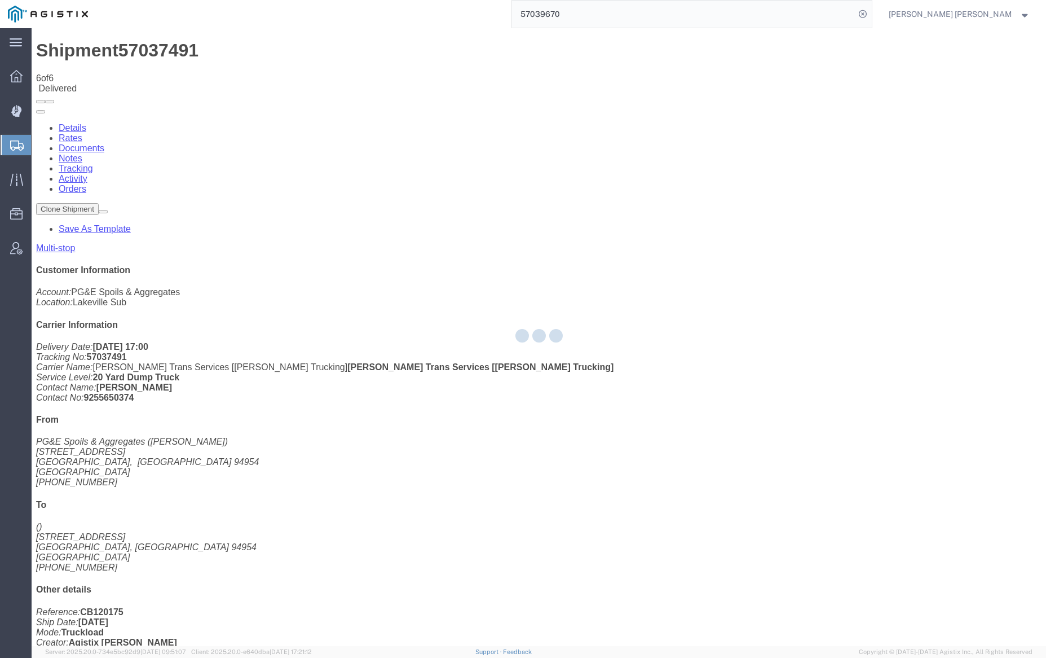
click at [32, 28] on div at bounding box center [32, 28] width 0 height 0
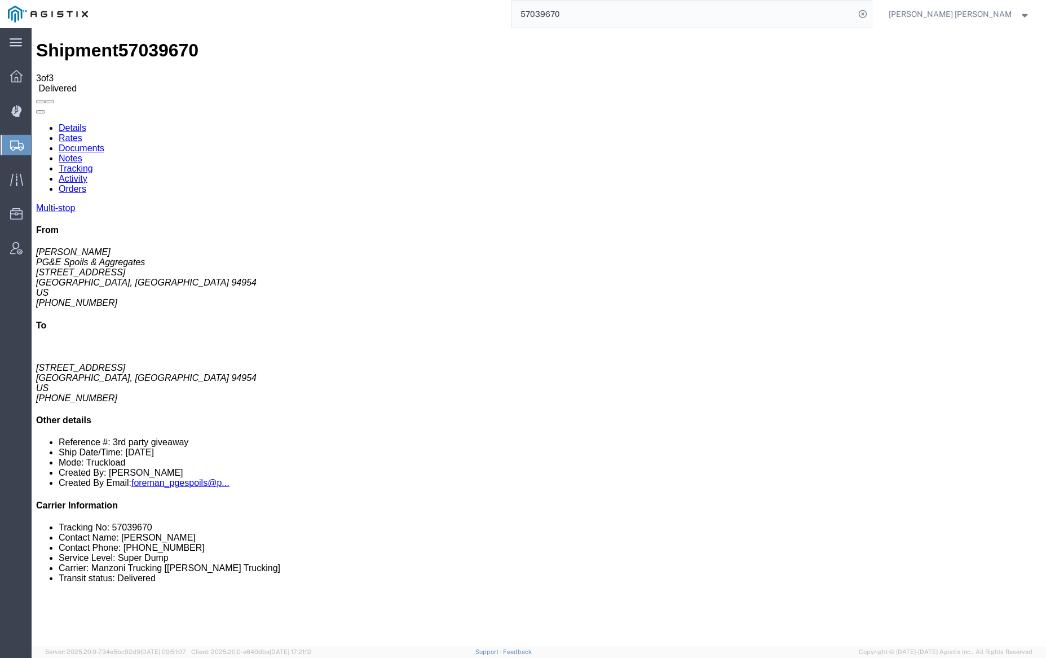
click at [82, 153] on link "Notes" at bounding box center [71, 158] width 24 height 10
click at [611, 12] on input "57039670" at bounding box center [683, 14] width 343 height 27
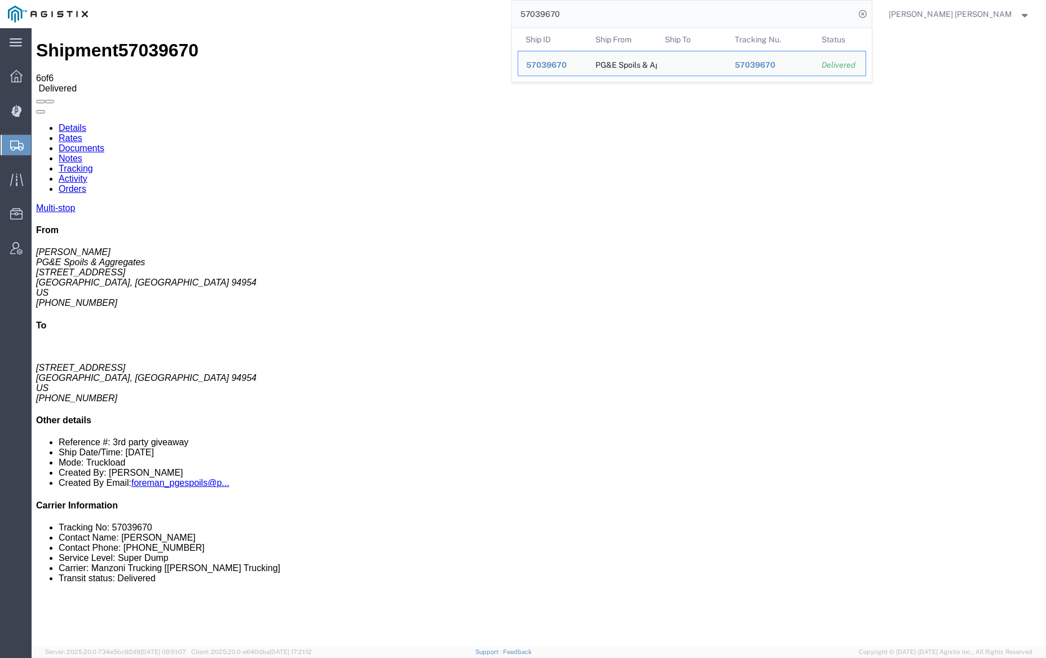
click at [611, 12] on input "57039670" at bounding box center [683, 14] width 343 height 27
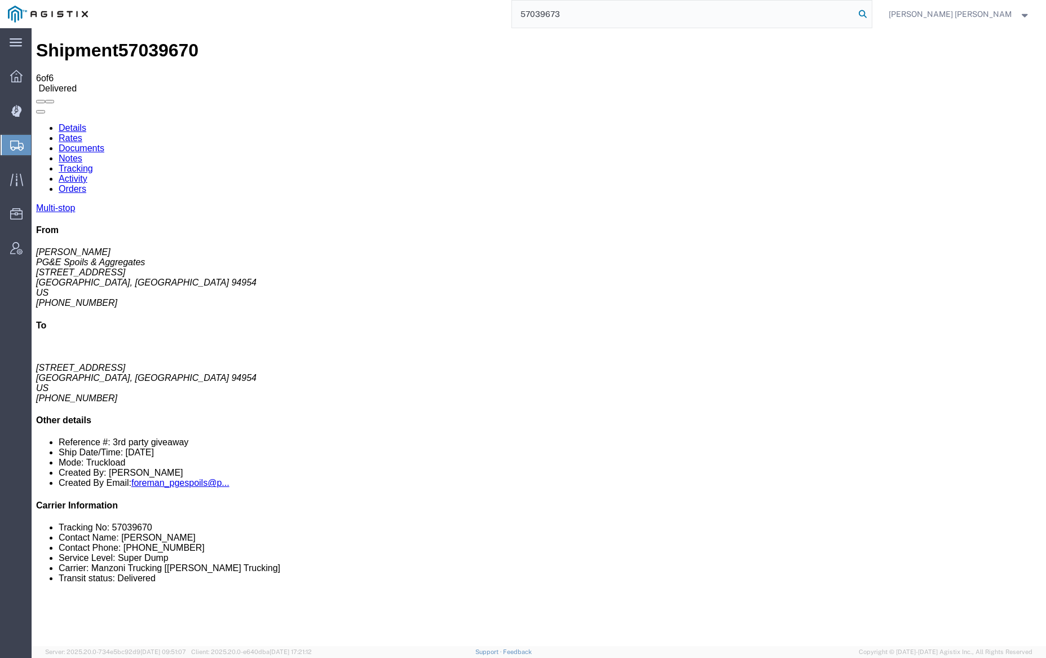
type input "57039673"
click at [871, 15] on icon at bounding box center [863, 14] width 16 height 16
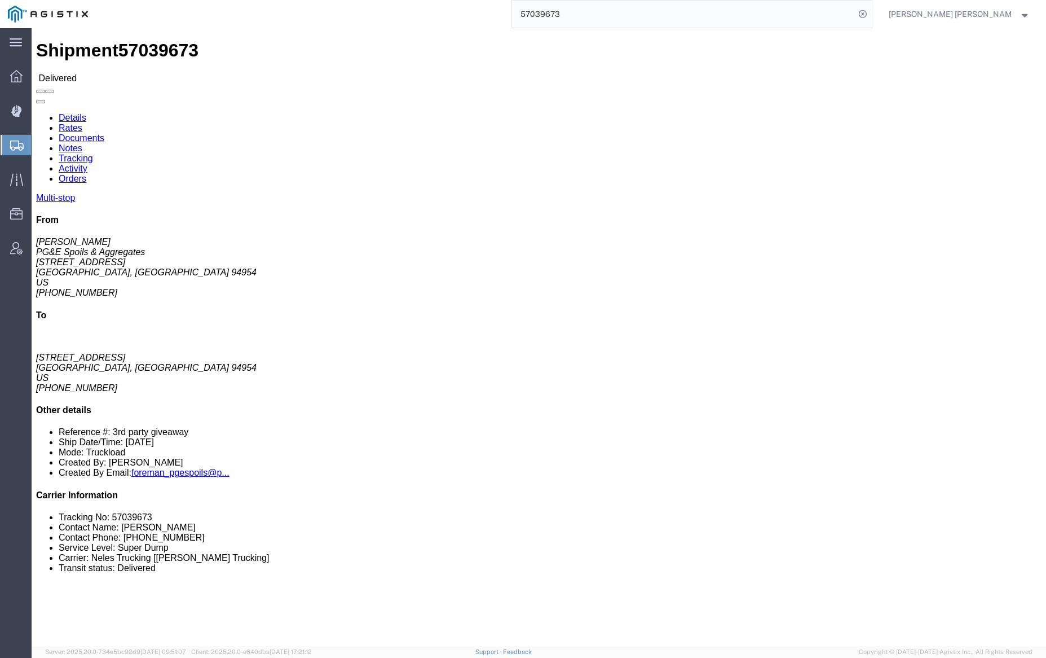
click div
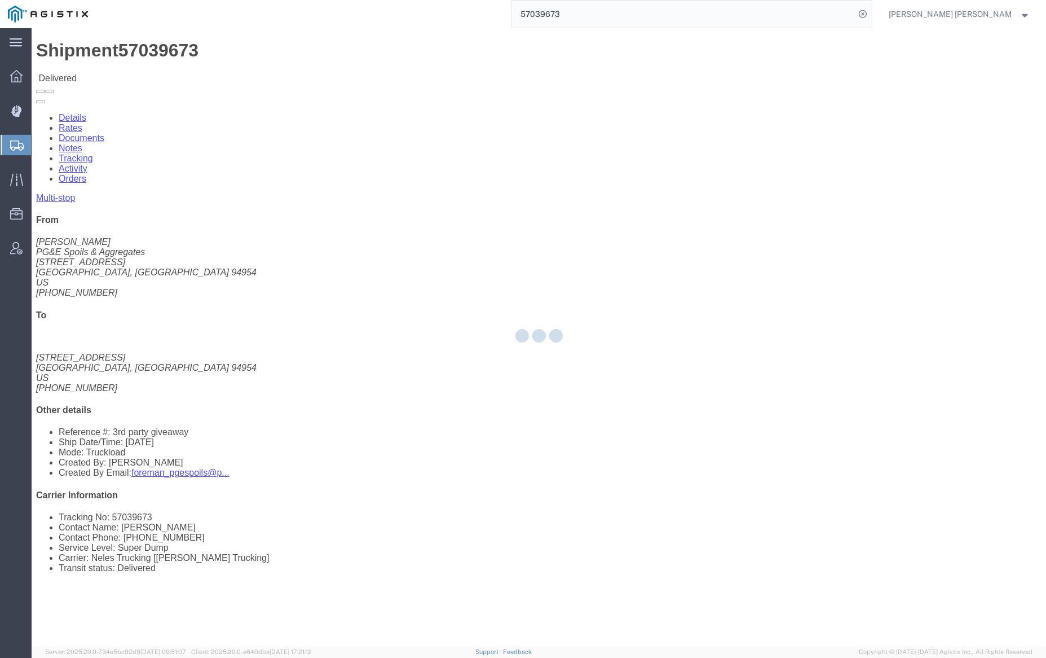
click at [206, 67] on div at bounding box center [539, 337] width 1015 height 618
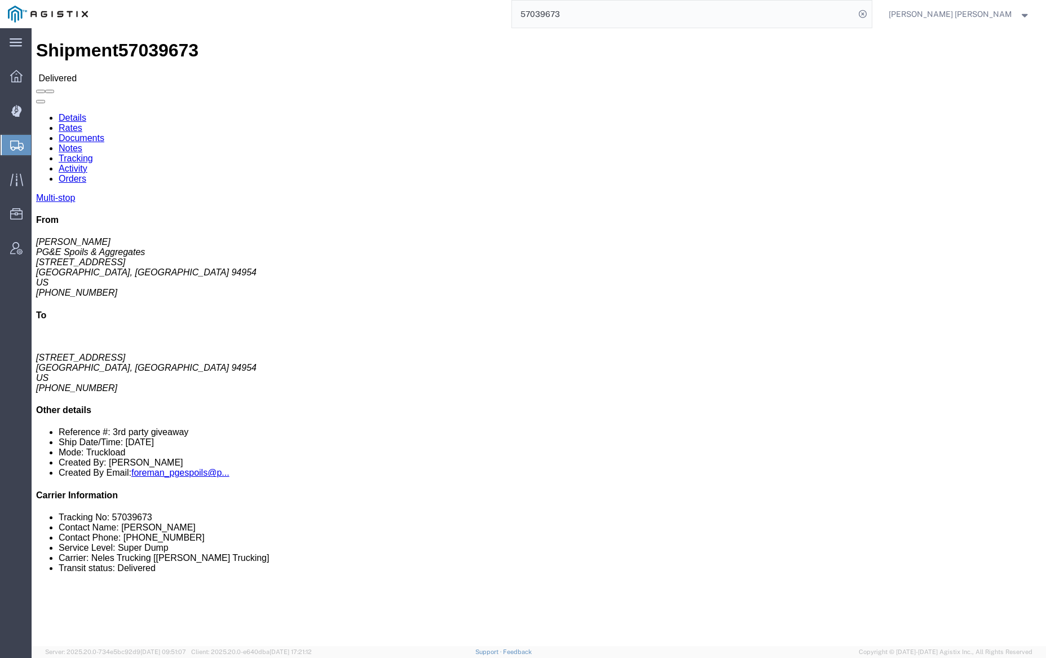
click link "Notes"
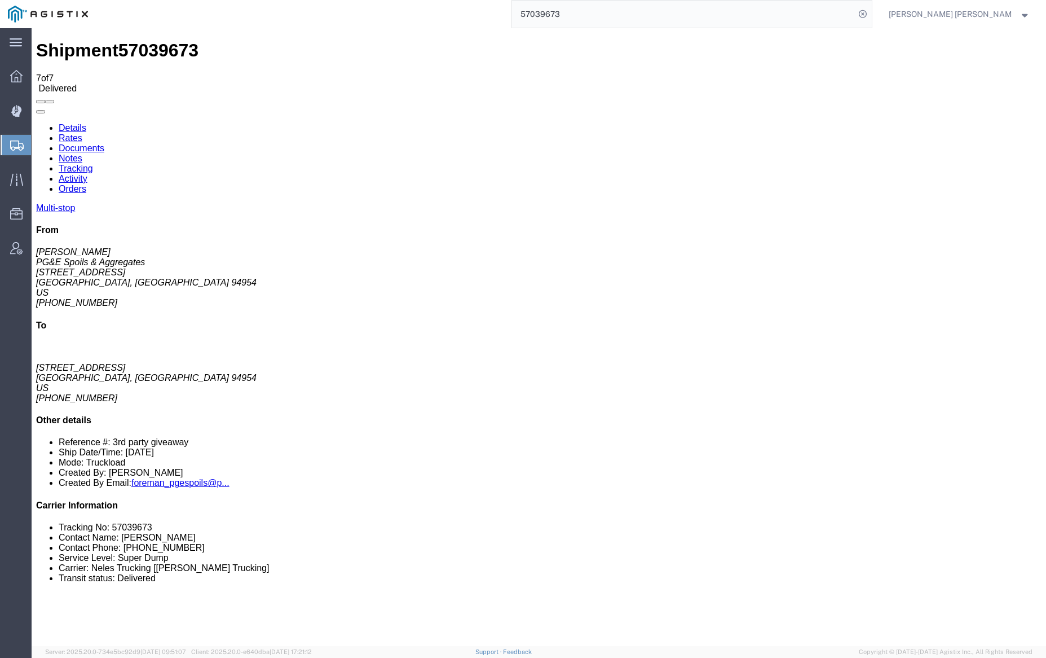
click at [104, 143] on link "Documents" at bounding box center [82, 148] width 46 height 10
click at [82, 153] on link "Notes" at bounding box center [71, 158] width 24 height 10
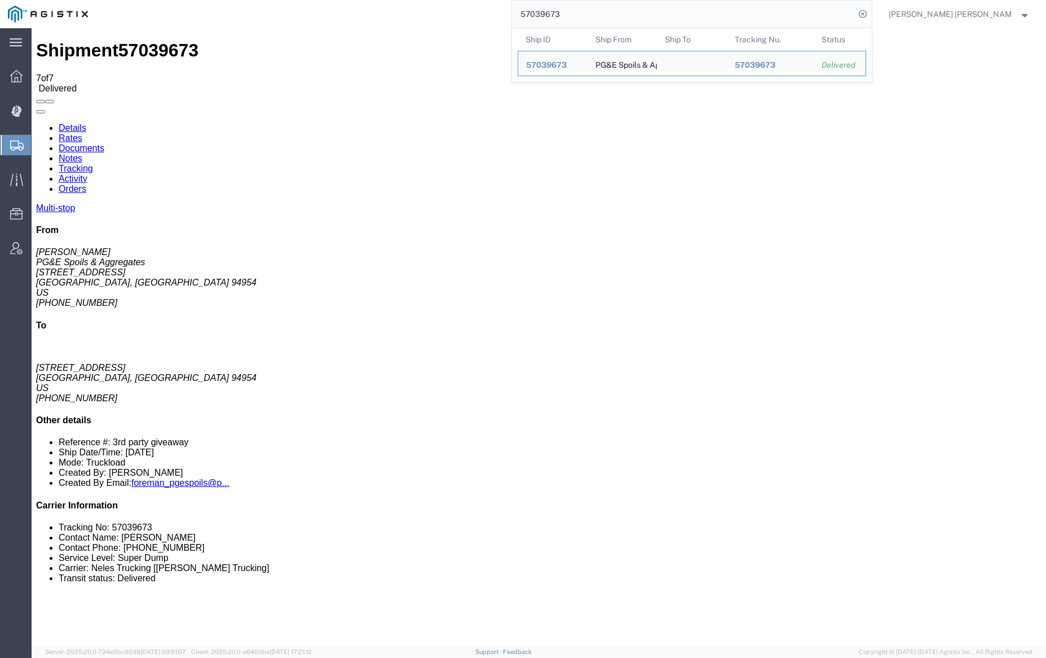
click at [606, 11] on input "57039673" at bounding box center [683, 14] width 343 height 27
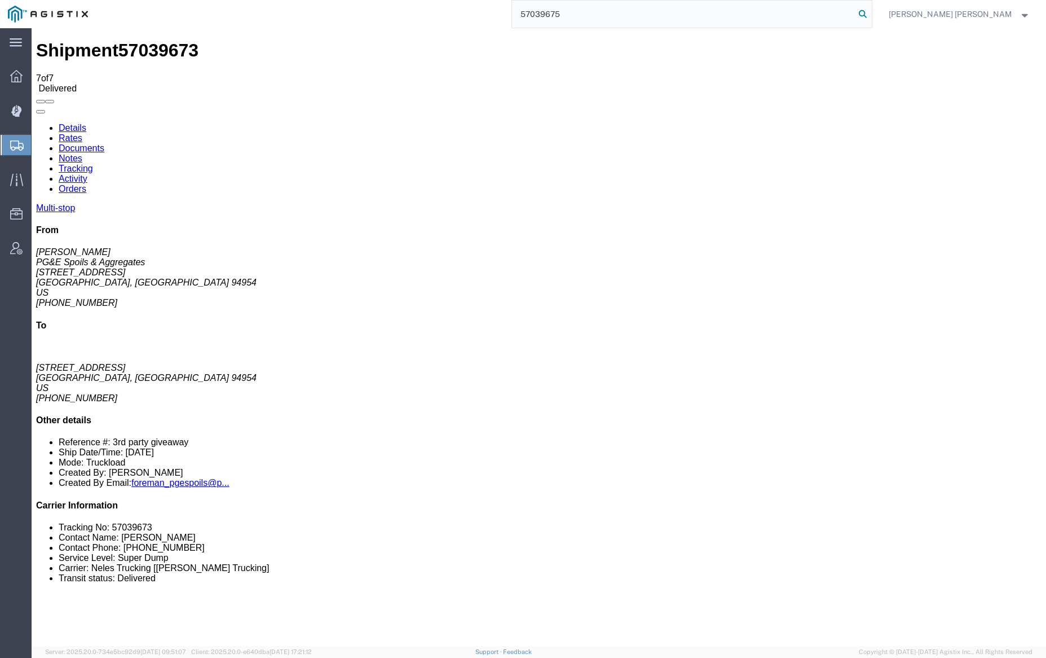
click at [871, 10] on icon at bounding box center [863, 14] width 16 height 16
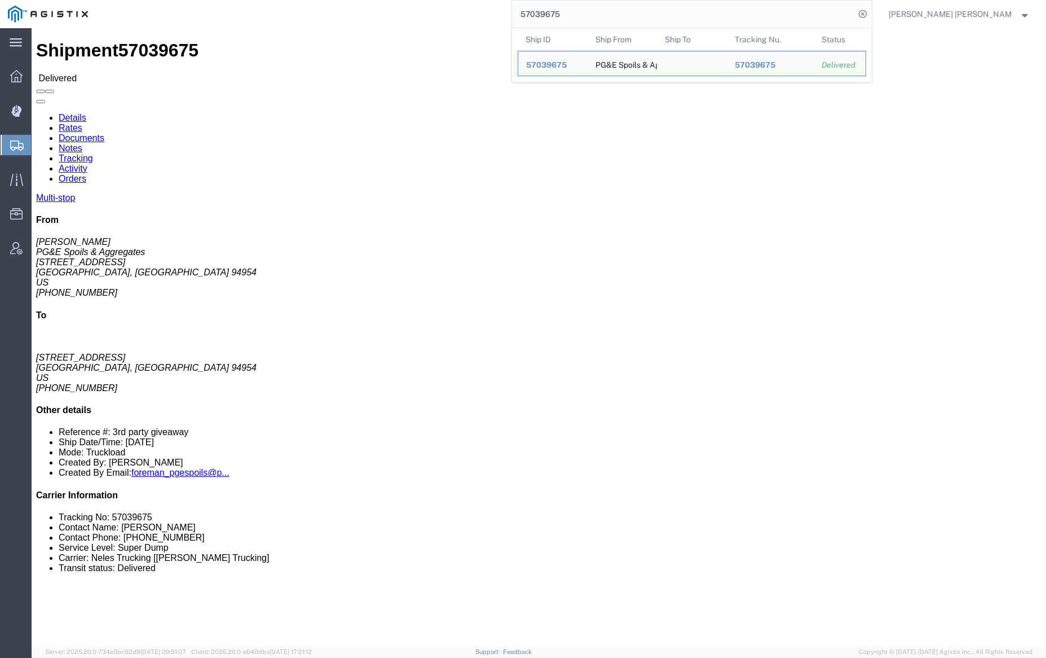
click div
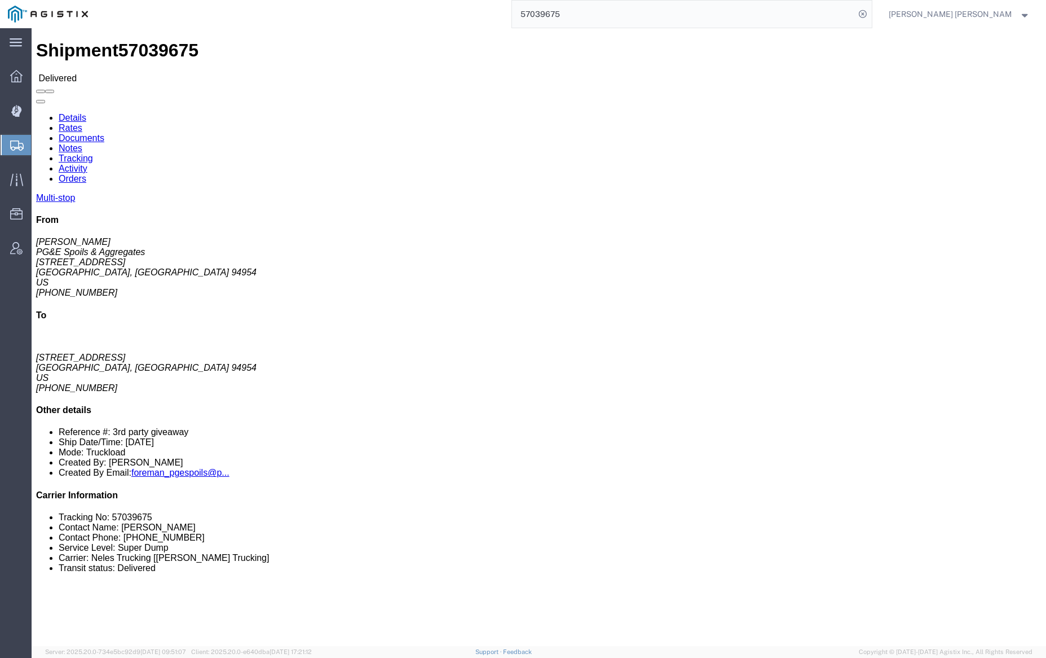
click link "Notes"
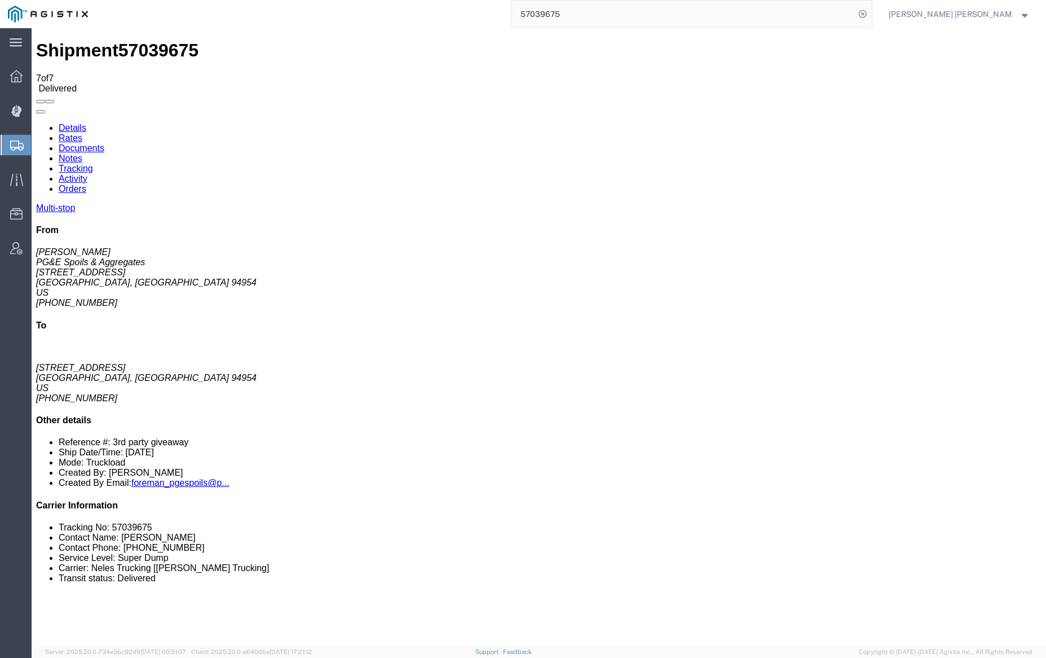
click at [104, 143] on link "Documents" at bounding box center [82, 148] width 46 height 10
click at [82, 153] on link "Notes" at bounding box center [71, 158] width 24 height 10
click at [593, 5] on input "57039675" at bounding box center [683, 14] width 343 height 27
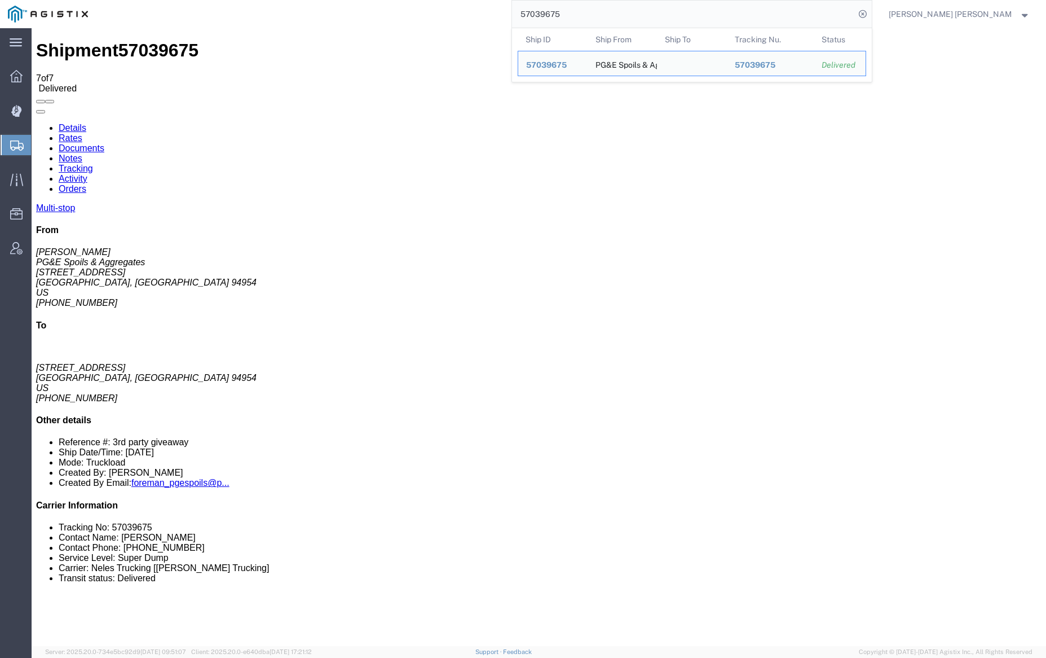
click at [593, 5] on input "57039675" at bounding box center [683, 14] width 343 height 27
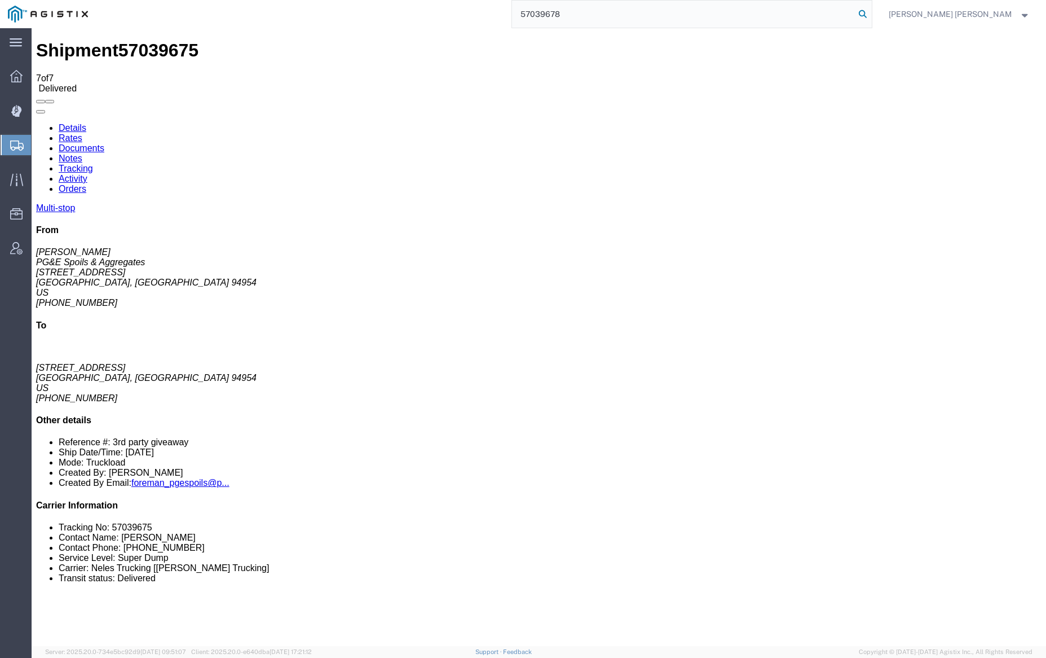
type input "57039678"
click at [871, 12] on icon at bounding box center [863, 14] width 16 height 16
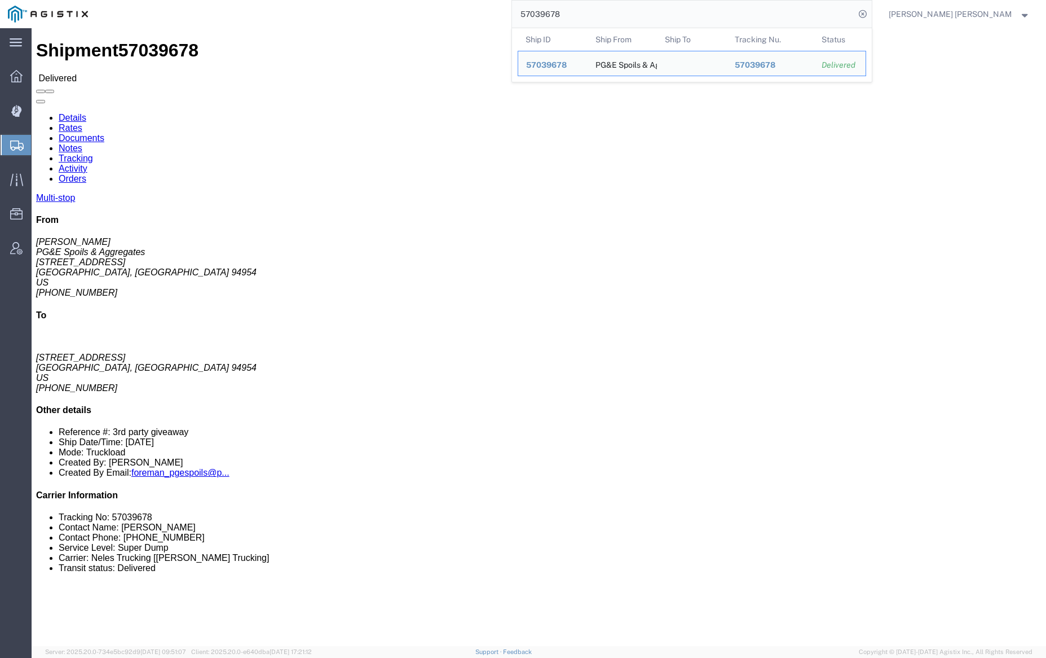
click body "Shipment 57039678 Delivered Details Rates Documents Notes Tracking Activity Ord…"
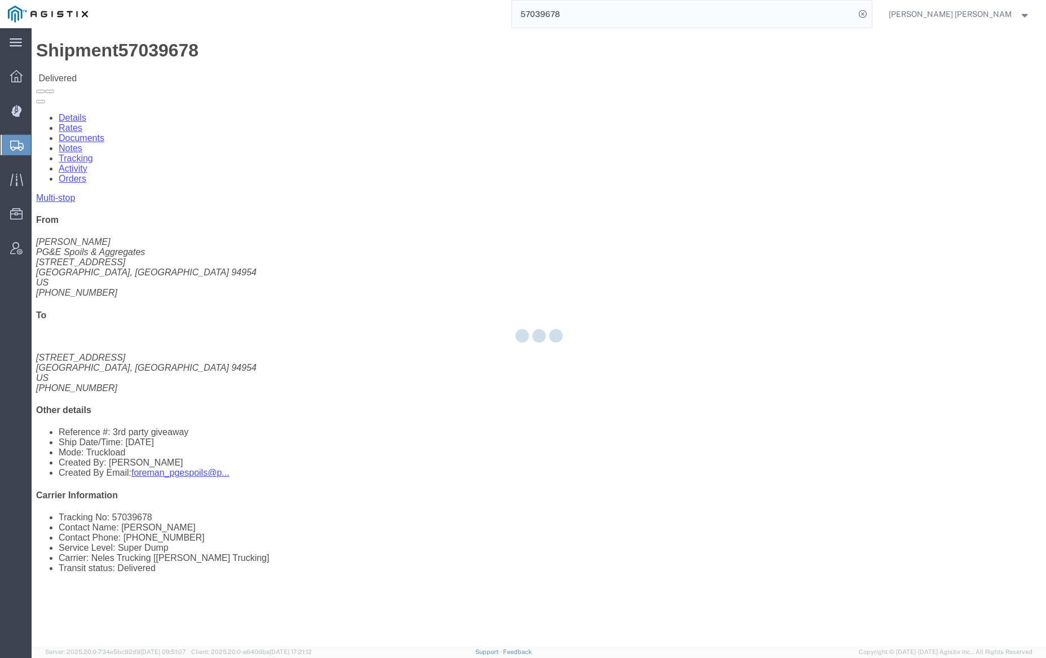
click at [156, 67] on div at bounding box center [539, 337] width 1015 height 618
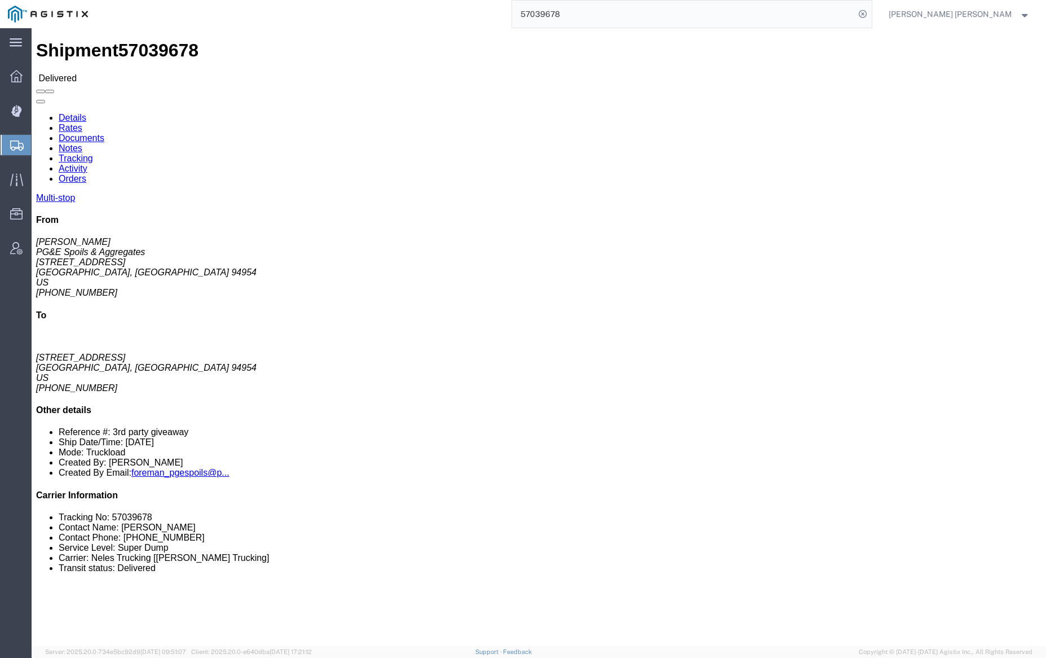
click link "Documents"
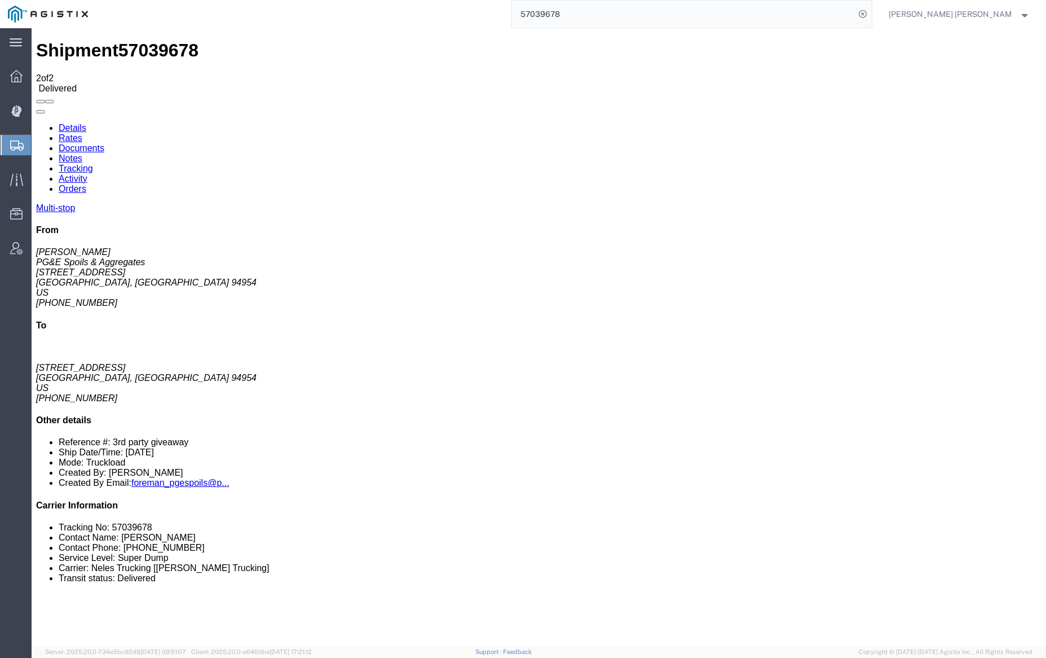
click at [82, 153] on link "Notes" at bounding box center [71, 158] width 24 height 10
click at [93, 164] on link "Tracking" at bounding box center [76, 169] width 34 height 10
click at [78, 123] on link "Details" at bounding box center [73, 128] width 28 height 10
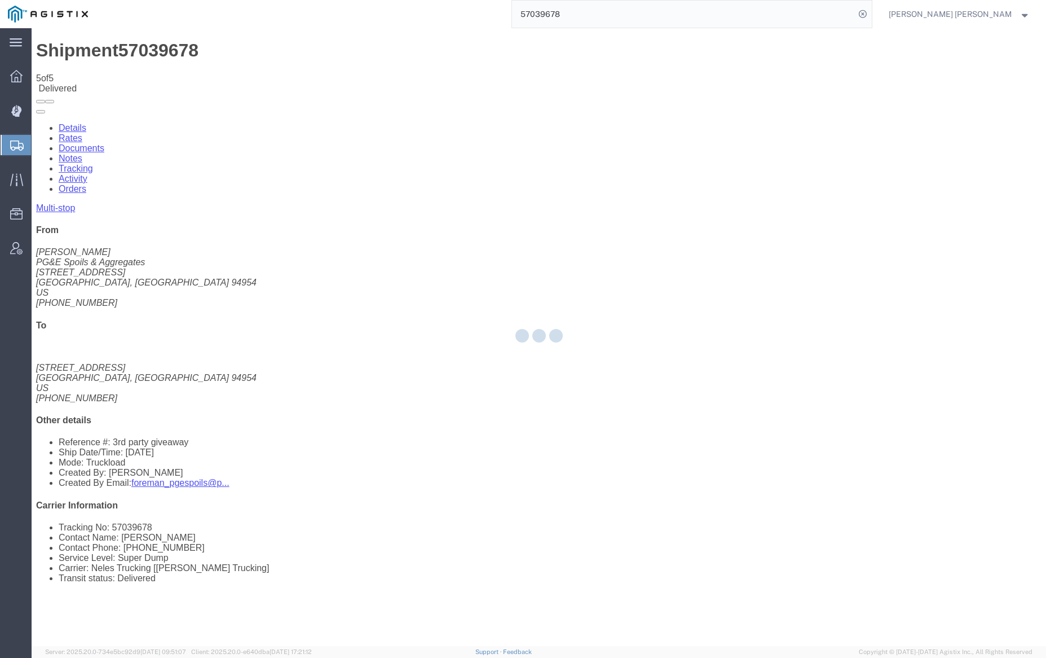
click at [233, 125] on div at bounding box center [539, 337] width 1015 height 618
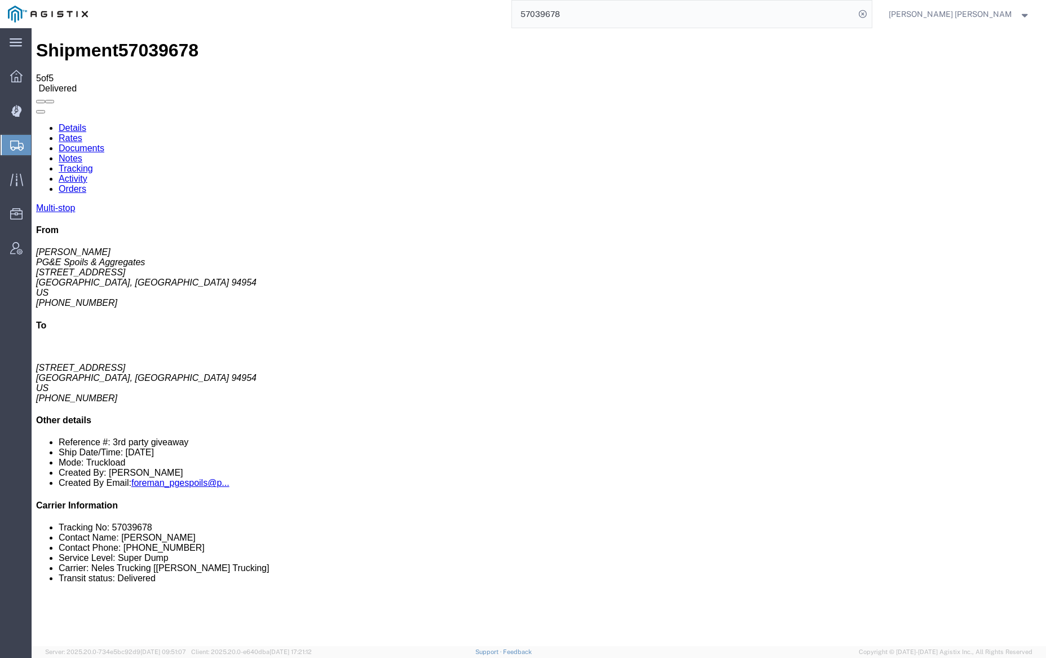
click link "Tracking"
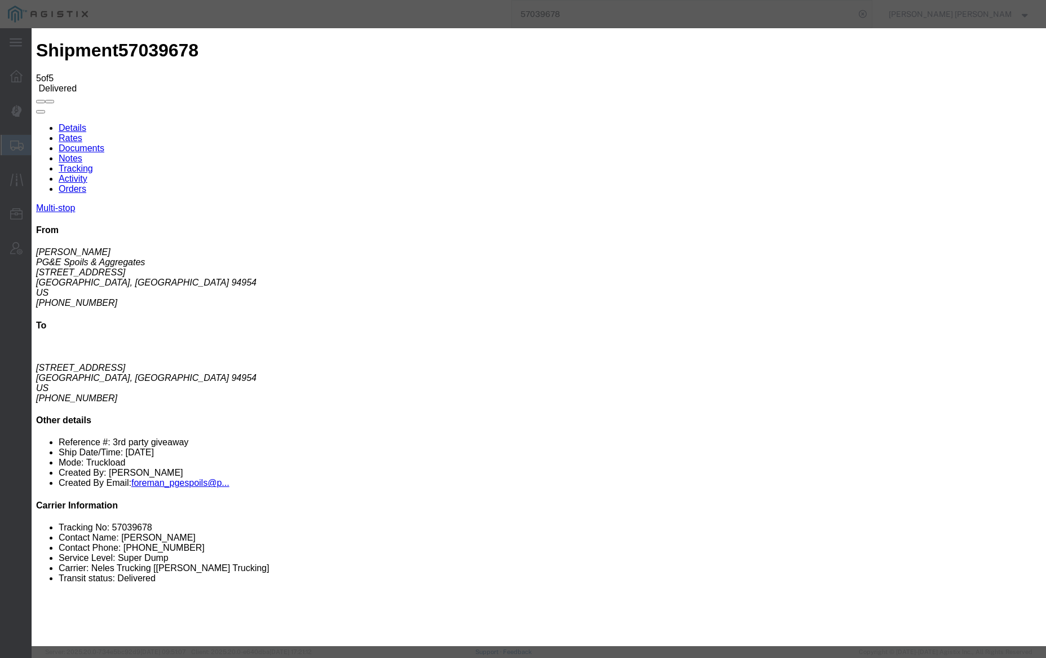
drag, startPoint x: 463, startPoint y: 146, endPoint x: 471, endPoint y: 147, distance: 8.1
type input "7:30 AM"
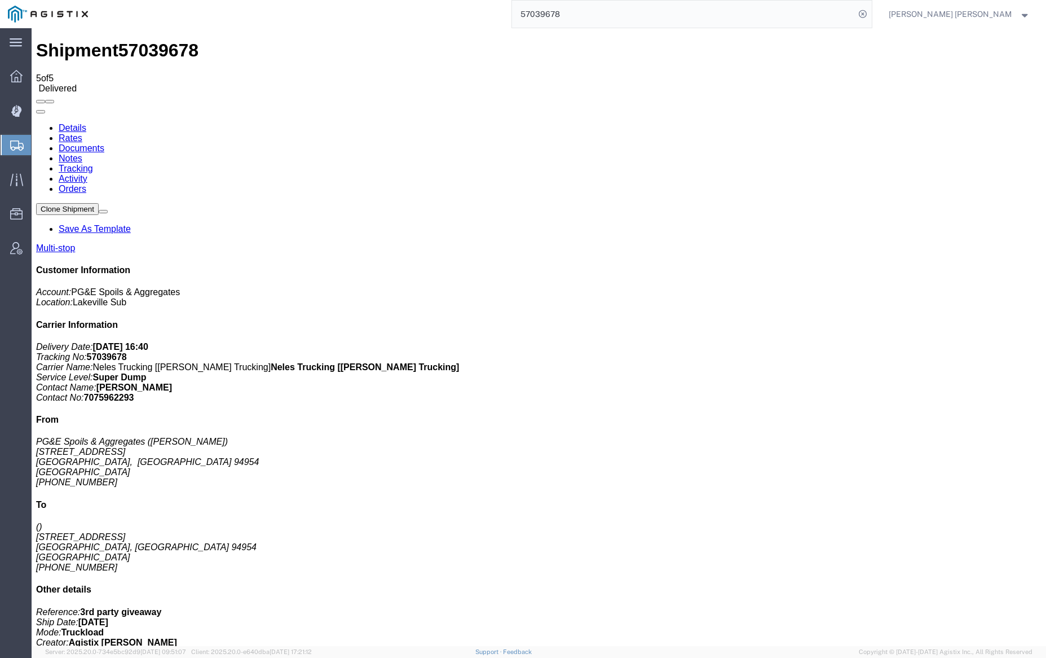
click at [82, 153] on link "Notes" at bounding box center [71, 158] width 24 height 10
click at [93, 164] on link "Tracking" at bounding box center [76, 169] width 34 height 10
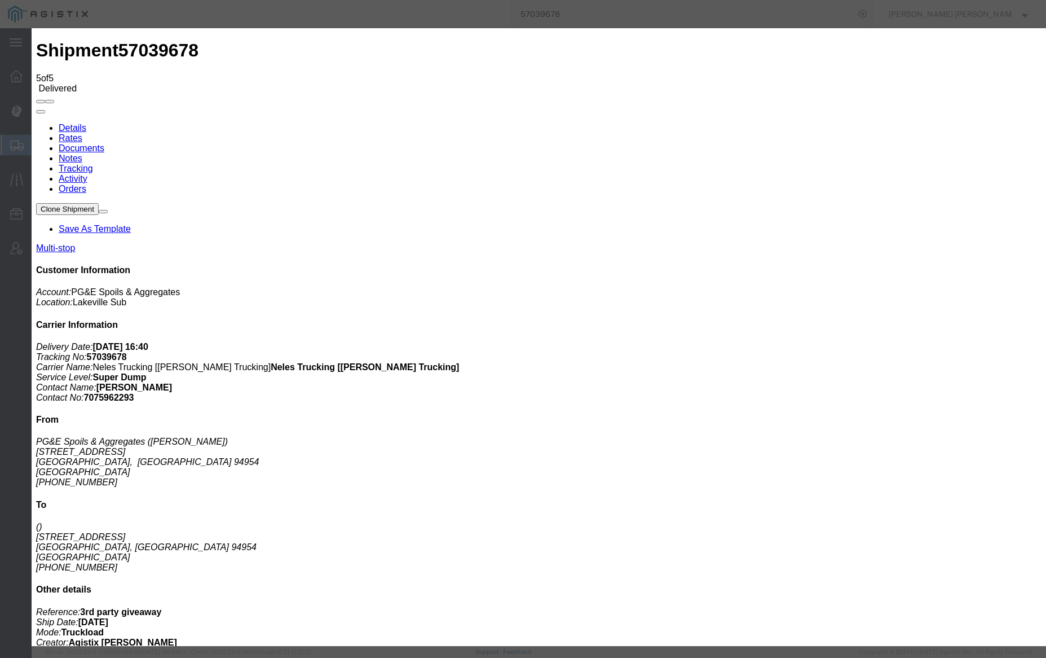
type input "12:00 PM"
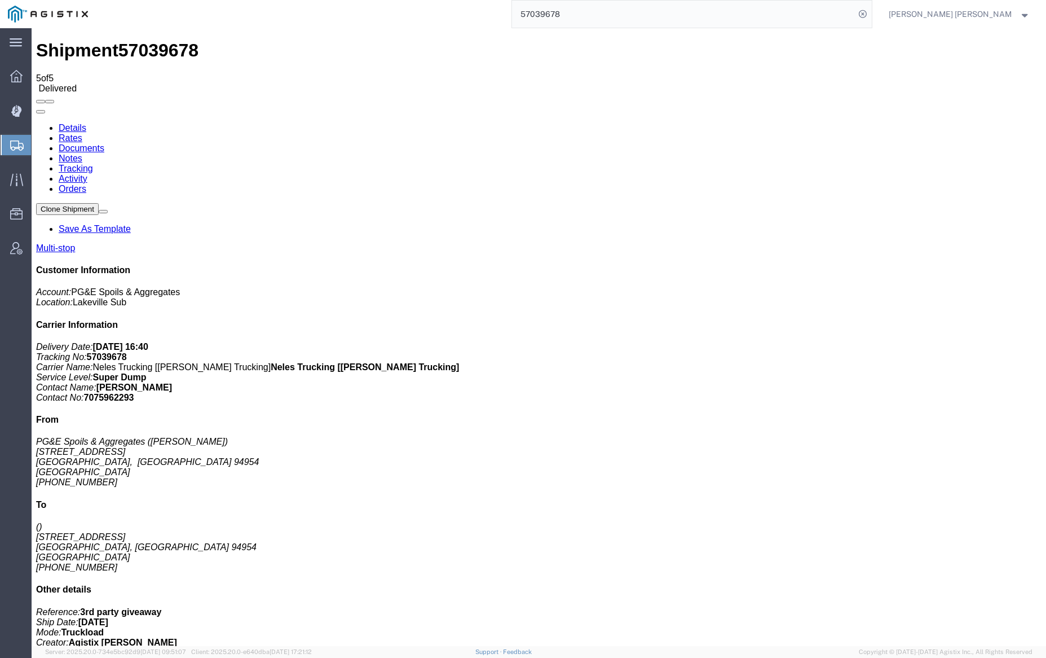
click at [82, 153] on link "Notes" at bounding box center [71, 158] width 24 height 10
click at [93, 164] on link "Tracking" at bounding box center [76, 169] width 34 height 10
click at [82, 153] on link "Notes" at bounding box center [71, 158] width 24 height 10
click at [93, 164] on link "Tracking" at bounding box center [76, 169] width 34 height 10
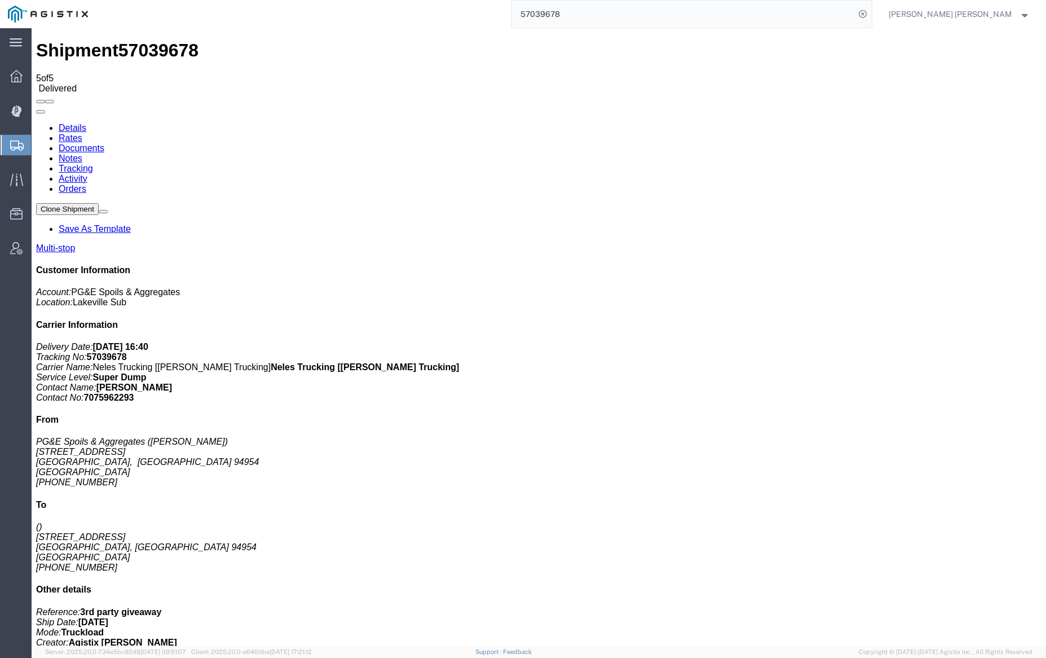
click at [611, 9] on input "57039678" at bounding box center [683, 14] width 343 height 27
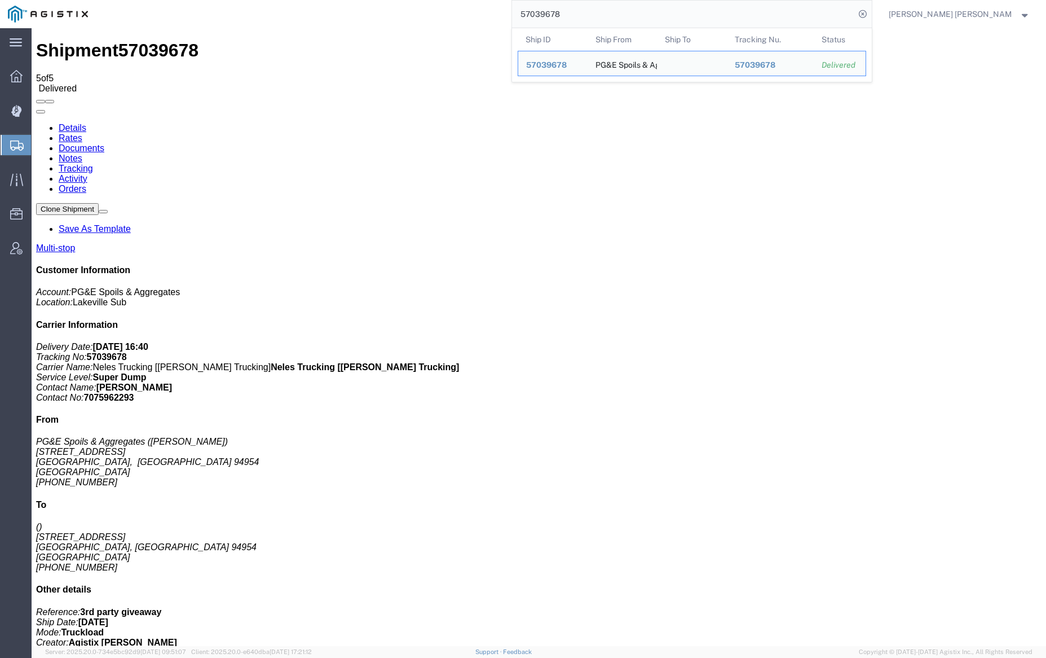
click at [611, 9] on input "57039678" at bounding box center [683, 14] width 343 height 27
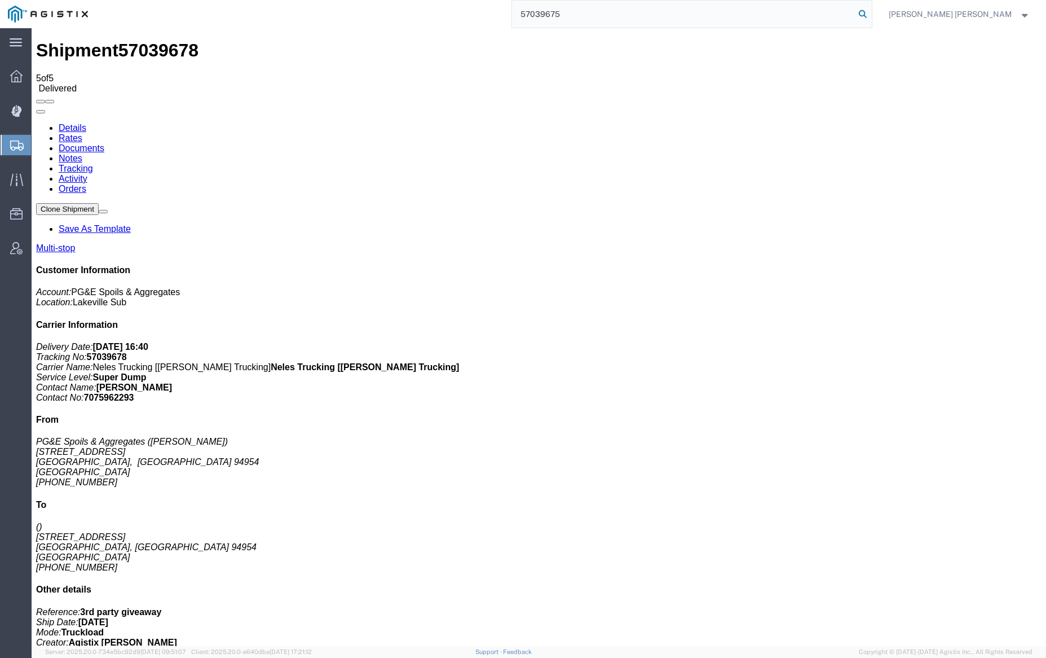
type input "57039675"
click at [871, 15] on icon at bounding box center [863, 14] width 16 height 16
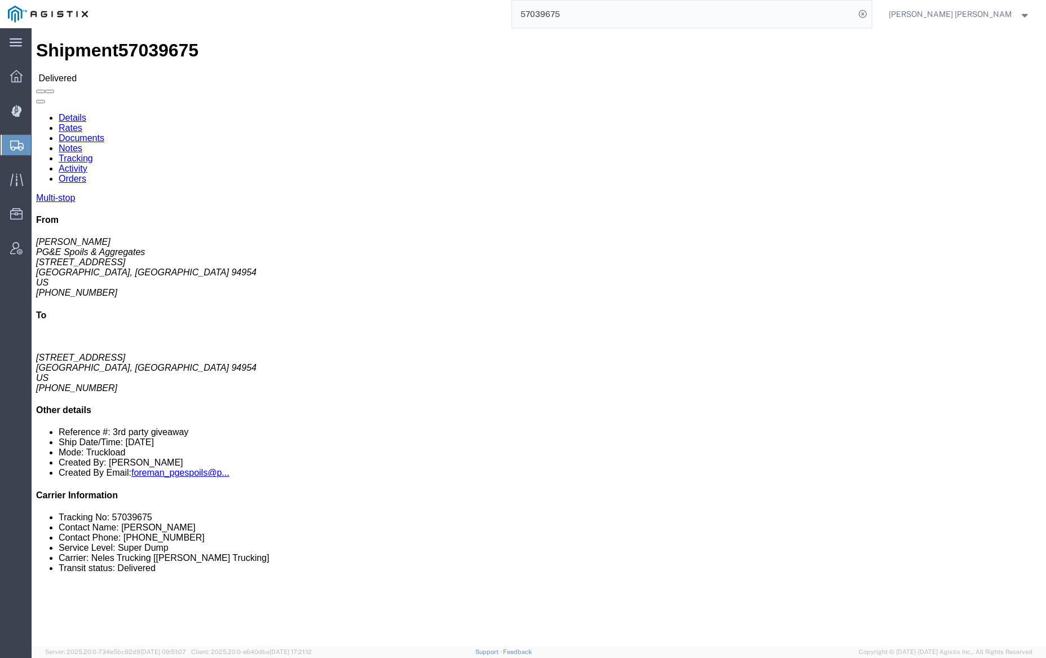
click link "Tracking"
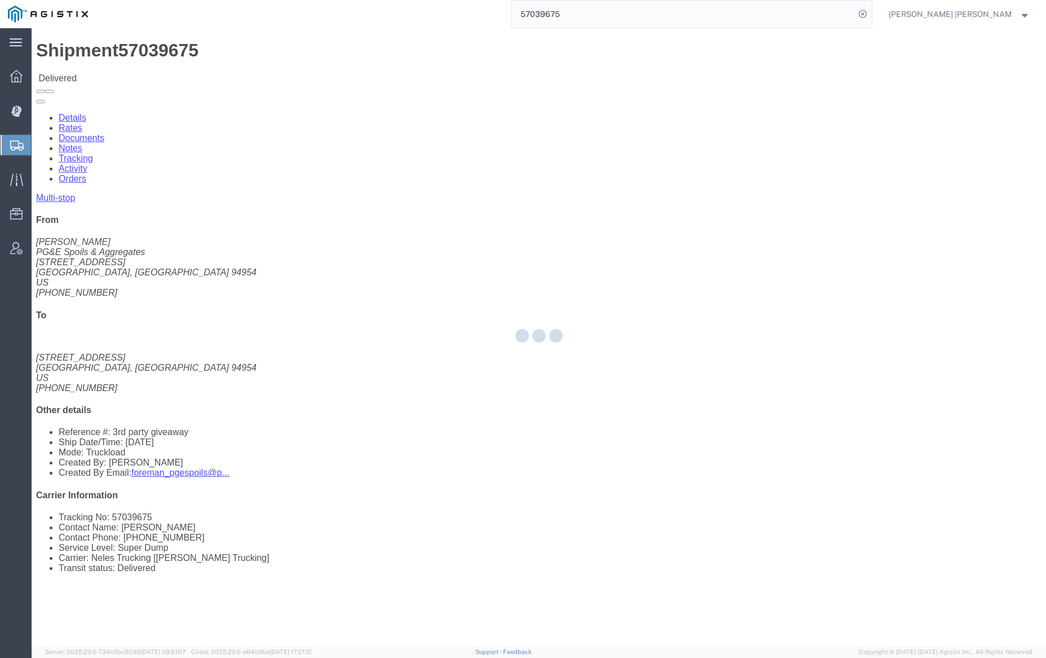
click at [248, 72] on div at bounding box center [539, 337] width 1015 height 618
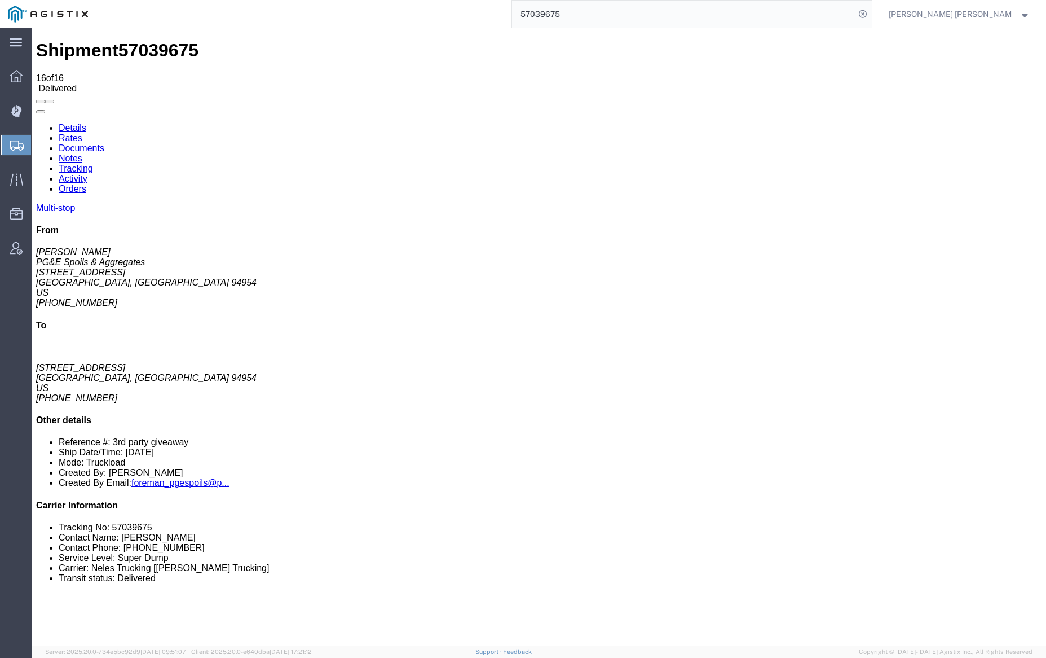
checkbox input "true"
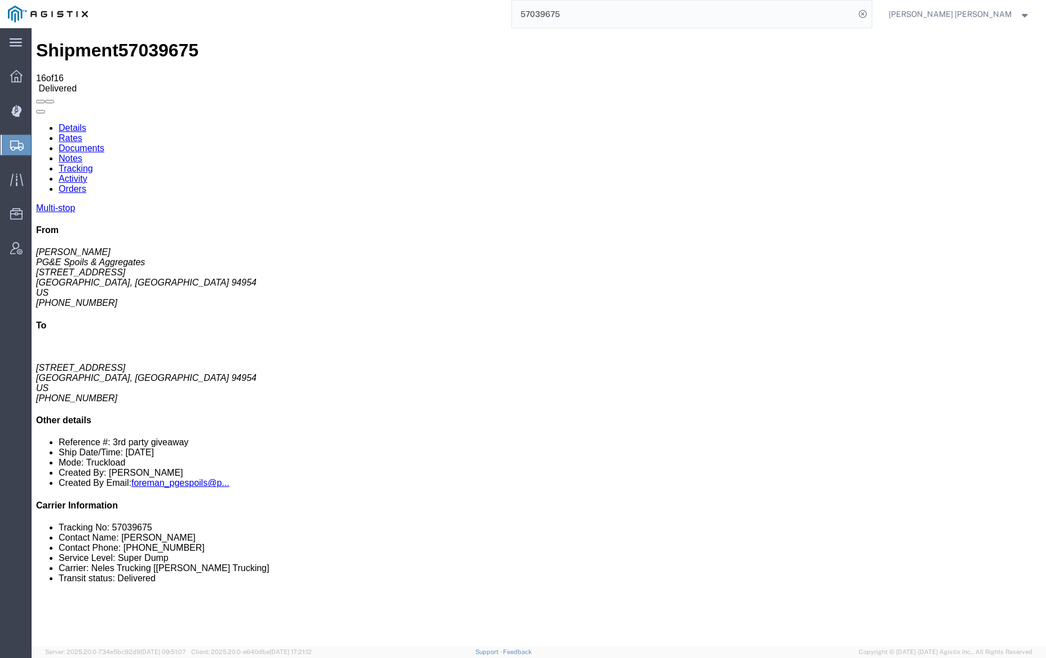
click at [431, 42] on div "Shipment 57039675 16 of 16 Delivered" at bounding box center [539, 66] width 1006 height 53
click at [602, 12] on input "57039675" at bounding box center [683, 14] width 343 height 27
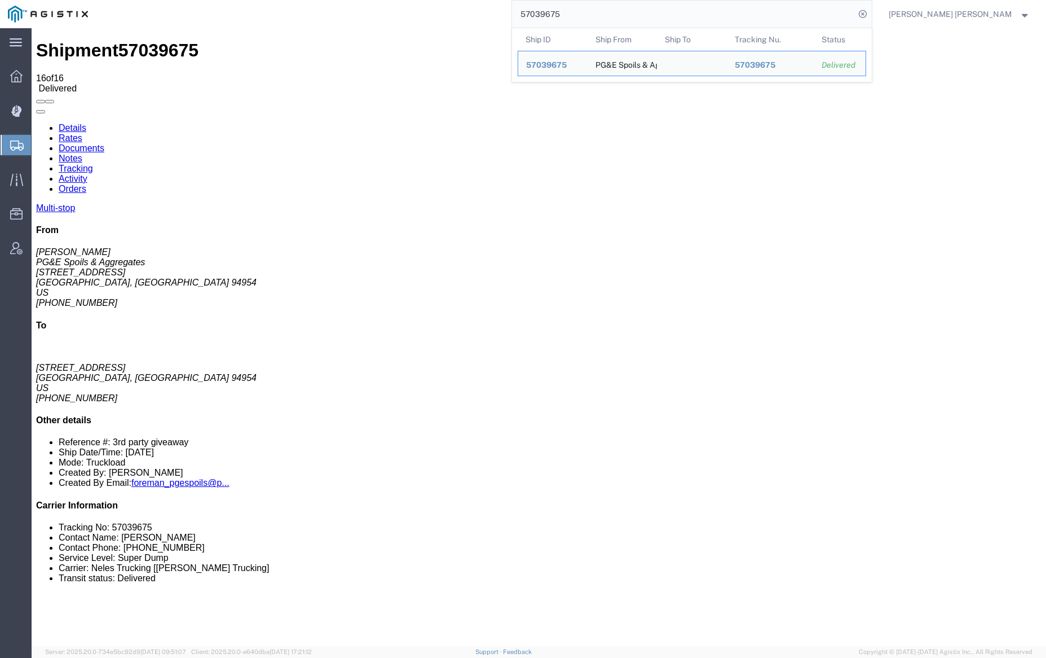
click at [602, 12] on input "57039675" at bounding box center [683, 14] width 343 height 27
paste input "4142"
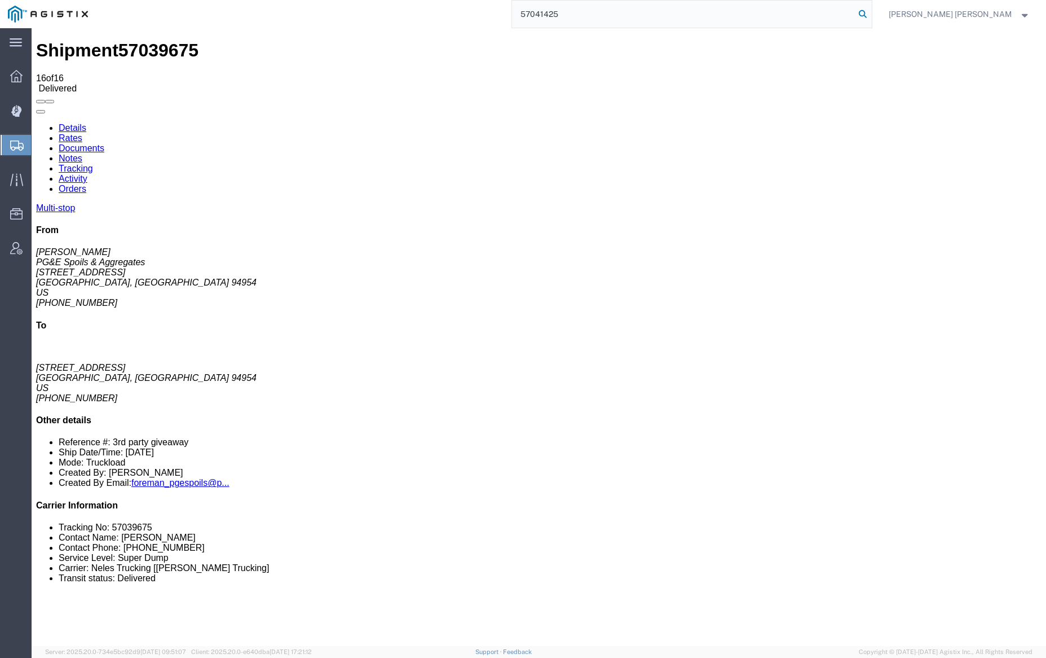
type input "57041425"
click at [871, 13] on icon at bounding box center [863, 14] width 16 height 16
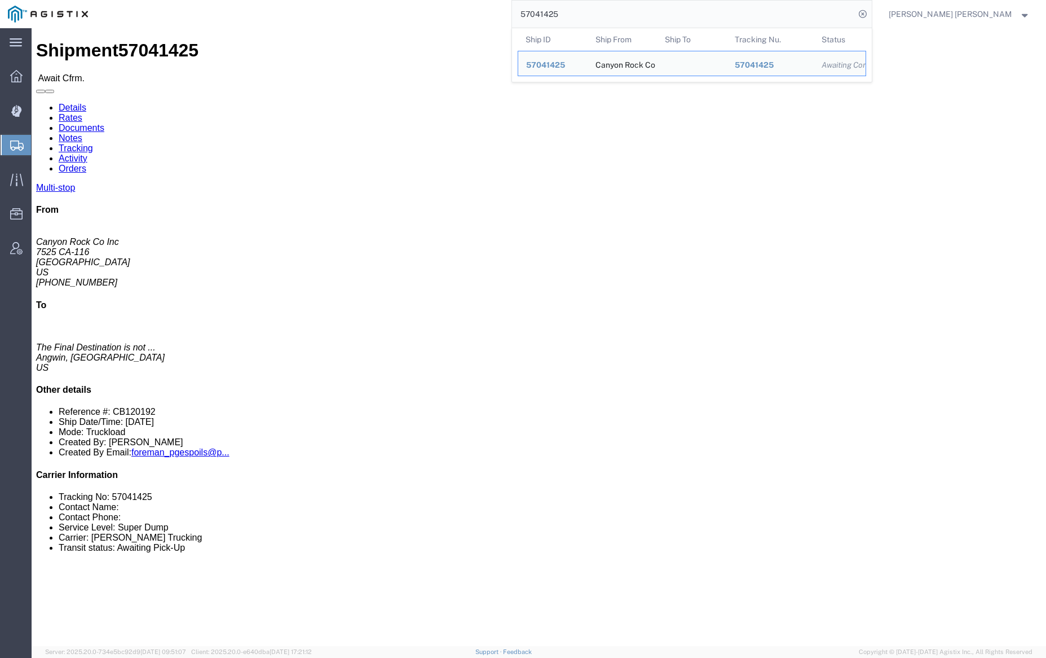
click link "Documents"
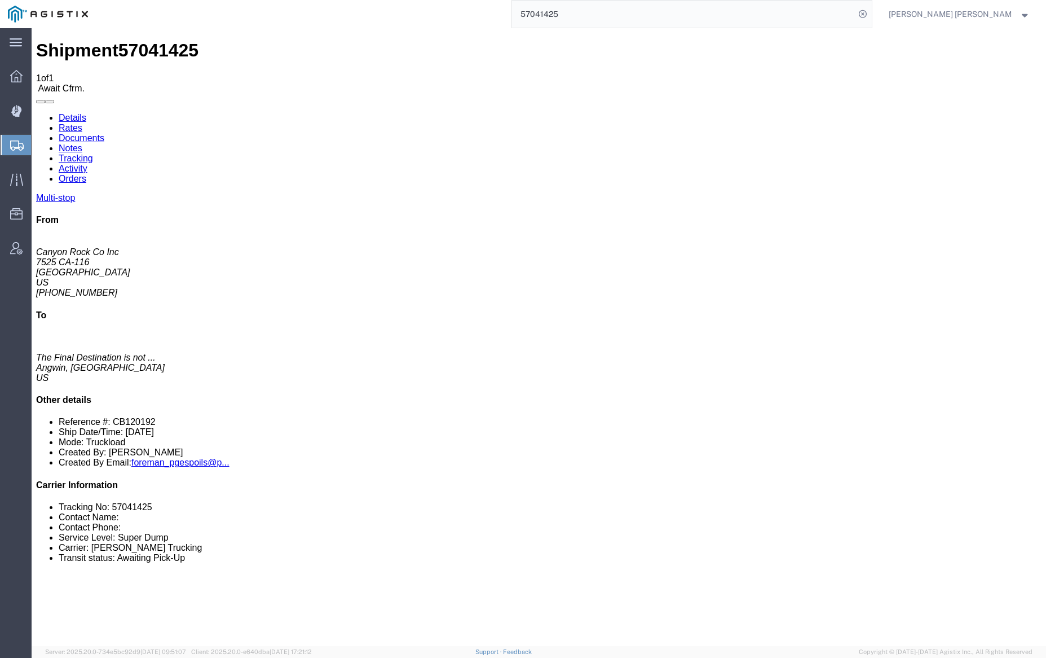
click at [82, 143] on link "Notes" at bounding box center [71, 148] width 24 height 10
click at [104, 133] on link "Documents" at bounding box center [82, 138] width 46 height 10
click at [93, 153] on link "Tracking" at bounding box center [76, 158] width 34 height 10
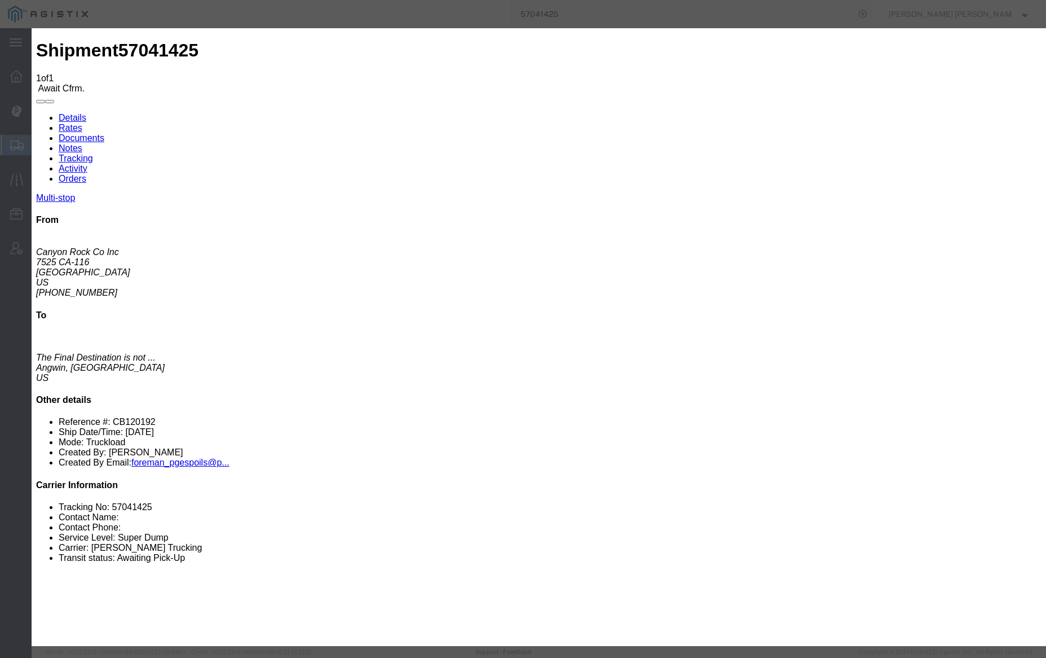
type input "[DATE]"
type input "12:00 PM"
type input "[DATE]"
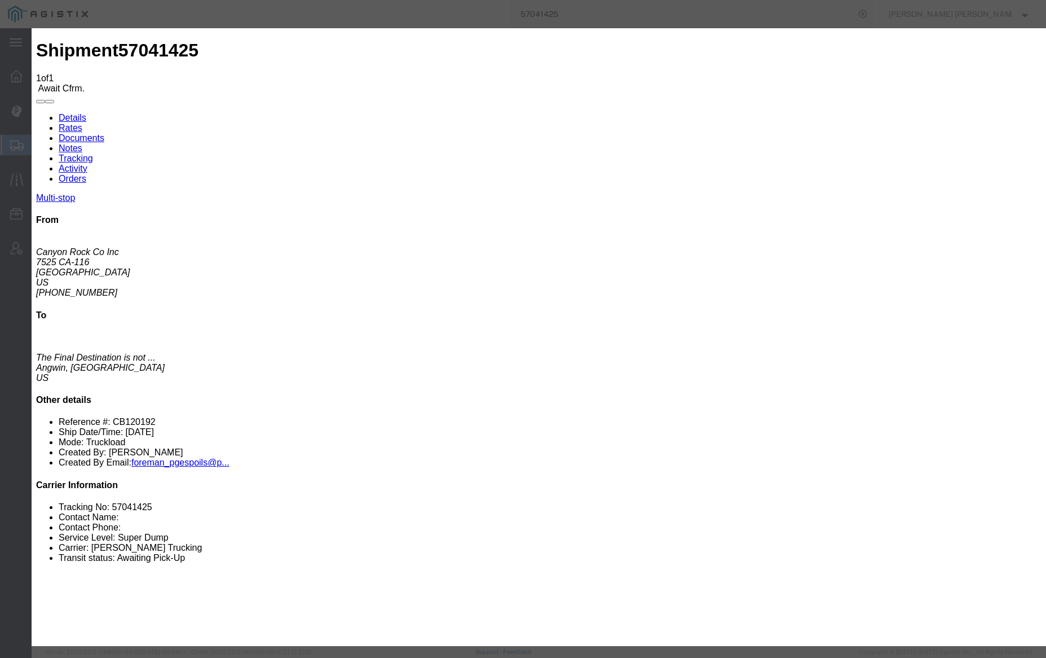
type input "7:00 AM"
select select "ARVPULOC"
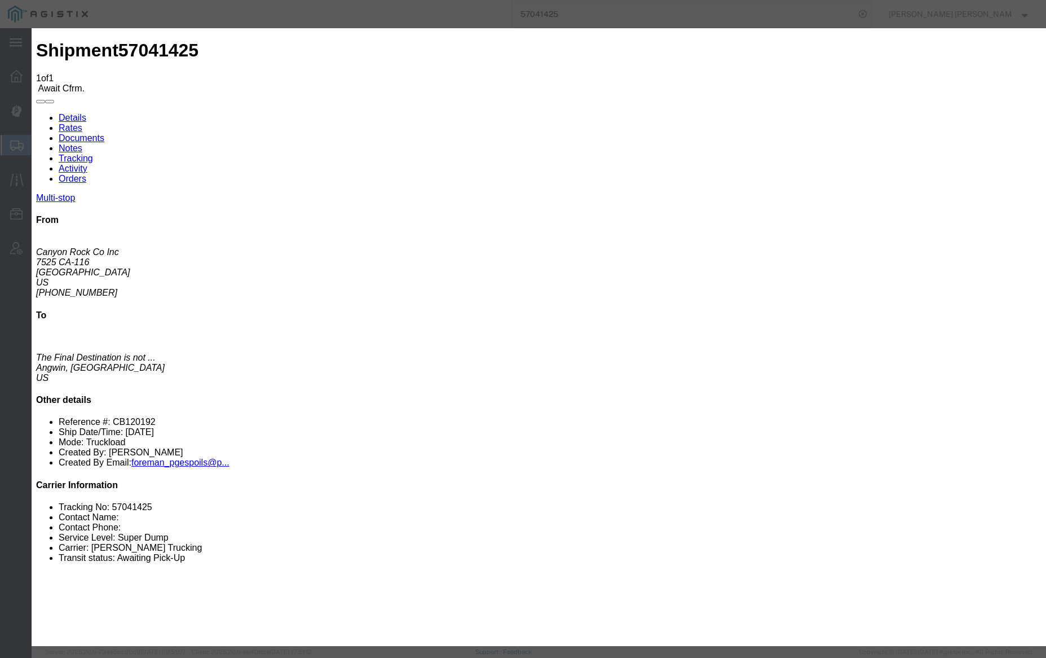
select select "{"pickupDeliveryInfoId": "123387627","pickupOrDelivery": "P","stopNum": "1","lo…"
select select "CA"
type input "[GEOGRAPHIC_DATA]"
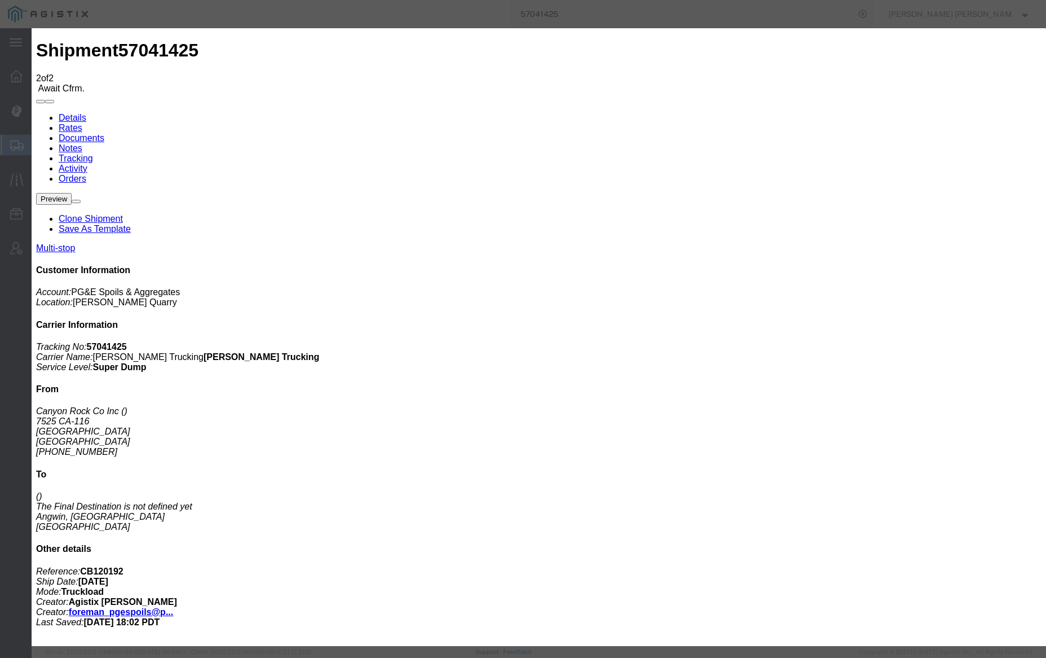
type input "[DATE]"
type input "12:00 PM"
drag, startPoint x: 362, startPoint y: 213, endPoint x: 404, endPoint y: 153, distance: 74.0
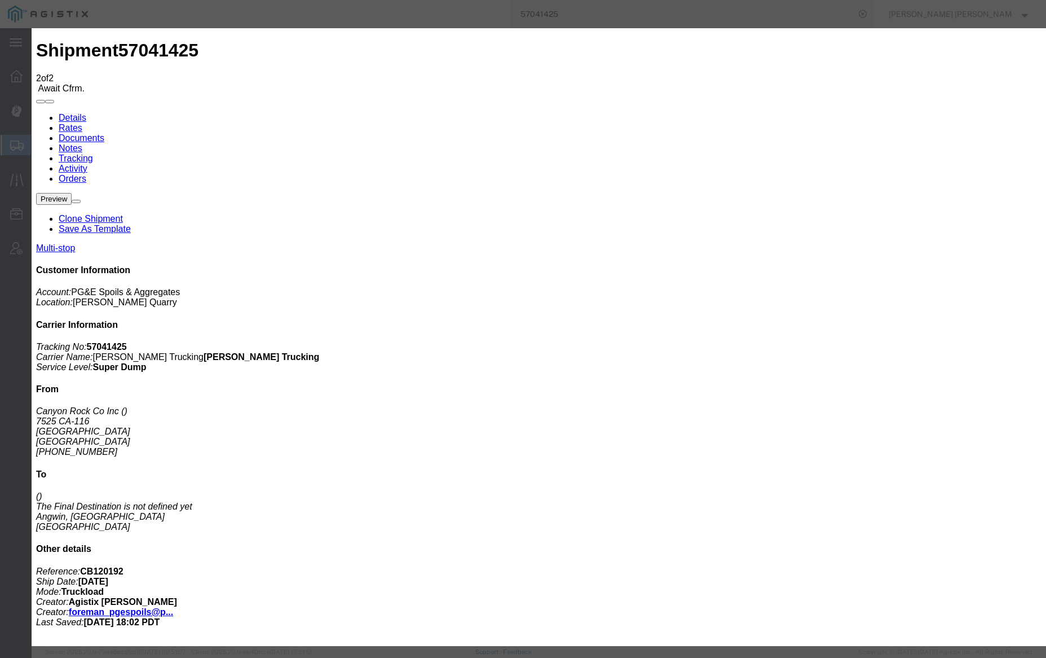
type input "[DATE]"
type input "4:30 PM"
select select "DELIVRED"
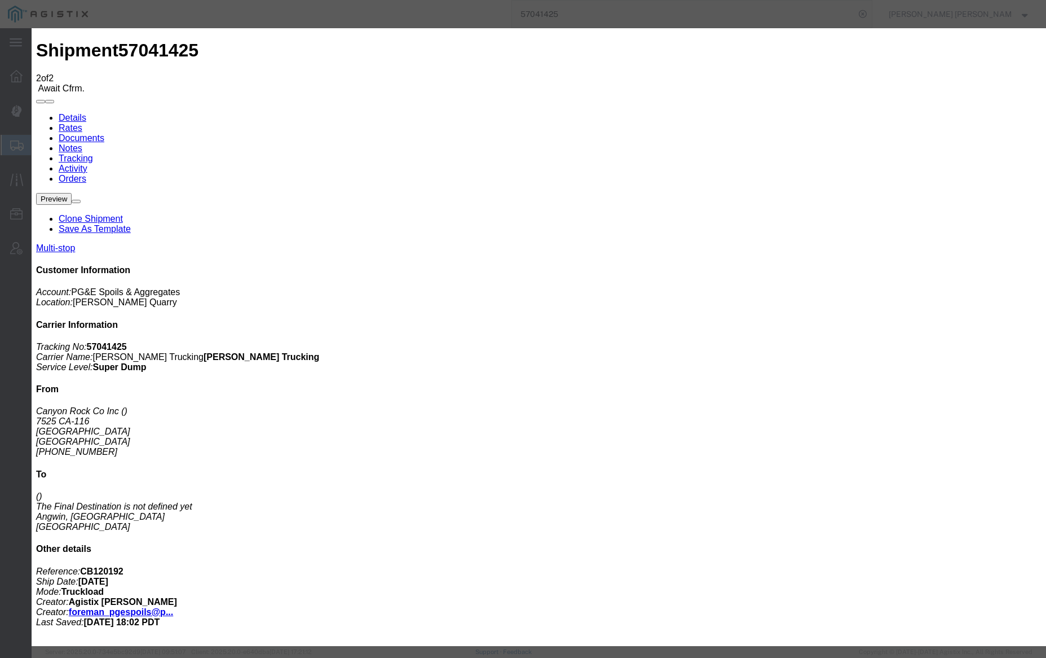
select select "{"pickupDeliveryInfoId": "123387627","pickupOrDelivery": "P","stopNum": "1","lo…"
select select "CA"
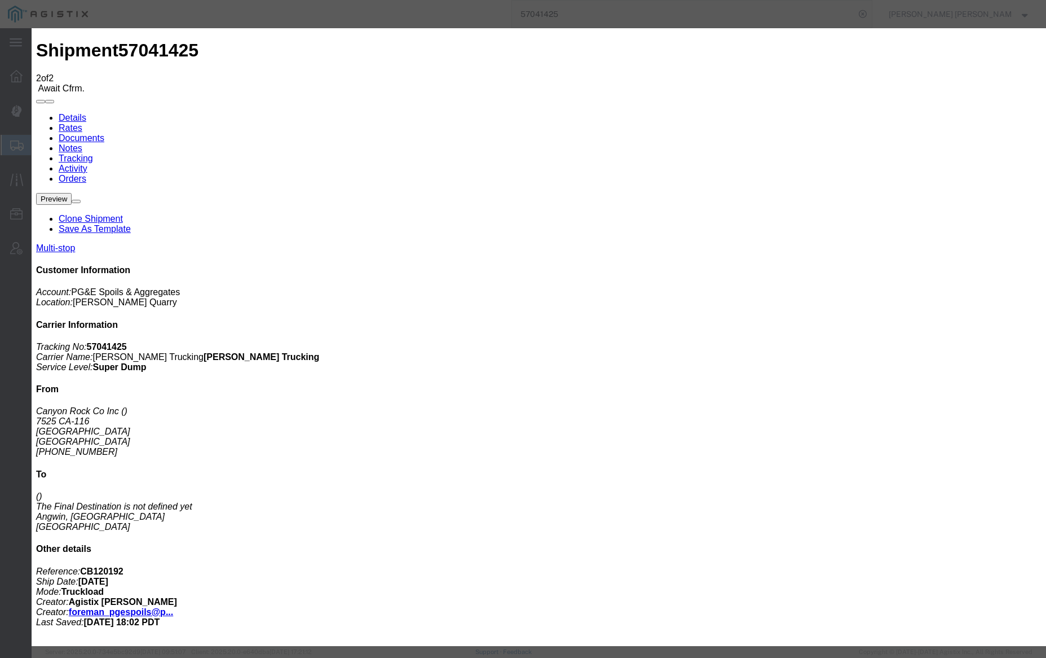
type input "[GEOGRAPHIC_DATA]"
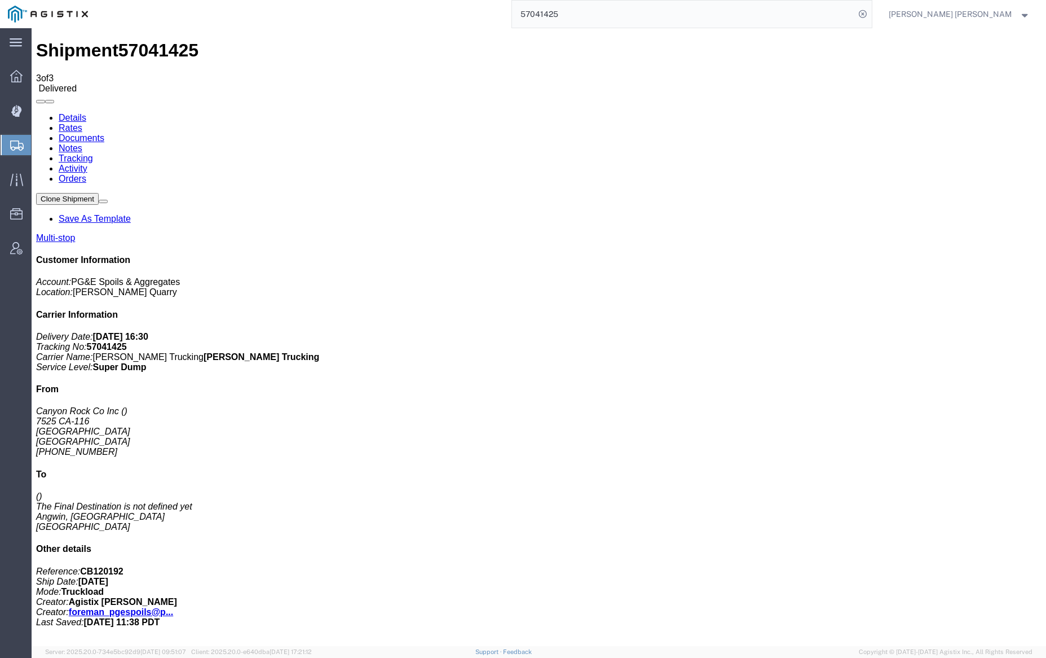
click at [82, 143] on link "Notes" at bounding box center [71, 148] width 24 height 10
click at [601, 14] on input "57041425" at bounding box center [683, 14] width 343 height 27
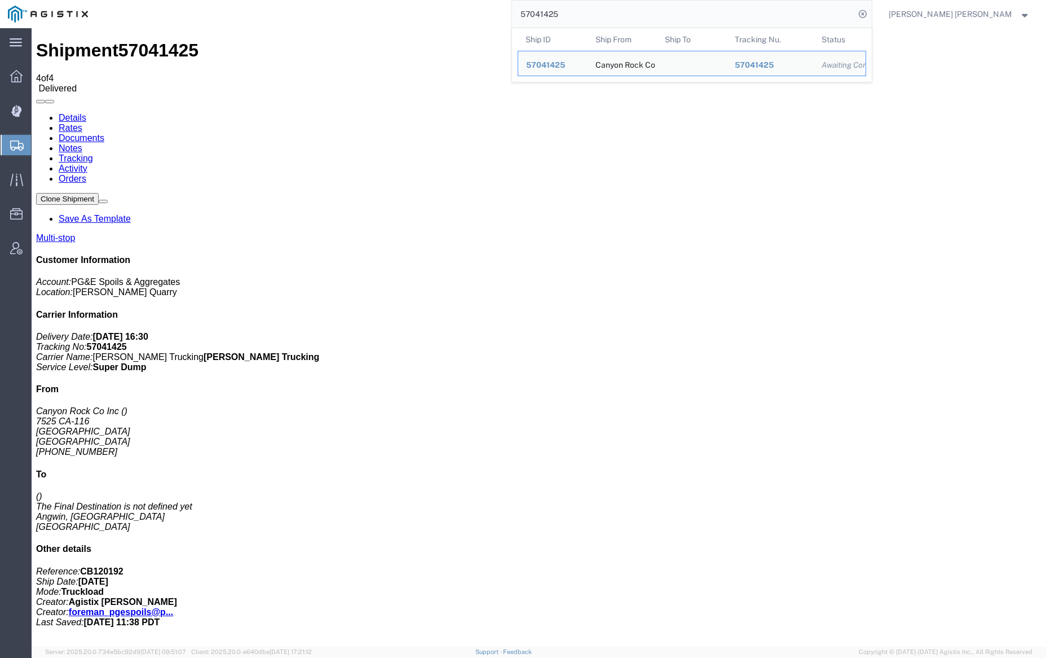
click at [601, 14] on input "57041425" at bounding box center [683, 14] width 343 height 27
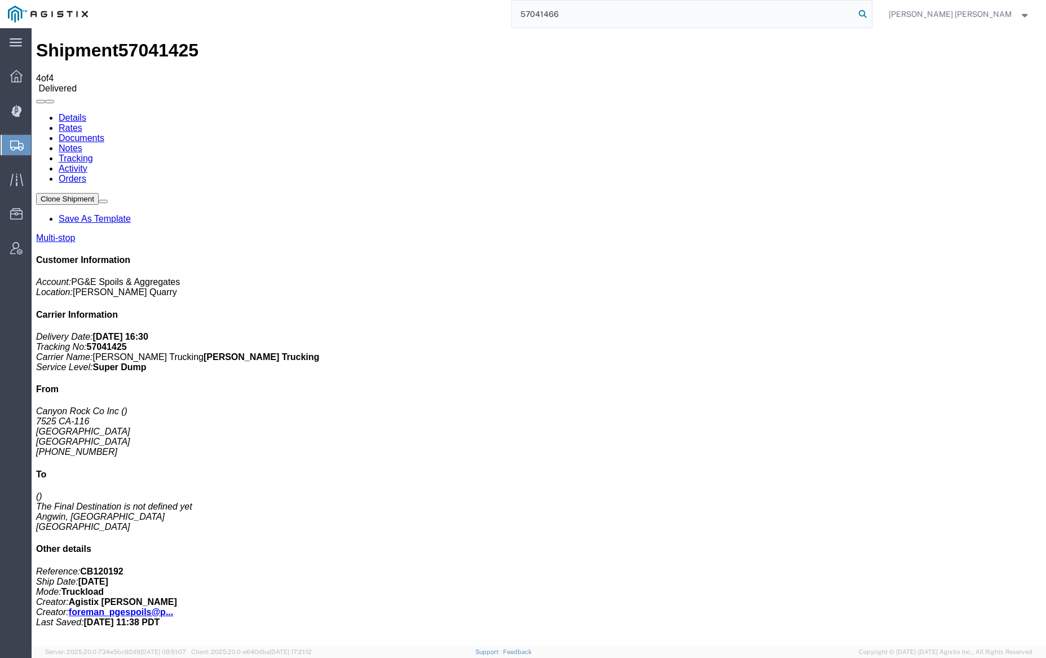
click at [871, 13] on icon at bounding box center [863, 14] width 16 height 16
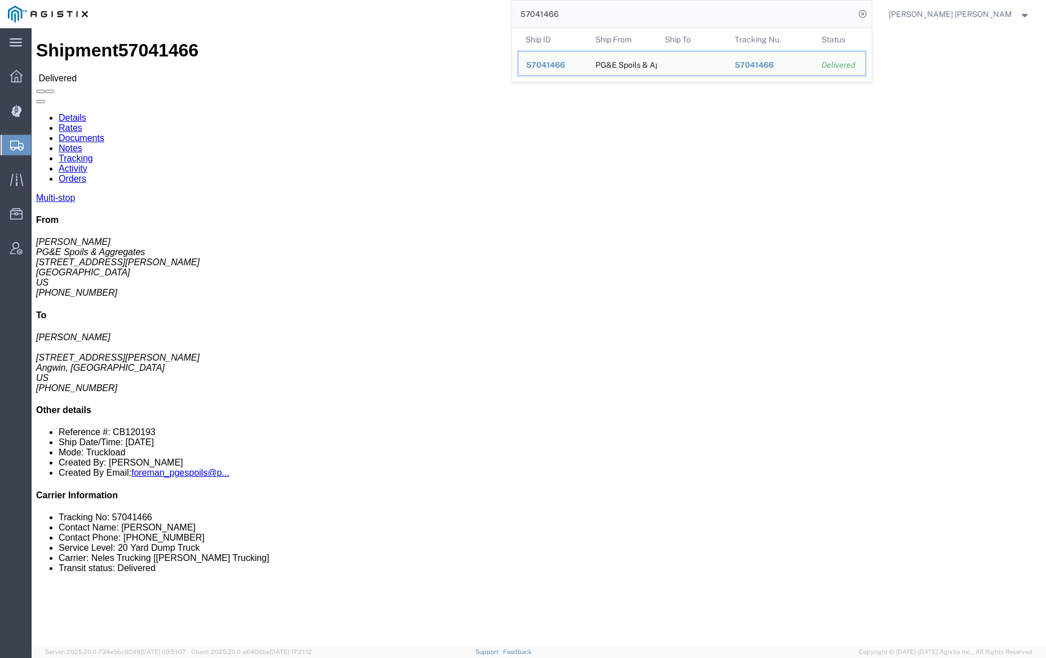
click link "Documents"
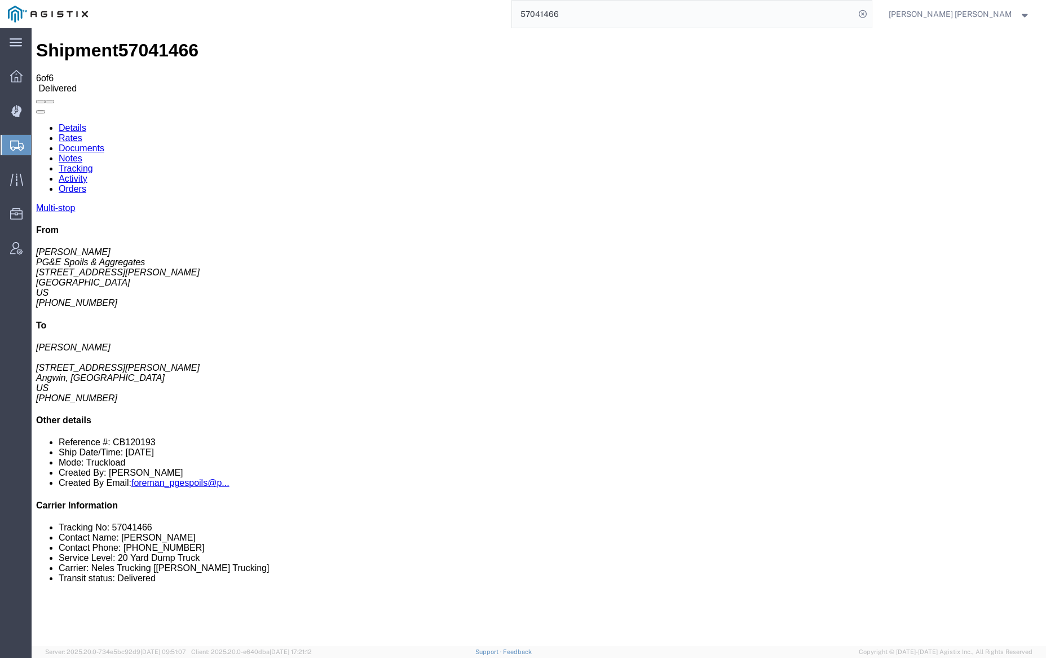
click at [601, 12] on input "57041466" at bounding box center [683, 14] width 343 height 27
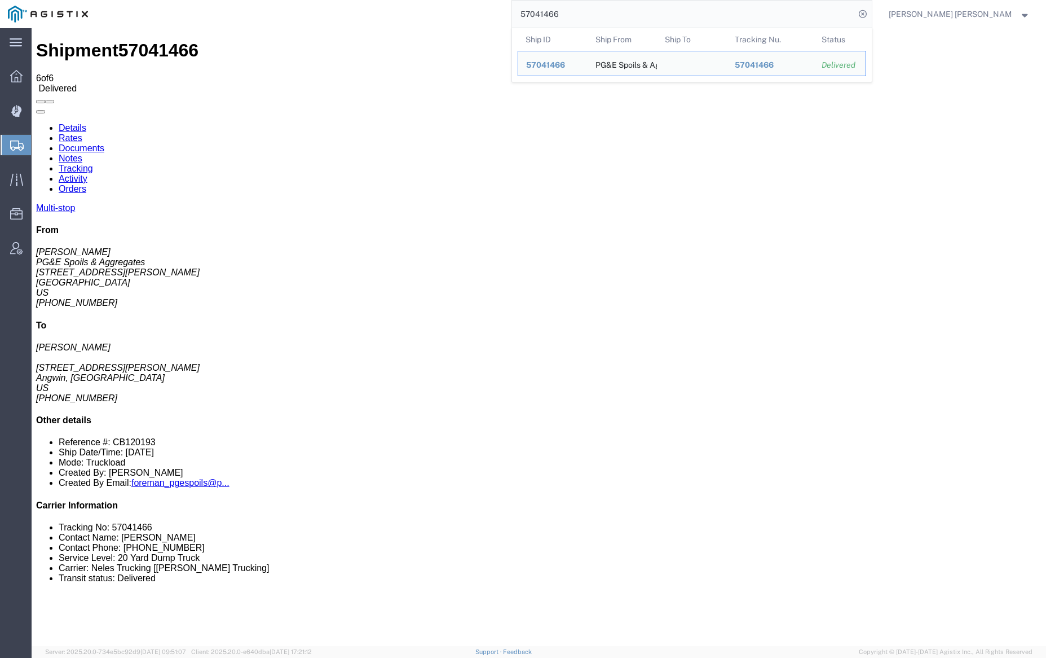
click at [601, 12] on input "57041466" at bounding box center [683, 14] width 343 height 27
paste input "191"
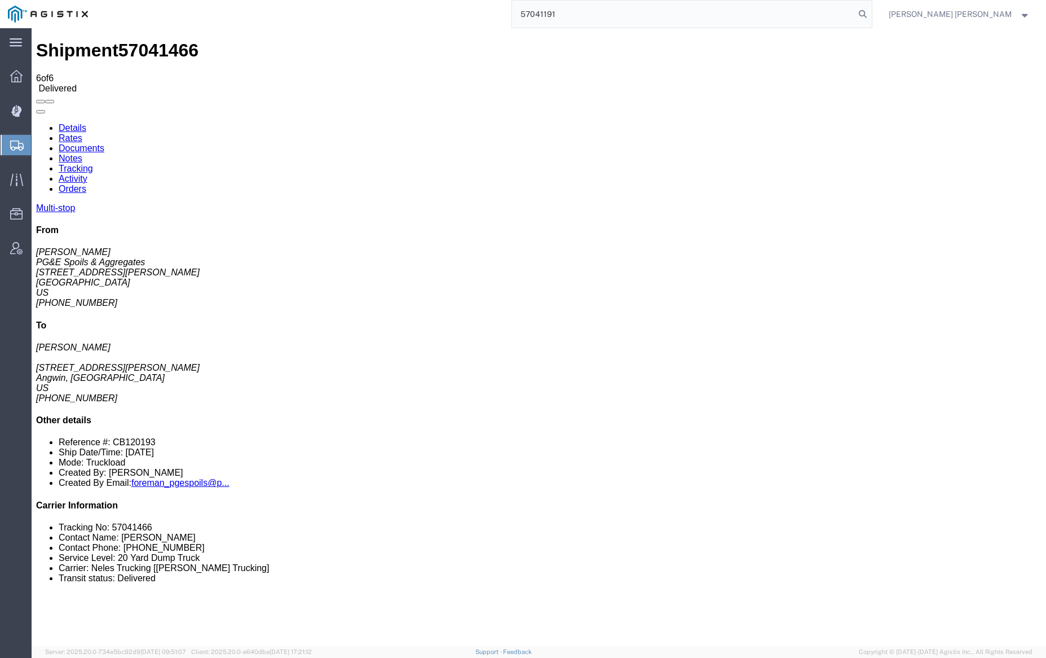
drag, startPoint x: 922, startPoint y: 12, endPoint x: 911, endPoint y: 12, distance: 11.3
click at [871, 12] on icon at bounding box center [863, 14] width 16 height 16
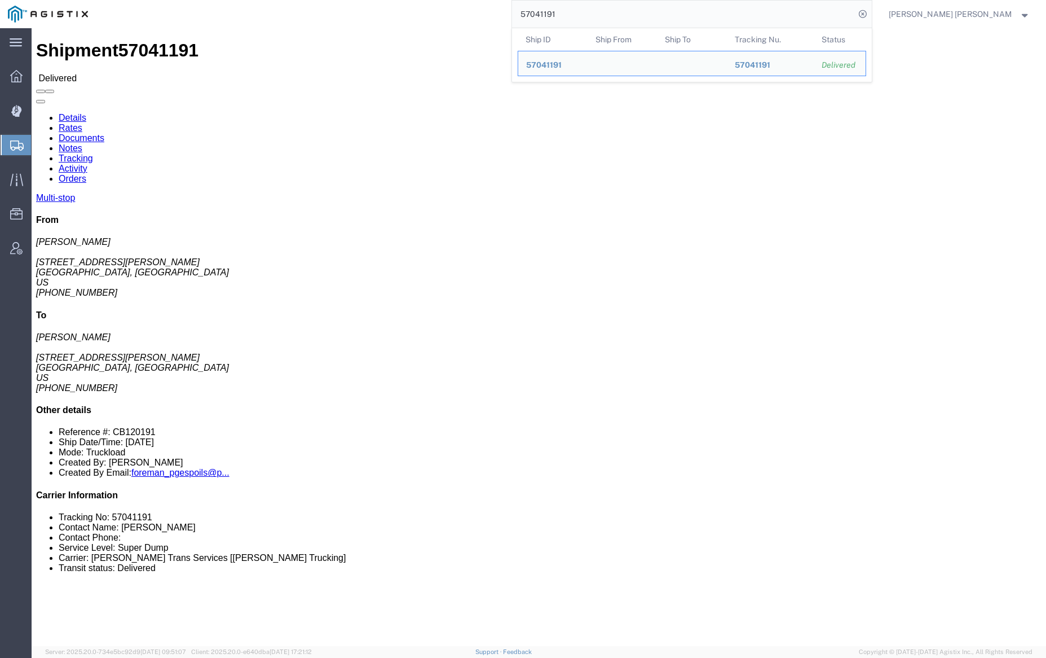
click link "Documents"
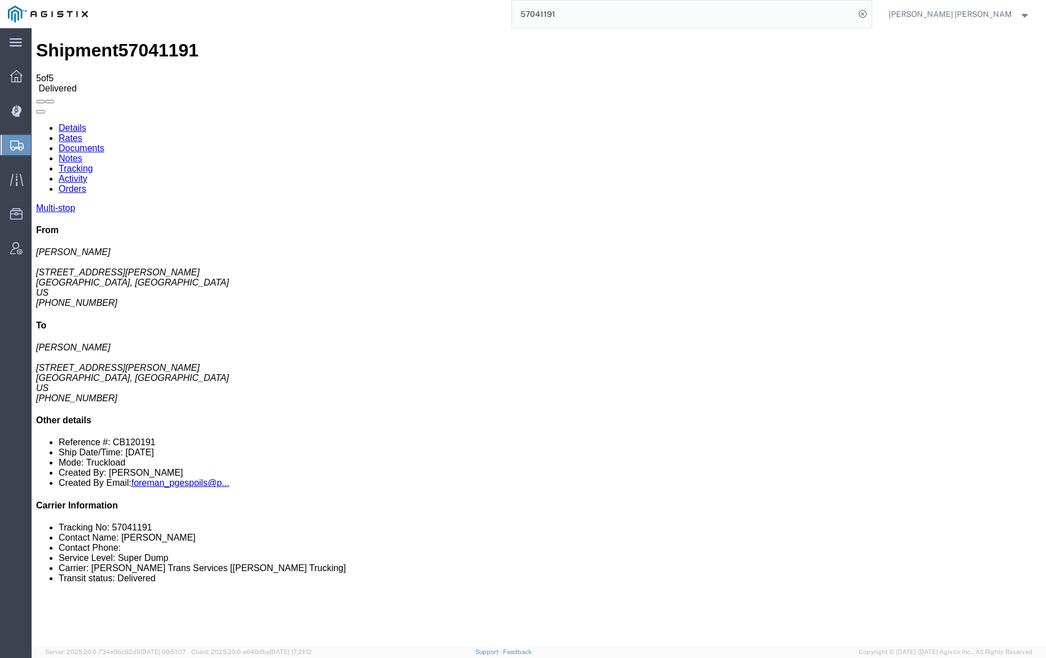
click at [82, 153] on link "Notes" at bounding box center [71, 158] width 24 height 10
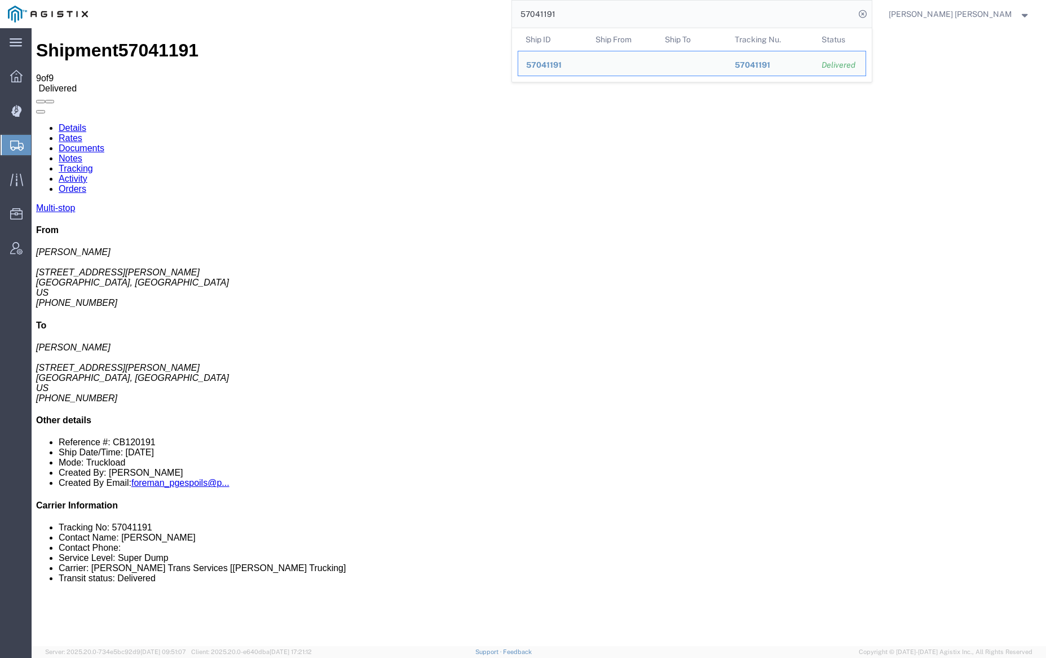
click at [586, 13] on input "57041191" at bounding box center [683, 14] width 343 height 27
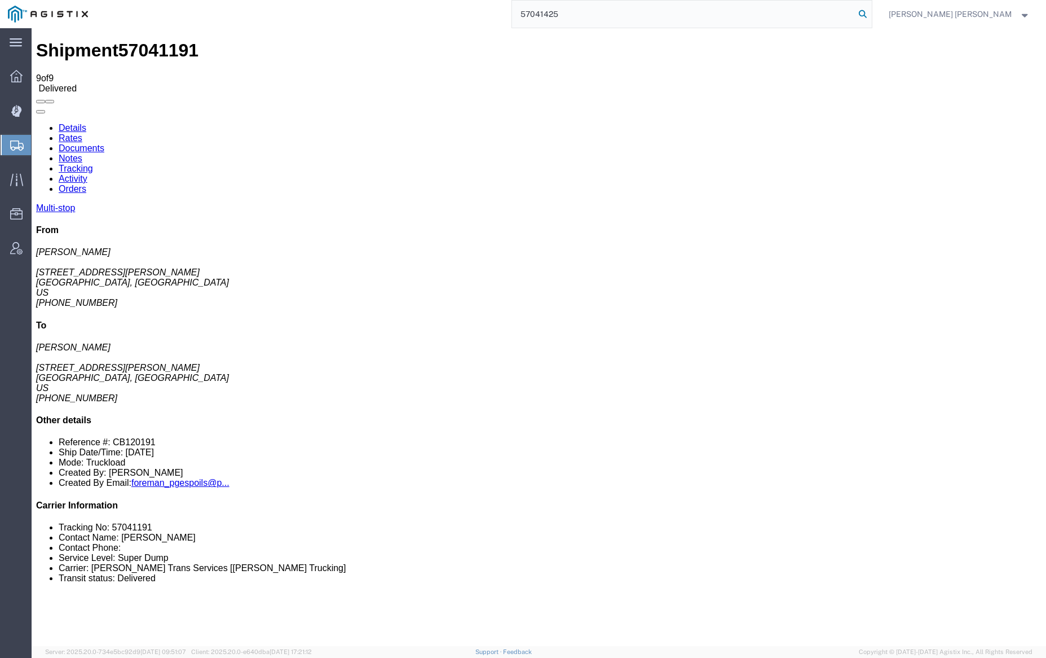
click at [871, 13] on icon at bounding box center [863, 14] width 16 height 16
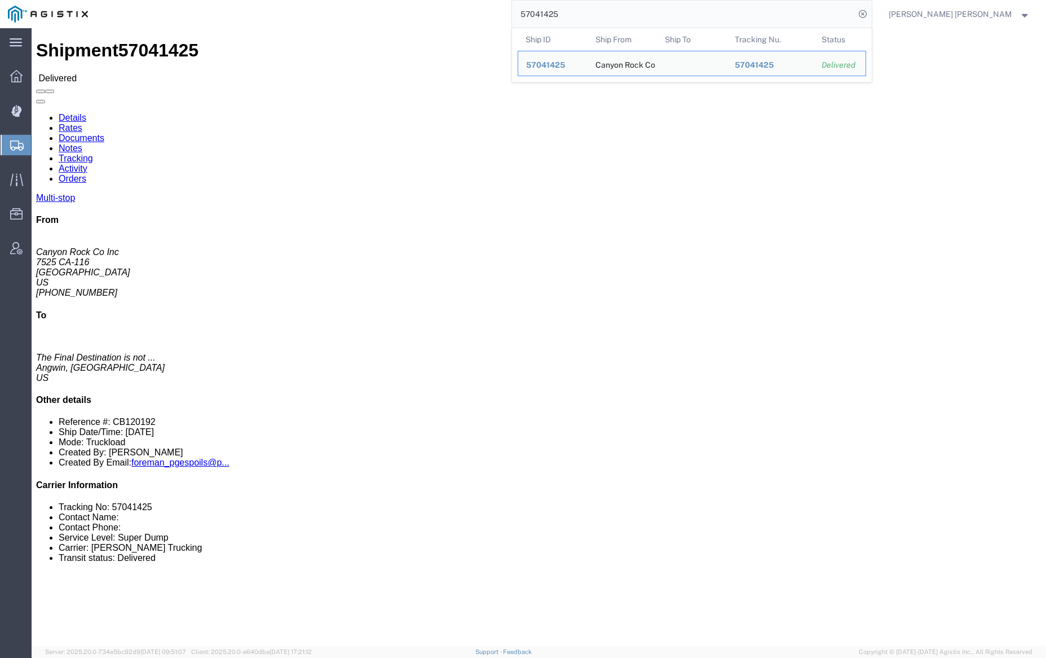
click link "Documents"
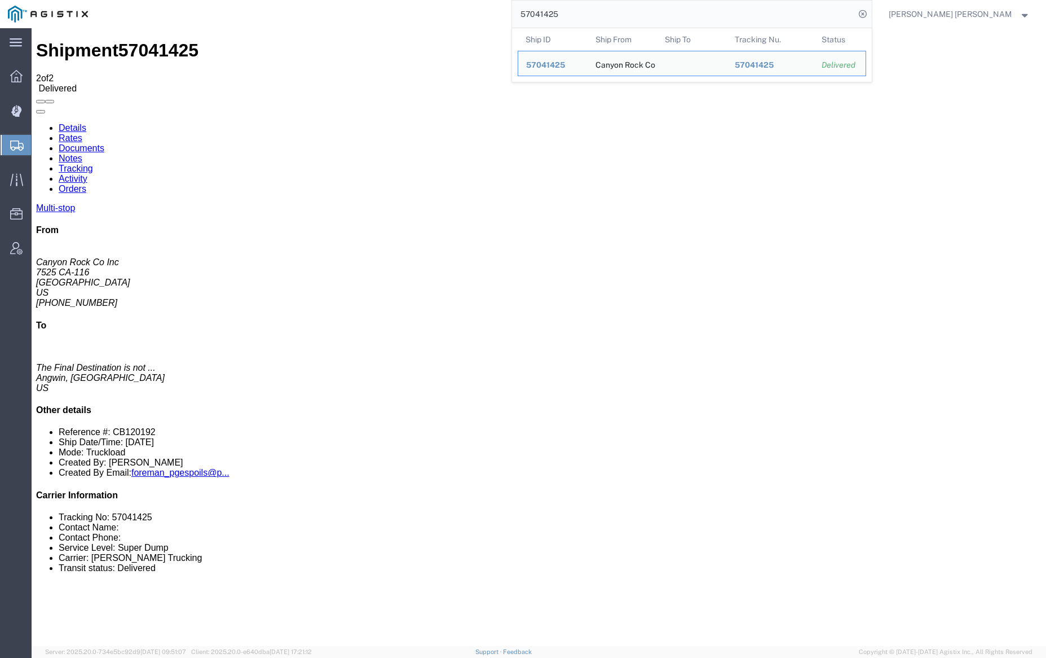
click at [585, 7] on input "57041425" at bounding box center [683, 14] width 343 height 27
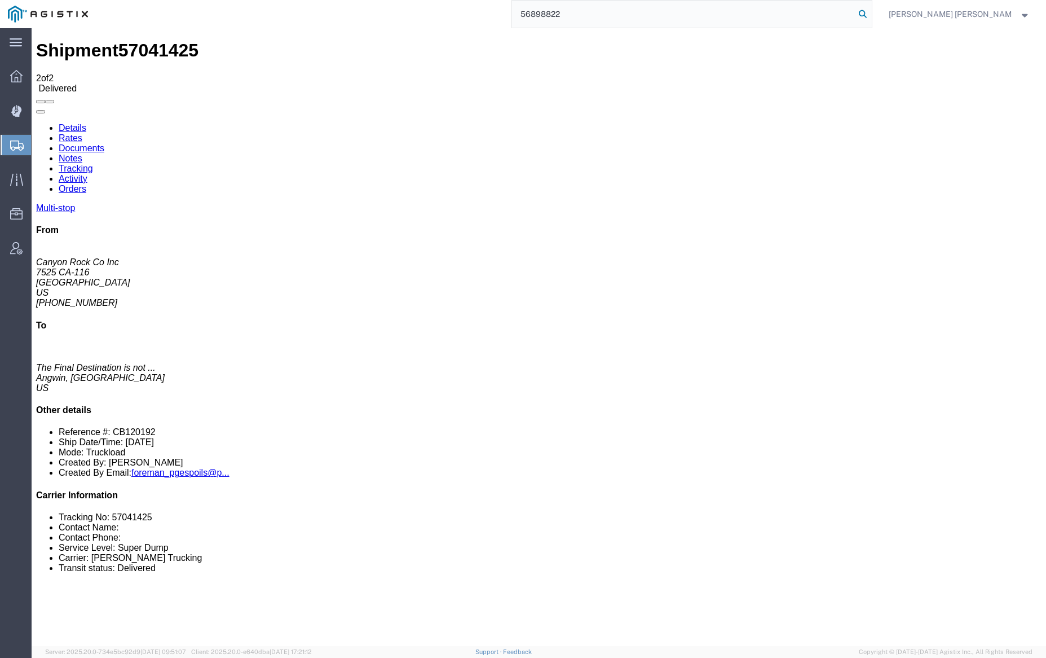
click at [871, 13] on icon at bounding box center [863, 14] width 16 height 16
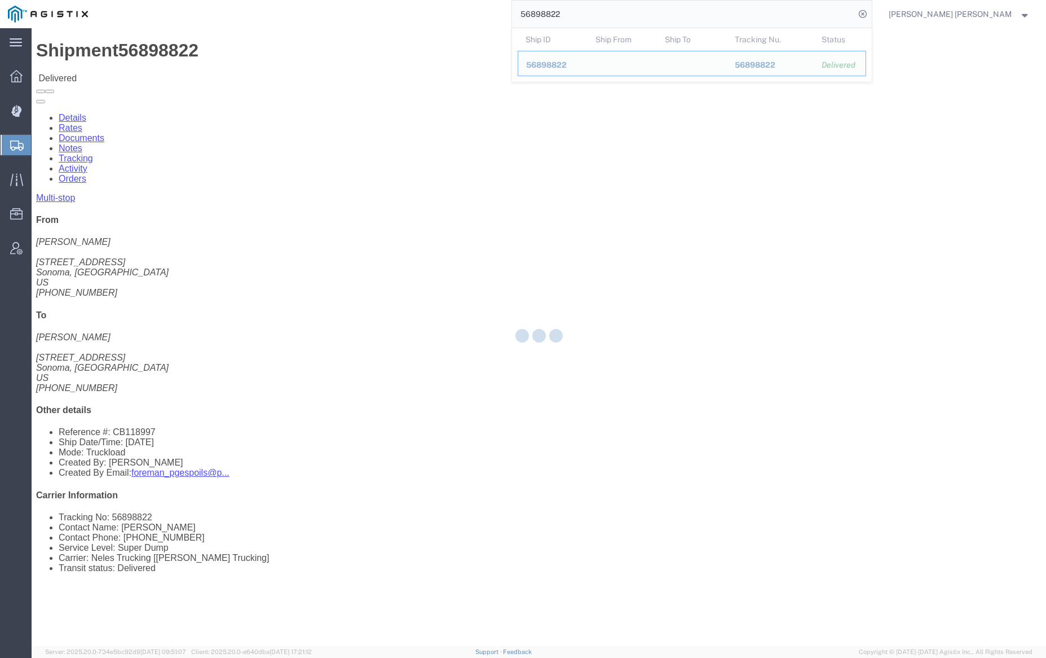
click at [158, 64] on div at bounding box center [539, 337] width 1015 height 618
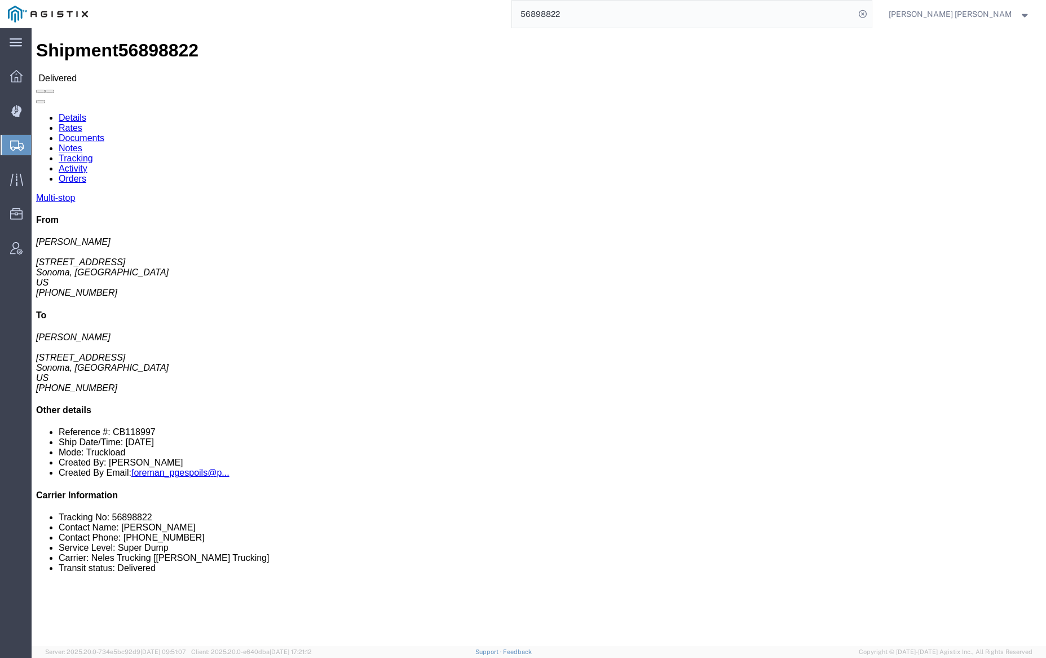
click link "Documents"
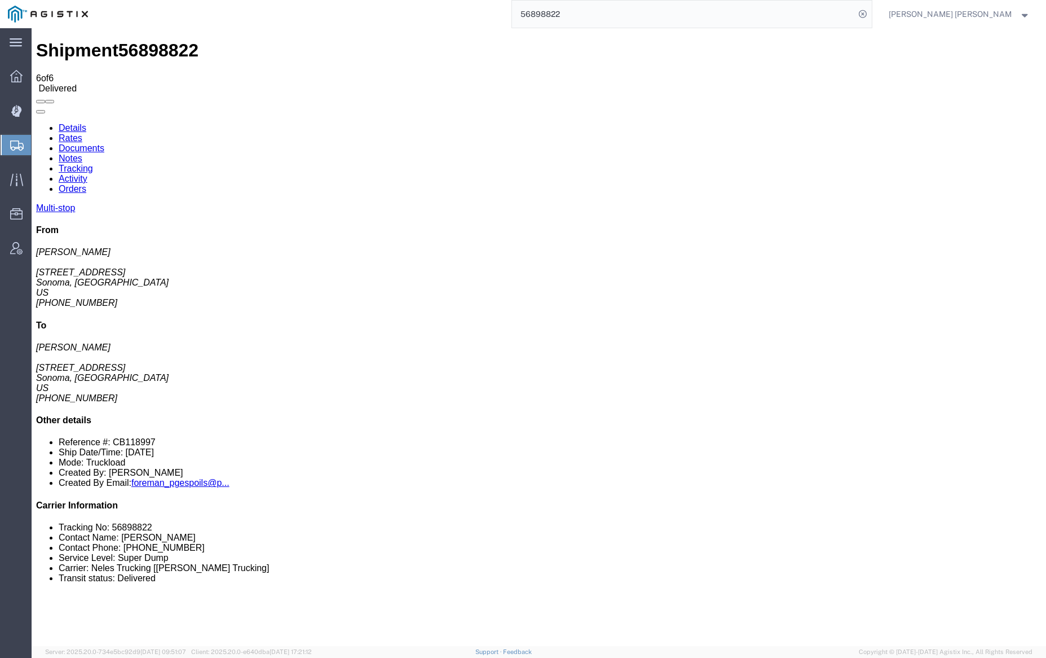
click at [134, 42] on span "56898822" at bounding box center [158, 50] width 80 height 20
copy span "56898822"
click at [601, 12] on input "56898822" at bounding box center [683, 14] width 343 height 27
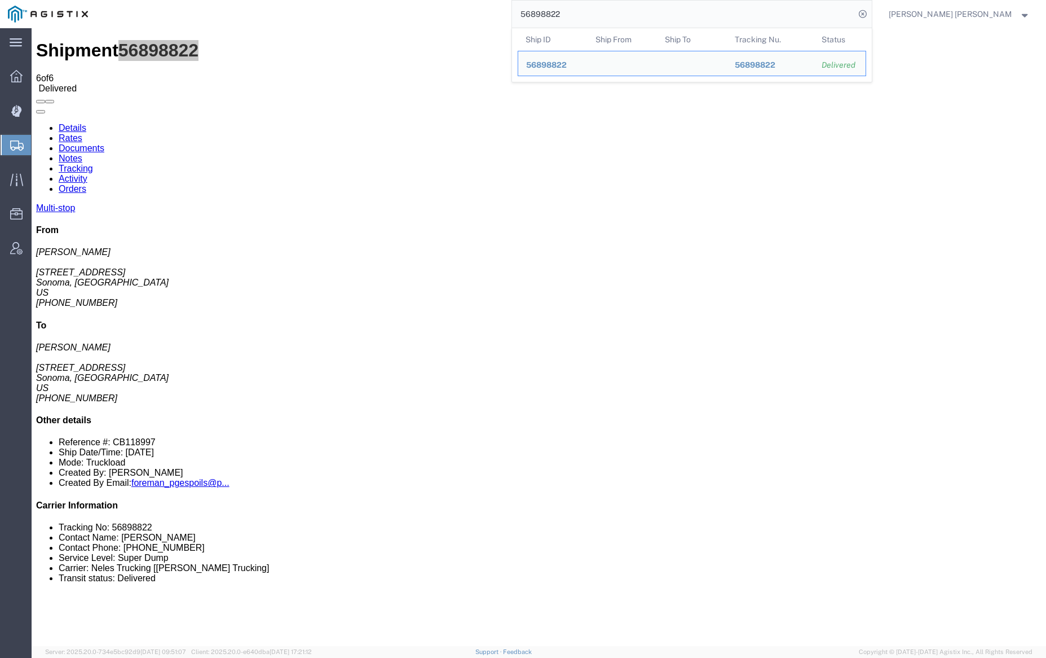
click at [601, 12] on input "56898822" at bounding box center [683, 14] width 343 height 27
paste input "733675"
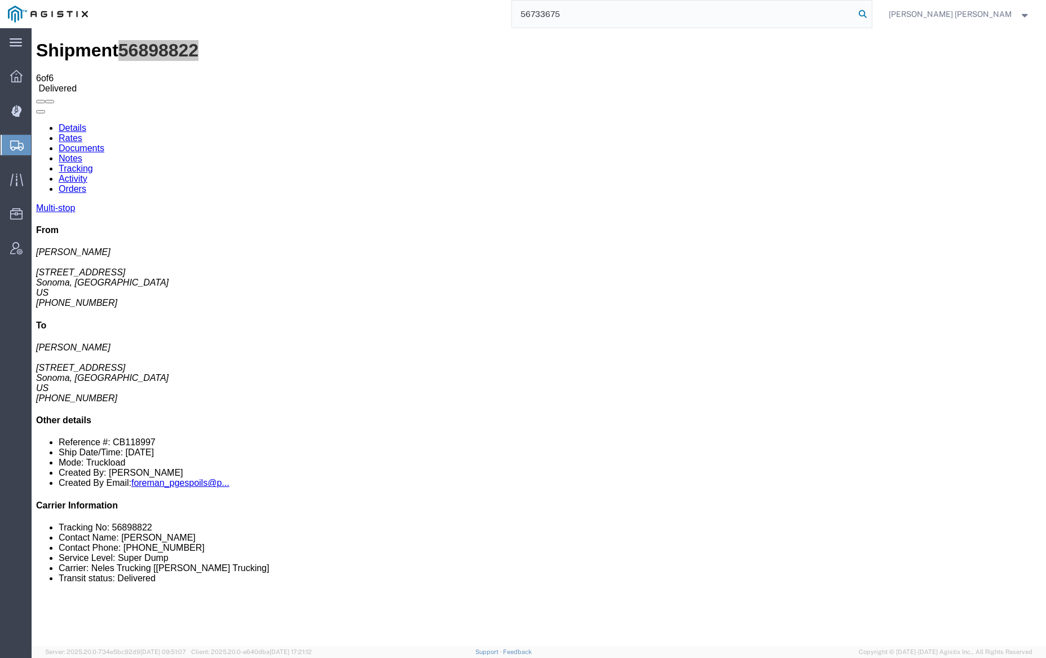
click at [871, 11] on icon at bounding box center [863, 14] width 16 height 16
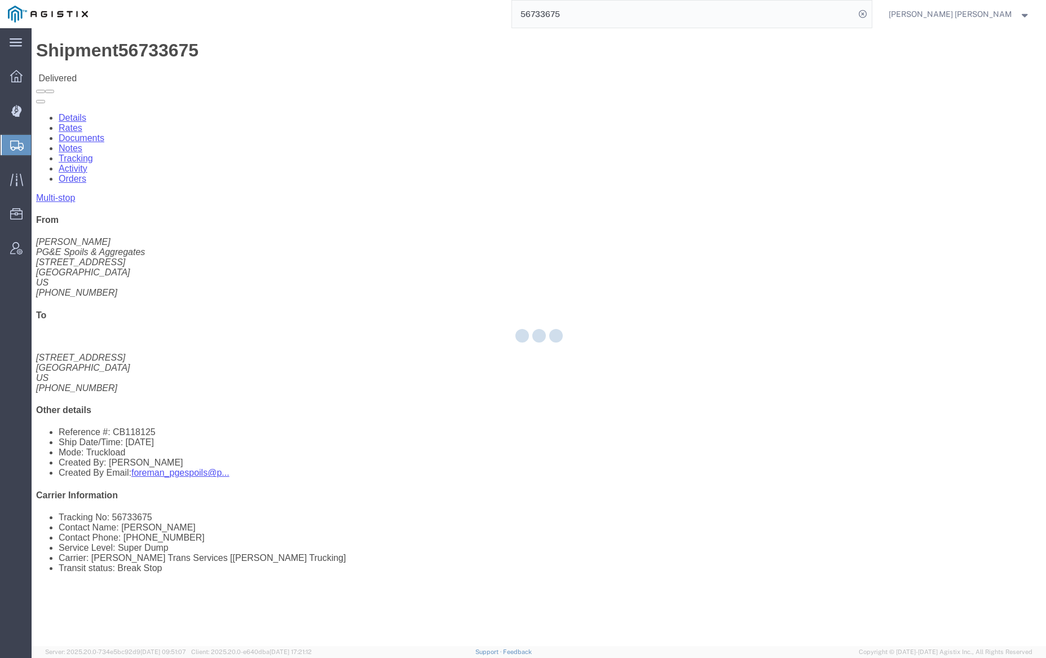
click at [152, 66] on div at bounding box center [539, 337] width 1015 height 618
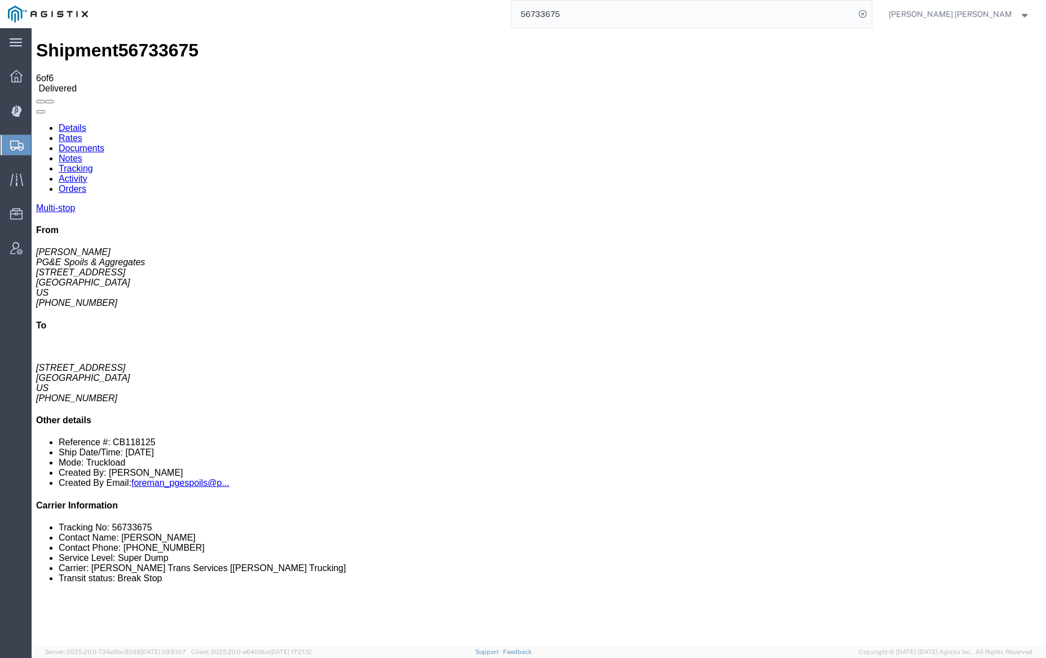
click at [600, 20] on input "56733675" at bounding box center [683, 14] width 343 height 27
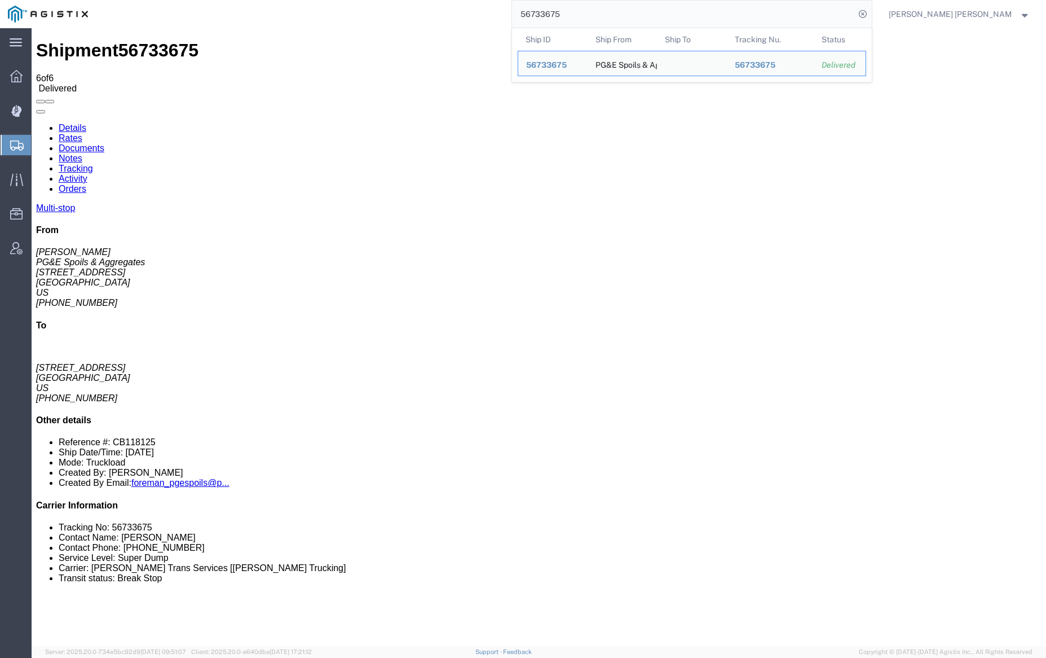
click at [600, 20] on input "56733675" at bounding box center [683, 14] width 343 height 27
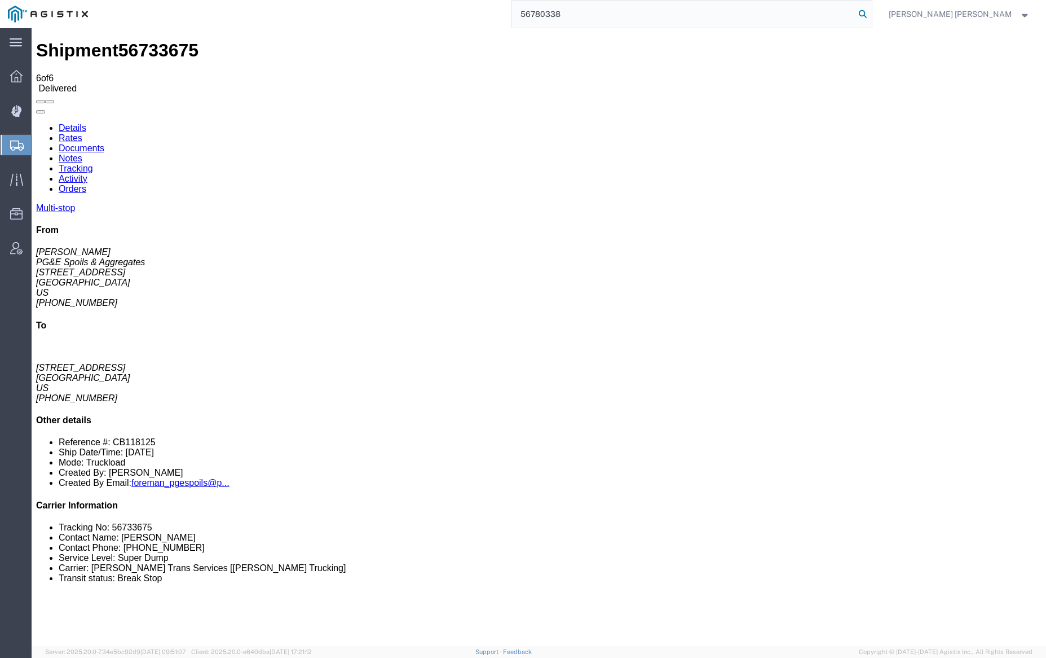
click at [871, 13] on icon at bounding box center [863, 14] width 16 height 16
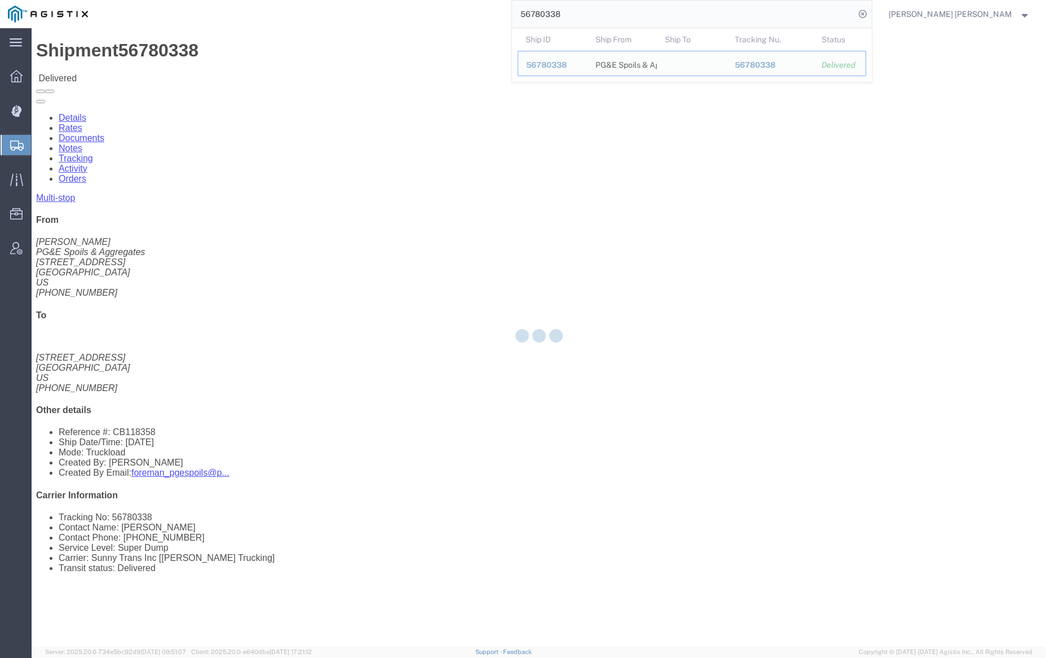
click at [154, 69] on div at bounding box center [539, 337] width 1015 height 618
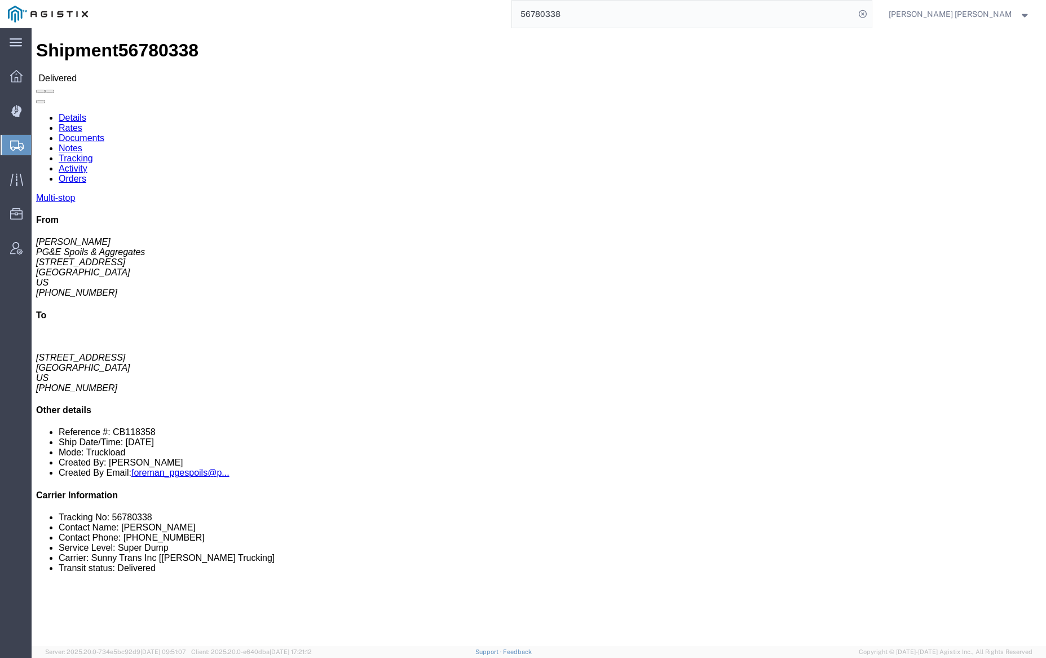
click link "Documents"
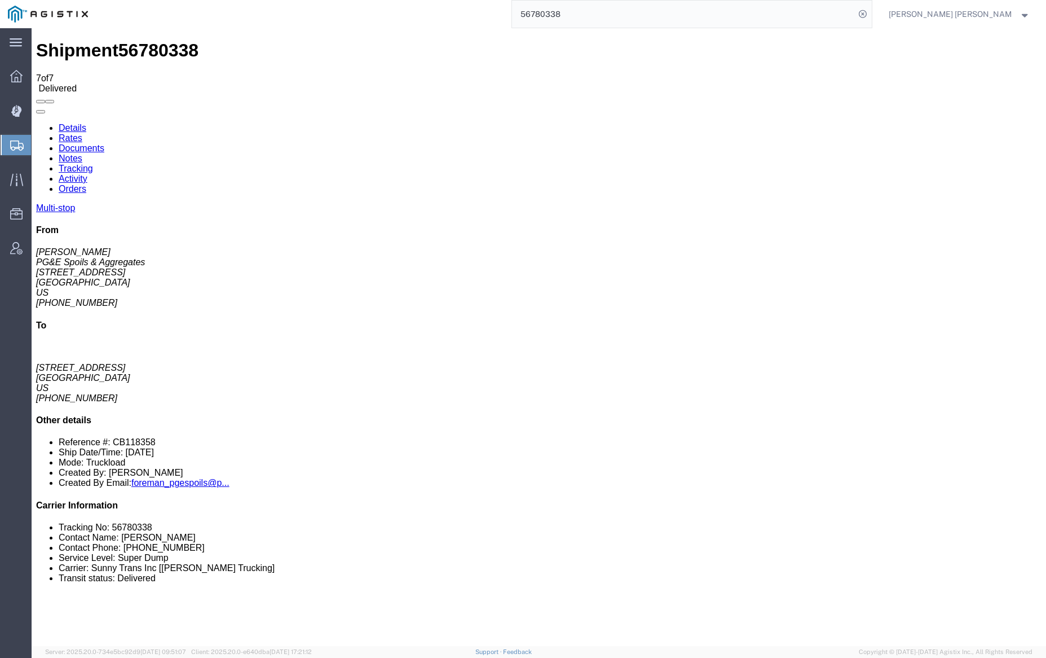
click at [604, 11] on input "56780338" at bounding box center [683, 14] width 343 height 27
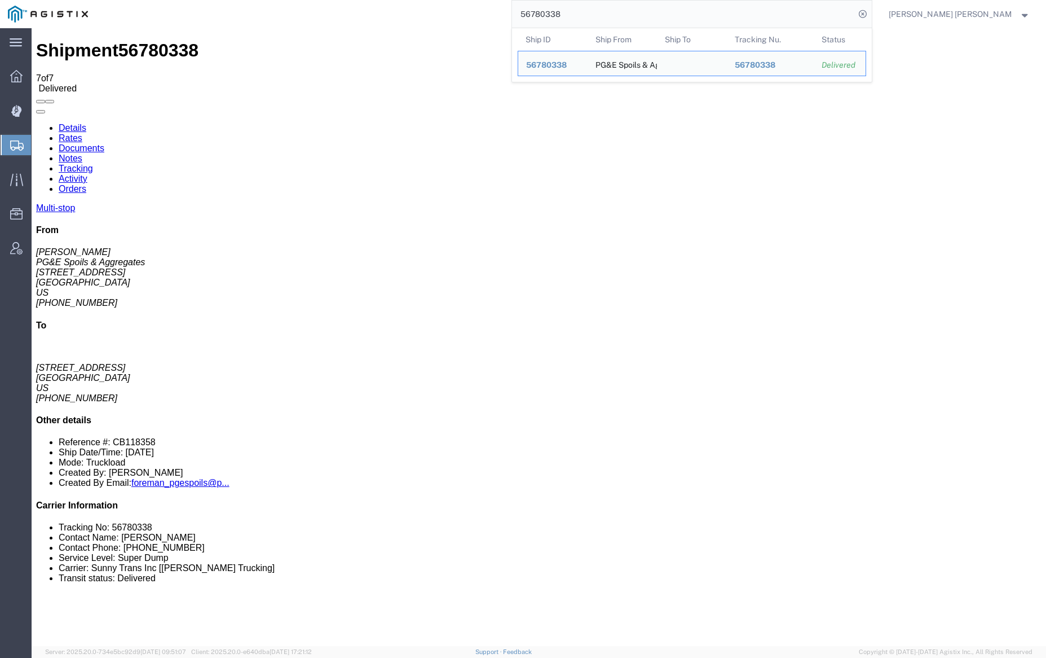
click at [604, 11] on input "56780338" at bounding box center [683, 14] width 343 height 27
drag, startPoint x: 214, startPoint y: 109, endPoint x: 177, endPoint y: 82, distance: 46.0
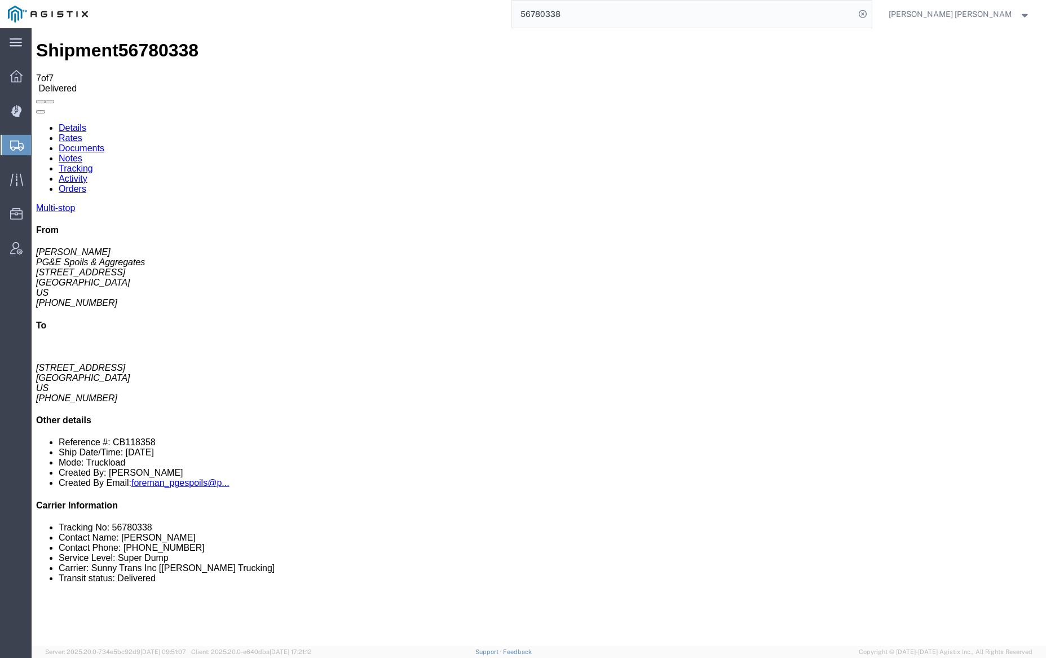
click at [104, 143] on link "Documents" at bounding box center [82, 148] width 46 height 10
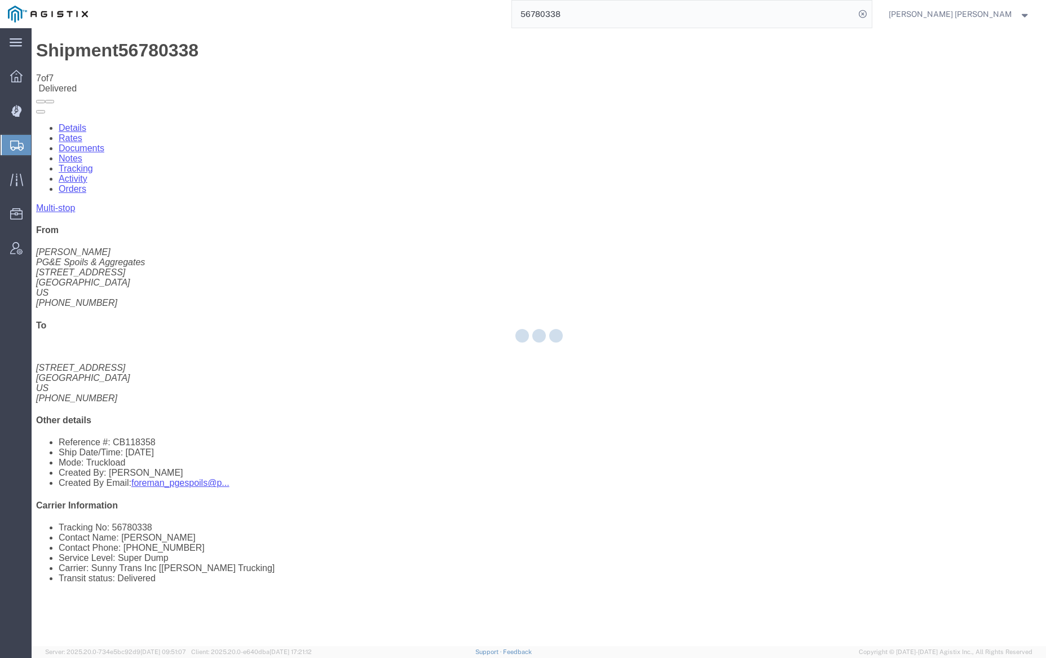
click at [164, 65] on div at bounding box center [539, 337] width 1015 height 618
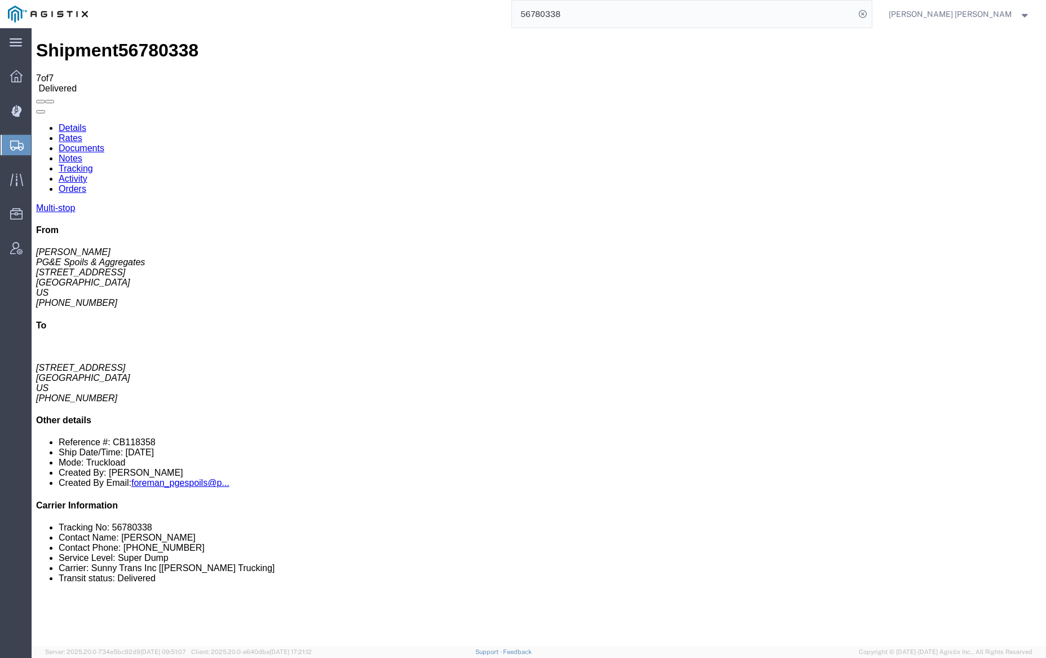
drag, startPoint x: 194, startPoint y: 96, endPoint x: 162, endPoint y: 68, distance: 42.3
click at [104, 143] on link "Documents" at bounding box center [82, 148] width 46 height 10
click at [174, 55] on div "Shipment 56780338 7 of 7 Delivered" at bounding box center [539, 66] width 1006 height 53
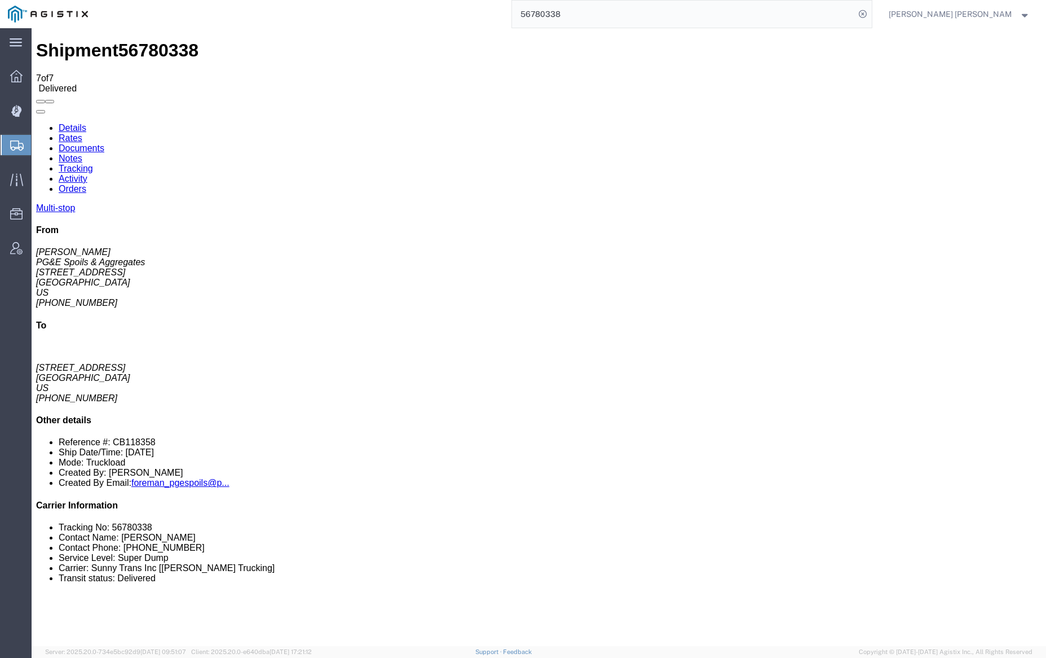
click at [104, 143] on link "Documents" at bounding box center [82, 148] width 46 height 10
click at [598, 11] on input "56780338" at bounding box center [683, 14] width 343 height 27
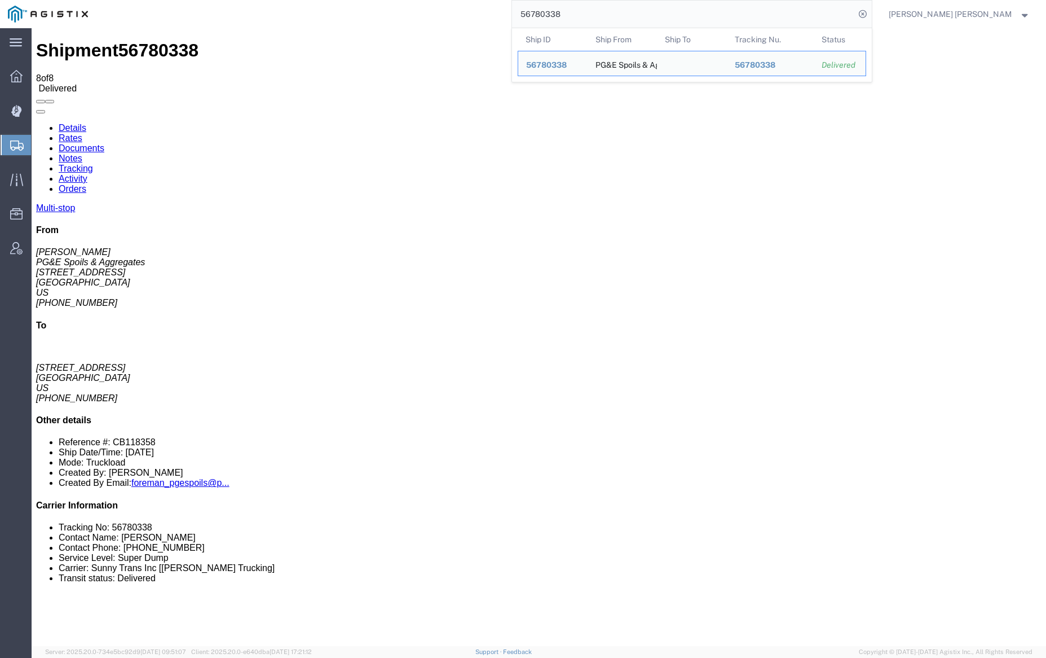
click at [598, 11] on input "56780338" at bounding box center [683, 14] width 343 height 27
paste input "898822"
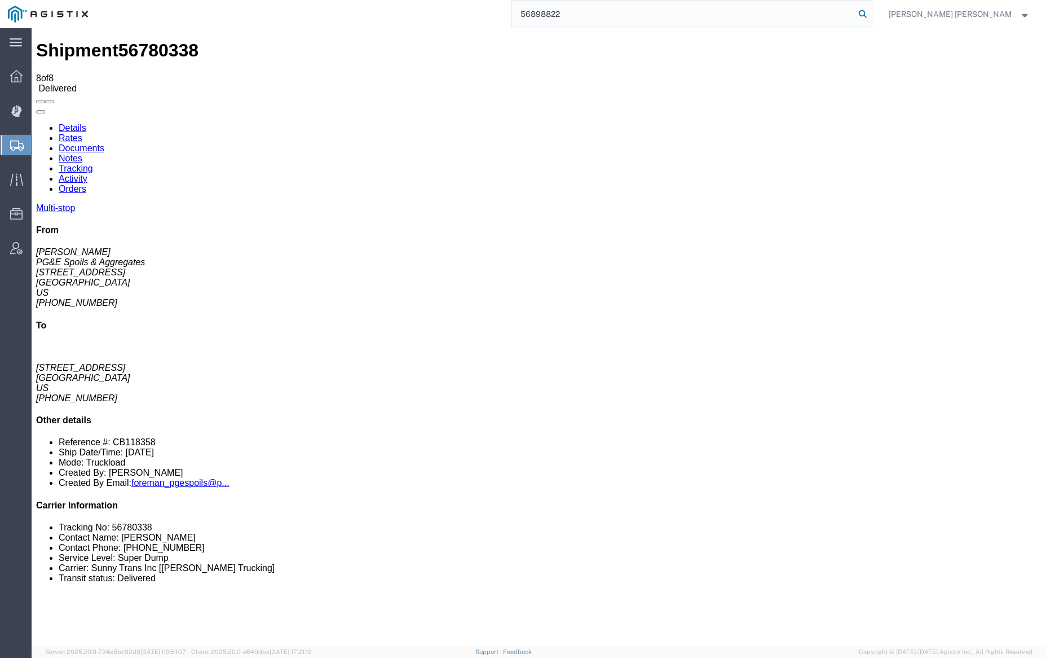
type input "56898822"
click at [871, 12] on icon at bounding box center [863, 14] width 16 height 16
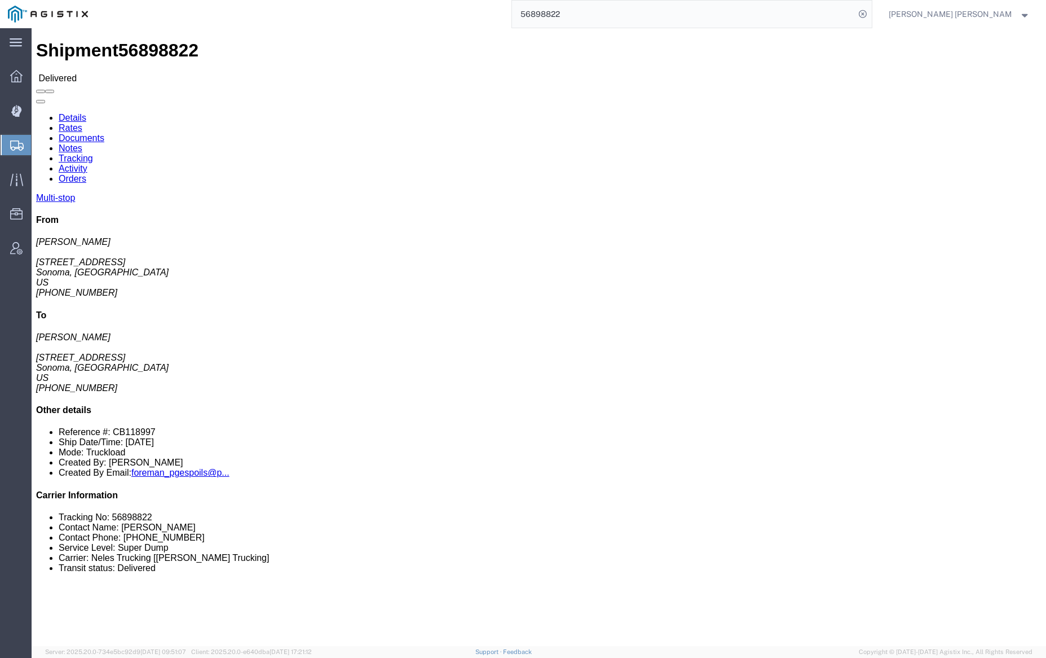
click link "Documents"
